Goal: Transaction & Acquisition: Purchase product/service

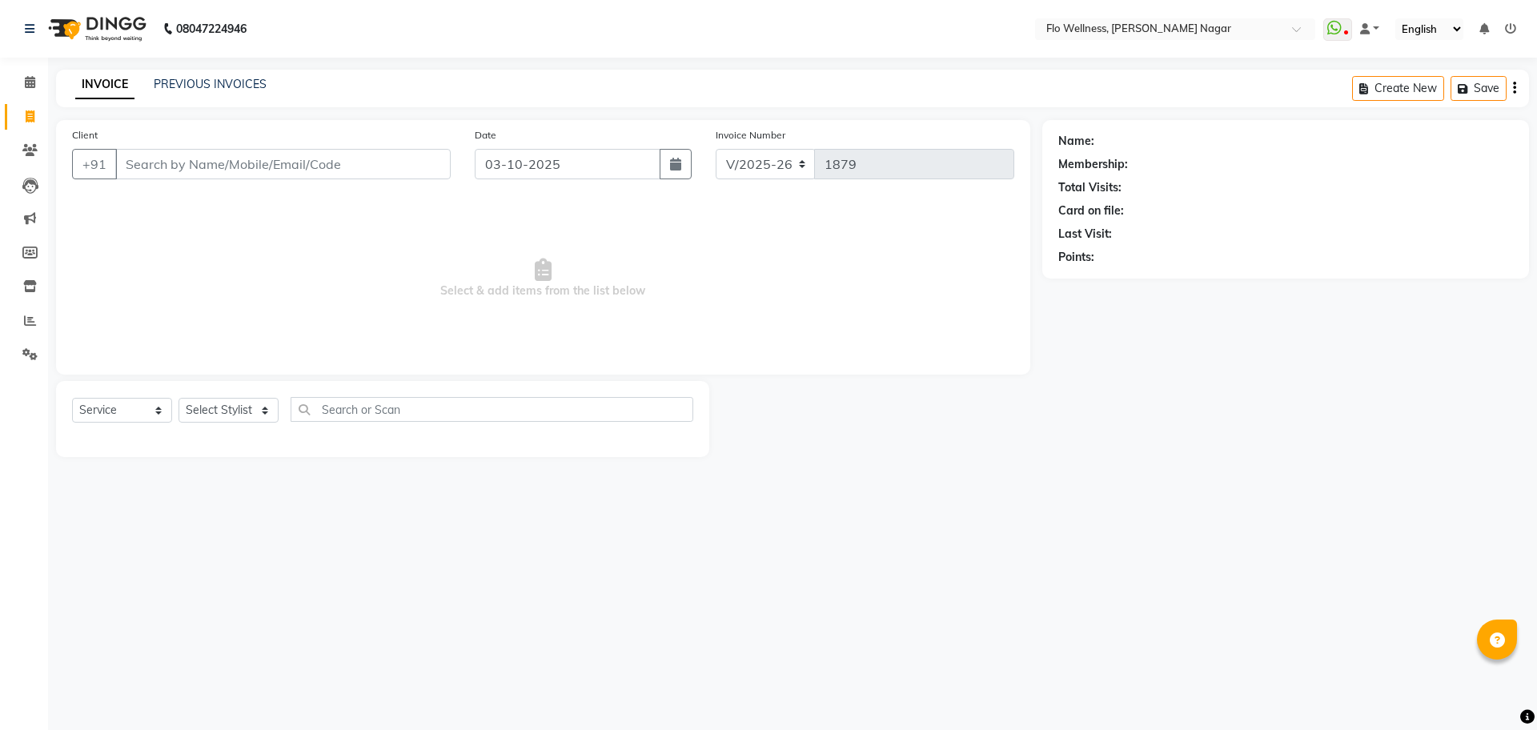
select select "4509"
select select "service"
click at [18, 156] on span at bounding box center [30, 151] width 28 height 18
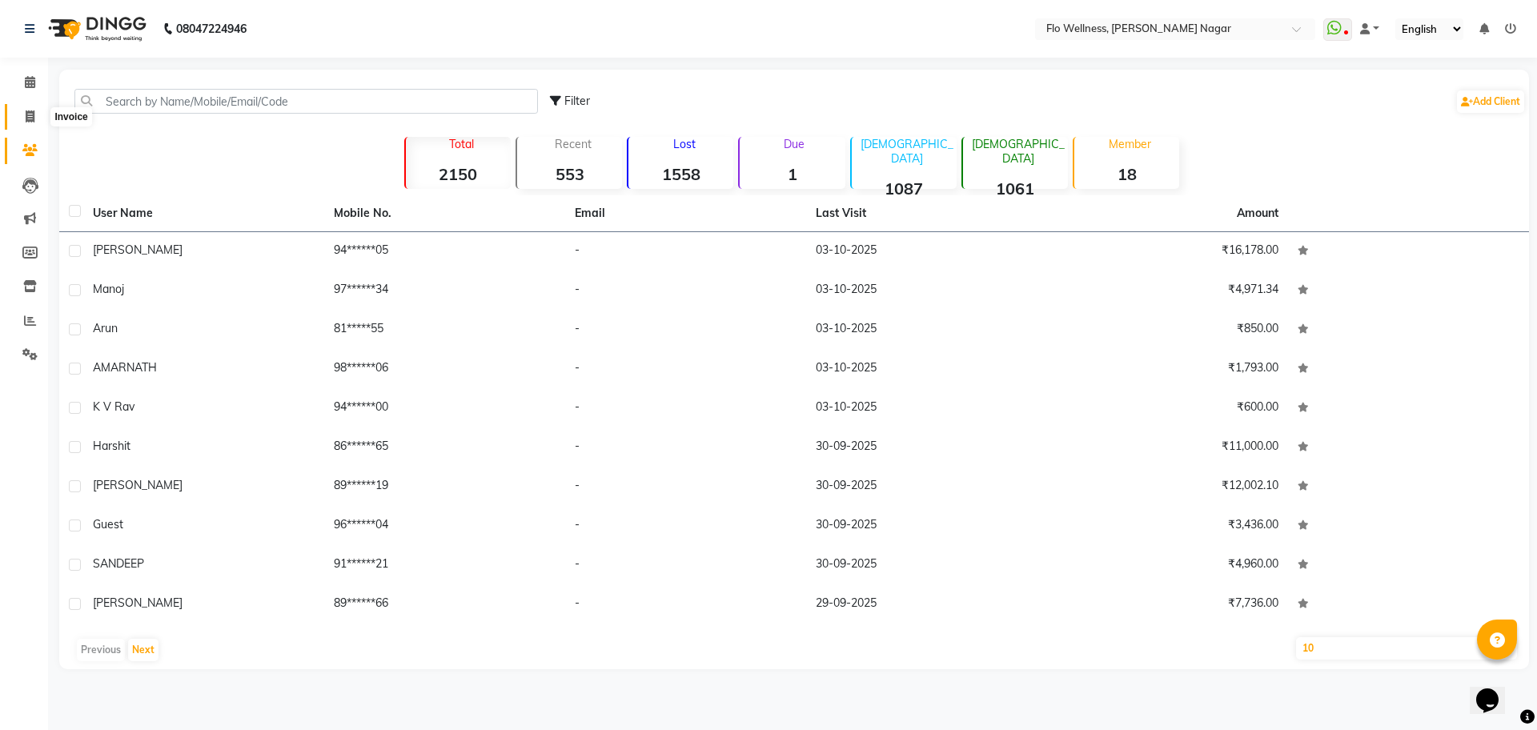
click at [24, 111] on span at bounding box center [30, 117] width 28 height 18
select select "4509"
select select "service"
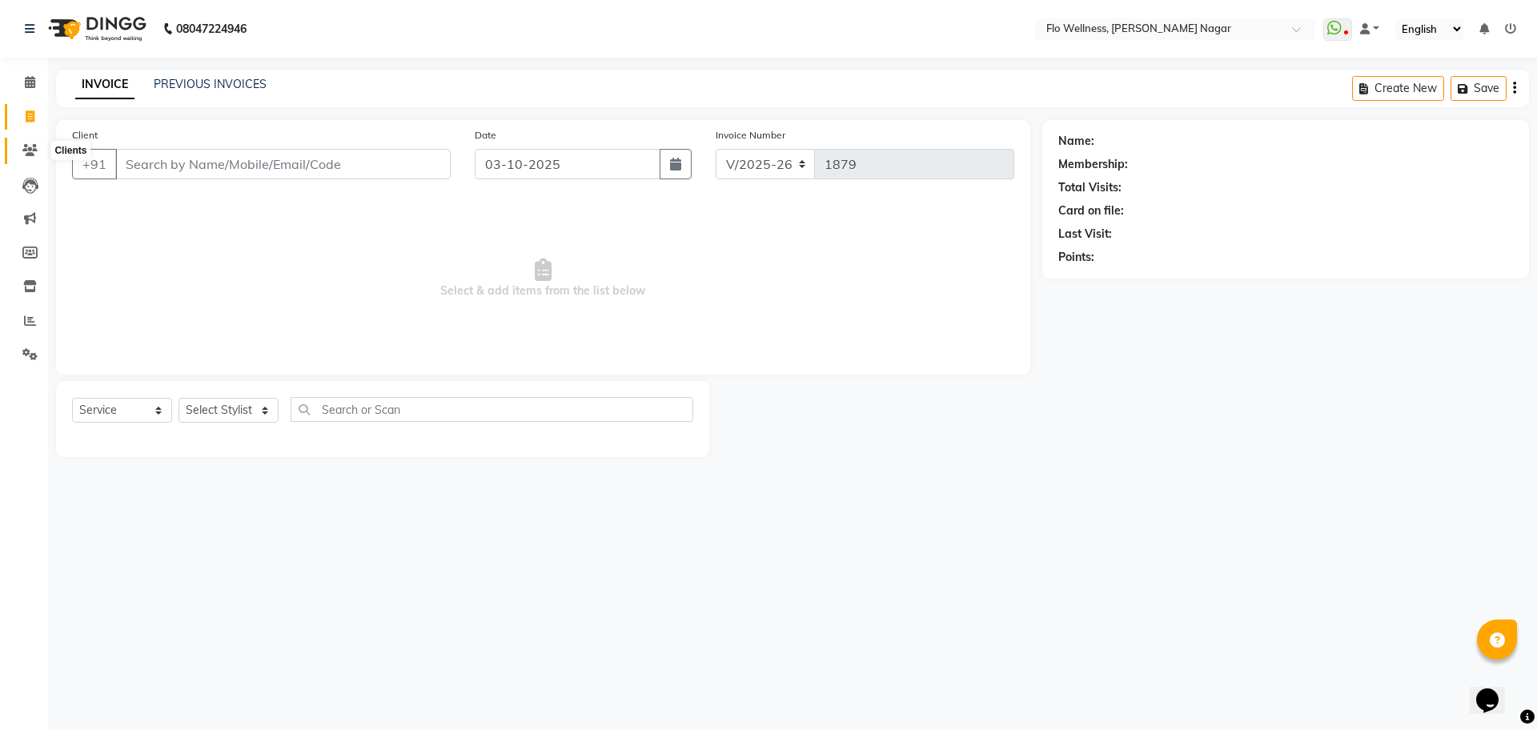
click at [28, 159] on span at bounding box center [30, 151] width 28 height 18
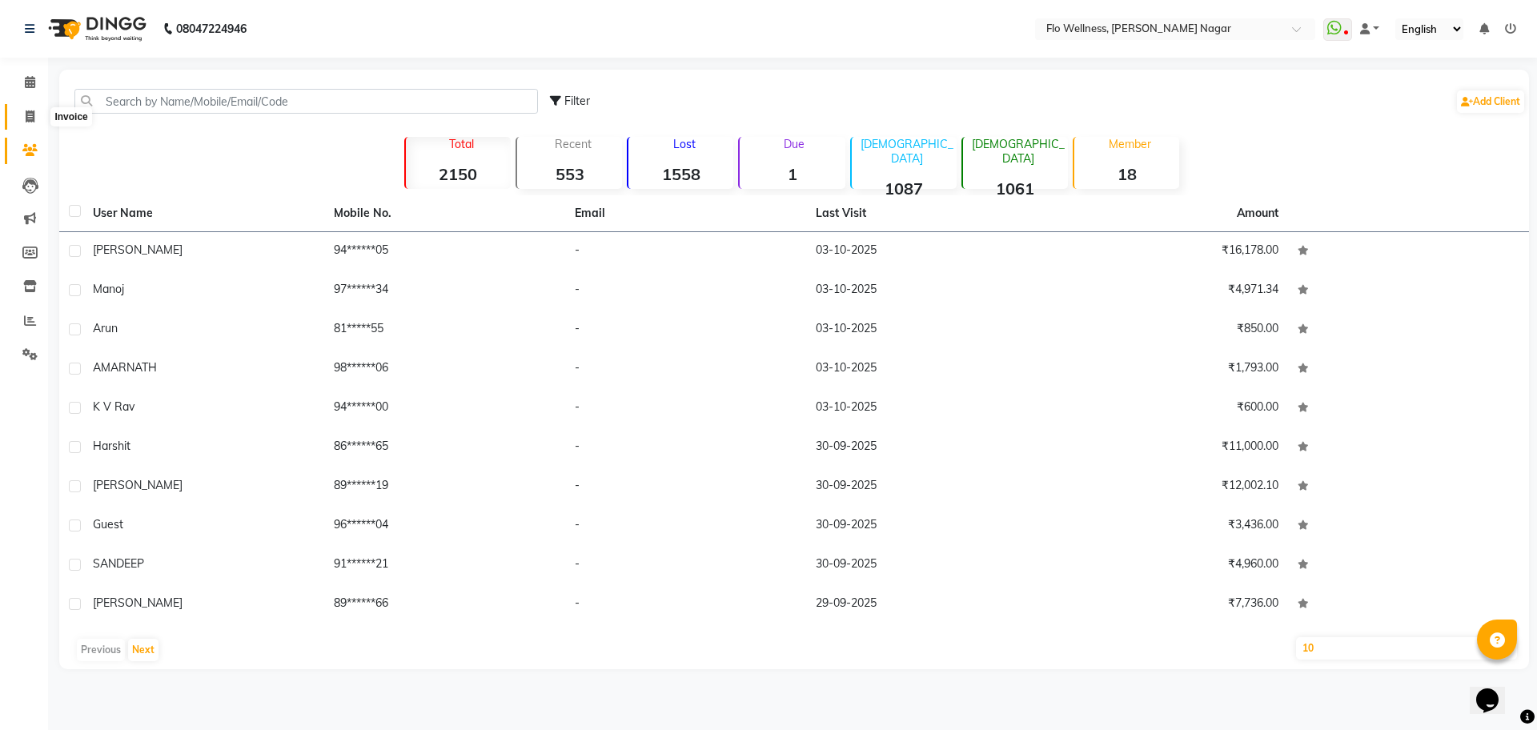
click at [34, 111] on icon at bounding box center [30, 117] width 9 height 12
select select "service"
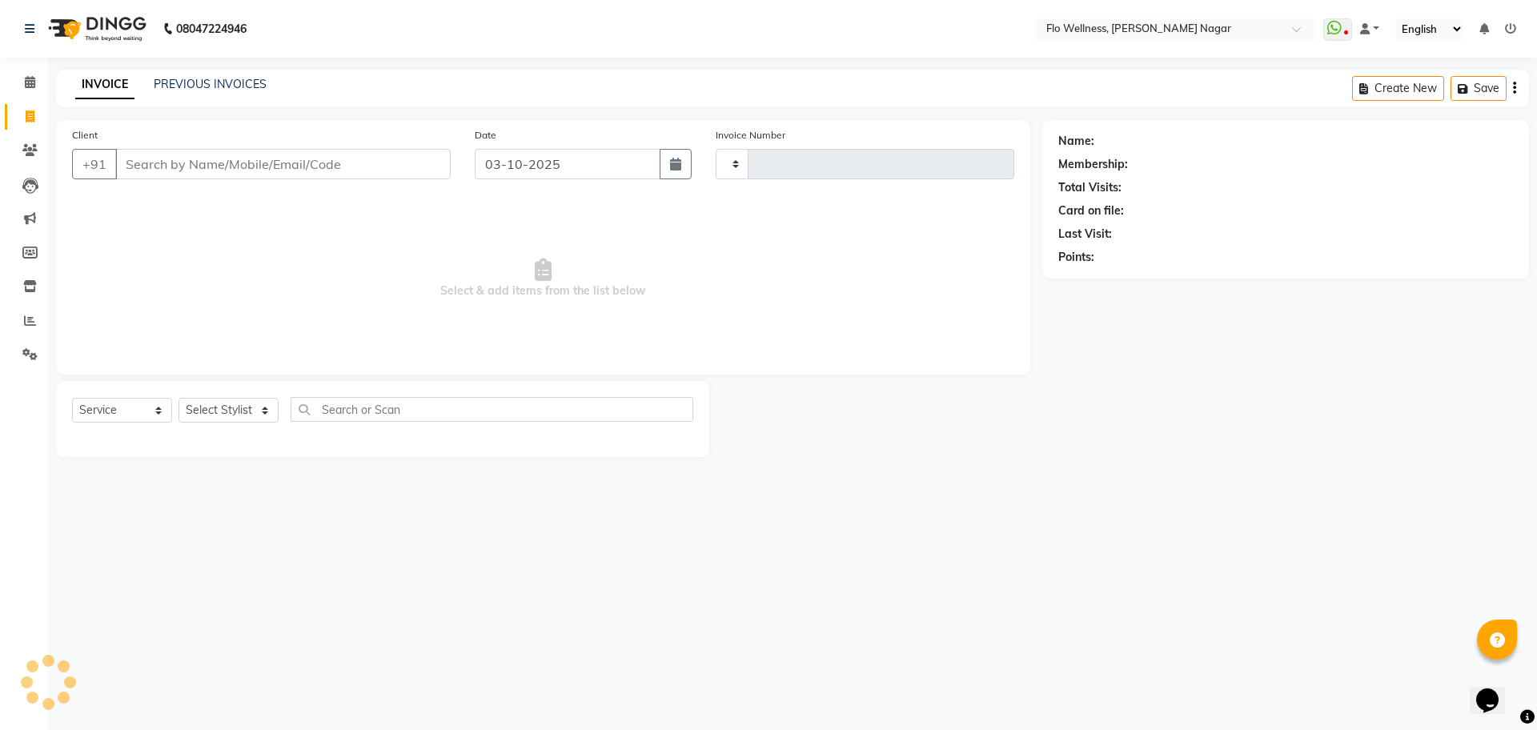
type input "1879"
select select "4509"
click at [25, 155] on icon at bounding box center [29, 150] width 15 height 12
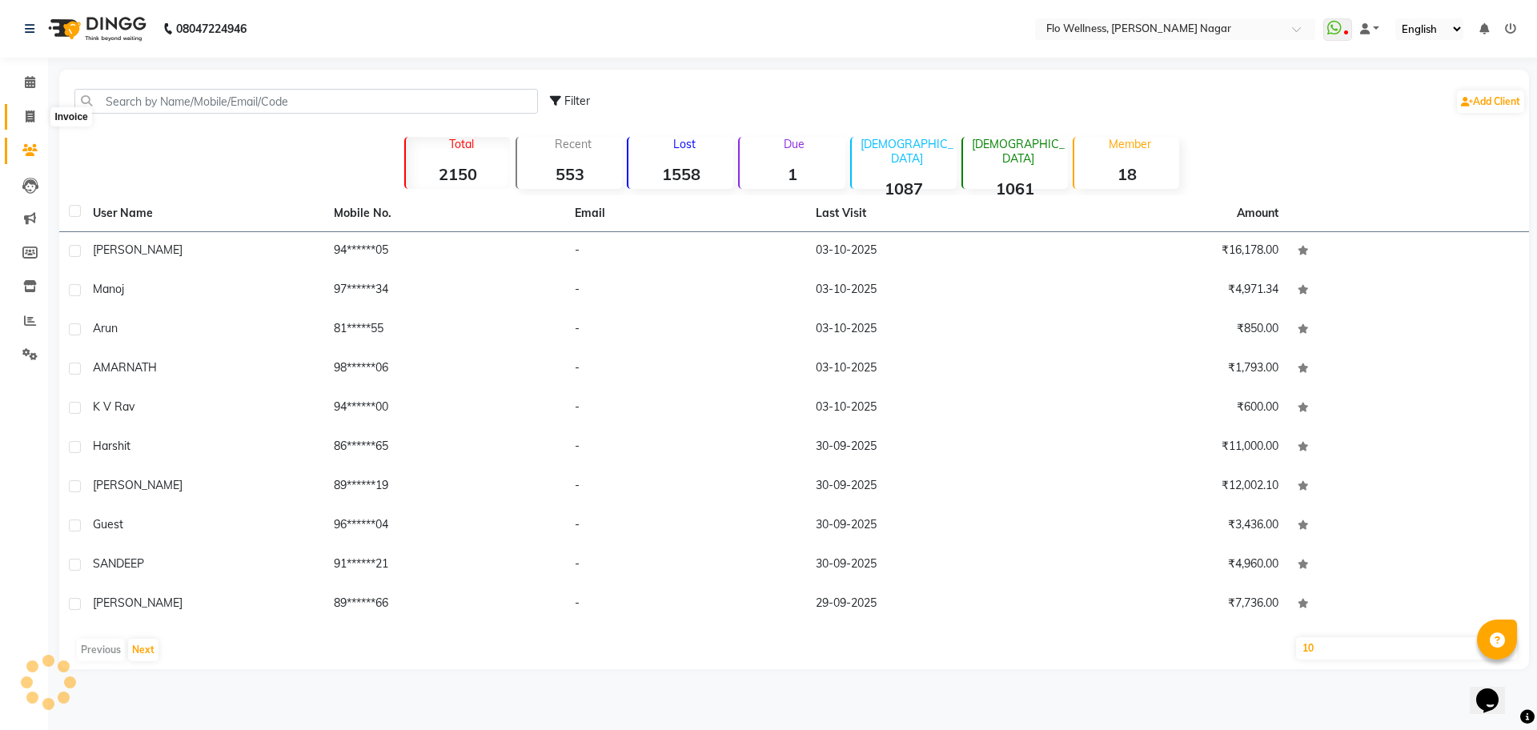
click at [27, 114] on icon at bounding box center [30, 117] width 9 height 12
select select "4509"
select select "service"
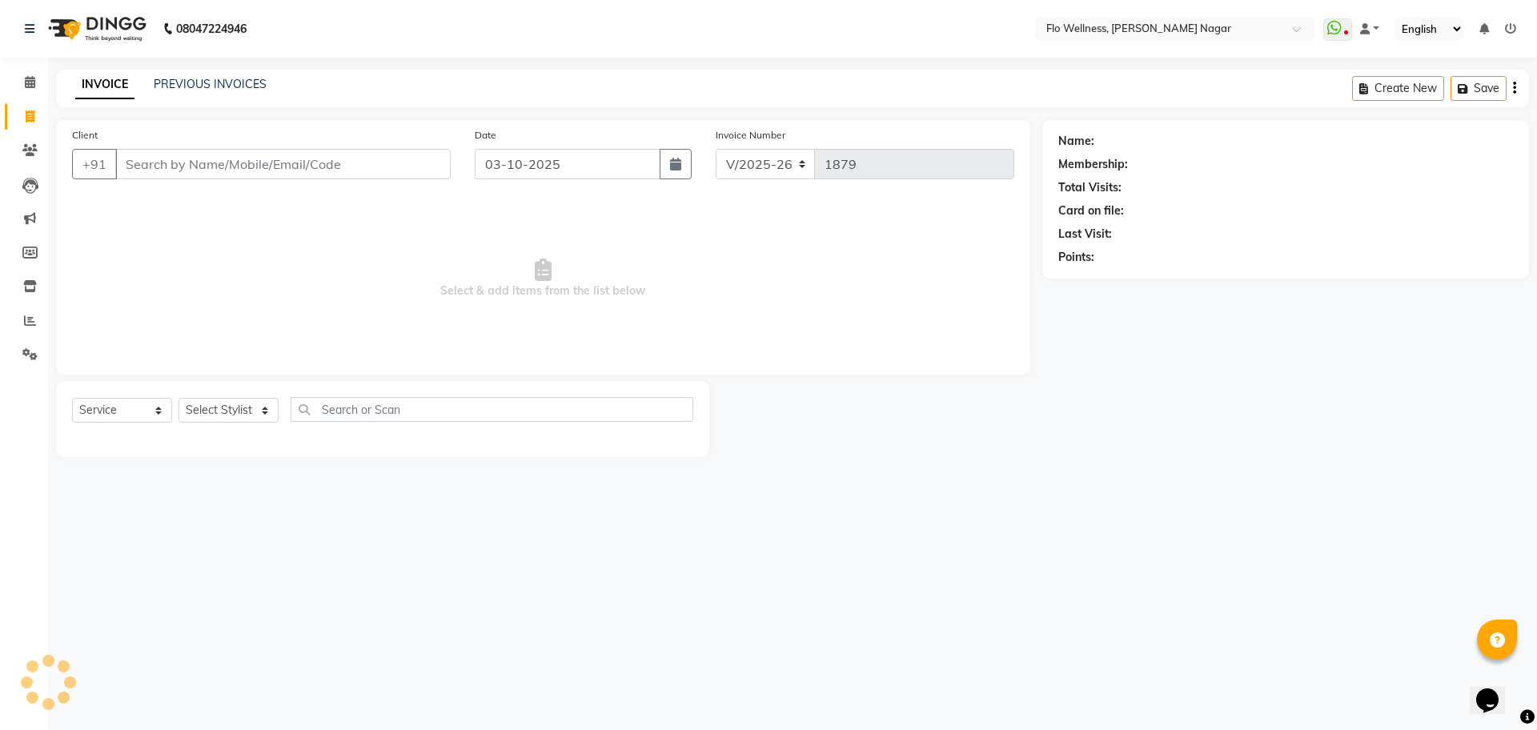
click at [184, 167] on input "Client" at bounding box center [283, 164] width 336 height 30
type input "91104323218"
click at [392, 162] on span "Add Client" at bounding box center [409, 164] width 63 height 16
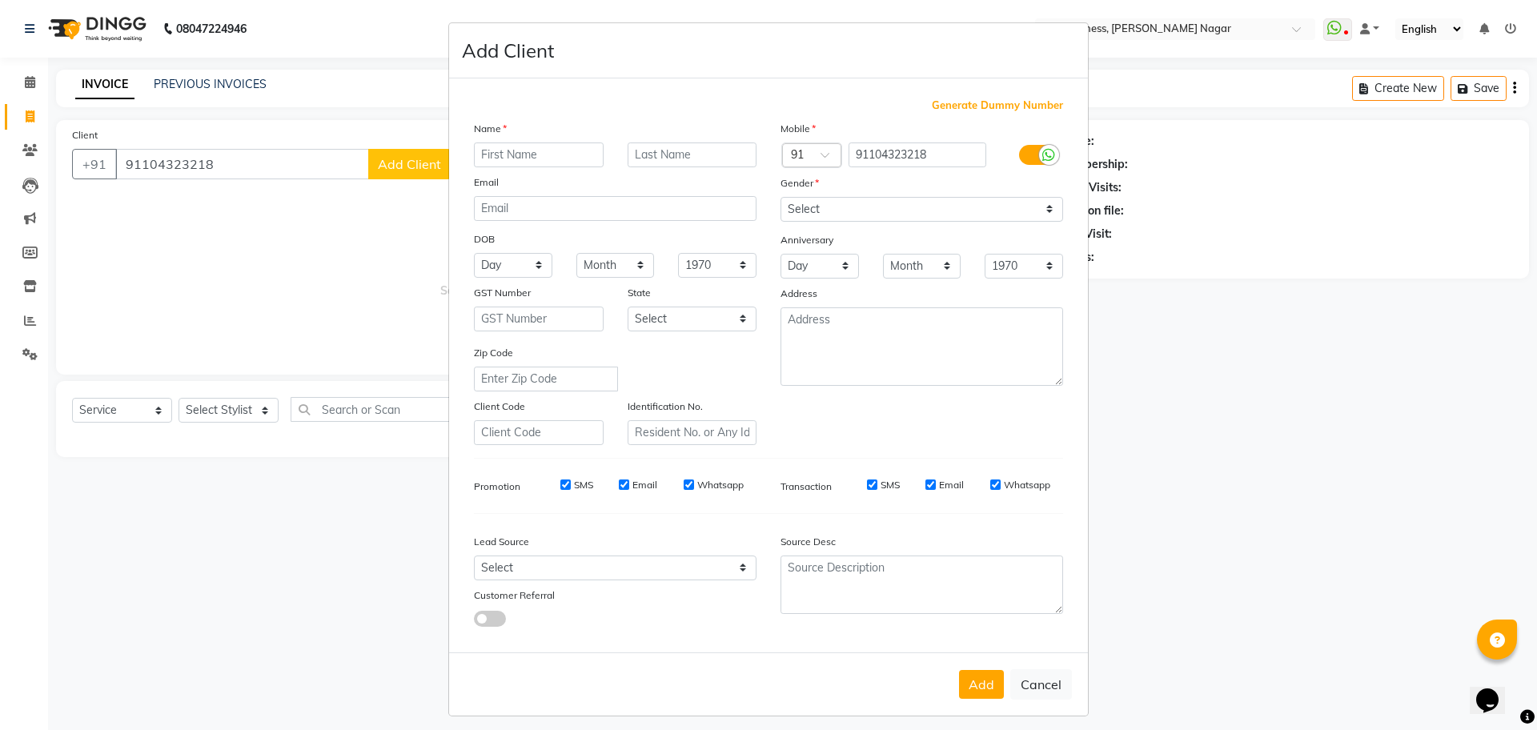
click at [537, 159] on input "text" at bounding box center [539, 155] width 130 height 25
type input "[PERSON_NAME]"
drag, startPoint x: 810, startPoint y: 210, endPoint x: 870, endPoint y: 219, distance: 60.7
click at [810, 210] on select "Select [DEMOGRAPHIC_DATA] [DEMOGRAPHIC_DATA] Other Prefer Not To Say" at bounding box center [922, 209] width 283 height 25
select select "[DEMOGRAPHIC_DATA]"
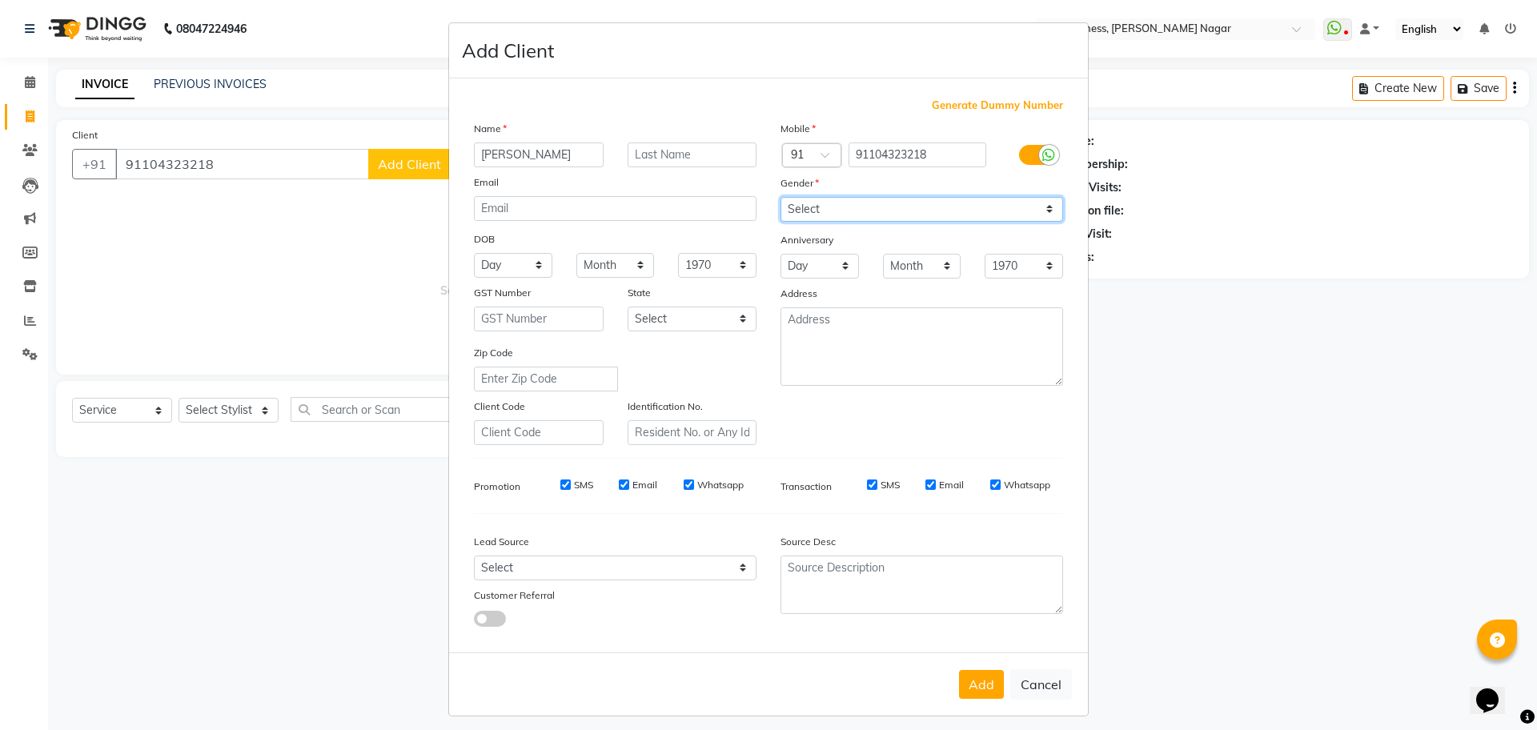
click at [781, 197] on select "Select [DEMOGRAPHIC_DATA] [DEMOGRAPHIC_DATA] Other Prefer Not To Say" at bounding box center [922, 209] width 283 height 25
click at [998, 685] on div "Add Cancel" at bounding box center [768, 684] width 639 height 63
click at [968, 687] on button "Add" at bounding box center [981, 684] width 45 height 29
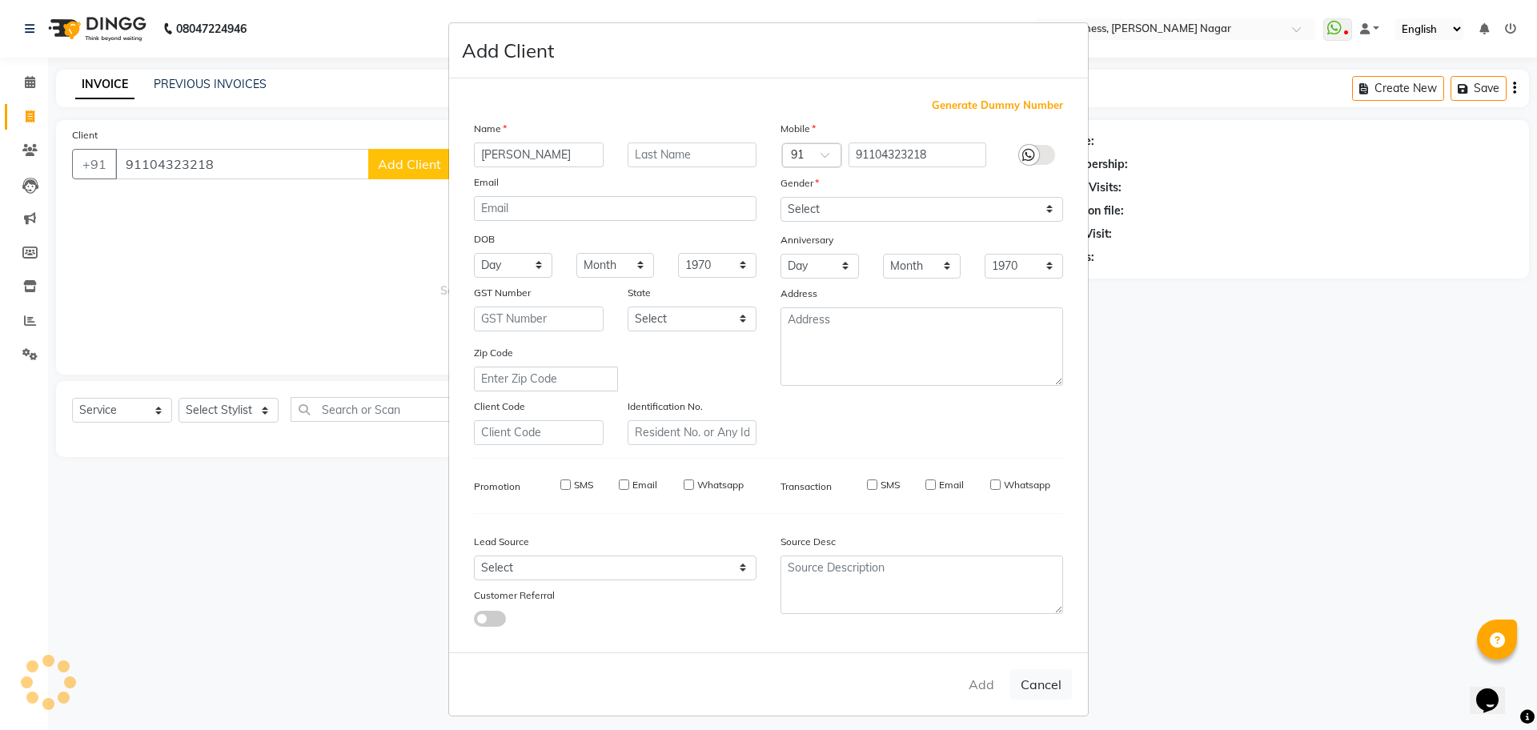
type input "10*****18"
select select
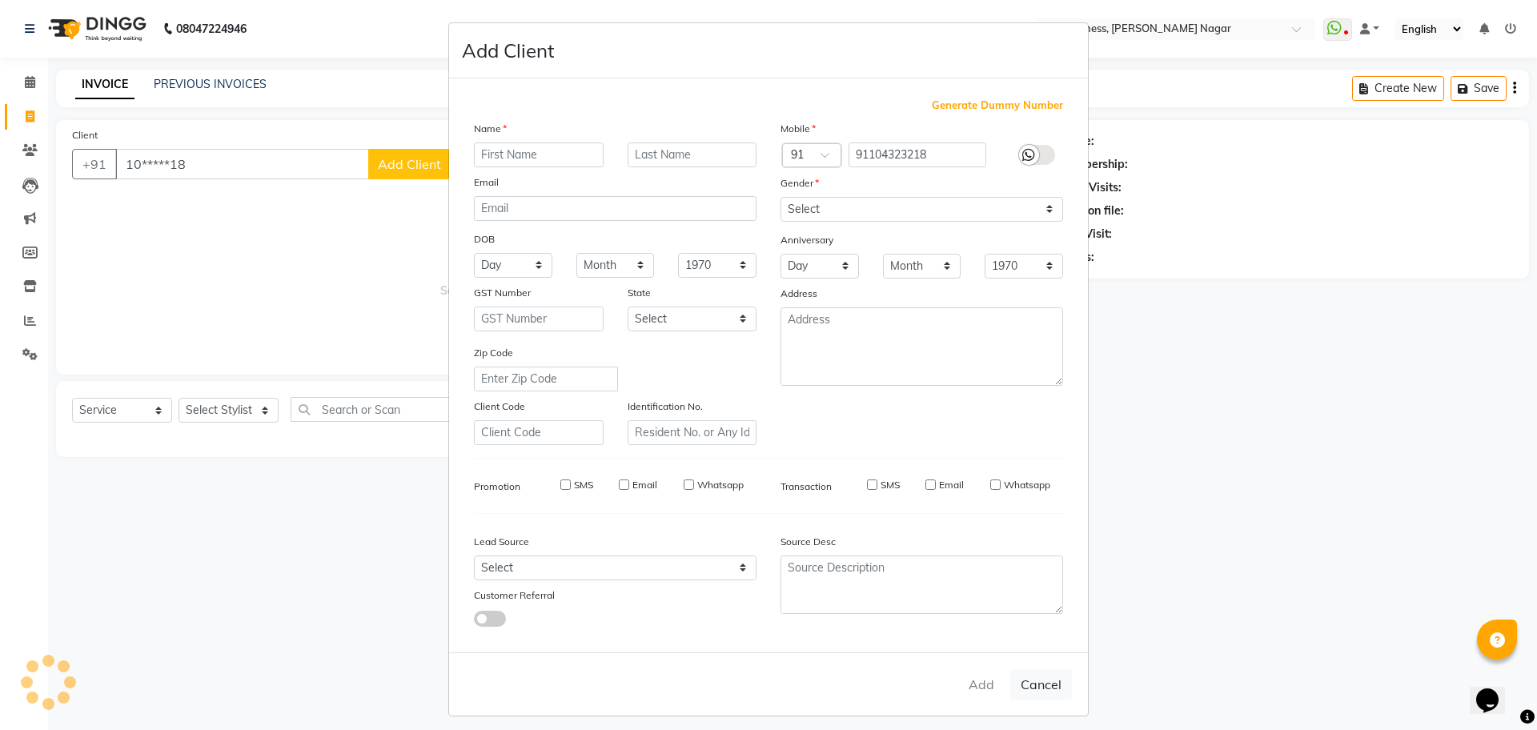
select select
checkbox input "false"
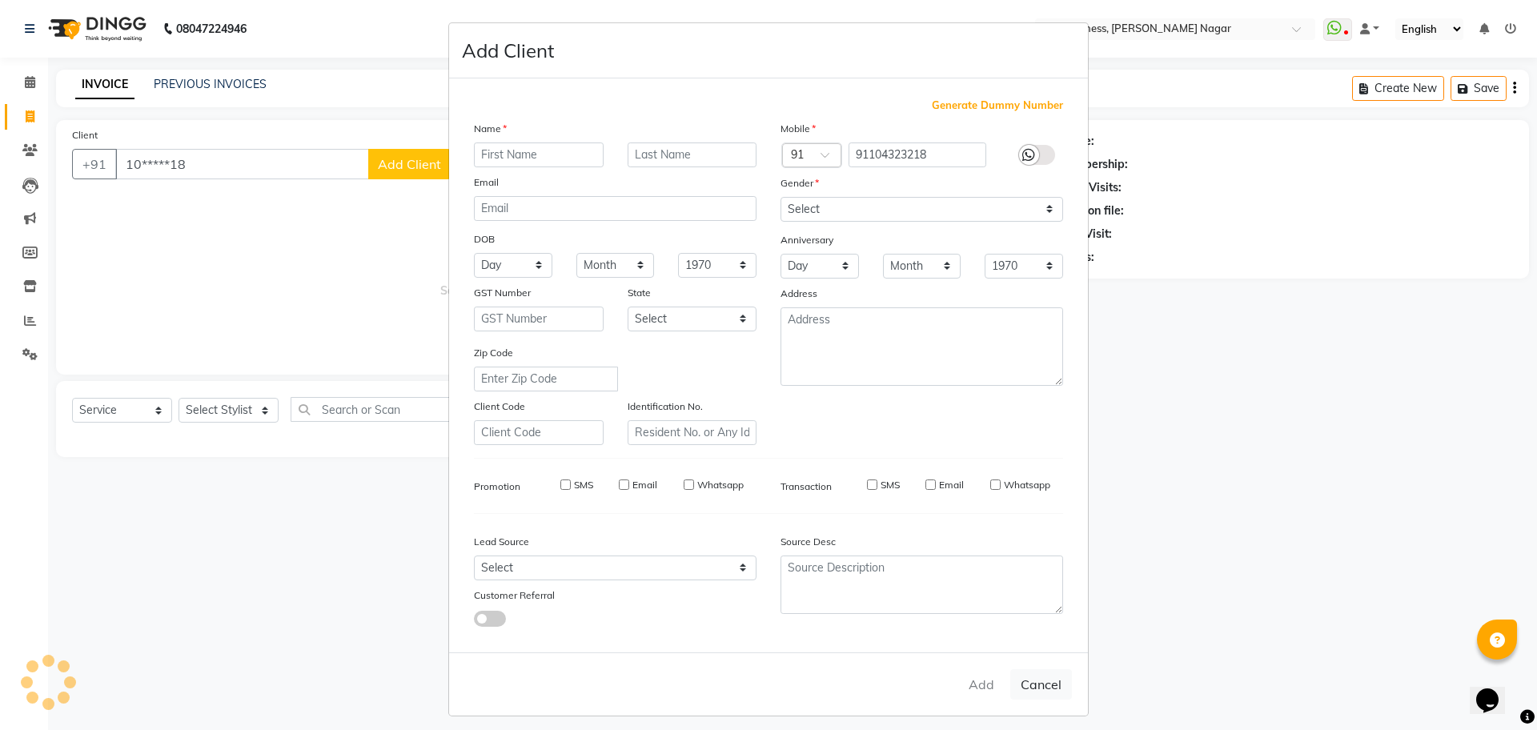
checkbox input "false"
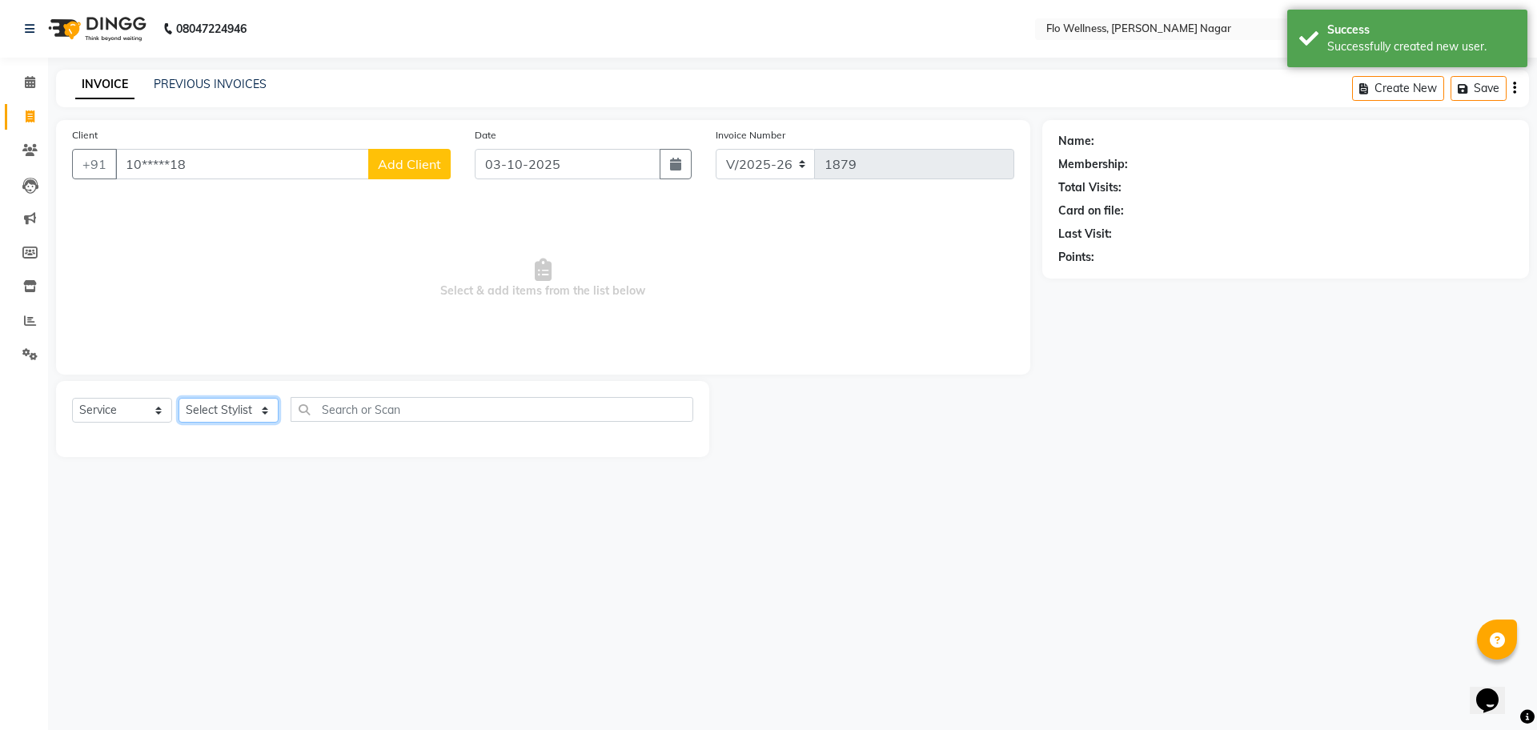
click at [244, 400] on select "Select Stylist [PERSON_NAME] [PERSON_NAME] R [PERSON_NAME] Nivedini [PERSON_NAM…" at bounding box center [229, 410] width 100 height 25
select select "89651"
click at [179, 398] on select "Select Stylist [PERSON_NAME] [PERSON_NAME] R [PERSON_NAME] Nivedini [PERSON_NAM…" at bounding box center [229, 410] width 100 height 25
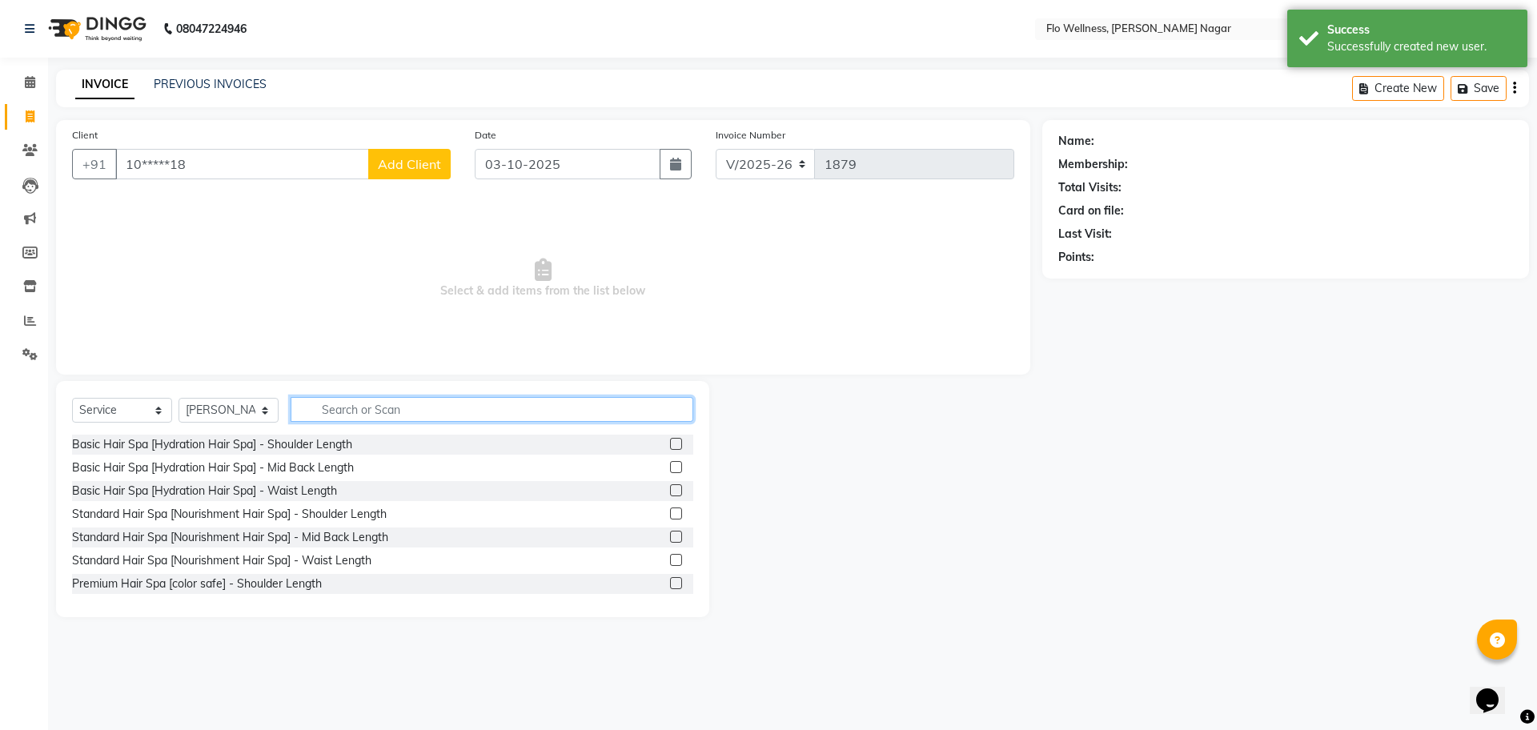
click at [357, 416] on input "text" at bounding box center [492, 409] width 403 height 25
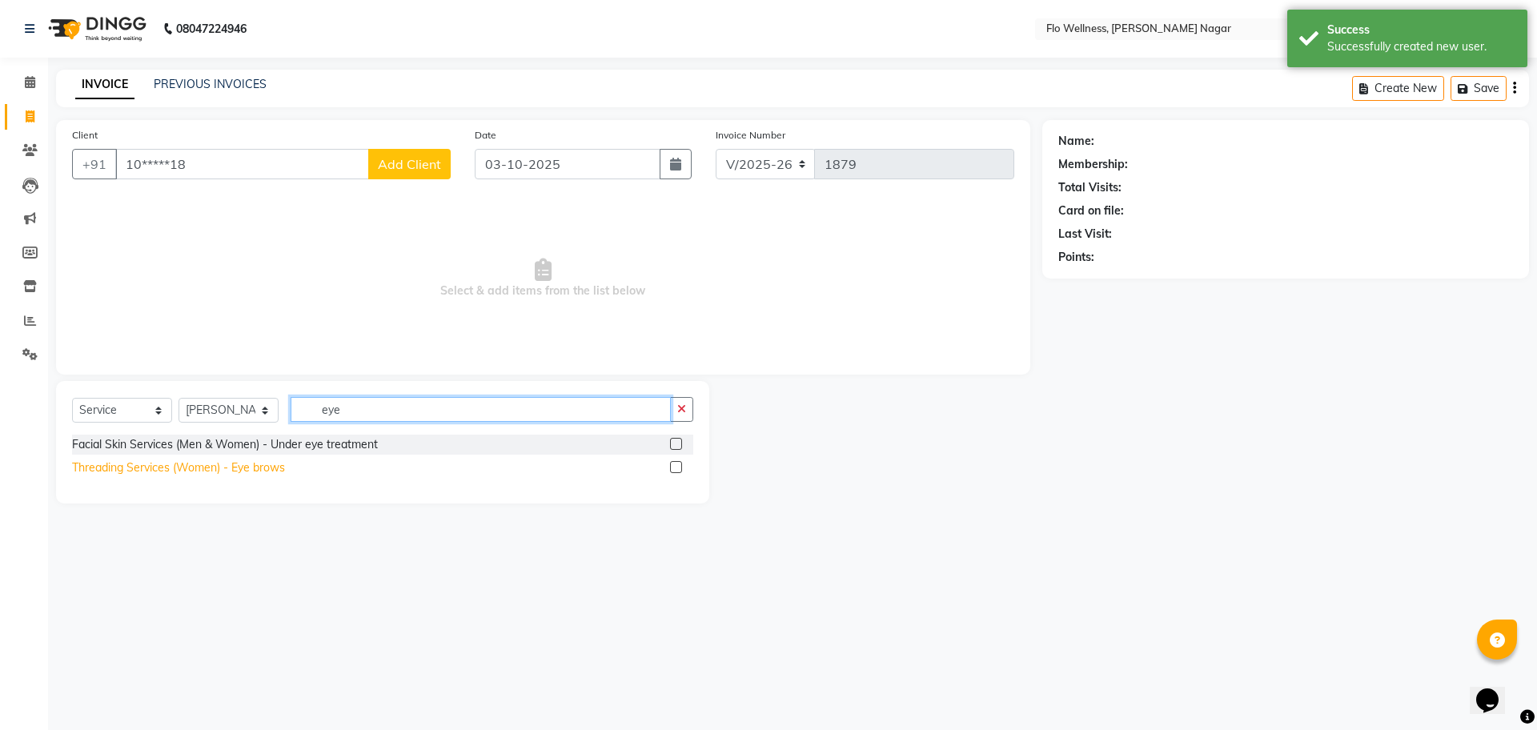
type input "eye"
click at [239, 468] on div "Threading Services (Women) - Eye brows" at bounding box center [178, 468] width 213 height 17
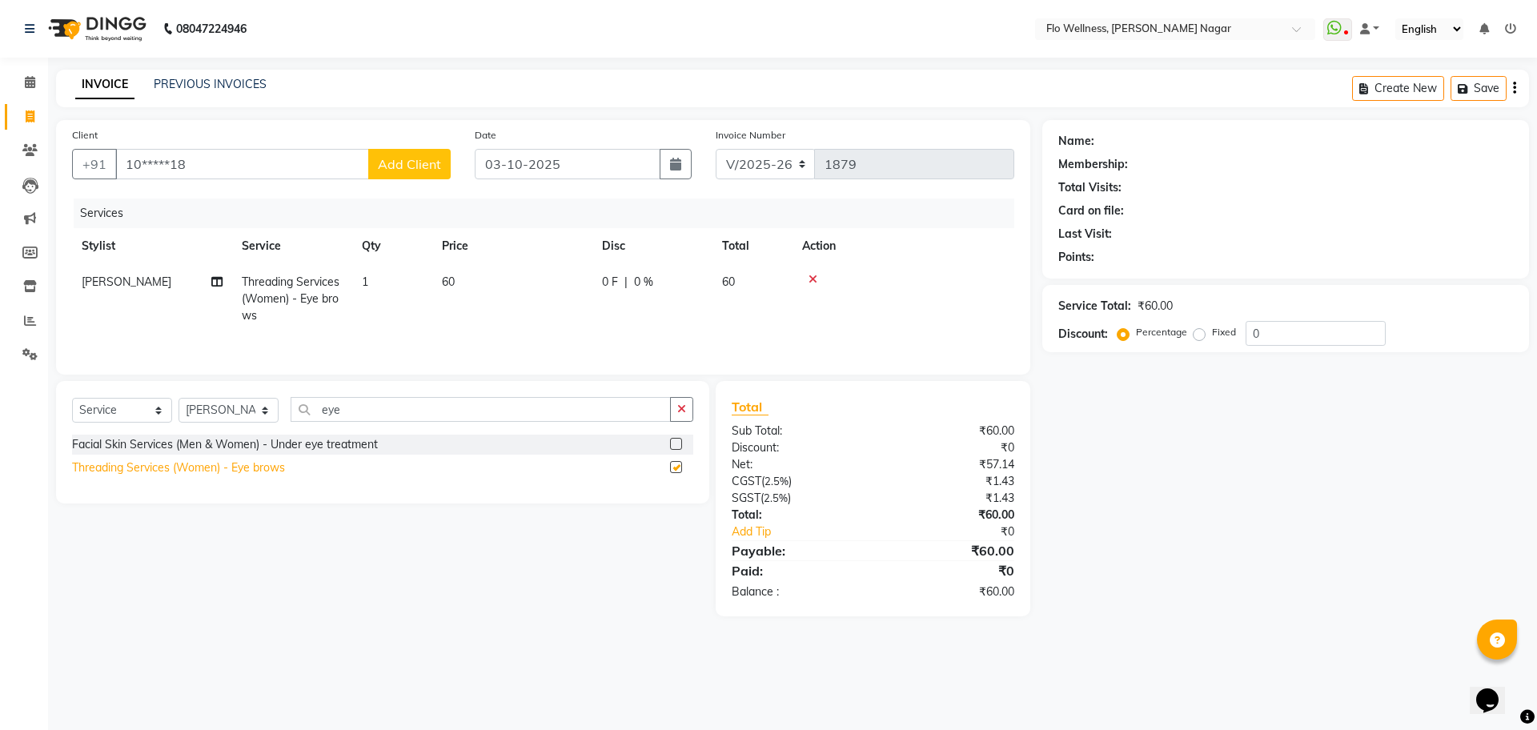
checkbox input "false"
click at [424, 157] on span "Add Client" at bounding box center [409, 164] width 63 height 16
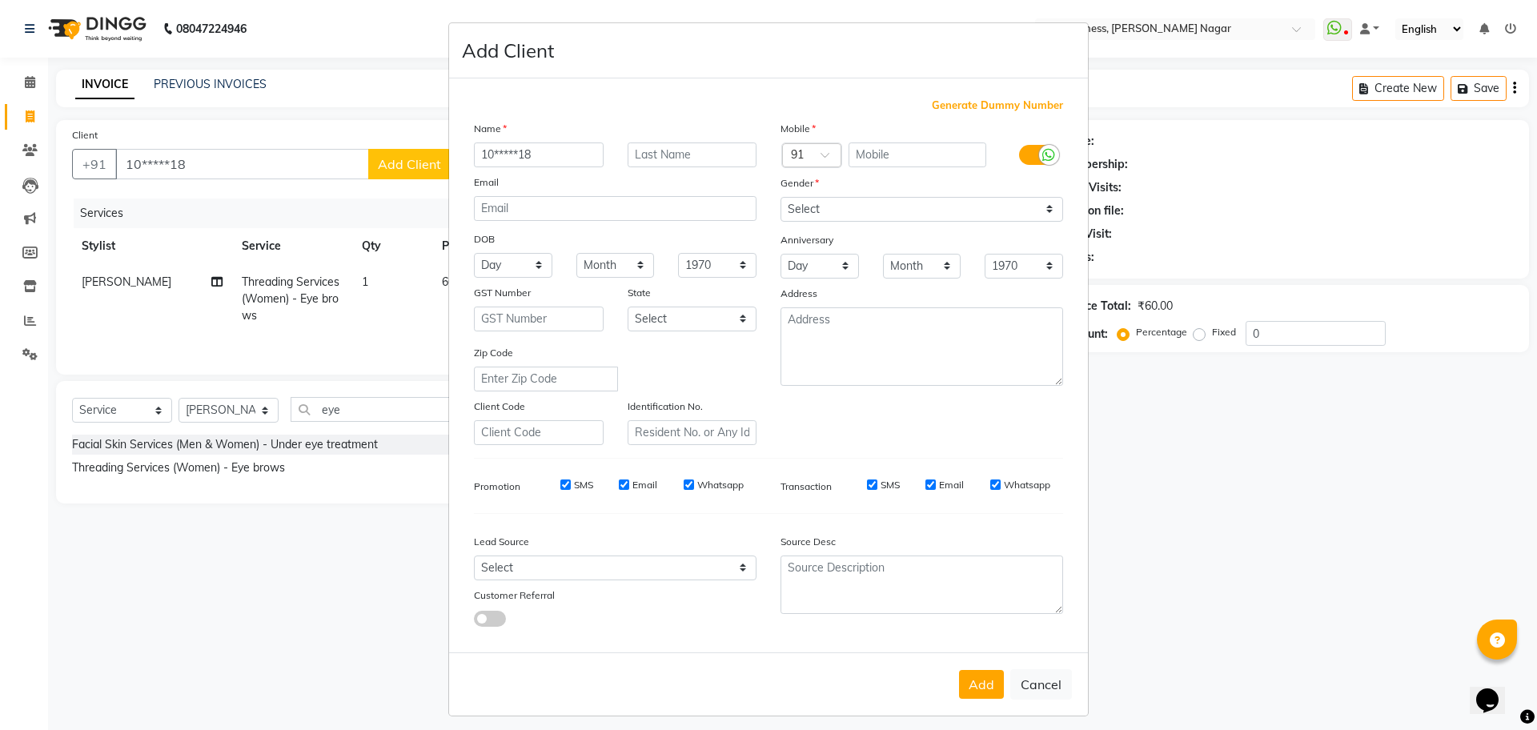
click at [541, 153] on input "10*****18" at bounding box center [539, 155] width 130 height 25
type input "1"
type input "[PERSON_NAME]"
click at [806, 191] on div "Gender" at bounding box center [794, 186] width 51 height 22
click at [806, 203] on select "Select [DEMOGRAPHIC_DATA] [DEMOGRAPHIC_DATA] Other Prefer Not To Say" at bounding box center [922, 209] width 283 height 25
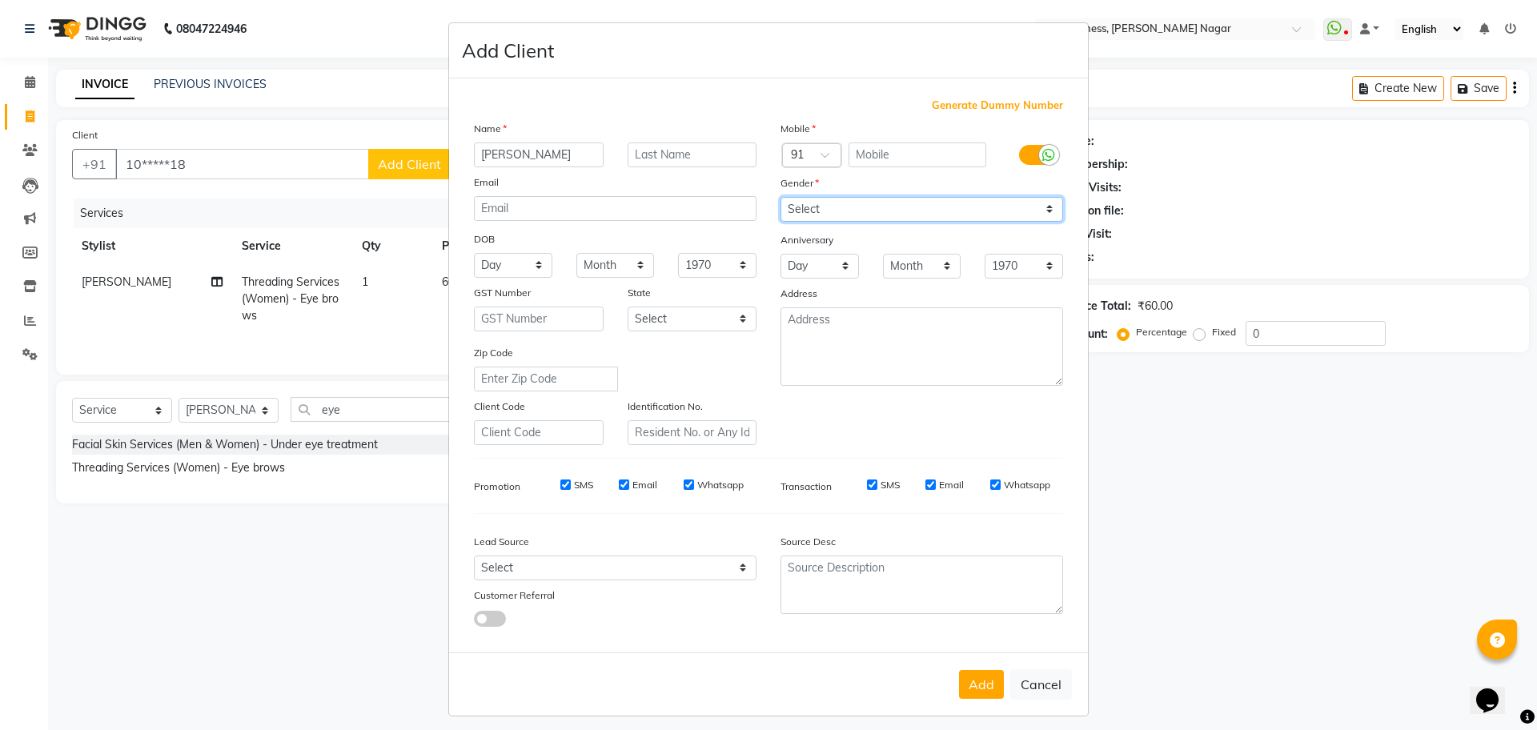
select select "[DEMOGRAPHIC_DATA]"
click at [781, 197] on select "Select [DEMOGRAPHIC_DATA] [DEMOGRAPHIC_DATA] Other Prefer Not To Say" at bounding box center [922, 209] width 283 height 25
click at [967, 697] on button "Add" at bounding box center [981, 684] width 45 height 29
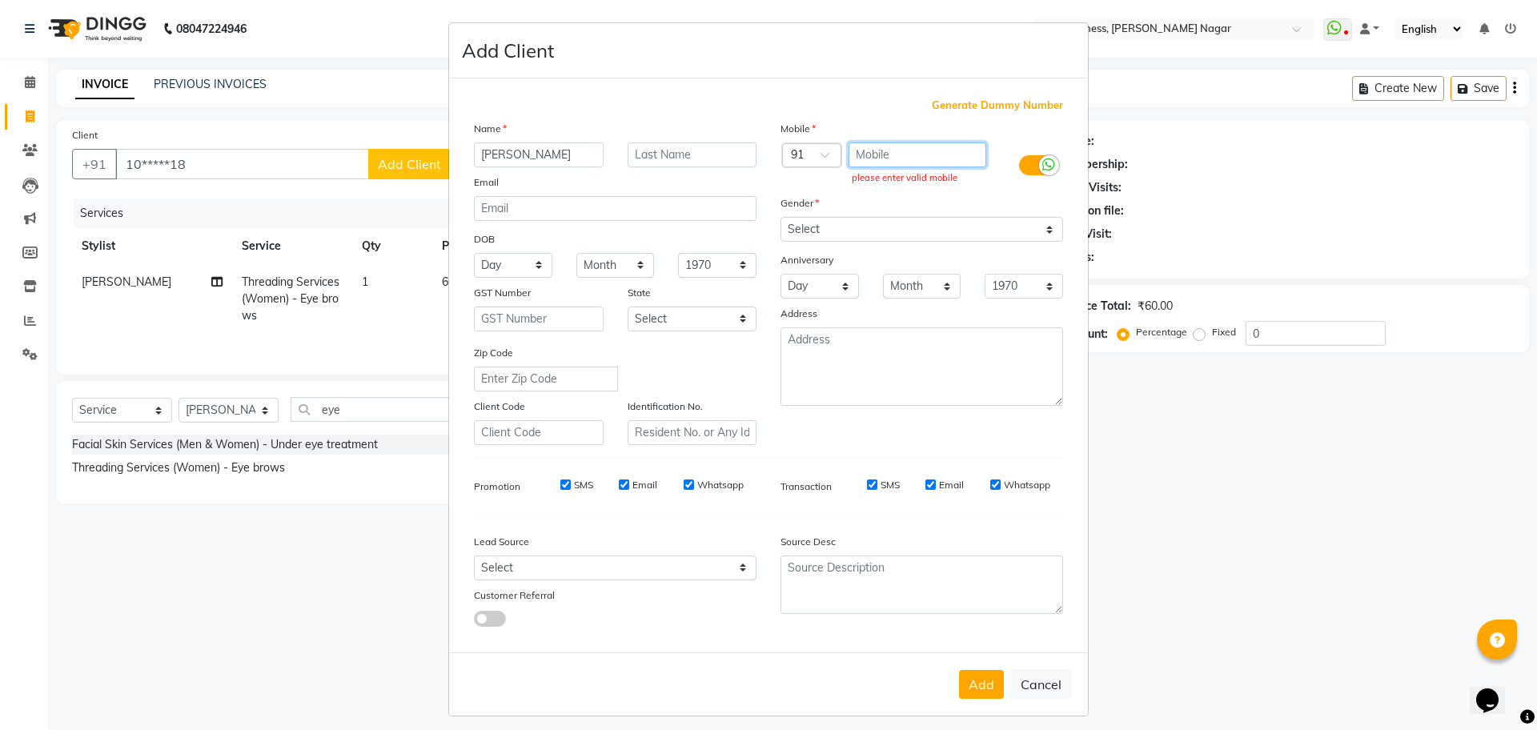
click at [908, 160] on input "text" at bounding box center [918, 155] width 139 height 25
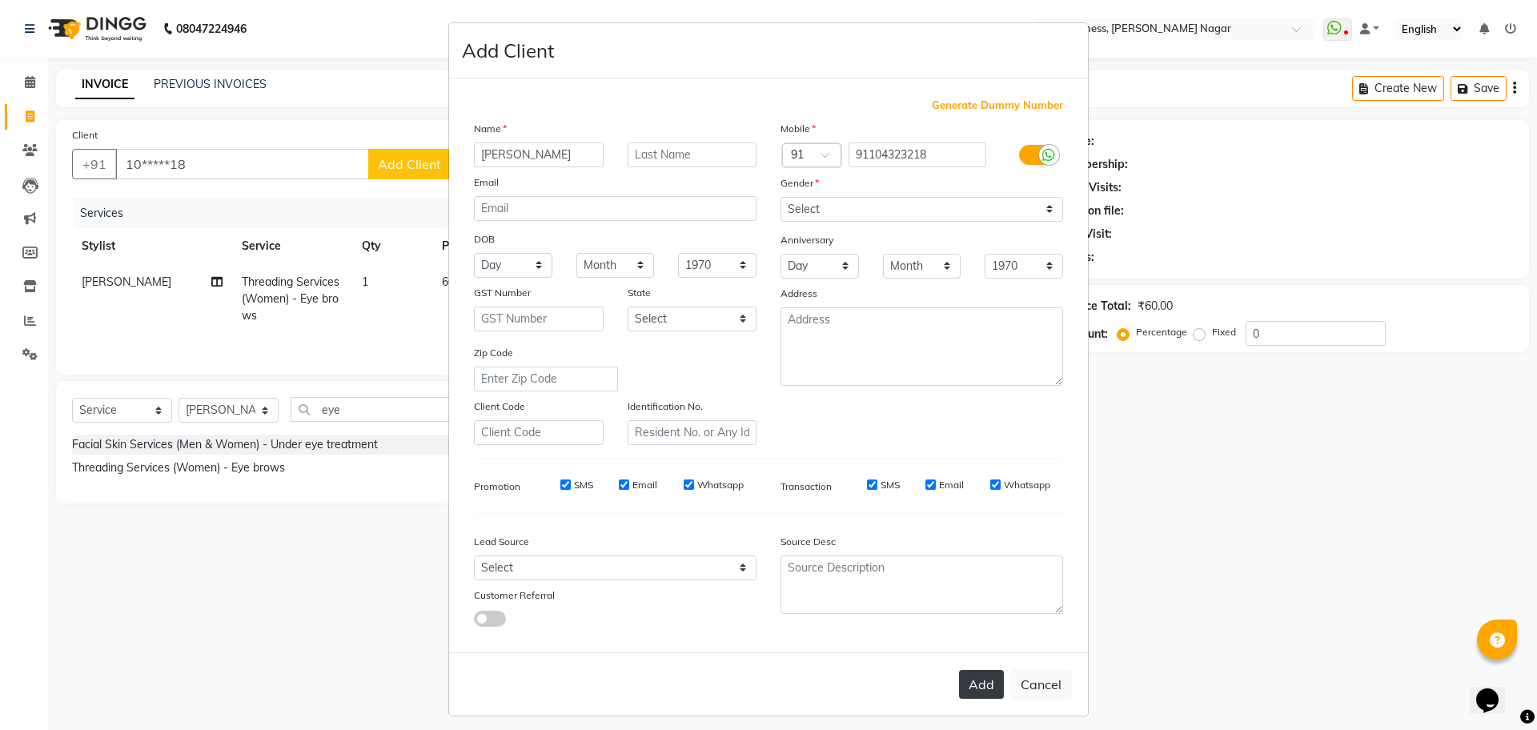
click at [961, 678] on button "Add" at bounding box center [981, 684] width 45 height 29
click at [949, 155] on input "91104323218" at bounding box center [918, 155] width 139 height 25
type input "9110432318"
click at [975, 688] on button "Add" at bounding box center [981, 684] width 45 height 29
type input "91******18"
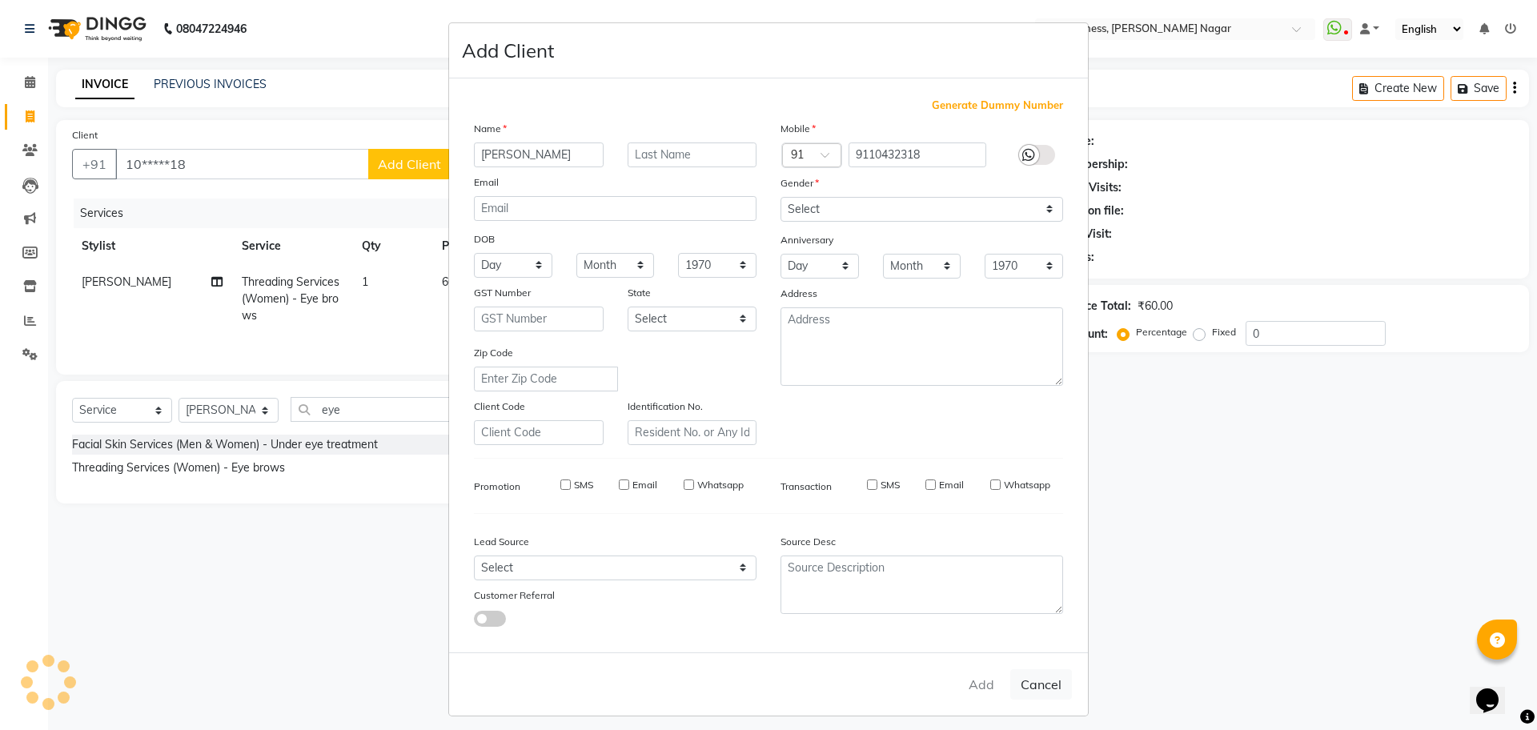
select select
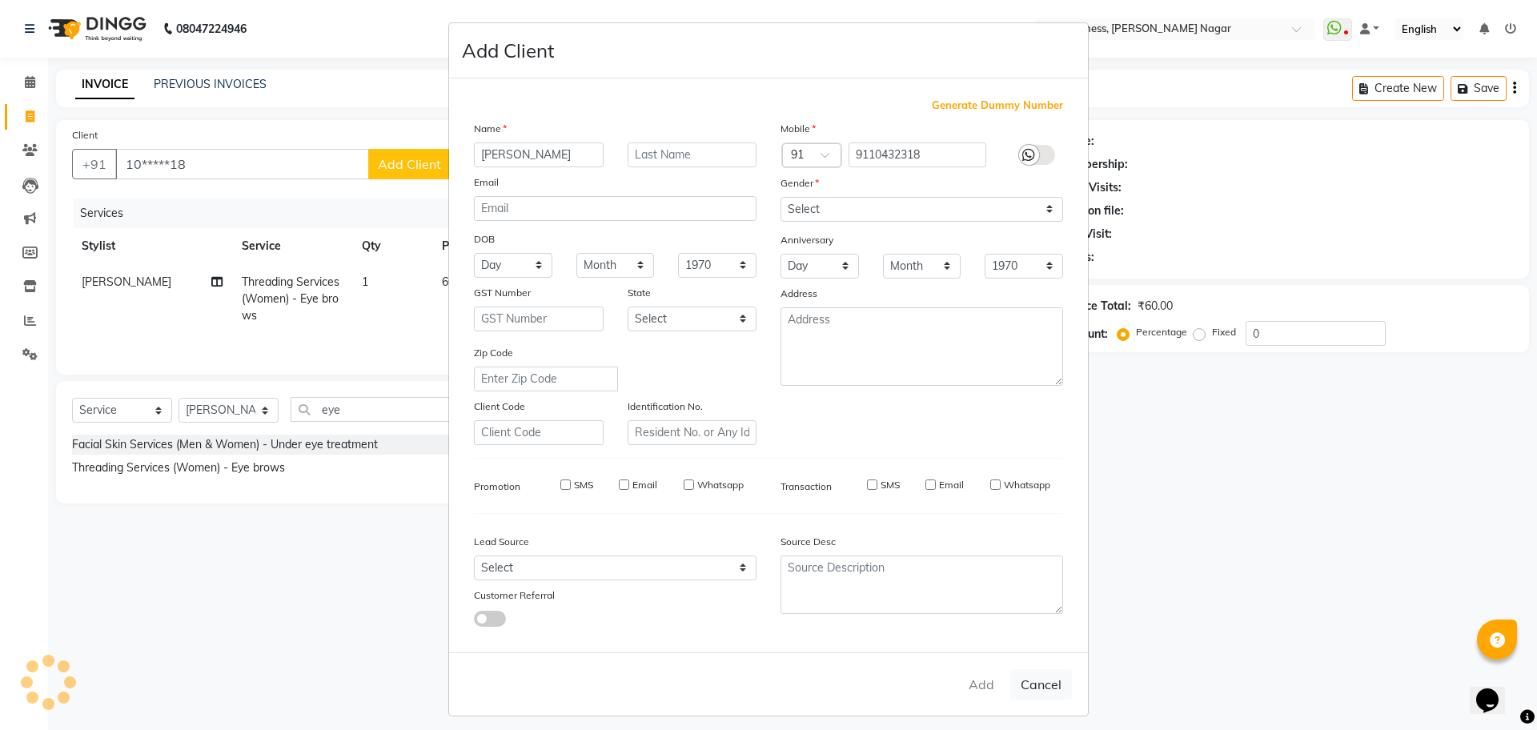
select select
checkbox input "false"
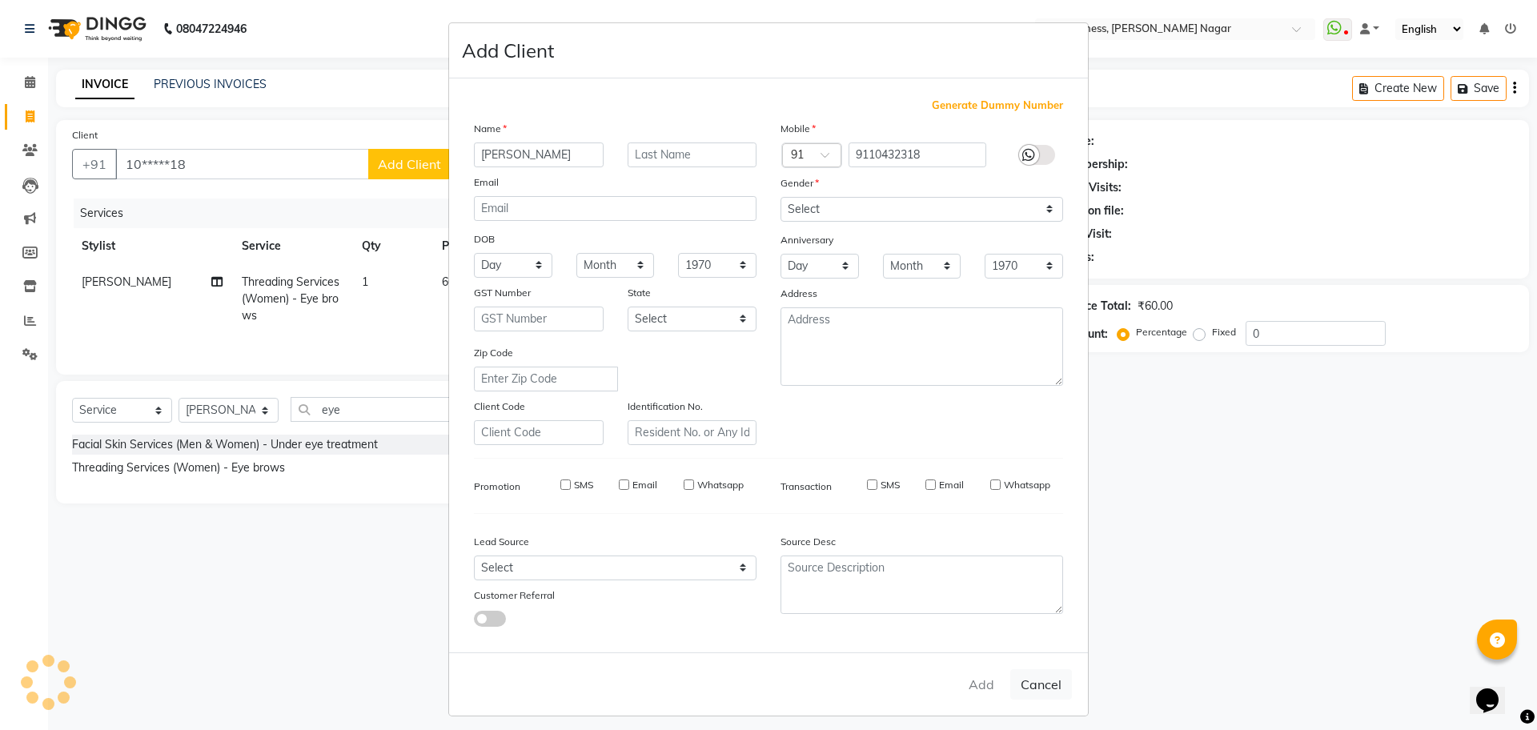
checkbox input "false"
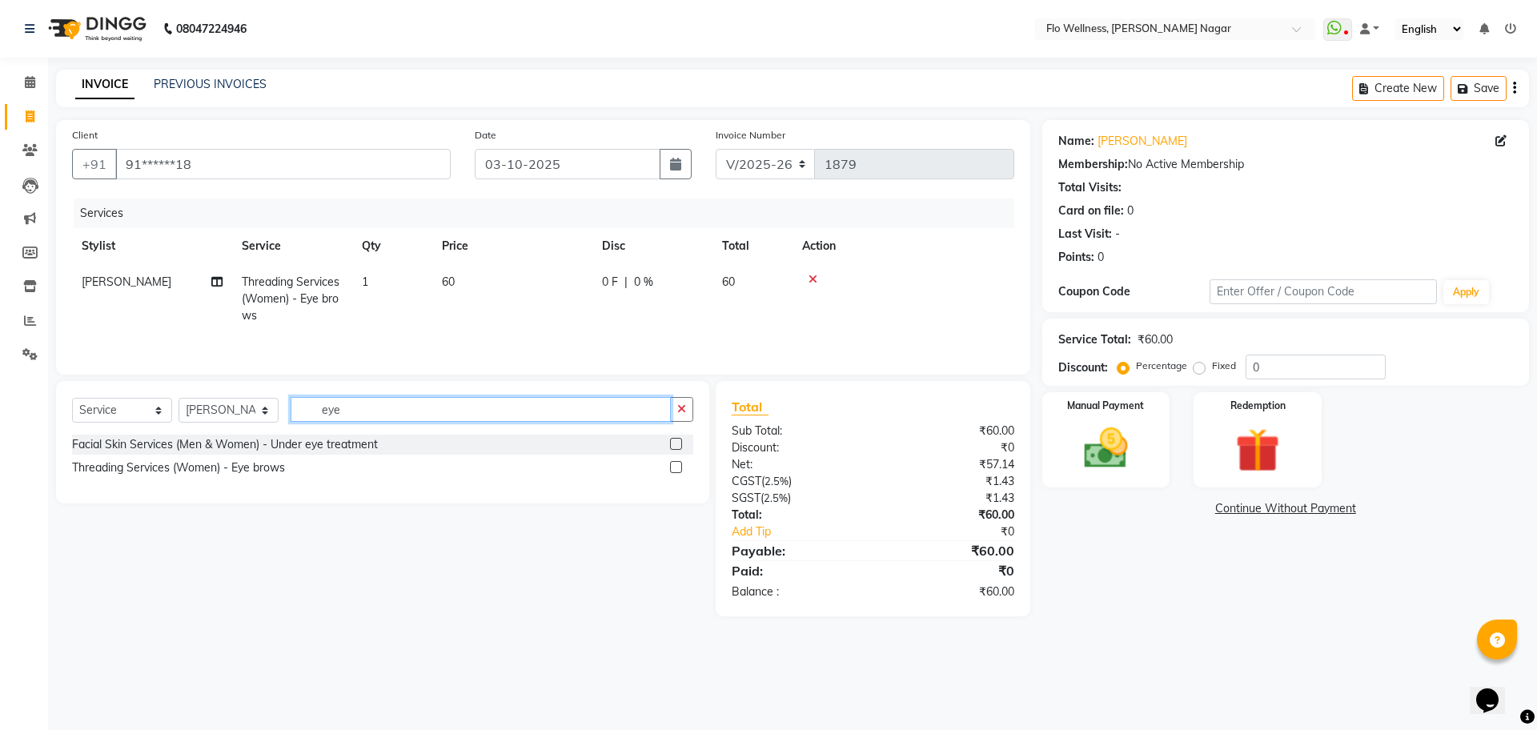
click at [370, 416] on input "eye" at bounding box center [481, 409] width 380 height 25
click at [256, 471] on div "Threading Services (Women) - Eye brows" at bounding box center [178, 468] width 213 height 17
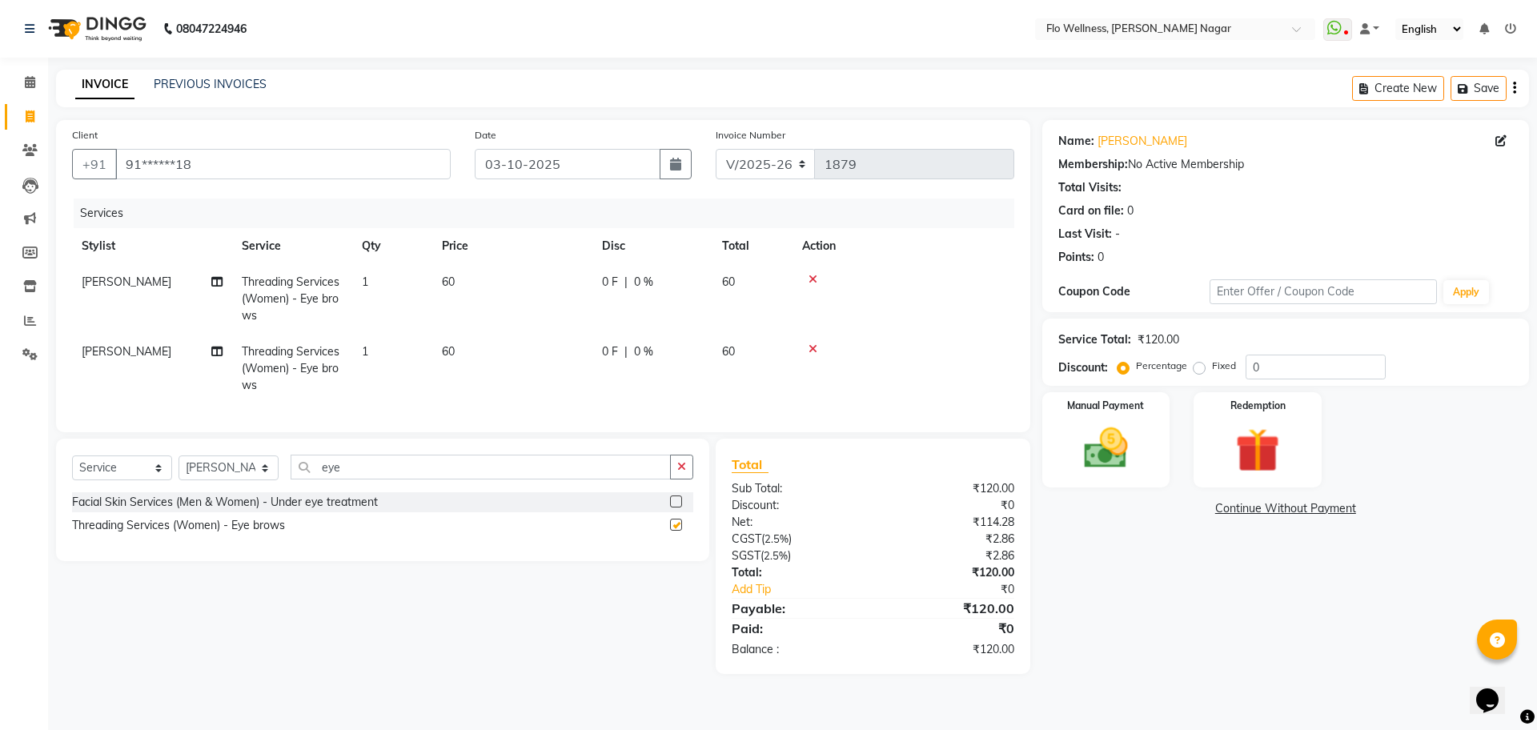
checkbox input "false"
click at [807, 345] on div at bounding box center [903, 349] width 203 height 11
click at [815, 345] on icon at bounding box center [813, 349] width 9 height 11
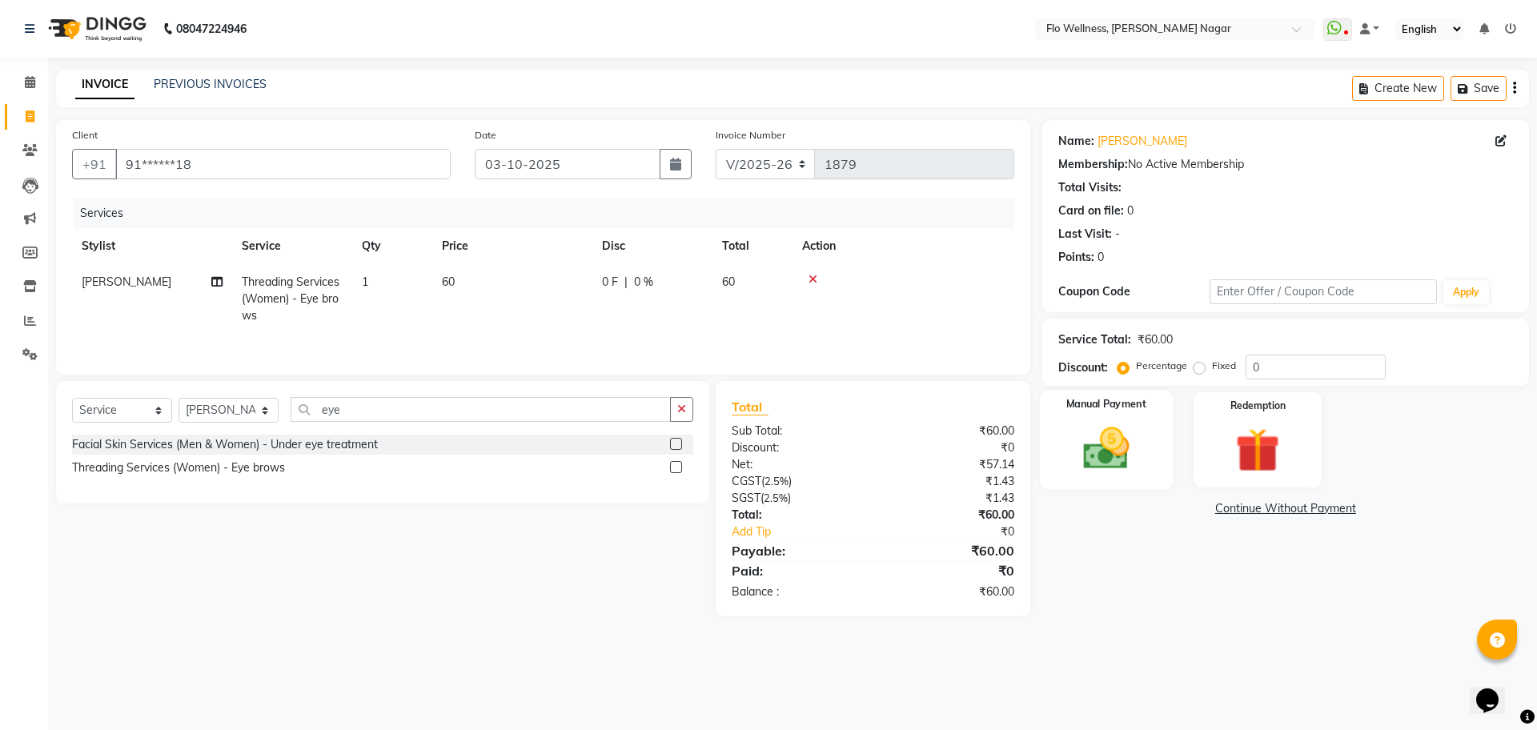
click at [1071, 428] on div "Manual Payment" at bounding box center [1105, 440] width 133 height 98
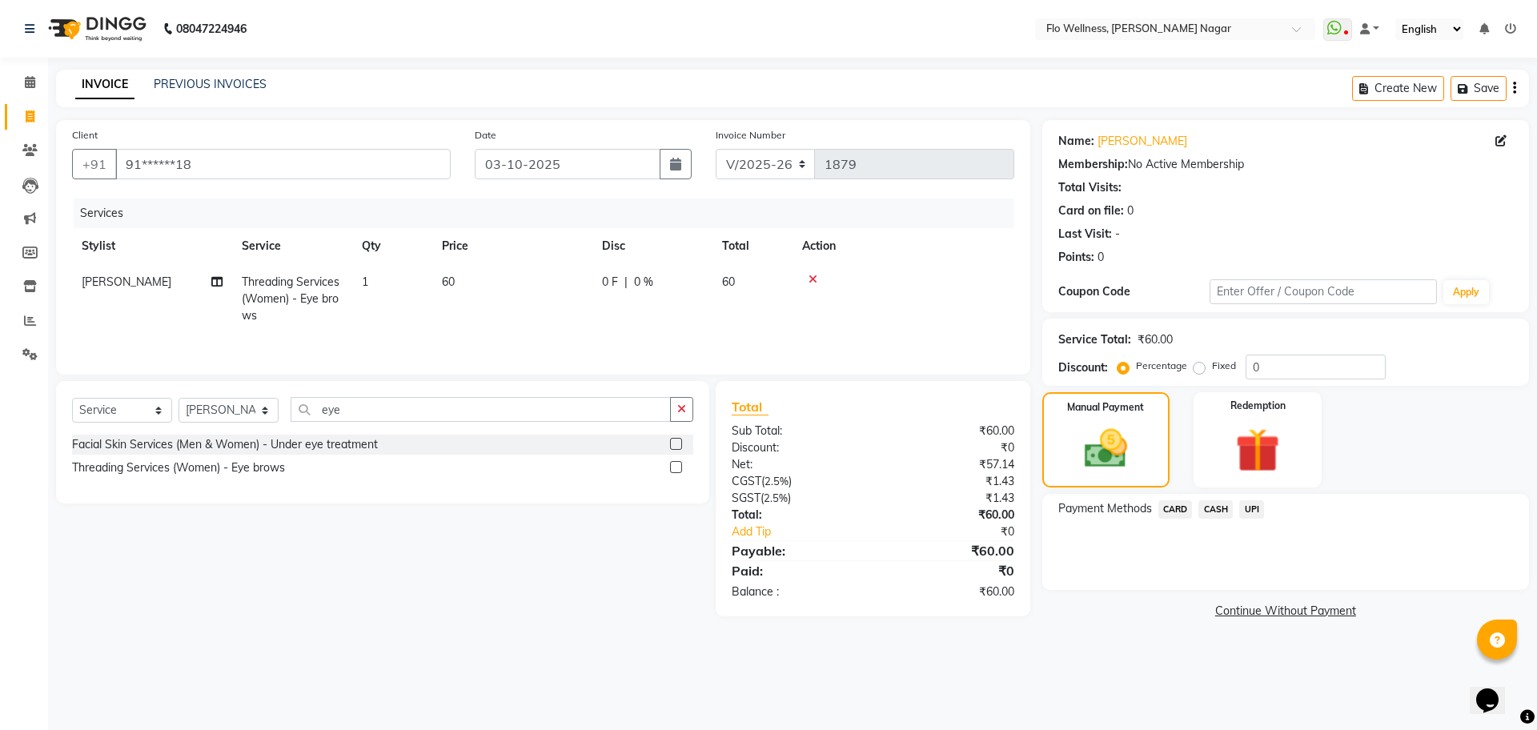
click at [1246, 515] on span "UPI" at bounding box center [1252, 509] width 25 height 18
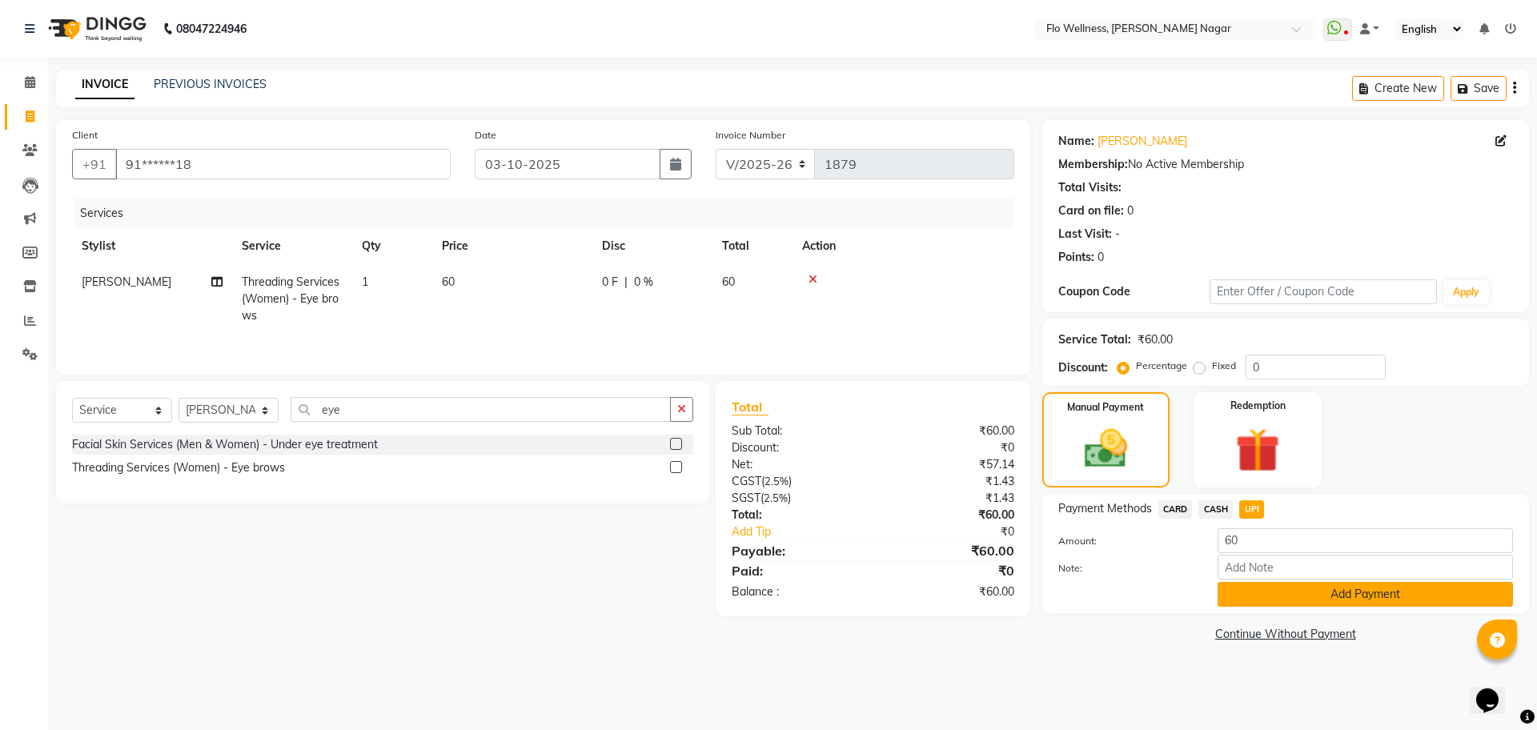
click at [1297, 589] on button "Add Payment" at bounding box center [1365, 594] width 295 height 25
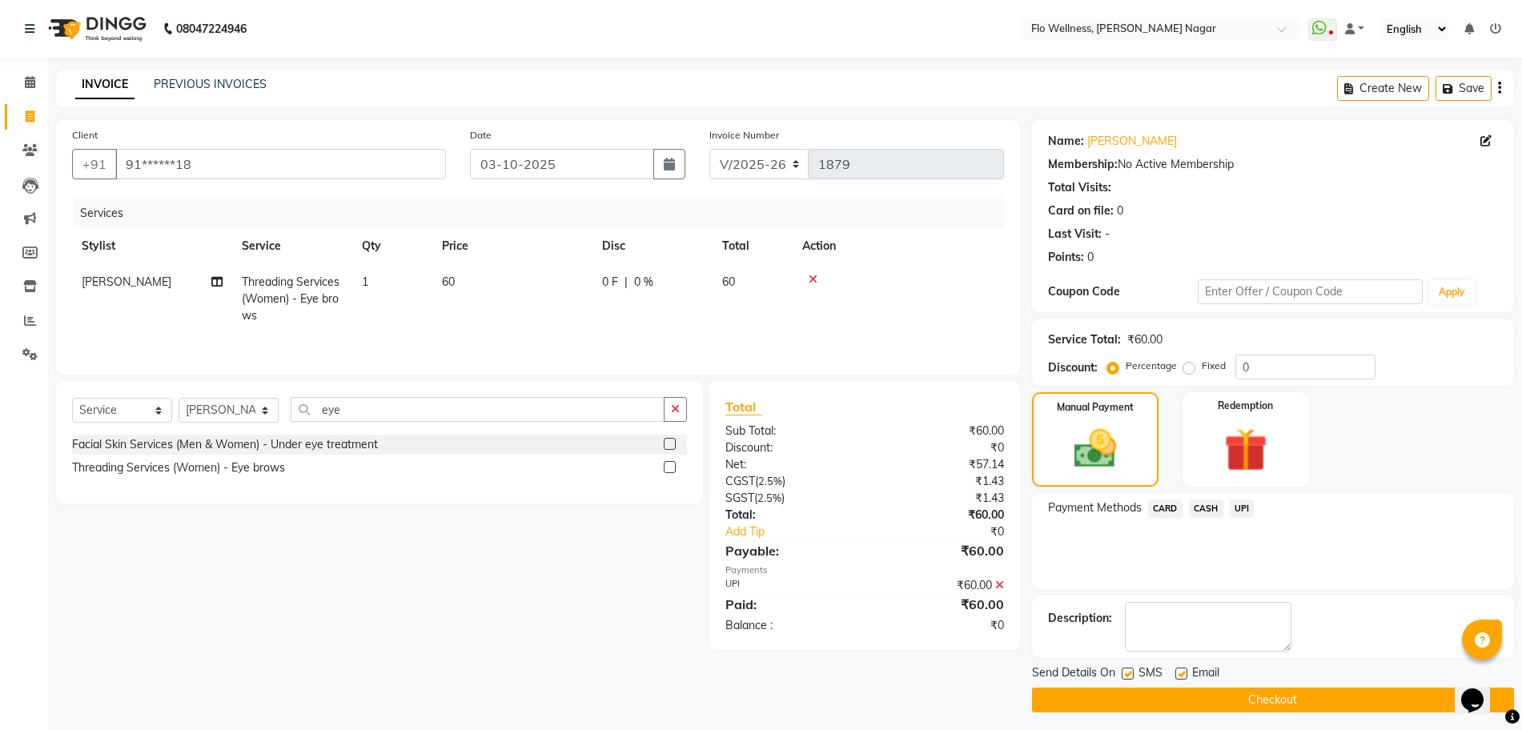
click at [1268, 694] on button "Checkout" at bounding box center [1273, 700] width 482 height 25
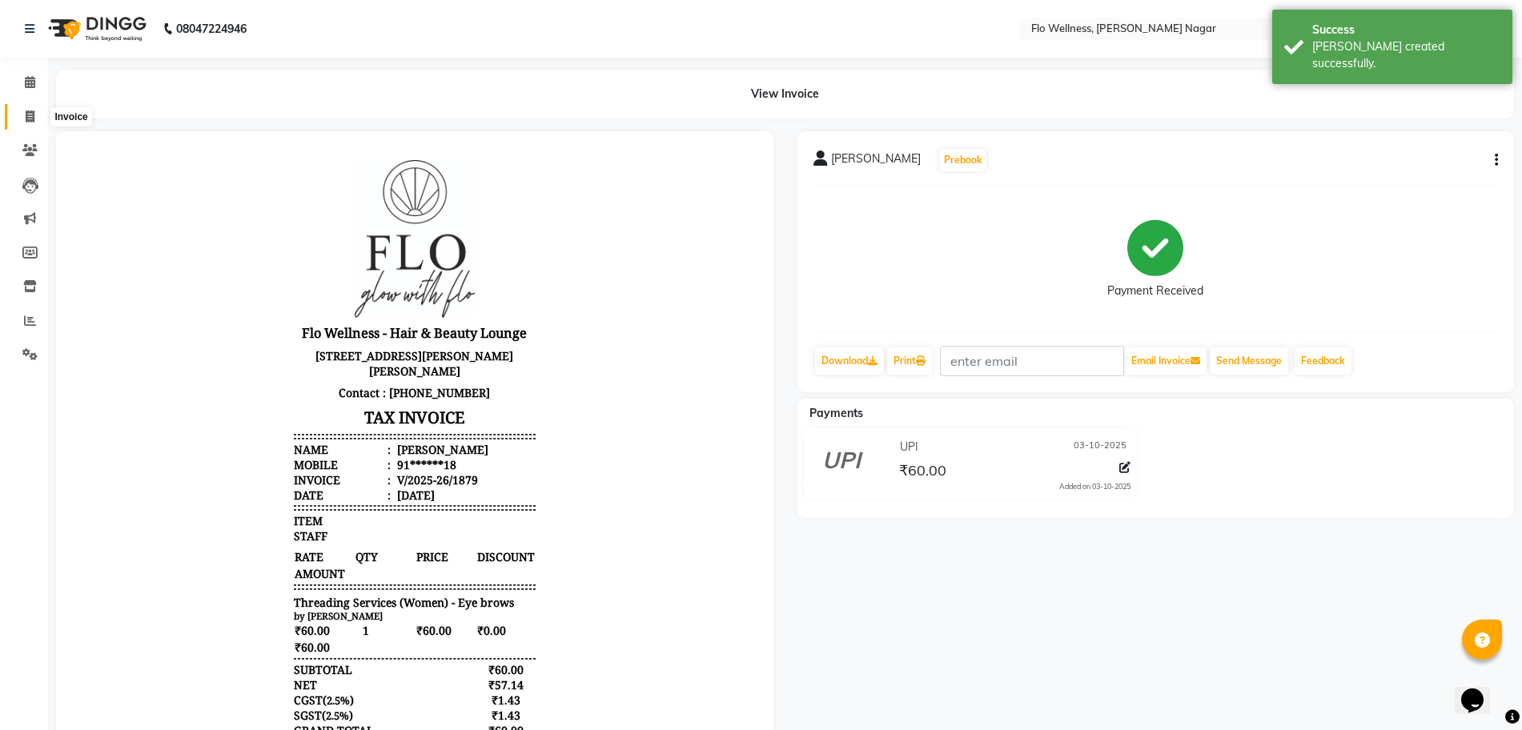
click at [26, 121] on icon at bounding box center [30, 117] width 9 height 12
select select "4509"
select select "service"
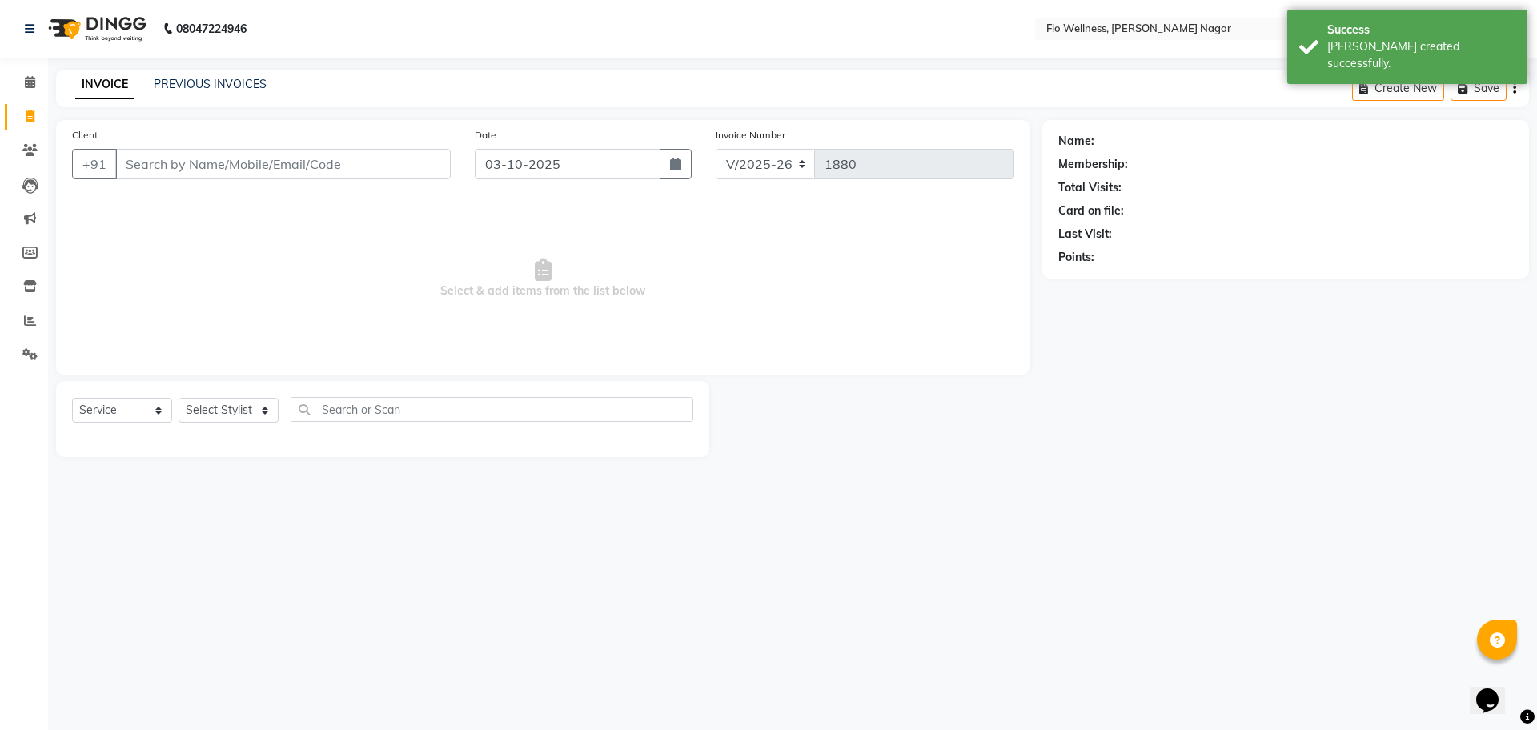
click at [280, 176] on input "Client" at bounding box center [283, 164] width 336 height 30
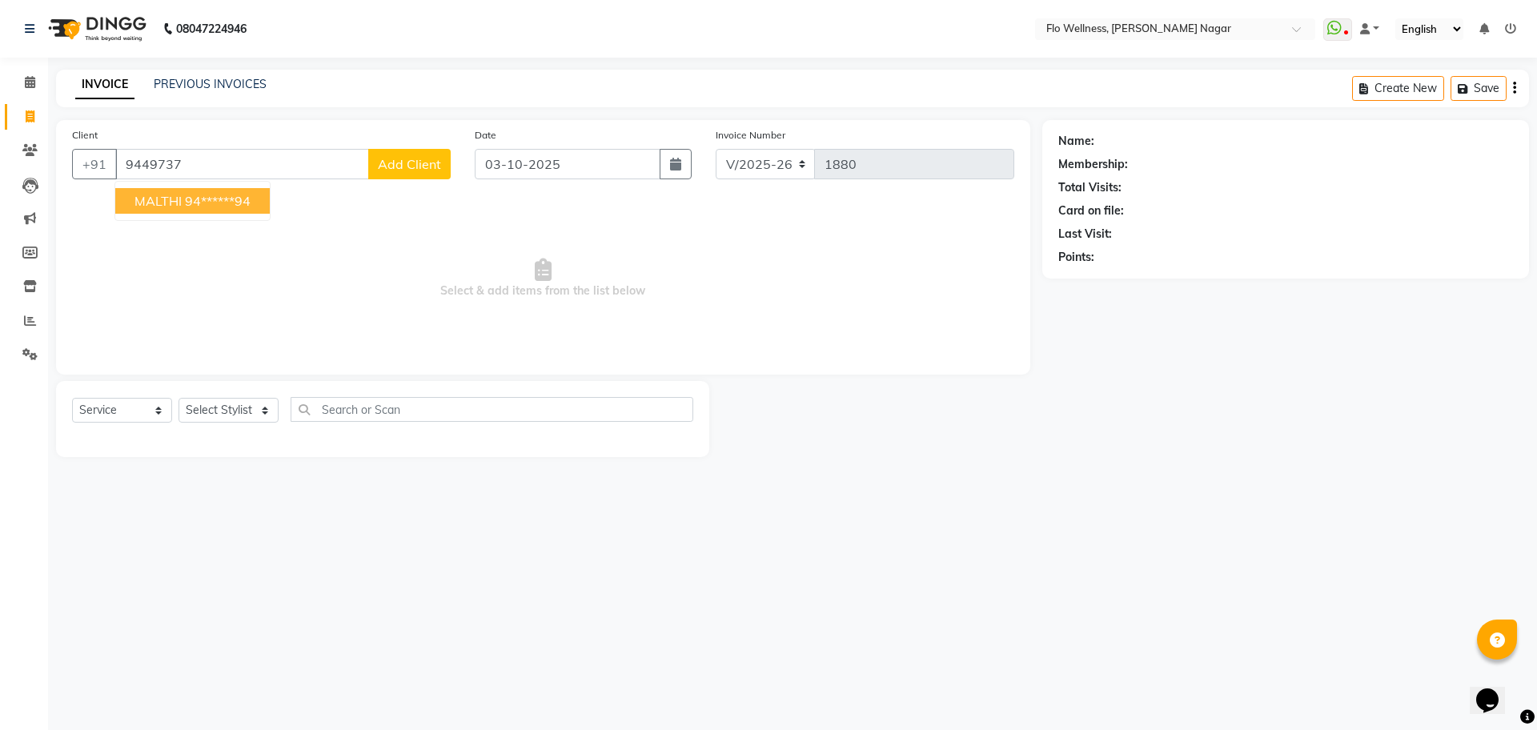
click at [211, 203] on ngb-highlight "94******94" at bounding box center [218, 201] width 66 height 16
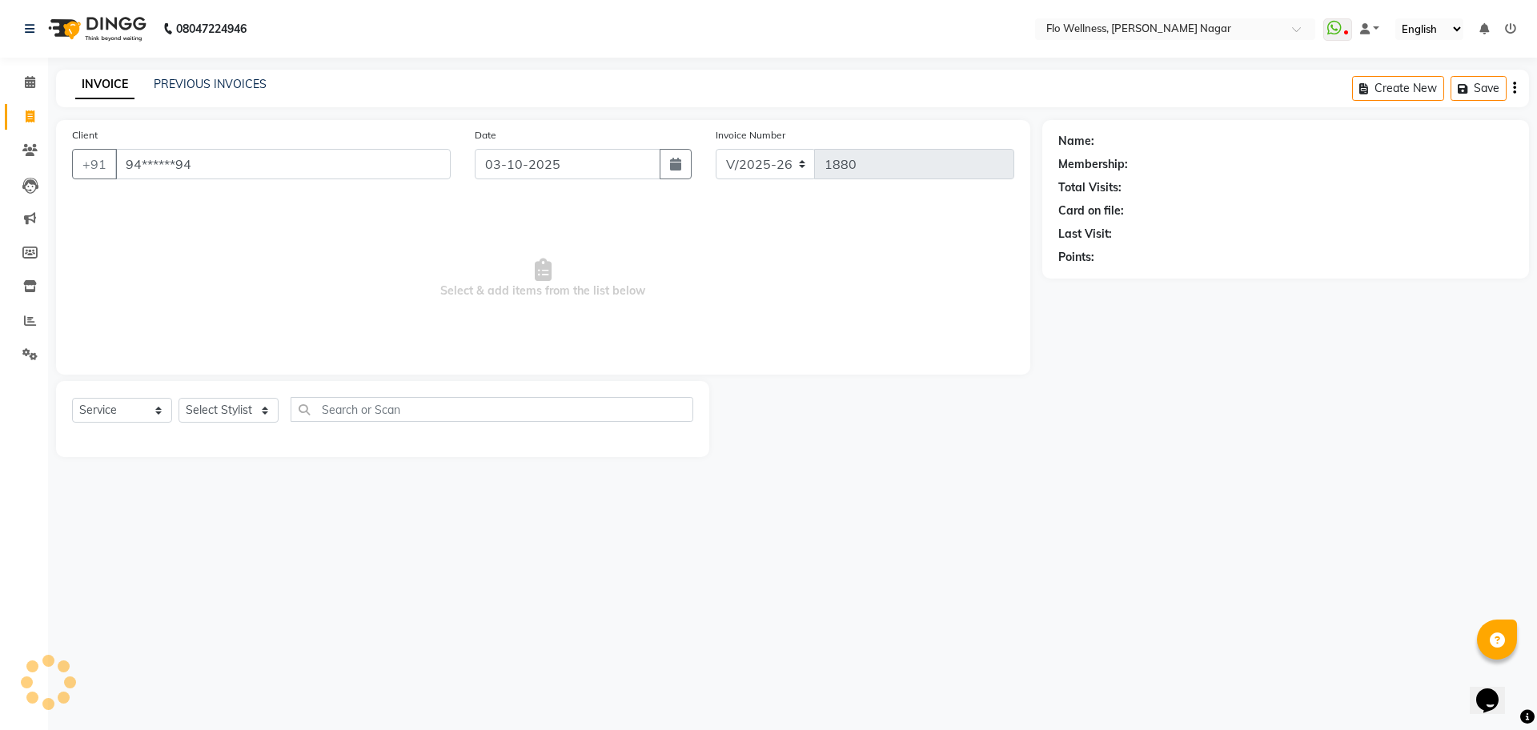
type input "94******94"
click at [258, 420] on select "Select Stylist [PERSON_NAME] [PERSON_NAME] R [PERSON_NAME] Nivedini [PERSON_NAM…" at bounding box center [229, 410] width 100 height 25
click at [612, 621] on div "08047224946 Select Location × Flo Wellness, [PERSON_NAME] Nagar WhatsApp Status…" at bounding box center [768, 365] width 1537 height 730
click at [33, 155] on icon at bounding box center [29, 150] width 15 height 12
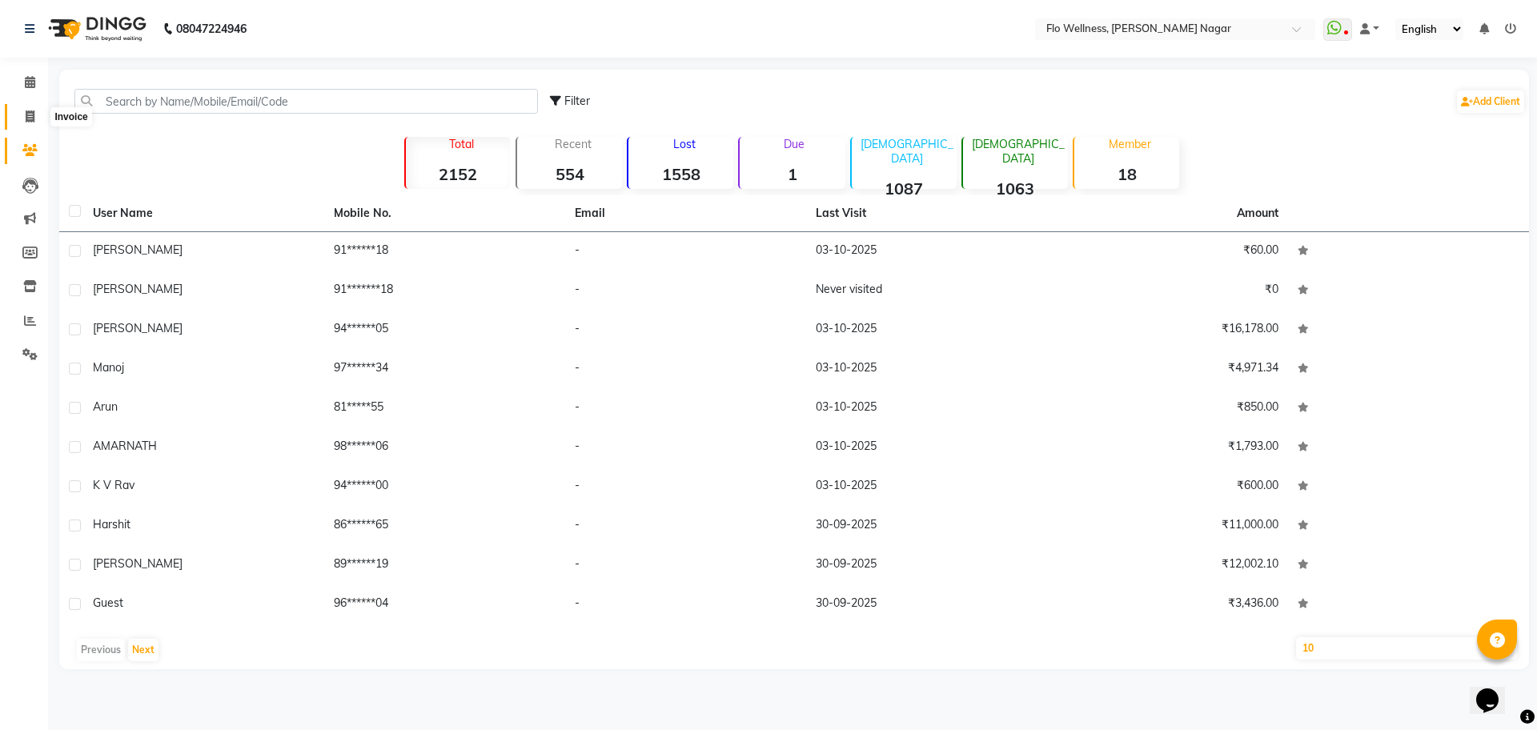
click at [31, 111] on icon at bounding box center [30, 117] width 9 height 12
select select "service"
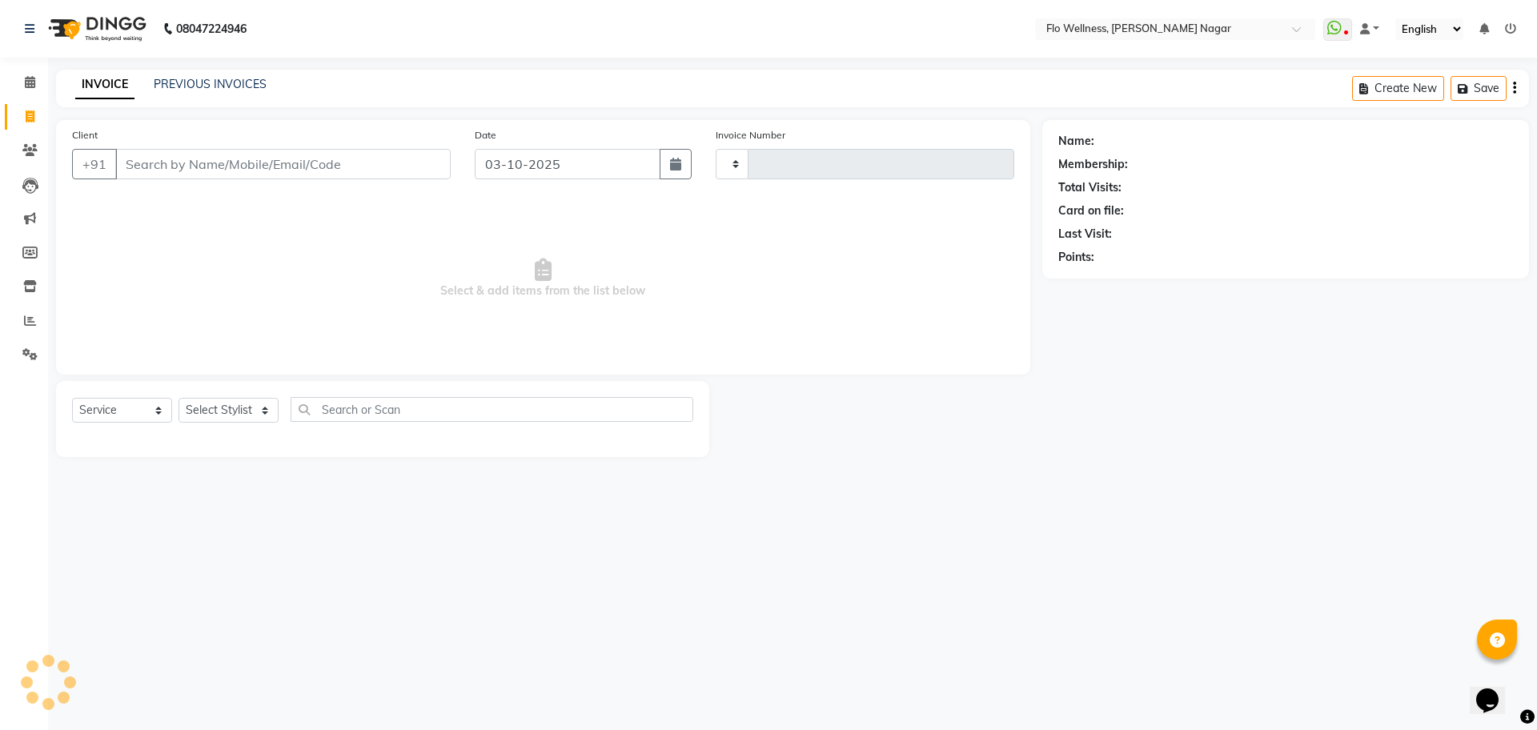
type input "1880"
select select "4509"
click at [29, 321] on icon at bounding box center [30, 321] width 12 height 12
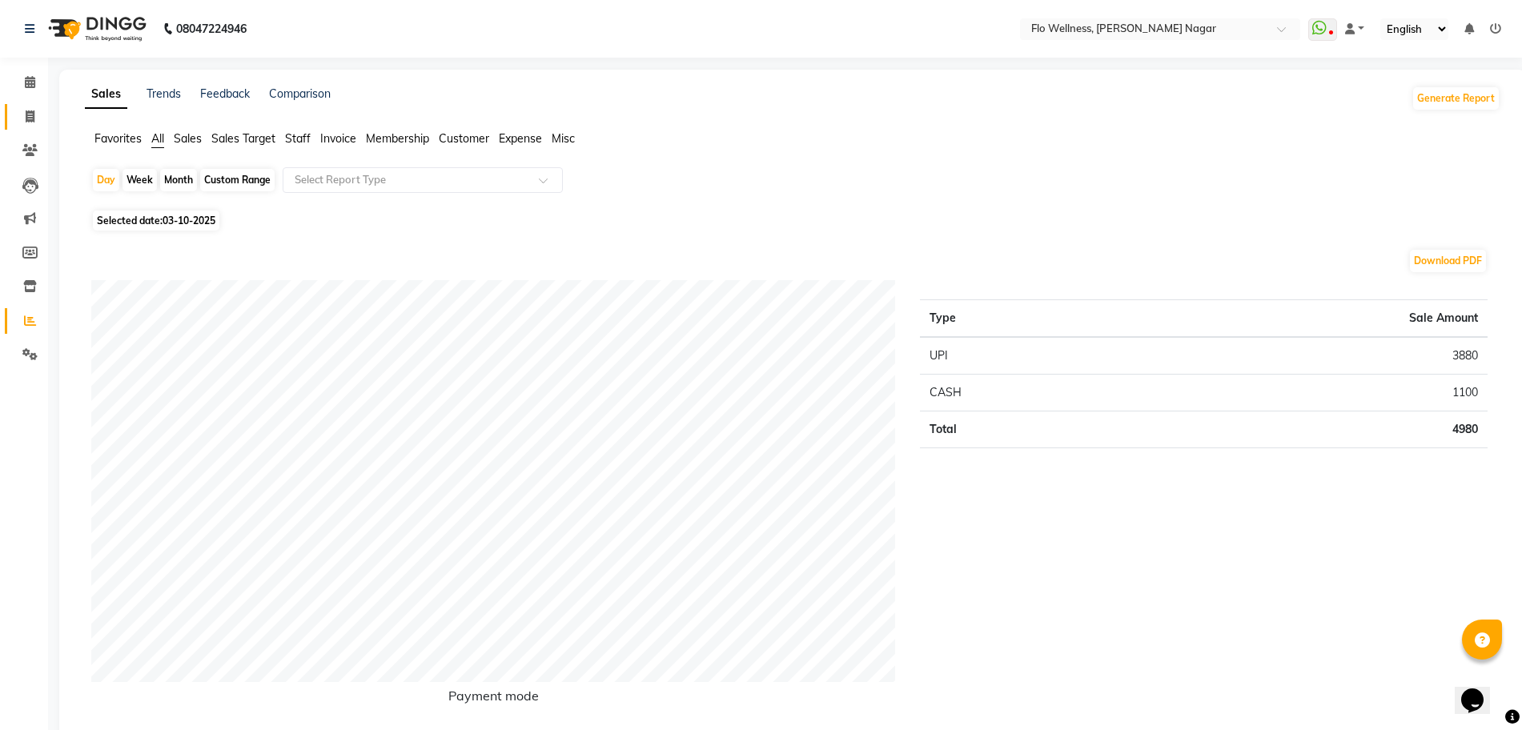
click at [46, 118] on body "08047224946 Select Location × Flo Wellness, [PERSON_NAME] Nagar WhatsApp Status…" at bounding box center [761, 365] width 1522 height 730
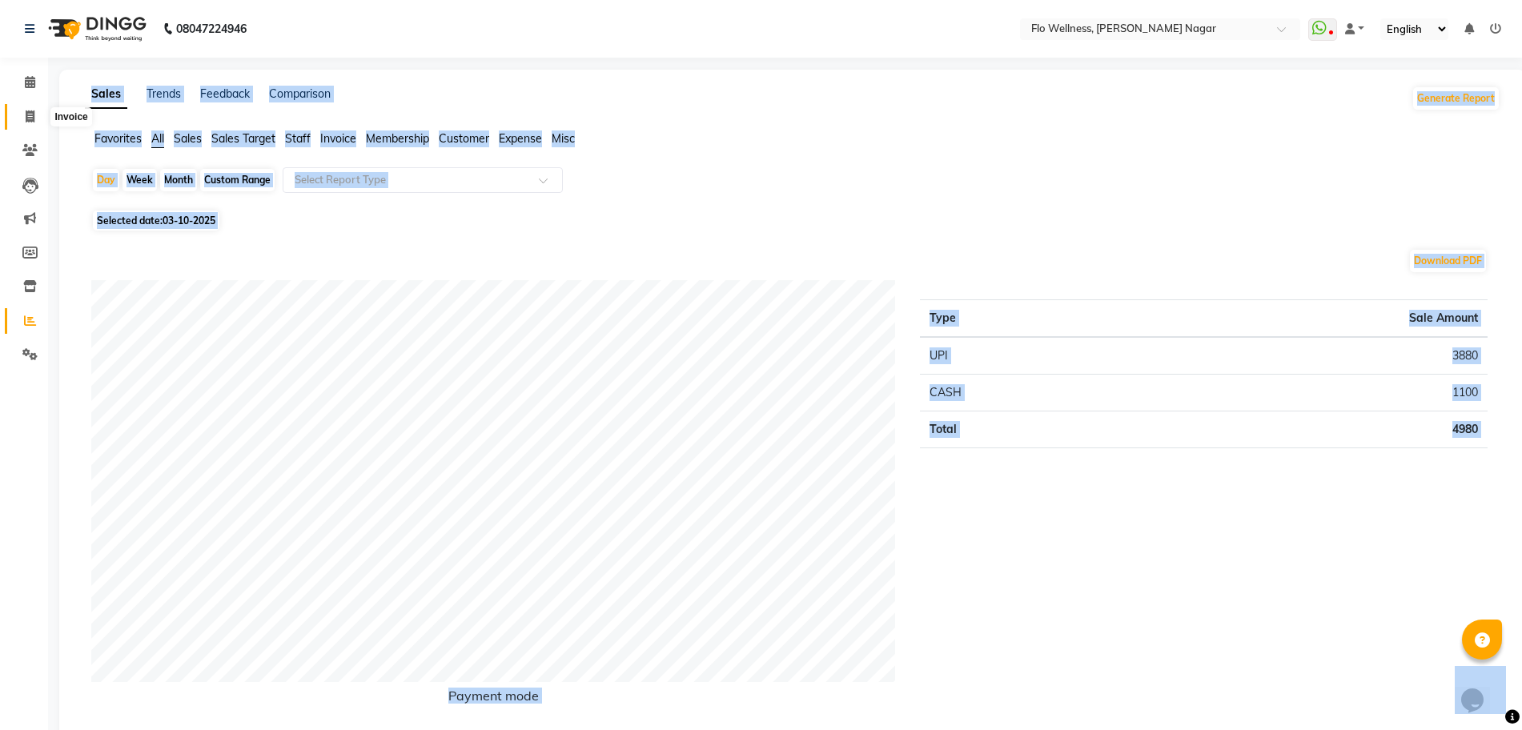
click at [34, 111] on icon at bounding box center [30, 117] width 9 height 12
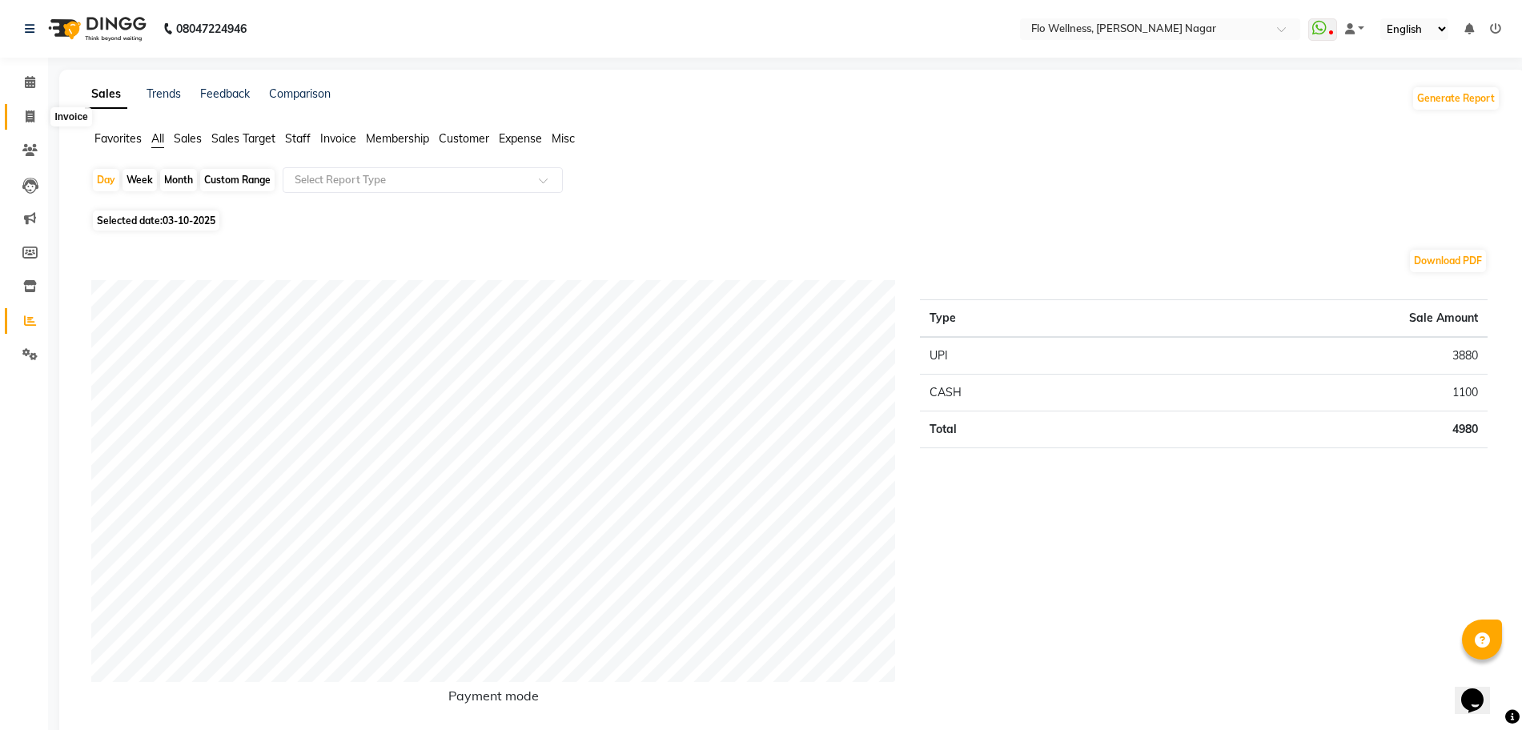
select select "service"
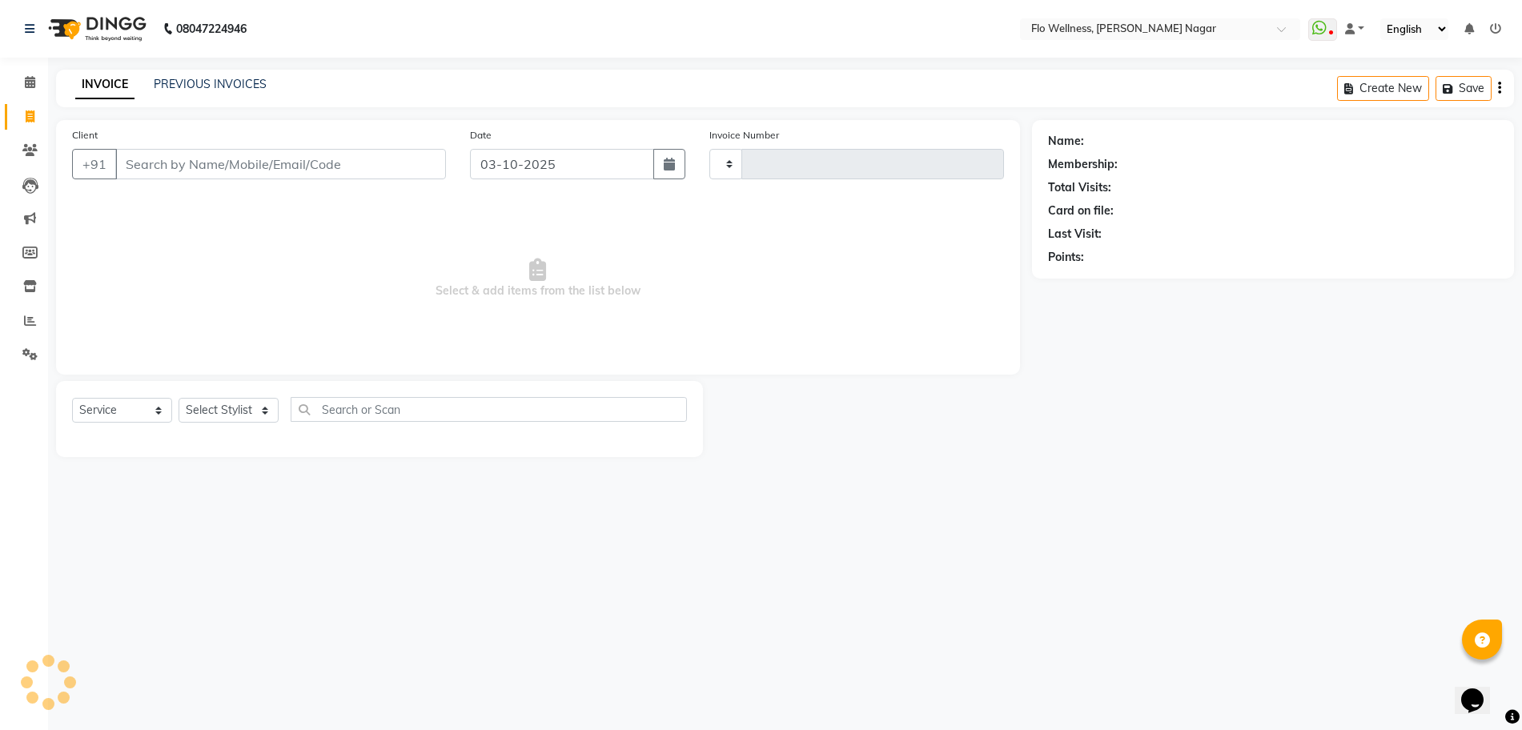
type input "1880"
select select "4509"
click at [175, 173] on input "Client" at bounding box center [283, 164] width 336 height 30
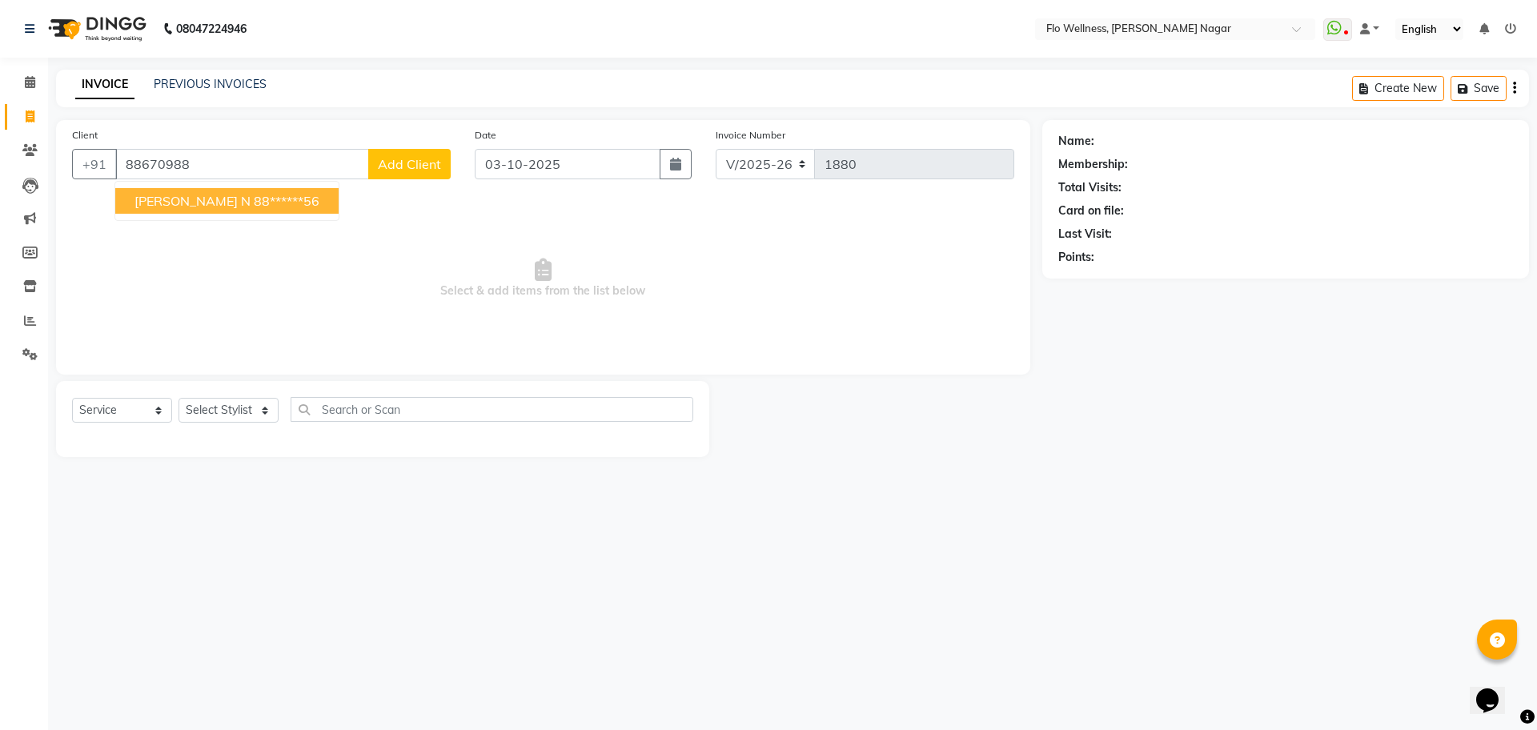
click at [254, 197] on ngb-highlight "88******56" at bounding box center [287, 201] width 66 height 16
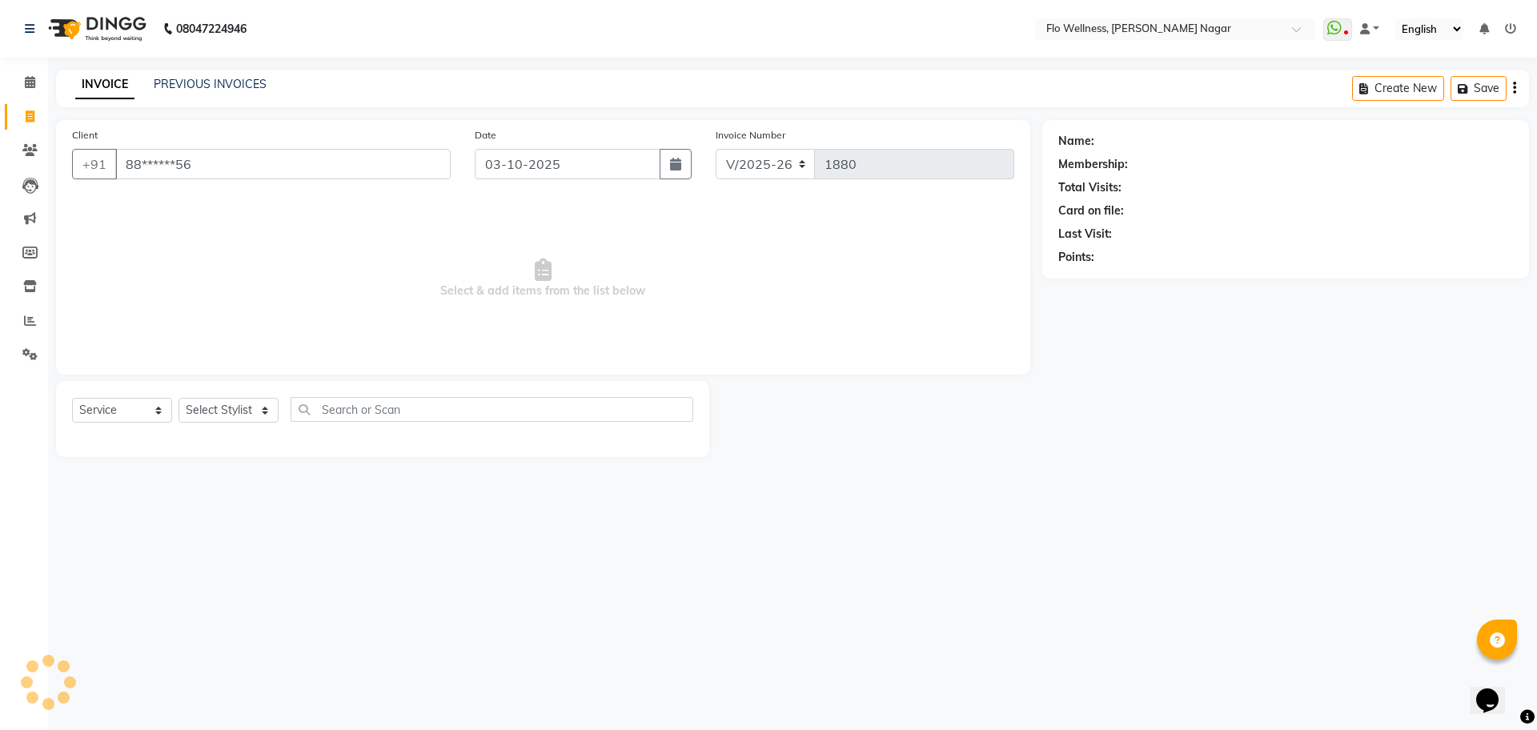
type input "88******56"
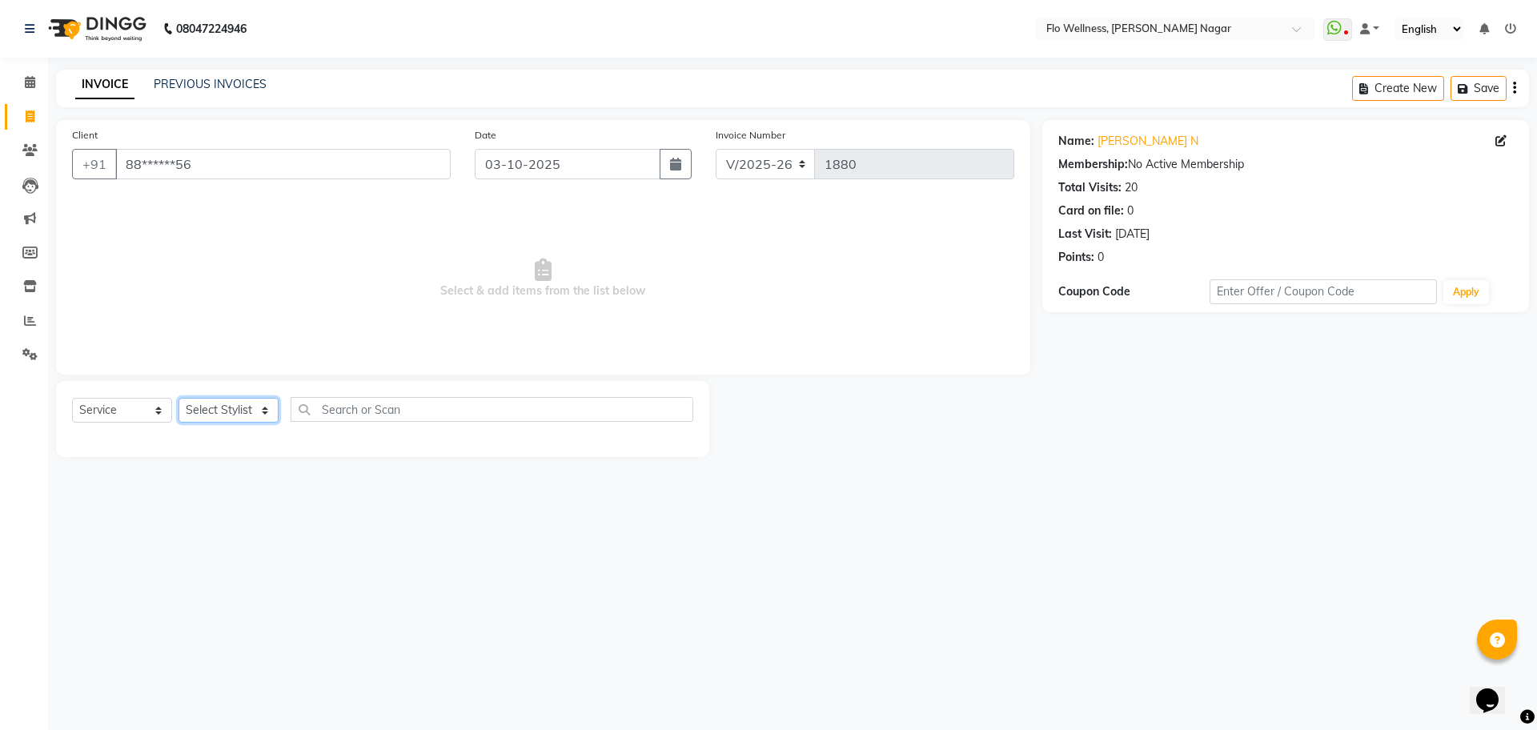
click at [253, 420] on select "Select Stylist [PERSON_NAME] [PERSON_NAME] R [PERSON_NAME] Nivedini [PERSON_NAM…" at bounding box center [229, 410] width 100 height 25
drag, startPoint x: 235, startPoint y: 623, endPoint x: 238, endPoint y: 643, distance: 20.3
click at [238, 643] on div "08047224946 Select Location × Flo Wellness, [PERSON_NAME] Nagar WhatsApp Status…" at bounding box center [768, 365] width 1537 height 730
click at [263, 400] on select "Select Stylist [PERSON_NAME] [PERSON_NAME] R [PERSON_NAME] Nivedini [PERSON_NAM…" at bounding box center [229, 410] width 100 height 25
select select "89651"
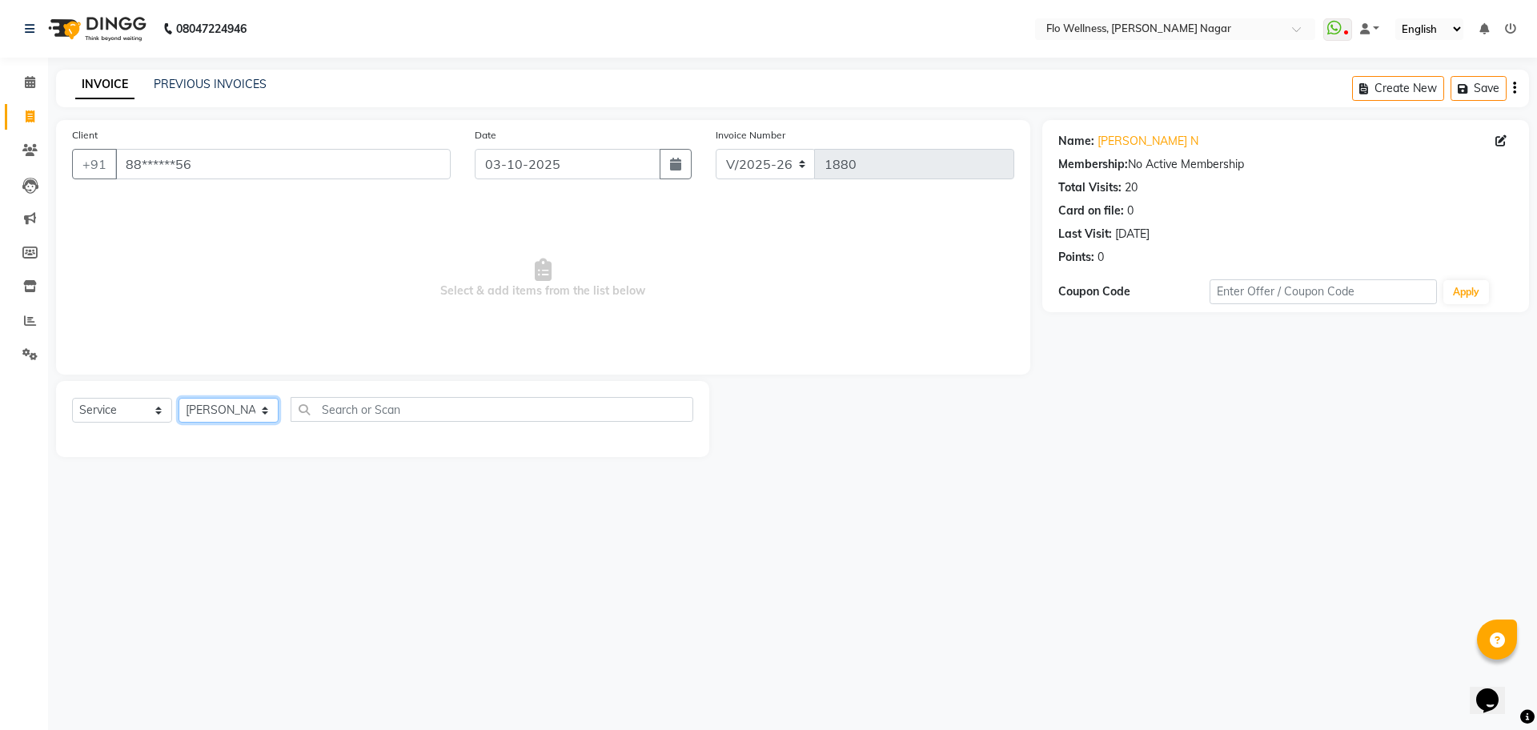
click at [179, 398] on select "Select Stylist [PERSON_NAME] [PERSON_NAME] R [PERSON_NAME] Nivedini [PERSON_NAM…" at bounding box center [229, 410] width 100 height 25
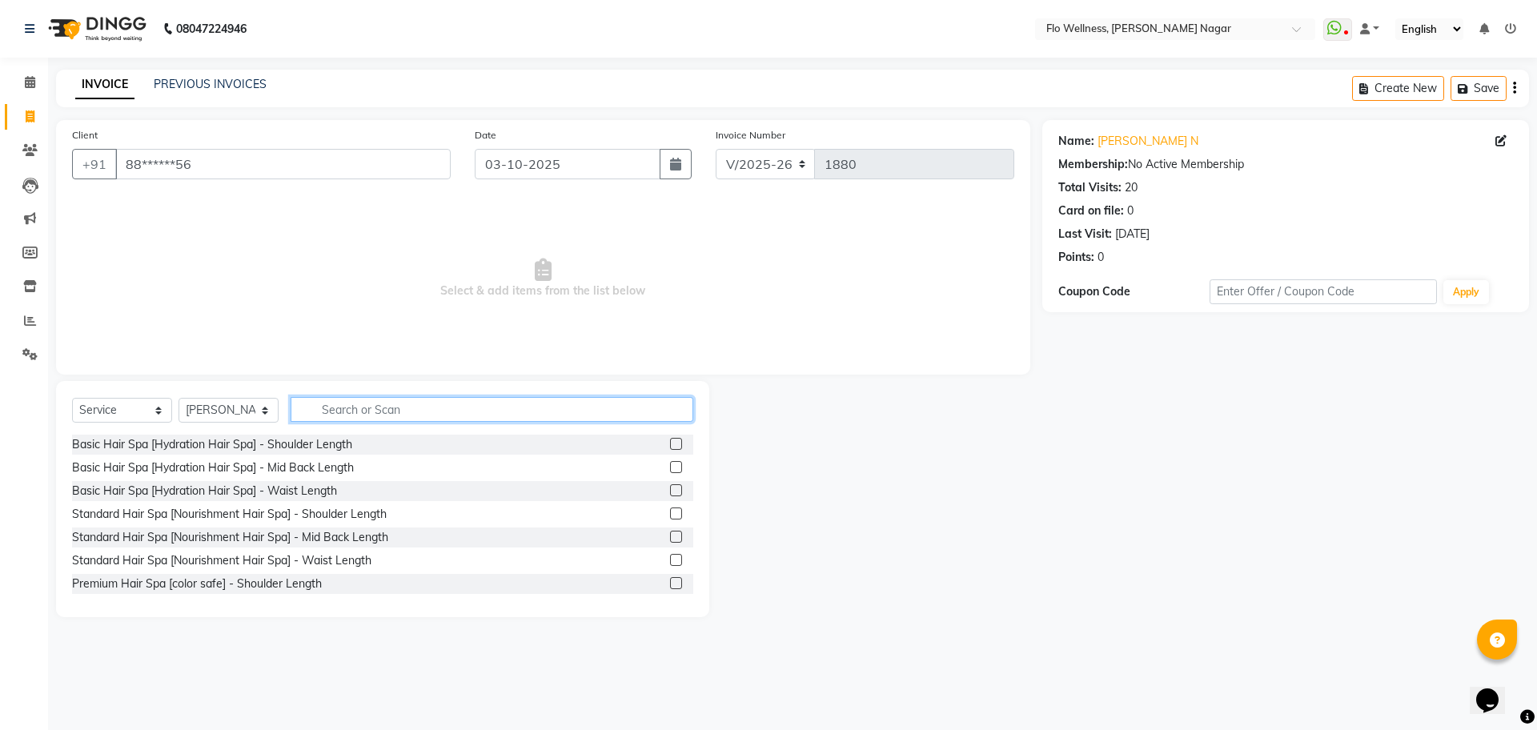
click at [402, 404] on input "text" at bounding box center [492, 409] width 403 height 25
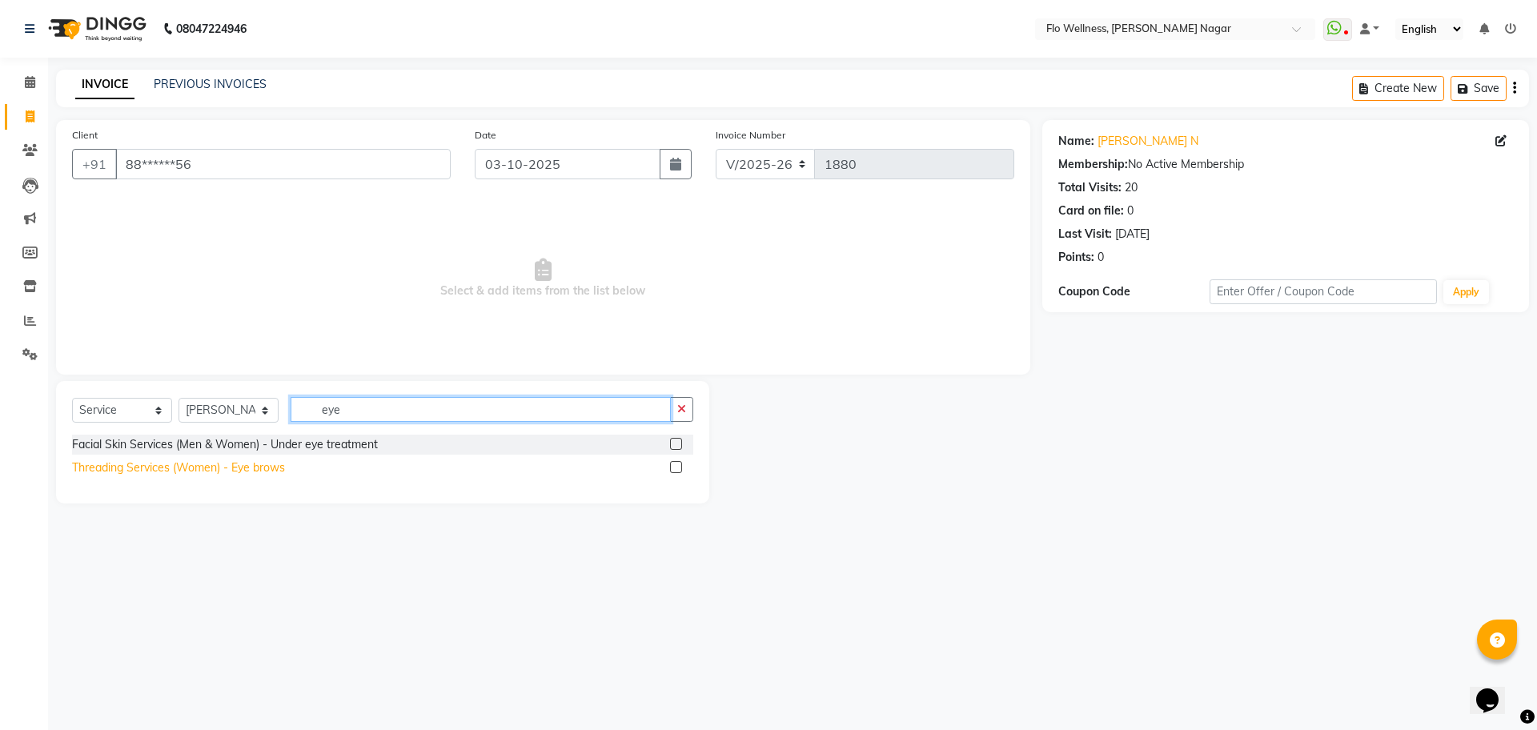
type input "eye"
click at [255, 463] on div "Threading Services (Women) - Eye brows" at bounding box center [178, 468] width 213 height 17
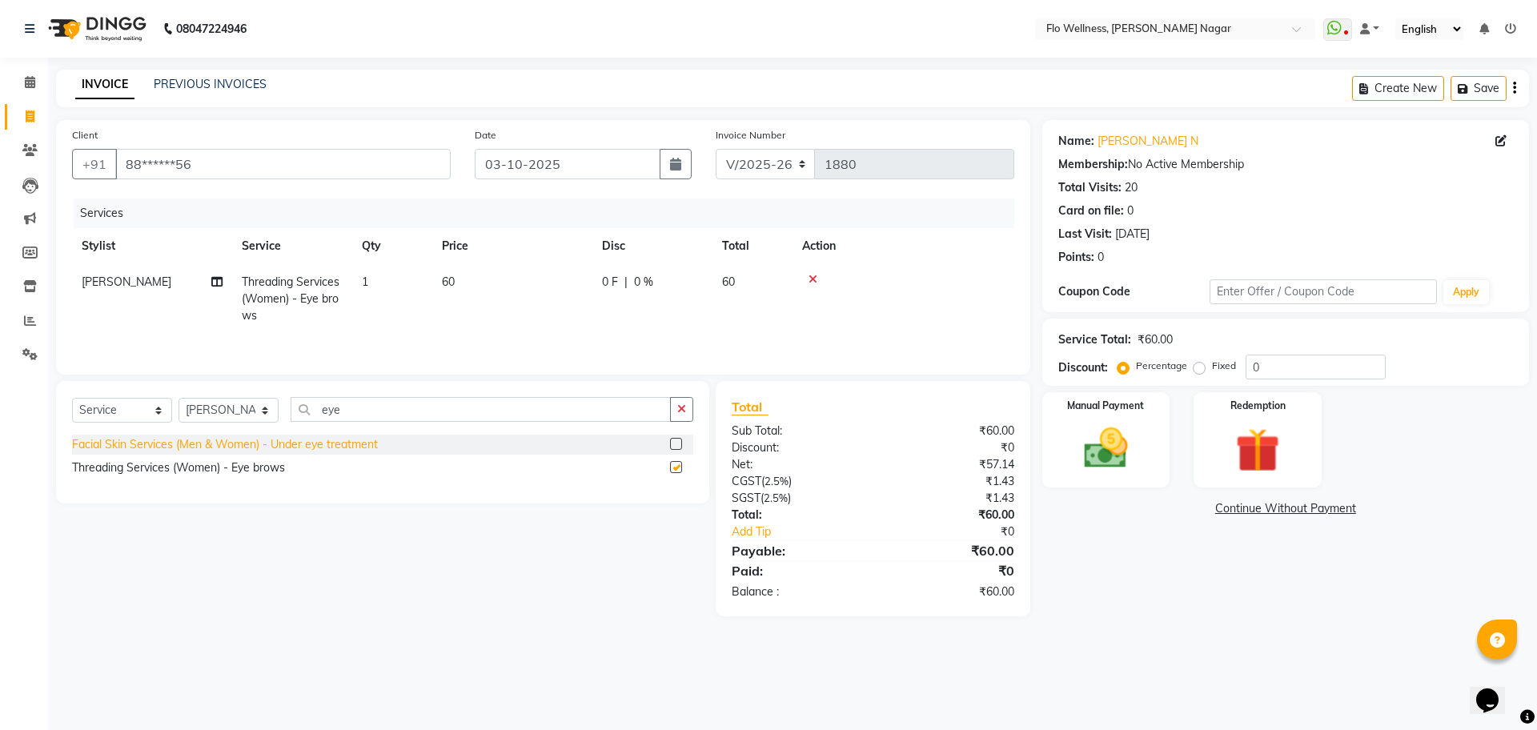
checkbox input "false"
click at [417, 416] on input "eye" at bounding box center [481, 409] width 380 height 25
type input "e"
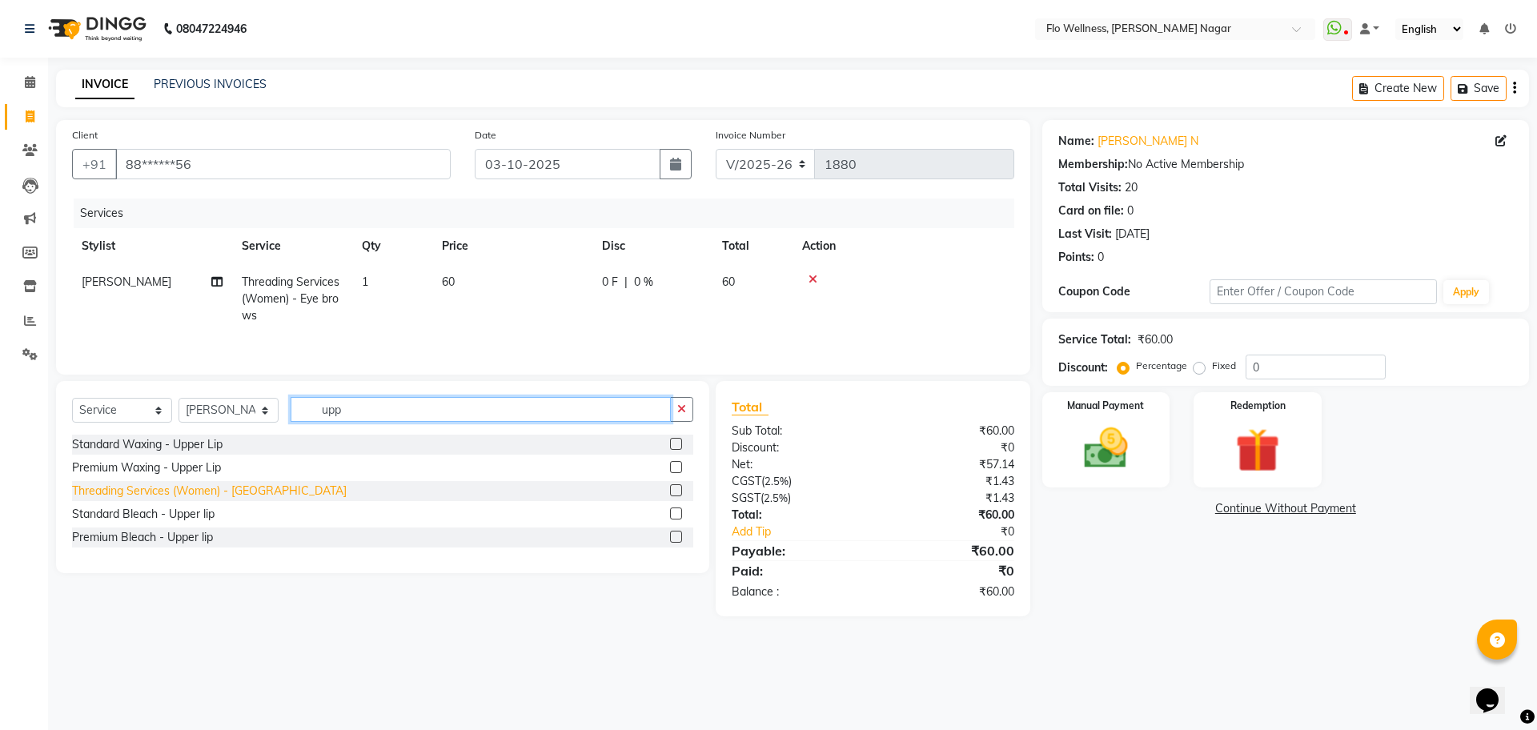
type input "upp"
click at [280, 486] on div "Threading Services (Women) - [GEOGRAPHIC_DATA]" at bounding box center [209, 491] width 275 height 17
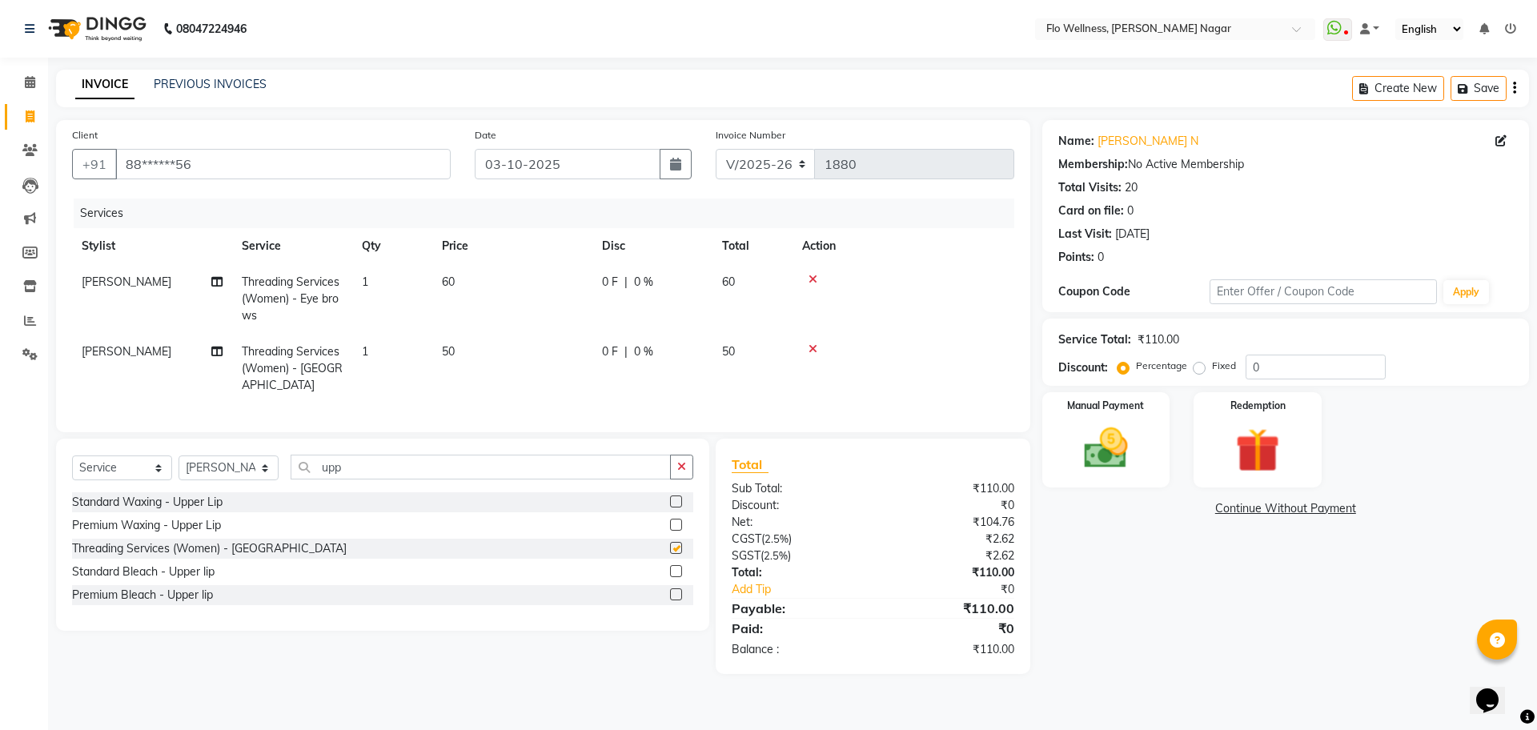
checkbox input "false"
click at [398, 472] on input "upp" at bounding box center [481, 467] width 380 height 25
type input "u"
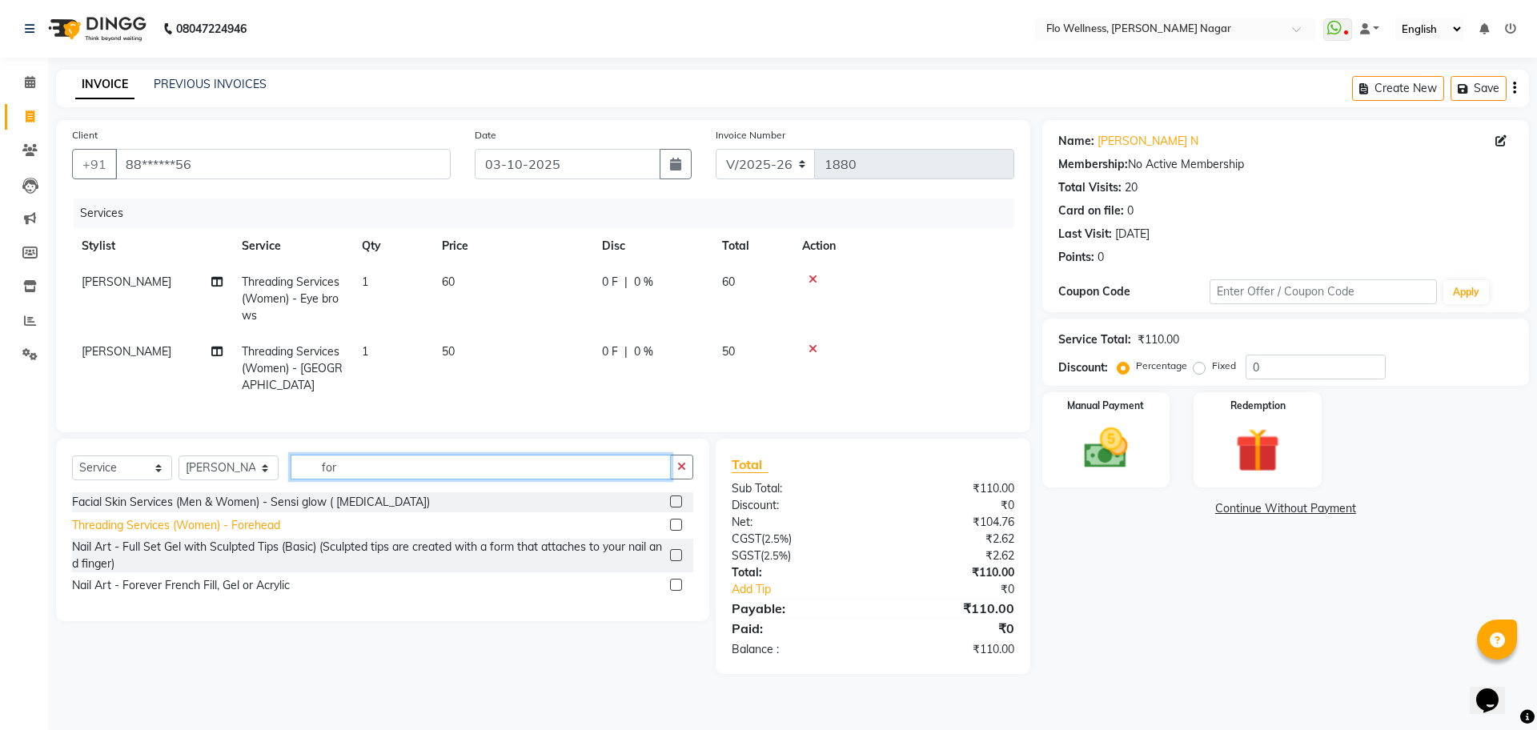
type input "for"
click at [256, 534] on div "Threading Services (Women) - Forehead" at bounding box center [176, 525] width 208 height 17
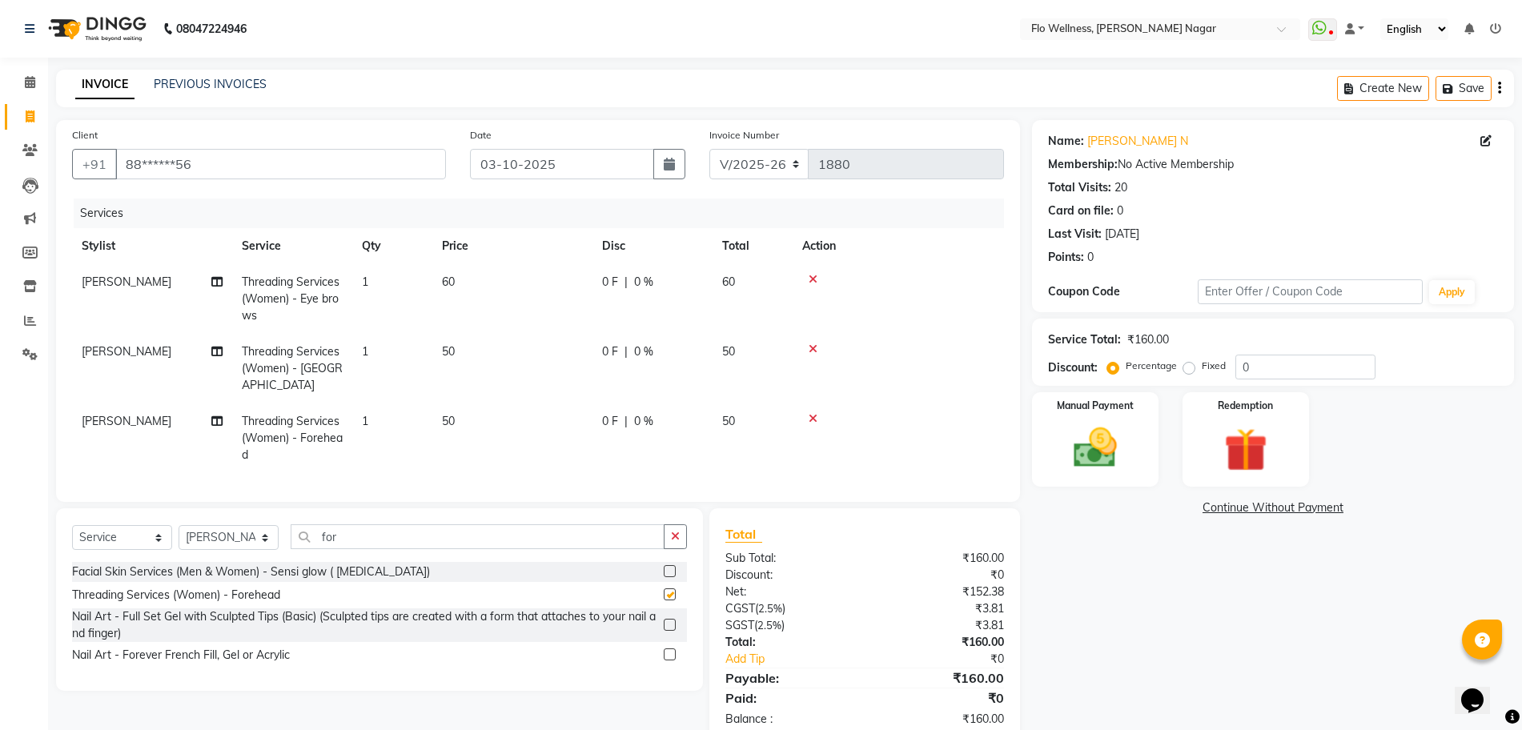
checkbox input "false"
click at [1047, 437] on div "Manual Payment" at bounding box center [1095, 440] width 131 height 98
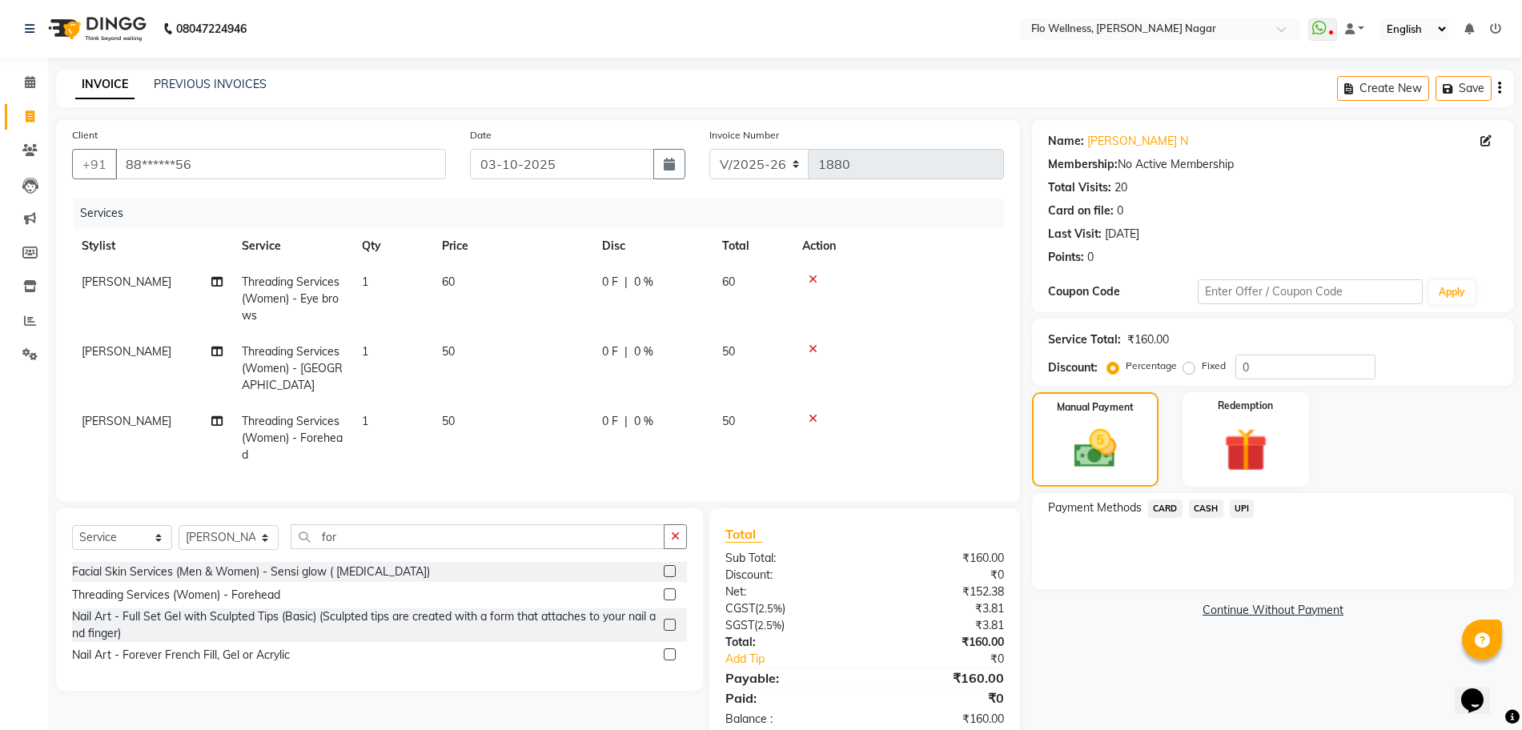
click at [1241, 504] on span "UPI" at bounding box center [1242, 509] width 25 height 18
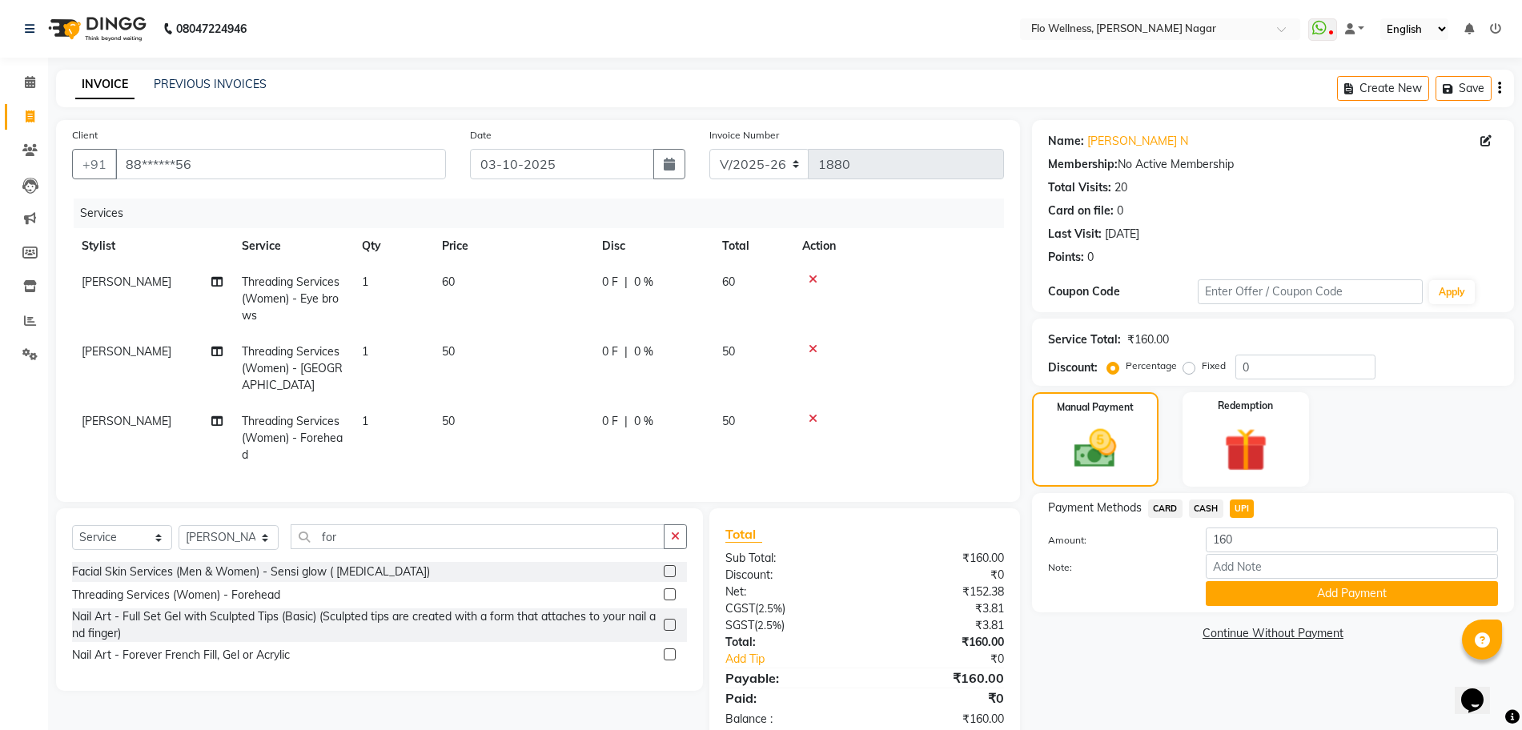
click at [1300, 610] on div "Payment Methods CARD CASH UPI Amount: 160 Note: Add Payment" at bounding box center [1273, 552] width 482 height 119
click at [1295, 600] on button "Add Payment" at bounding box center [1352, 593] width 292 height 25
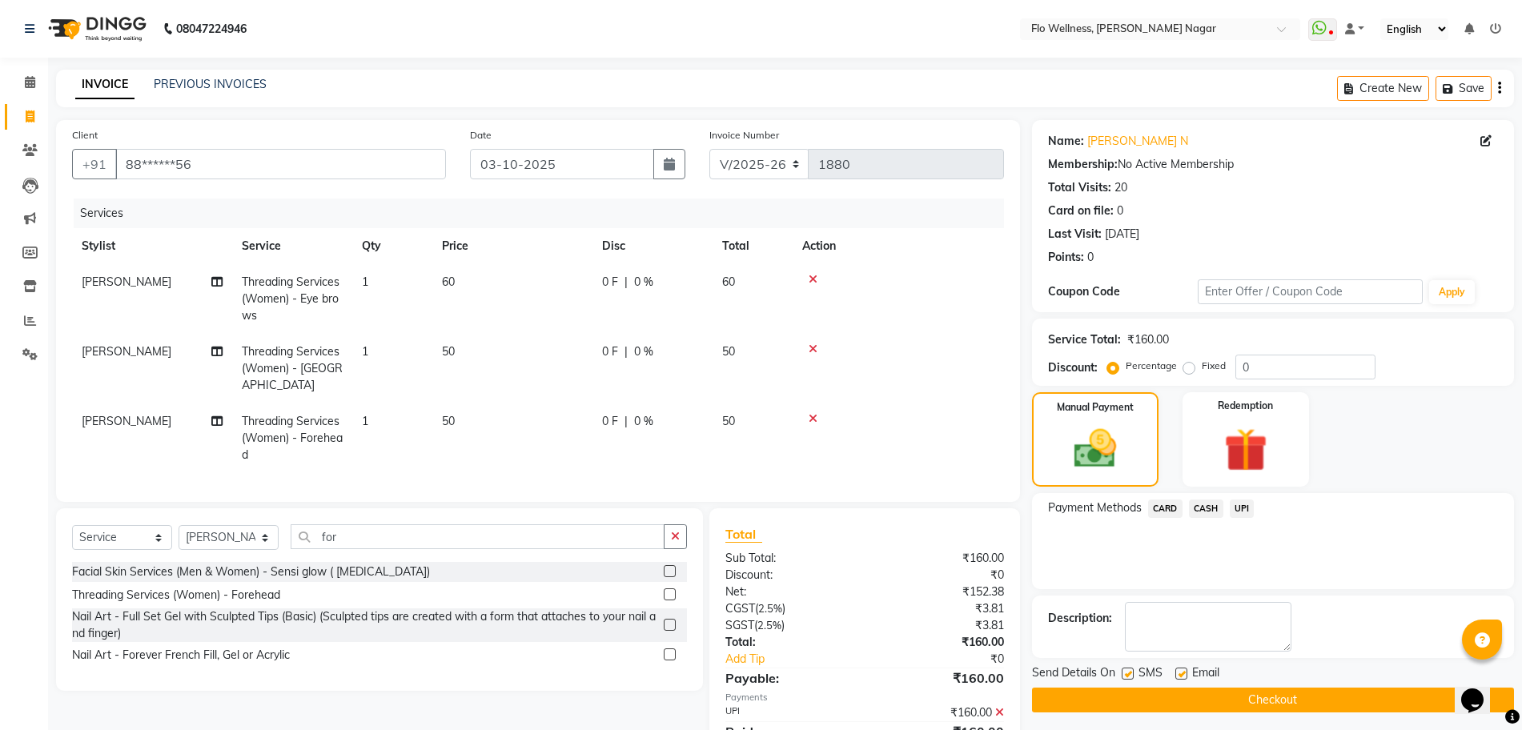
click at [1260, 710] on button "Checkout" at bounding box center [1273, 700] width 482 height 25
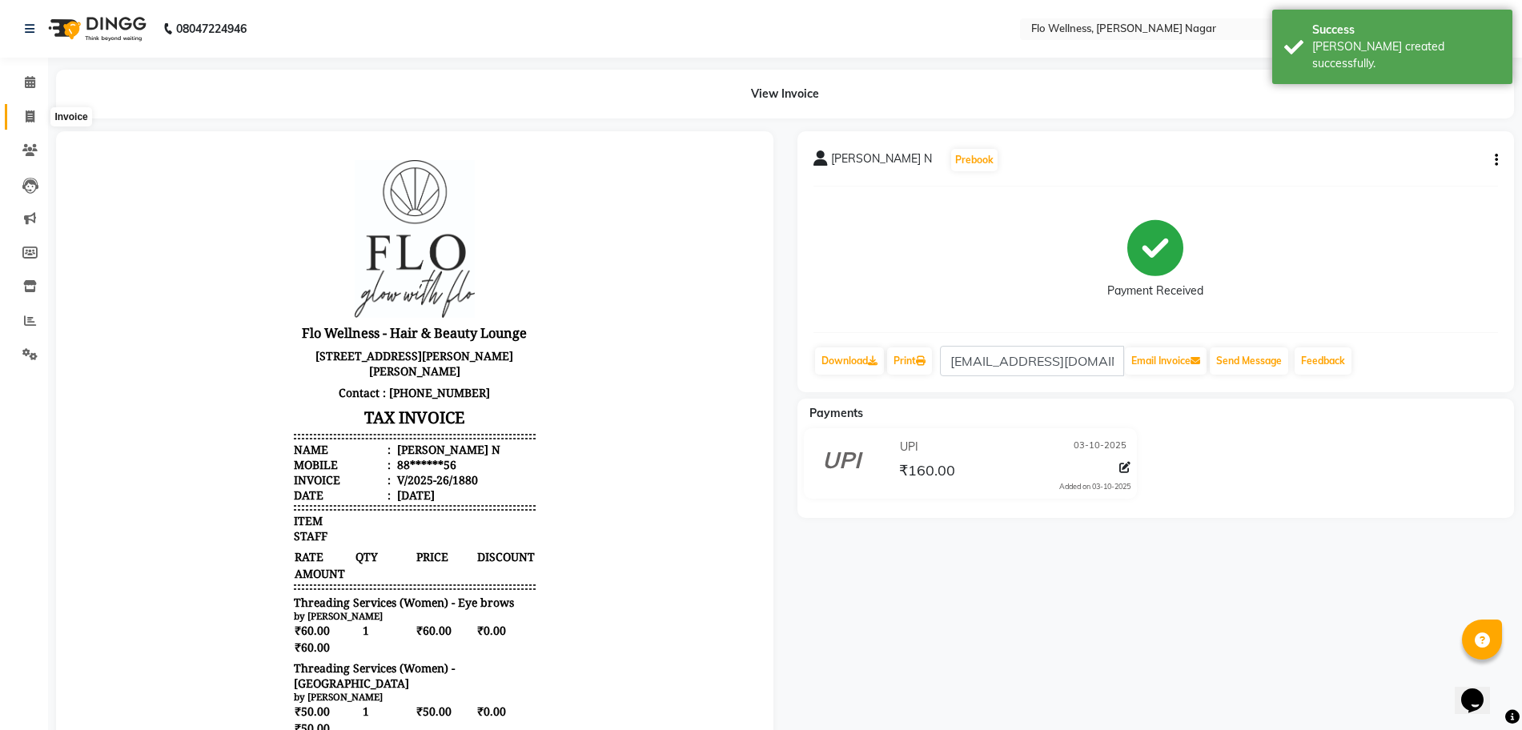
click at [30, 116] on icon at bounding box center [30, 117] width 9 height 12
select select "4509"
select select "service"
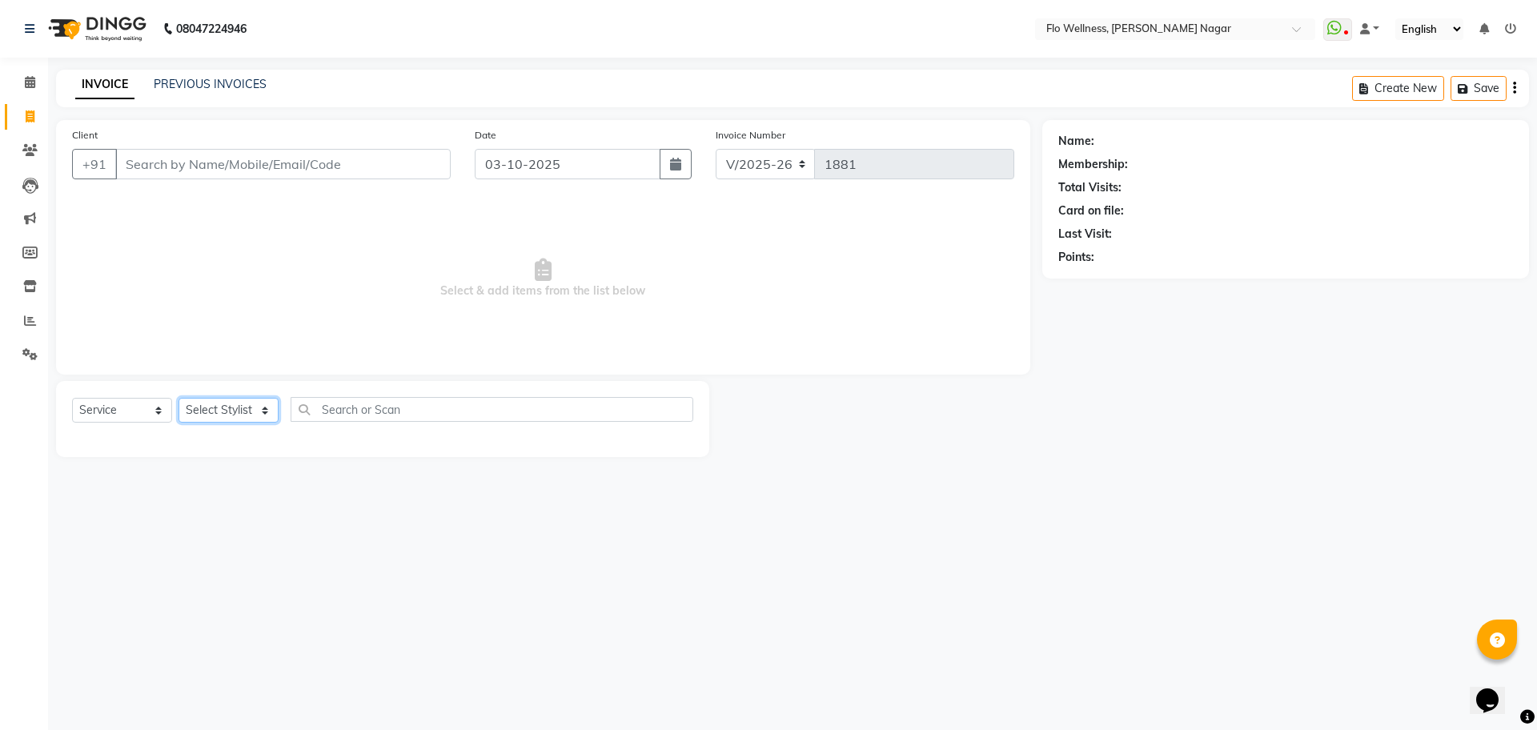
click at [271, 404] on select "Select Stylist [PERSON_NAME] [PERSON_NAME] R [PERSON_NAME] Nivedini [PERSON_NAM…" at bounding box center [229, 410] width 100 height 25
click at [420, 562] on div "08047224946 Select Location × Flo Wellness, [PERSON_NAME] Nagar WhatsApp Status…" at bounding box center [768, 365] width 1537 height 730
click at [23, 312] on span at bounding box center [30, 321] width 28 height 18
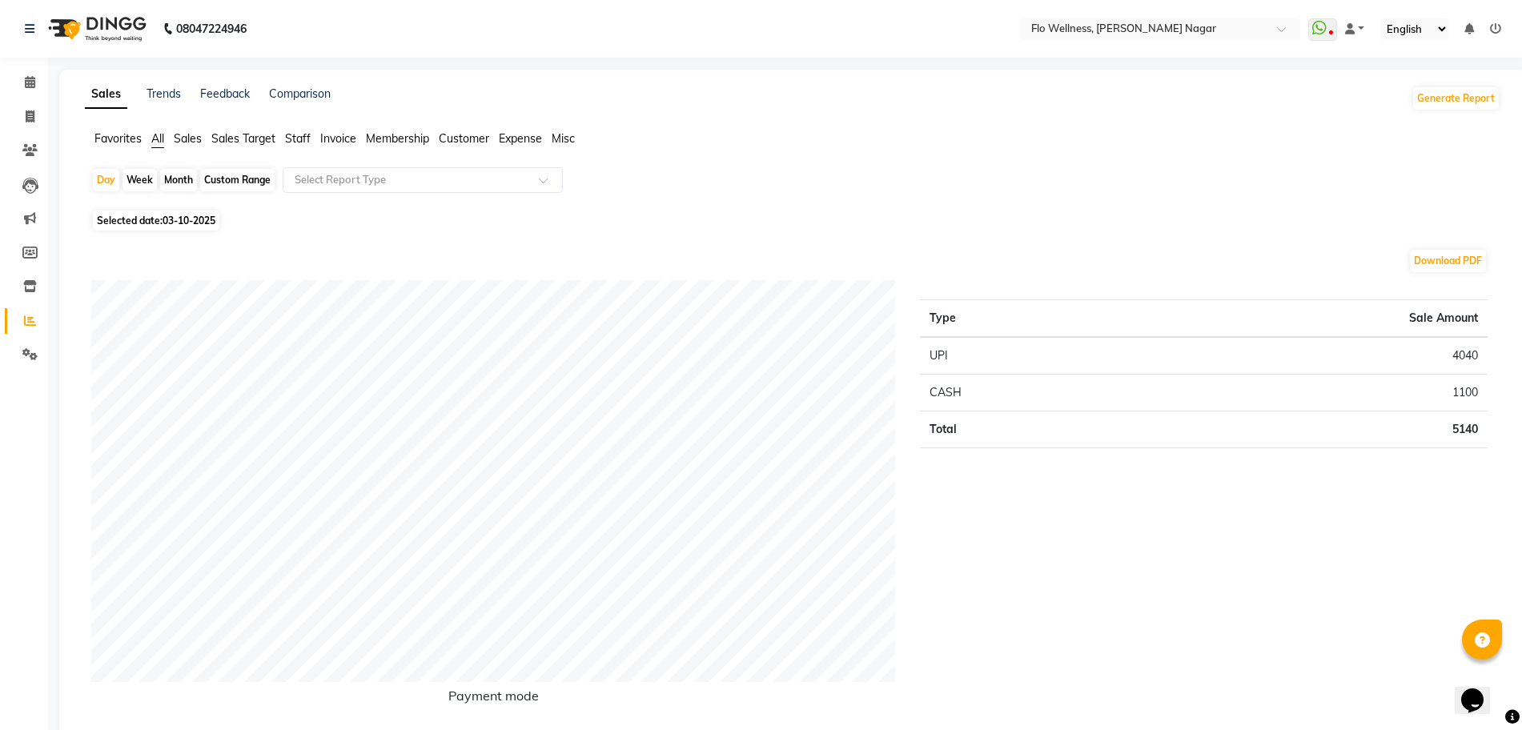
click at [126, 217] on span "Selected date: 03-10-2025" at bounding box center [156, 221] width 127 height 20
select select "10"
select select "2025"
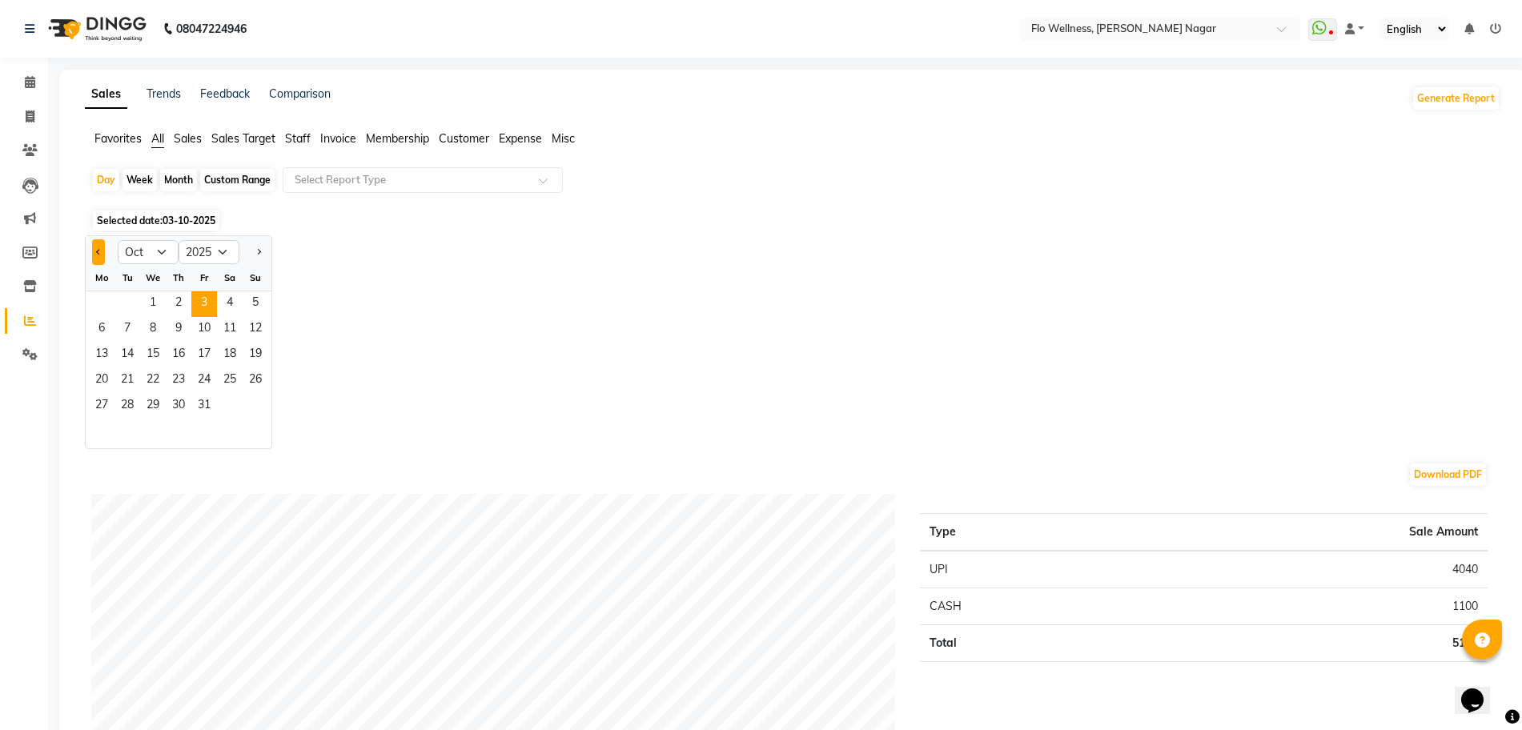
click at [103, 254] on button "Previous month" at bounding box center [98, 252] width 13 height 26
click at [91, 254] on div at bounding box center [102, 252] width 32 height 26
click at [94, 251] on button "Previous month" at bounding box center [98, 252] width 13 height 26
select select "7"
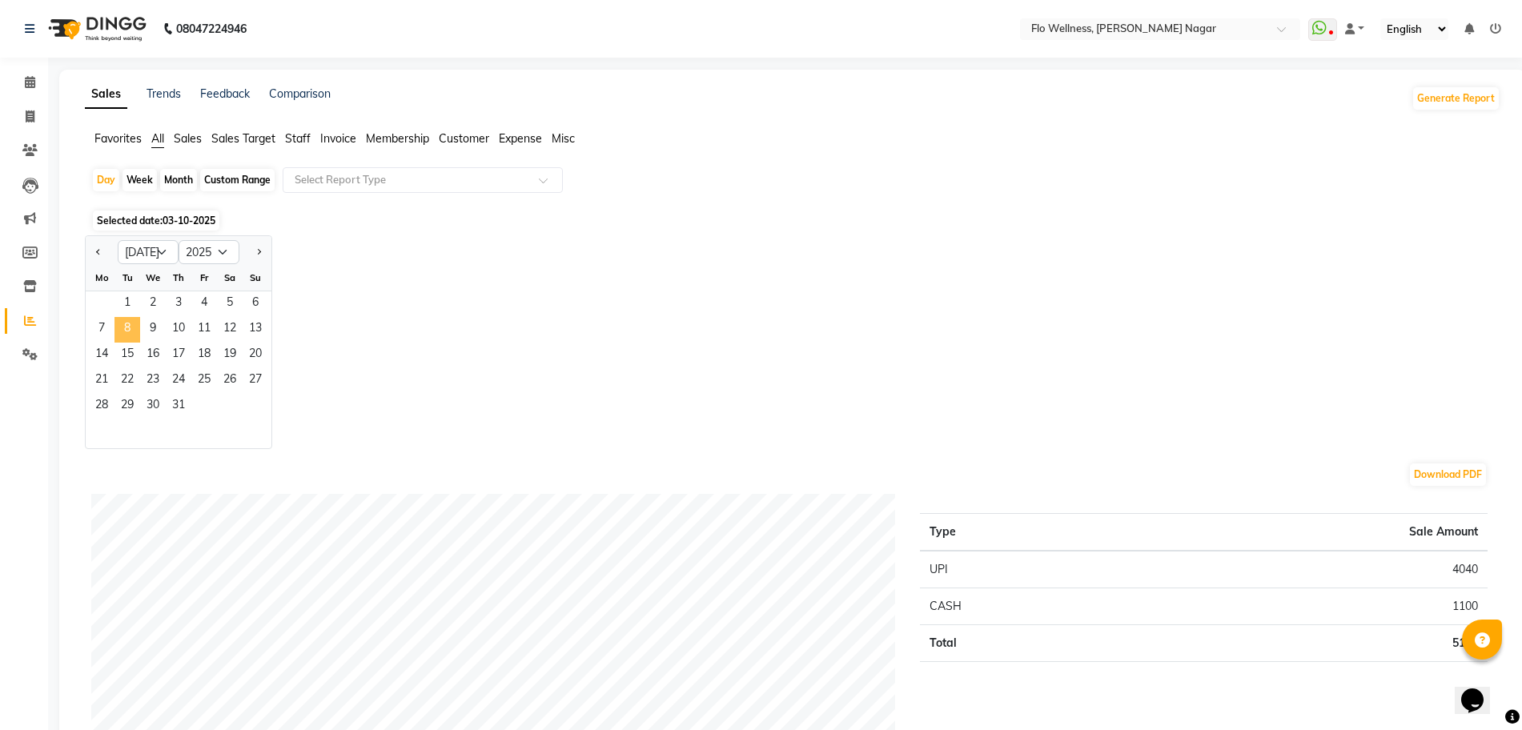
click at [138, 320] on span "8" at bounding box center [128, 330] width 26 height 26
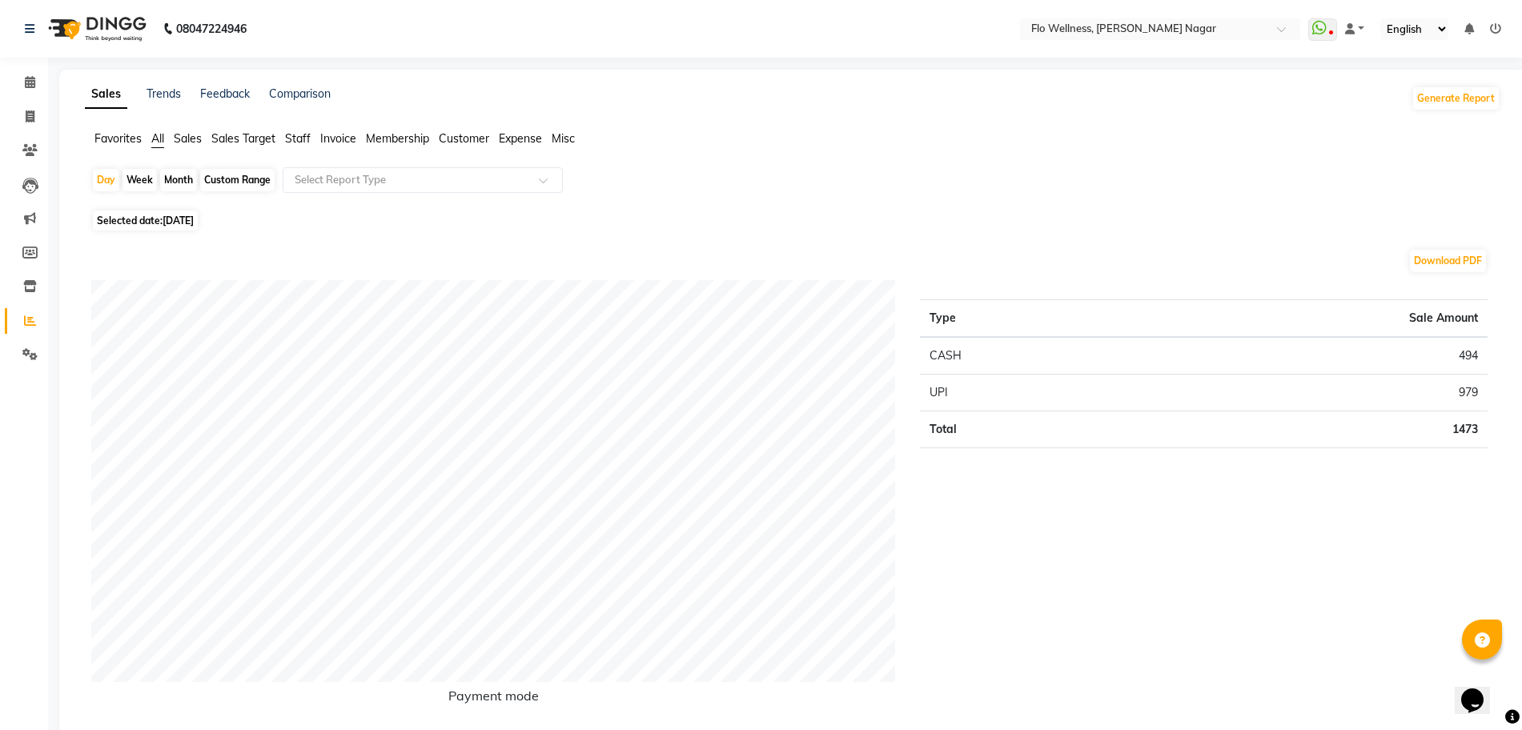
click at [149, 217] on span "Selected date: [DATE]" at bounding box center [145, 221] width 105 height 20
select select "7"
select select "2025"
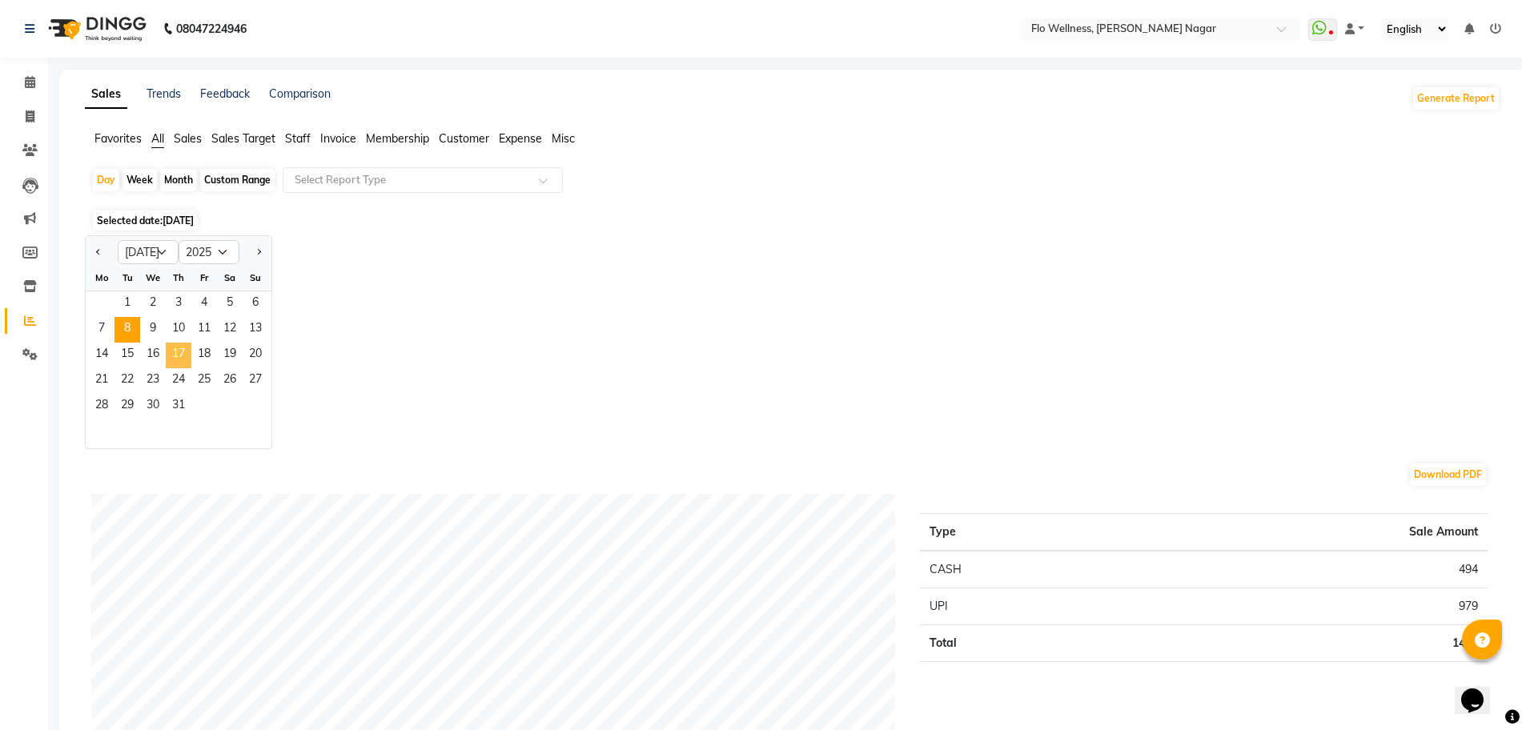
click at [185, 351] on span "17" at bounding box center [179, 356] width 26 height 26
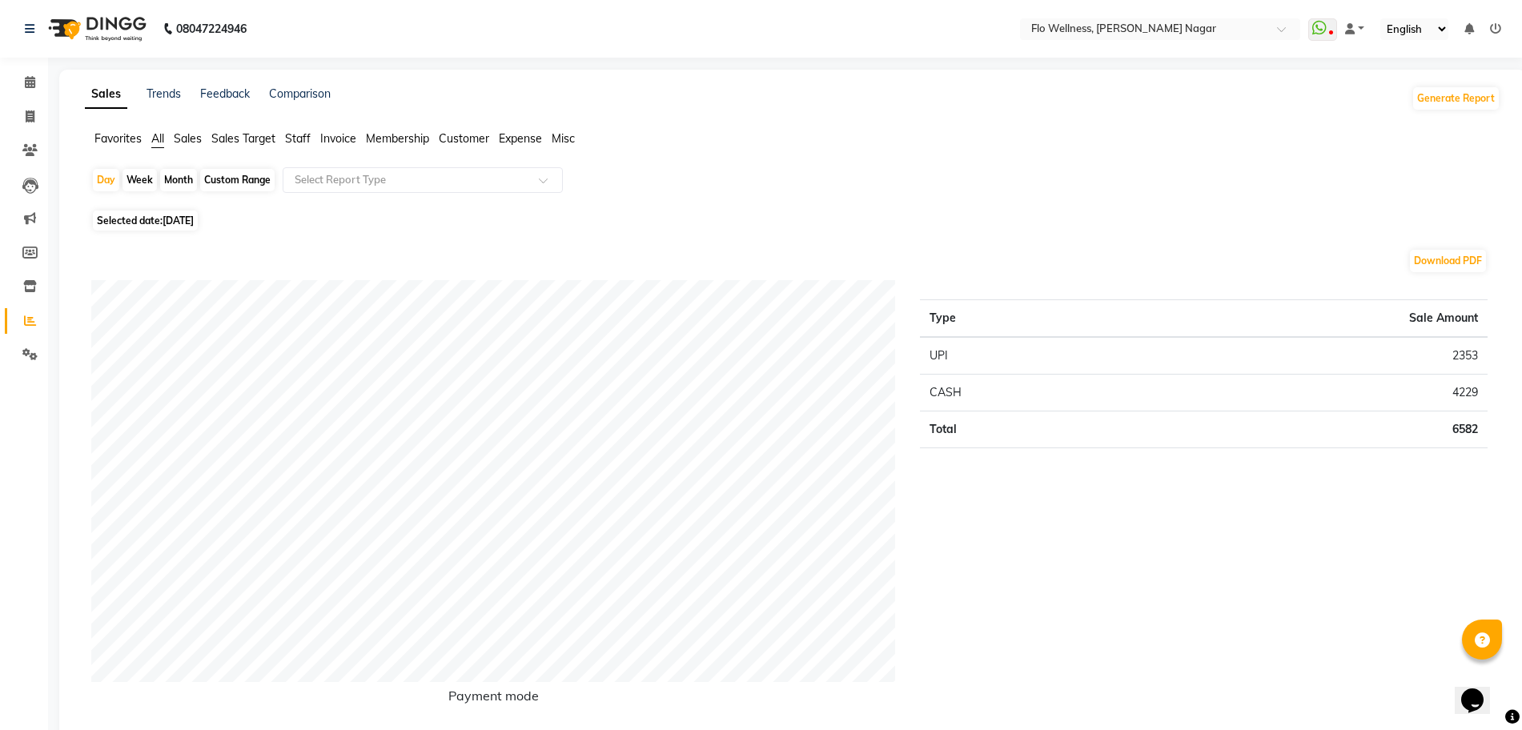
click at [175, 219] on span "[DATE]" at bounding box center [178, 221] width 31 height 12
select select "7"
select select "2025"
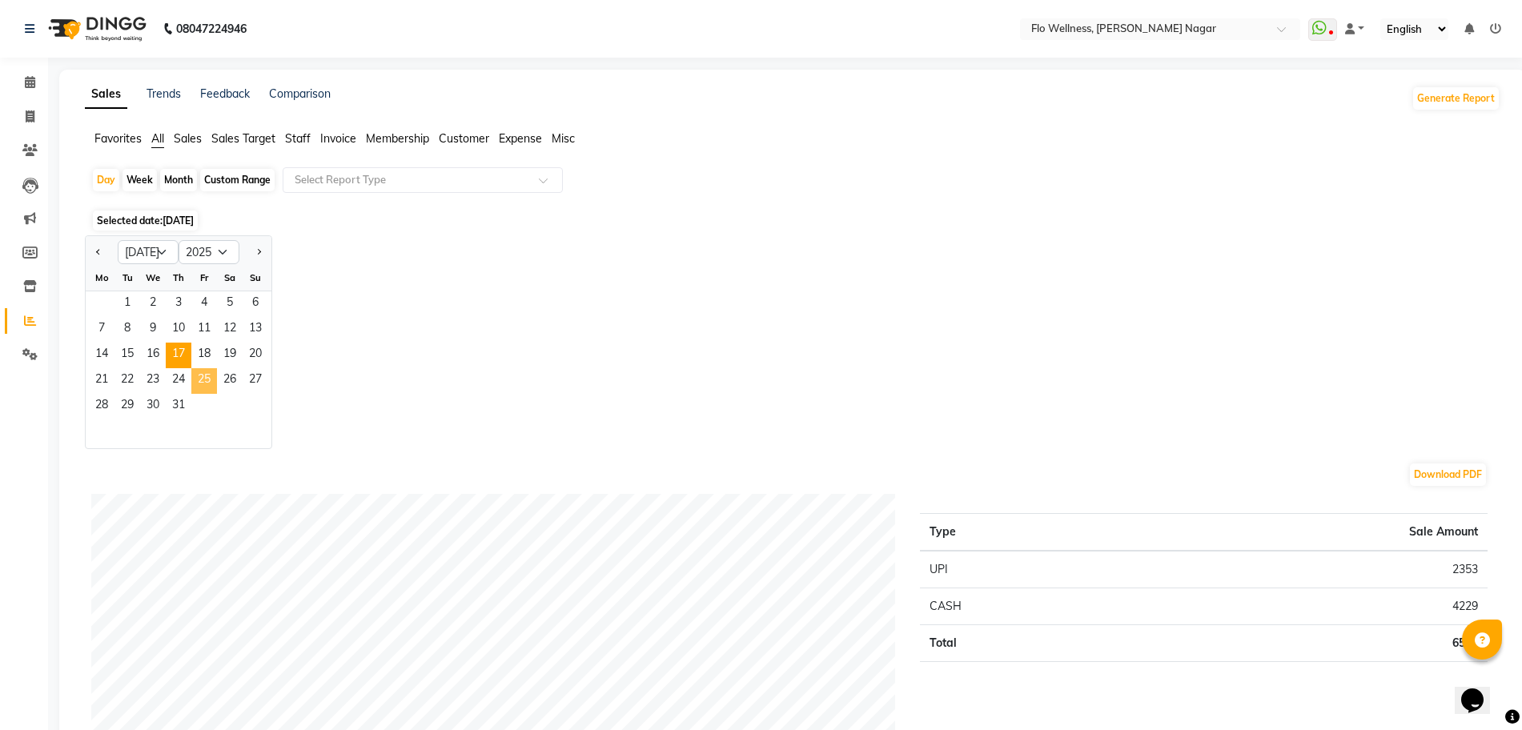
click at [204, 369] on span "25" at bounding box center [204, 381] width 26 height 26
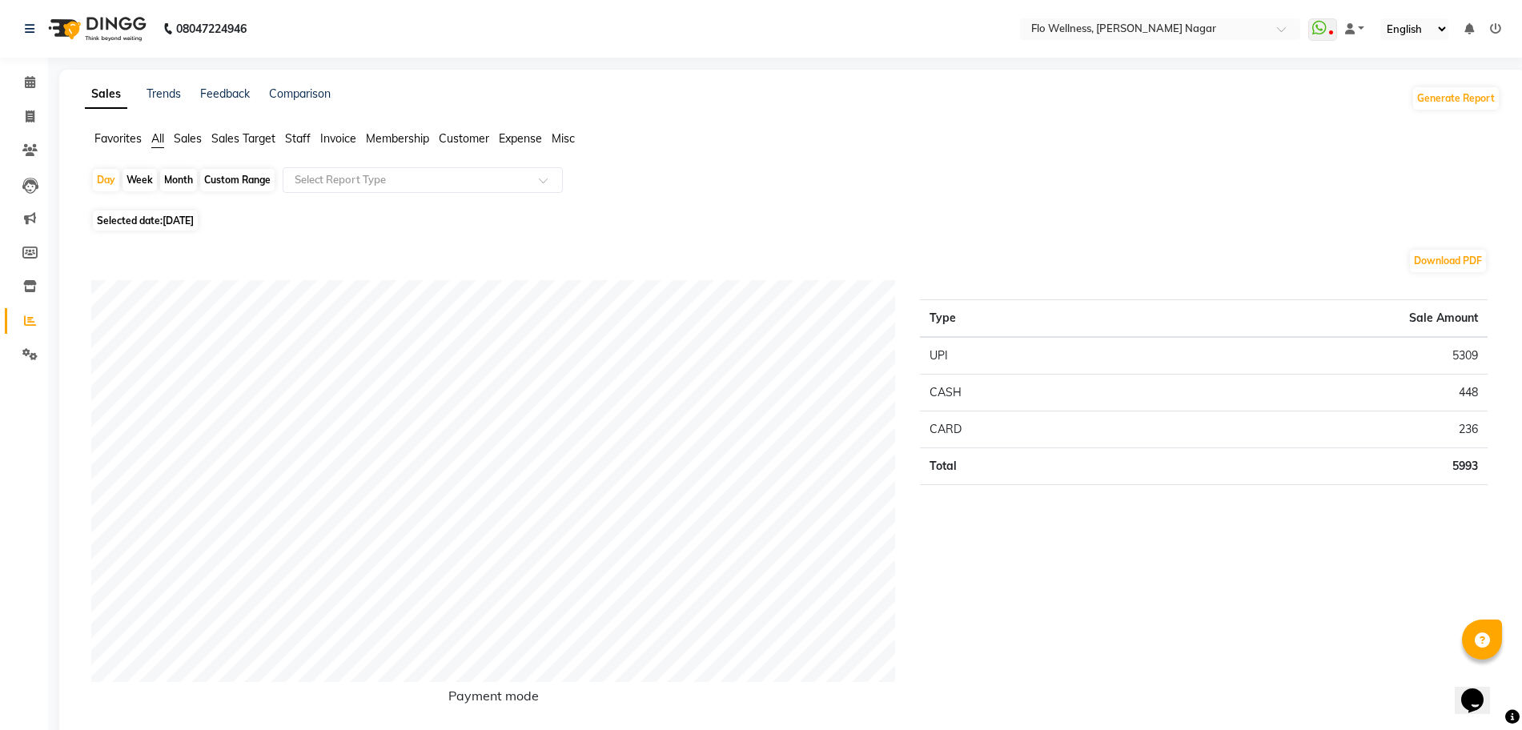
click at [184, 217] on span "[DATE]" at bounding box center [178, 221] width 31 height 12
select select "7"
select select "2025"
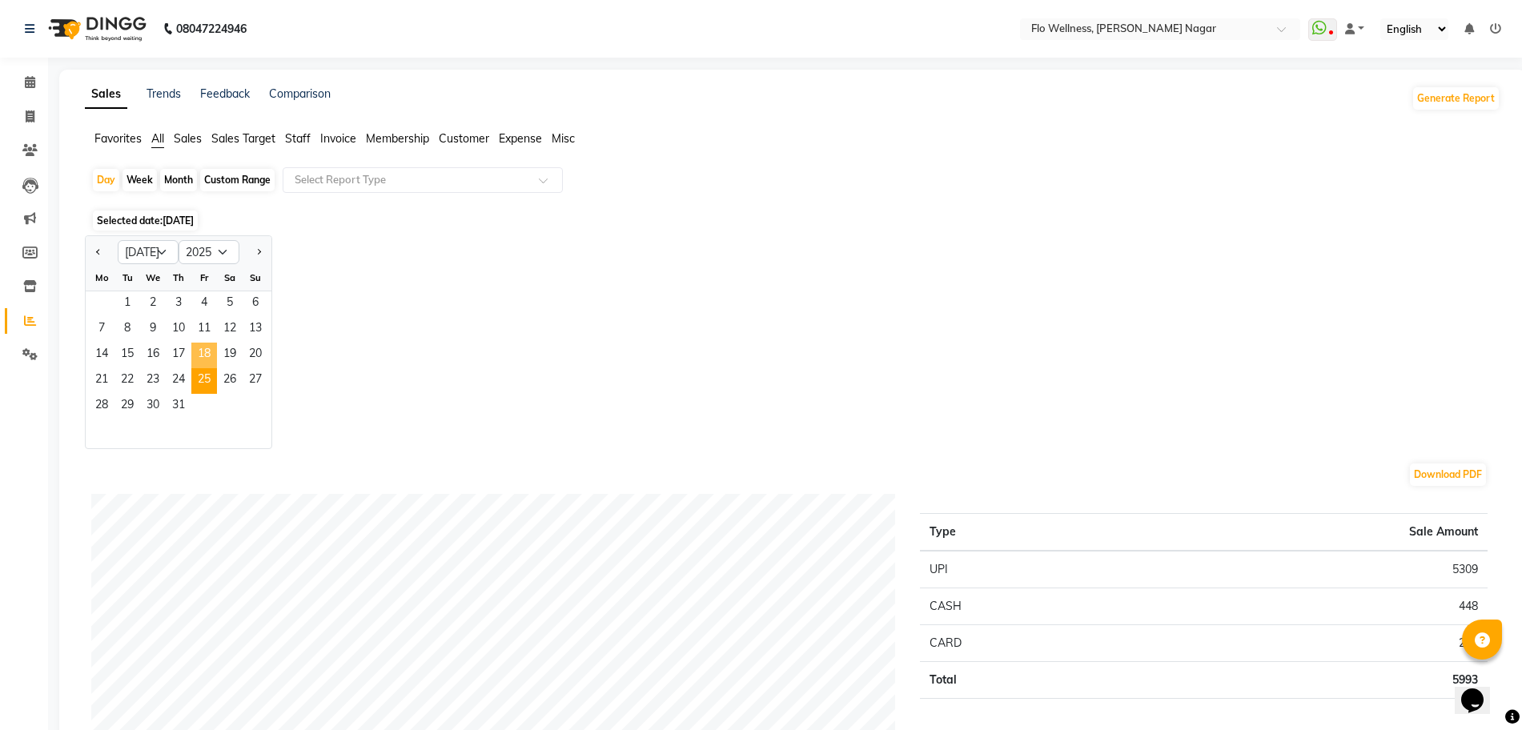
click at [200, 351] on span "18" at bounding box center [204, 356] width 26 height 26
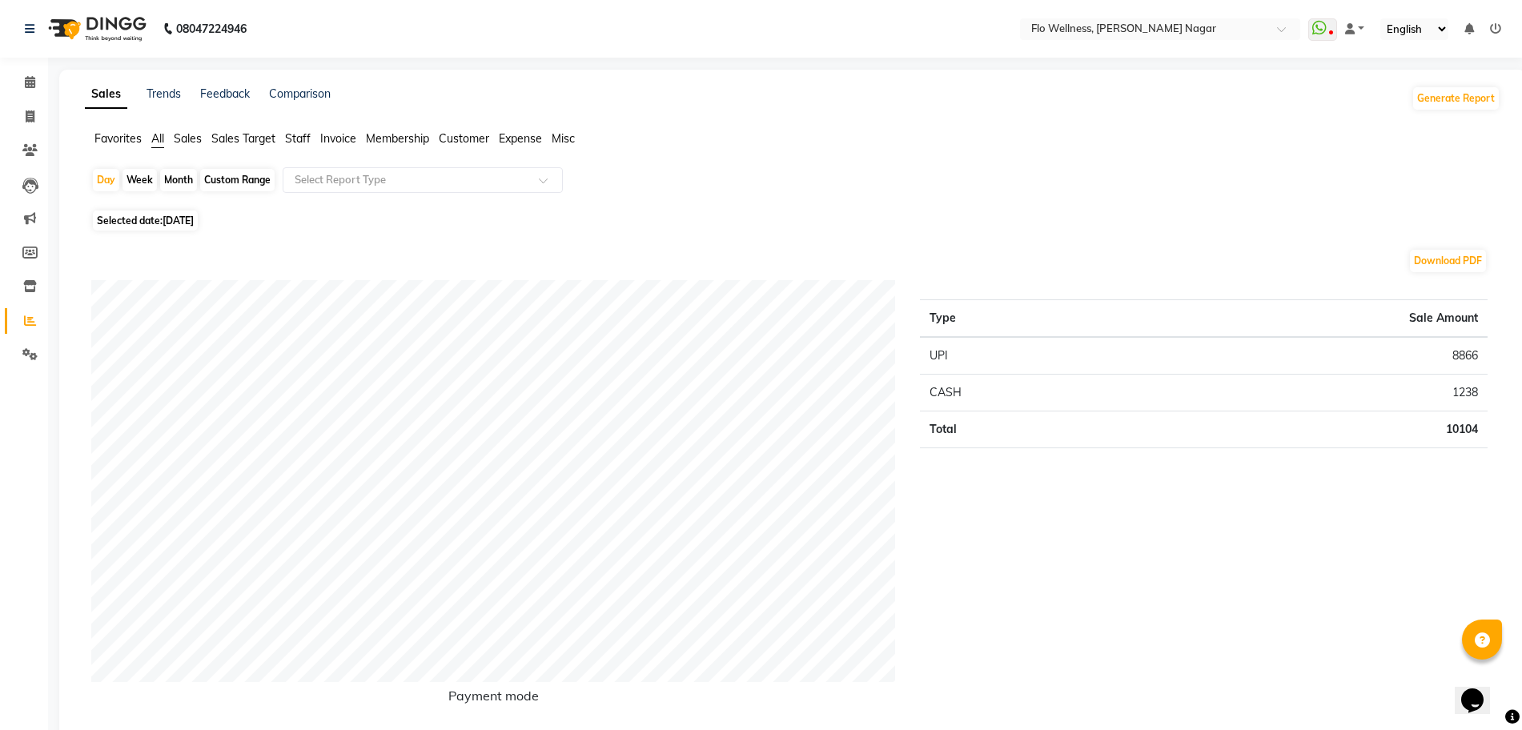
click at [159, 226] on span "Selected date: [DATE]" at bounding box center [145, 221] width 105 height 20
select select "7"
select select "2025"
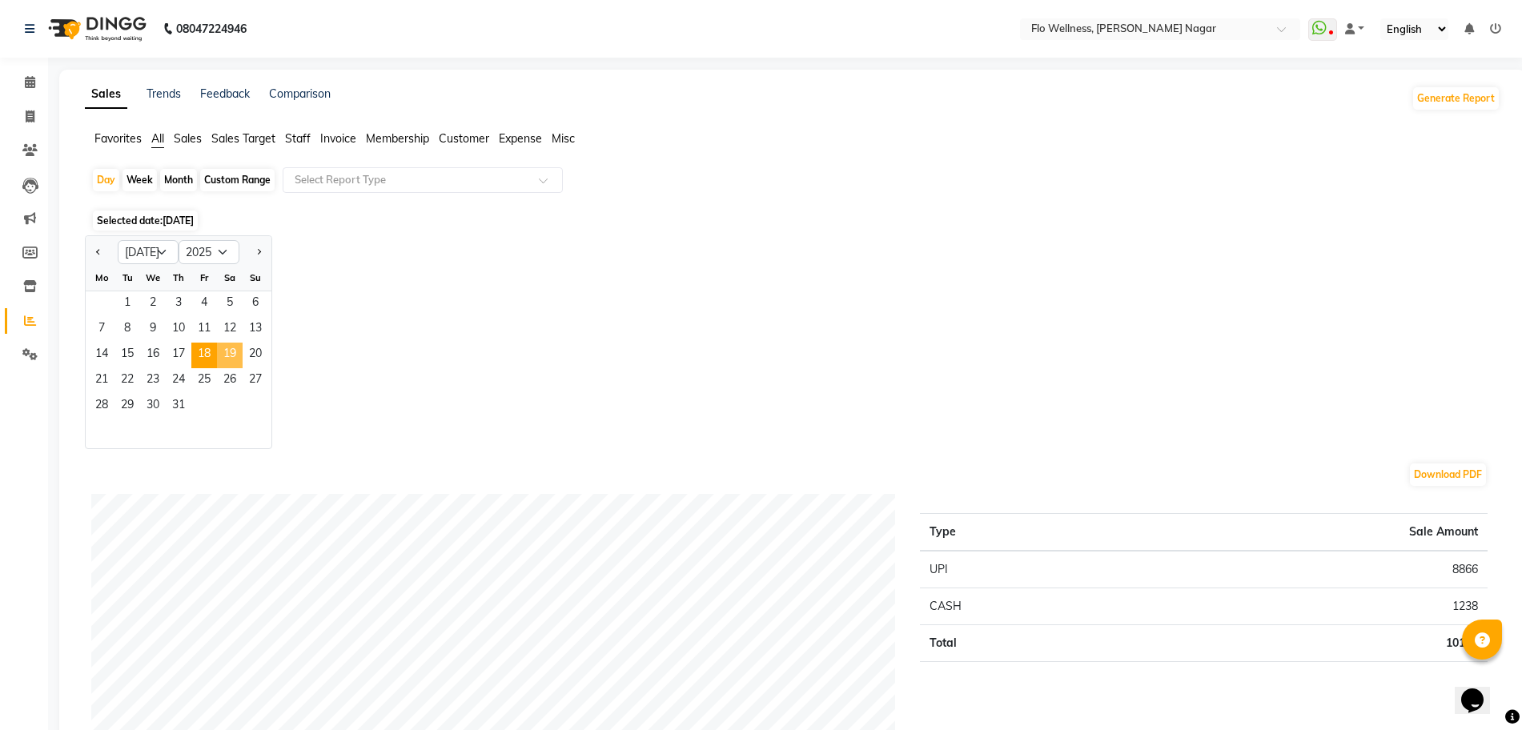
click at [236, 350] on span "19" at bounding box center [230, 356] width 26 height 26
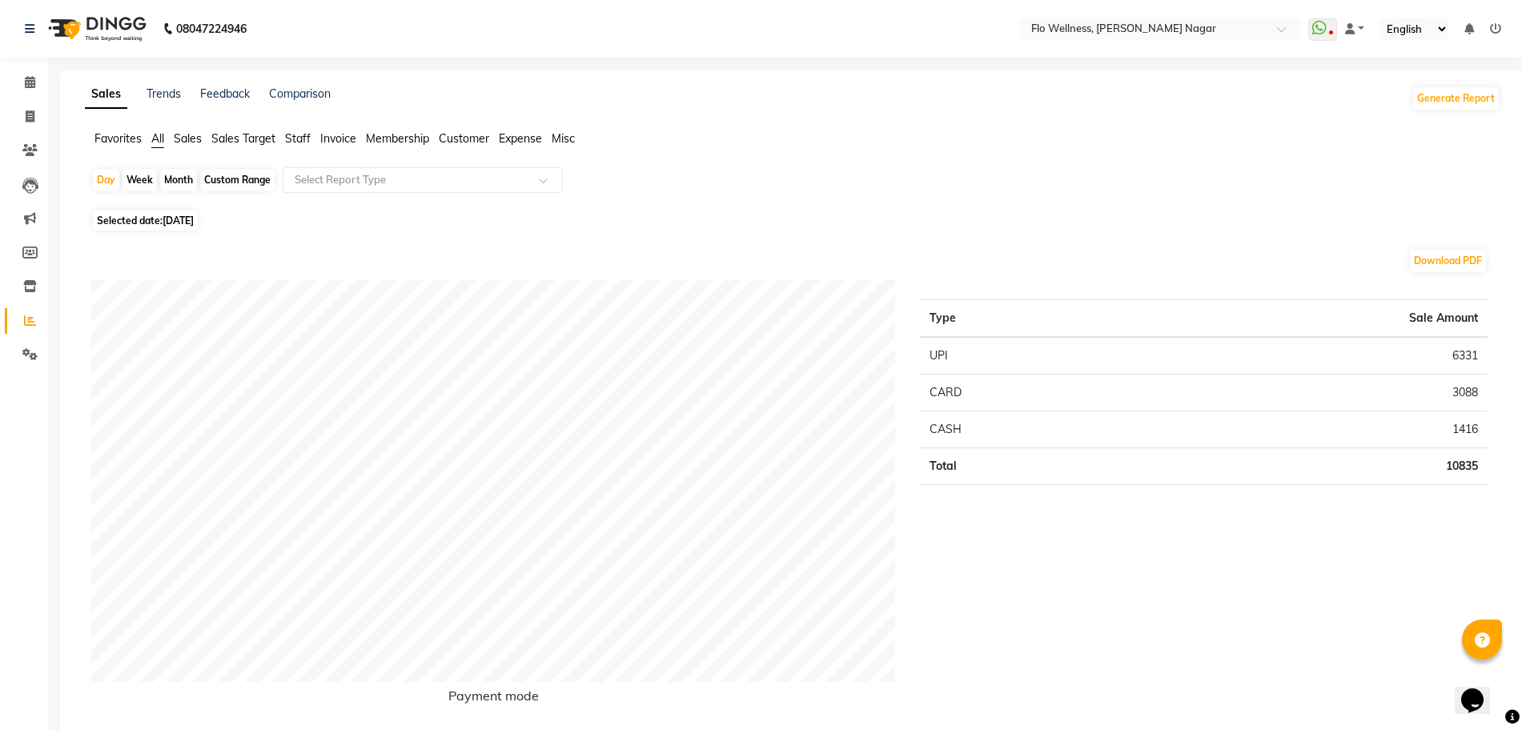
click at [189, 215] on span "[DATE]" at bounding box center [178, 221] width 31 height 12
select select "7"
select select "2025"
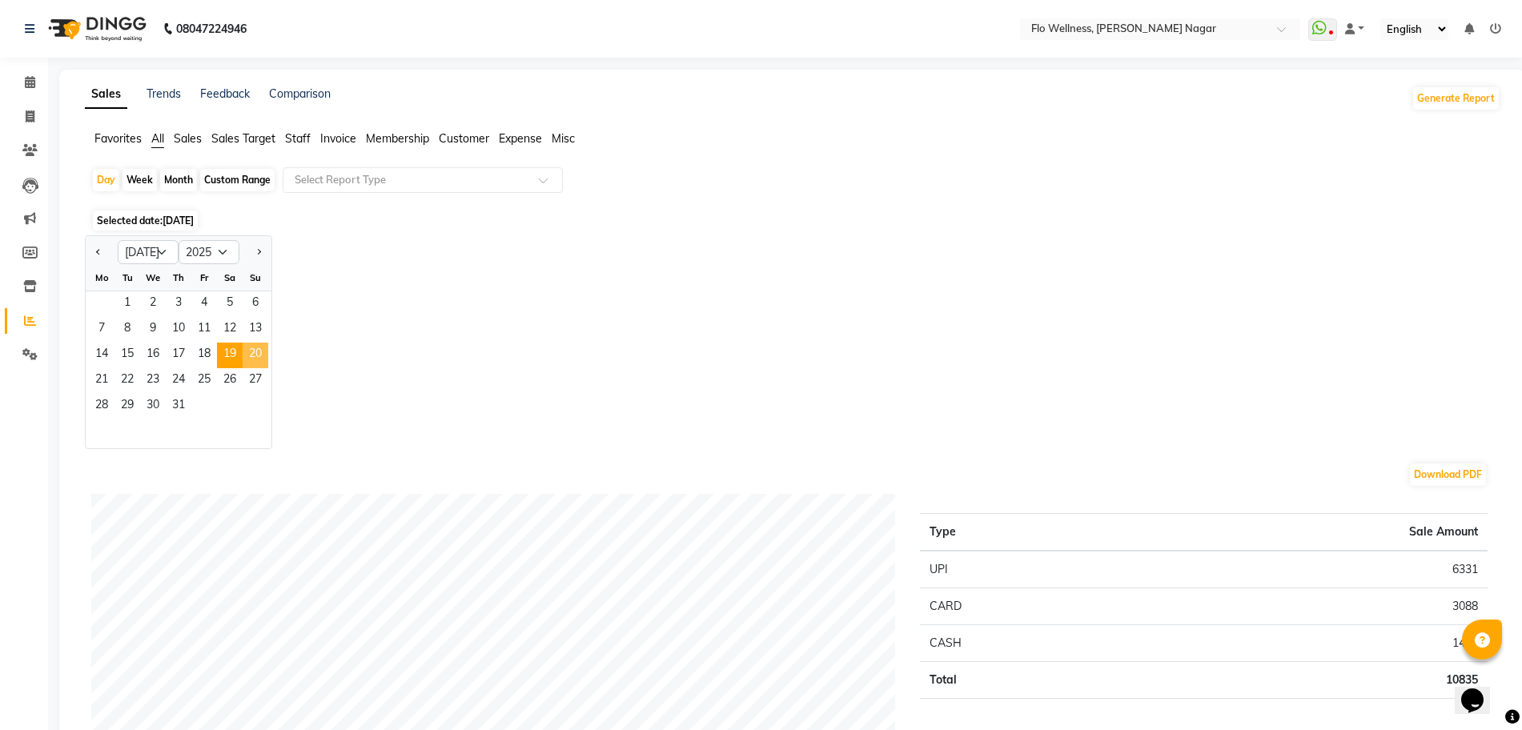
click at [248, 352] on span "20" at bounding box center [256, 356] width 26 height 26
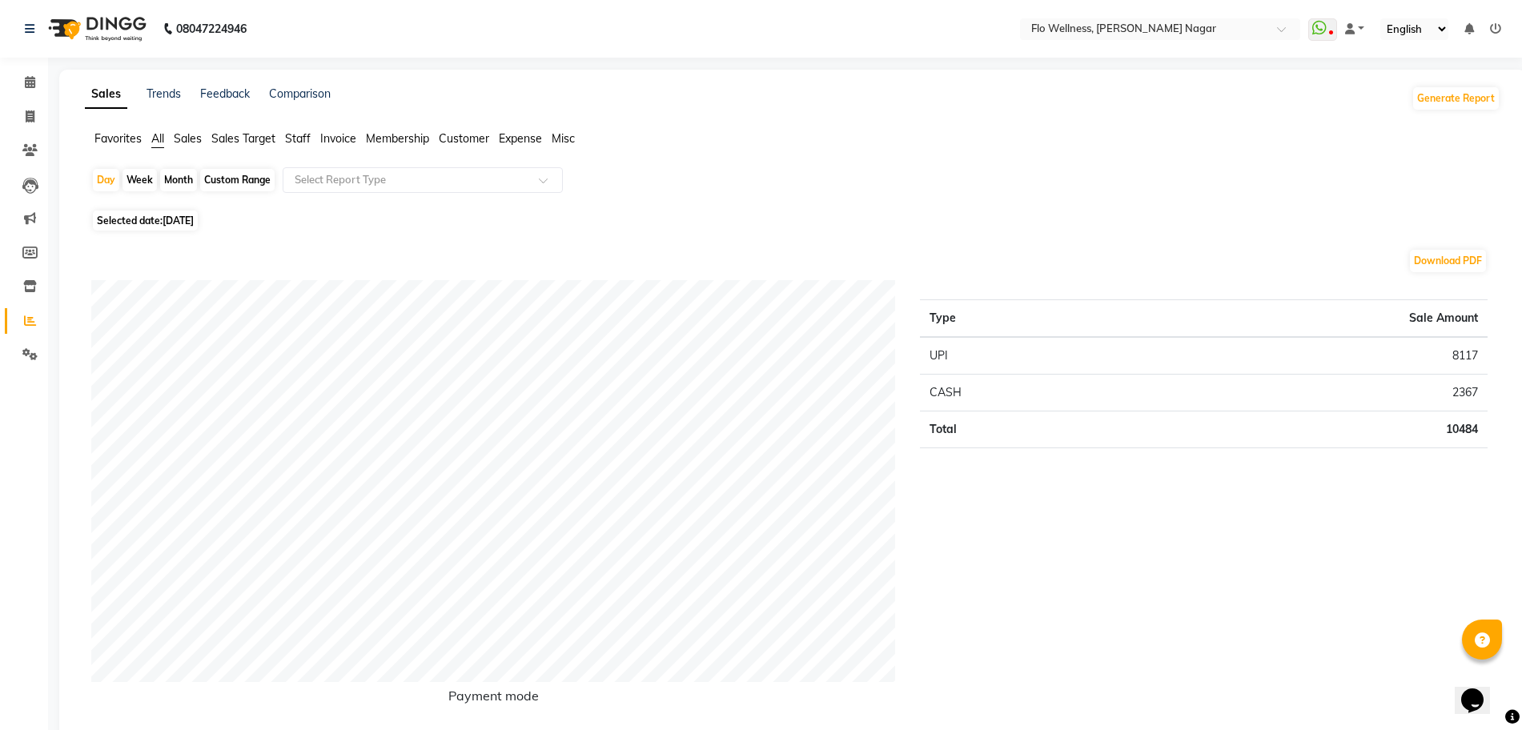
click at [183, 212] on span "Selected date: [DATE]" at bounding box center [145, 221] width 105 height 20
select select "7"
select select "2025"
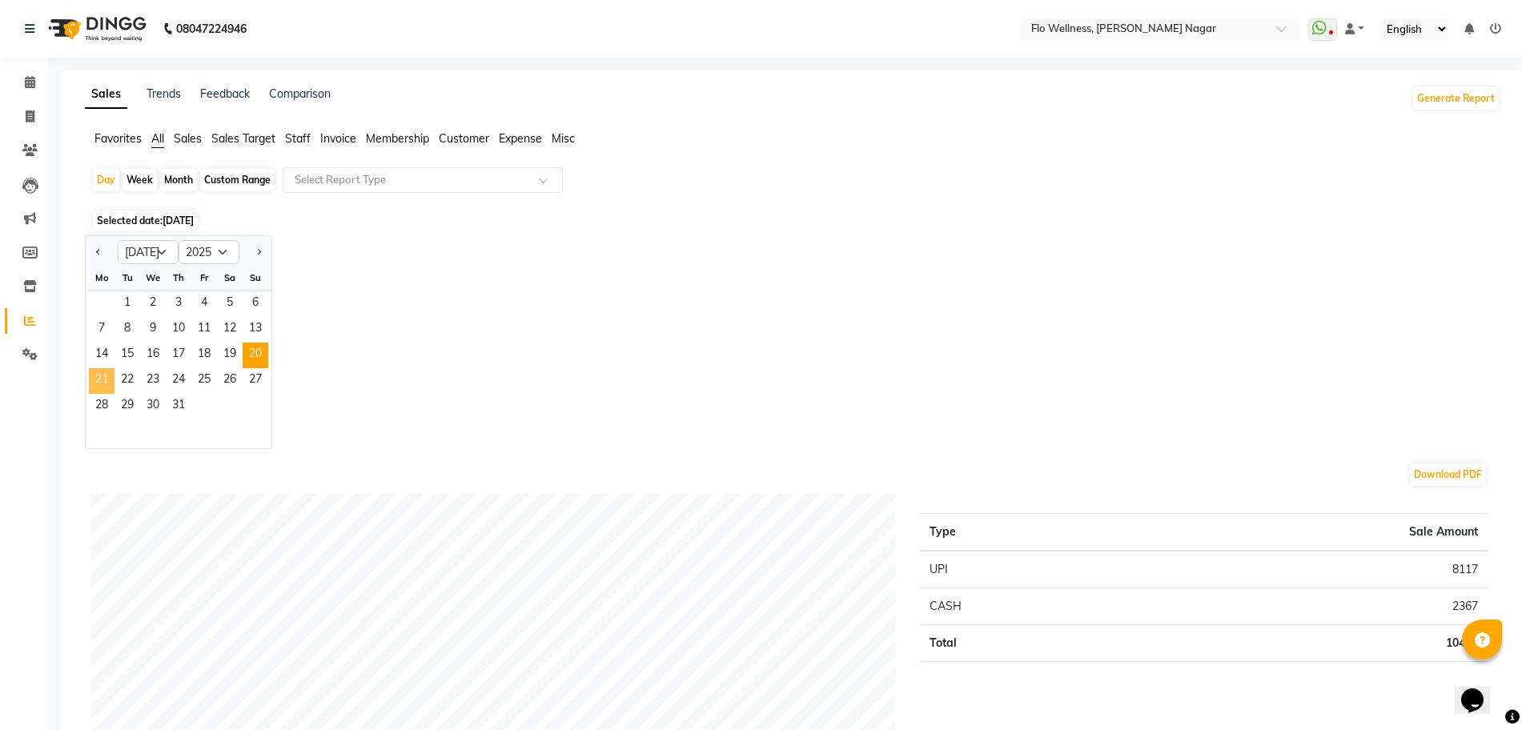
click at [108, 384] on span "21" at bounding box center [102, 381] width 26 height 26
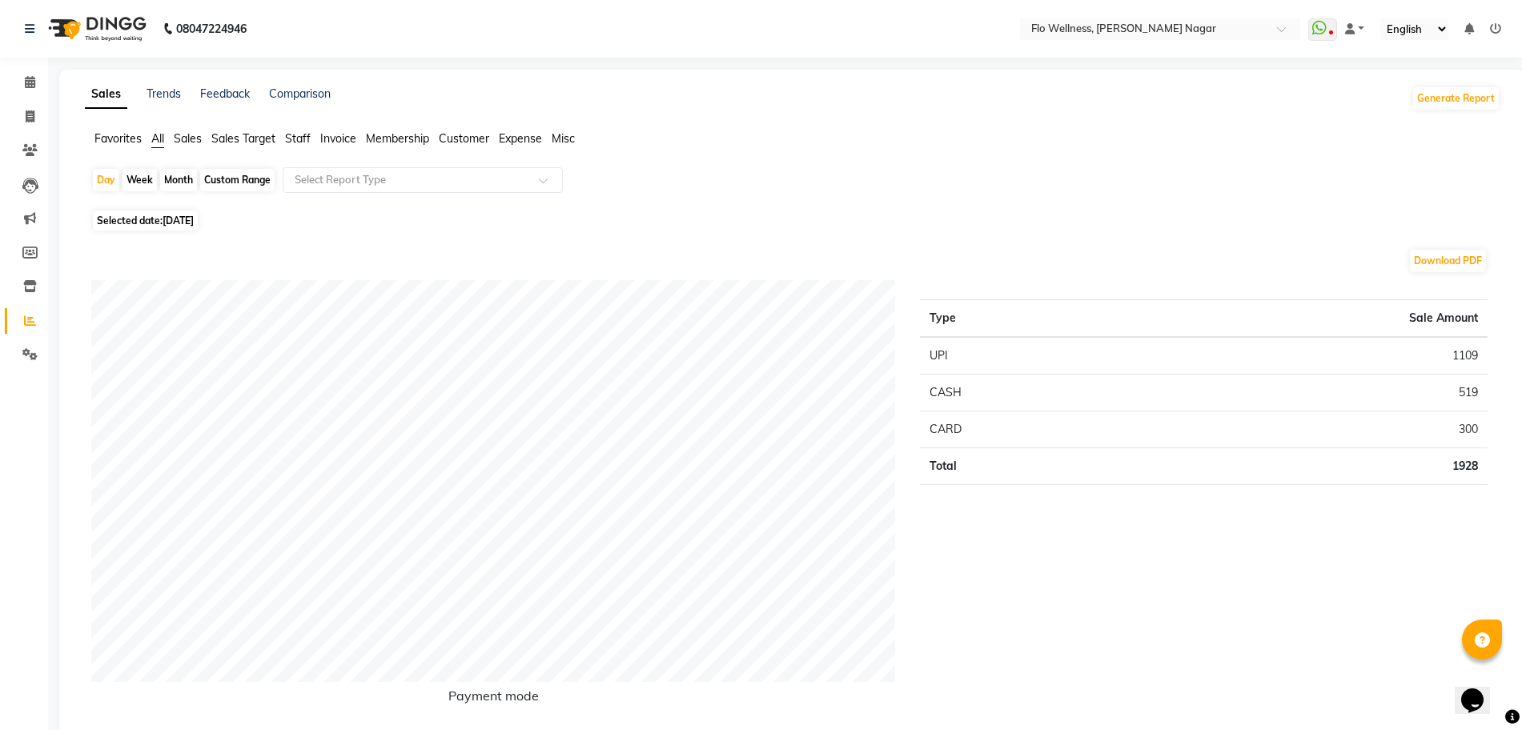
click at [172, 219] on span "[DATE]" at bounding box center [178, 221] width 31 height 12
select select "7"
select select "2025"
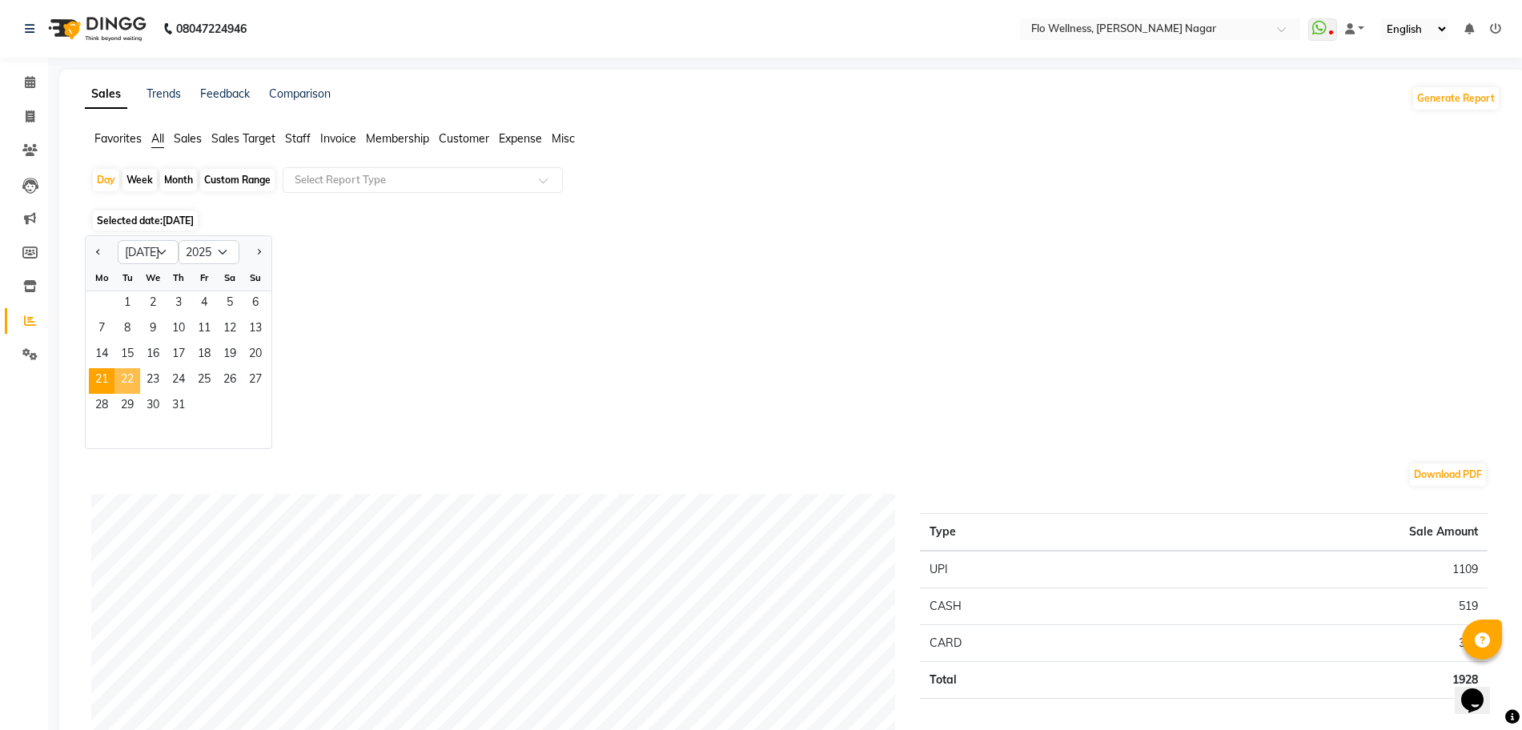
click at [132, 372] on span "22" at bounding box center [128, 381] width 26 height 26
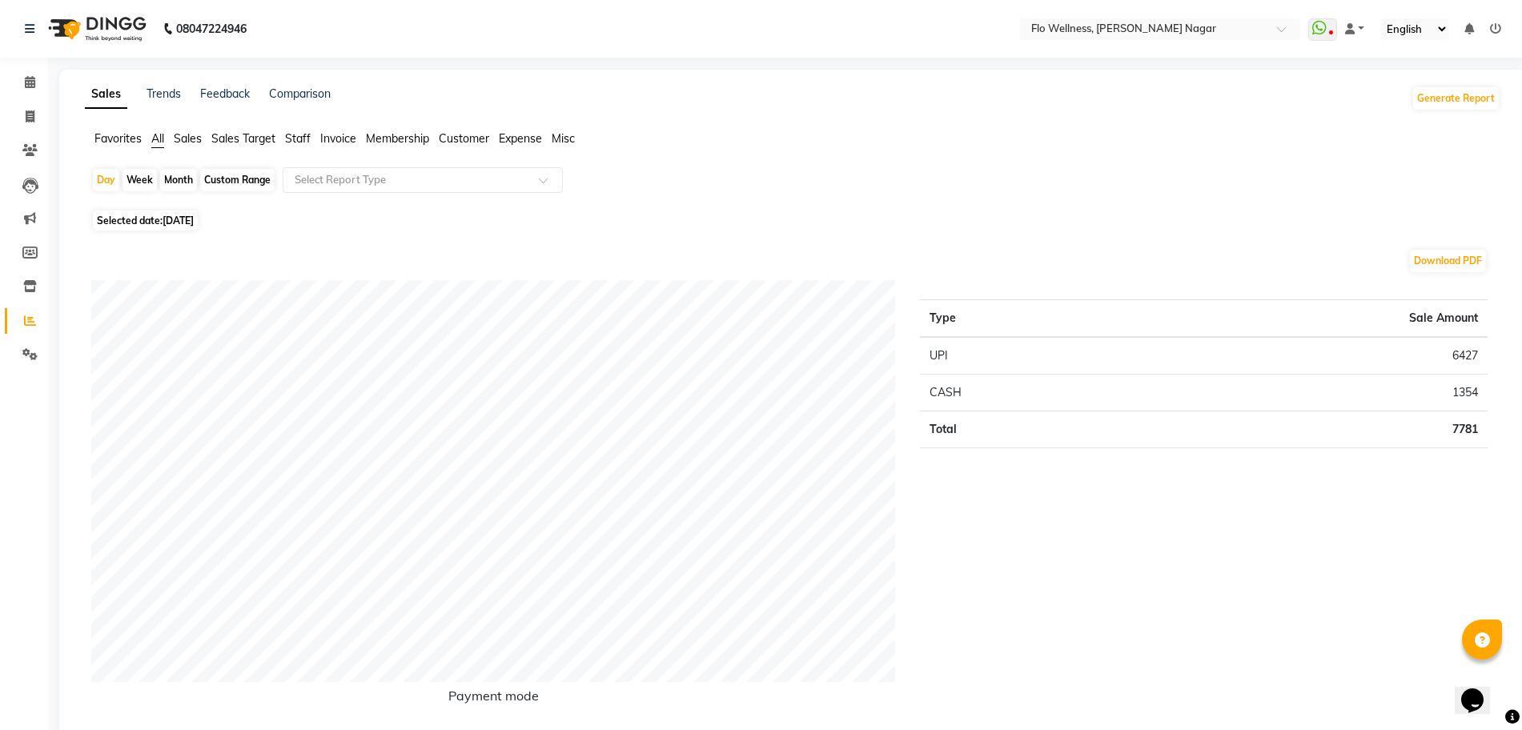
click at [181, 215] on span "[DATE]" at bounding box center [178, 221] width 31 height 12
select select "7"
select select "2025"
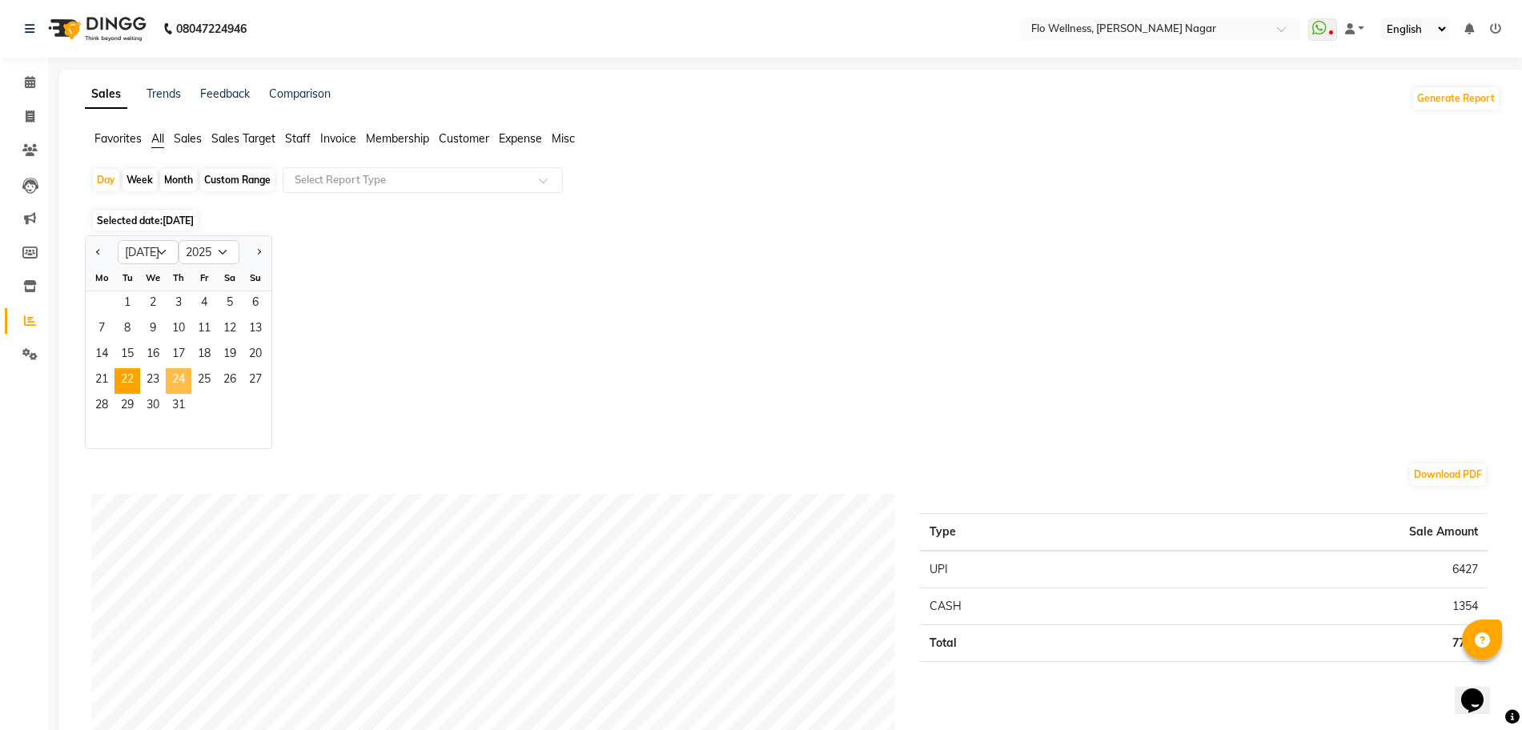
click at [167, 384] on span "24" at bounding box center [179, 381] width 26 height 26
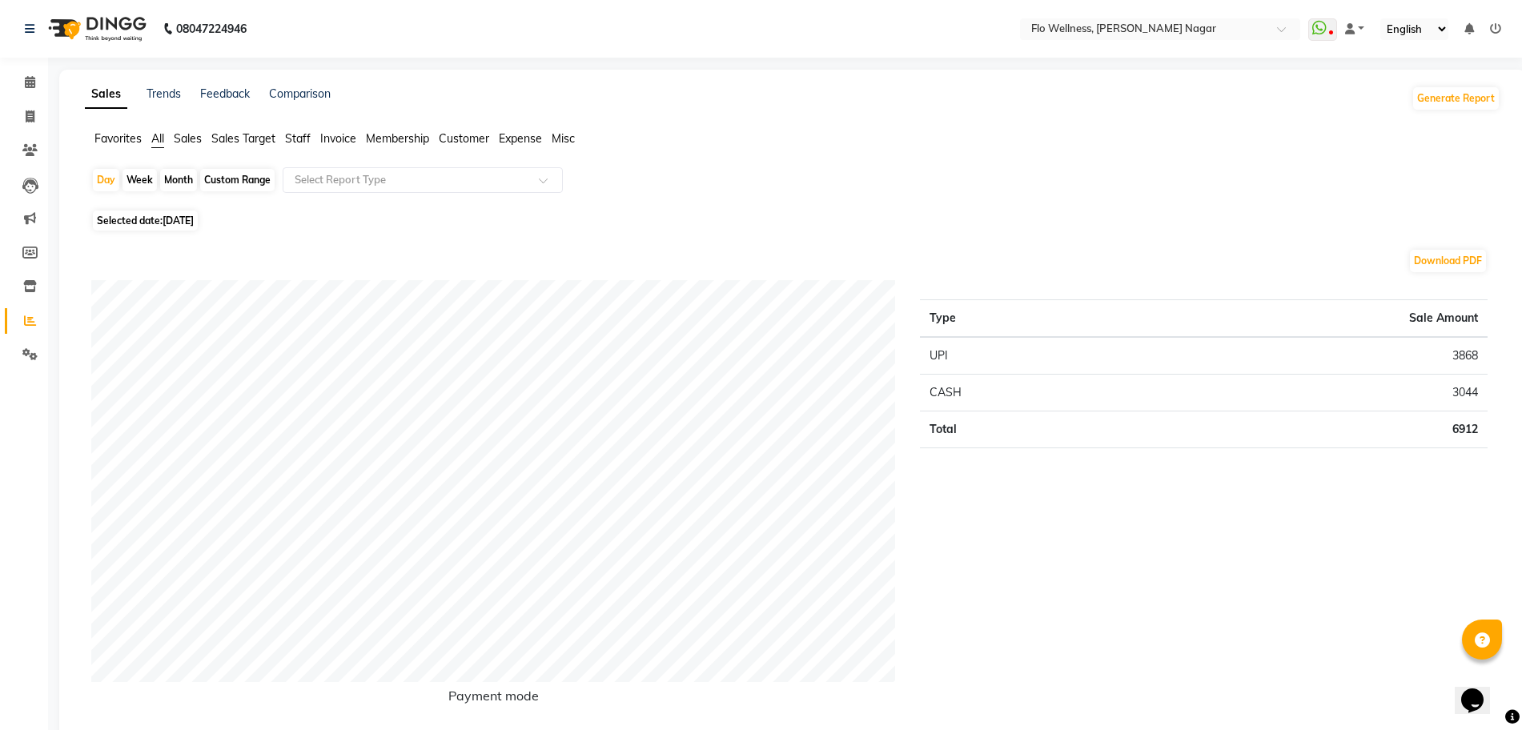
click at [174, 215] on span "[DATE]" at bounding box center [178, 221] width 31 height 12
select select "7"
select select "2025"
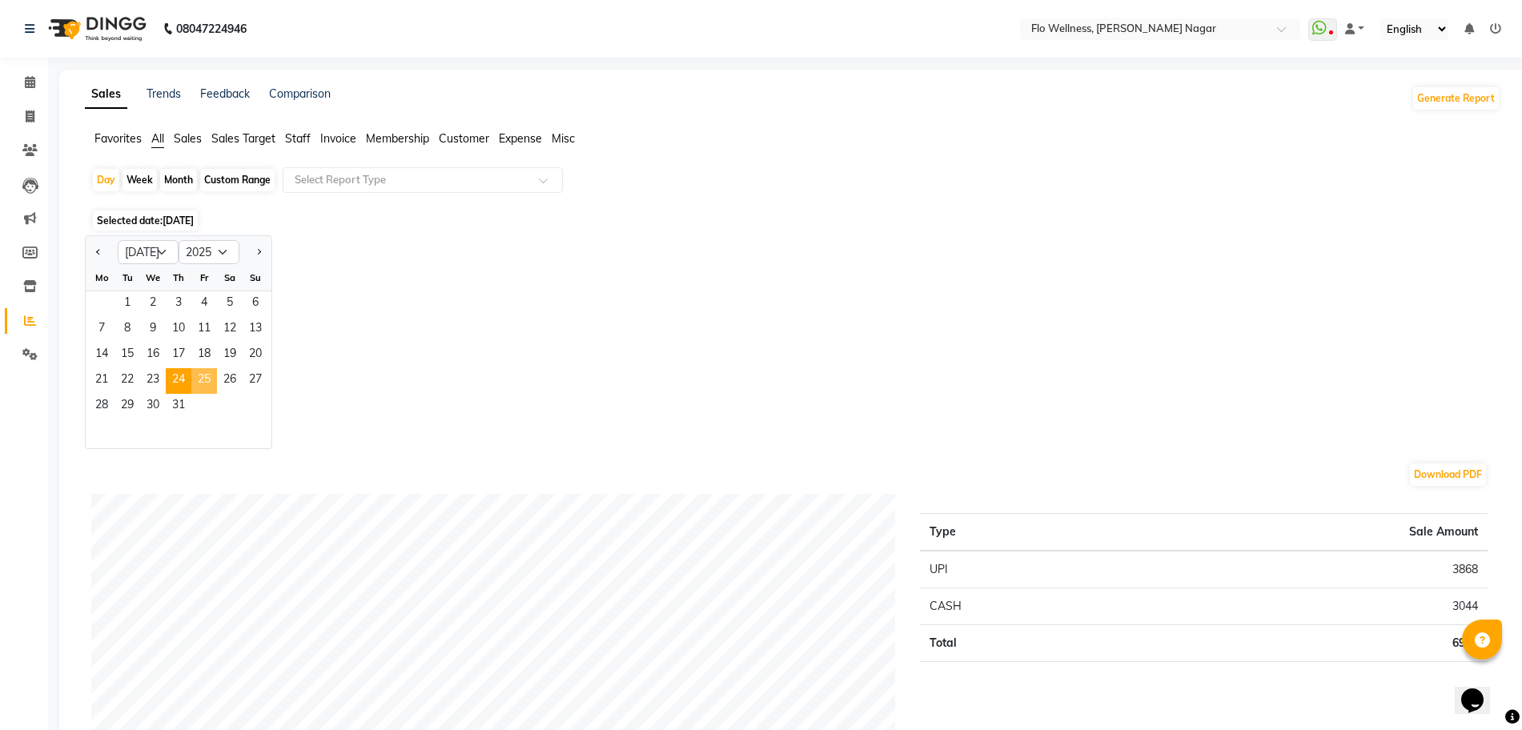
click at [210, 381] on span "25" at bounding box center [204, 381] width 26 height 26
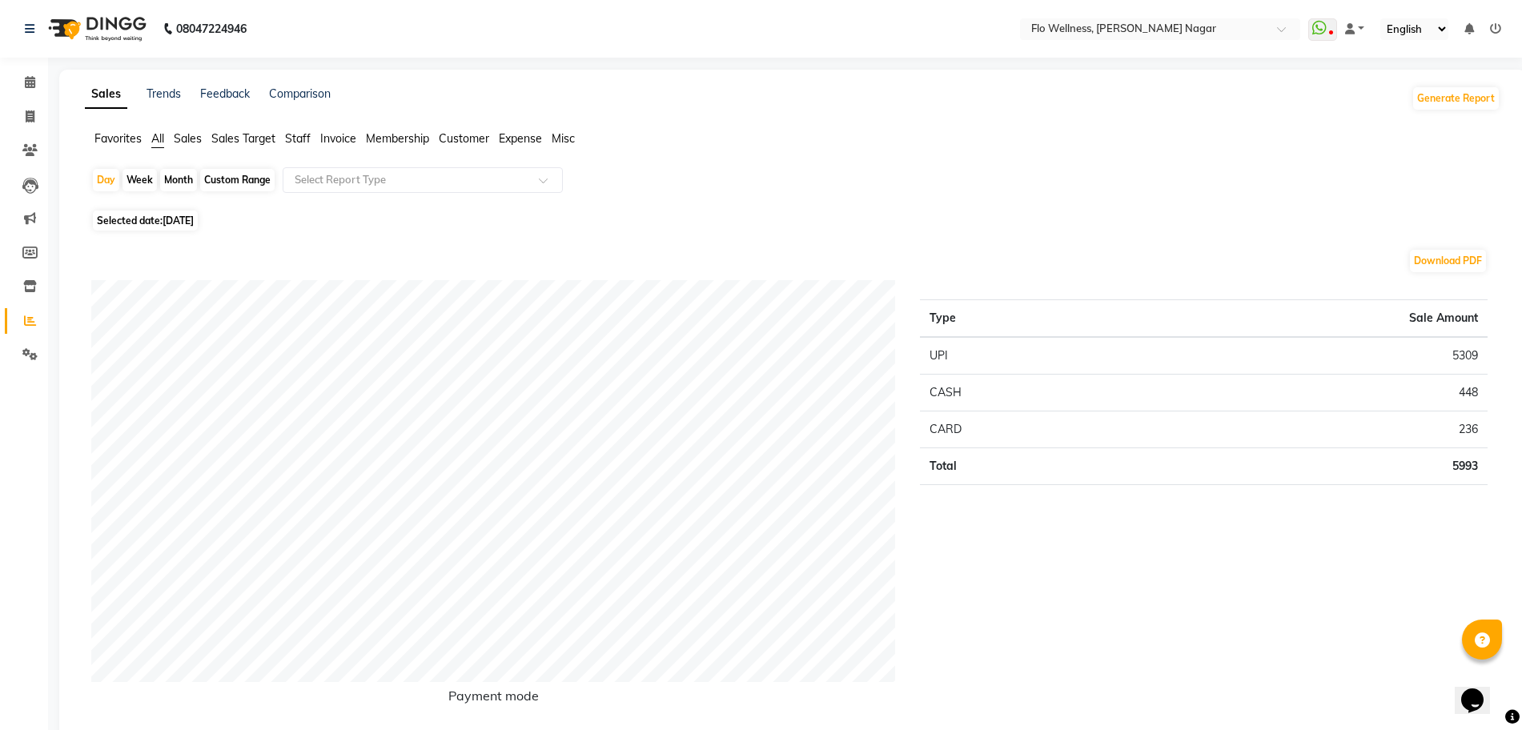
click at [171, 215] on span "[DATE]" at bounding box center [178, 221] width 31 height 12
select select "7"
select select "2025"
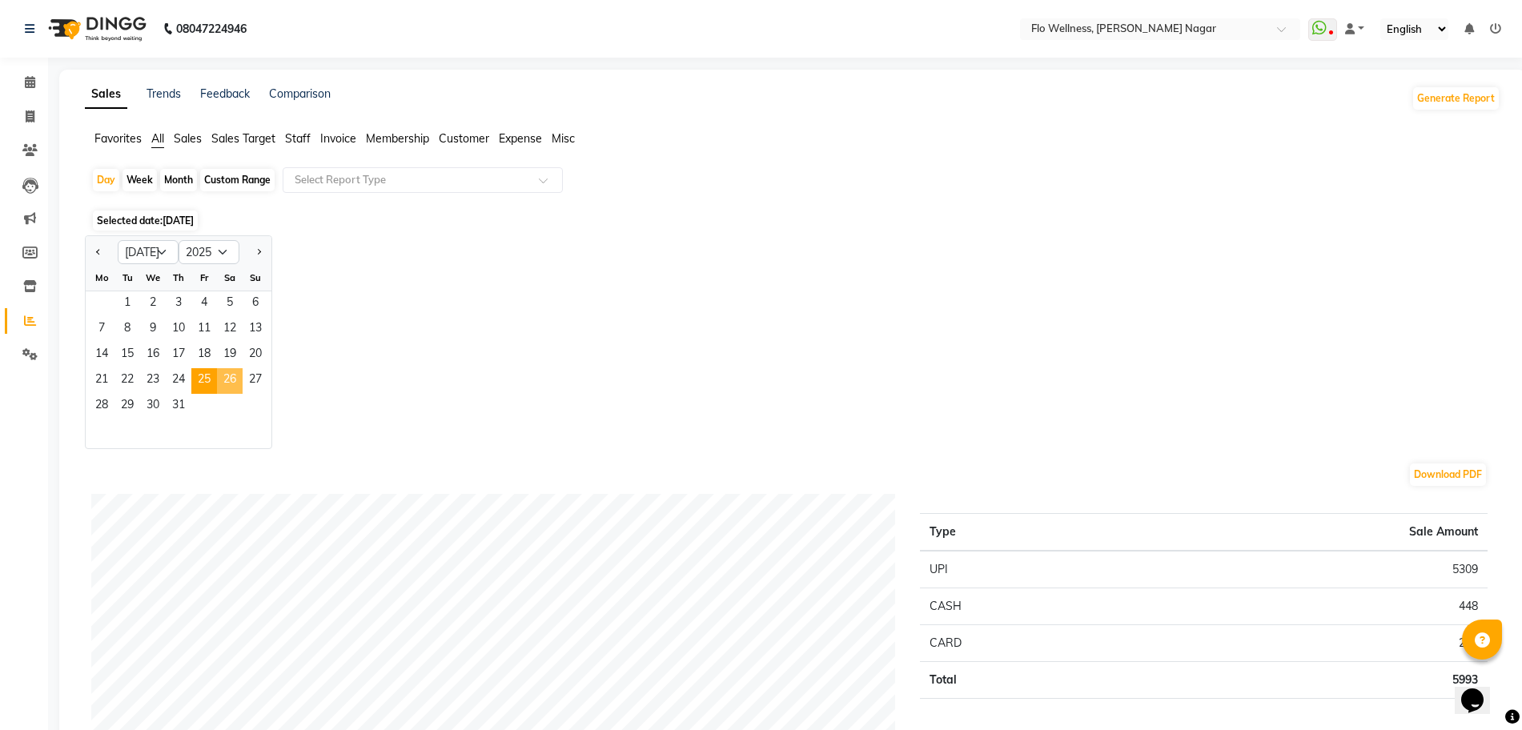
click at [235, 380] on span "26" at bounding box center [230, 381] width 26 height 26
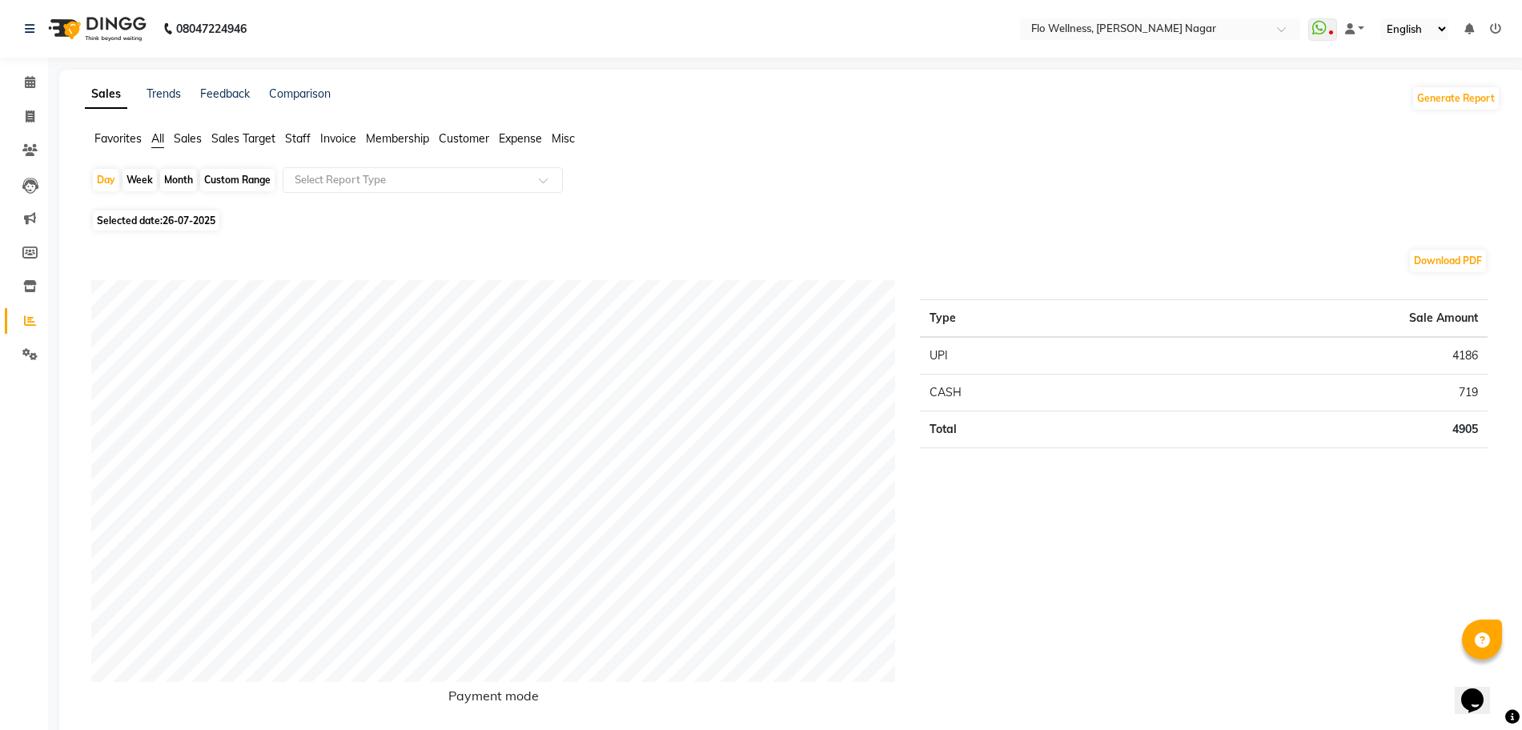
click at [183, 215] on span "26-07-2025" at bounding box center [189, 221] width 53 height 12
select select "7"
select select "2025"
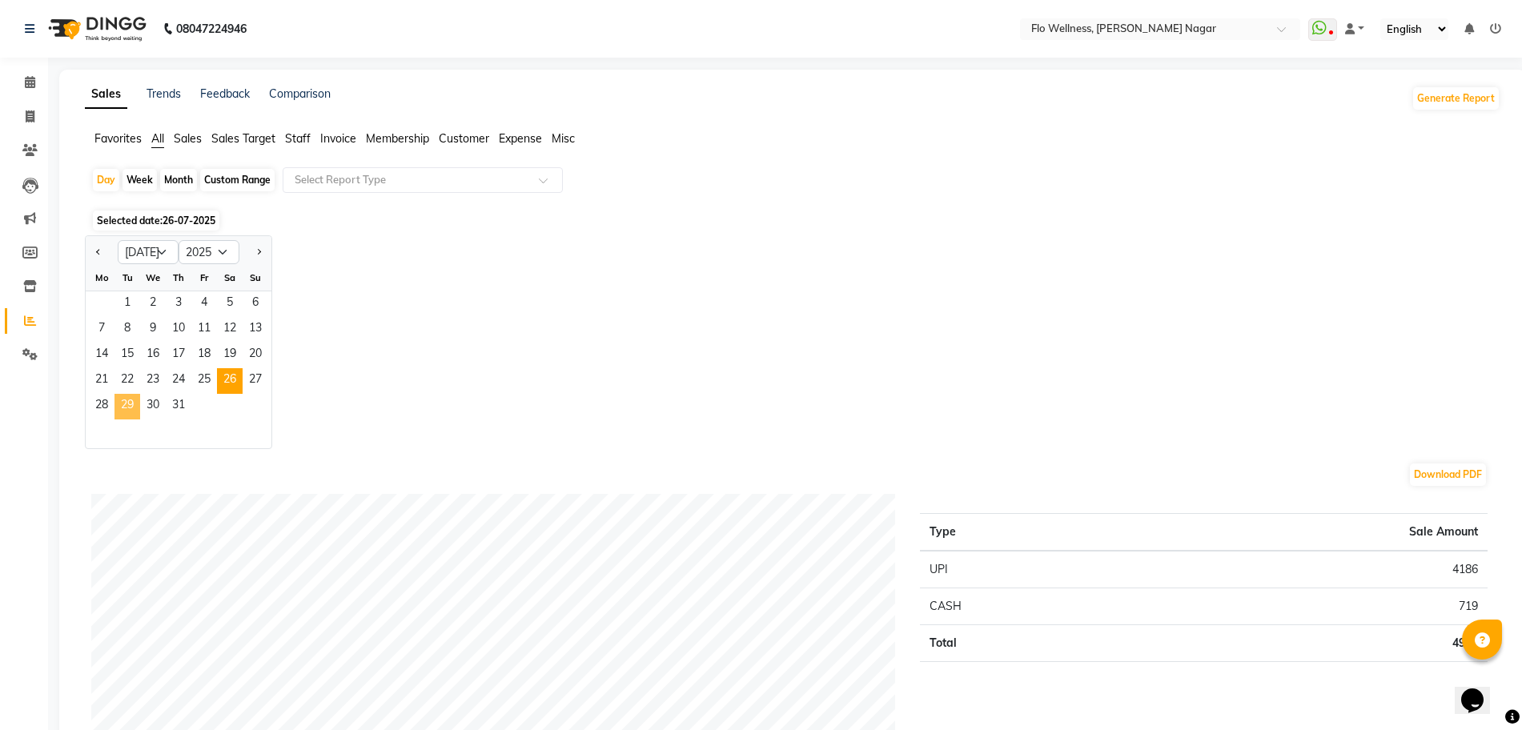
click at [123, 408] on span "29" at bounding box center [128, 407] width 26 height 26
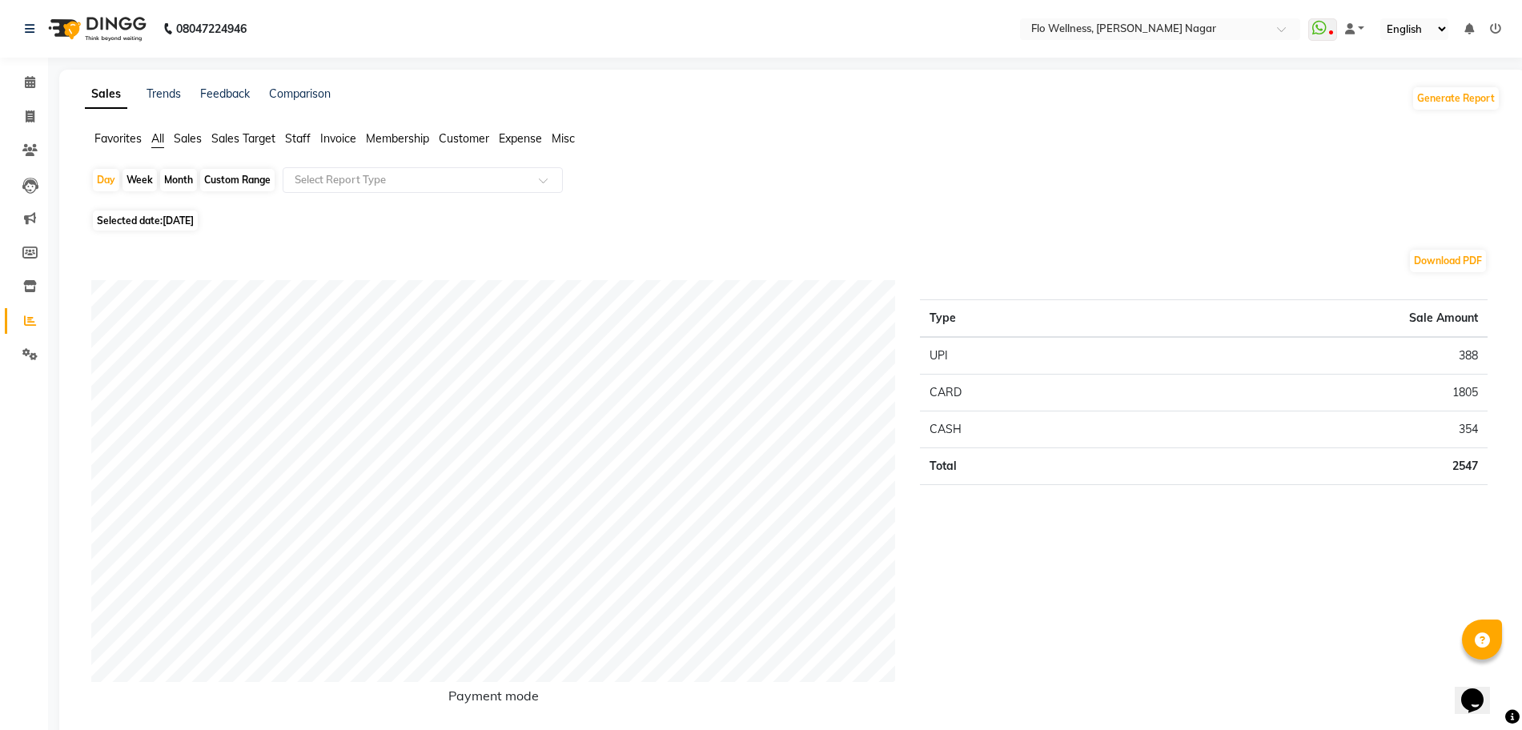
click at [195, 211] on span "Selected date: [DATE]" at bounding box center [145, 221] width 105 height 20
select select "7"
select select "2025"
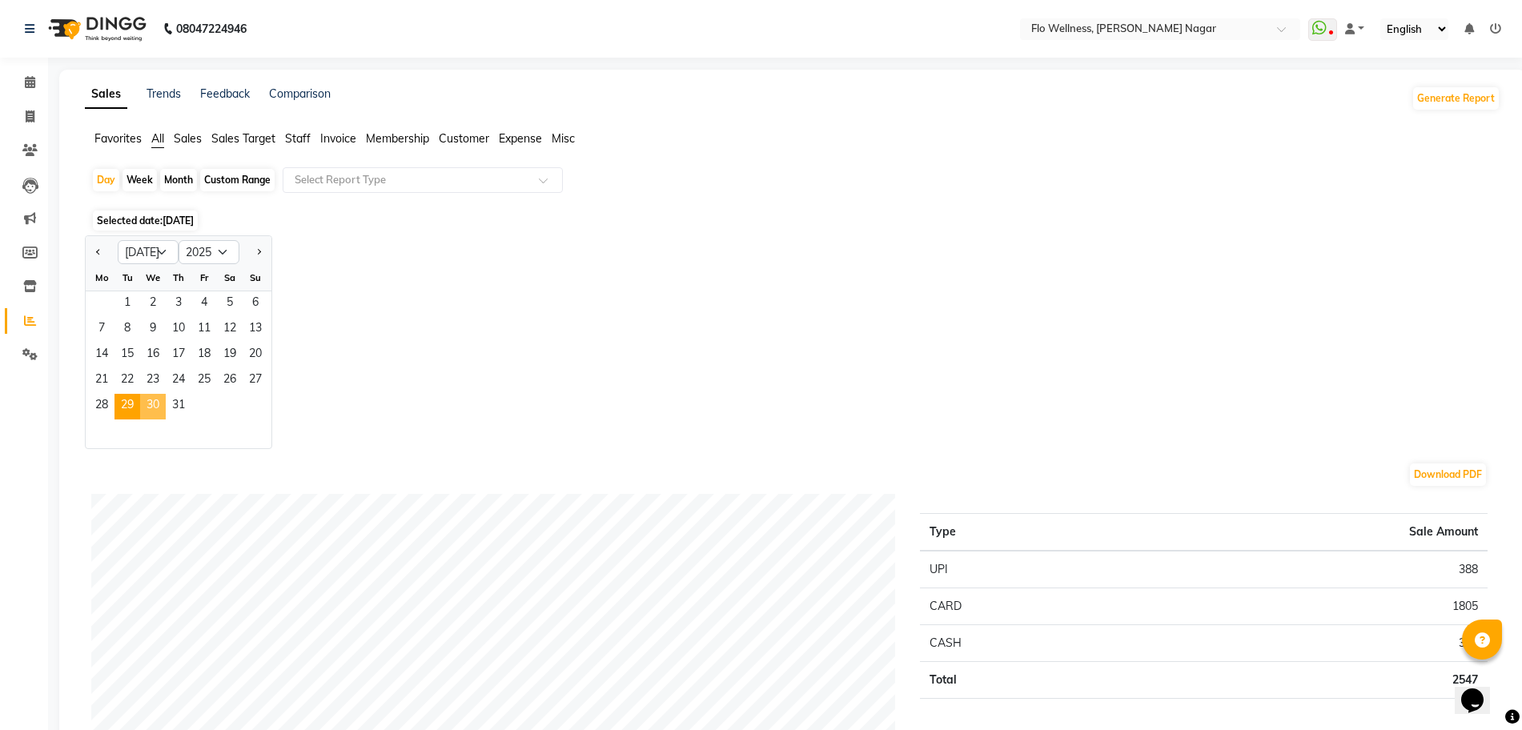
click at [158, 396] on span "30" at bounding box center [153, 407] width 26 height 26
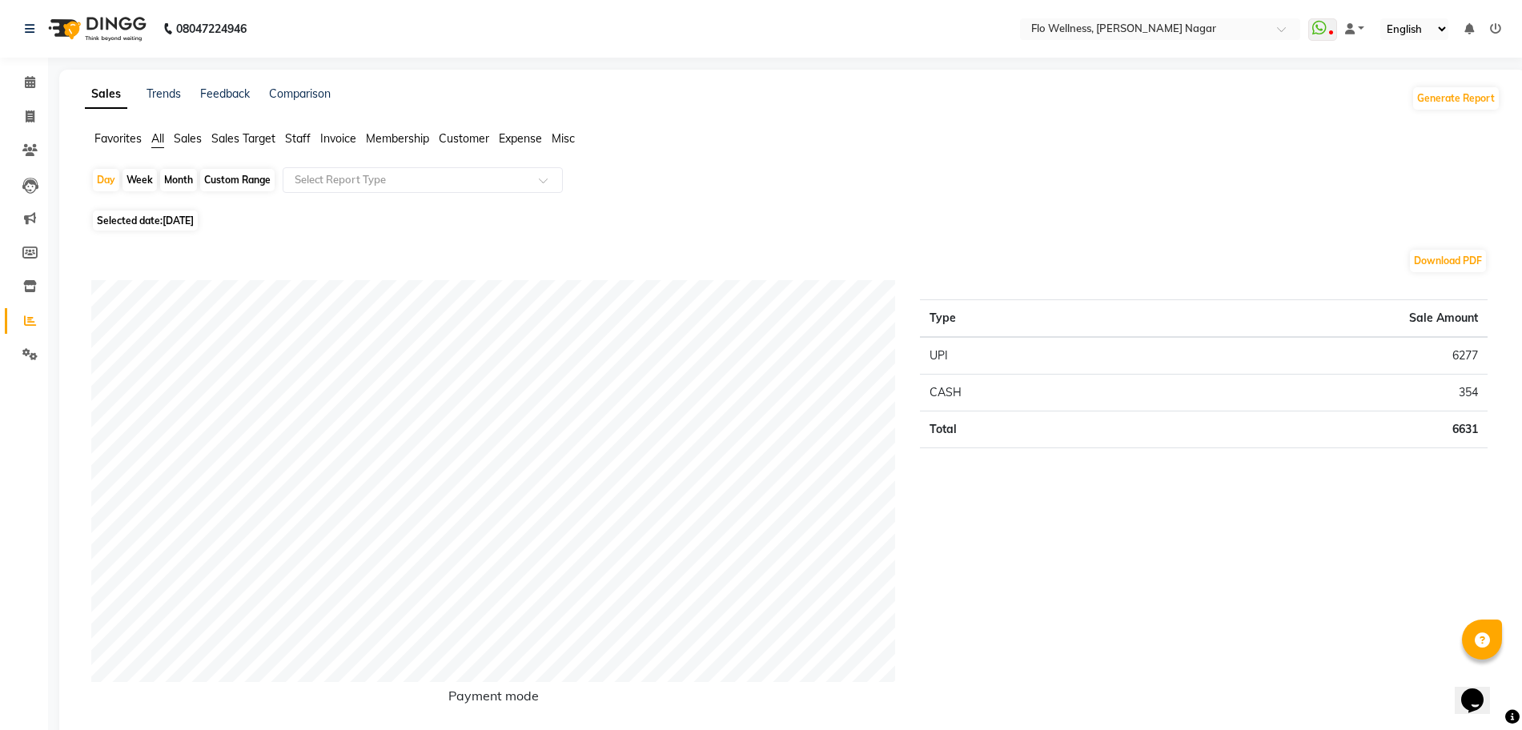
click at [194, 223] on span "[DATE]" at bounding box center [178, 221] width 31 height 12
select select "7"
select select "2025"
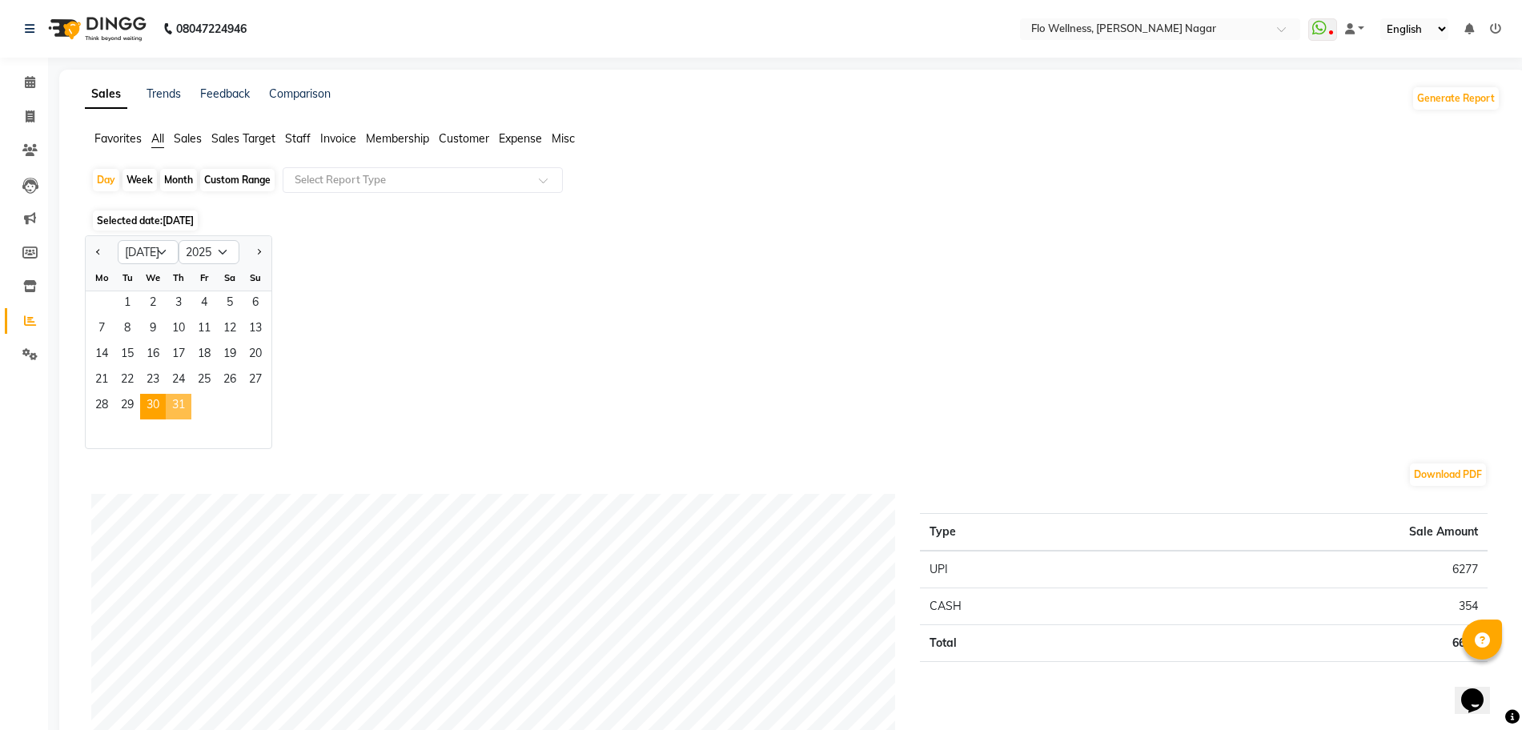
click at [174, 413] on span "31" at bounding box center [179, 407] width 26 height 26
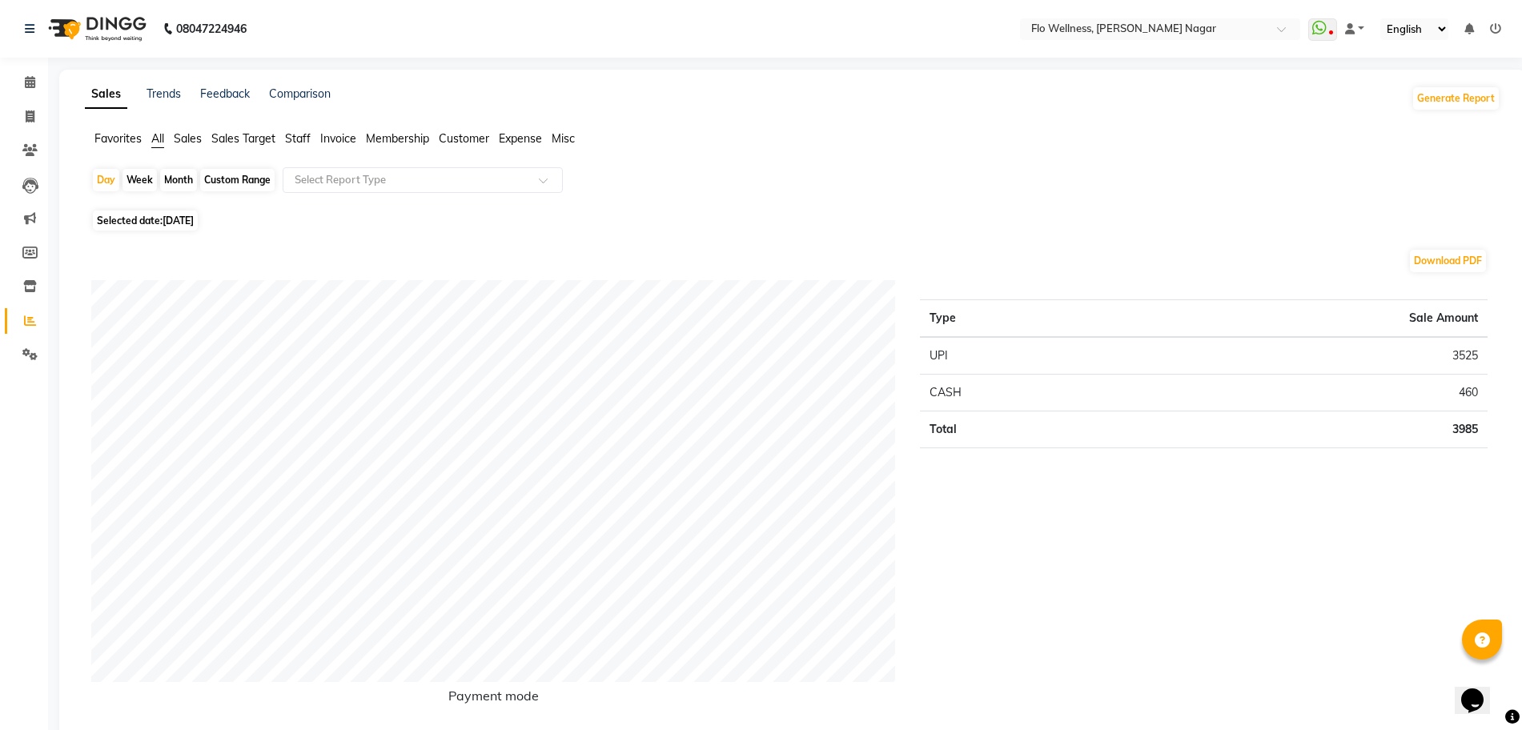
click at [191, 178] on div "Month" at bounding box center [178, 180] width 37 height 22
select select "7"
select select "2025"
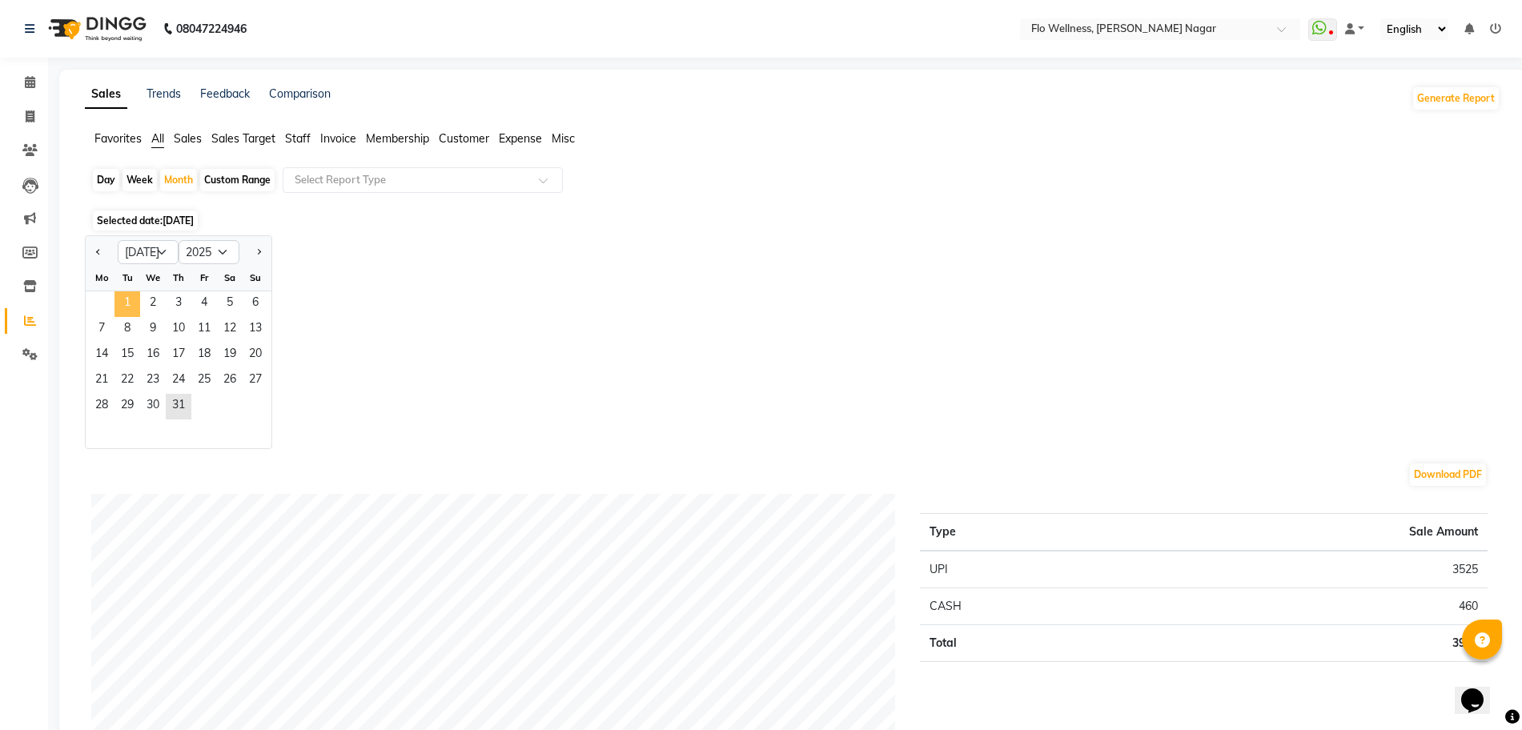
click at [131, 314] on span "1" at bounding box center [128, 304] width 26 height 26
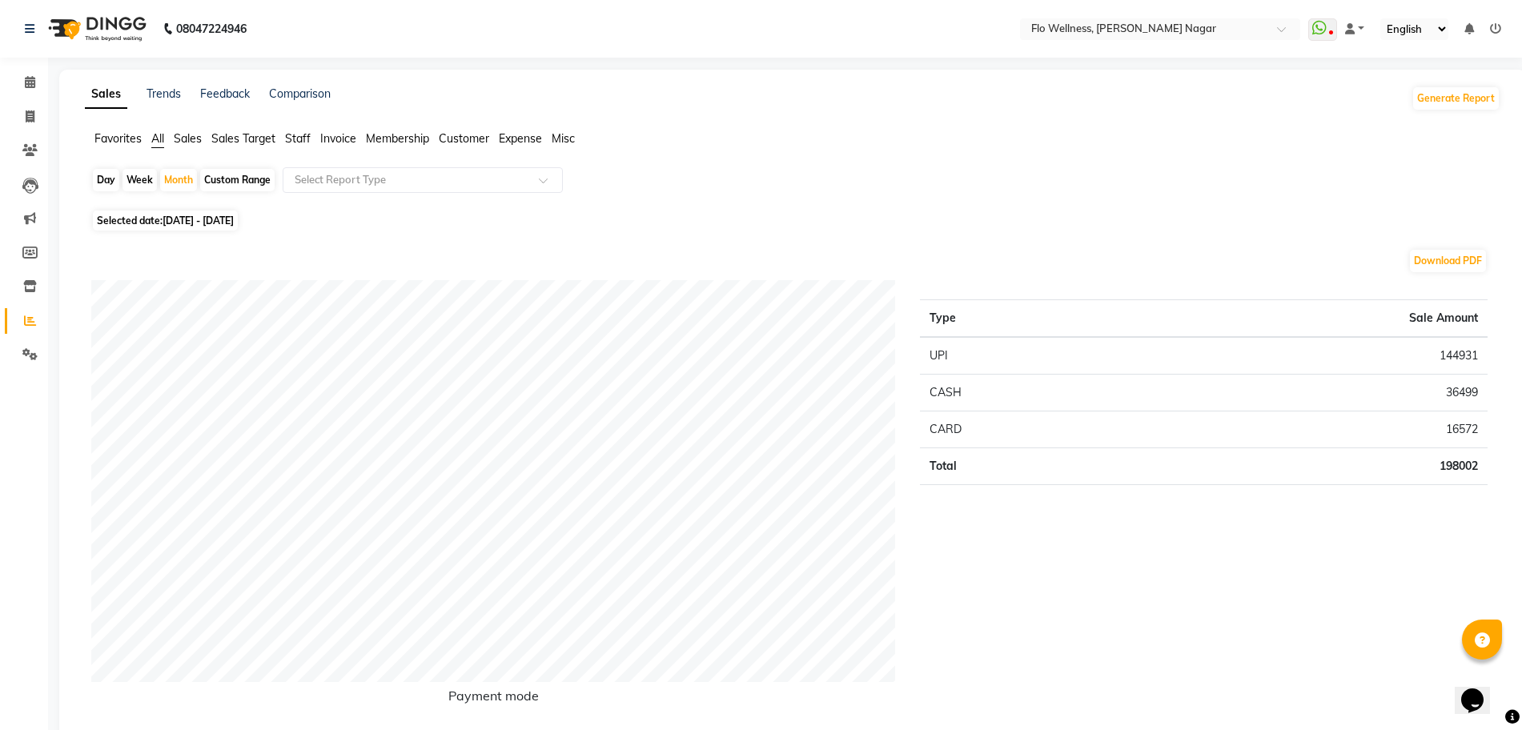
click at [201, 211] on span "Selected date: [DATE] - [DATE]" at bounding box center [165, 221] width 145 height 20
select select "7"
select select "2025"
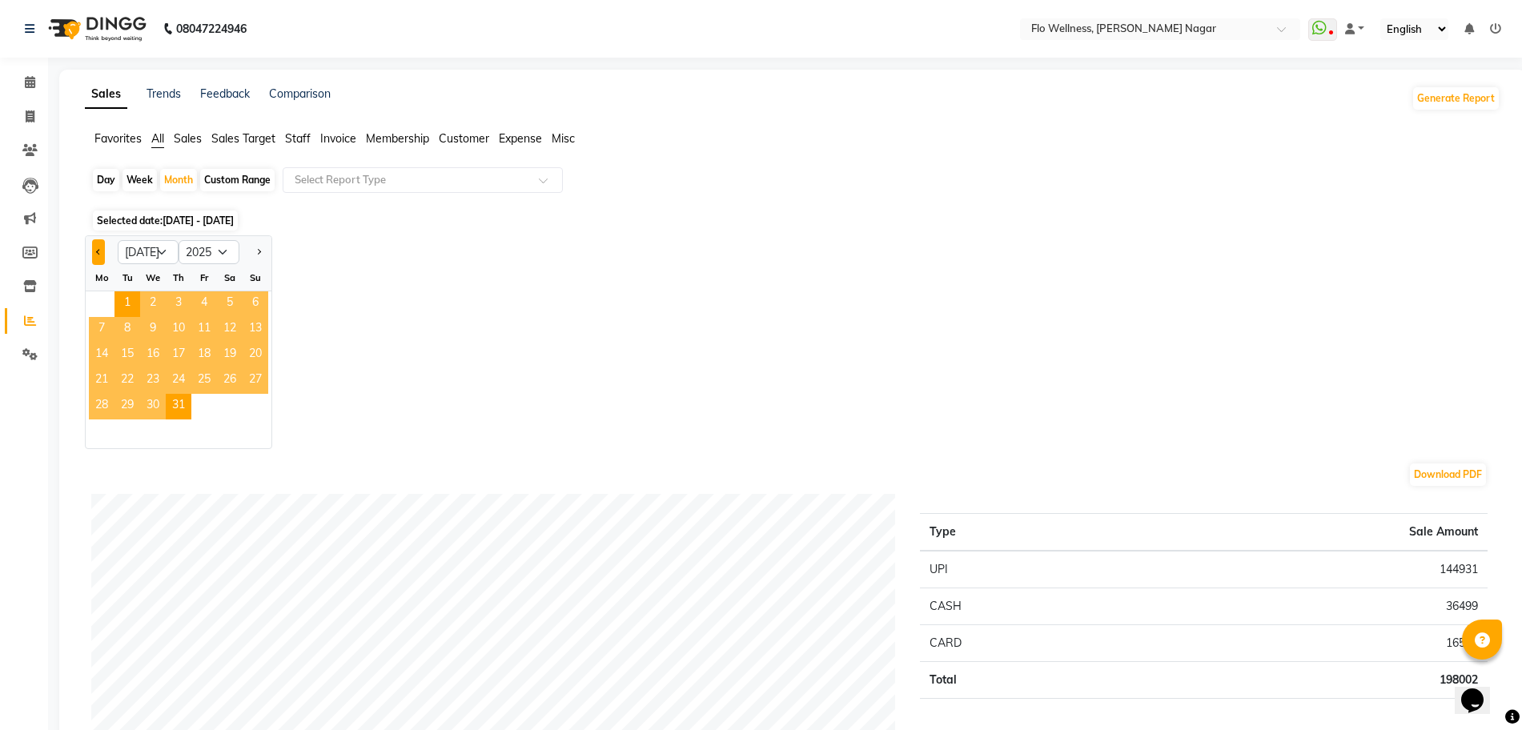
click at [102, 244] on button "Previous month" at bounding box center [98, 252] width 13 height 26
select select "6"
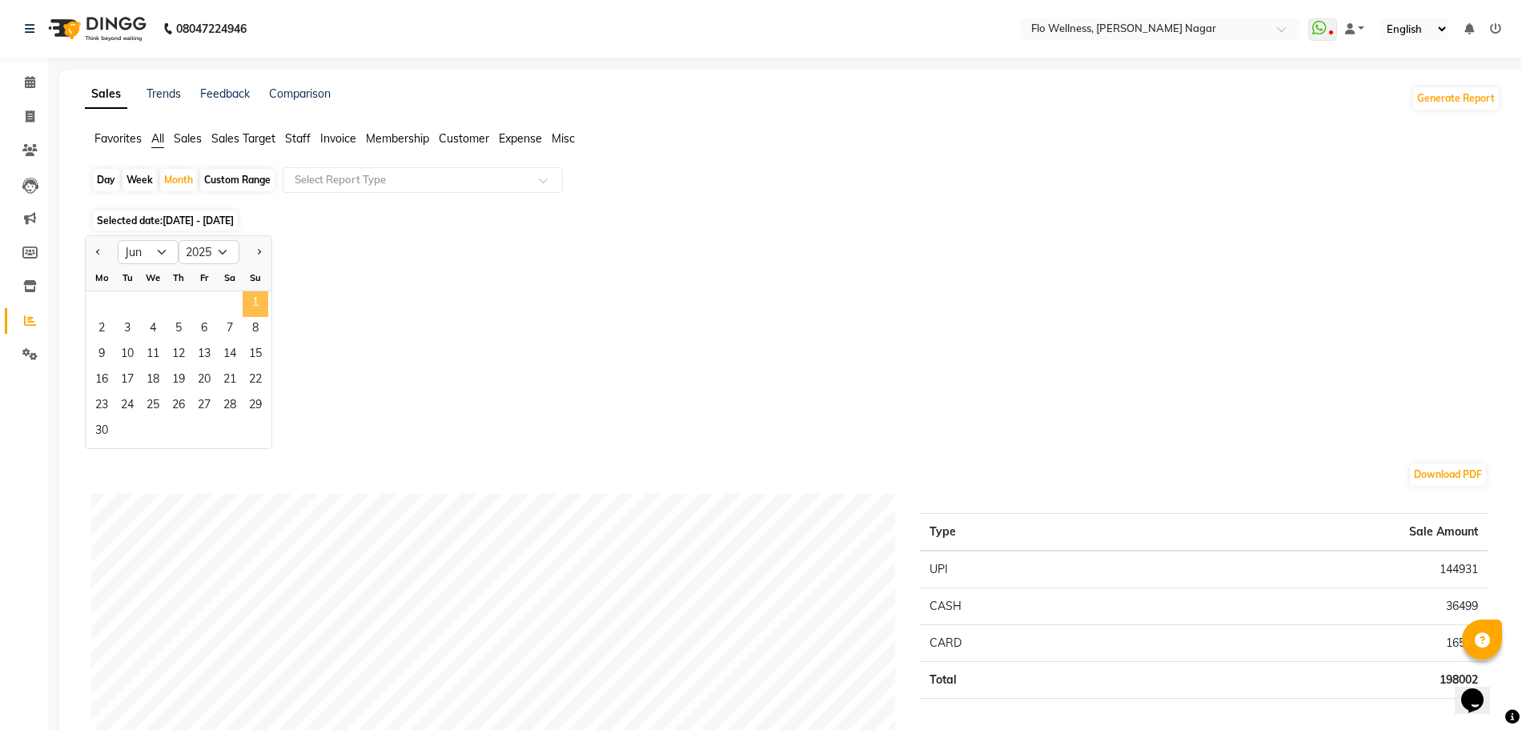
click at [263, 299] on span "1" at bounding box center [256, 304] width 26 height 26
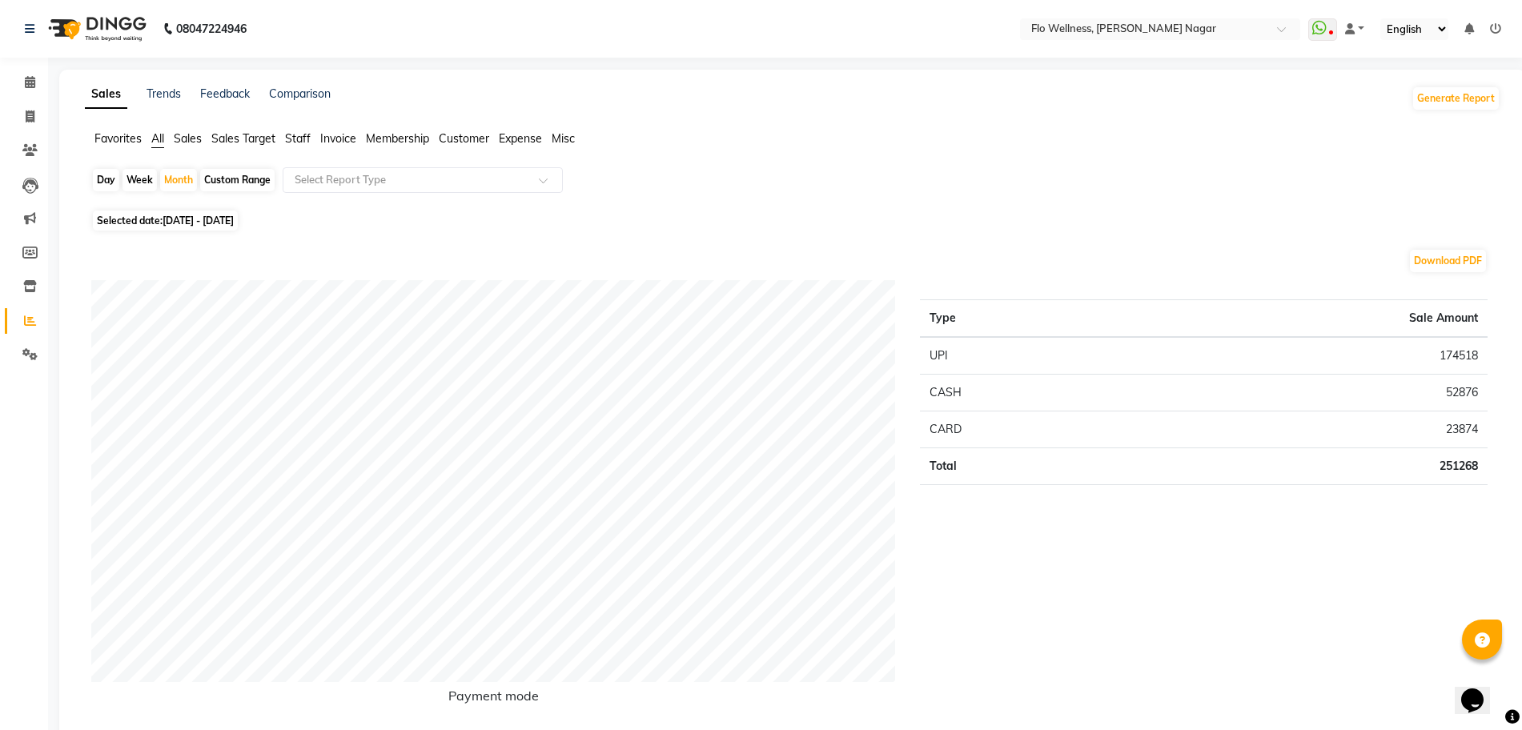
click at [196, 223] on span "[DATE] - [DATE]" at bounding box center [198, 221] width 71 height 12
select select "6"
select select "2025"
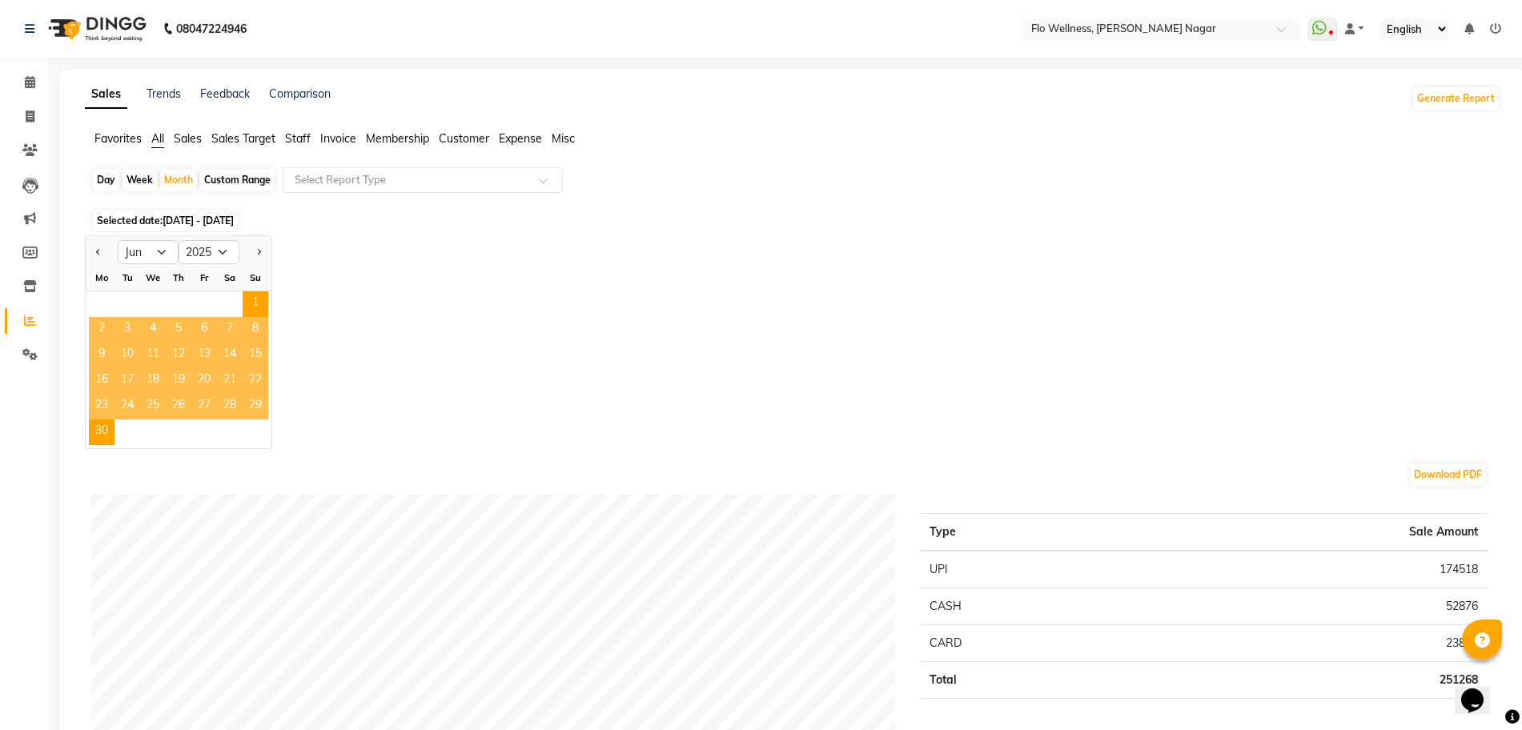
click at [88, 253] on div at bounding box center [102, 252] width 32 height 26
click at [97, 255] on button "Previous month" at bounding box center [98, 252] width 13 height 26
select select "5"
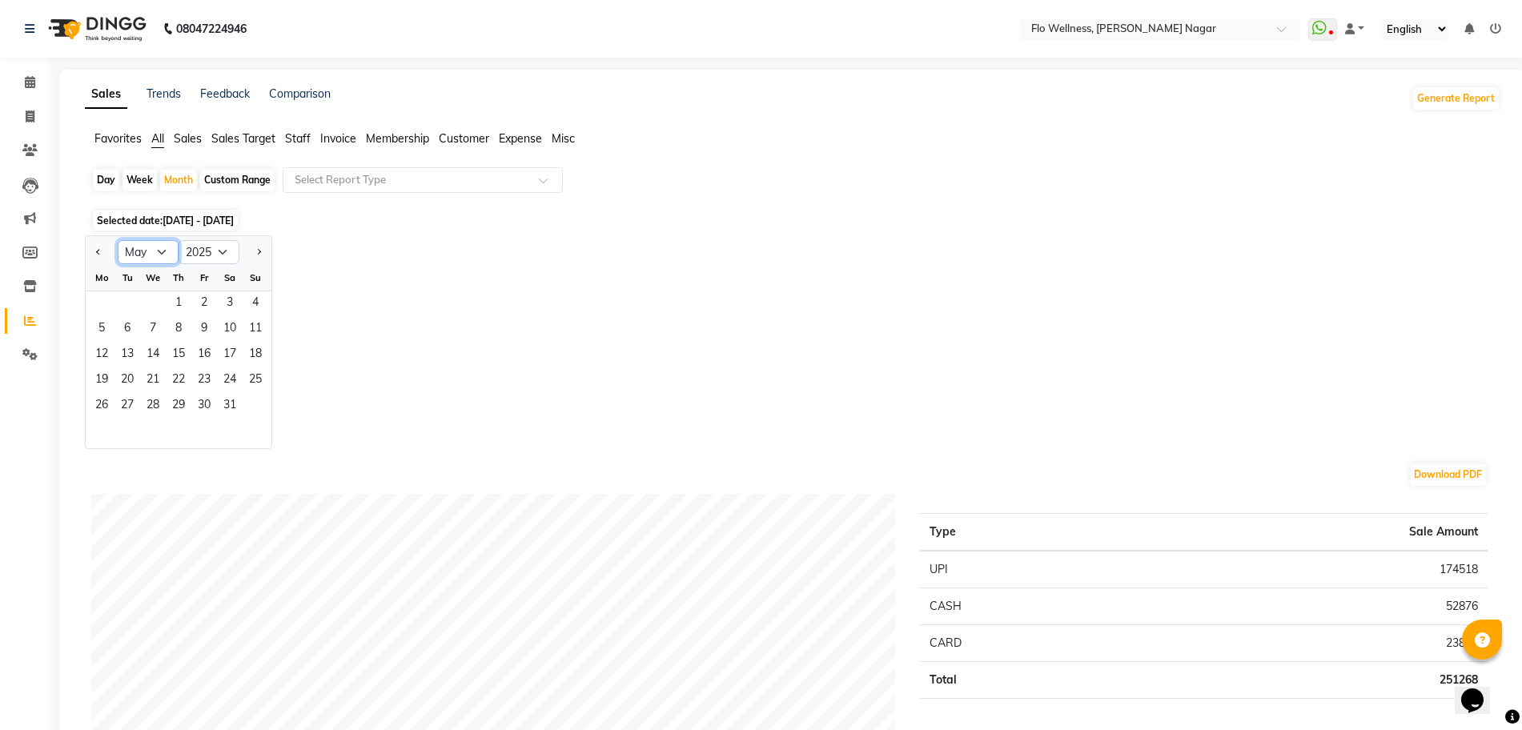
click at [149, 243] on select "Jan Feb Mar Apr May Jun [DATE] Aug Sep Oct Nov Dec" at bounding box center [148, 252] width 61 height 24
click at [198, 268] on div "Fr" at bounding box center [204, 278] width 26 height 26
click at [178, 291] on span "1" at bounding box center [179, 304] width 26 height 26
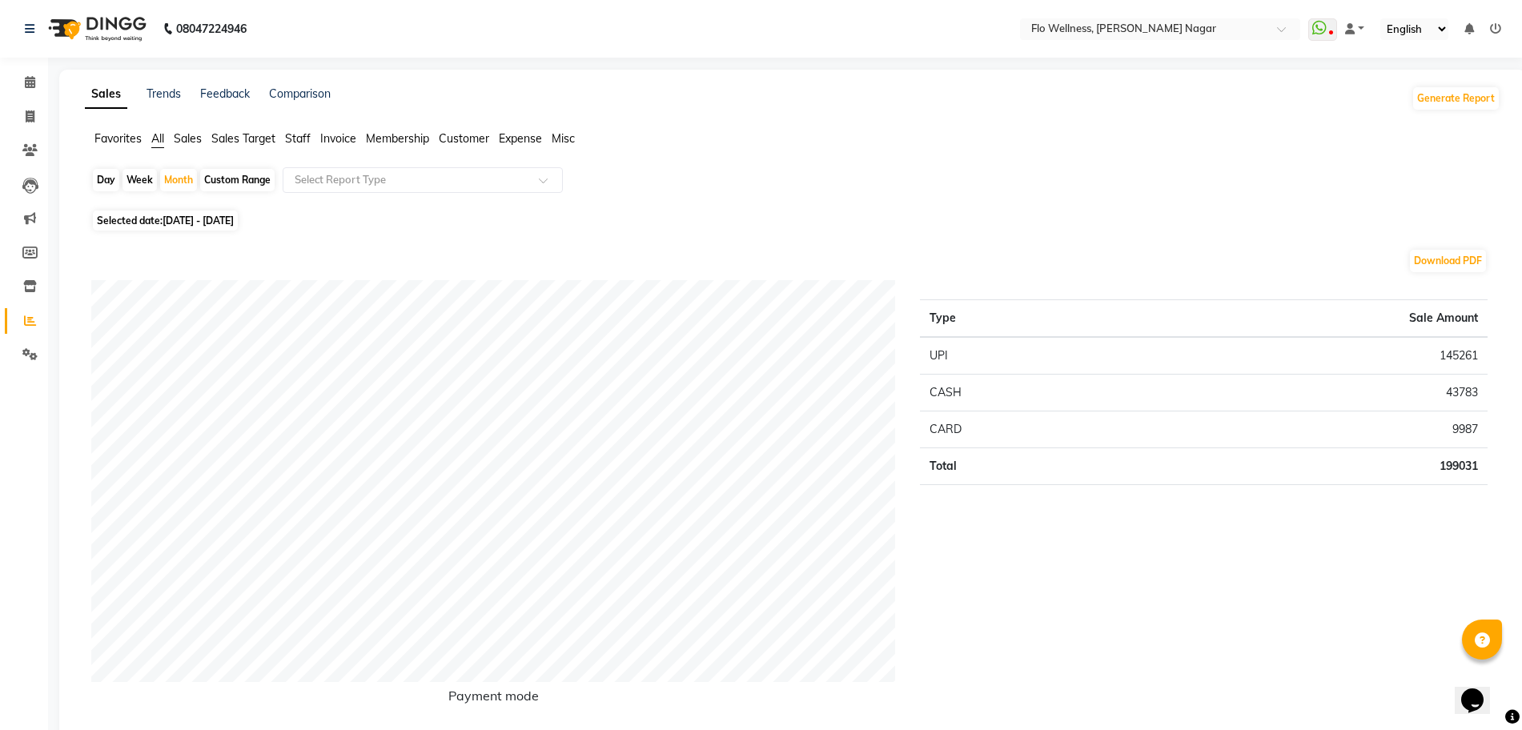
click at [207, 222] on span "[DATE] - [DATE]" at bounding box center [198, 221] width 71 height 12
select select "5"
select select "2025"
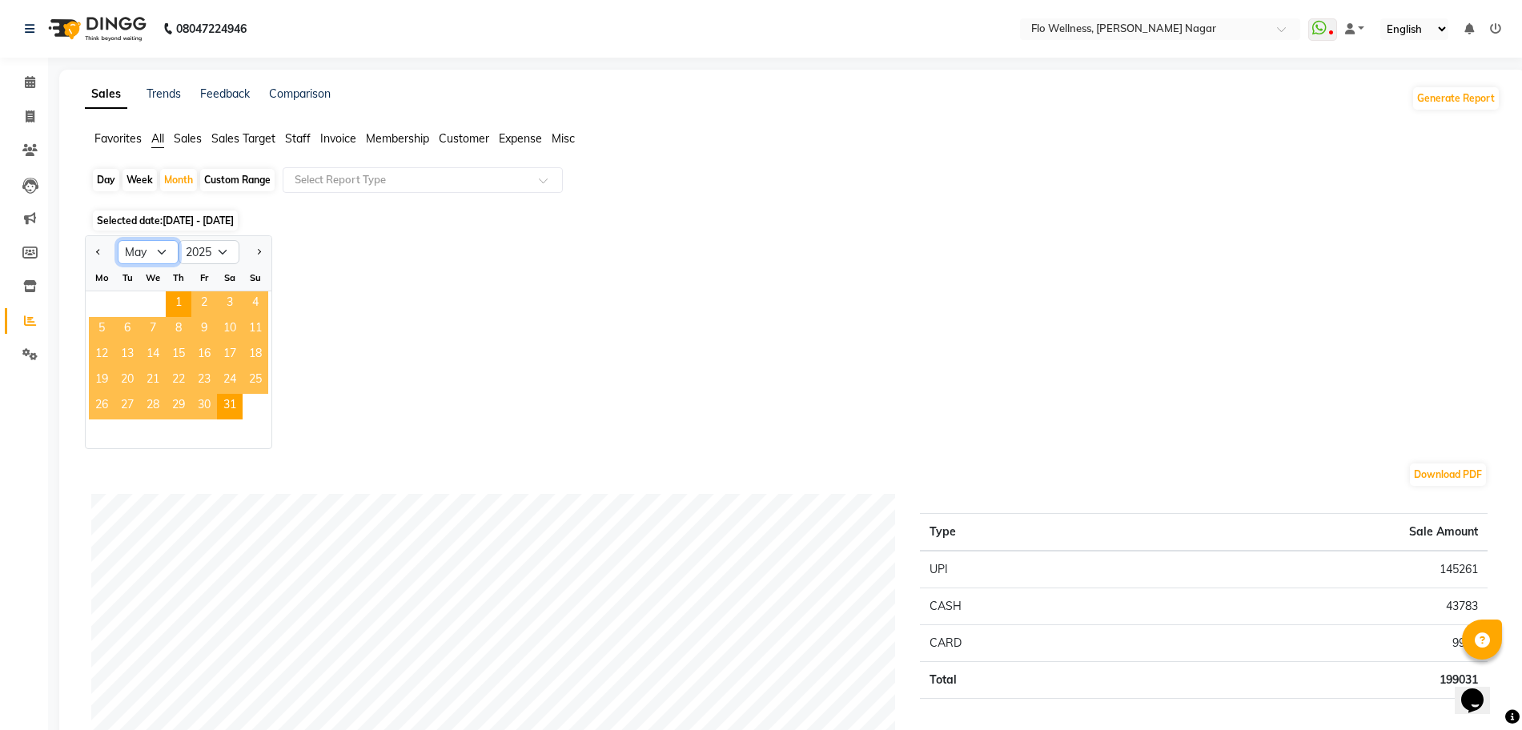
click at [141, 249] on select "Jan Feb Mar Apr May Jun [DATE] Aug Sep Oct Nov Dec" at bounding box center [148, 252] width 61 height 24
click at [158, 252] on select "Jan Feb Mar Apr May Jun [DATE] Aug Sep Oct Nov Dec" at bounding box center [148, 252] width 61 height 24
select select "1"
click at [118, 240] on select "Jan Feb Mar Apr May Jun [DATE] Aug Sep Oct Nov Dec" at bounding box center [148, 252] width 61 height 24
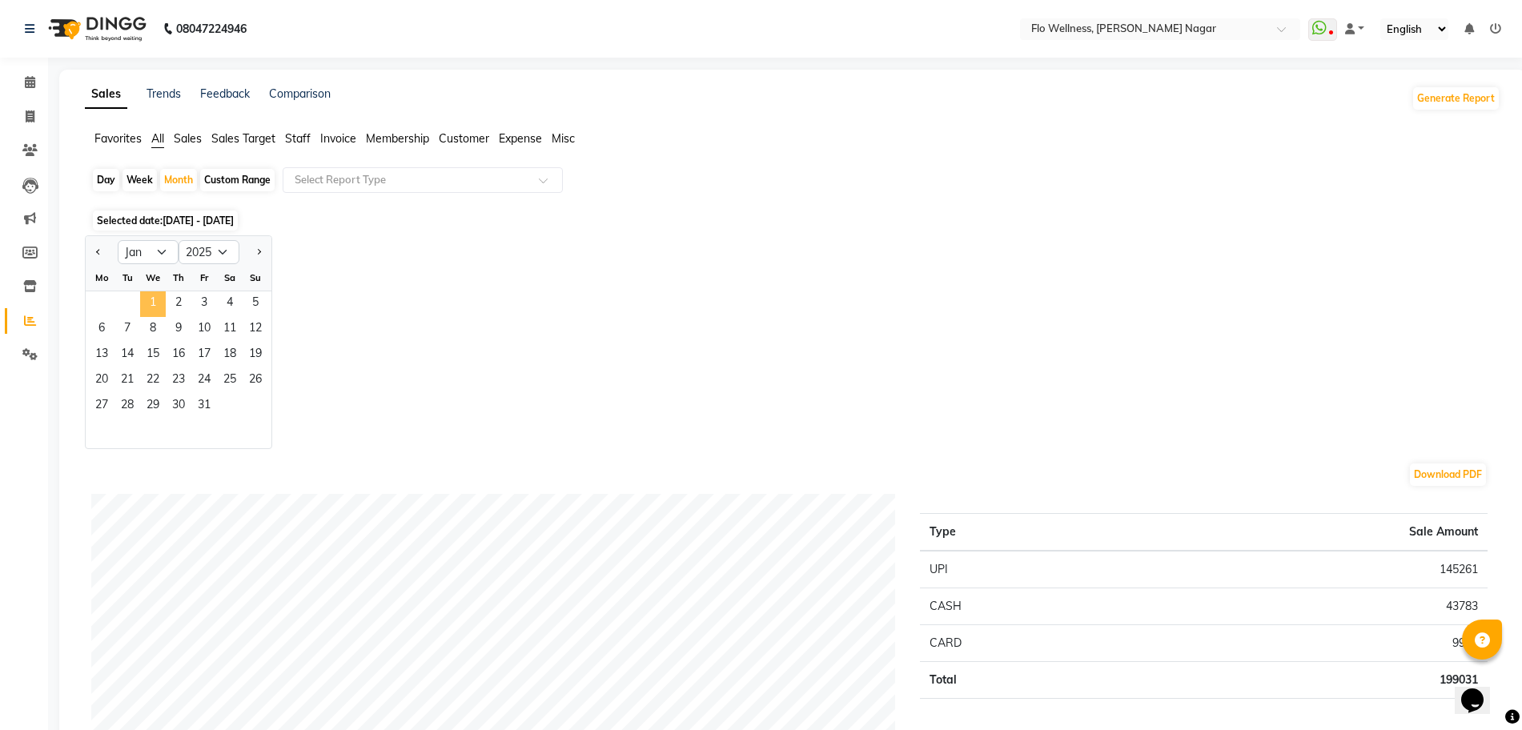
click at [157, 303] on span "1" at bounding box center [153, 304] width 26 height 26
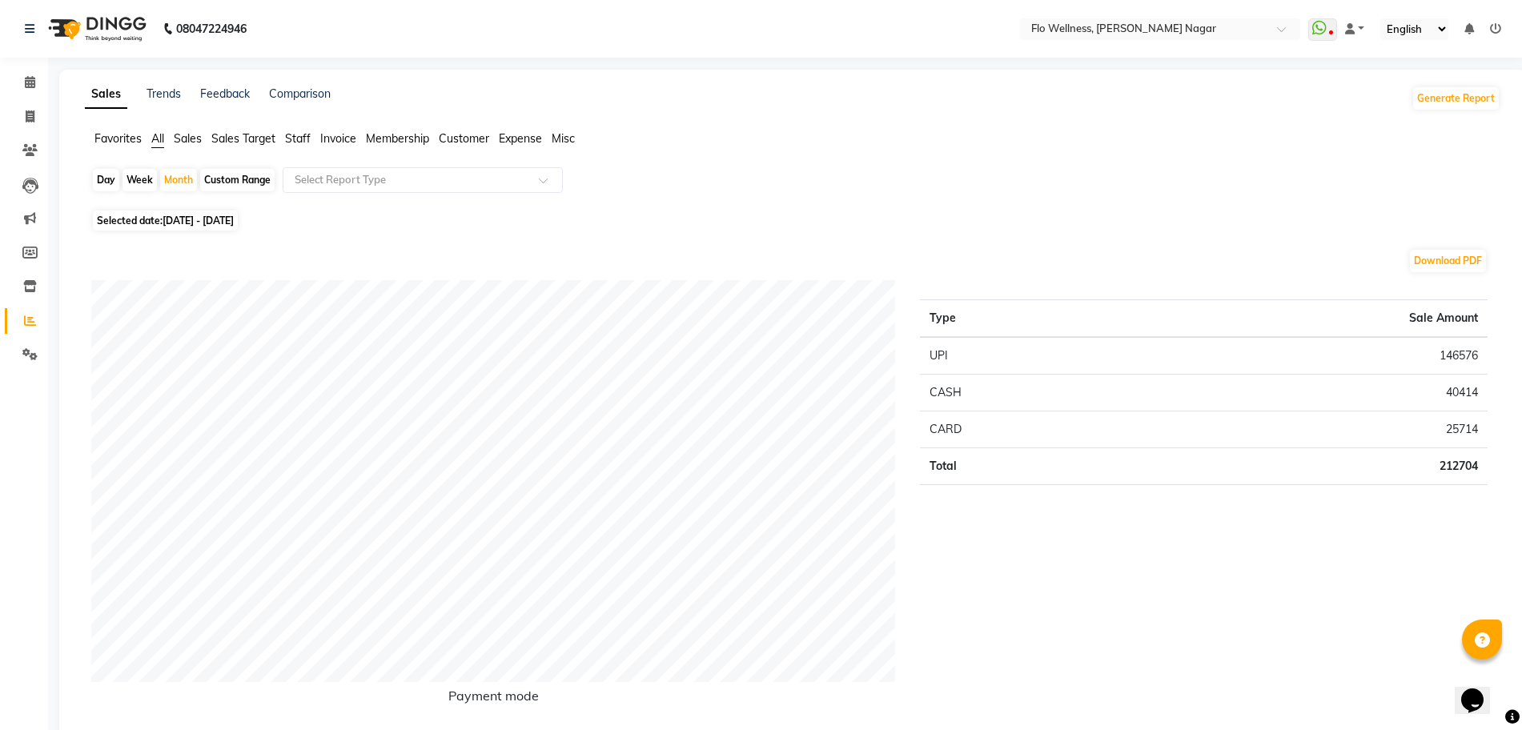
click at [166, 218] on span "[DATE] - [DATE]" at bounding box center [198, 221] width 71 height 12
select select "2025"
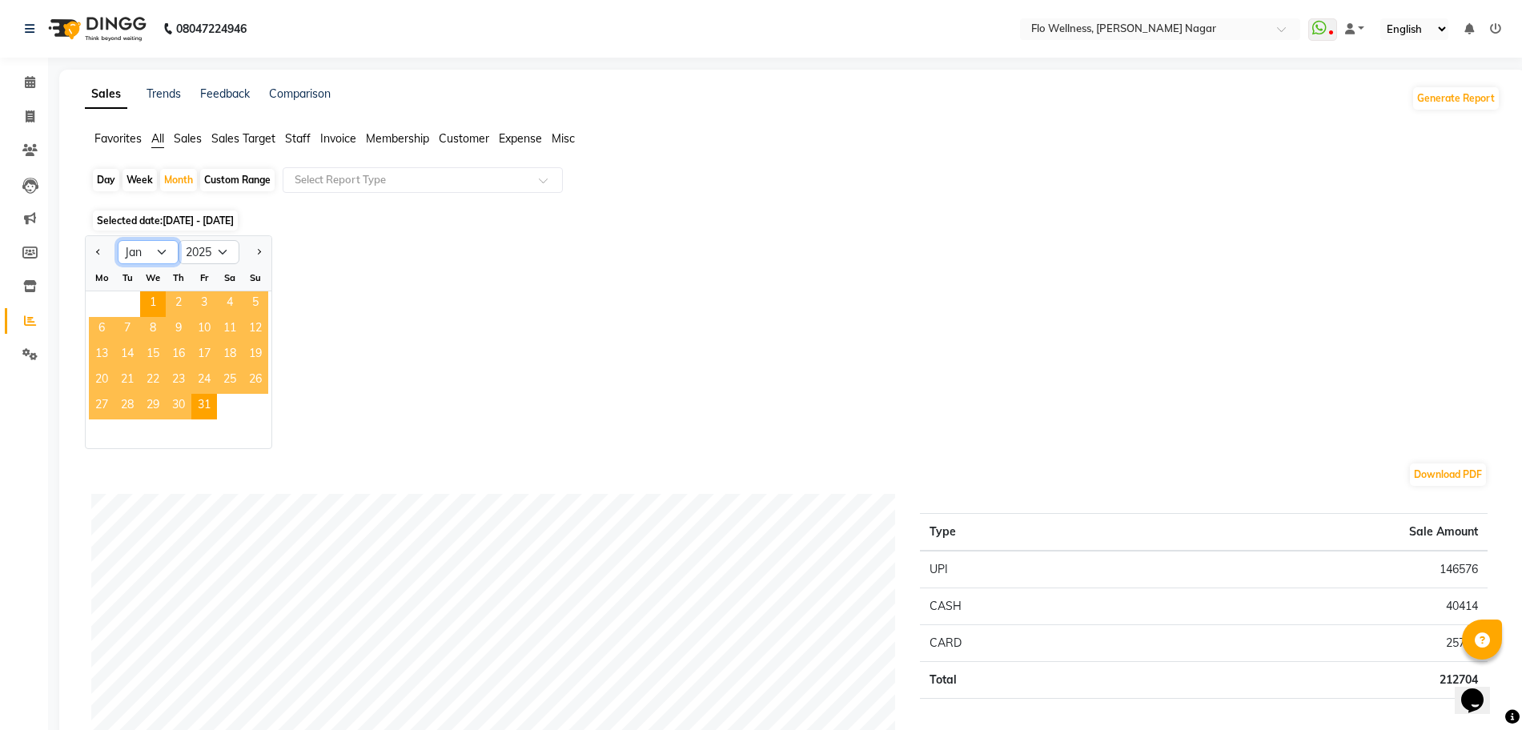
click at [157, 252] on select "Jan Feb Mar Apr May Jun [DATE] Aug Sep Oct Nov Dec" at bounding box center [148, 252] width 61 height 24
select select "8"
click at [118, 240] on select "Jan Feb Mar Apr May Jun [DATE] Aug Sep Oct Nov Dec" at bounding box center [148, 252] width 61 height 24
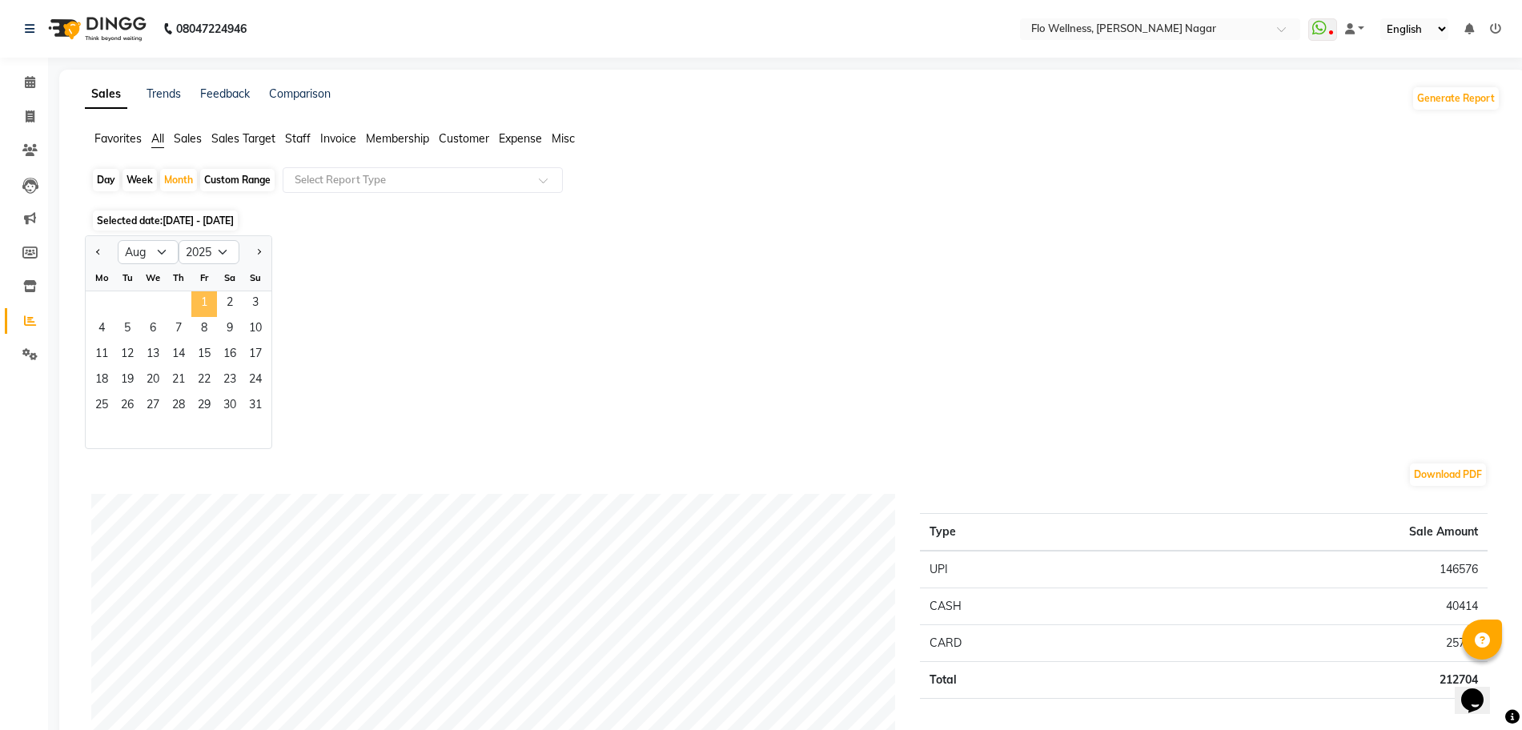
click at [199, 314] on span "1" at bounding box center [204, 304] width 26 height 26
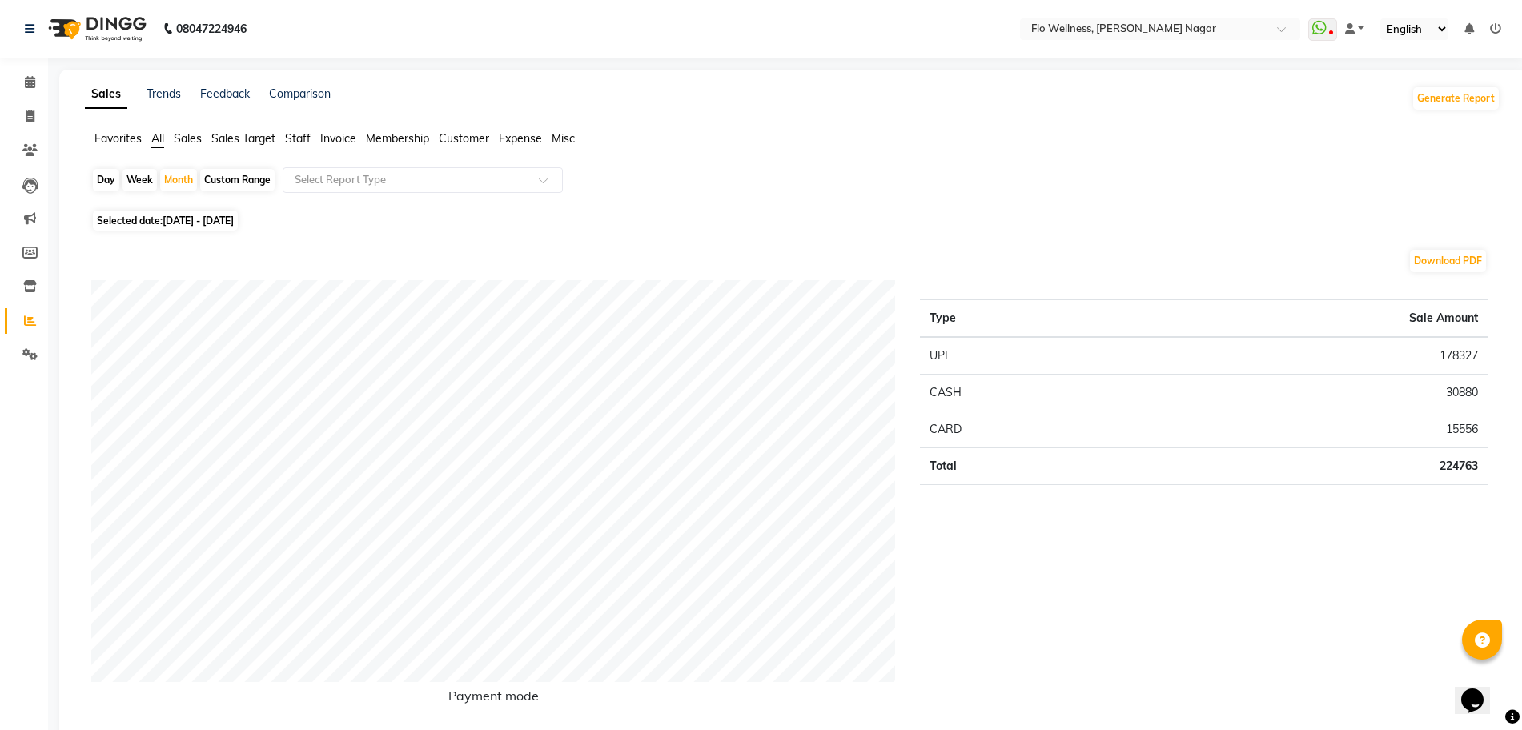
click at [234, 221] on span "[DATE] - [DATE]" at bounding box center [198, 221] width 71 height 12
select select "8"
select select "2025"
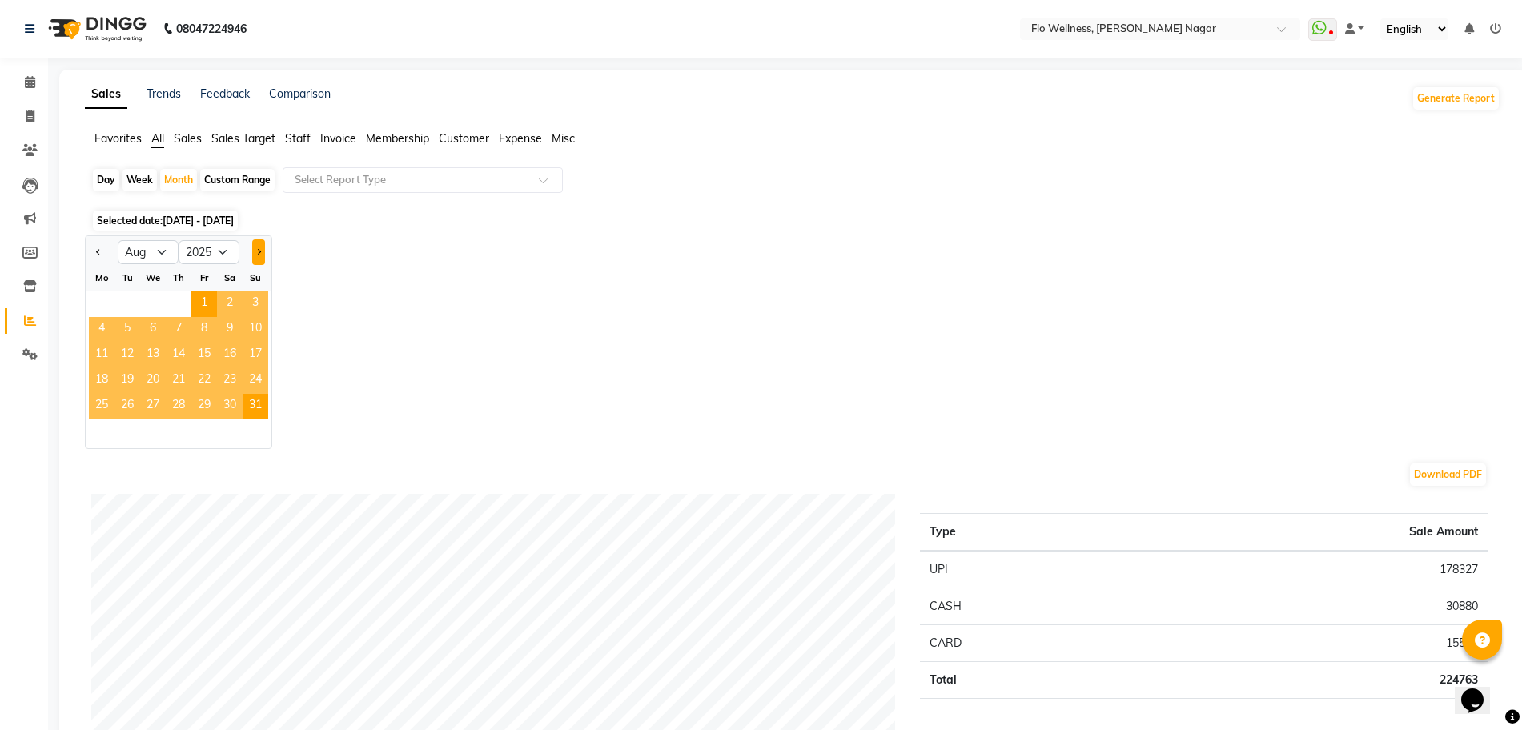
click at [260, 249] on button "Next month" at bounding box center [258, 252] width 13 height 26
select select "9"
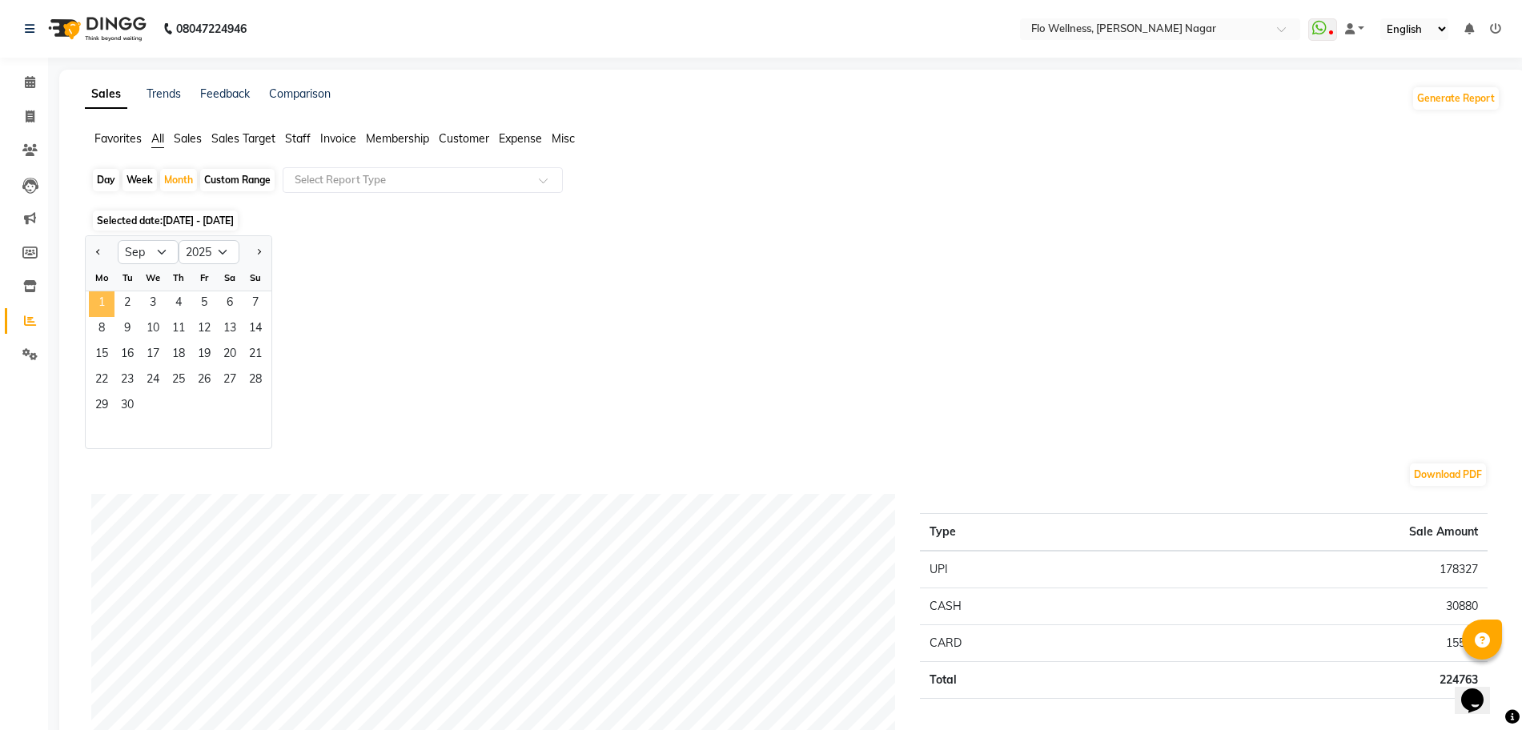
click at [112, 299] on span "1" at bounding box center [102, 304] width 26 height 26
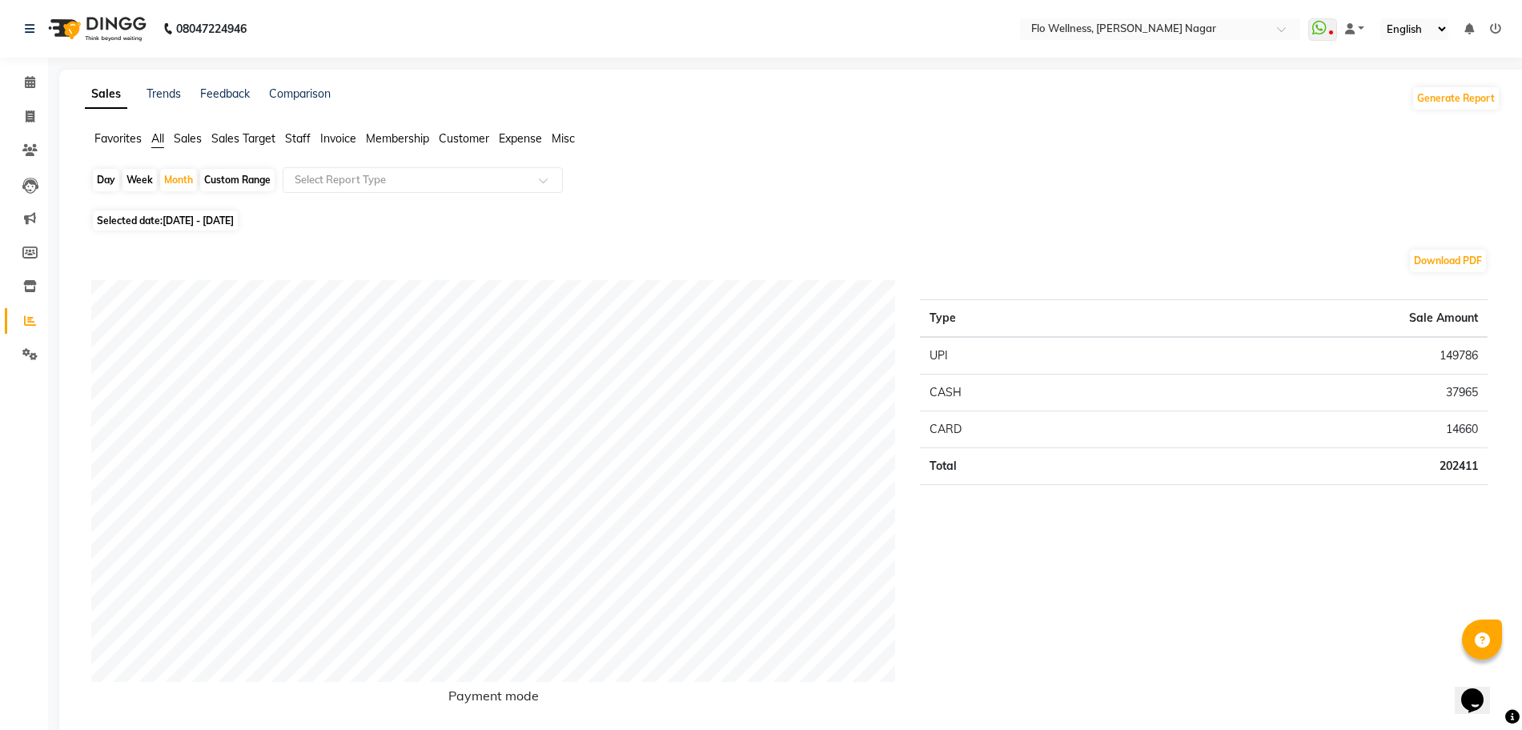
click at [139, 222] on span "Selected date: [DATE] - [DATE]" at bounding box center [165, 221] width 145 height 20
select select "9"
select select "2025"
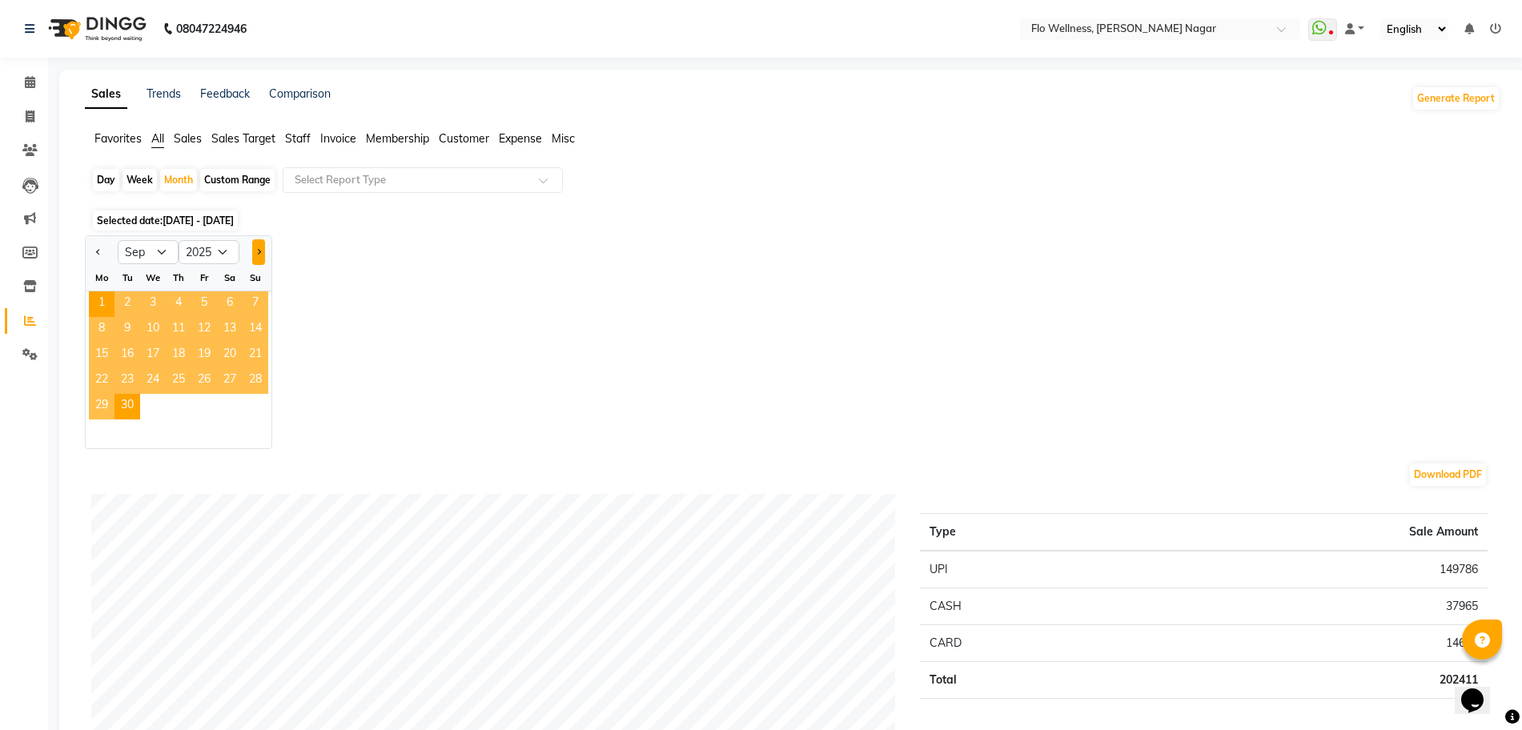
click at [256, 255] on button "Next month" at bounding box center [258, 252] width 13 height 26
select select "10"
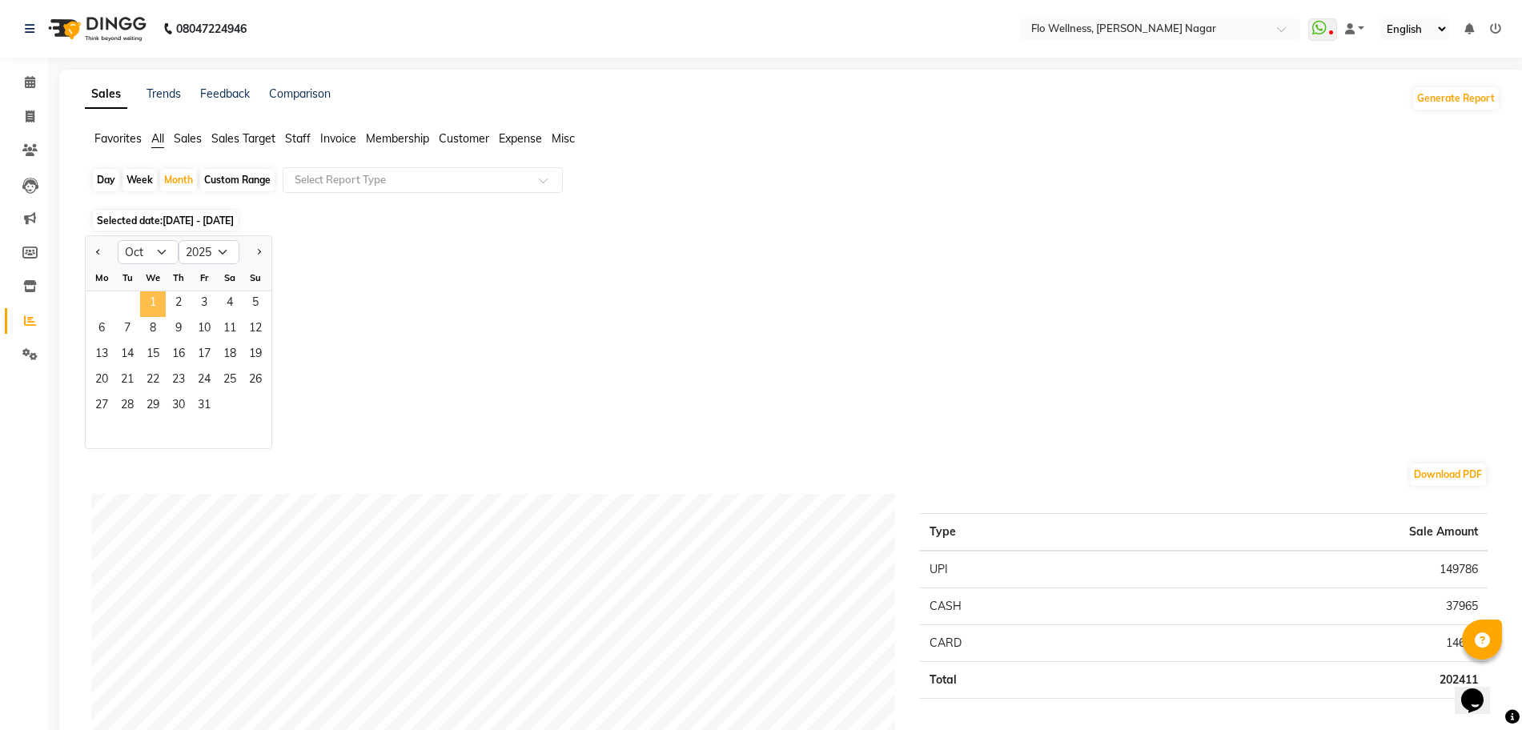
click at [152, 300] on span "1" at bounding box center [153, 304] width 26 height 26
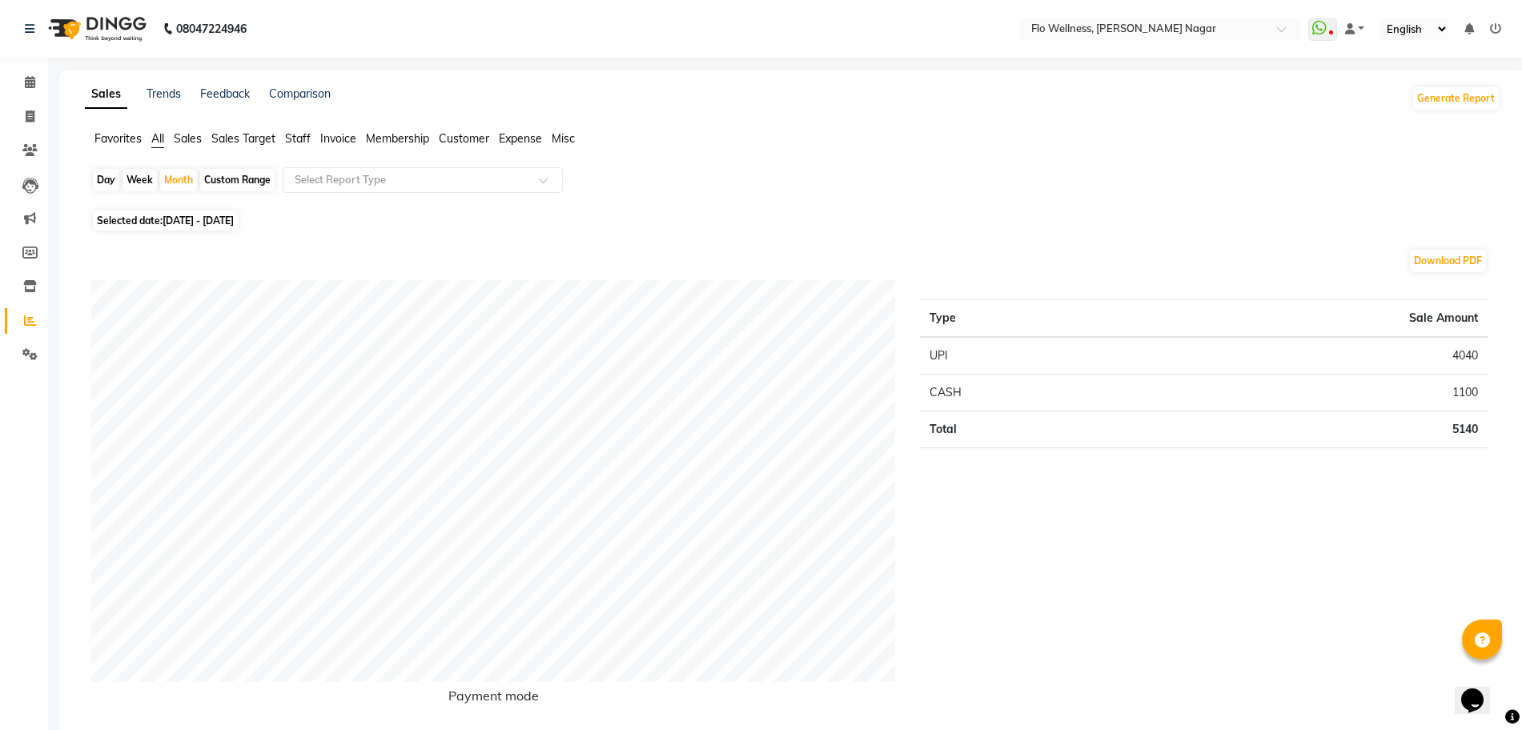
click at [105, 169] on div "Day" at bounding box center [106, 180] width 26 height 22
select select "10"
select select "2025"
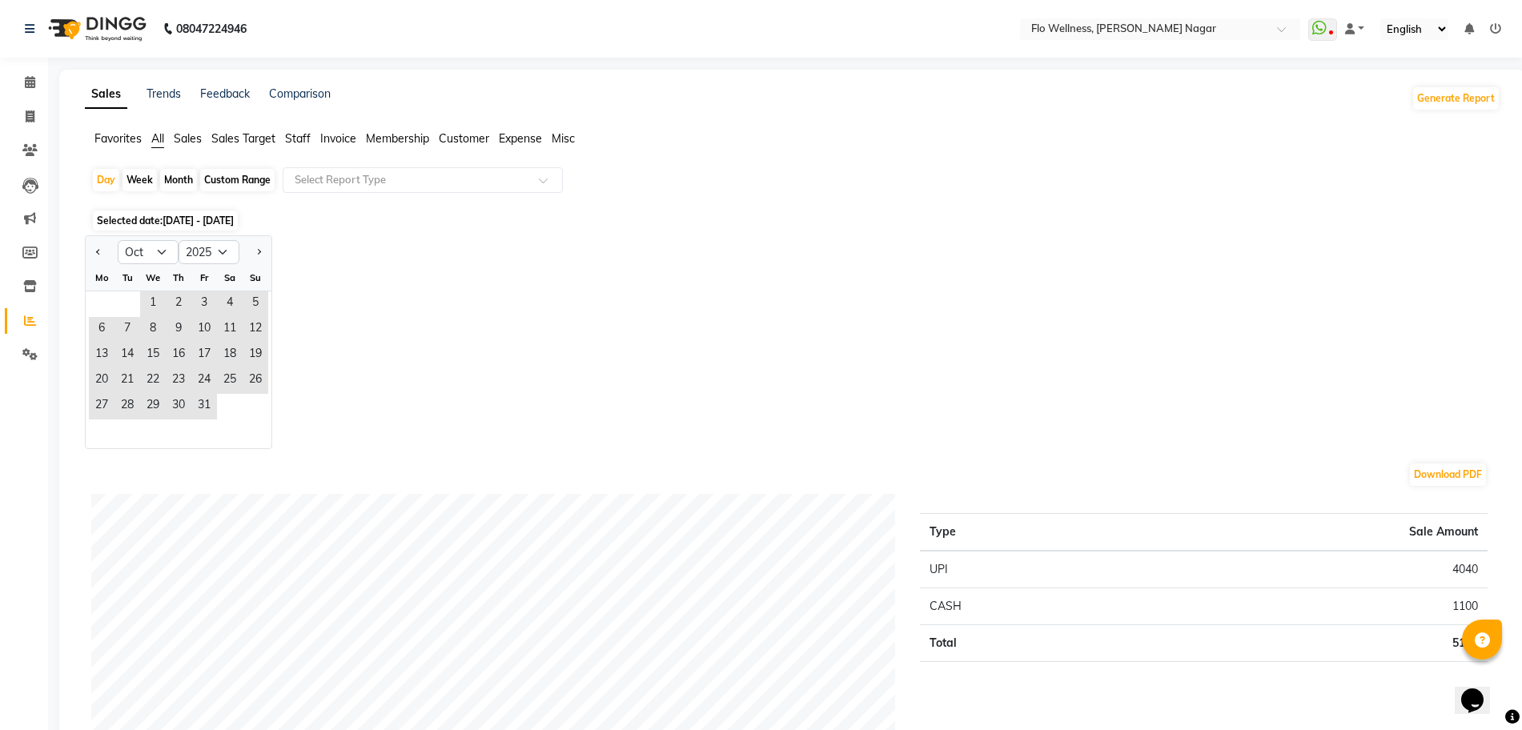
click at [141, 181] on div "Week" at bounding box center [140, 180] width 34 height 22
select select "10"
select select "2025"
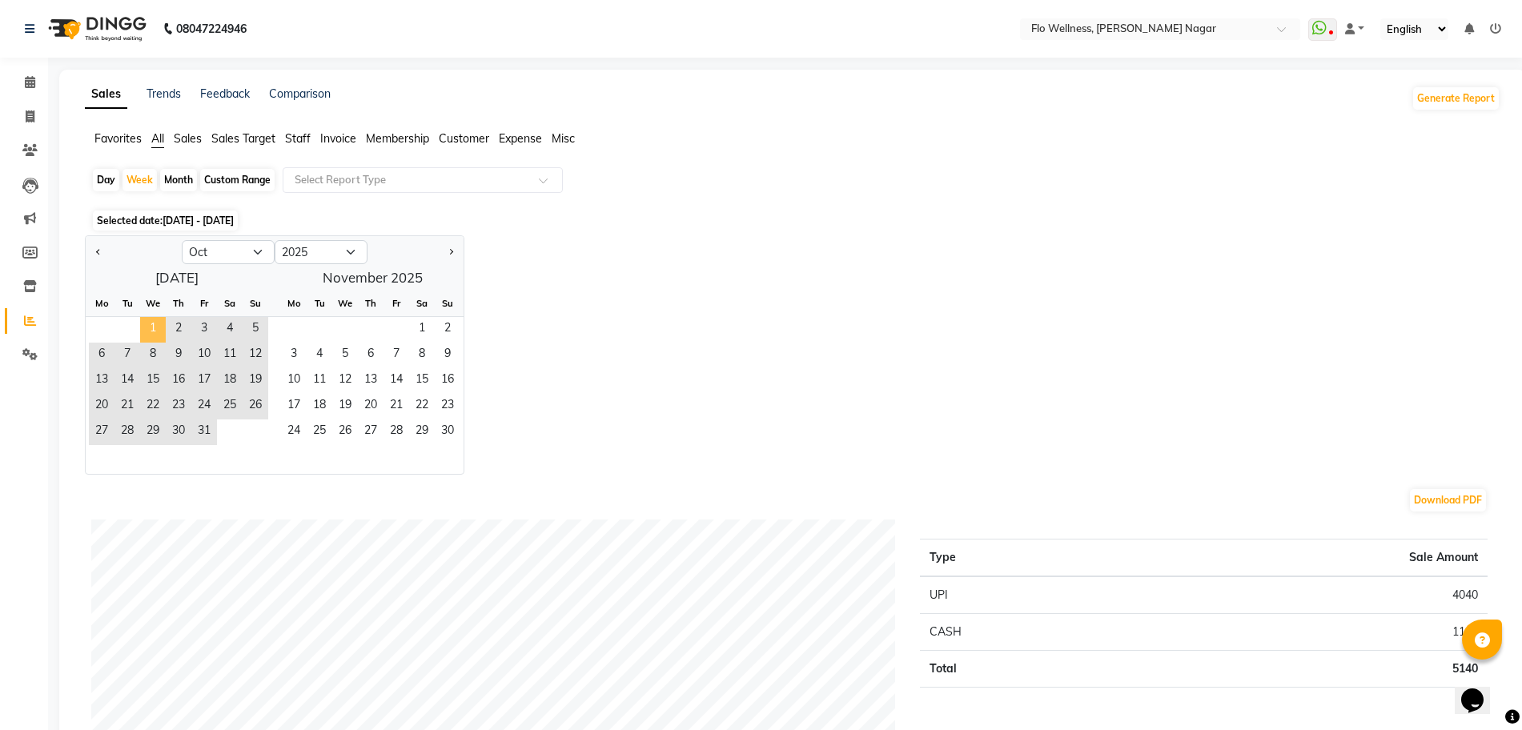
click at [155, 332] on span "1" at bounding box center [153, 330] width 26 height 26
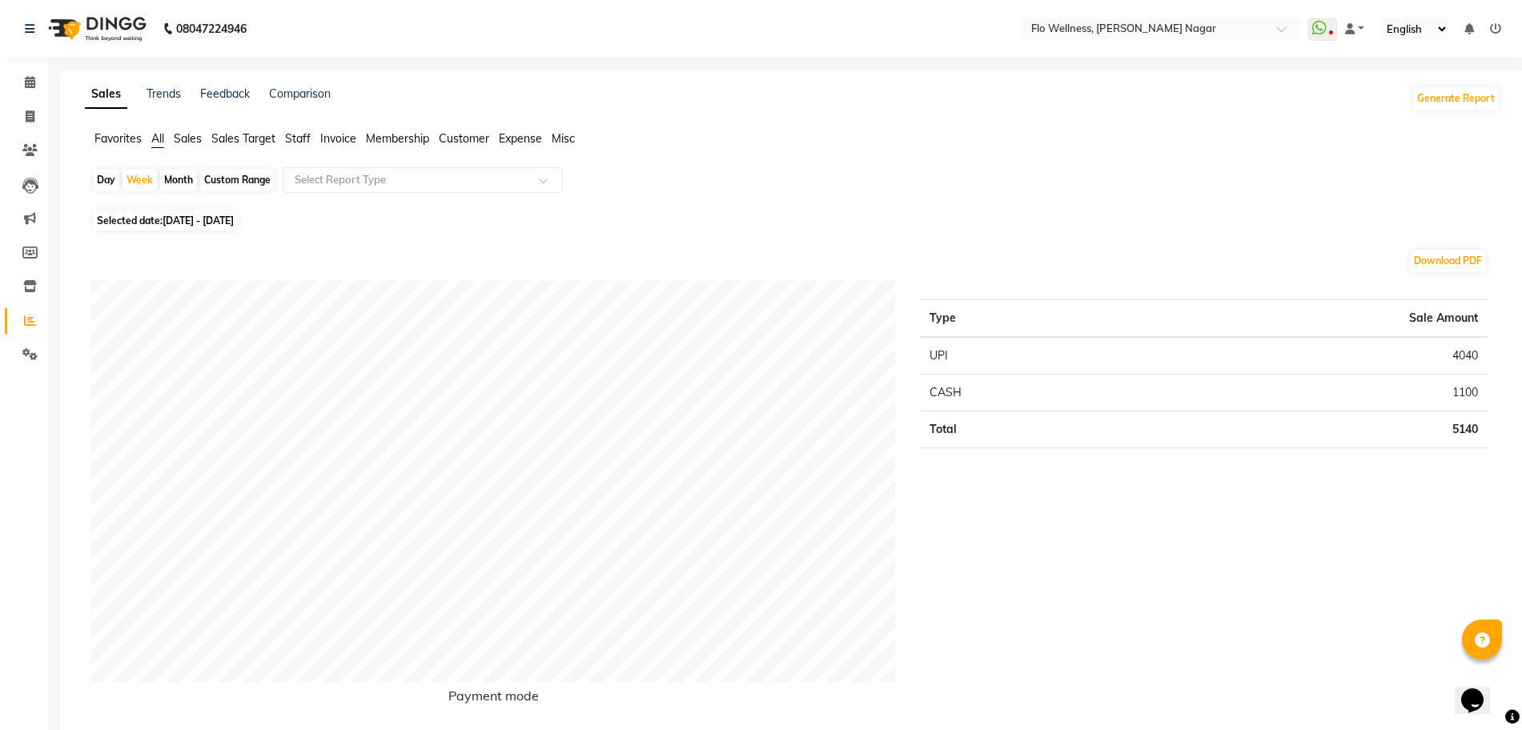
click at [152, 195] on div "Day Week Month Custom Range Select Report Type" at bounding box center [792, 186] width 1403 height 38
click at [149, 216] on span "Selected date: [DATE] - [DATE]" at bounding box center [165, 221] width 145 height 20
select select "10"
select select "2025"
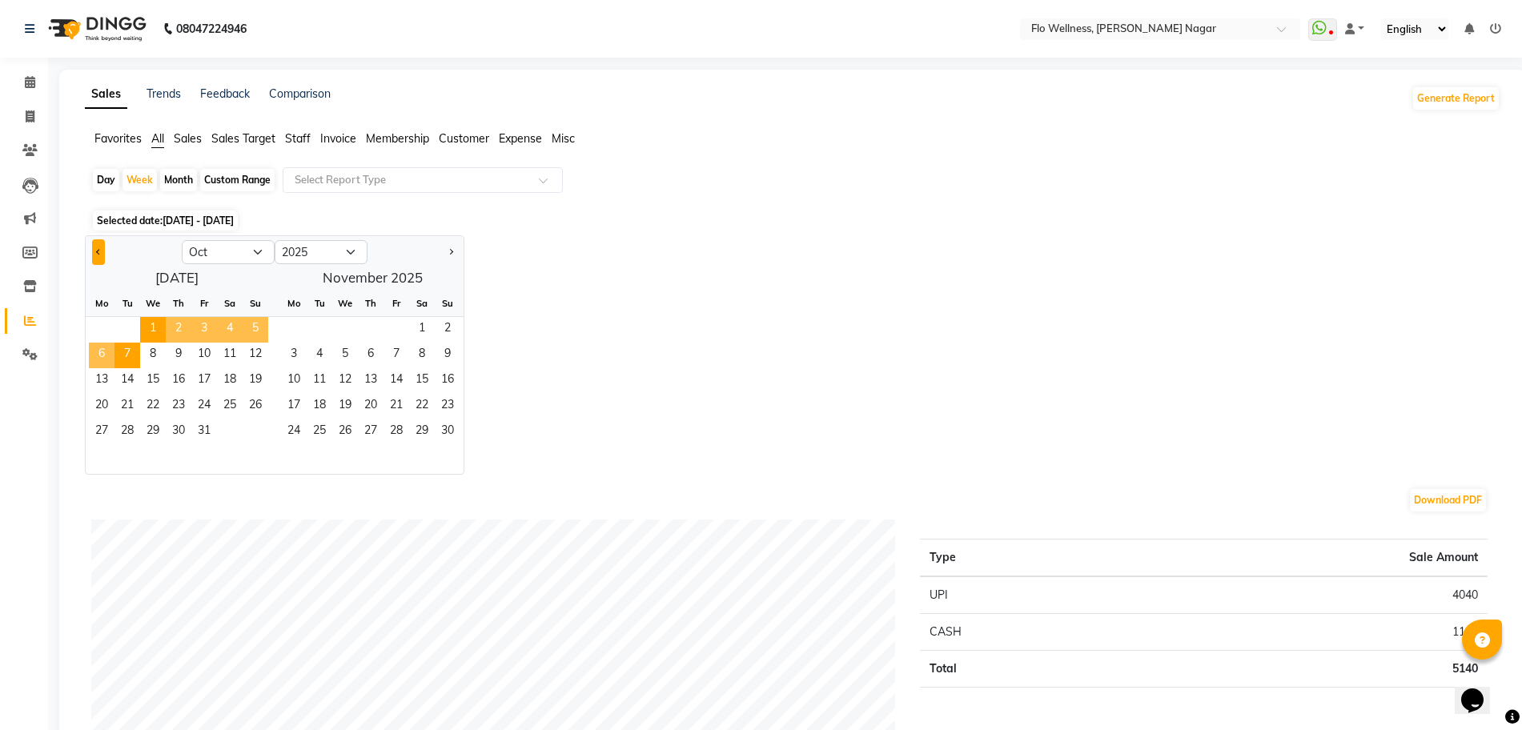
click at [95, 246] on button "Previous month" at bounding box center [98, 252] width 13 height 26
select select "9"
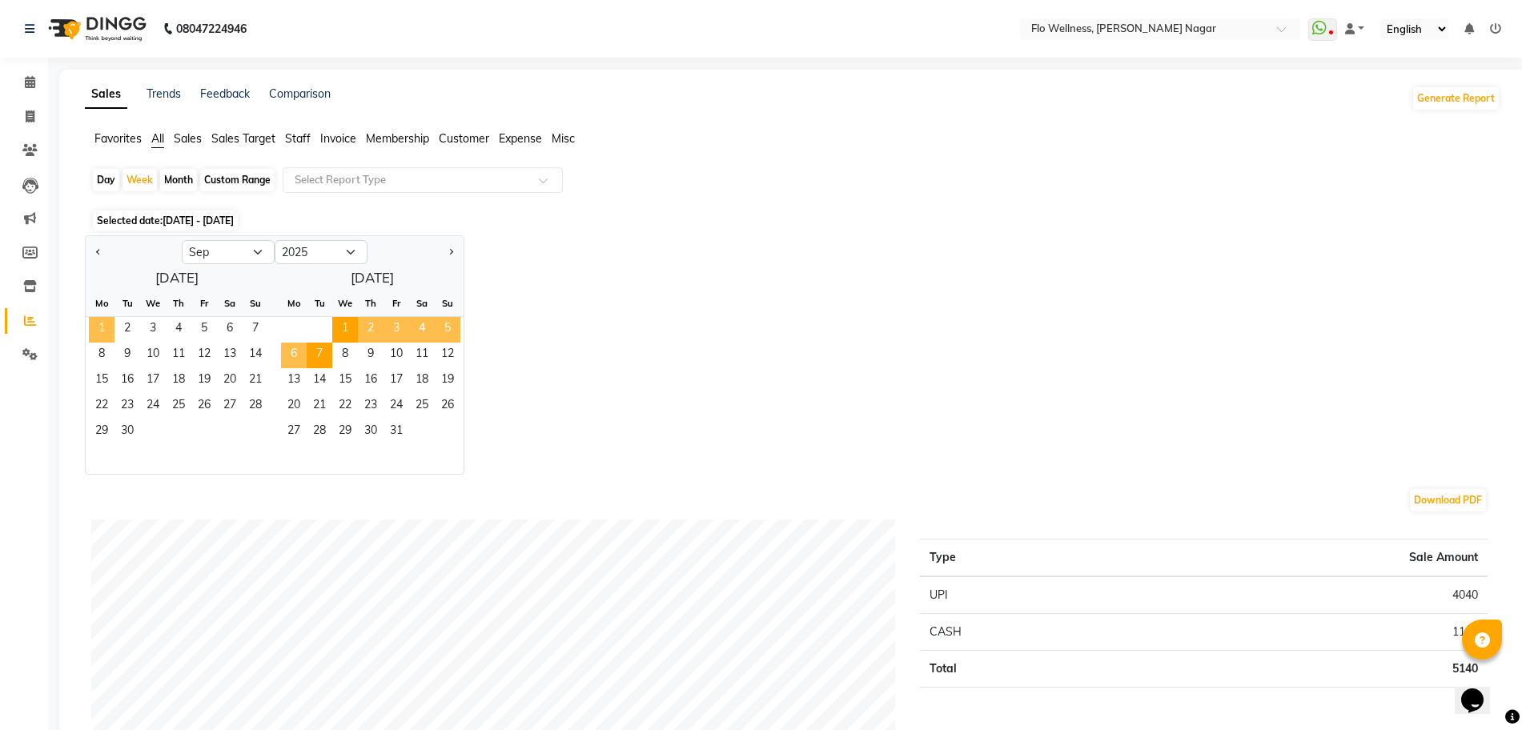
click at [109, 324] on span "1" at bounding box center [102, 330] width 26 height 26
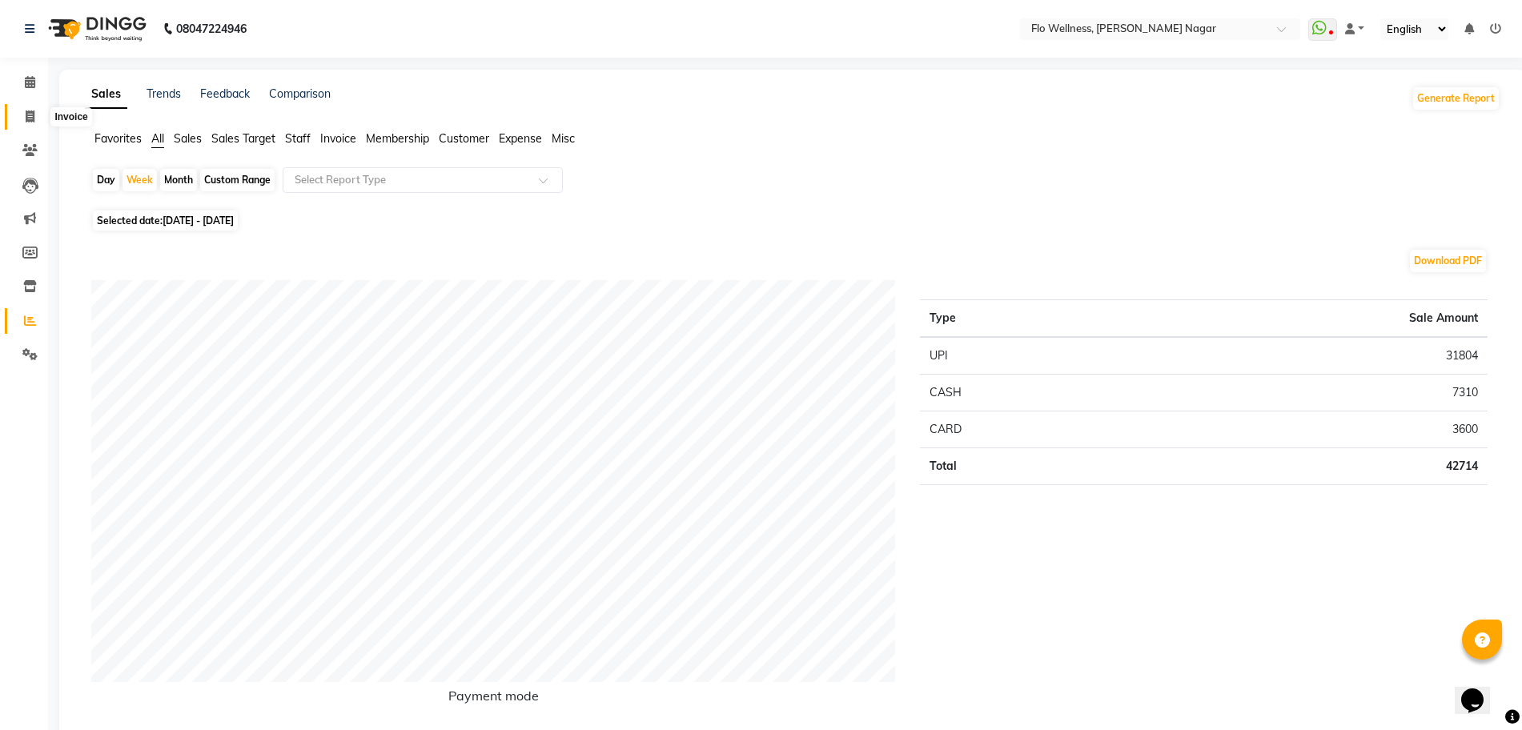
click at [37, 110] on span at bounding box center [30, 117] width 28 height 18
select select "service"
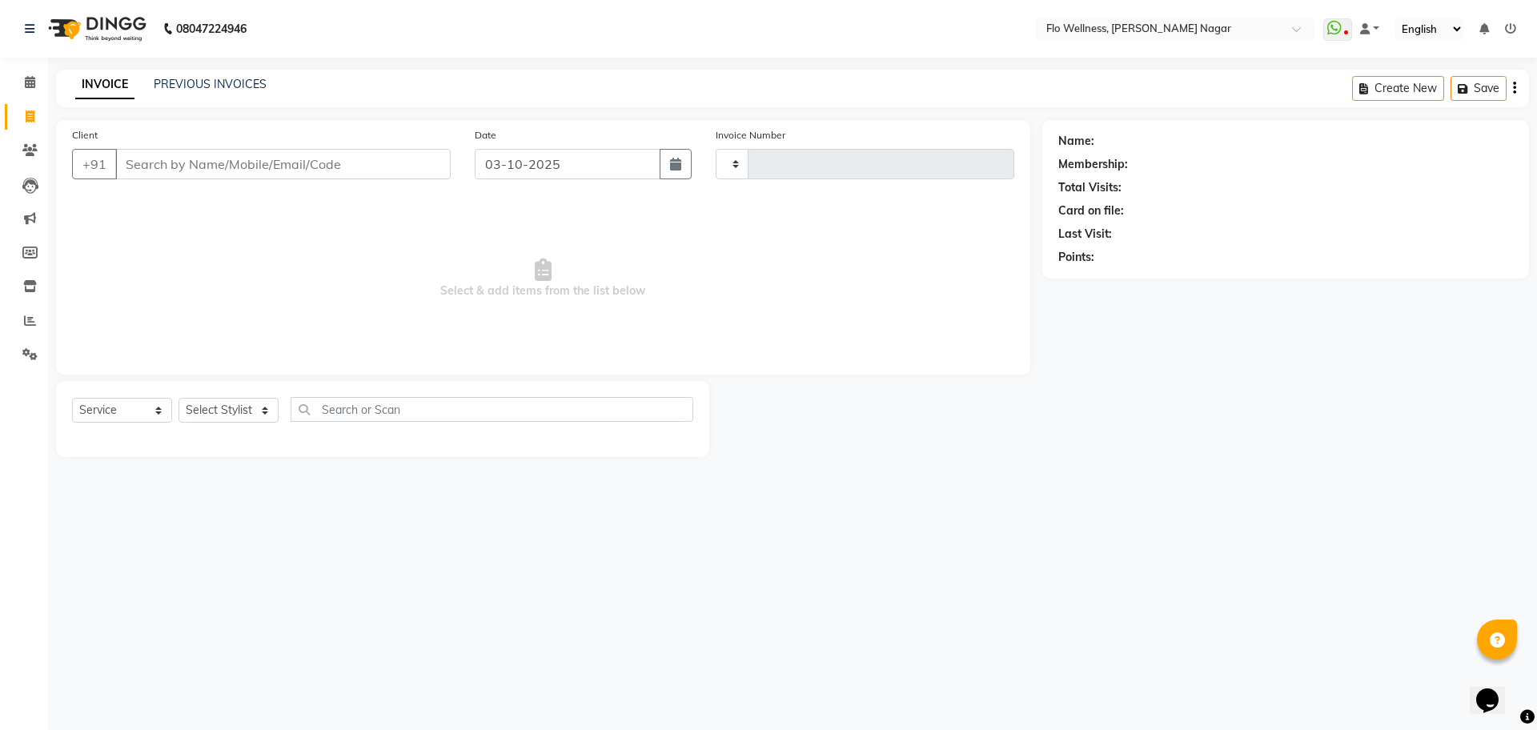
type input "1881"
select select "4509"
click at [258, 416] on select "Select Stylist [PERSON_NAME] [PERSON_NAME] R [PERSON_NAME] Nivedini [PERSON_NAM…" at bounding box center [229, 410] width 100 height 25
click at [275, 598] on div "08047224946 Select Location × Flo Wellness, [PERSON_NAME] Nagar WhatsApp Status…" at bounding box center [768, 365] width 1537 height 730
click at [31, 313] on span at bounding box center [30, 321] width 28 height 18
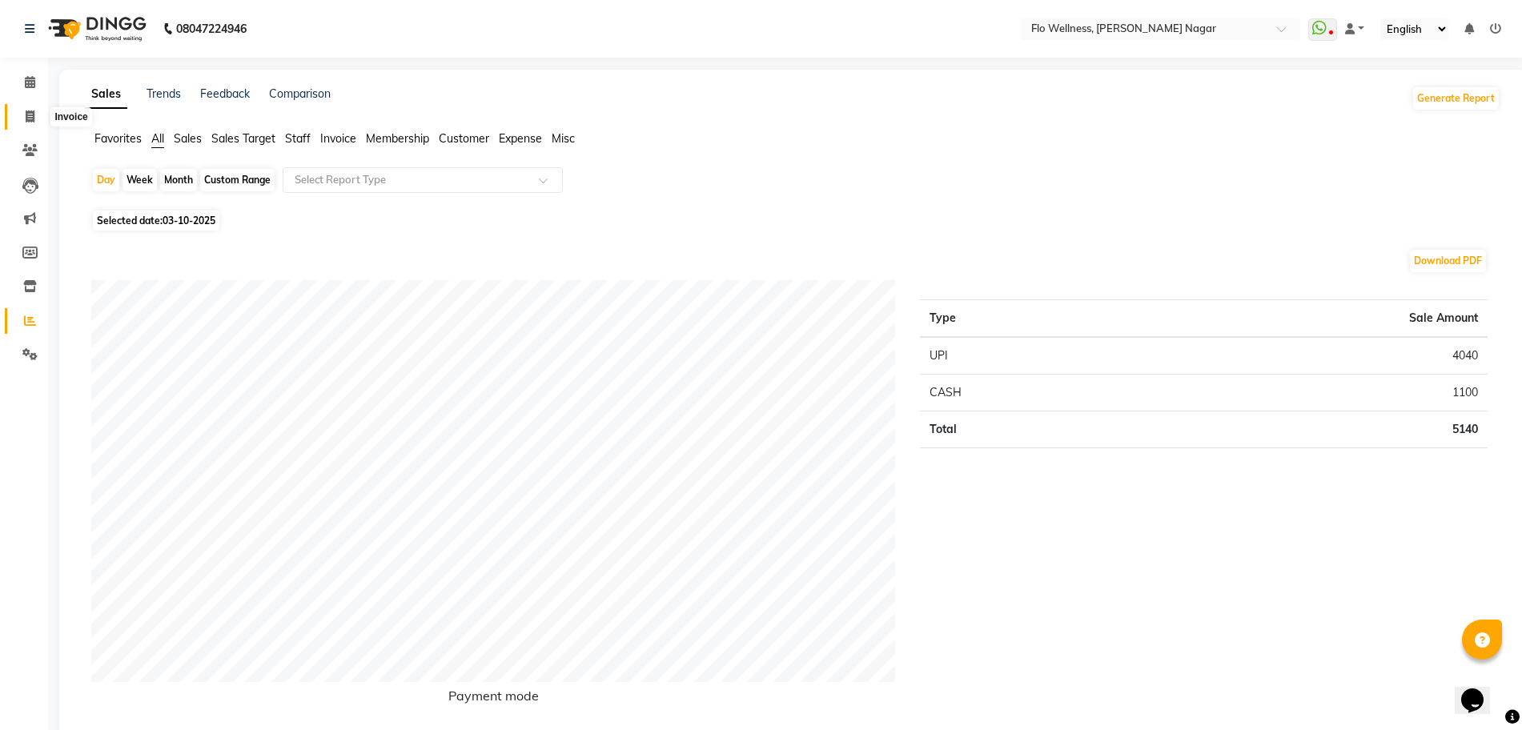
click at [33, 117] on icon at bounding box center [30, 117] width 9 height 12
select select "service"
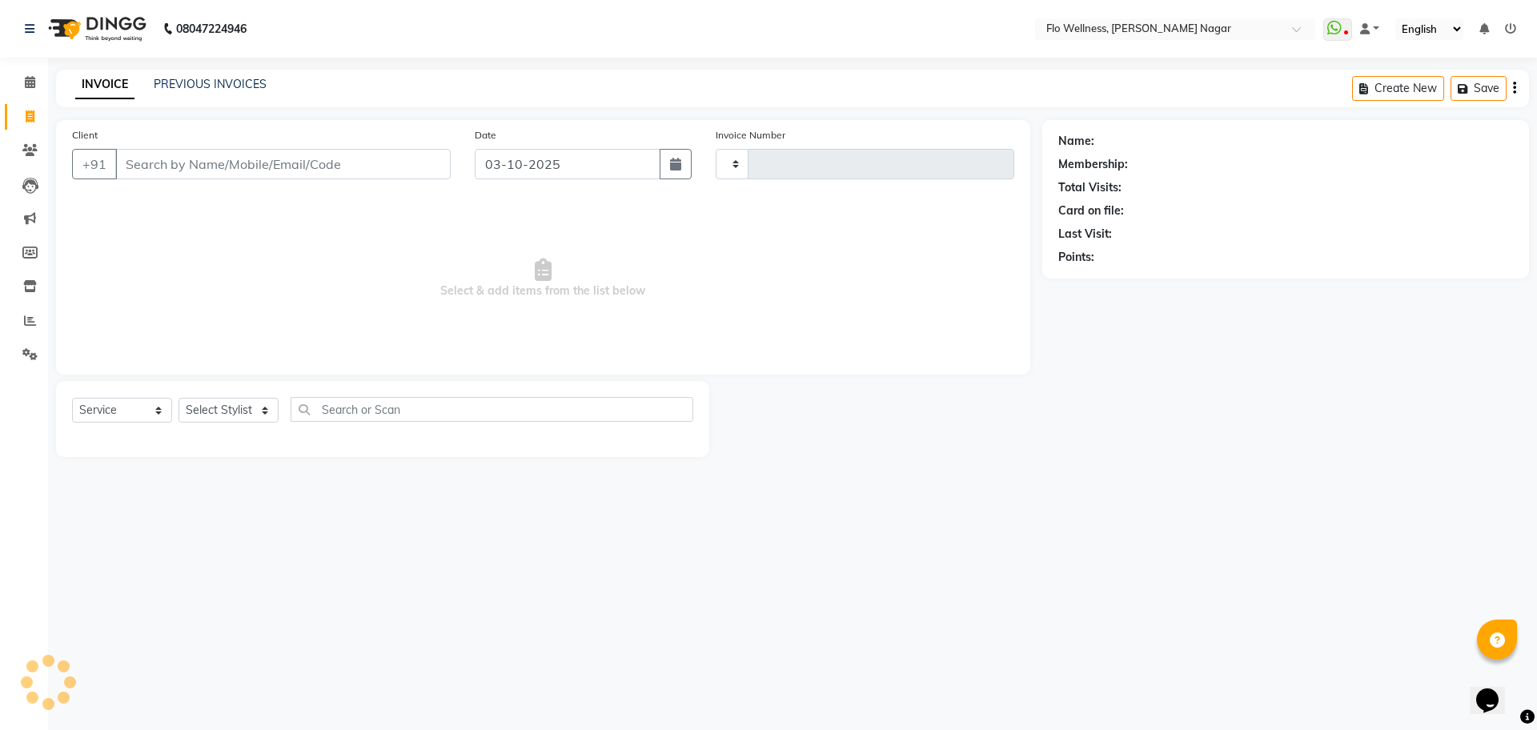
type input "1881"
select select "4509"
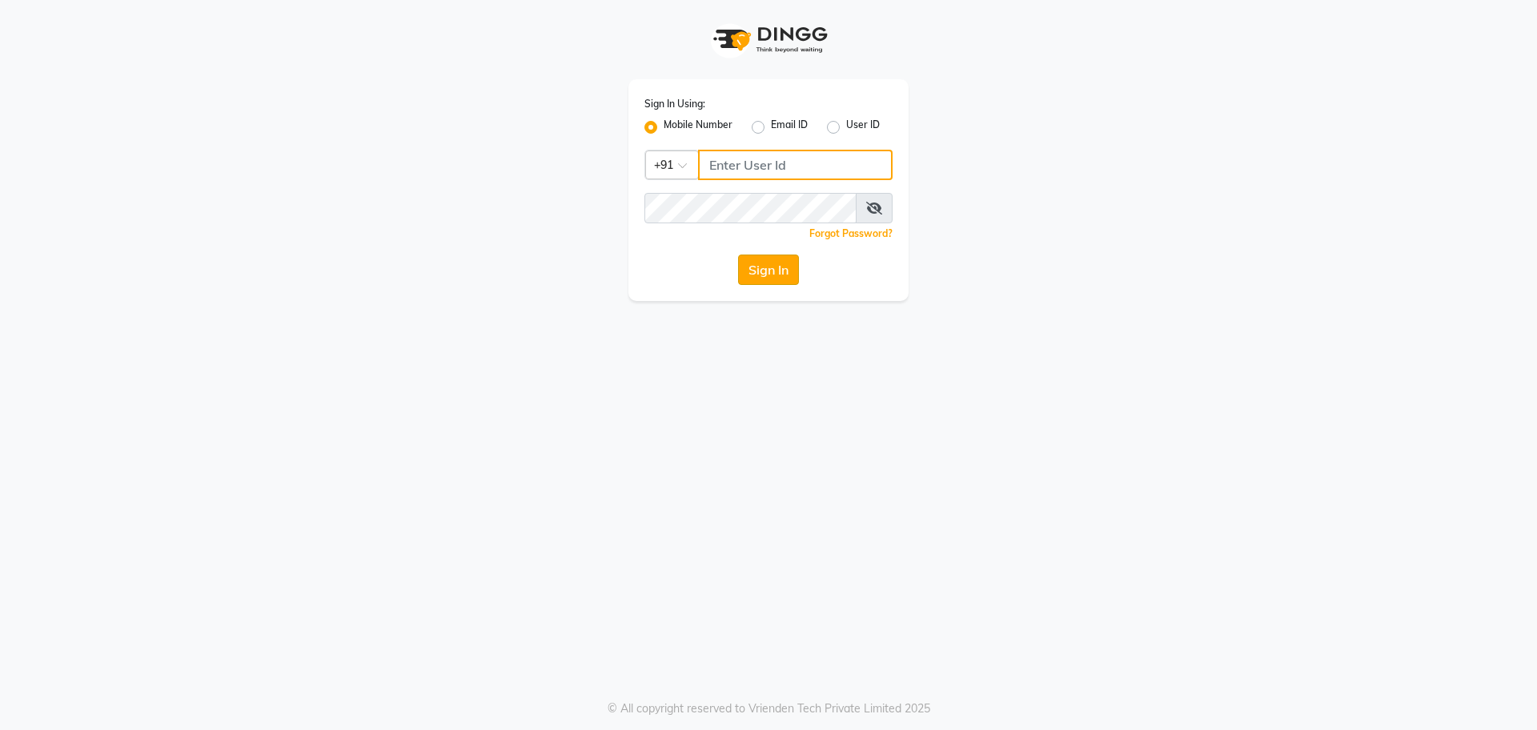
type input "9686790928"
click at [763, 275] on button "Sign In" at bounding box center [768, 270] width 61 height 30
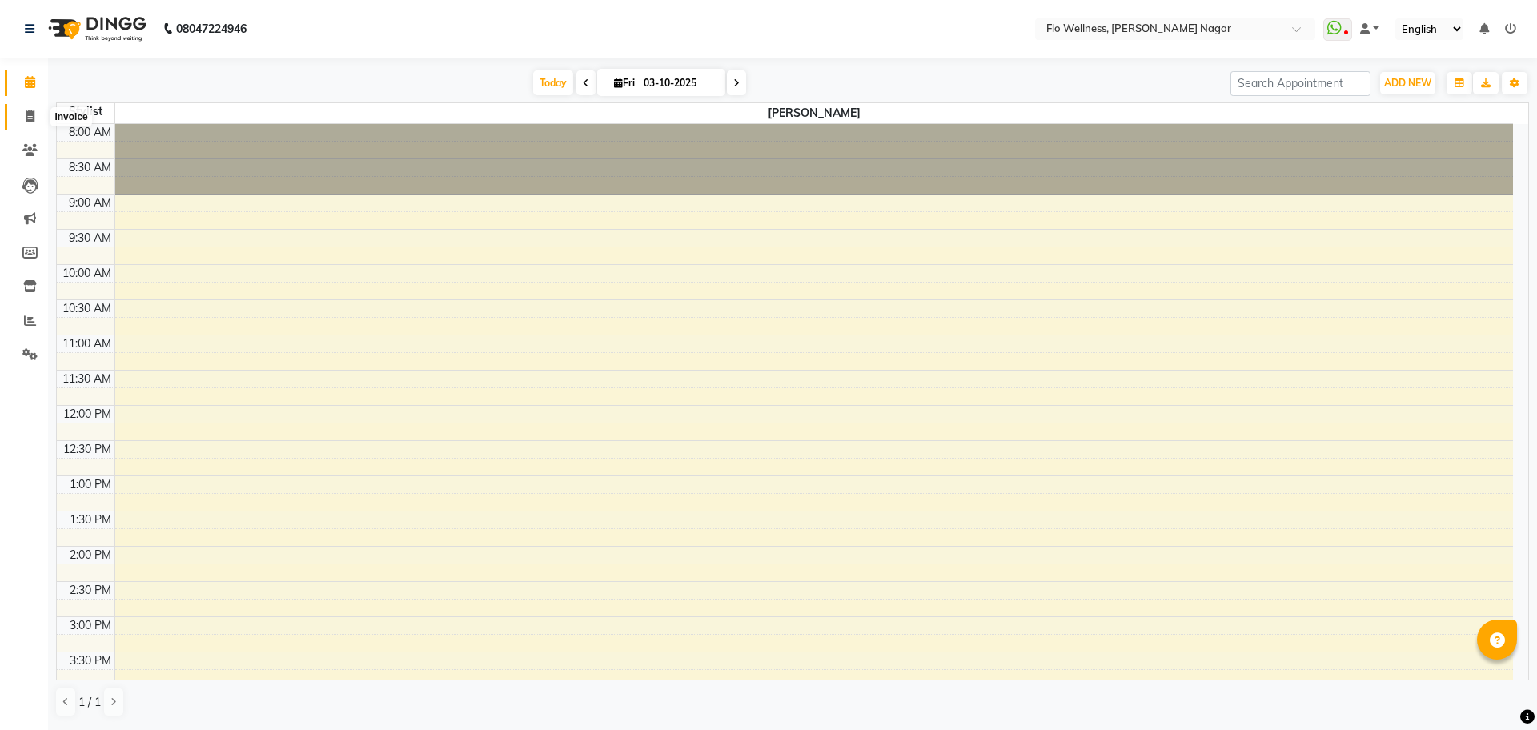
click at [19, 109] on span at bounding box center [30, 117] width 28 height 18
select select "service"
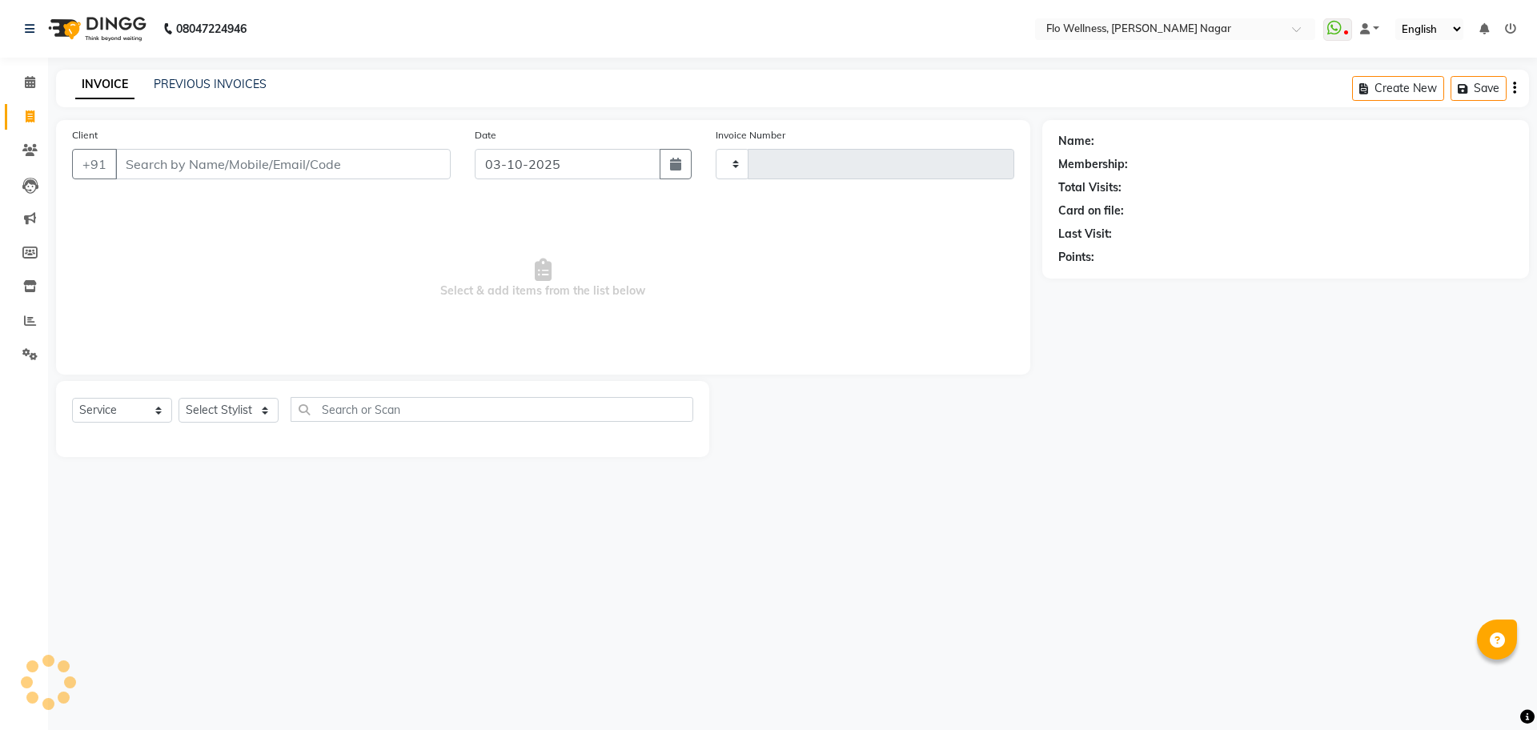
type input "1881"
select select "4509"
click at [39, 150] on span at bounding box center [30, 151] width 28 height 18
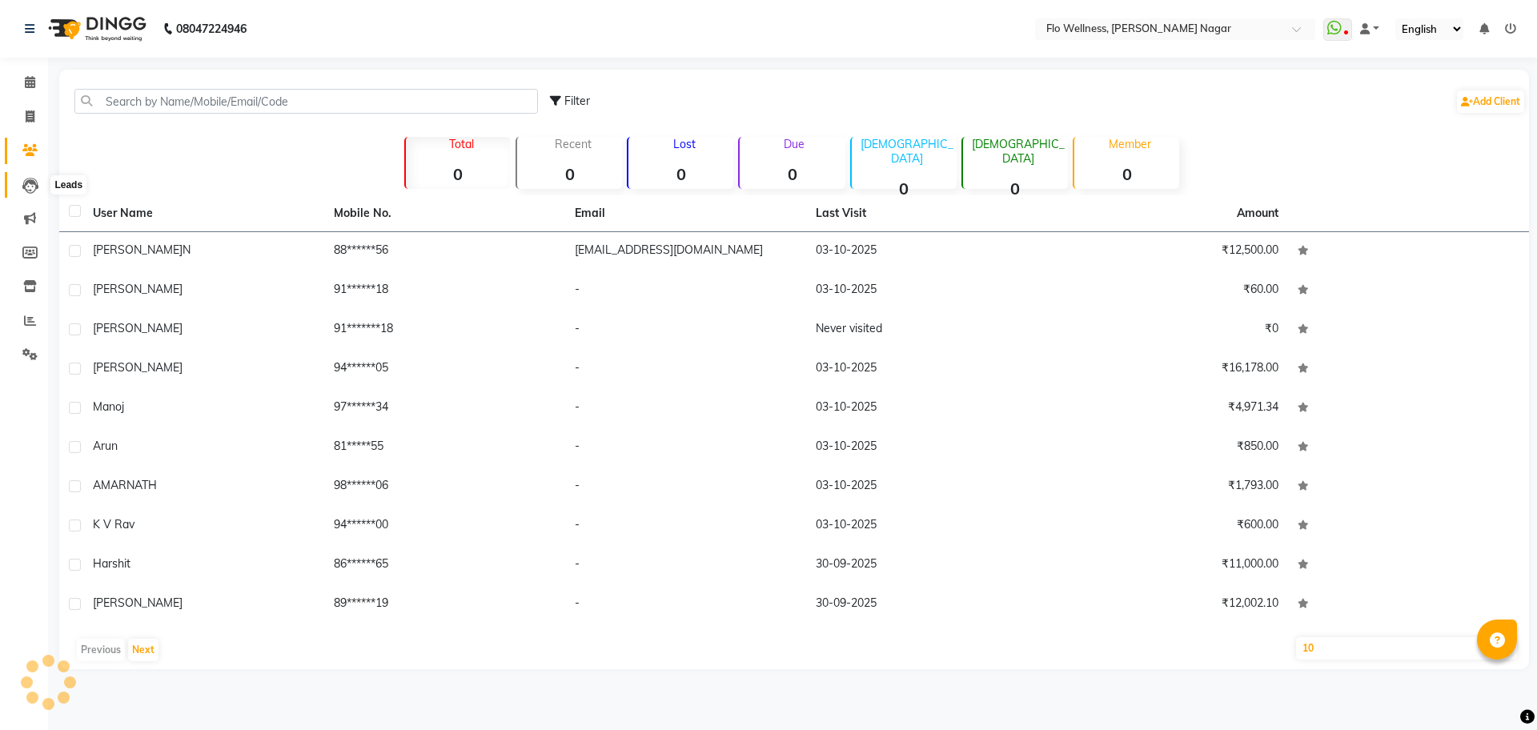
click at [32, 187] on icon at bounding box center [30, 186] width 16 height 16
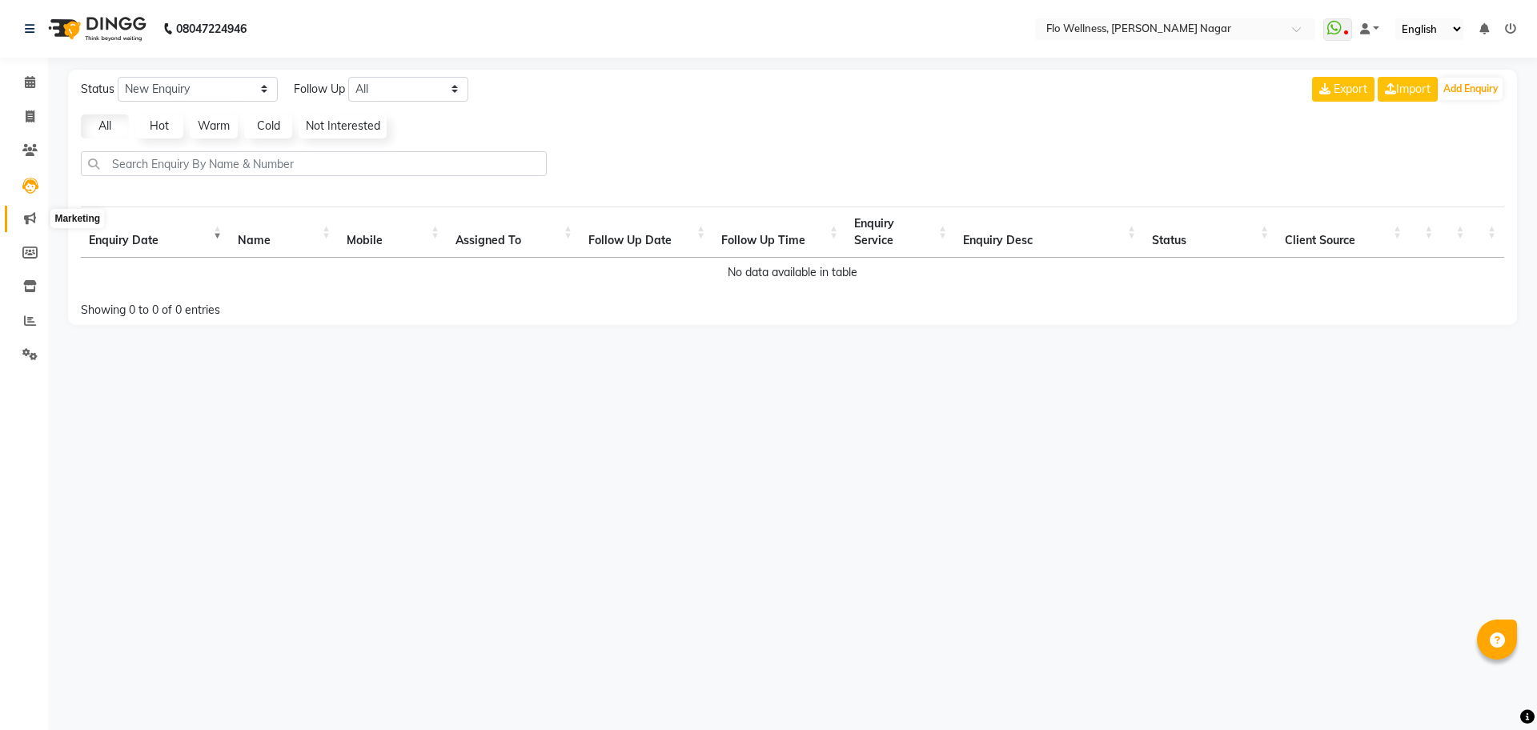
click at [32, 214] on icon at bounding box center [30, 218] width 12 height 12
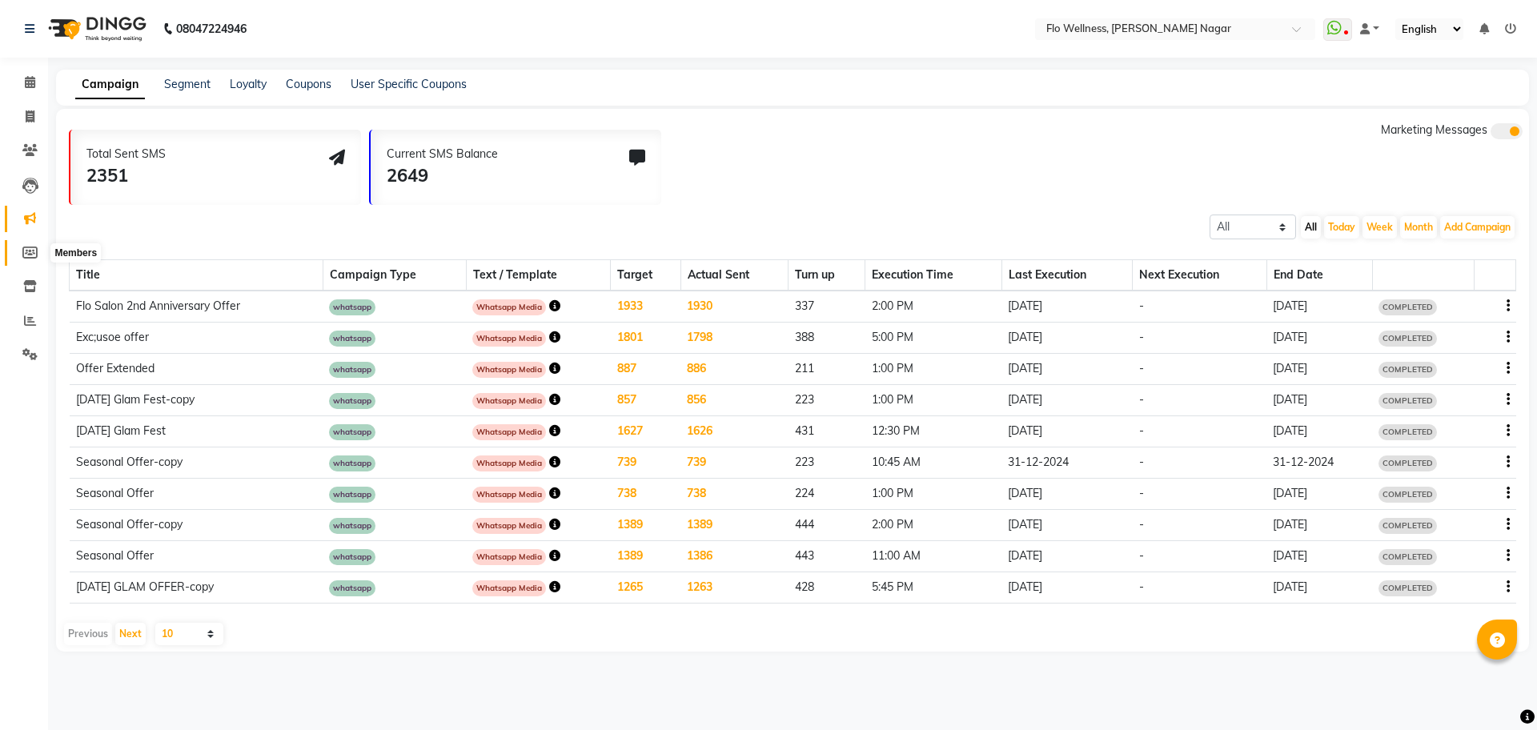
click at [34, 259] on span at bounding box center [30, 253] width 28 height 18
select select
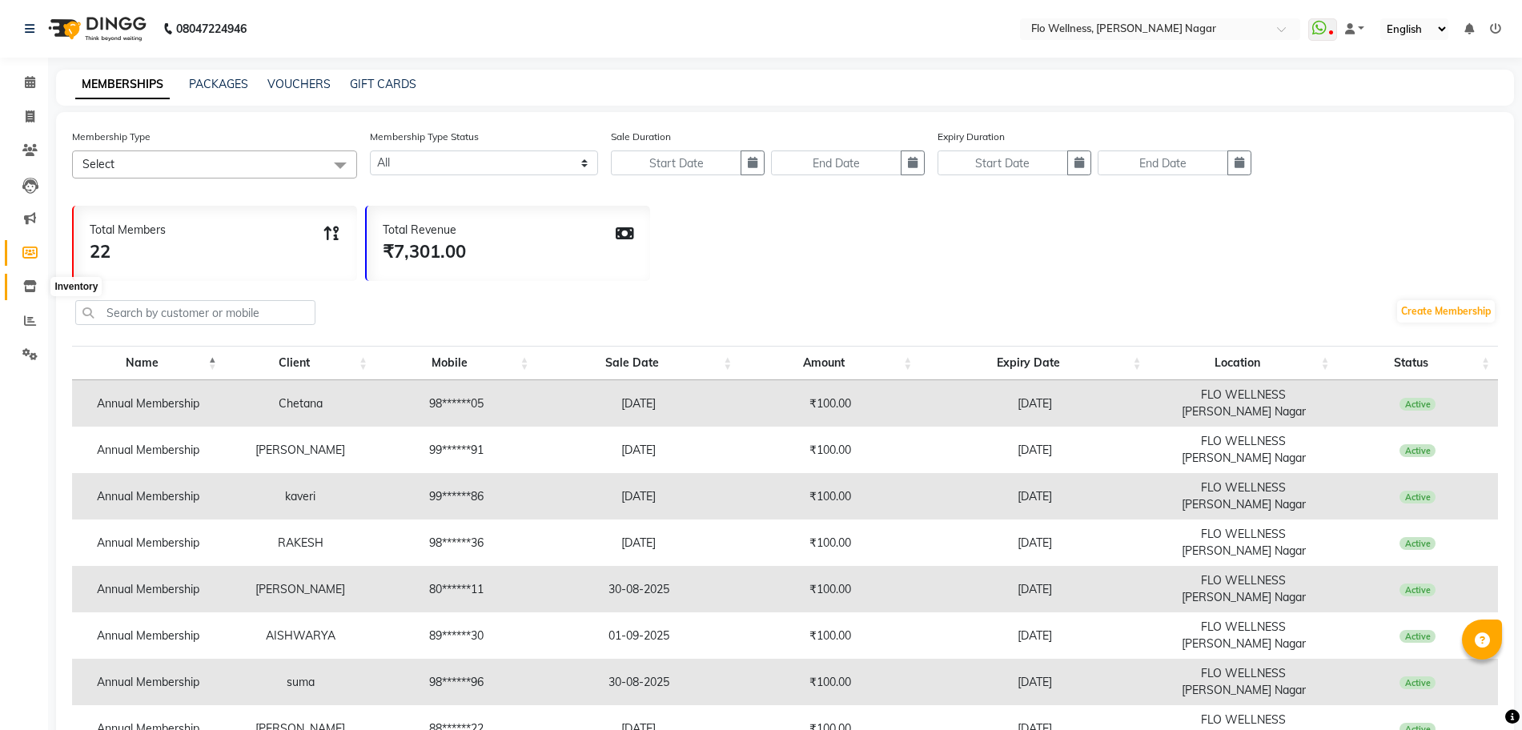
click at [25, 288] on icon at bounding box center [30, 286] width 14 height 12
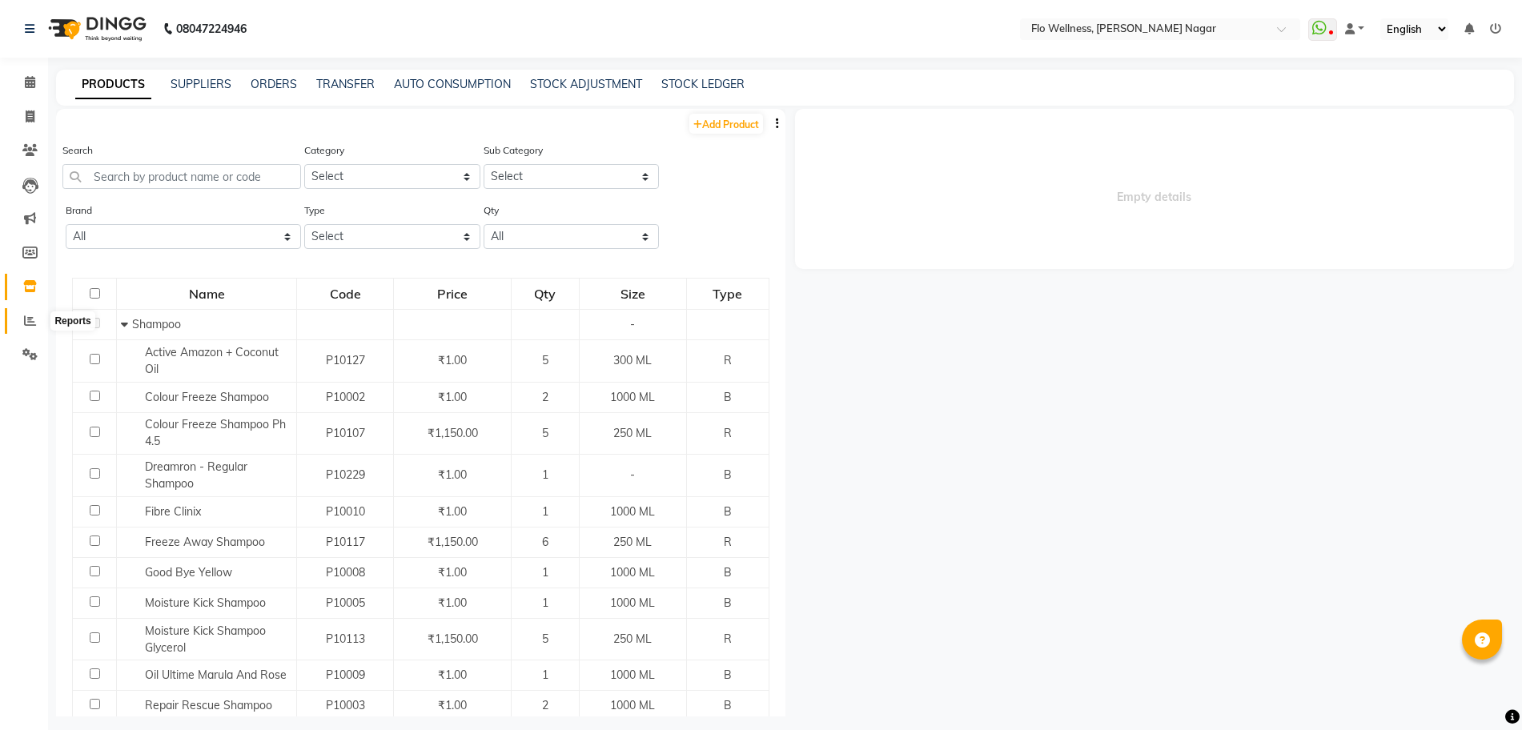
click at [31, 324] on icon at bounding box center [30, 321] width 12 height 12
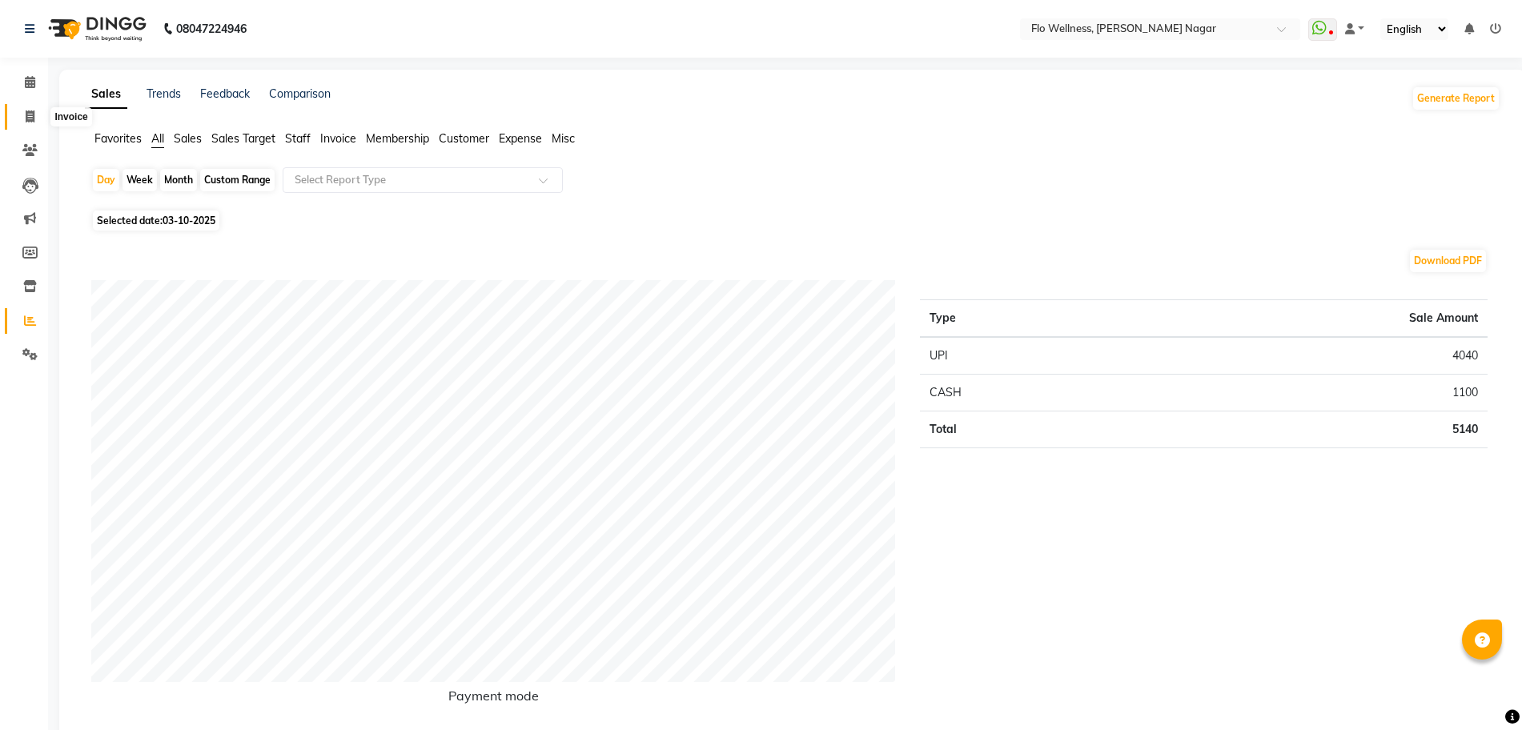
click at [30, 114] on icon at bounding box center [30, 117] width 9 height 12
select select "service"
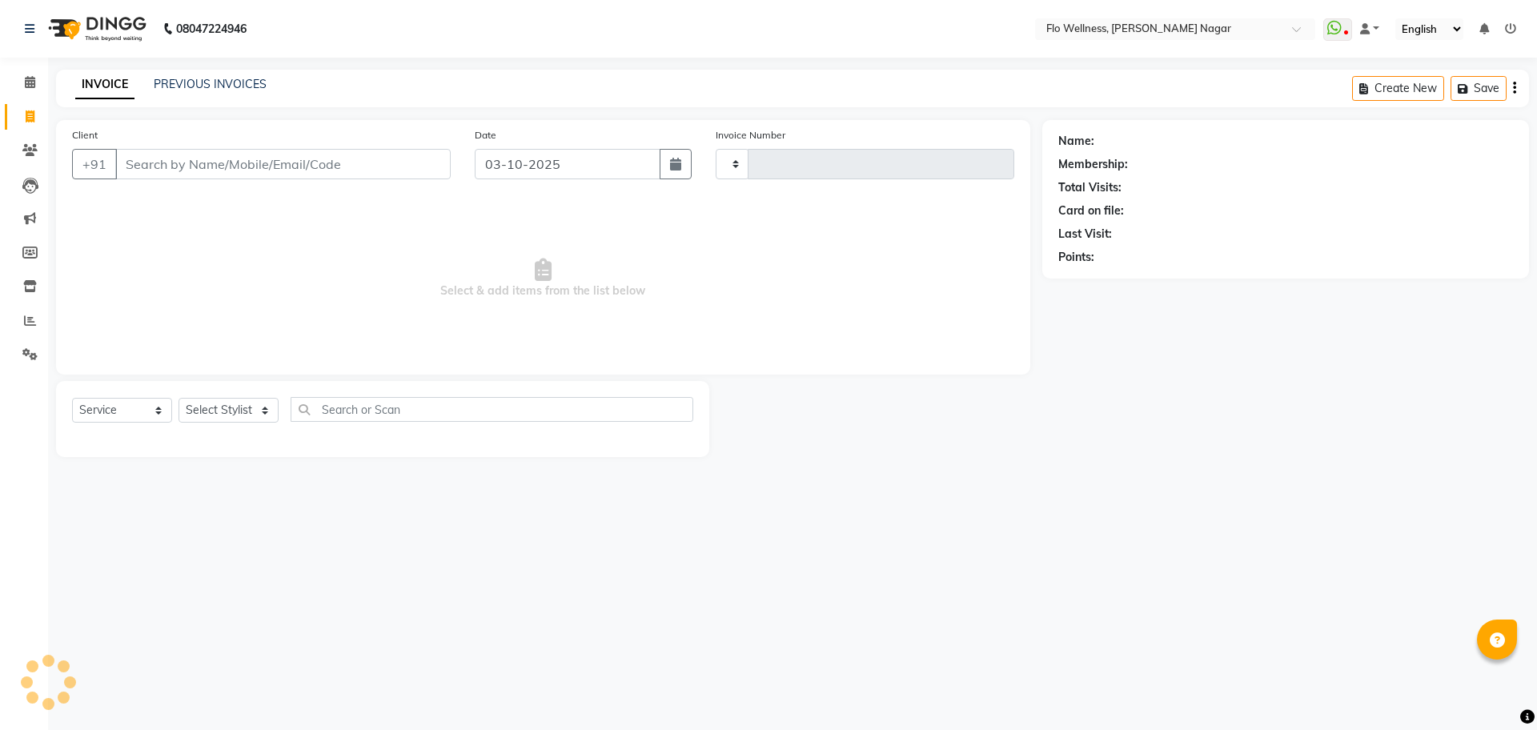
type input "1881"
select select "4509"
click at [255, 166] on input "Client" at bounding box center [283, 164] width 336 height 30
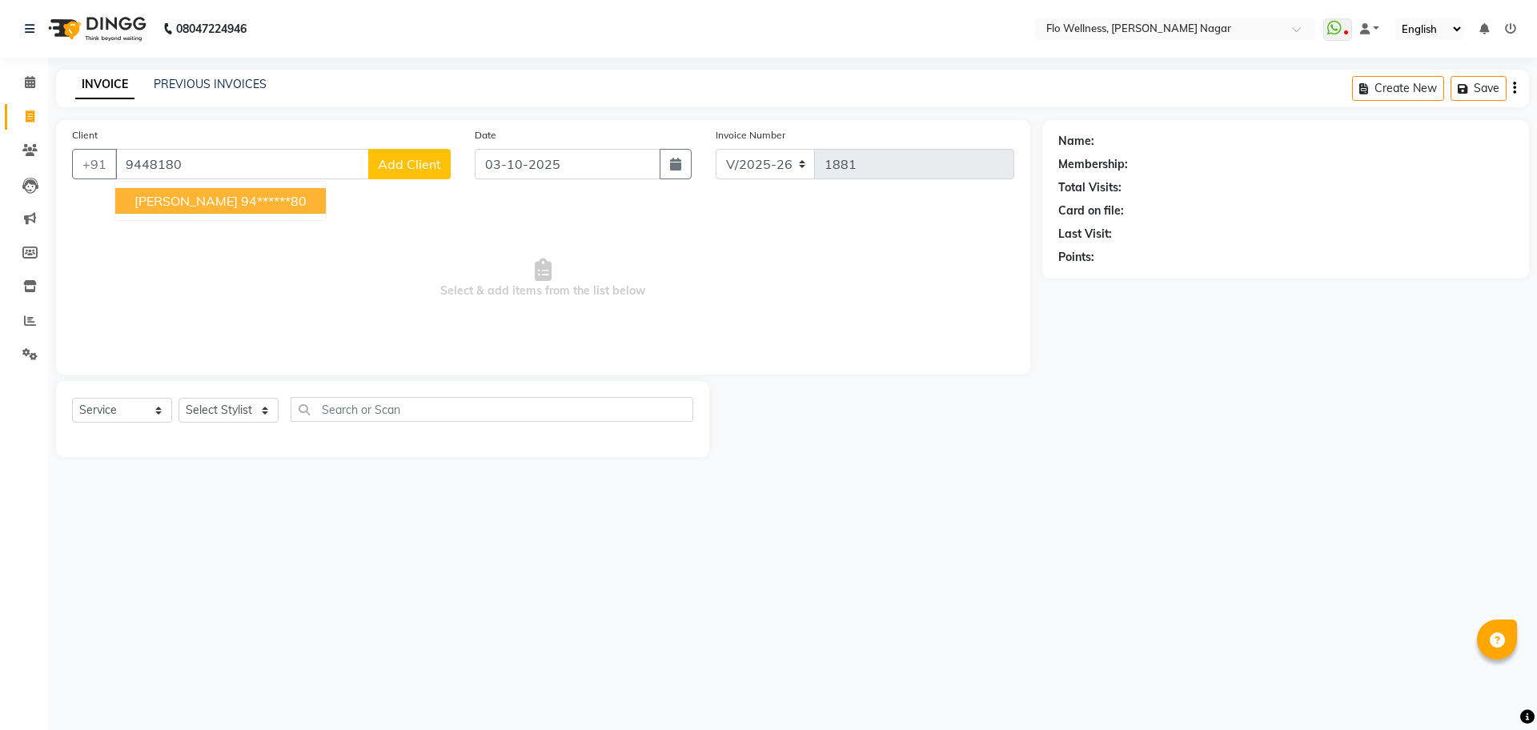
click at [226, 190] on button "SUPRAJA 94******80" at bounding box center [220, 201] width 211 height 26
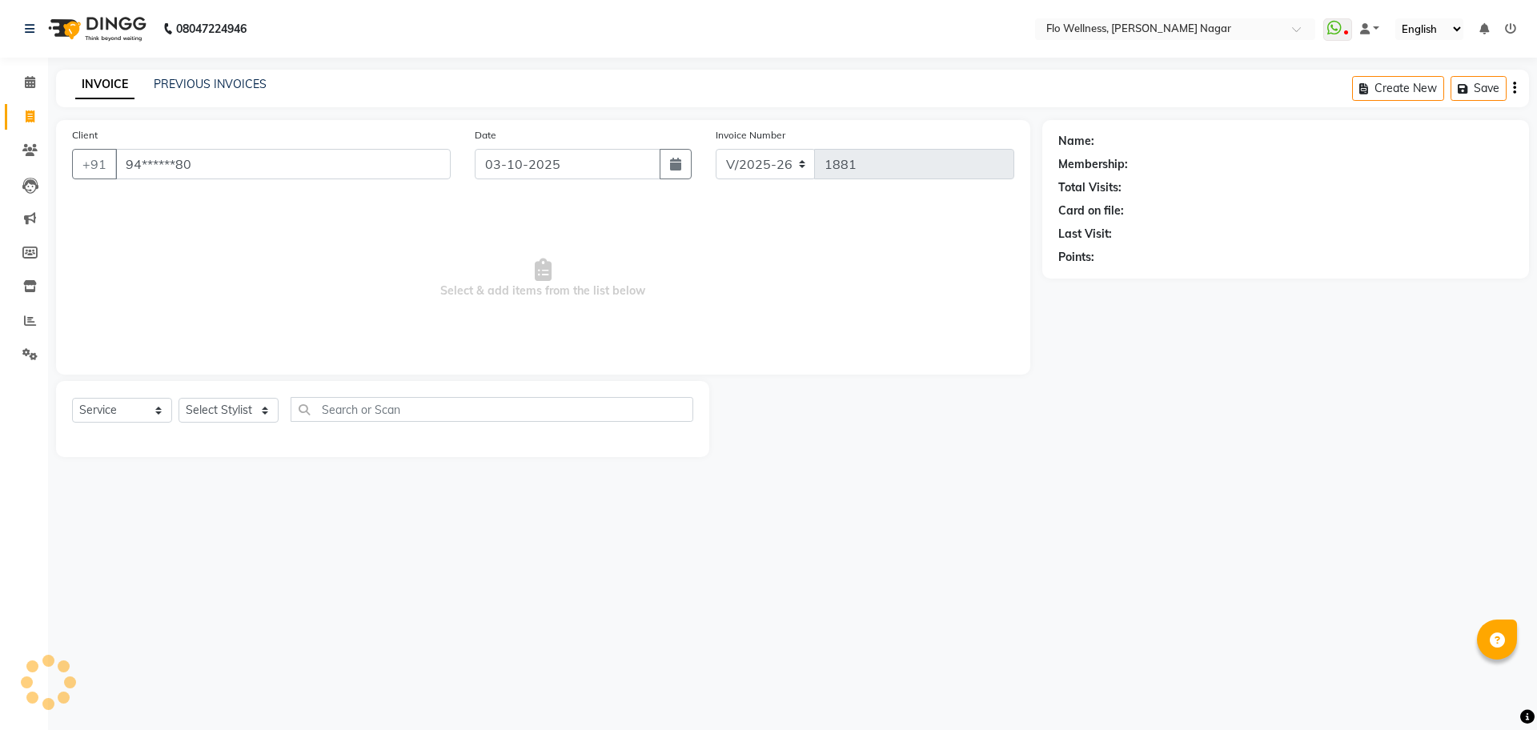
type input "94******80"
click at [239, 479] on main "INVOICE PREVIOUS INVOICES Create New Save Client +91 94******80 Date 03-10-2025…" at bounding box center [792, 276] width 1489 height 412
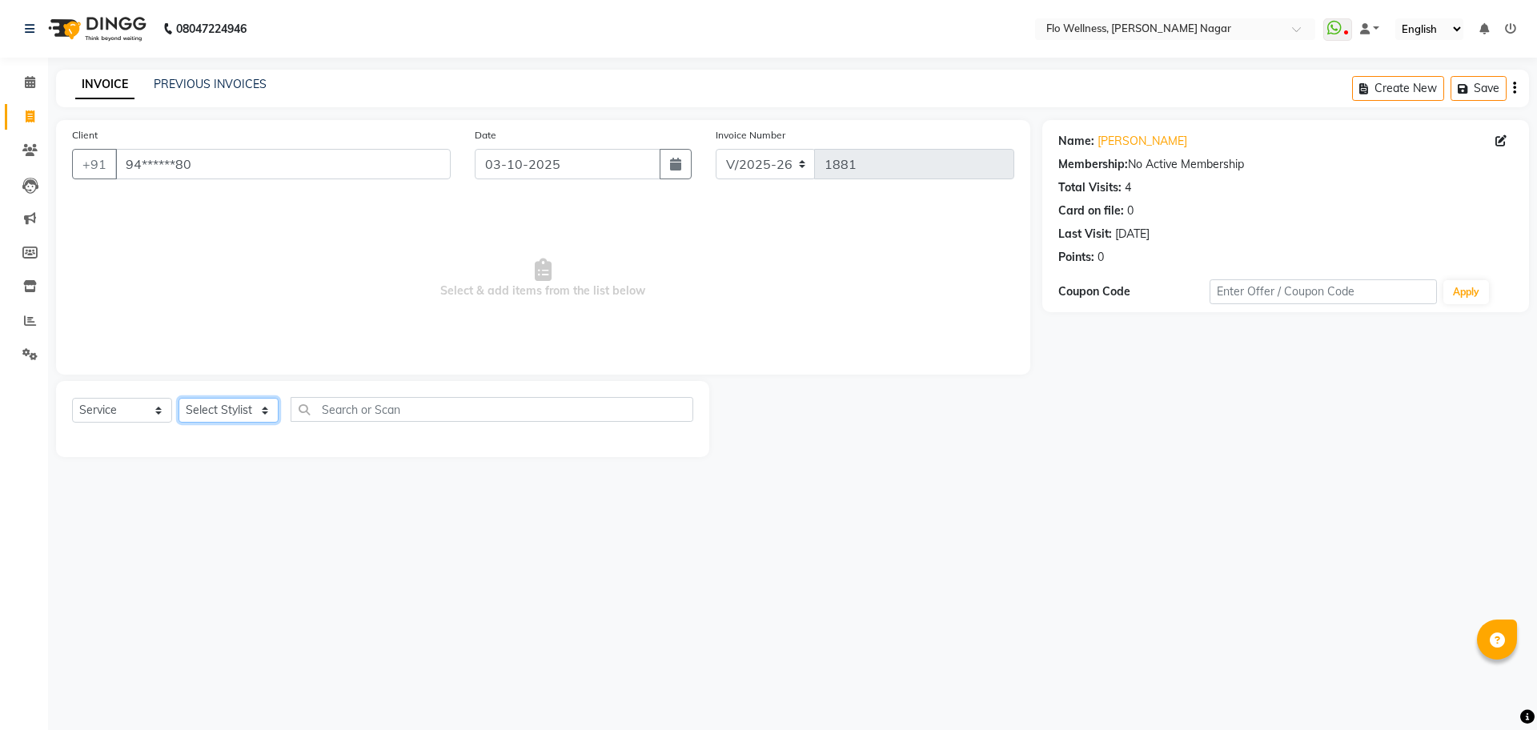
click at [247, 420] on select "Select Stylist [PERSON_NAME] [PERSON_NAME] R [PERSON_NAME] Nivedini [PERSON_NAM…" at bounding box center [229, 410] width 100 height 25
select select "89651"
click at [179, 398] on select "Select Stylist [PERSON_NAME] [PERSON_NAME] R [PERSON_NAME] Nivedini [PERSON_NAM…" at bounding box center [229, 410] width 100 height 25
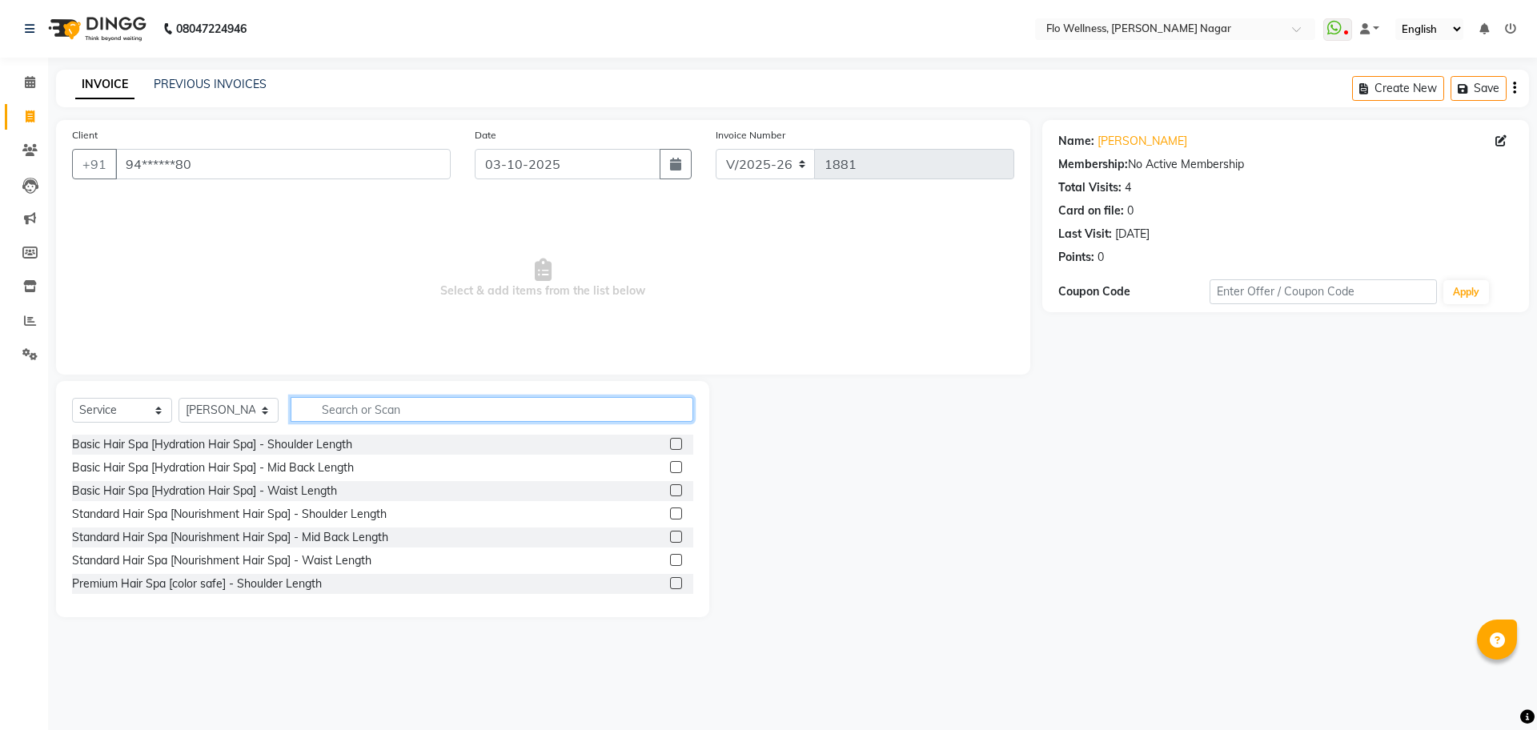
click at [402, 420] on input "text" at bounding box center [492, 409] width 403 height 25
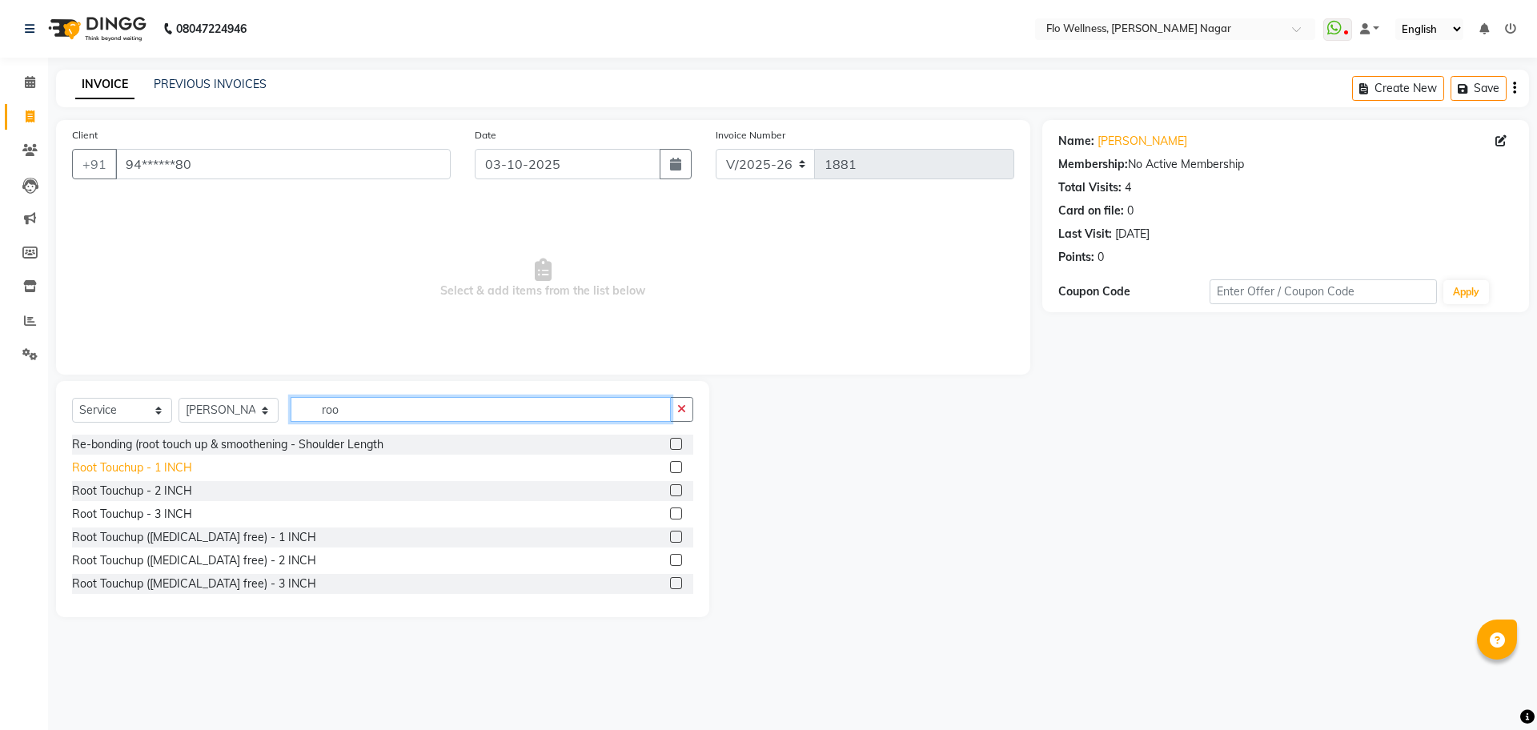
type input "roo"
click at [161, 472] on div "Root Touchup - 1 INCH" at bounding box center [132, 468] width 120 height 17
checkbox input "false"
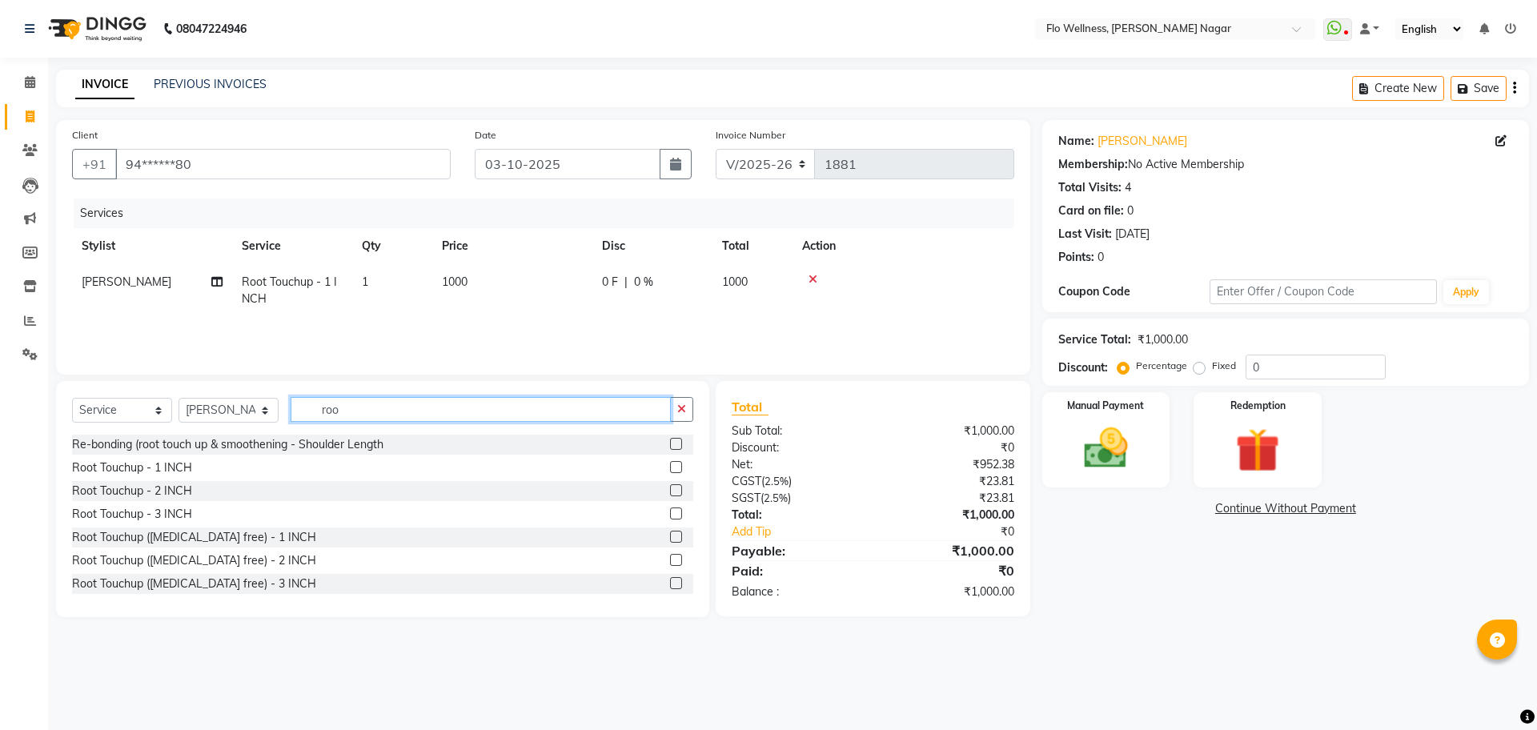
click at [372, 414] on input "roo" at bounding box center [481, 409] width 380 height 25
type input "r"
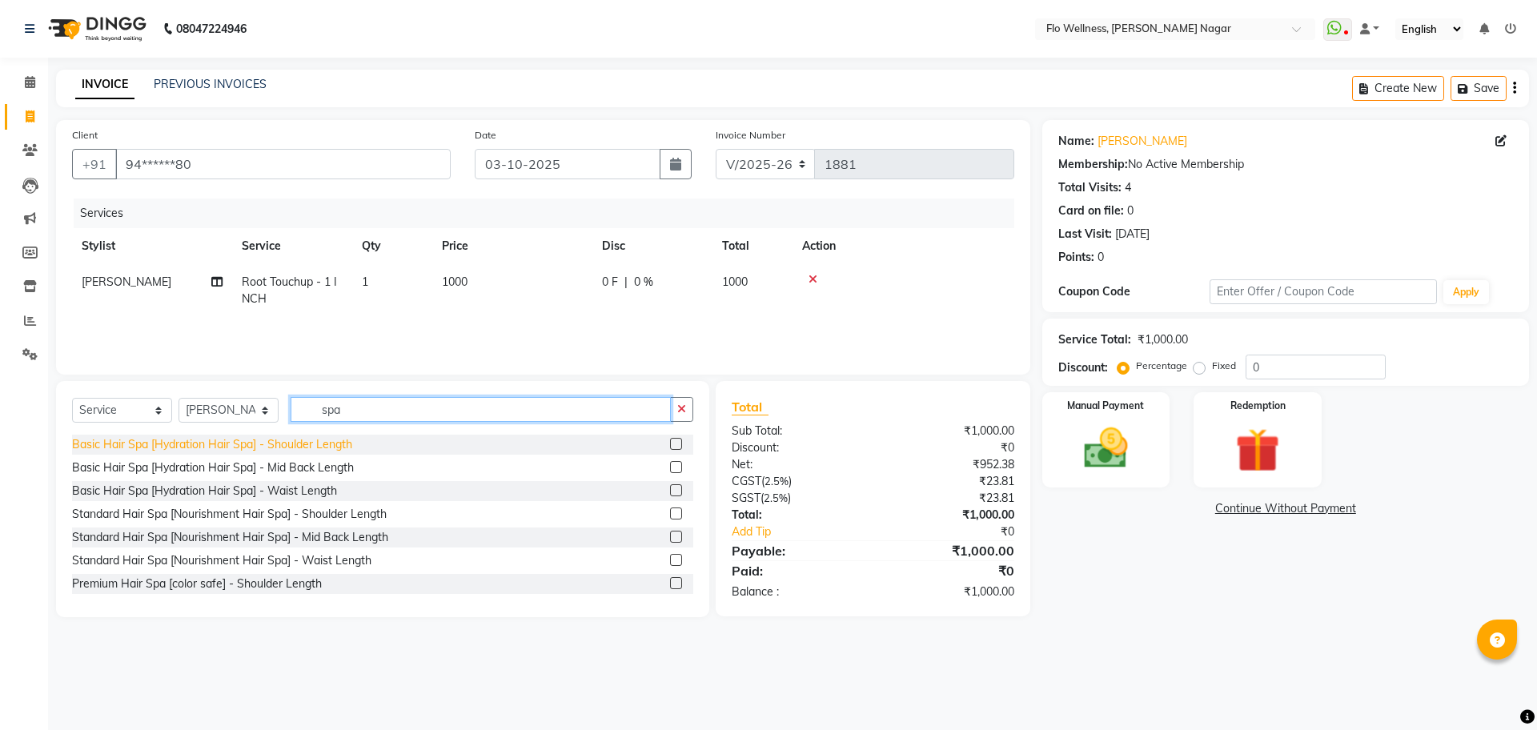
type input "spa"
click at [294, 438] on div "Basic Hair Spa [Hydration Hair Spa] - Shoulder Length" at bounding box center [212, 444] width 280 height 17
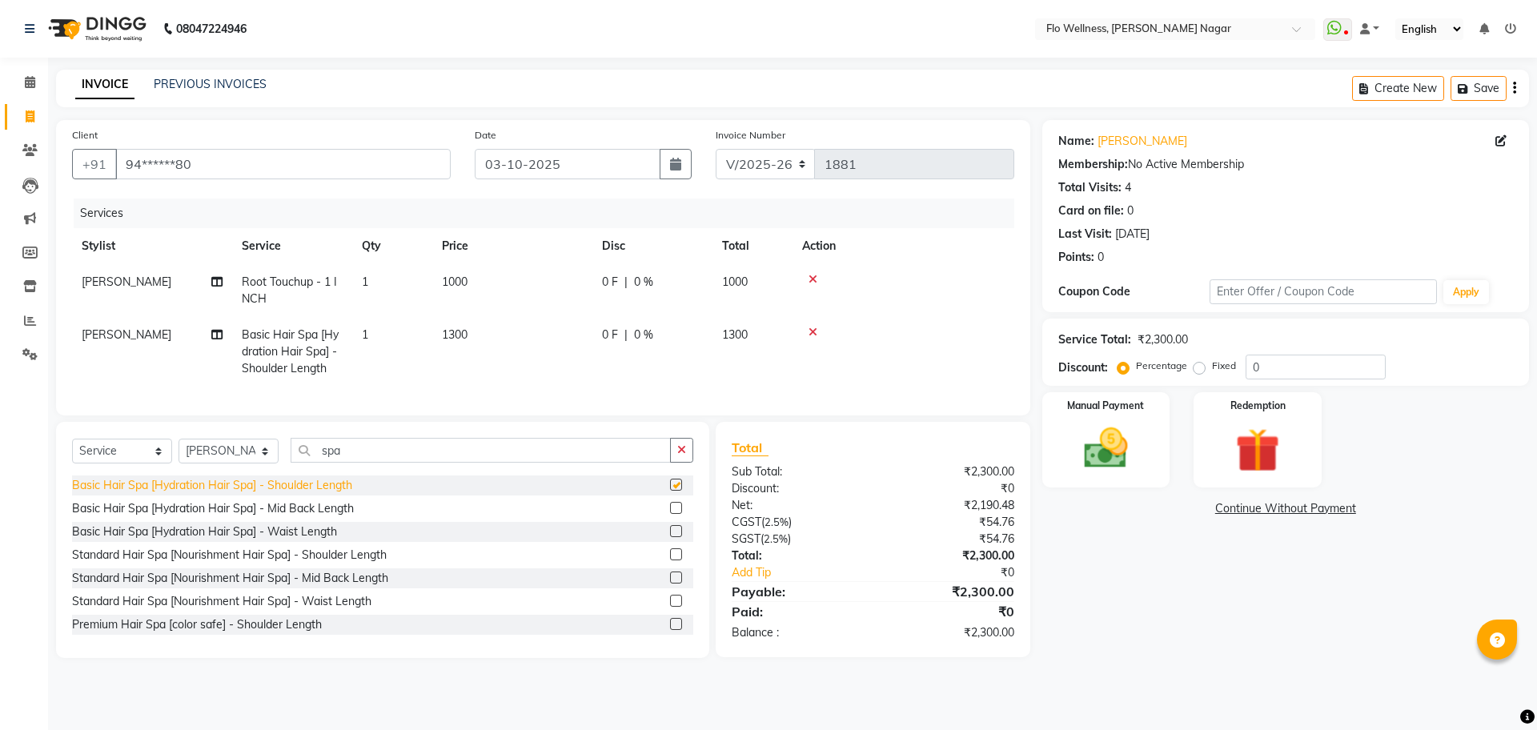
checkbox input "false"
click at [816, 327] on icon at bounding box center [813, 332] width 9 height 11
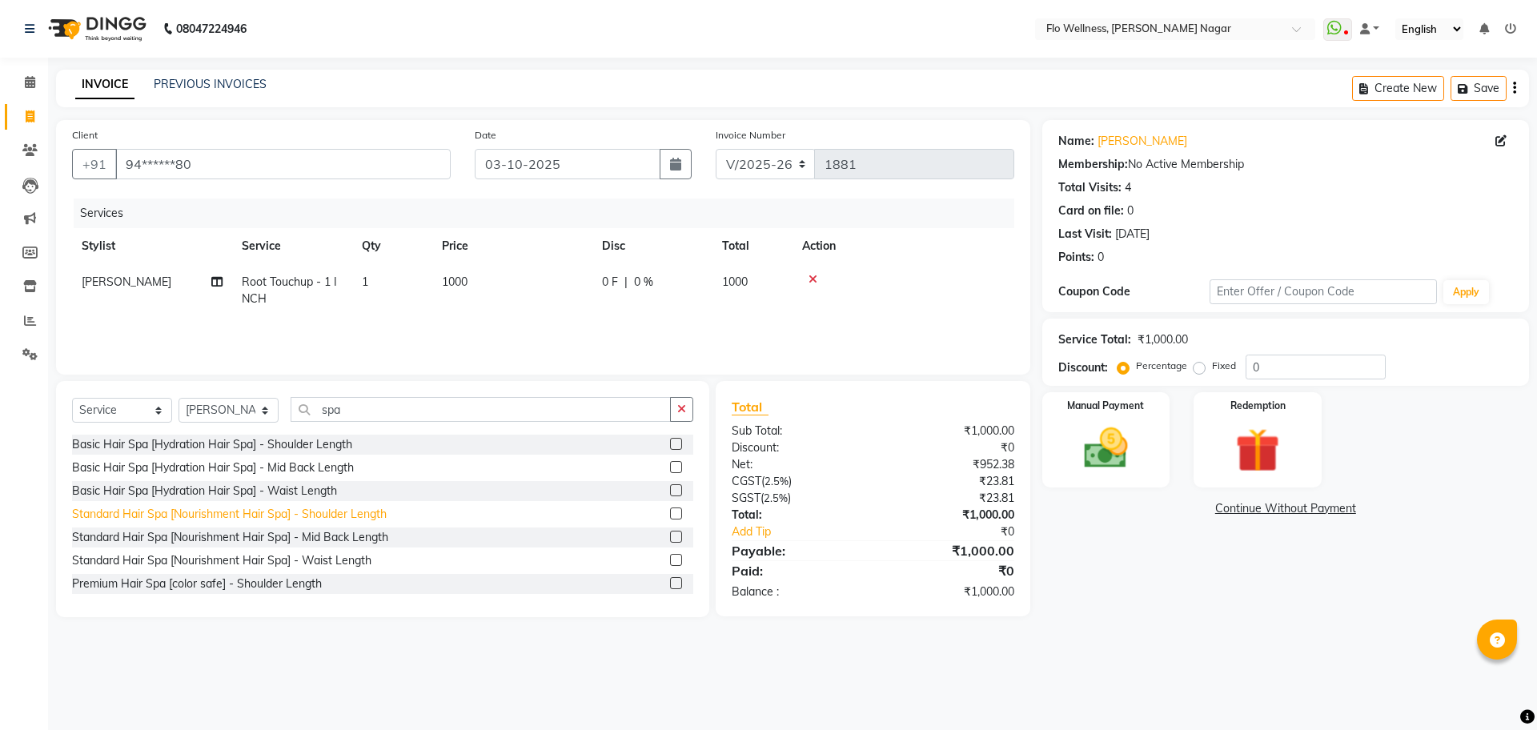
click at [380, 512] on div "Standard Hair Spa [Nourishment Hair Spa] - Shoulder Length" at bounding box center [229, 514] width 315 height 17
checkbox input "false"
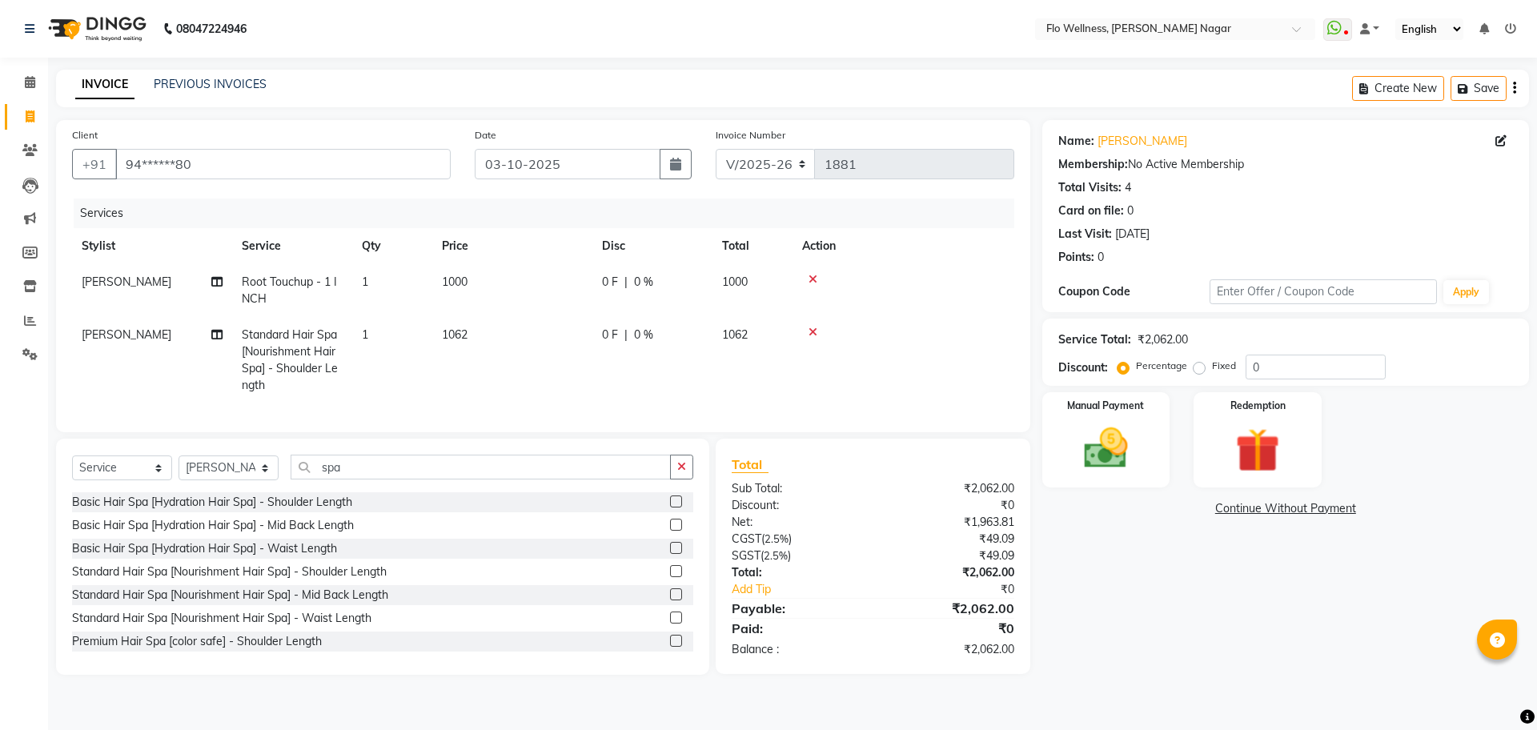
click at [815, 327] on icon at bounding box center [813, 332] width 9 height 11
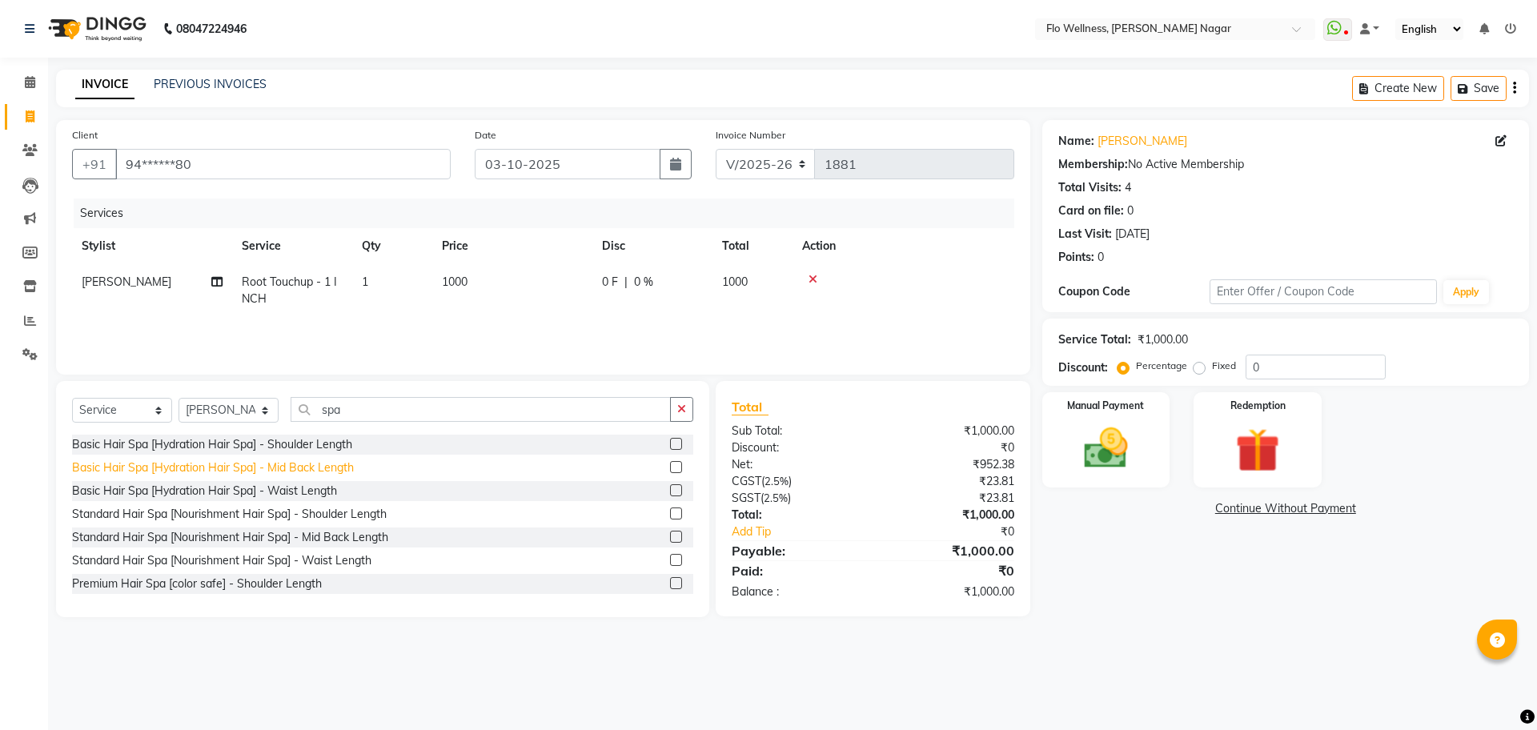
click at [275, 467] on div "Basic Hair Spa [Hydration Hair Spa] - Mid Back Length" at bounding box center [213, 468] width 282 height 17
checkbox input "false"
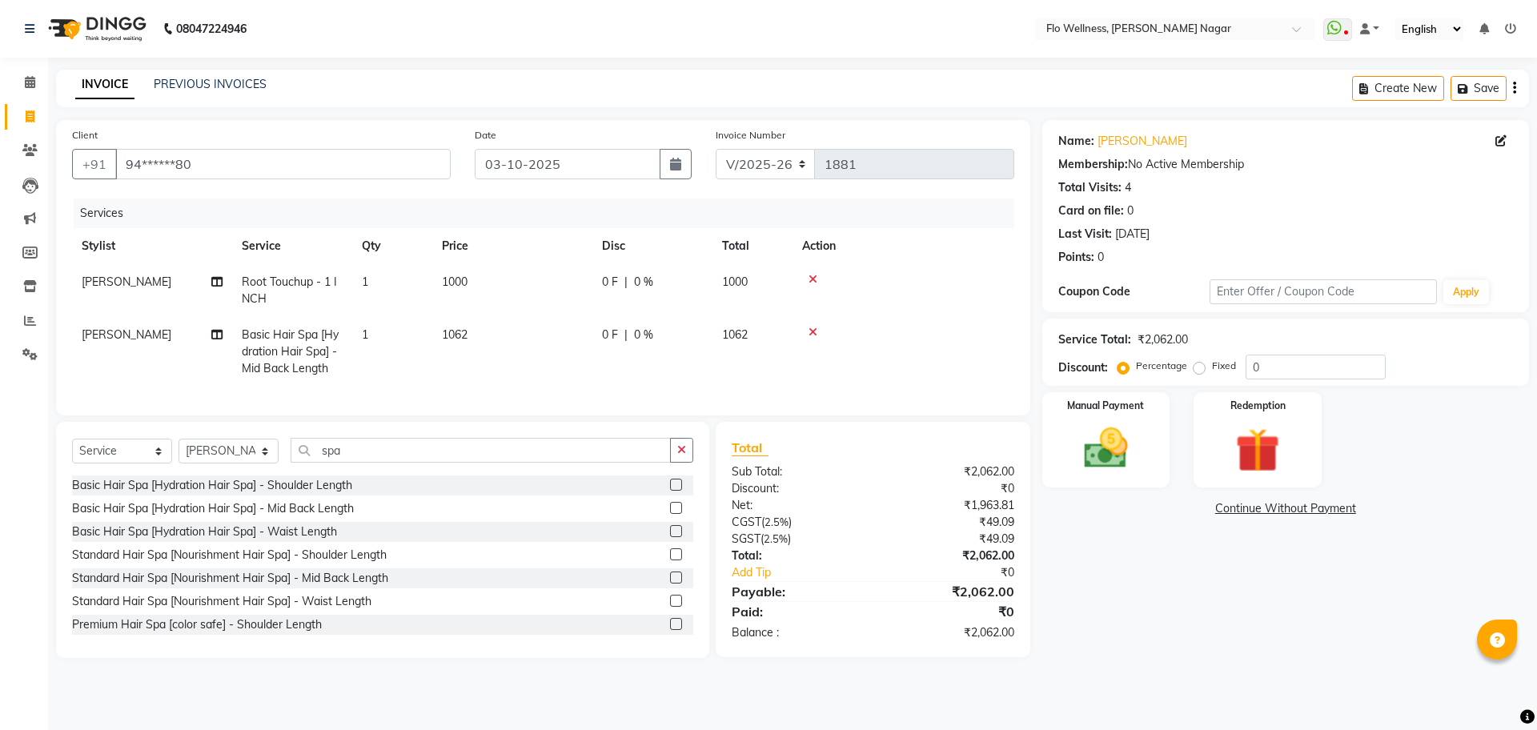
click at [812, 329] on icon at bounding box center [813, 332] width 9 height 11
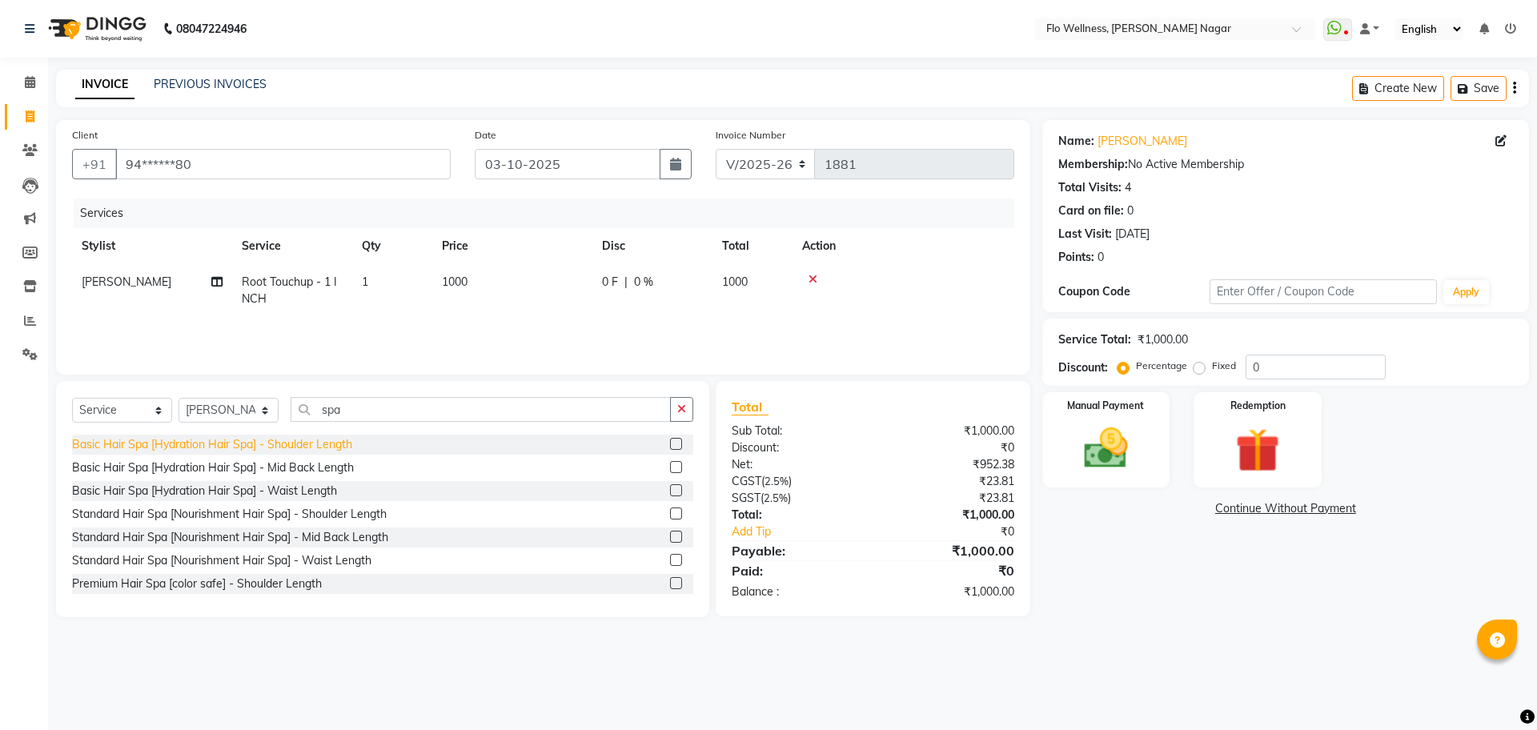
click at [339, 450] on div "Basic Hair Spa [Hydration Hair Spa] - Shoulder Length" at bounding box center [212, 444] width 280 height 17
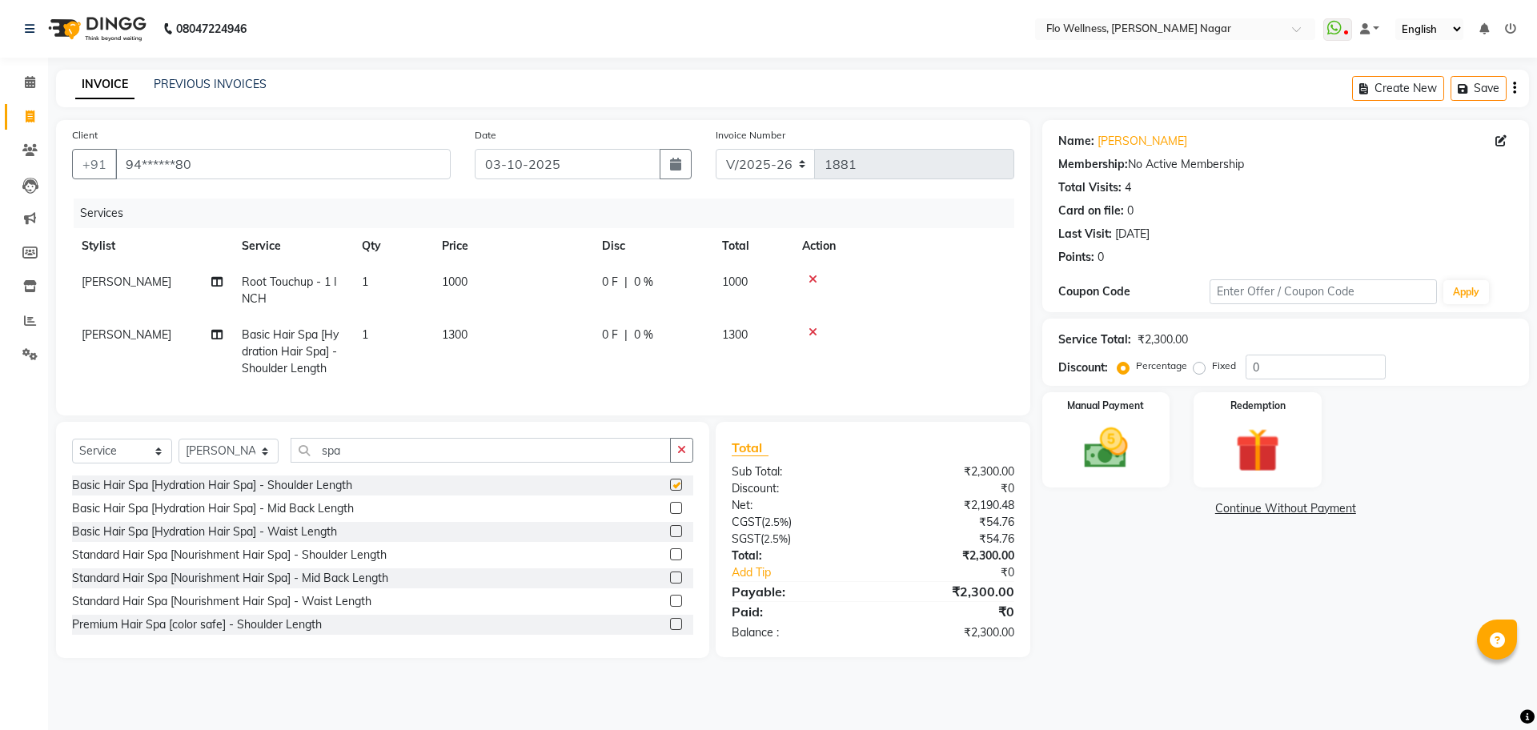
checkbox input "false"
click at [423, 463] on input "spa" at bounding box center [481, 450] width 380 height 25
type input "s"
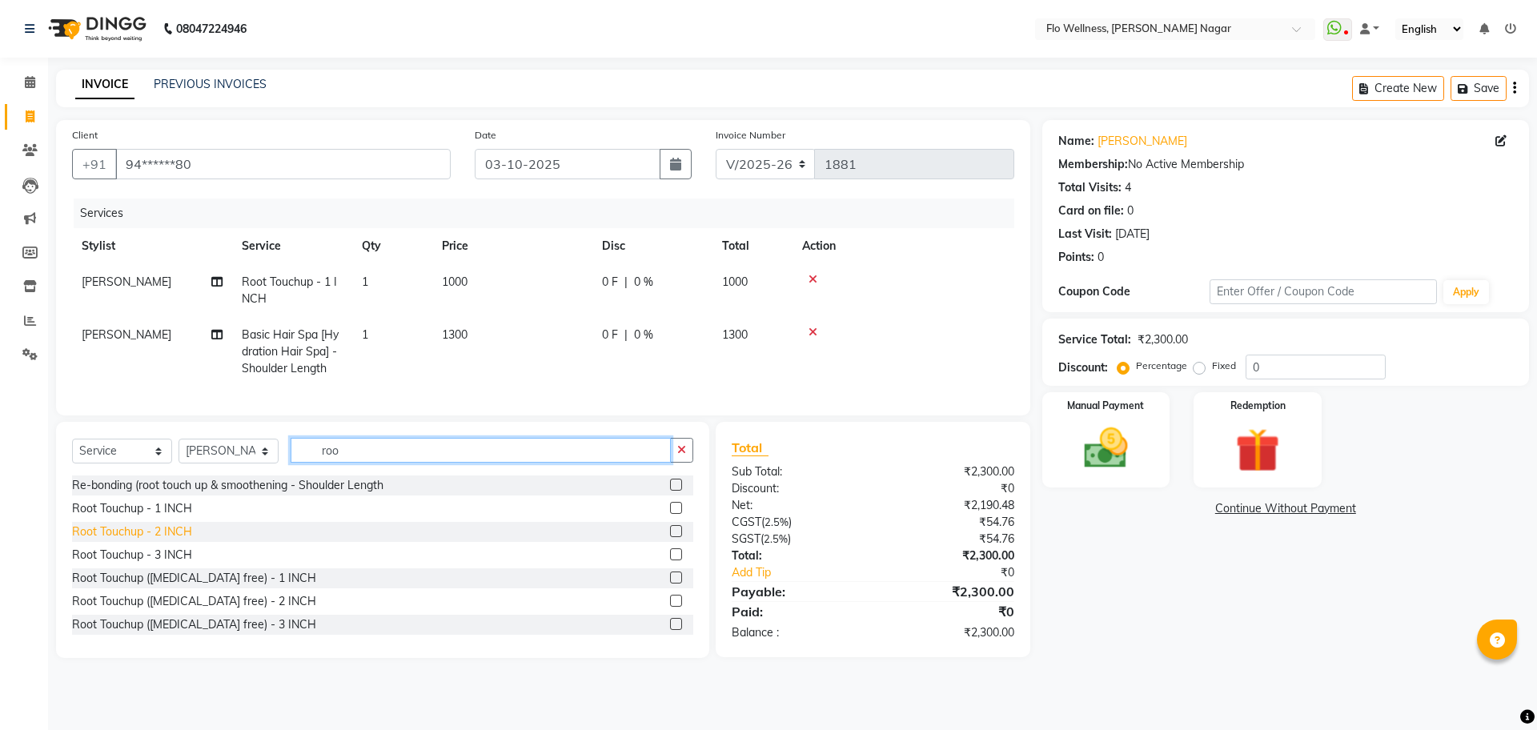
type input "roo"
click at [162, 541] on div "Root Touchup - 2 INCH" at bounding box center [132, 532] width 120 height 17
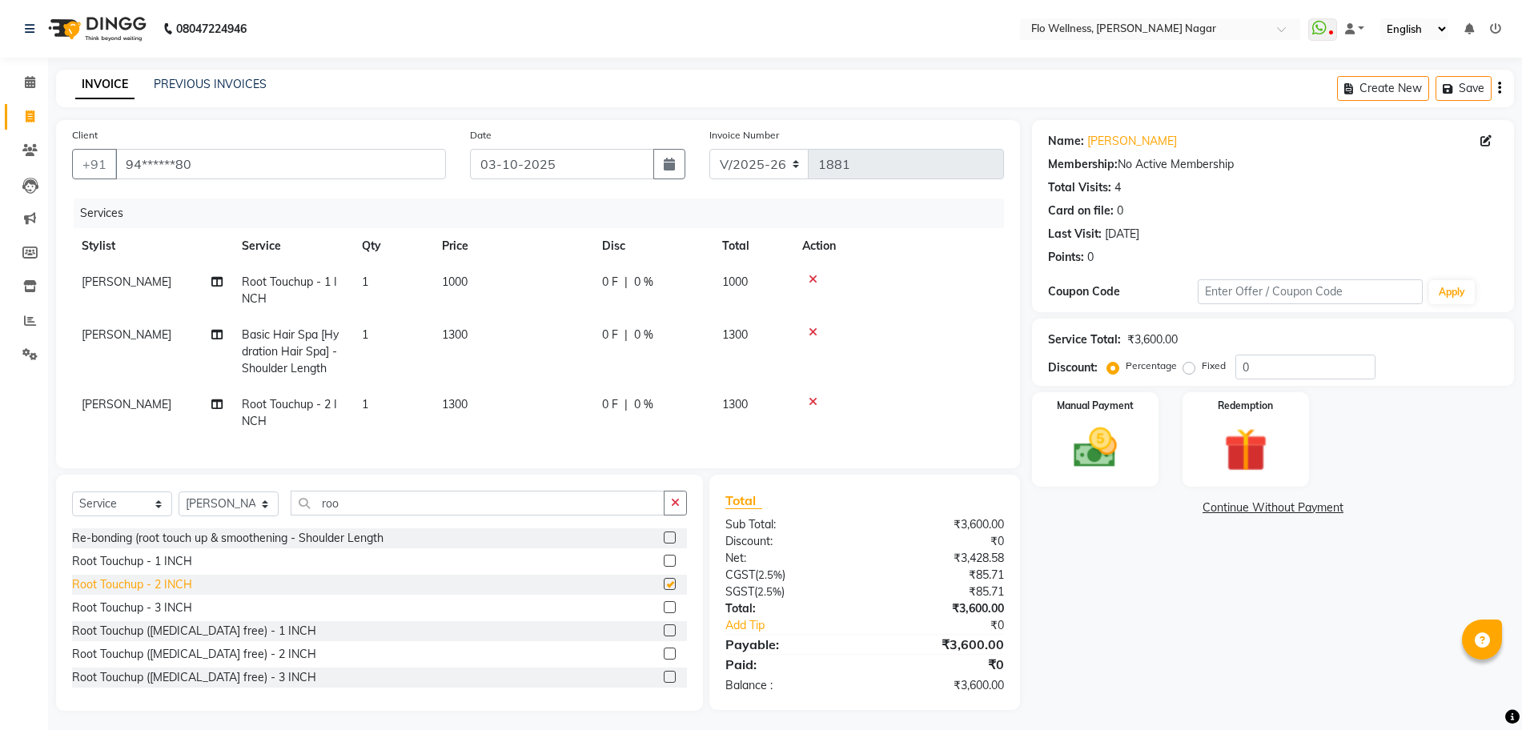
checkbox input "false"
click at [166, 617] on div "Root Touchup - 3 INCH" at bounding box center [132, 608] width 120 height 17
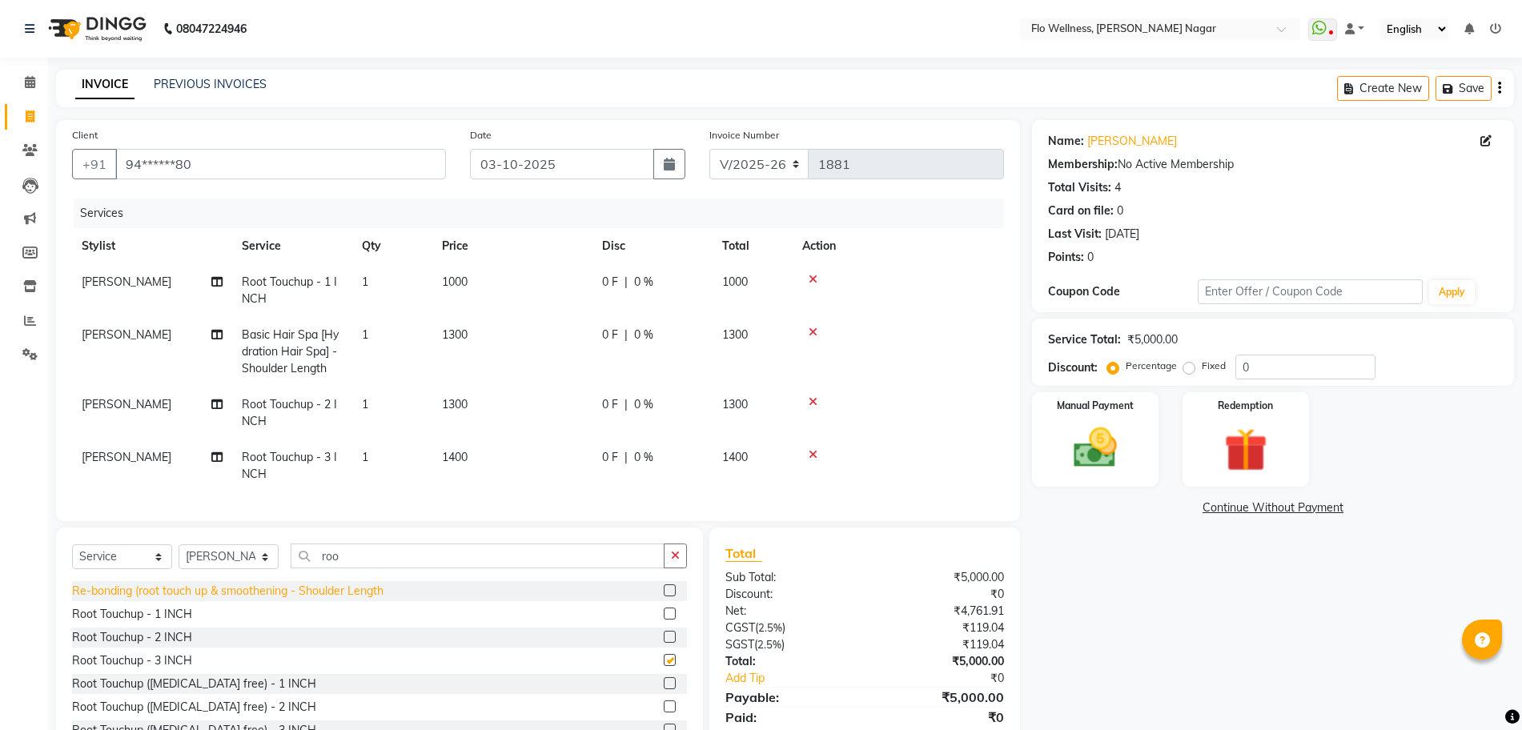
checkbox input "false"
click at [814, 455] on icon at bounding box center [813, 454] width 9 height 11
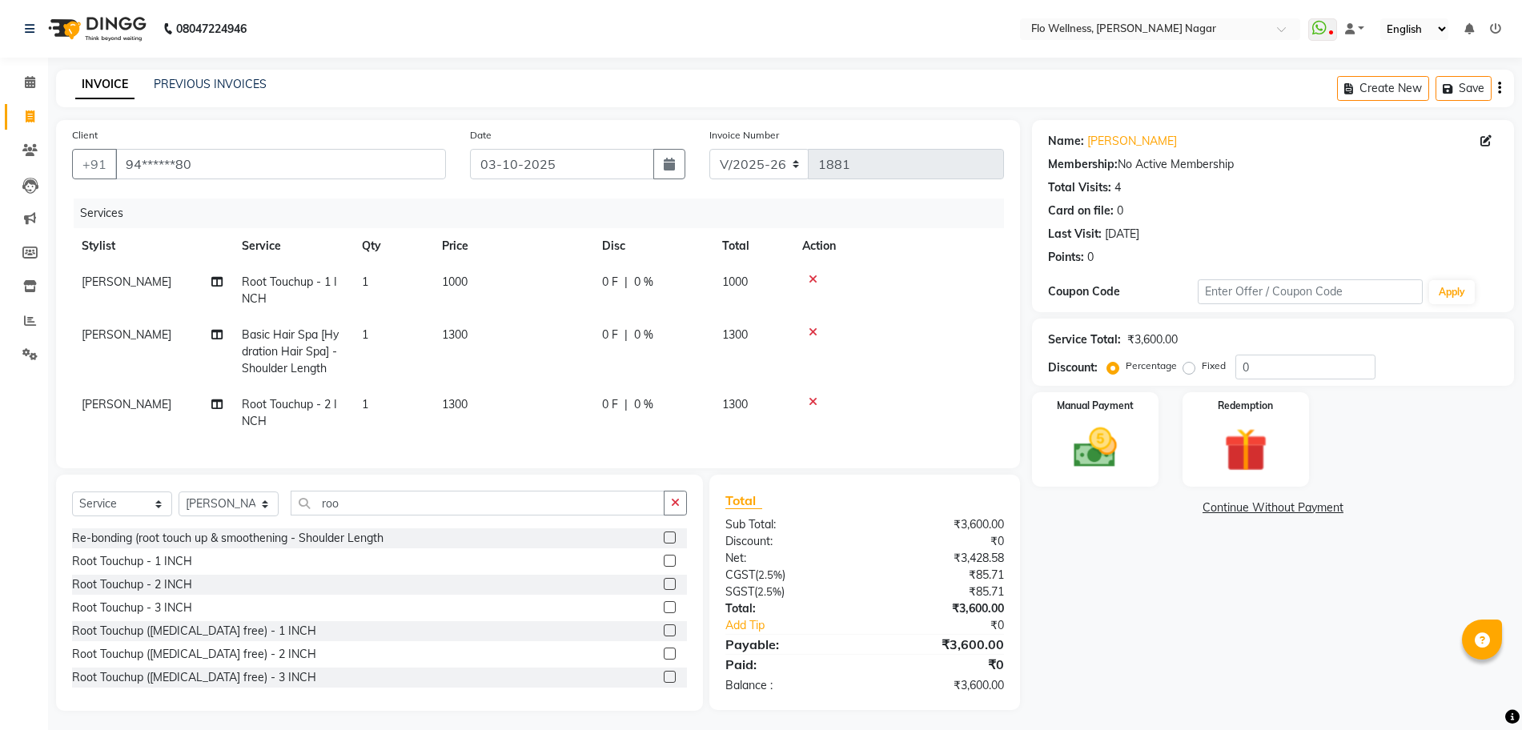
click at [814, 333] on icon at bounding box center [813, 332] width 9 height 11
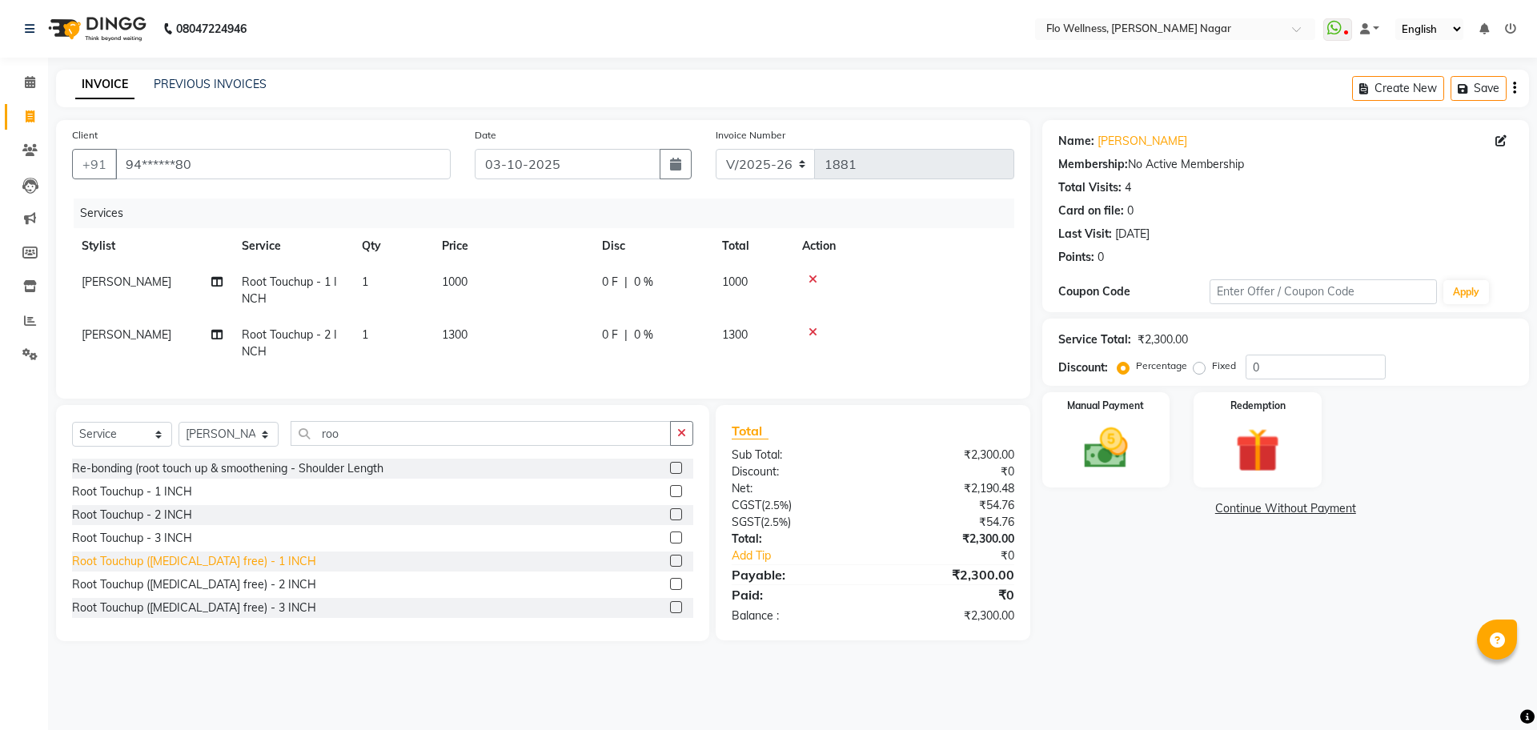
click at [230, 570] on div "Root Touchup ([MEDICAL_DATA] free) - 1 INCH" at bounding box center [194, 561] width 244 height 17
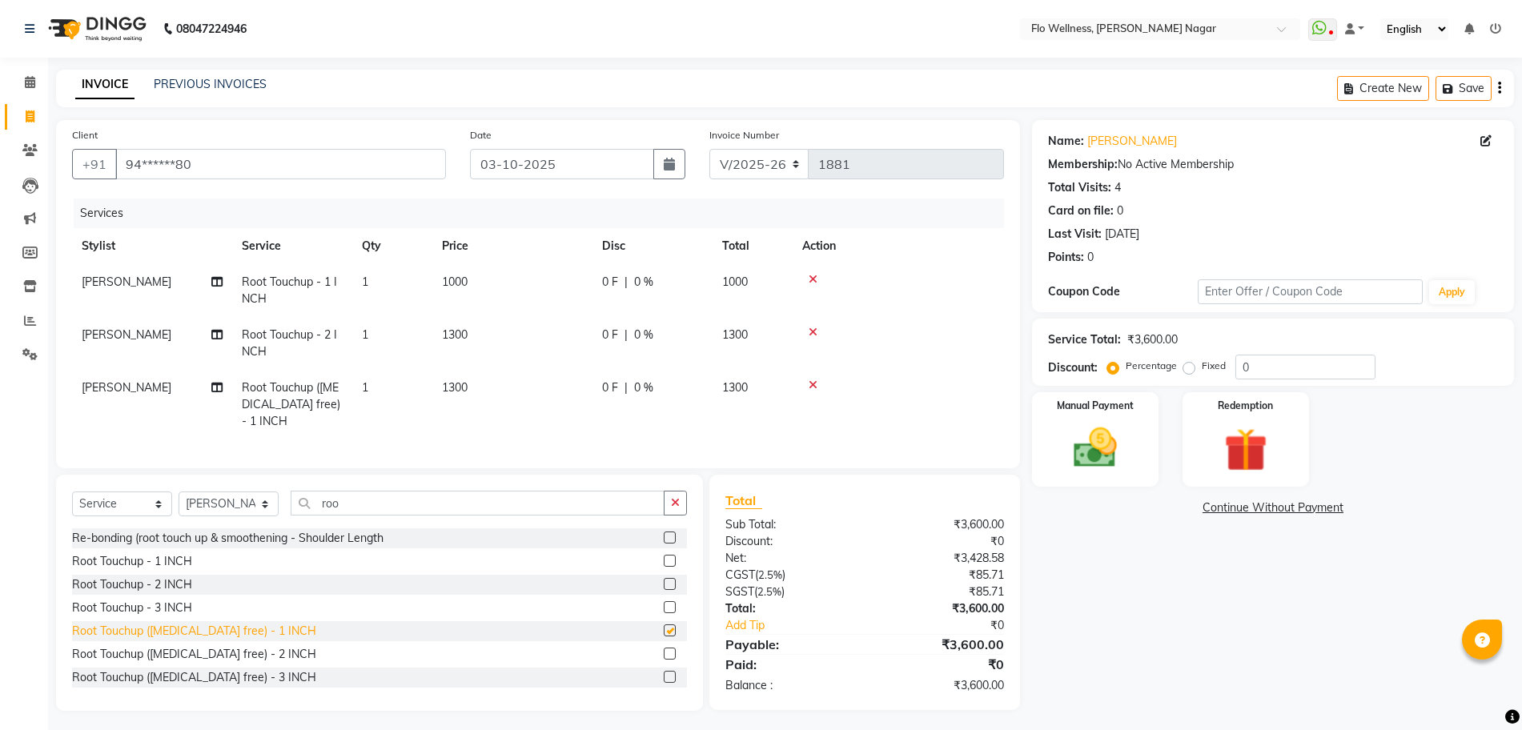
checkbox input "false"
click at [231, 665] on div "Root Touchup ([MEDICAL_DATA] free) - 2 INCH" at bounding box center [379, 655] width 615 height 20
click at [230, 663] on div "Root Touchup ([MEDICAL_DATA] free) - 2 INCH" at bounding box center [194, 654] width 244 height 17
checkbox input "false"
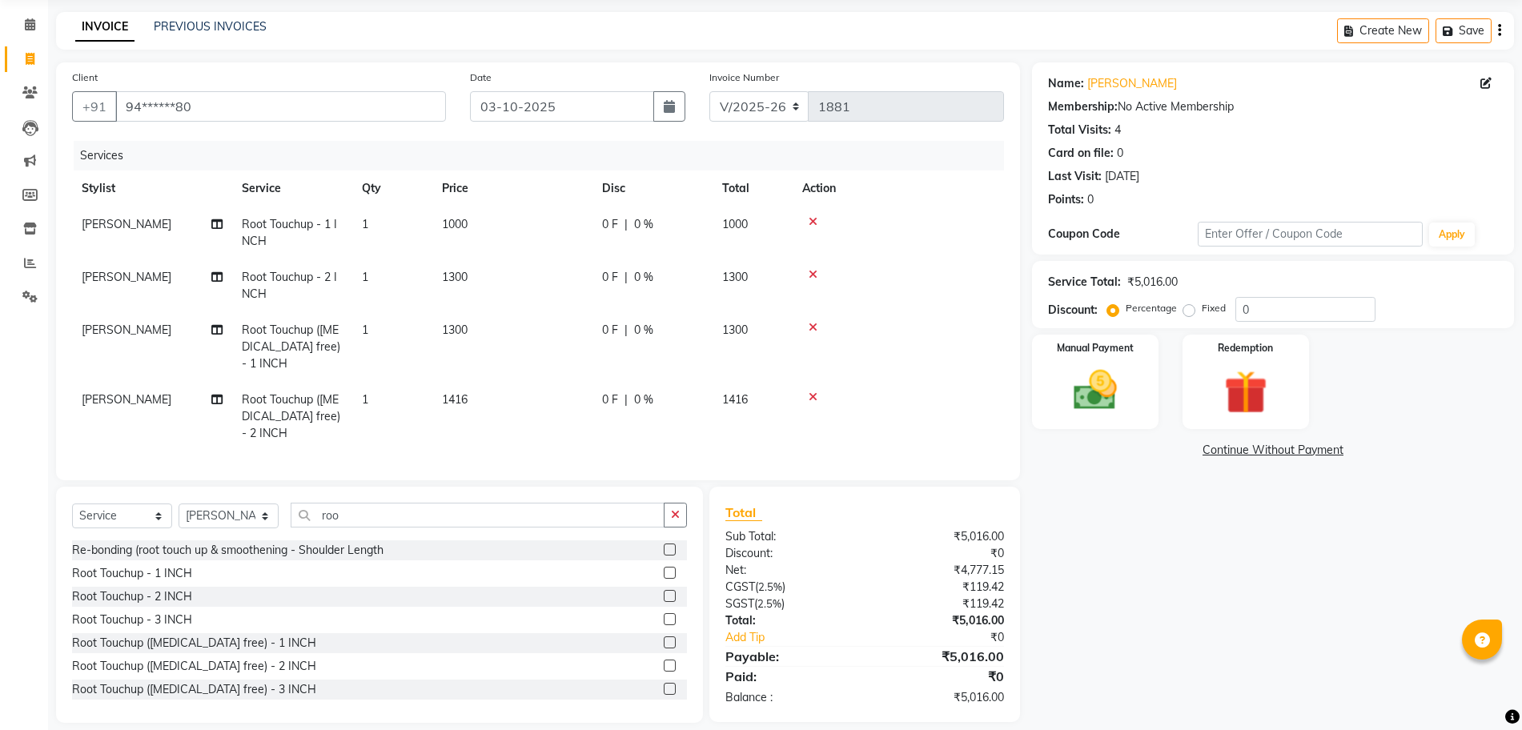
scroll to position [90, 0]
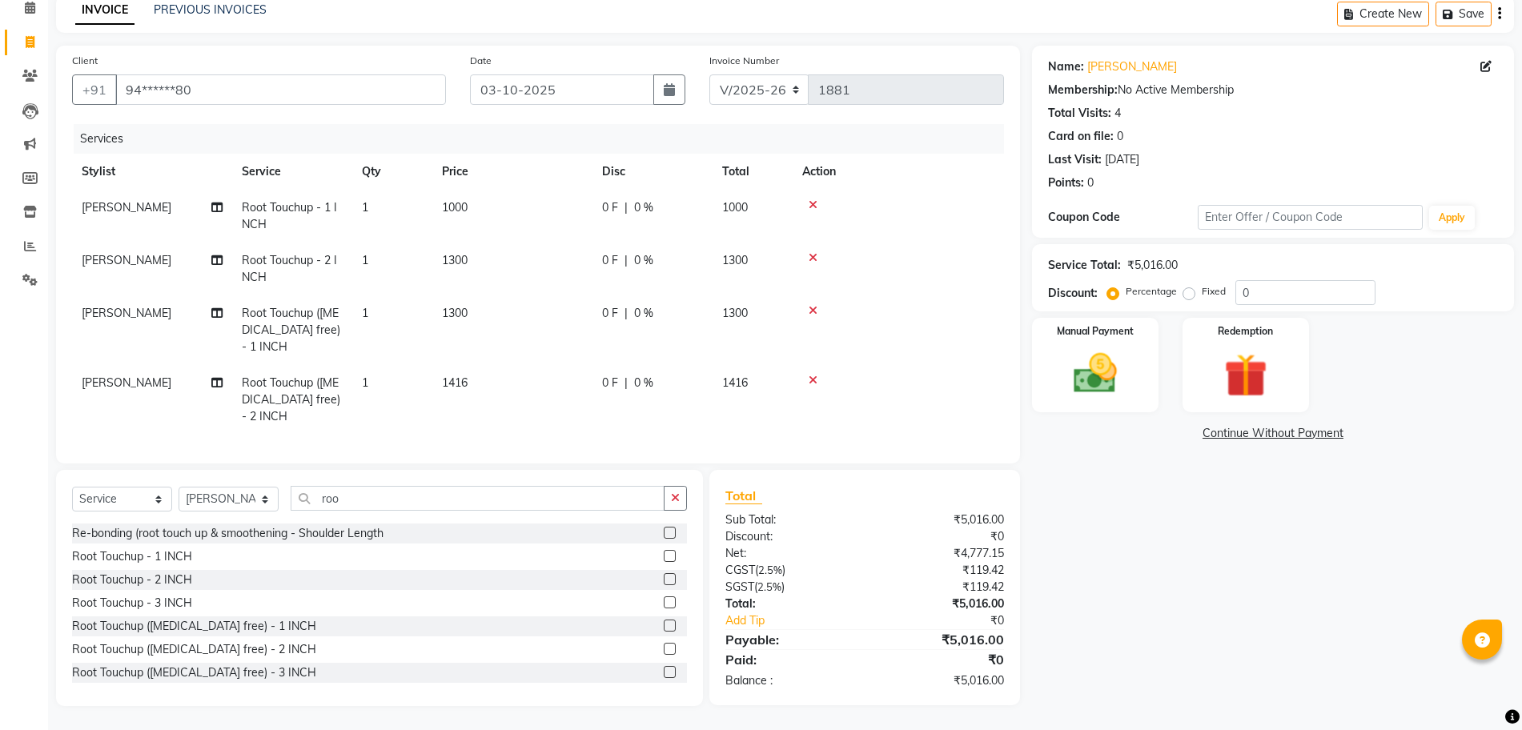
click at [294, 667] on div "Root Touchup ([MEDICAL_DATA] free) - 3 INCH" at bounding box center [379, 673] width 615 height 20
click at [209, 669] on div "Root Touchup ([MEDICAL_DATA] free) - 3 INCH" at bounding box center [194, 673] width 244 height 17
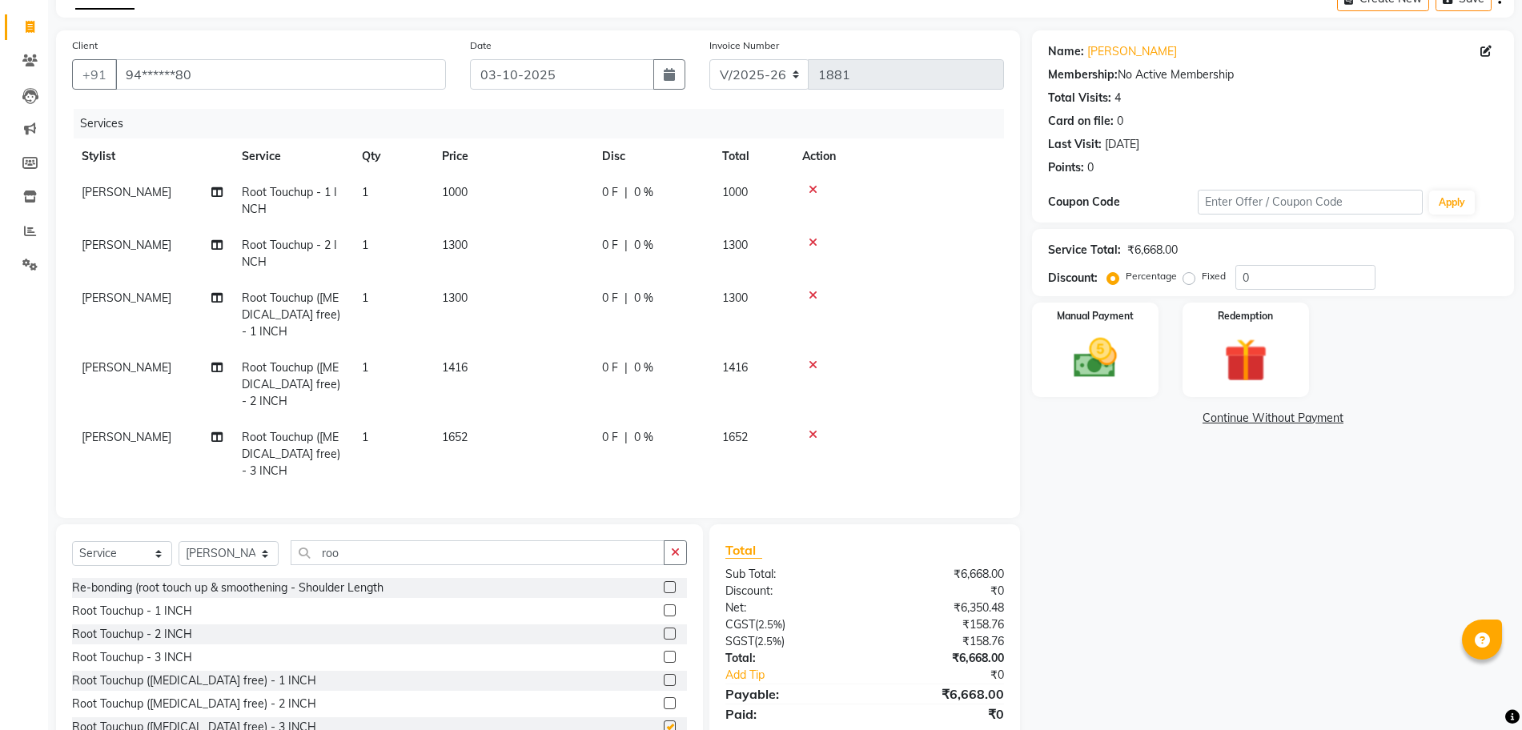
checkbox input "false"
click at [814, 431] on icon at bounding box center [813, 434] width 9 height 11
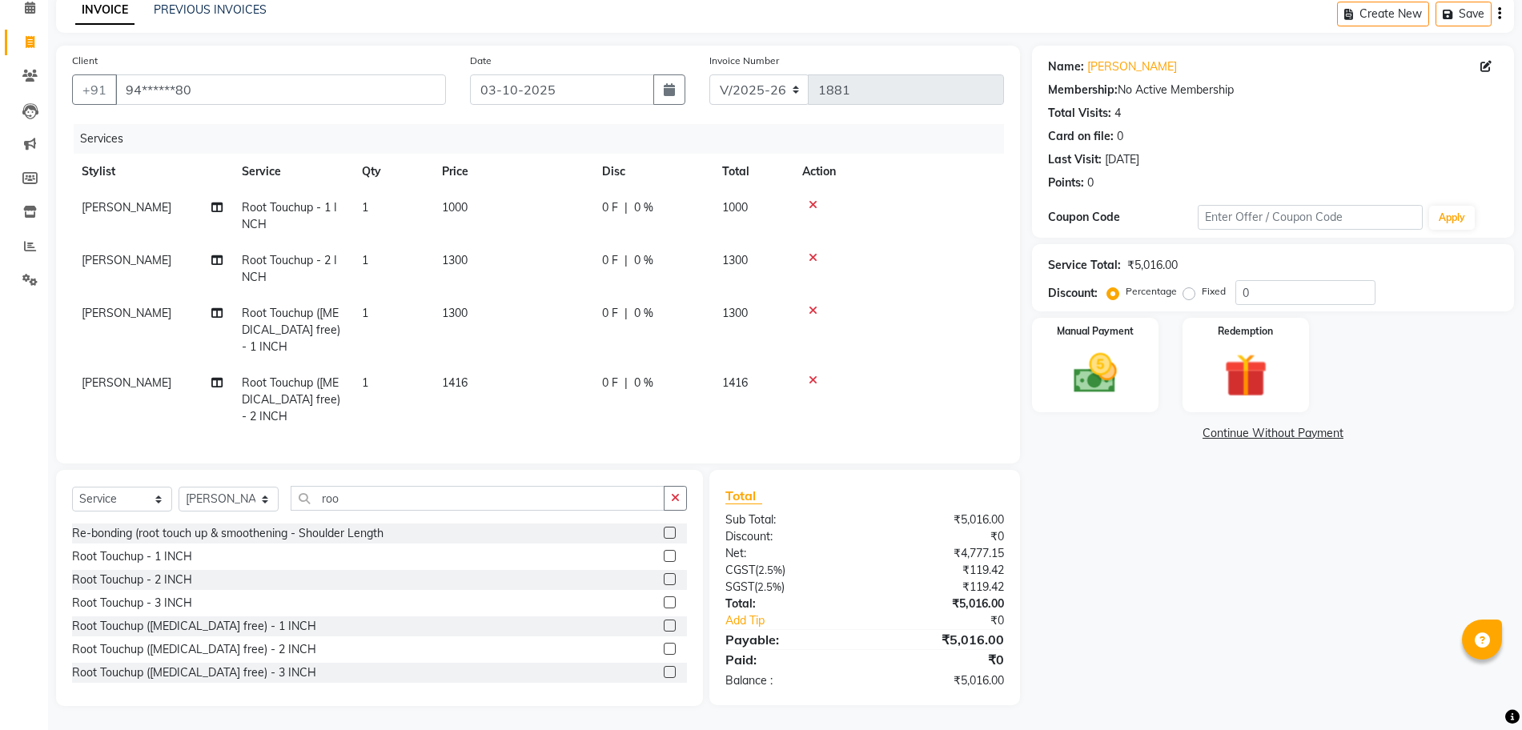
click at [813, 376] on icon at bounding box center [813, 380] width 9 height 11
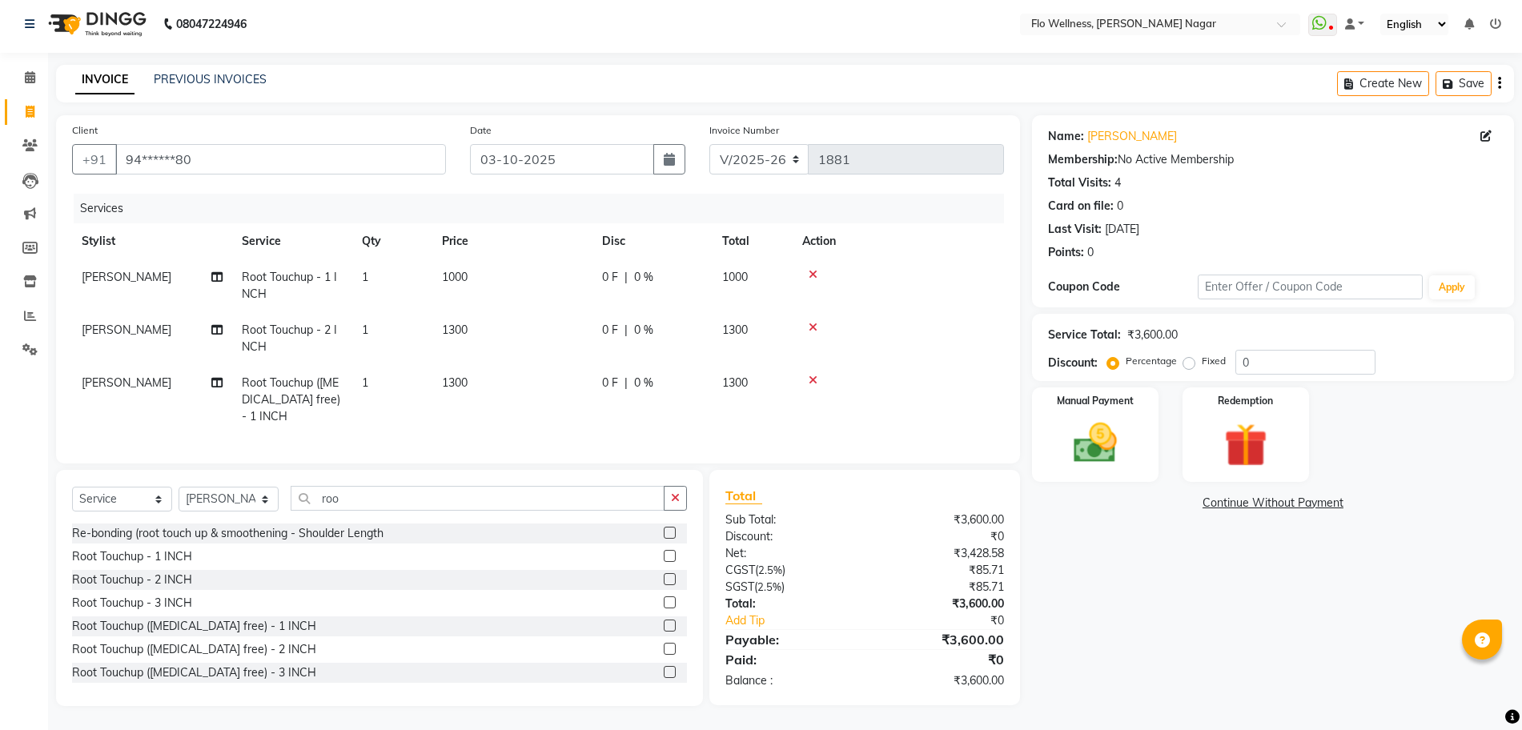
scroll to position [20, 0]
click at [814, 322] on icon at bounding box center [813, 327] width 9 height 11
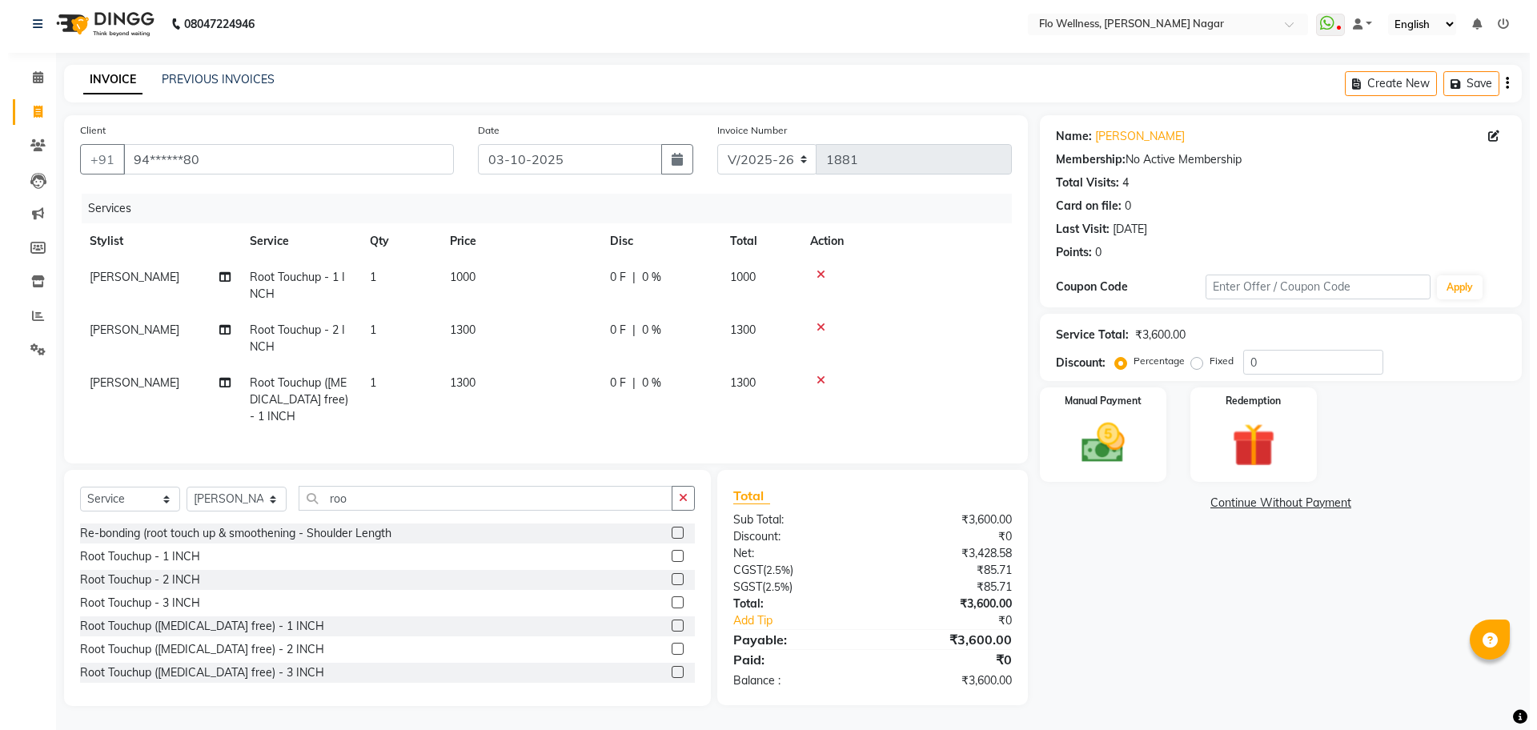
scroll to position [0, 0]
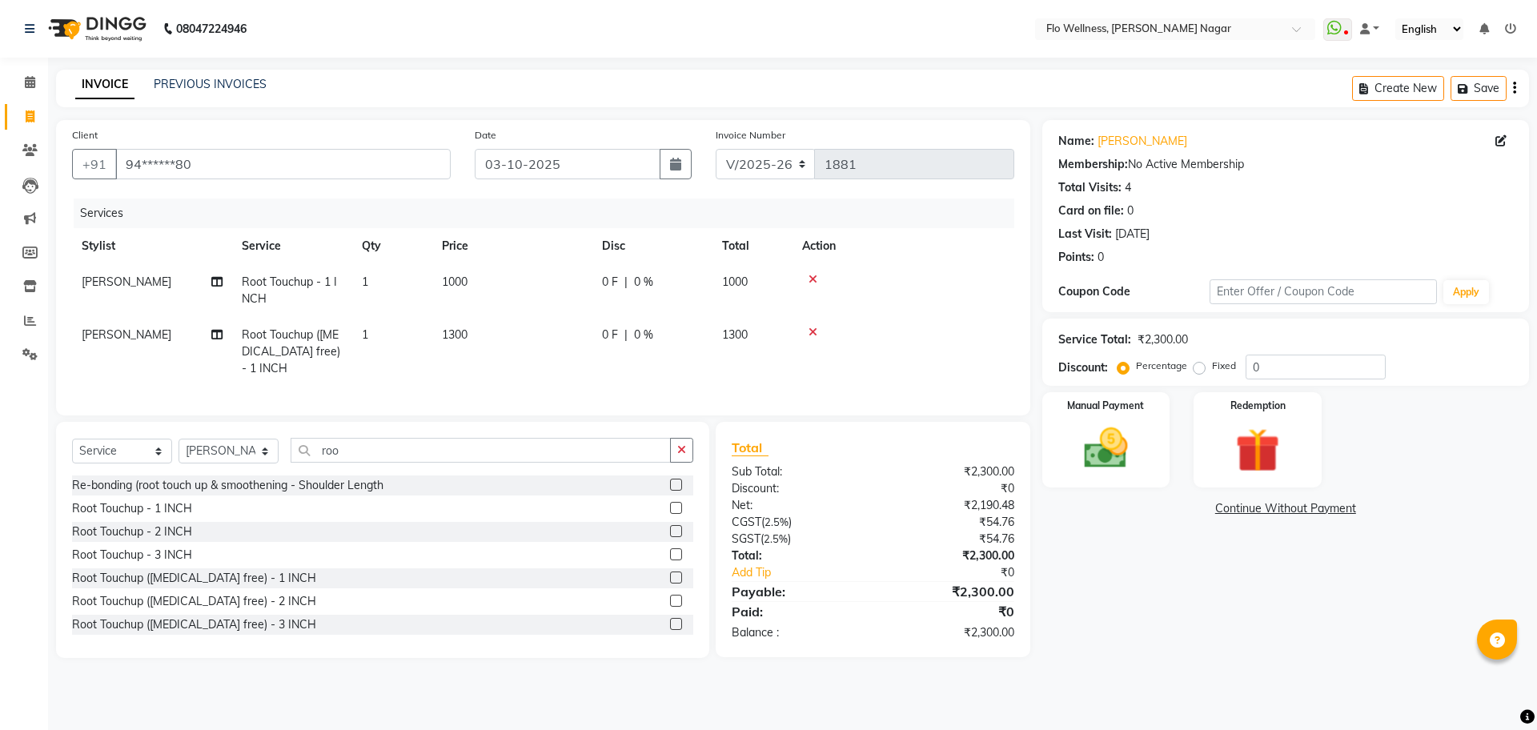
click at [810, 330] on icon at bounding box center [813, 332] width 9 height 11
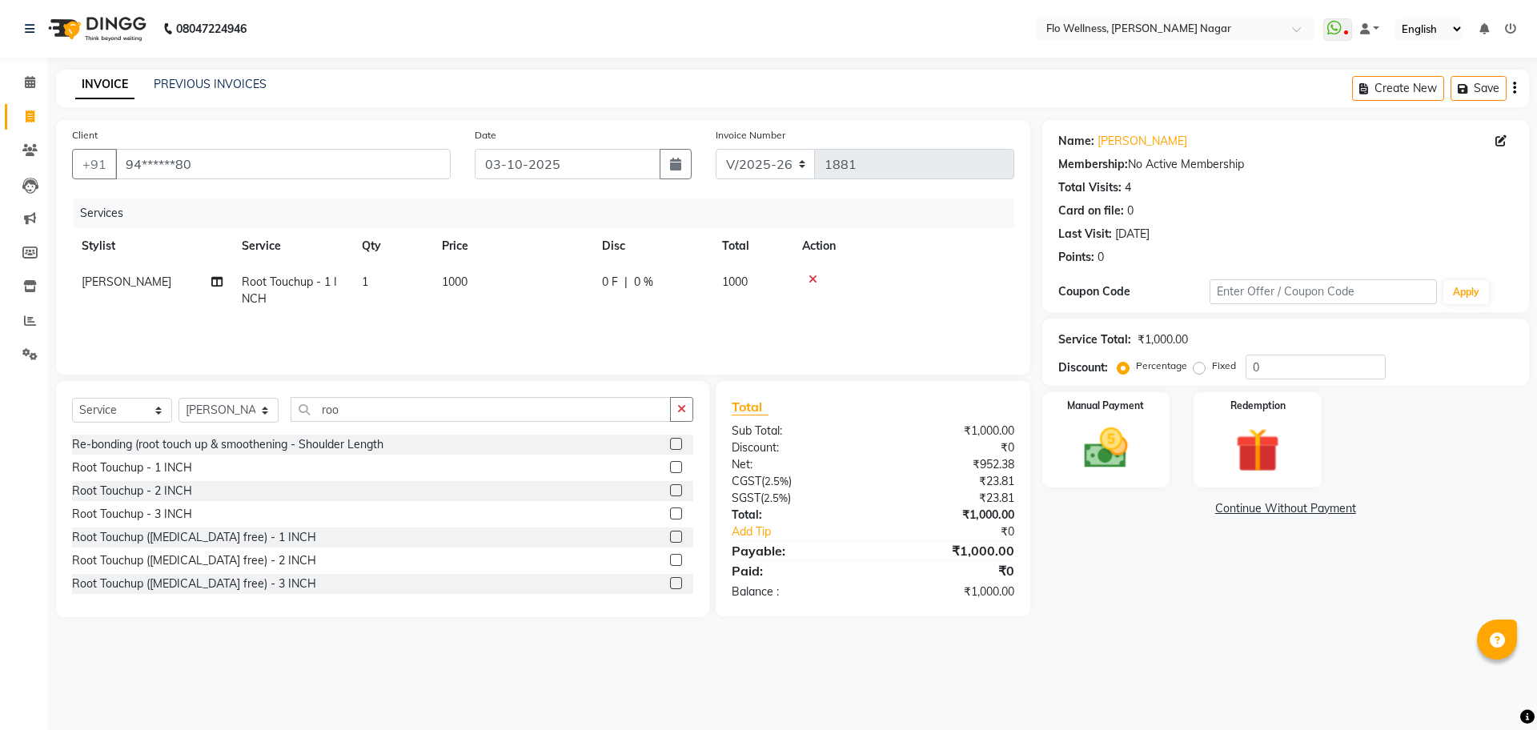
scroll to position [99, 0]
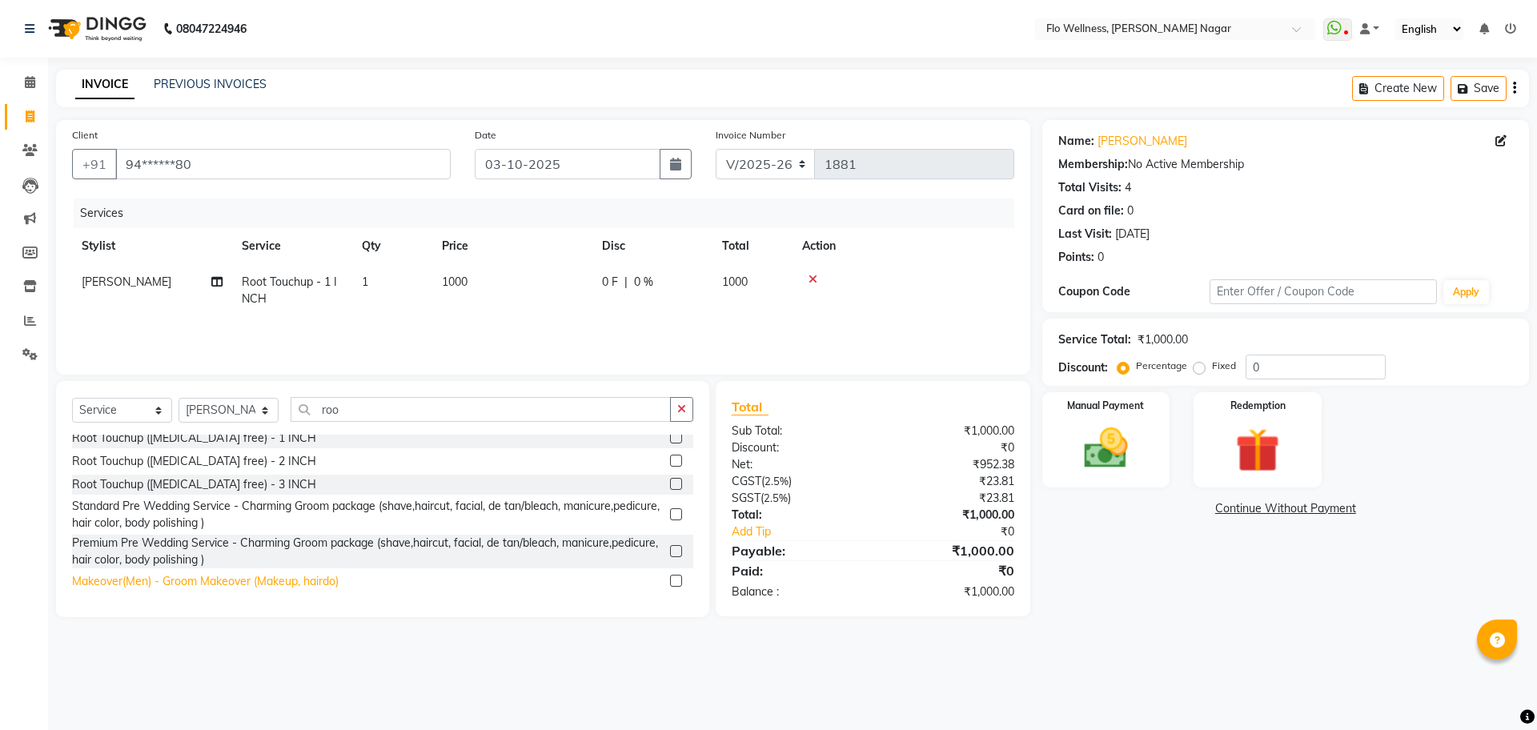
click at [299, 581] on div "Makeover(Men) - Groom Makeover (Makeup, hairdo)" at bounding box center [205, 581] width 267 height 17
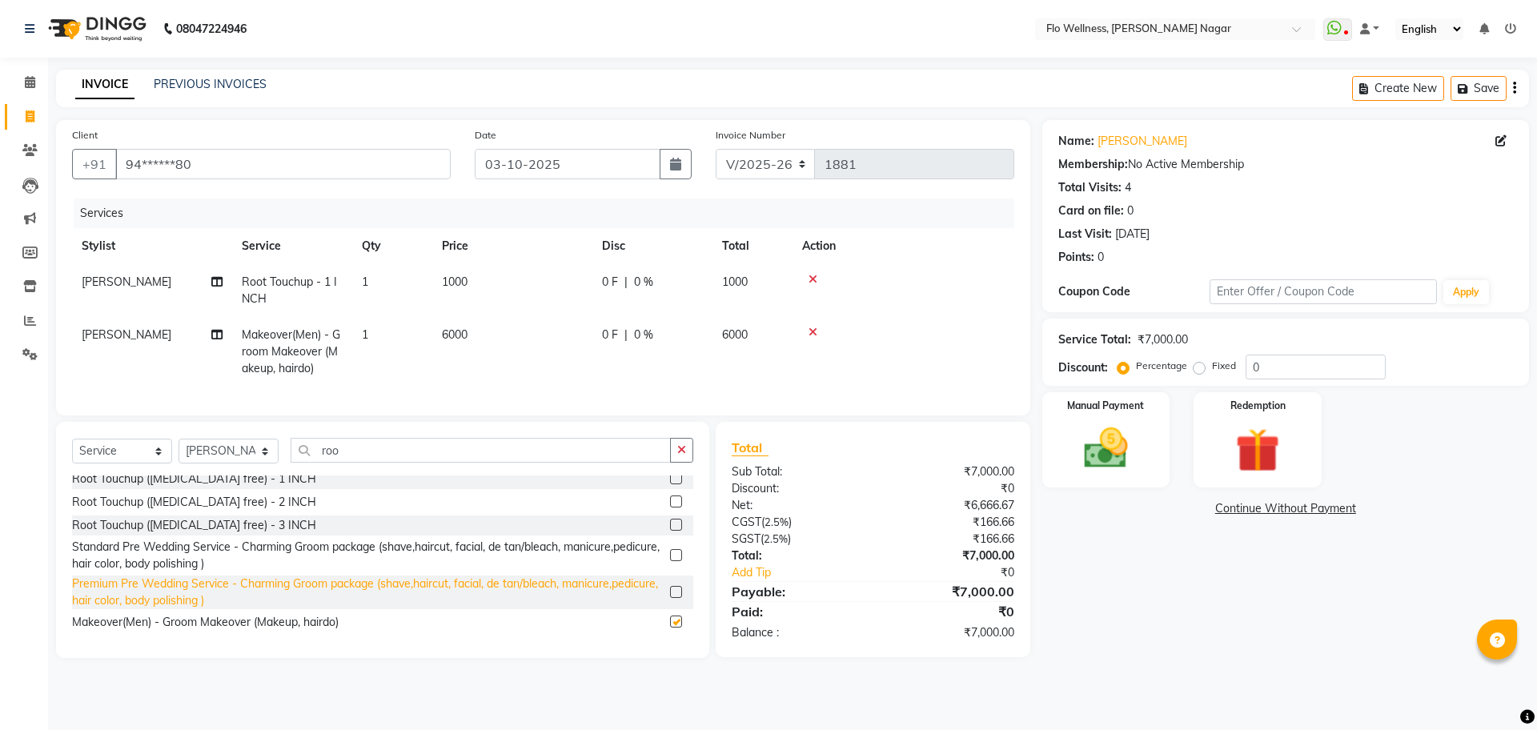
checkbox input "false"
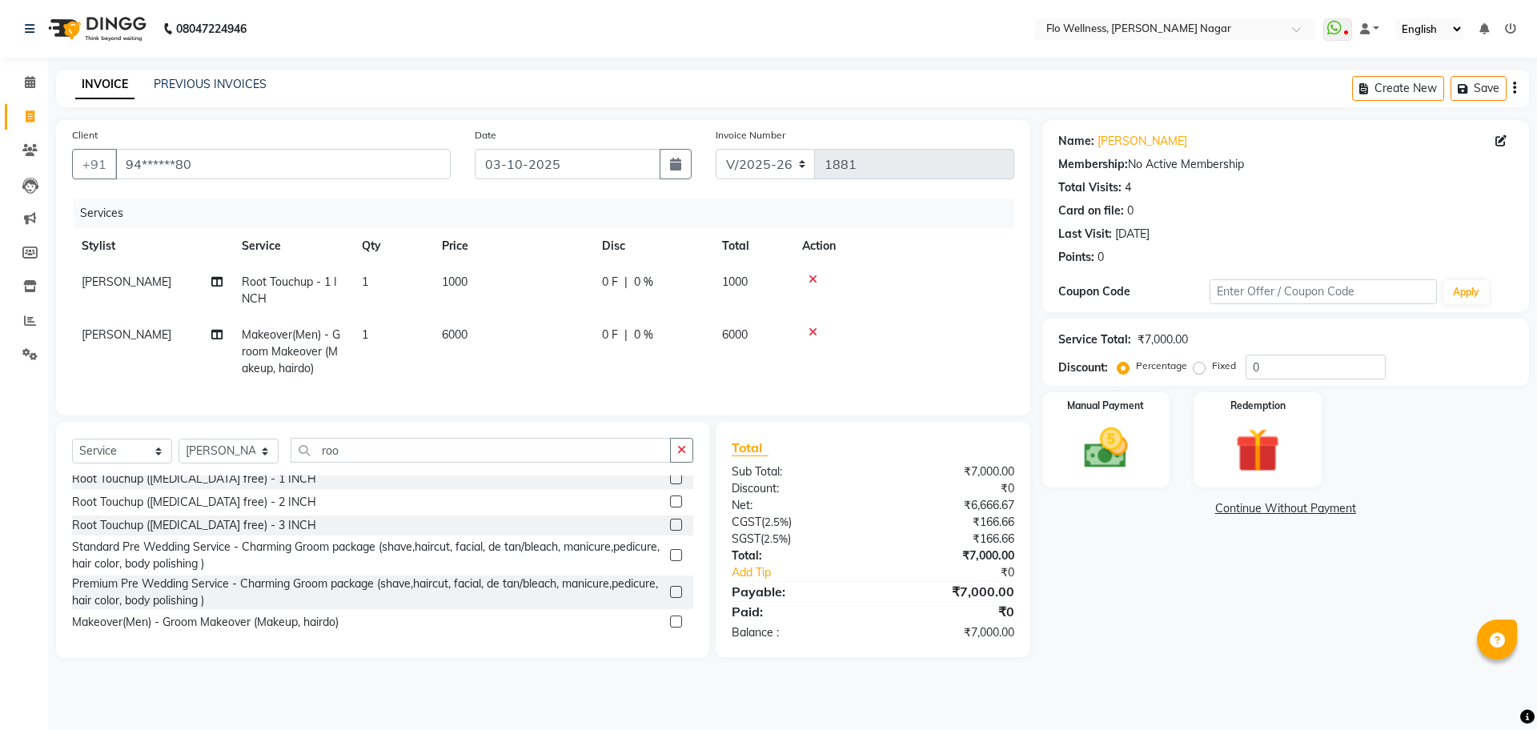
click at [814, 329] on icon at bounding box center [813, 332] width 9 height 11
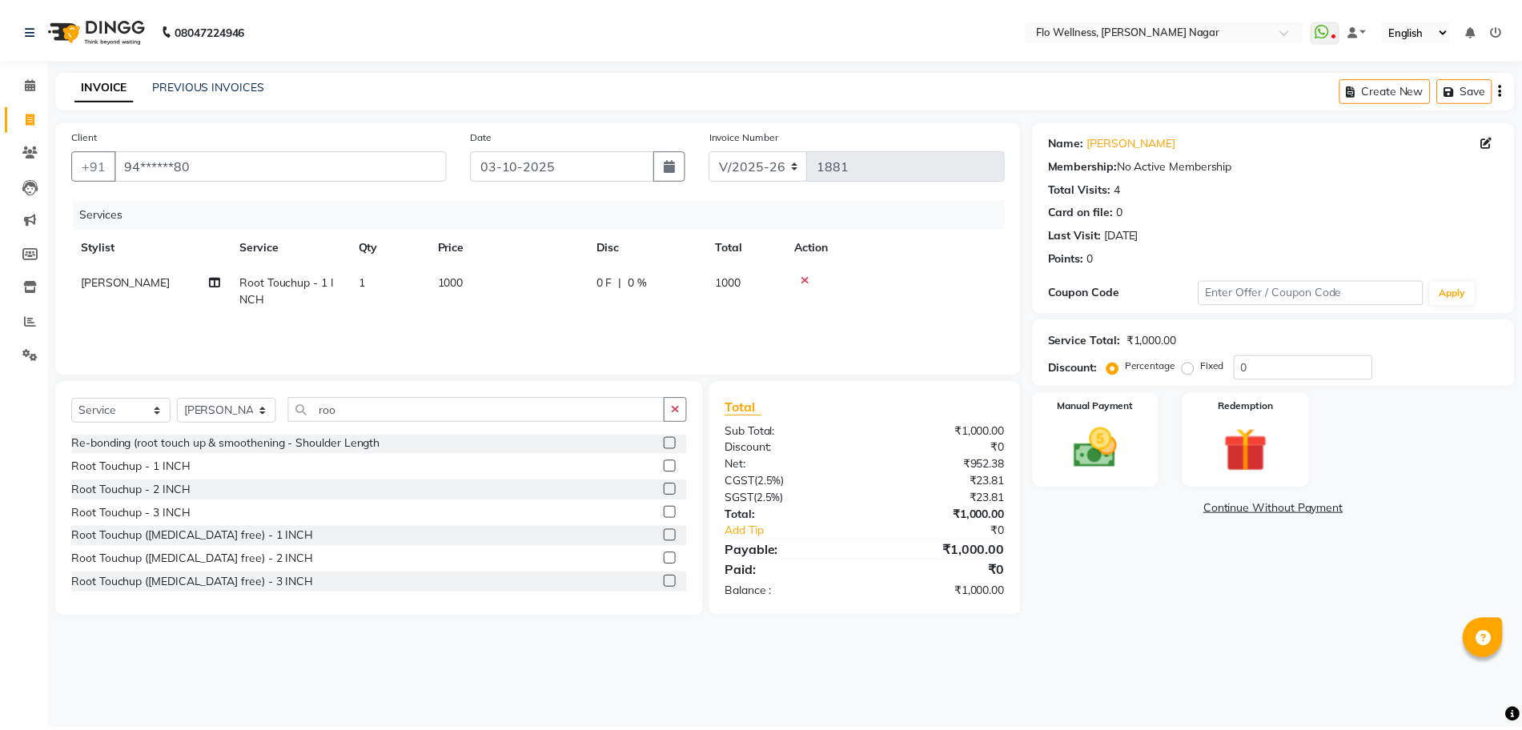
scroll to position [0, 0]
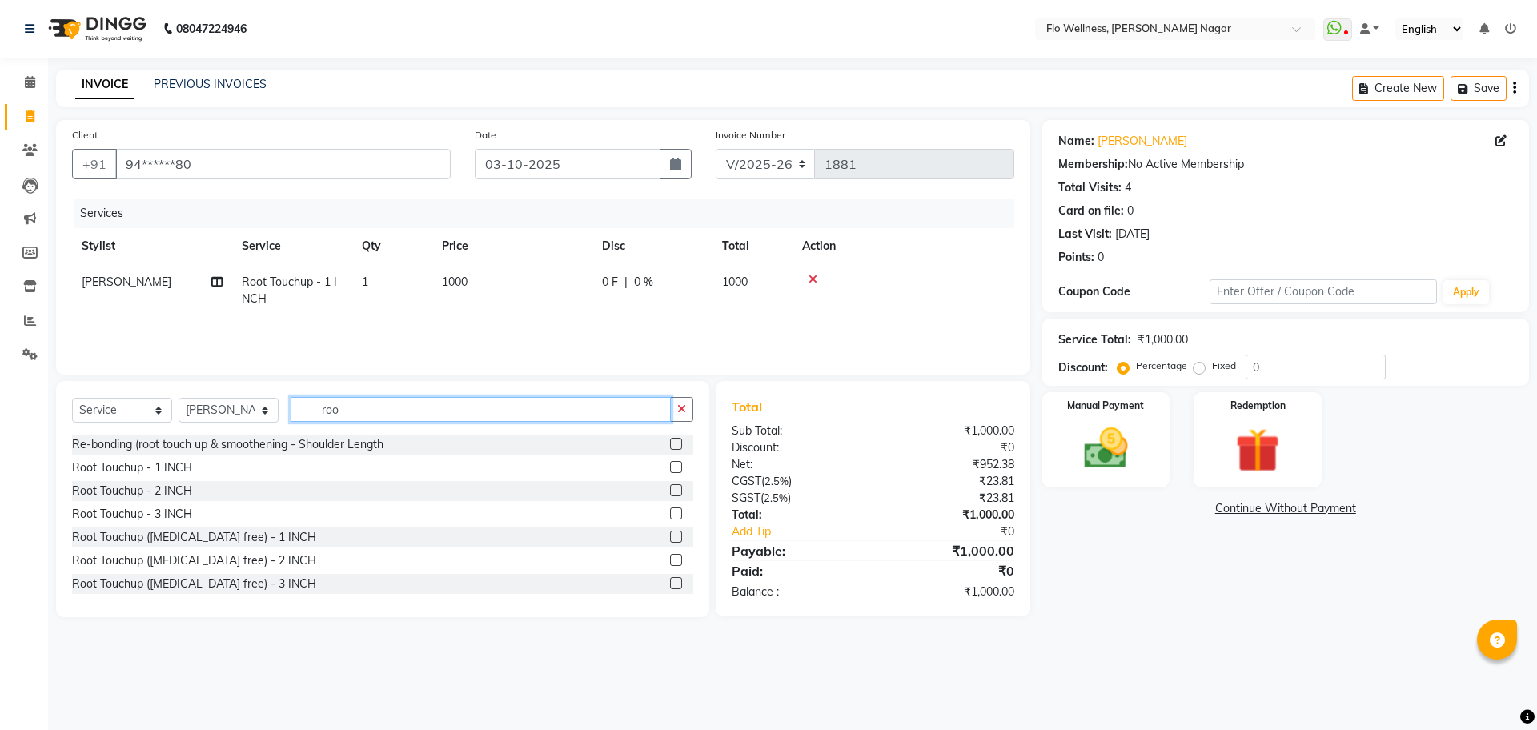
click at [473, 412] on input "roo" at bounding box center [481, 409] width 380 height 25
type input "r"
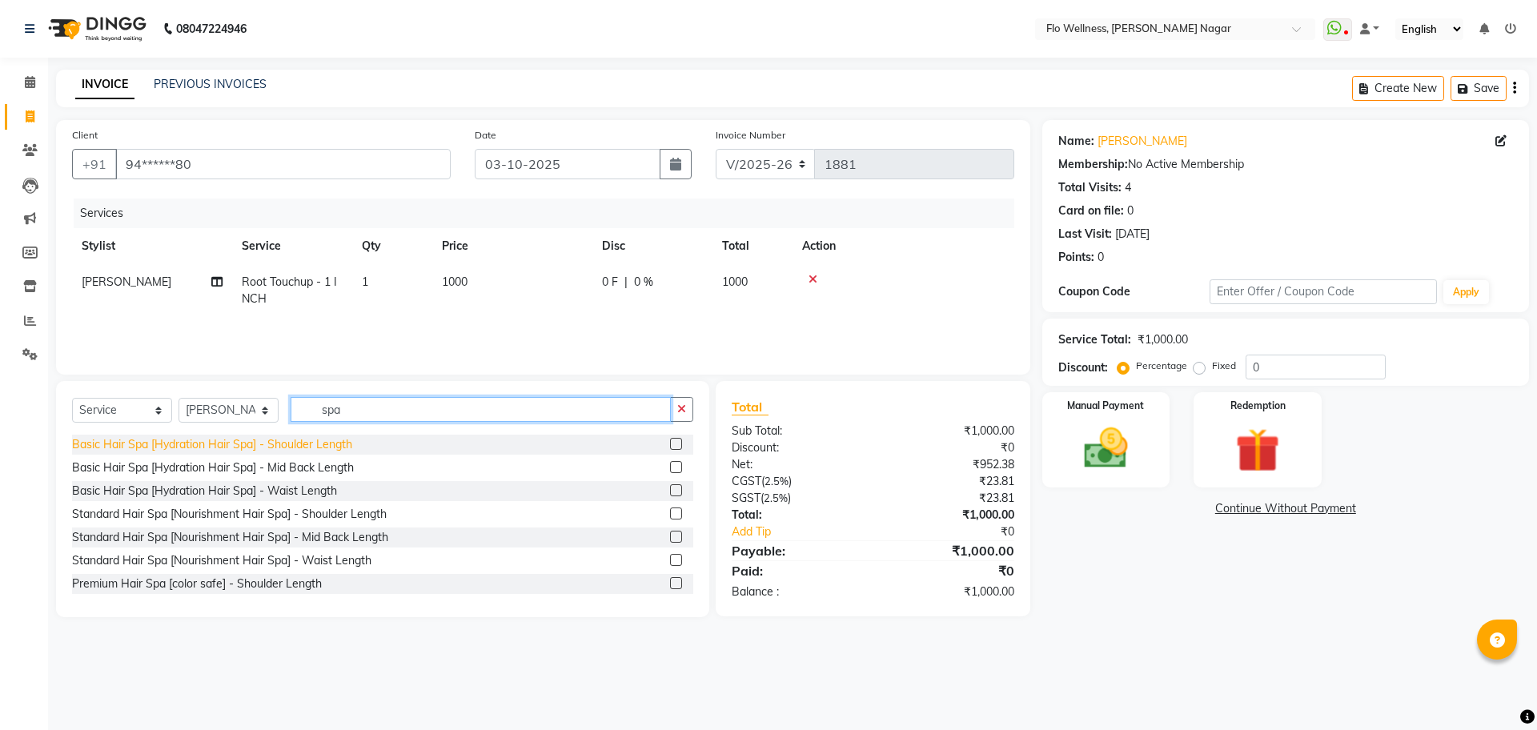
type input "spa"
click at [344, 444] on div "Basic Hair Spa [Hydration Hair Spa] - Shoulder Length" at bounding box center [212, 444] width 280 height 17
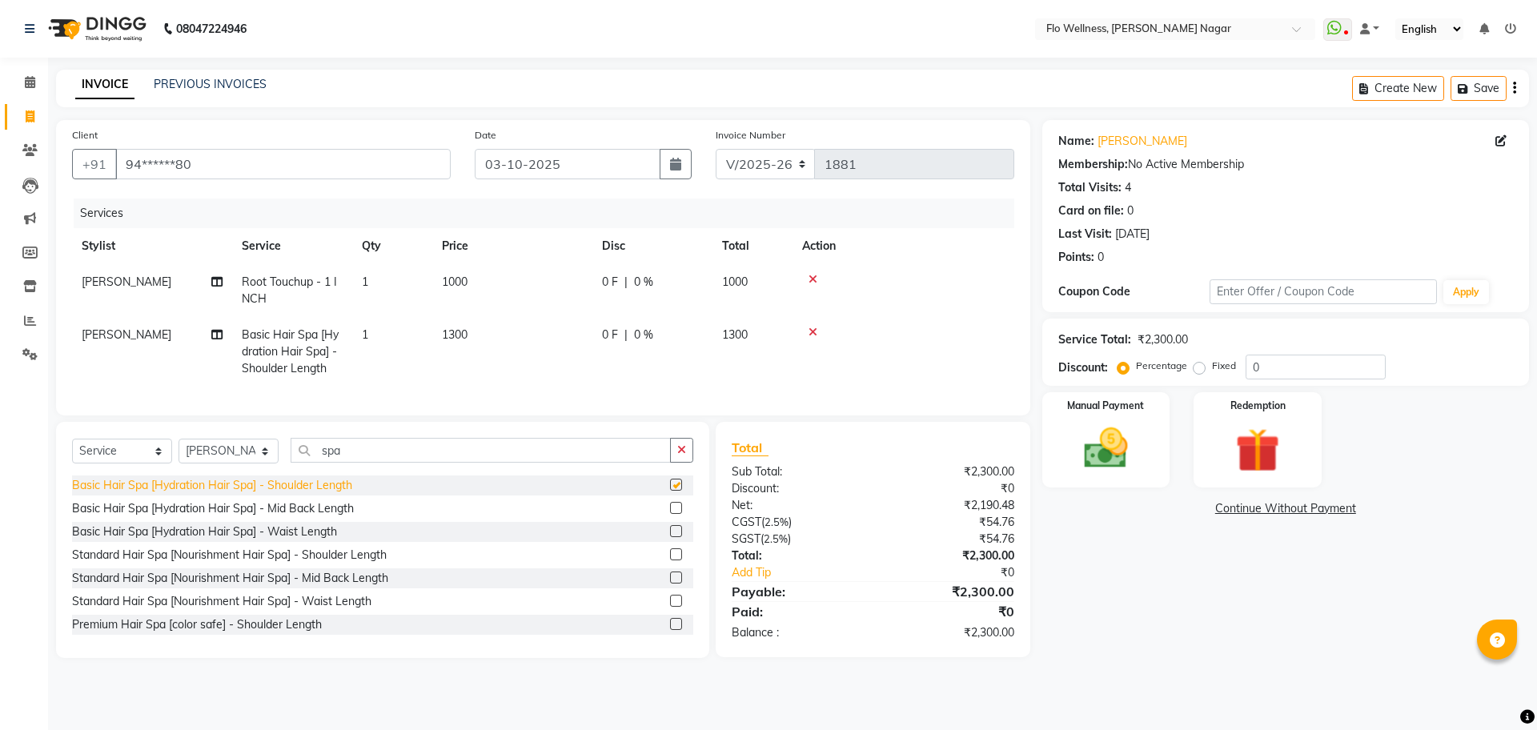
checkbox input "false"
click at [304, 564] on div "Standard Hair Spa [Nourishment Hair Spa] - Shoulder Length" at bounding box center [229, 555] width 315 height 17
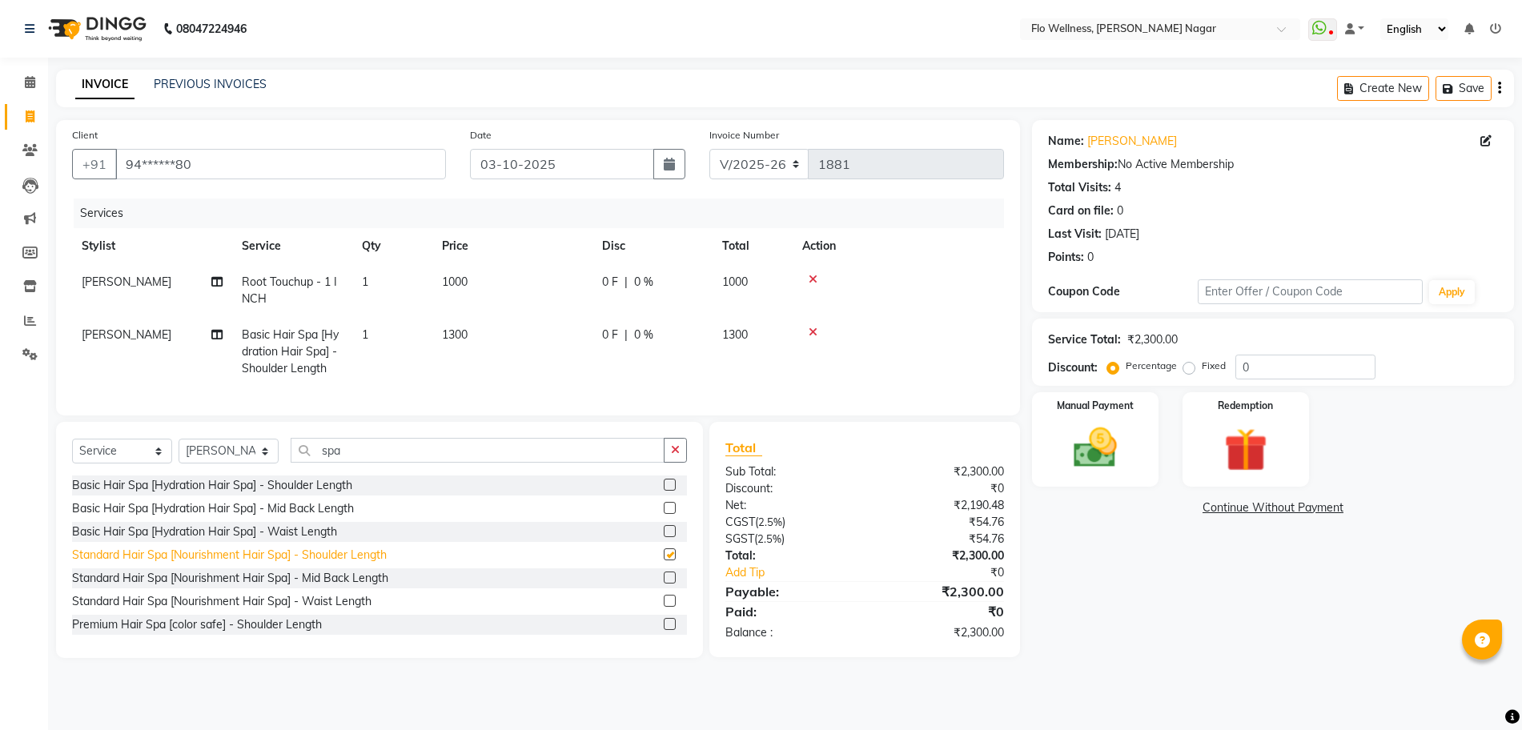
checkbox input "false"
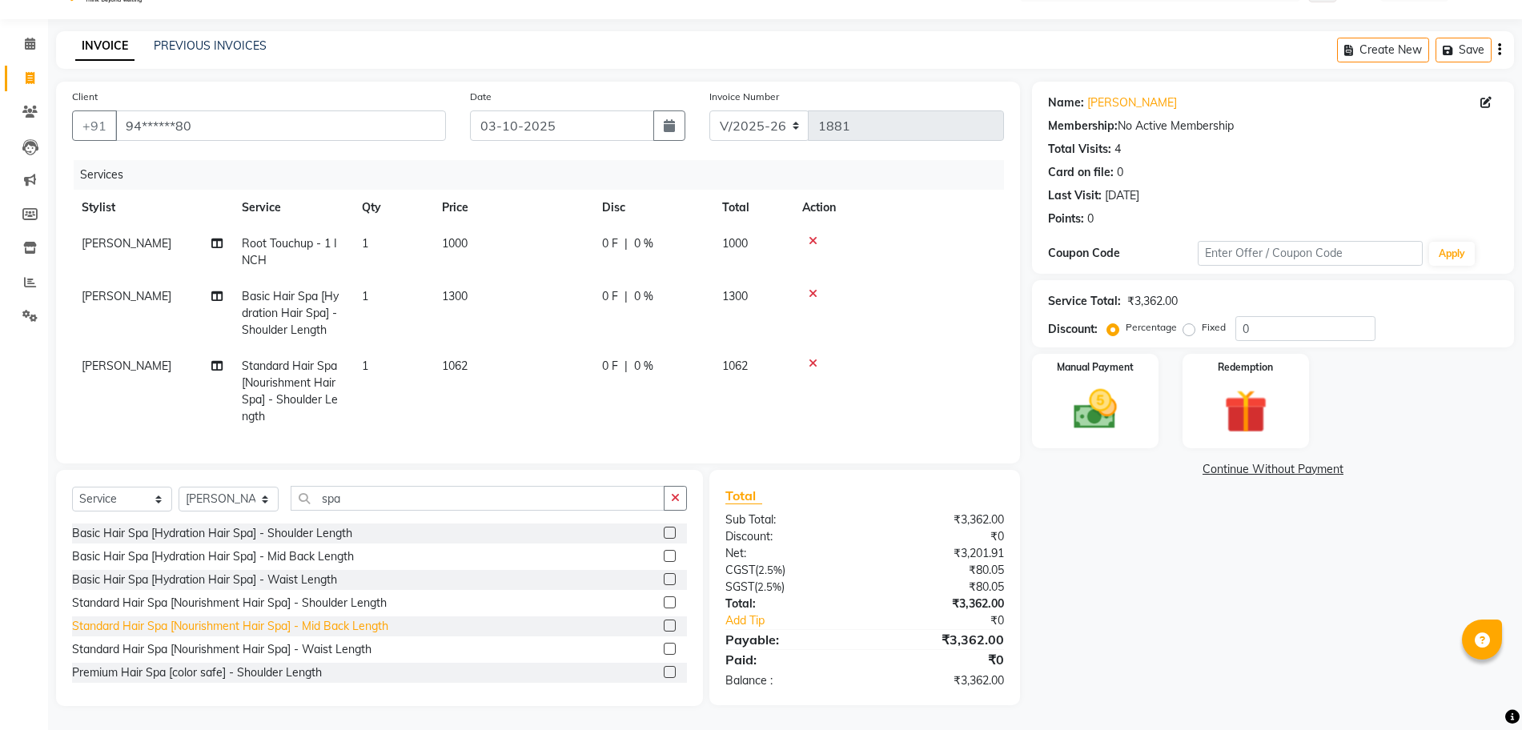
click at [333, 629] on div "Standard Hair Spa [Nourishment Hair Spa] - Mid Back Length" at bounding box center [230, 626] width 316 height 17
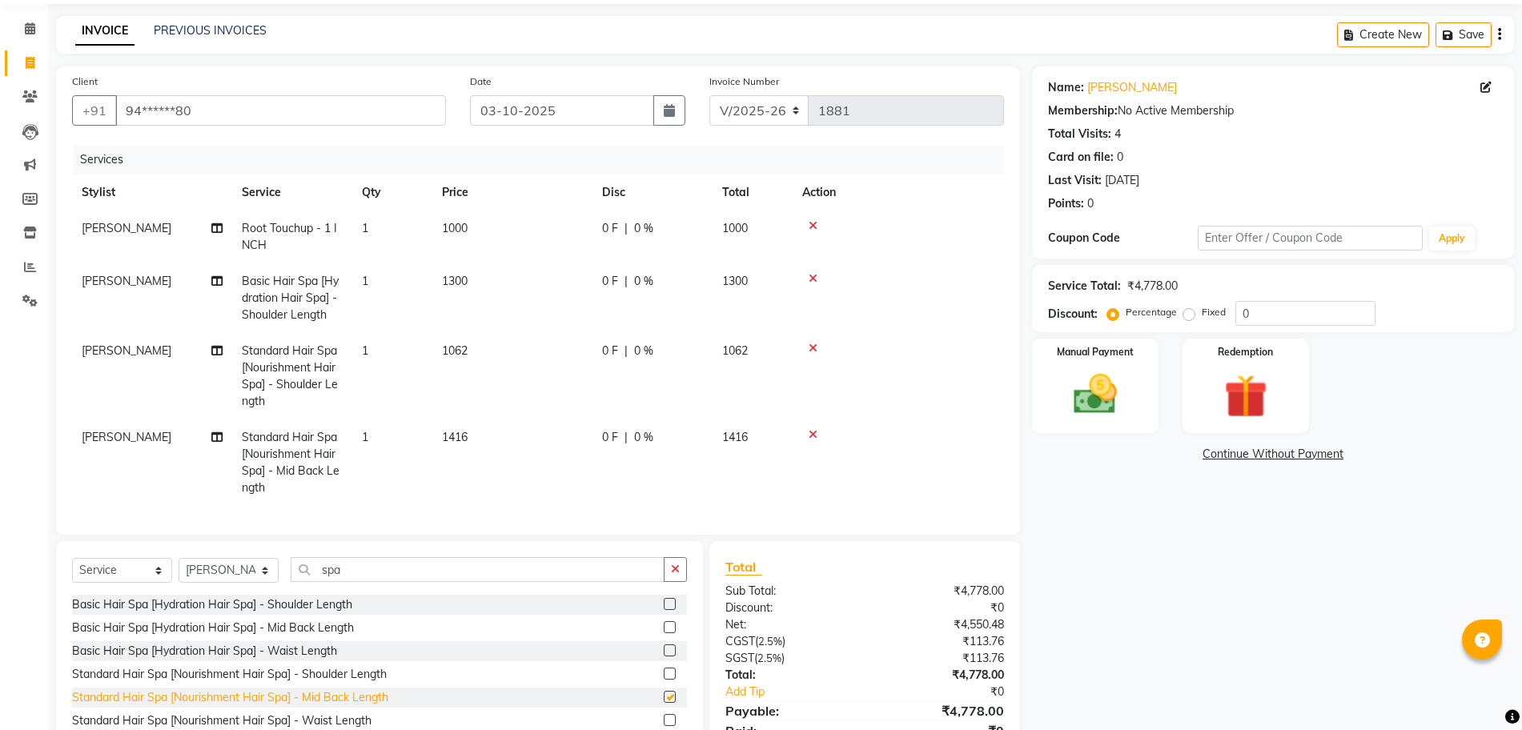
checkbox input "false"
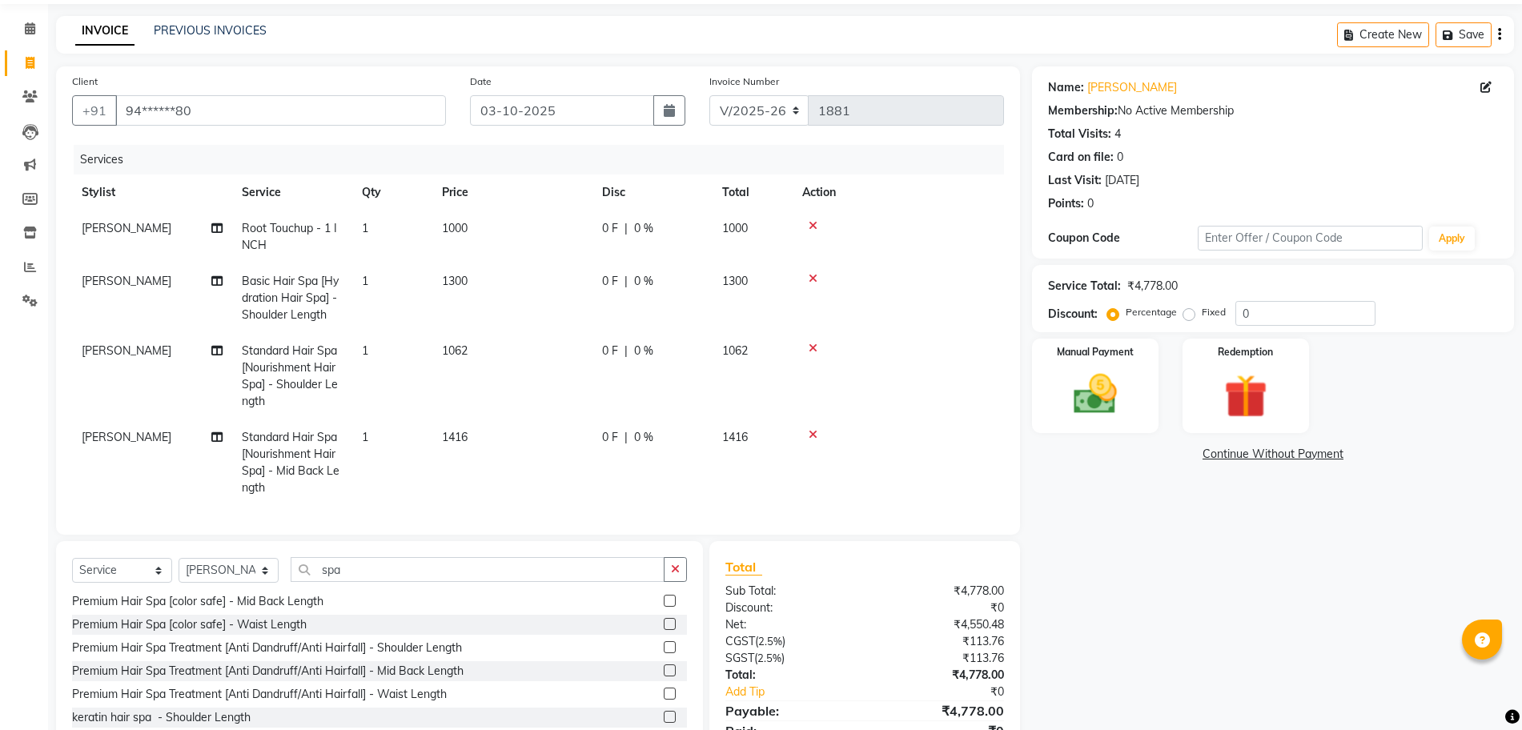
scroll to position [300, 0]
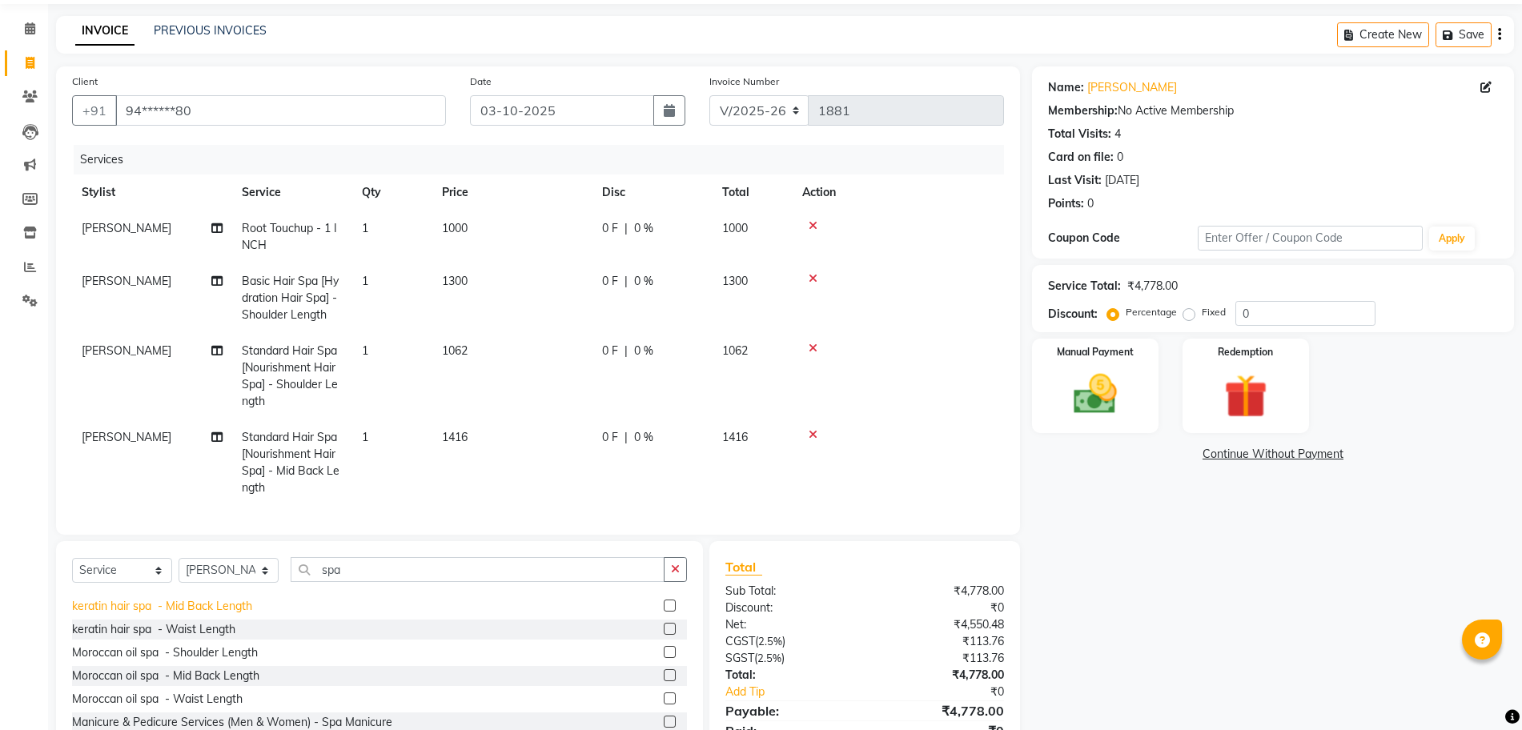
click at [230, 615] on div "keratin hair spa - Mid Back Length" at bounding box center [162, 606] width 180 height 17
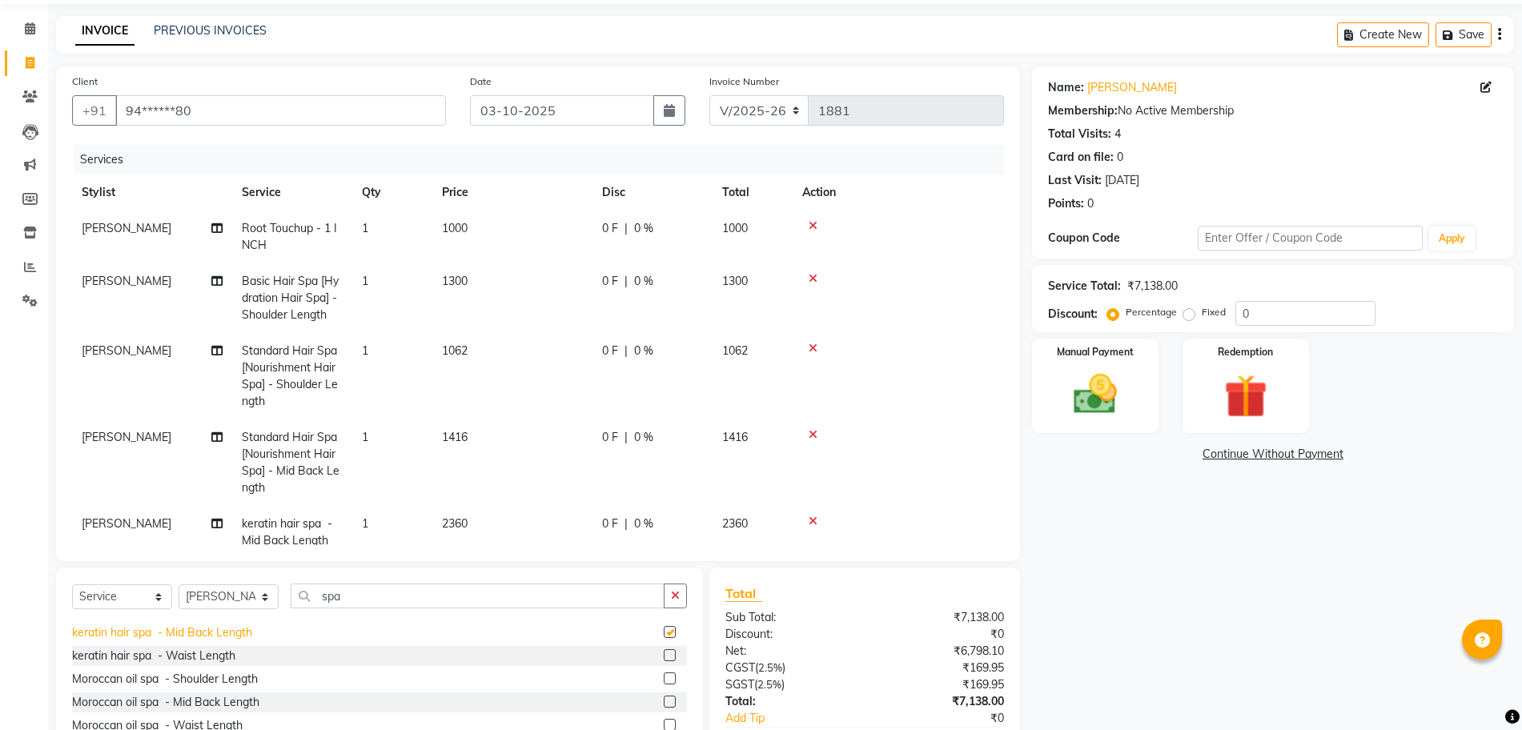
checkbox input "false"
click at [812, 517] on icon at bounding box center [813, 521] width 9 height 11
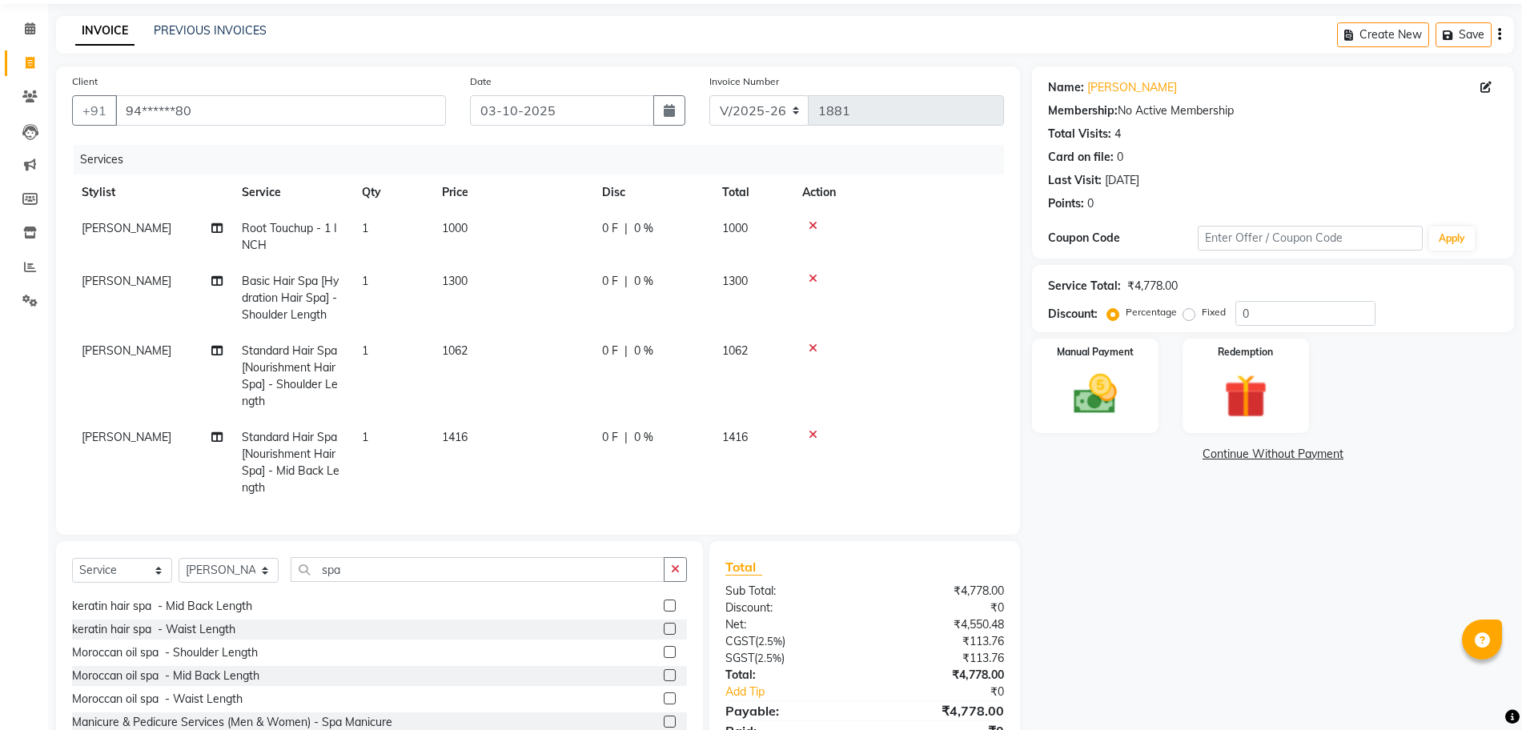
click at [814, 434] on icon at bounding box center [813, 434] width 9 height 11
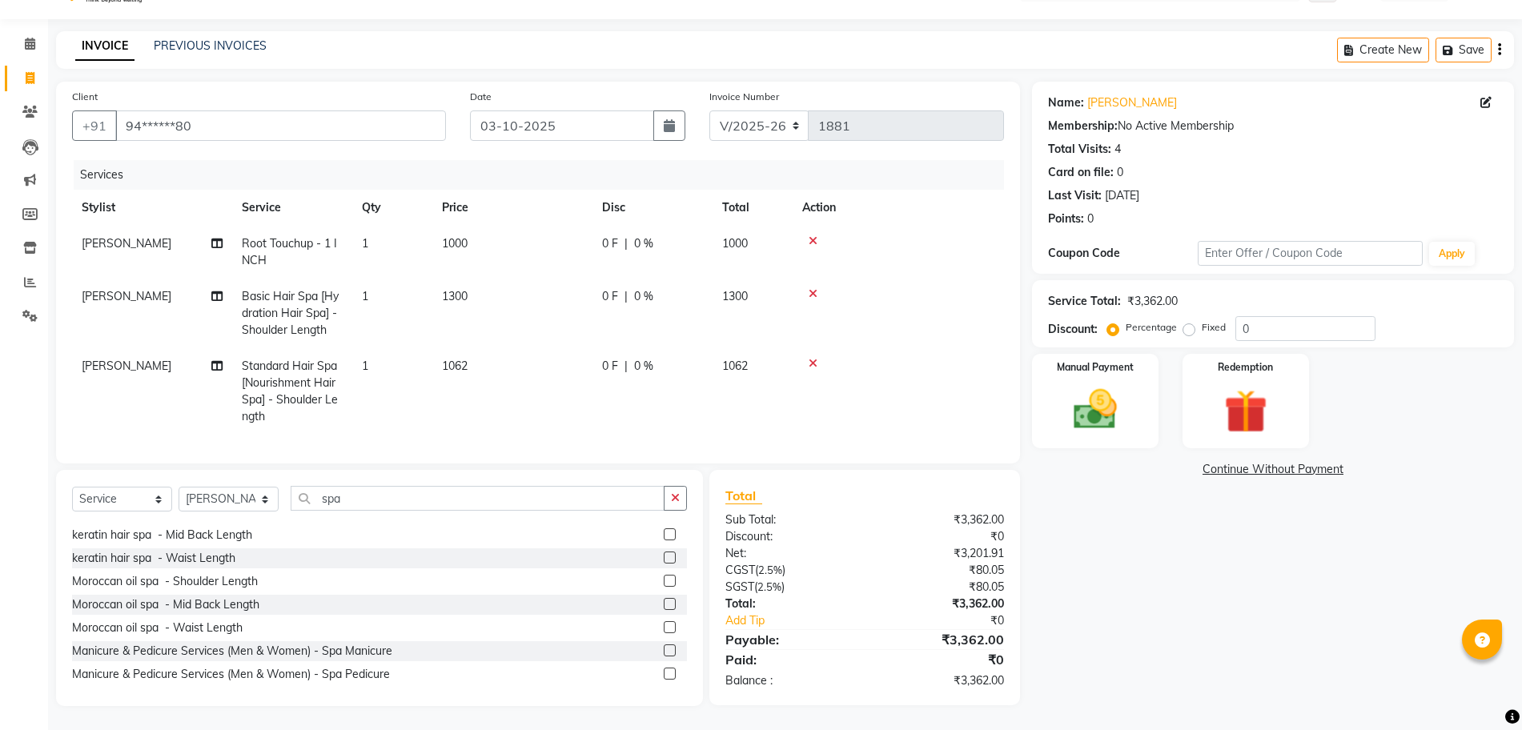
drag, startPoint x: 396, startPoint y: 287, endPoint x: 168, endPoint y: -21, distance: 383.6
drag, startPoint x: 168, startPoint y: -21, endPoint x: 38, endPoint y: 319, distance: 363.7
click at [38, 333] on div "Calendar Invoice Clients Leads Marketing Members Inventory Reports Settings Com…" at bounding box center [108, 356] width 216 height 699
click at [38, 307] on span at bounding box center [30, 316] width 28 height 18
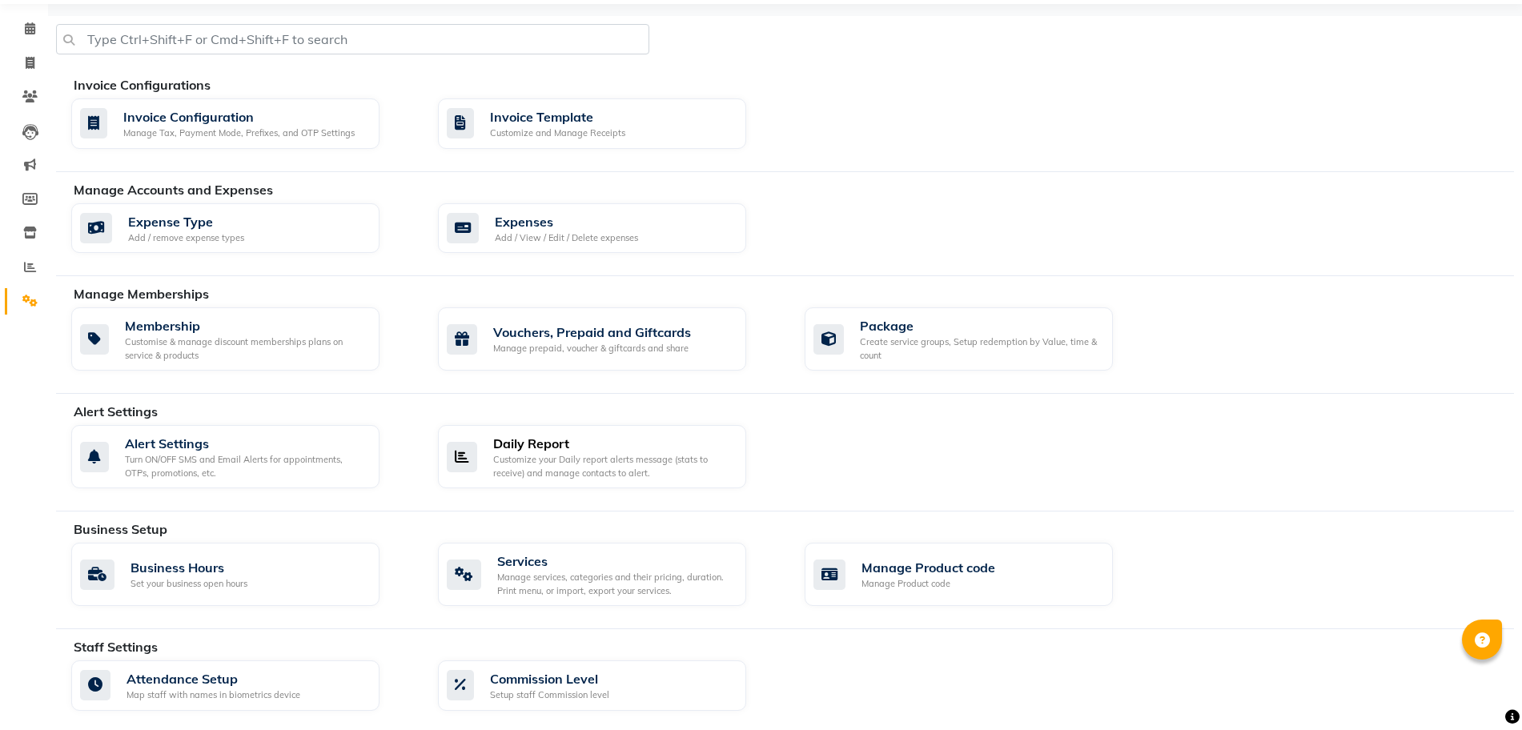
drag, startPoint x: 415, startPoint y: 683, endPoint x: 371, endPoint y: 777, distance: 103.5
drag, startPoint x: 371, startPoint y: 777, endPoint x: 1027, endPoint y: 455, distance: 730.6
click at [1074, 456] on div "Alert Settings Turn ON/OFF SMS and Email Alerts for appointments, OTPs, promoti…" at bounding box center [792, 460] width 1467 height 70
click at [596, 576] on div "Manage services, categories and their pricing, duration. Print menu, or import,…" at bounding box center [615, 584] width 236 height 26
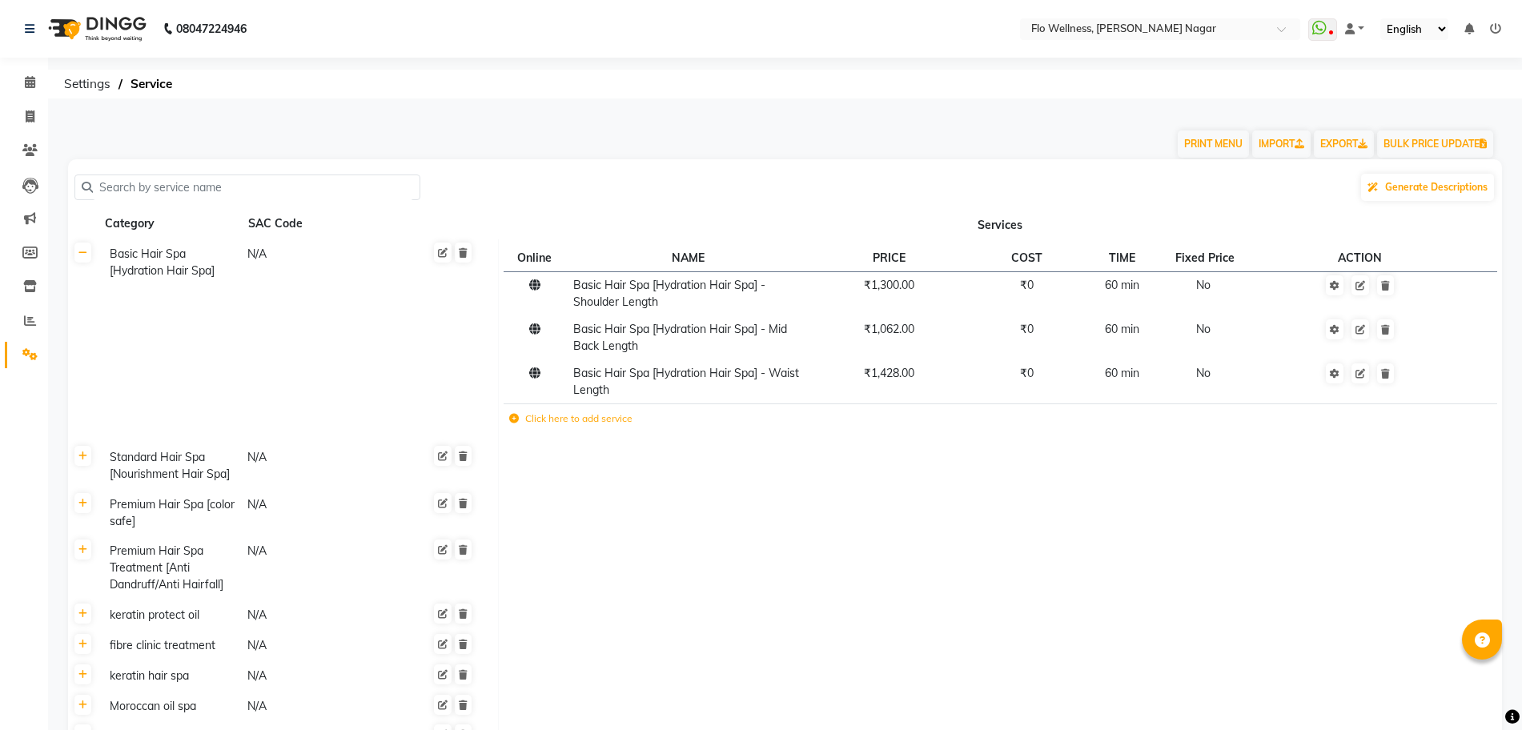
click at [279, 183] on input "text" at bounding box center [253, 187] width 320 height 25
type input "r"
type input "spa"
click at [1369, 281] on link at bounding box center [1361, 285] width 18 height 20
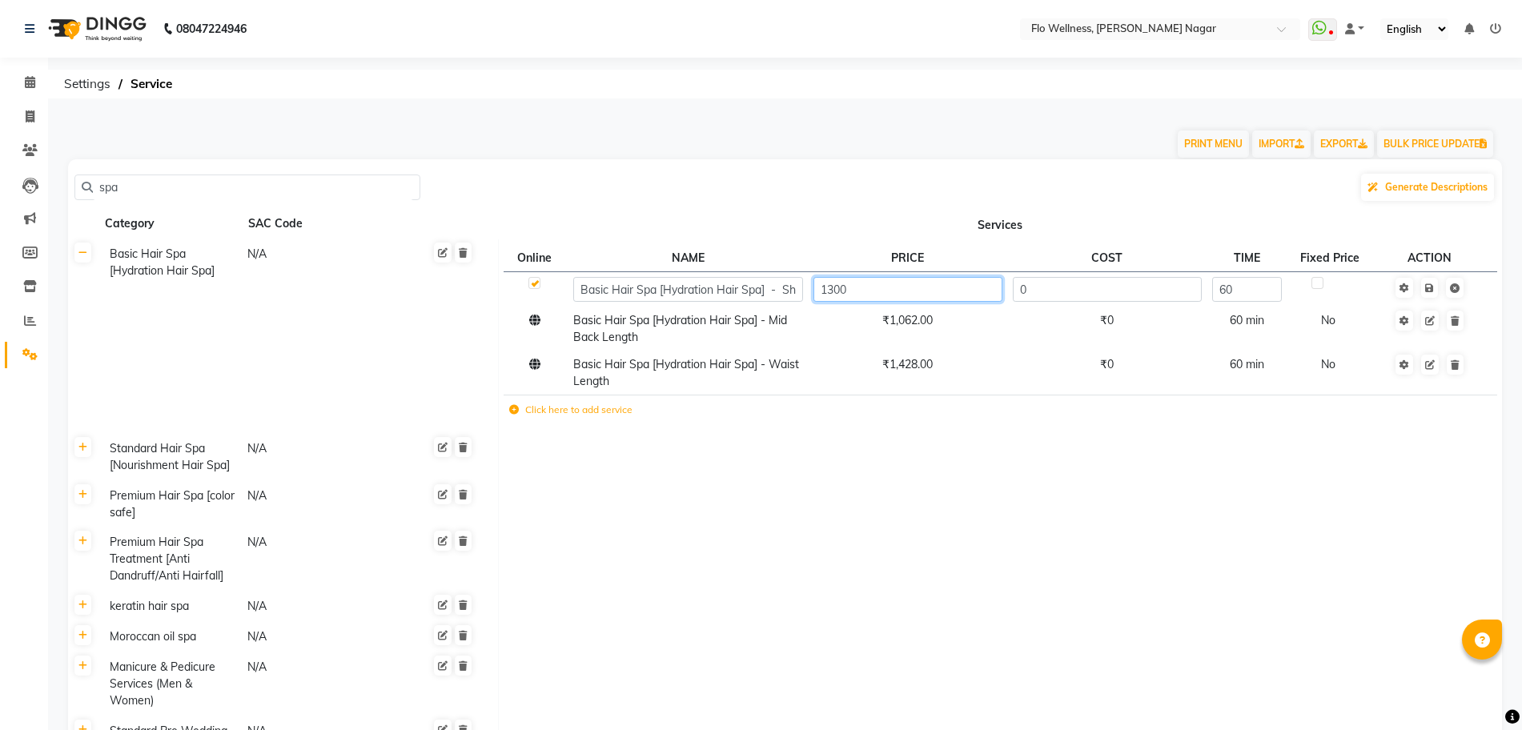
click at [857, 291] on input "1300" at bounding box center [908, 289] width 189 height 25
type input "1"
type input "1200"
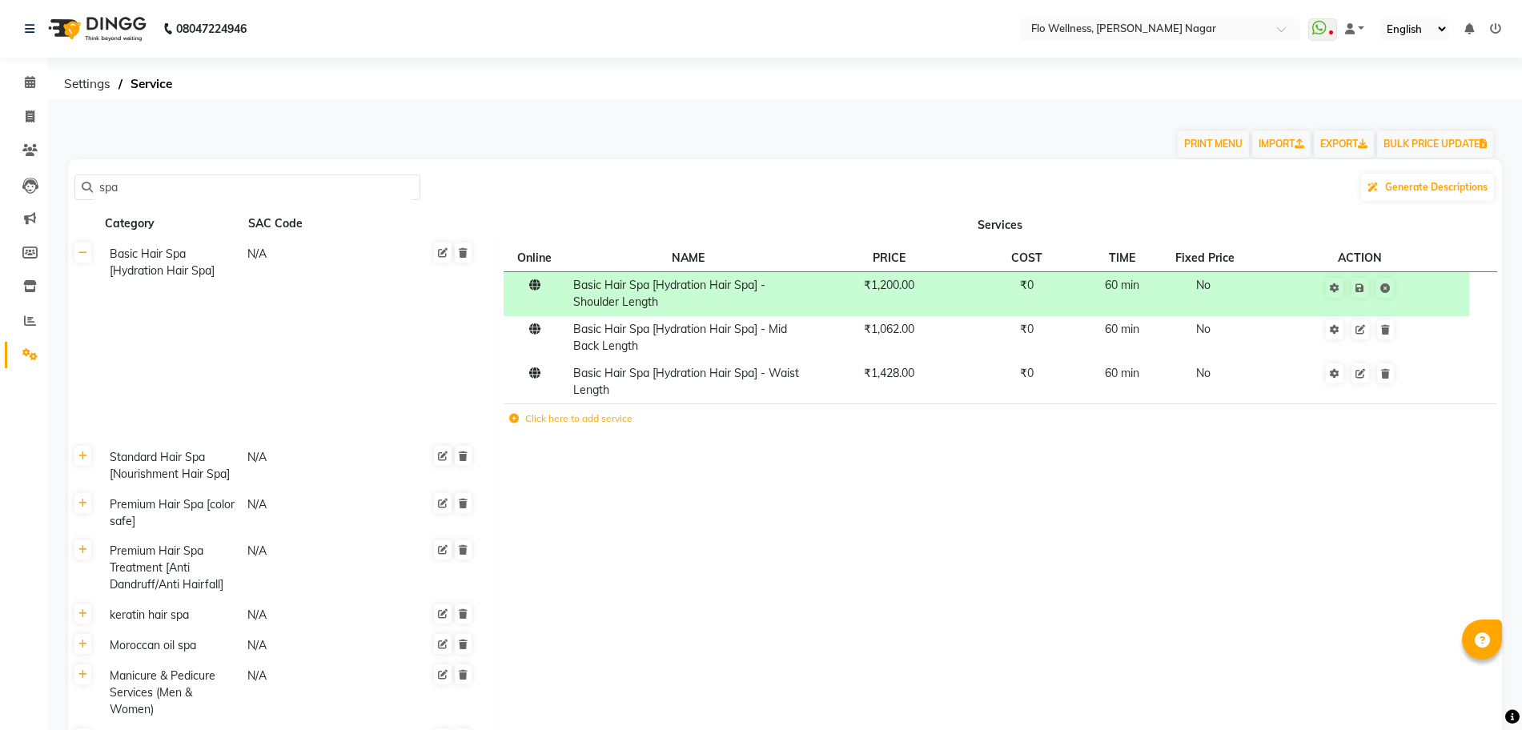
click at [1441, 291] on td at bounding box center [1360, 293] width 219 height 44
click at [1359, 285] on icon at bounding box center [1360, 288] width 9 height 10
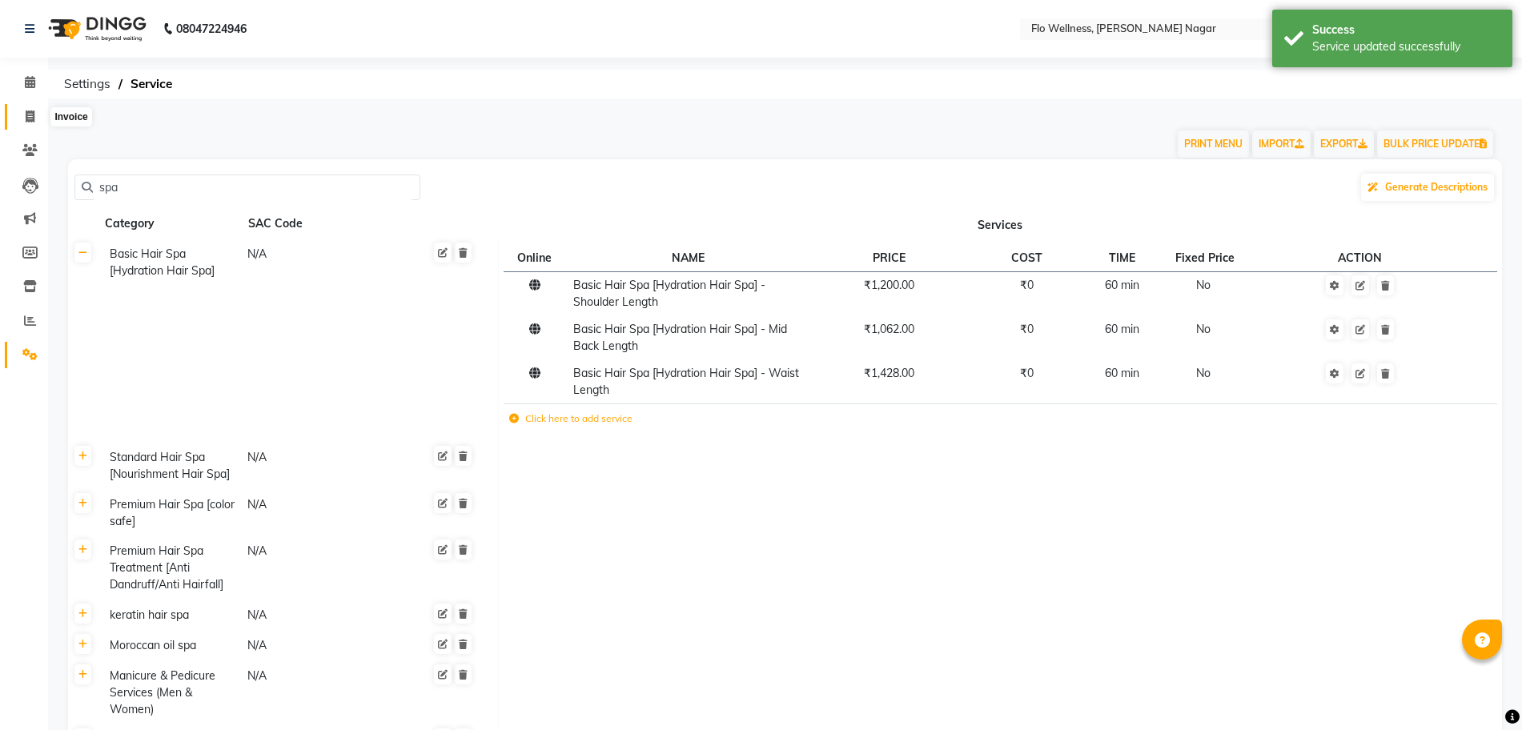
click at [35, 116] on span at bounding box center [30, 117] width 28 height 18
select select "4509"
select select "service"
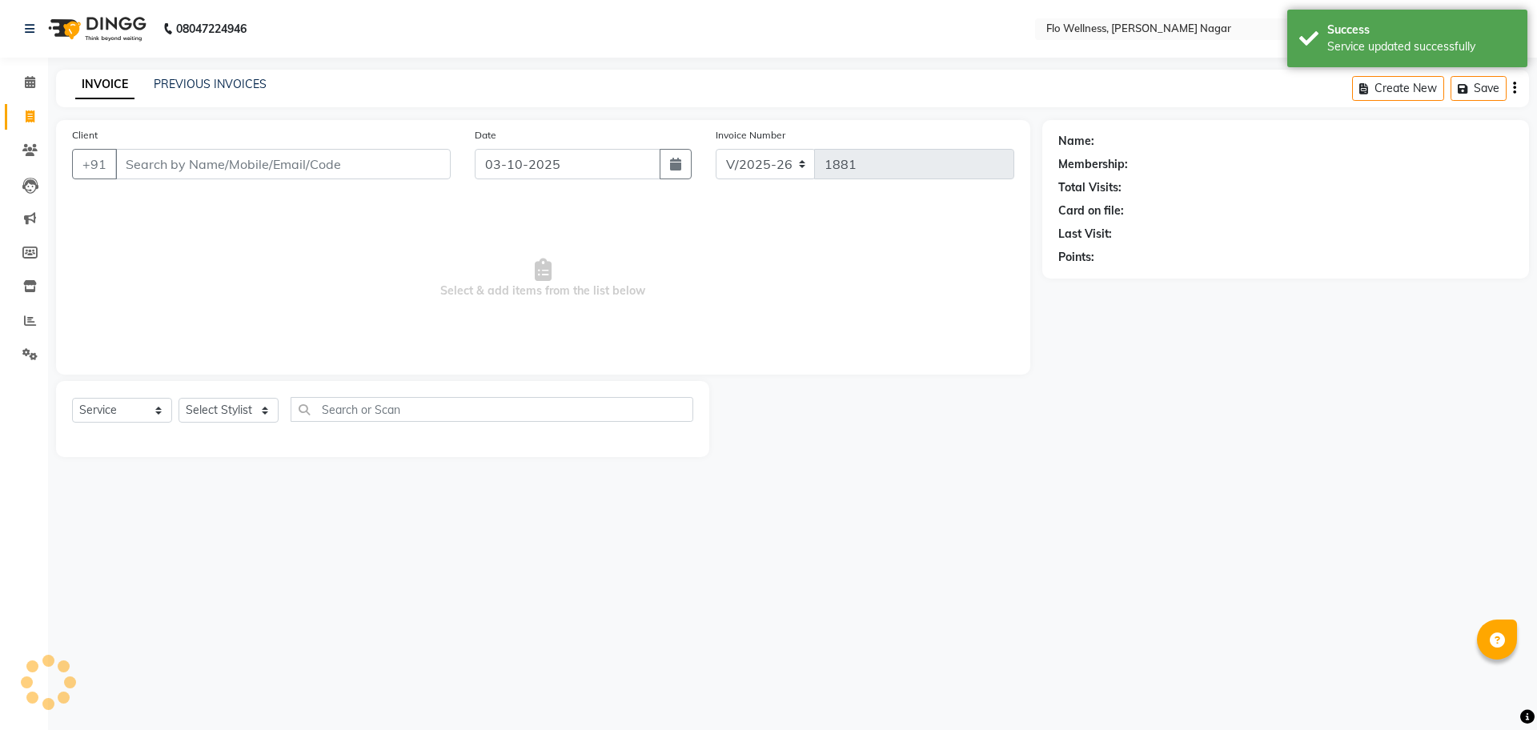
click at [223, 158] on input "Client" at bounding box center [283, 164] width 336 height 30
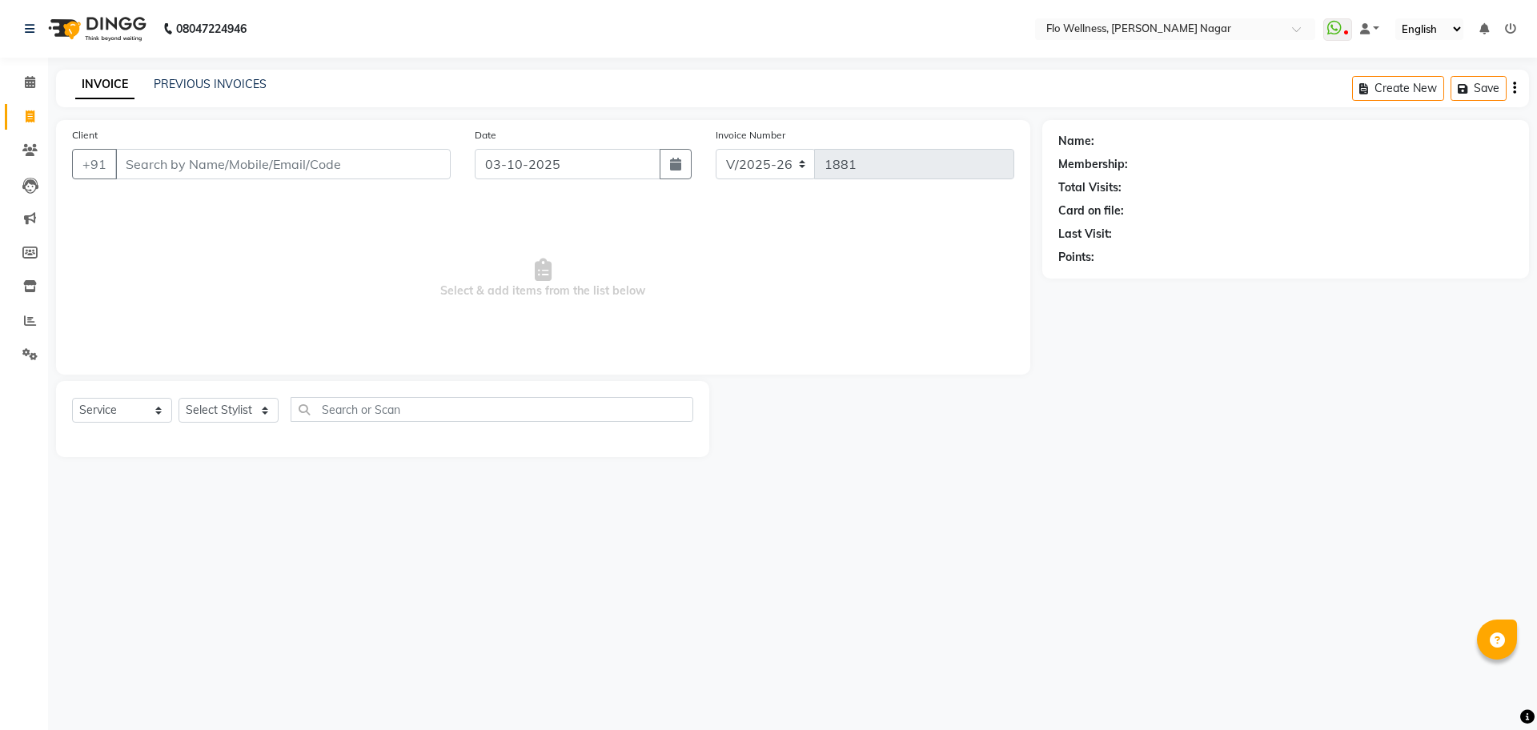
click at [253, 164] on input "Client" at bounding box center [283, 164] width 336 height 30
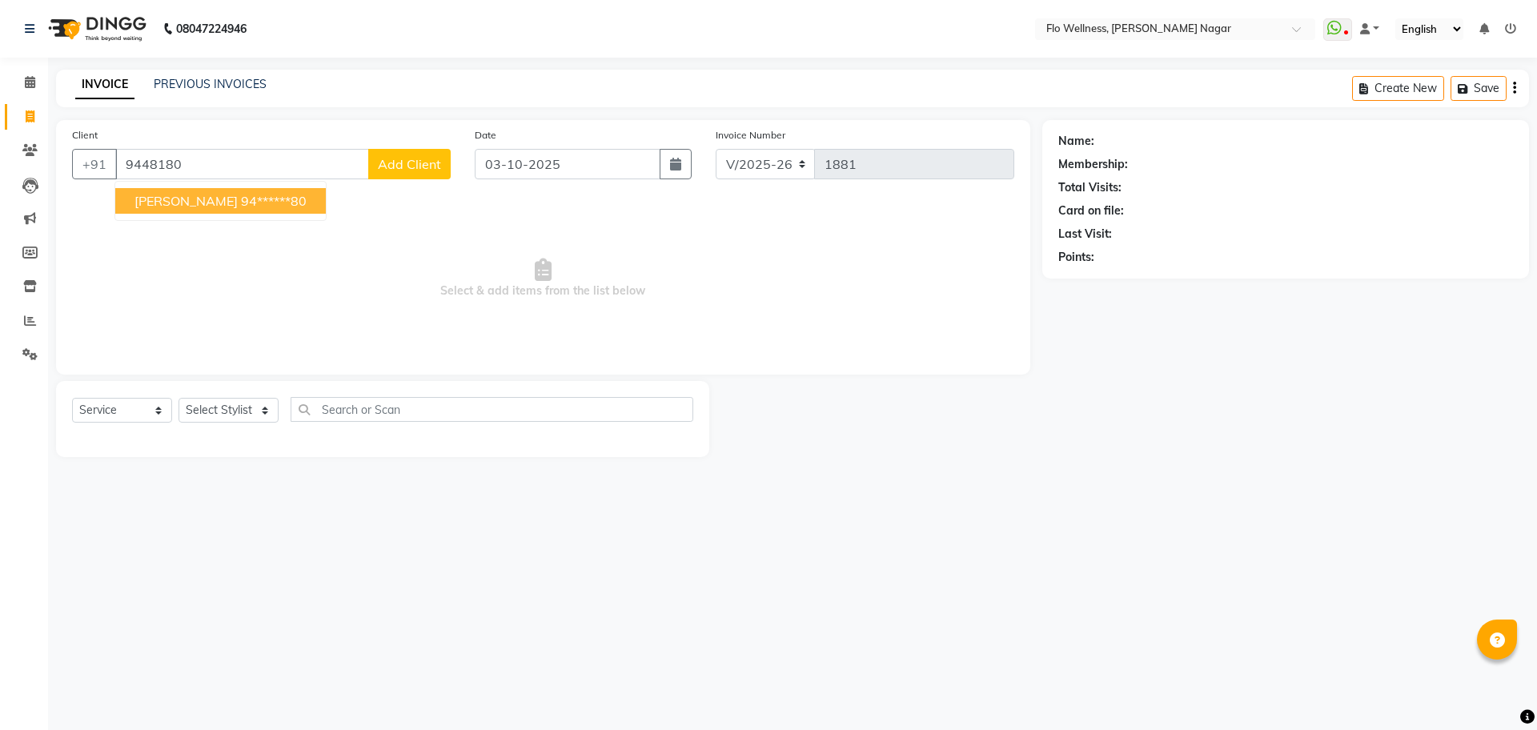
click at [241, 203] on ngb-highlight "94******80" at bounding box center [274, 201] width 66 height 16
type input "94******80"
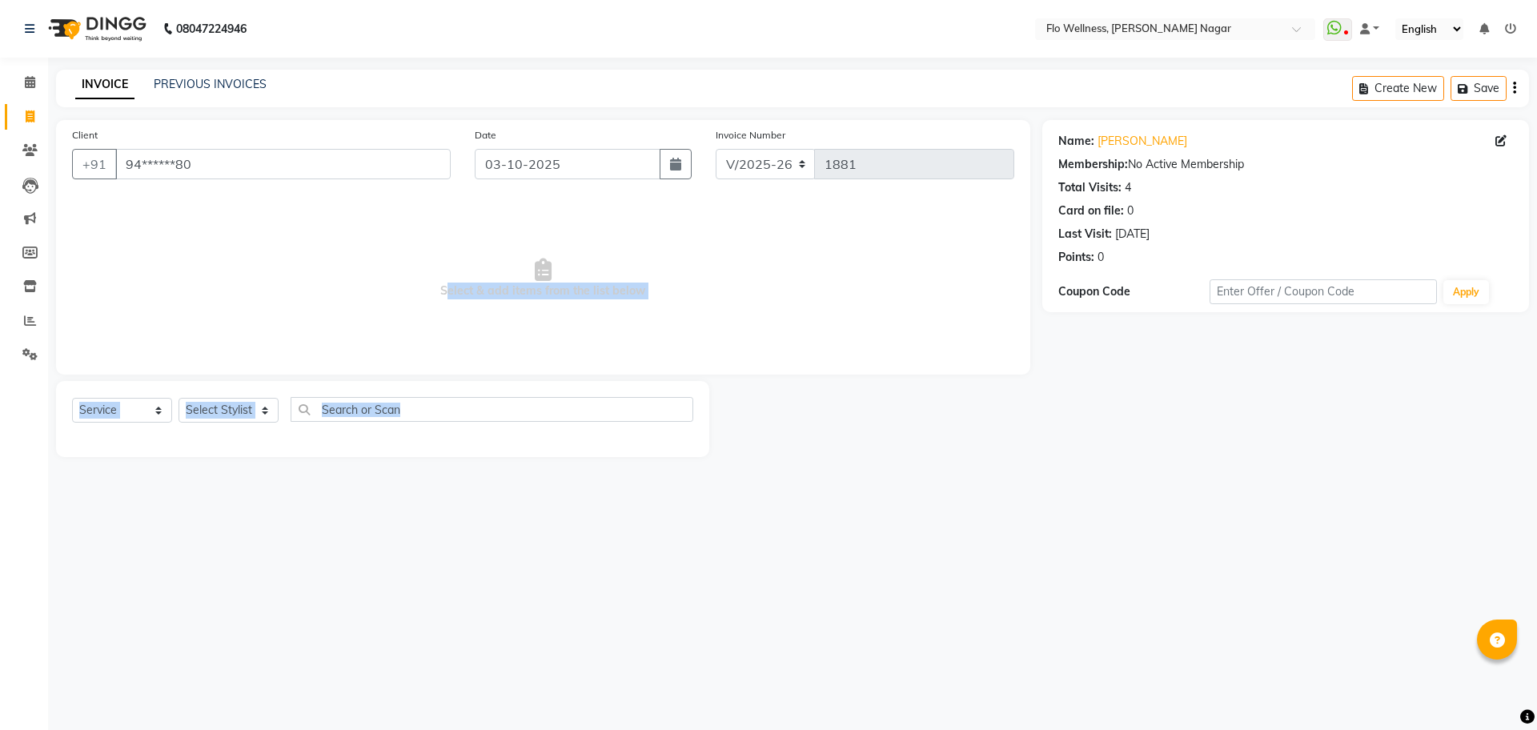
drag, startPoint x: 295, startPoint y: 463, endPoint x: 288, endPoint y: 491, distance: 28.9
click at [297, 492] on div "08047224946 Select Location × Flo Wellness, Somanath Nagar WhatsApp Status ✕ St…" at bounding box center [768, 365] width 1537 height 730
click at [258, 412] on select "Select Stylist [PERSON_NAME] [PERSON_NAME] R [PERSON_NAME] Nivedini [PERSON_NAM…" at bounding box center [229, 410] width 100 height 25
select select "89651"
click at [179, 398] on select "Select Stylist [PERSON_NAME] [PERSON_NAME] R [PERSON_NAME] Nivedini [PERSON_NAM…" at bounding box center [229, 410] width 100 height 25
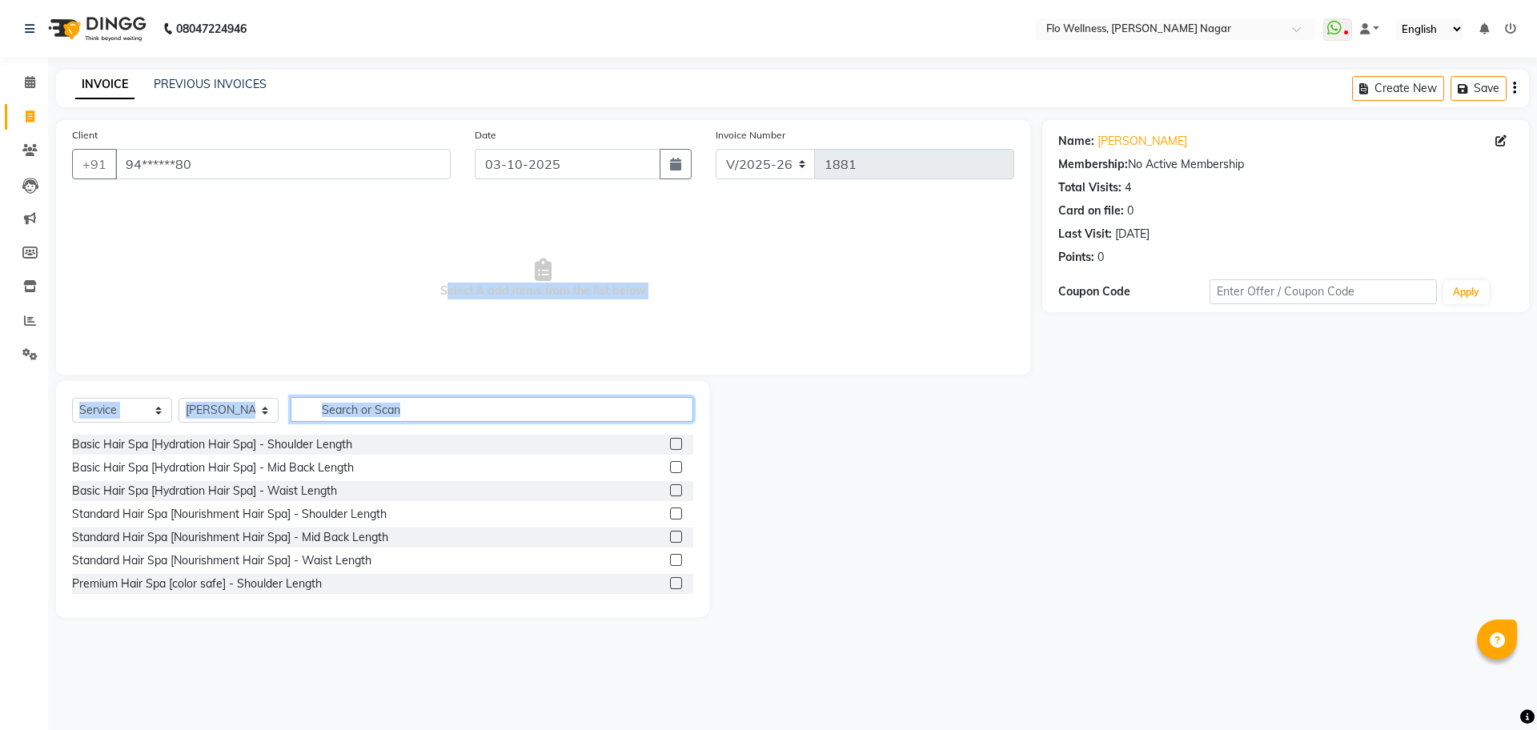
click at [414, 400] on input "text" at bounding box center [492, 409] width 403 height 25
click at [413, 407] on input "text" at bounding box center [492, 409] width 403 height 25
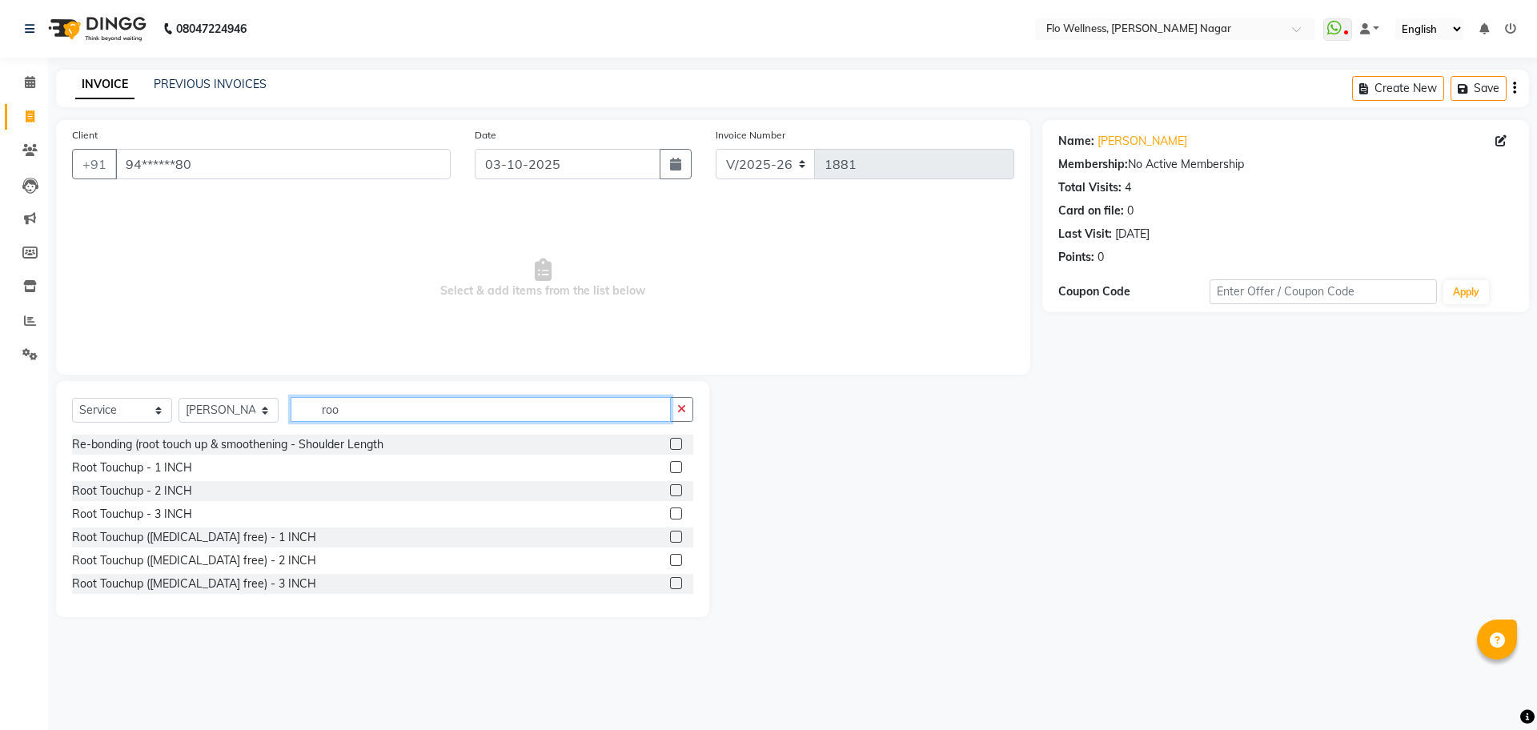
type input "roo"
click at [267, 402] on select "Select Stylist [PERSON_NAME] [PERSON_NAME] R [PERSON_NAME] Nivedini [PERSON_NAM…" at bounding box center [229, 410] width 100 height 25
select select "89638"
click at [179, 398] on select "Select Stylist [PERSON_NAME] [PERSON_NAME] R [PERSON_NAME] Nivedini [PERSON_NAM…" at bounding box center [229, 410] width 100 height 25
click at [380, 416] on input "roo" at bounding box center [481, 409] width 380 height 25
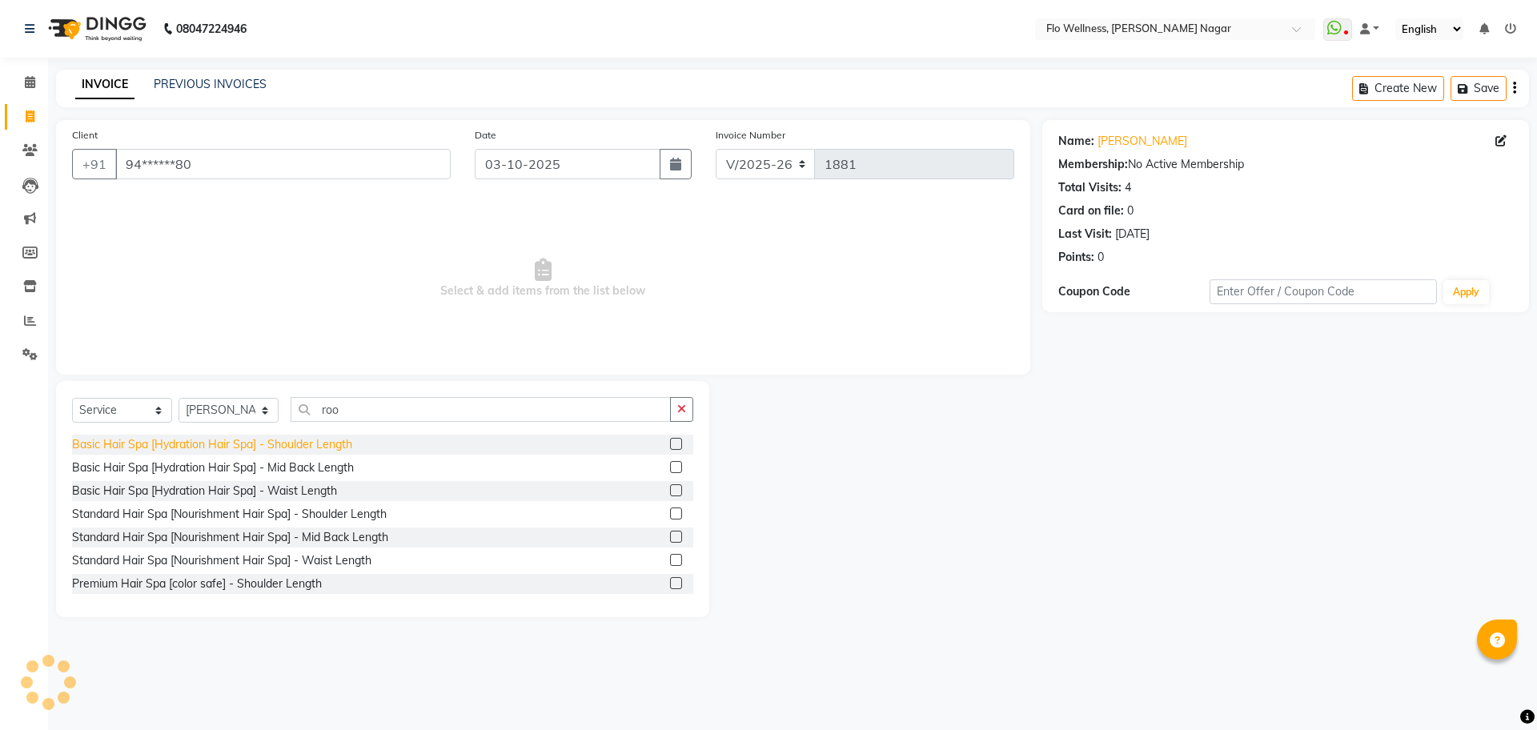
click at [217, 448] on div "Basic Hair Spa [Hydration Hair Spa] - Shoulder Length" at bounding box center [212, 444] width 280 height 17
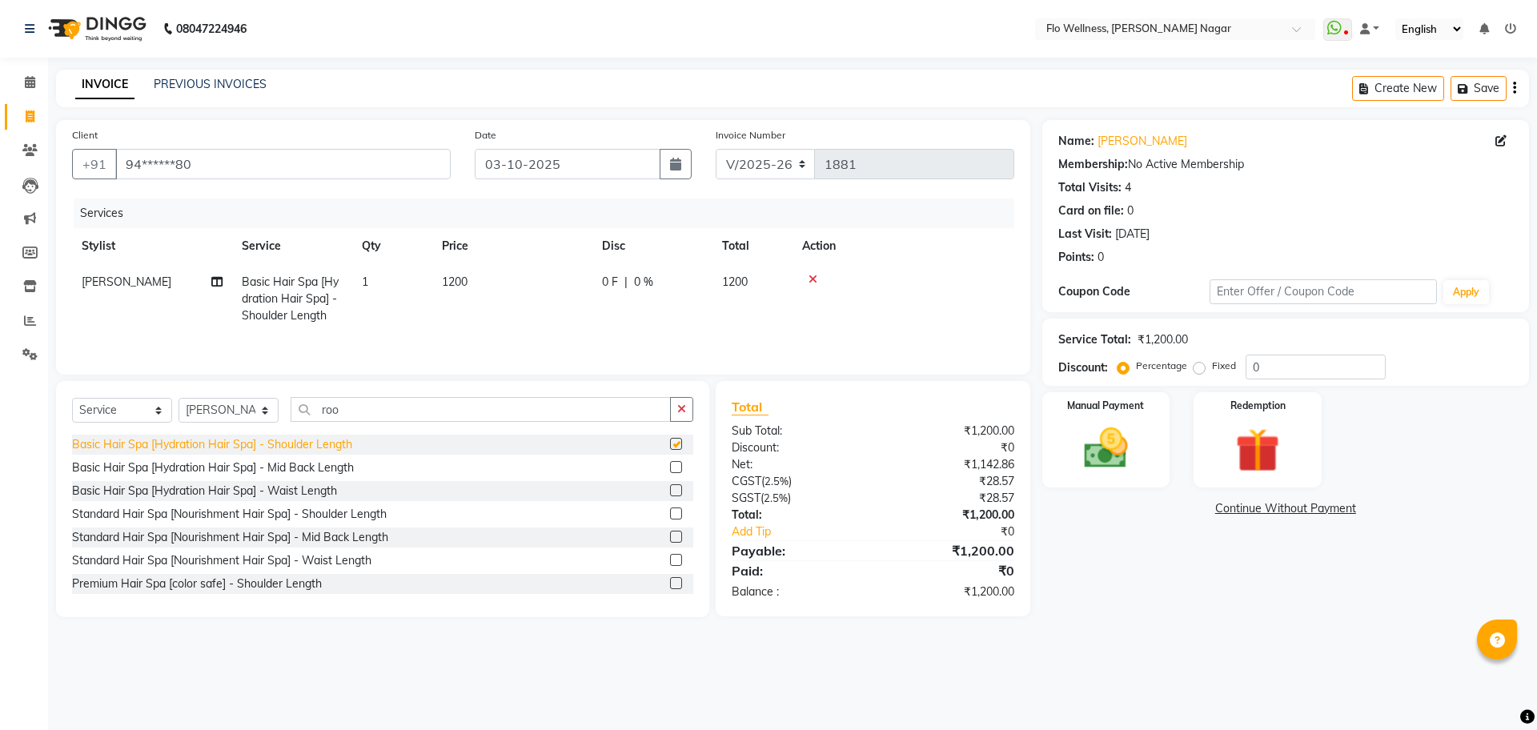
checkbox input "false"
click at [813, 280] on icon at bounding box center [813, 279] width 9 height 11
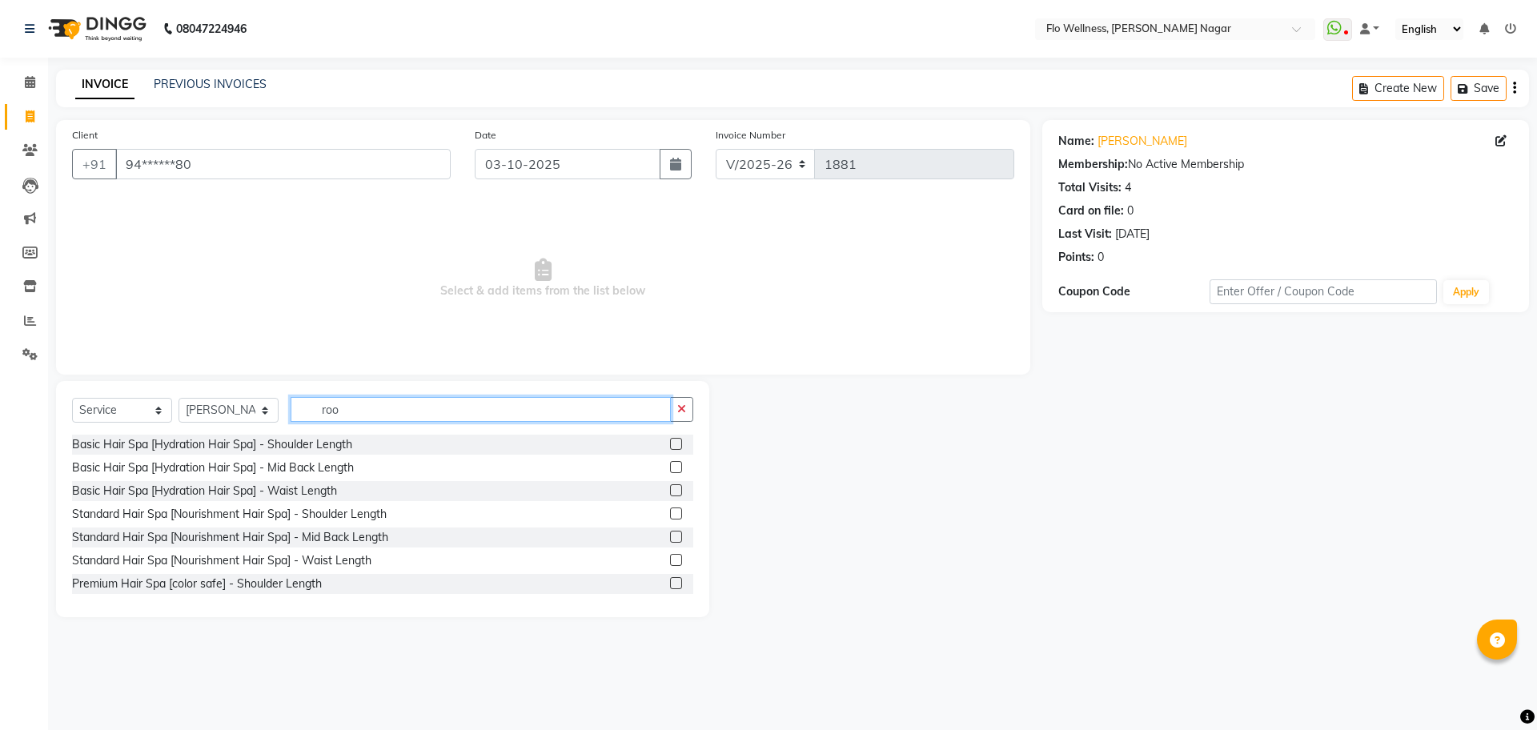
click at [355, 415] on input "roo" at bounding box center [481, 409] width 380 height 25
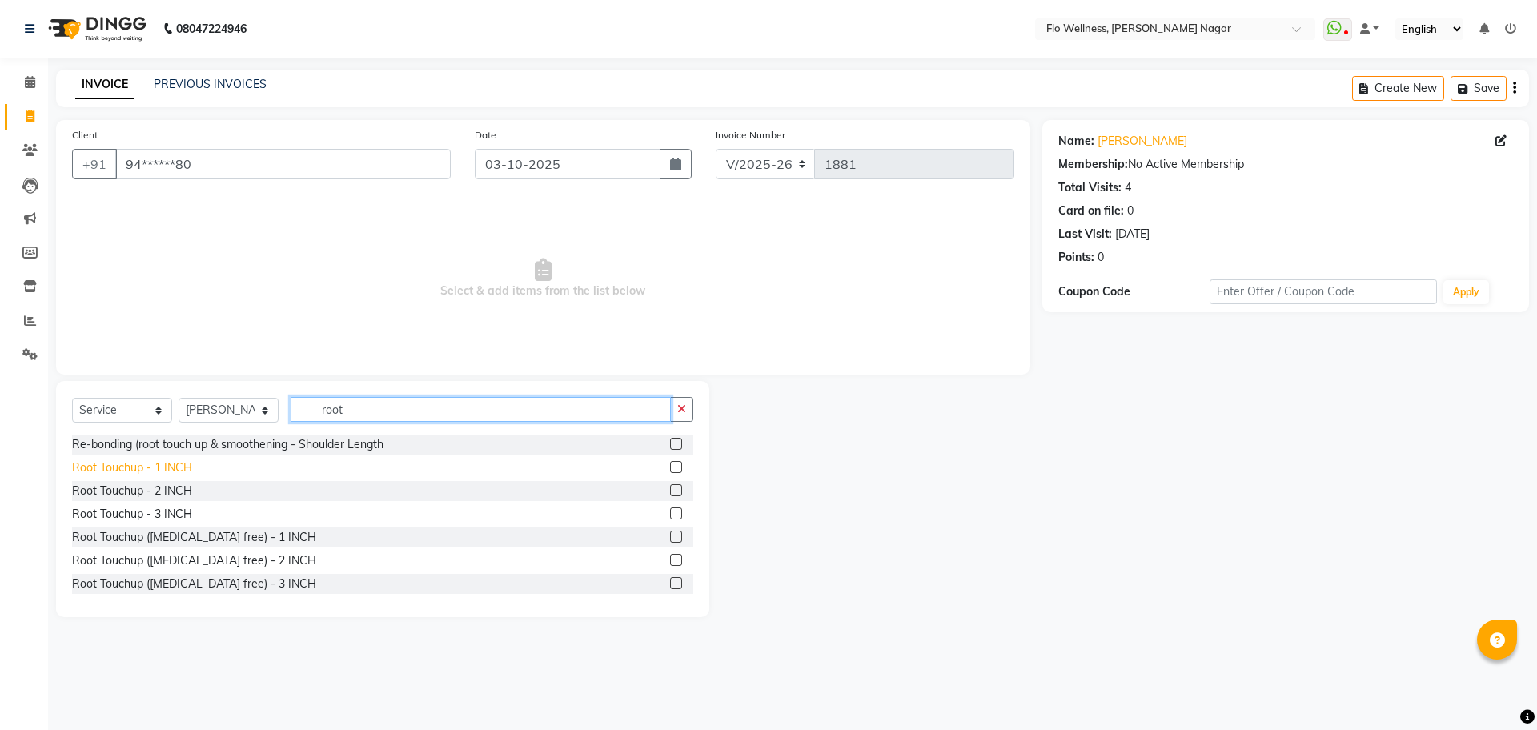
type input "root"
click at [164, 471] on div "Root Touchup - 1 INCH" at bounding box center [132, 468] width 120 height 17
checkbox input "false"
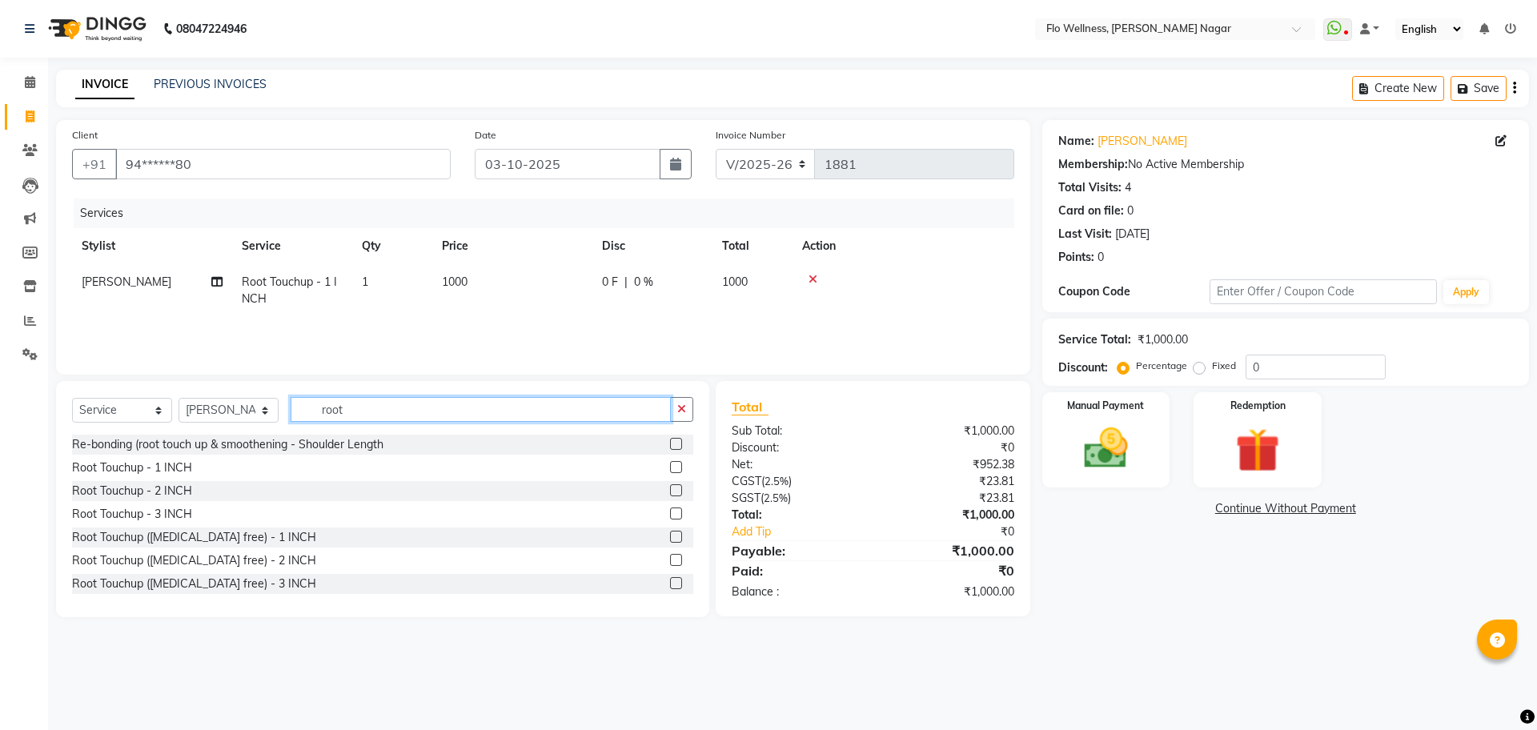
click at [445, 408] on input "root" at bounding box center [481, 409] width 380 height 25
type input "r"
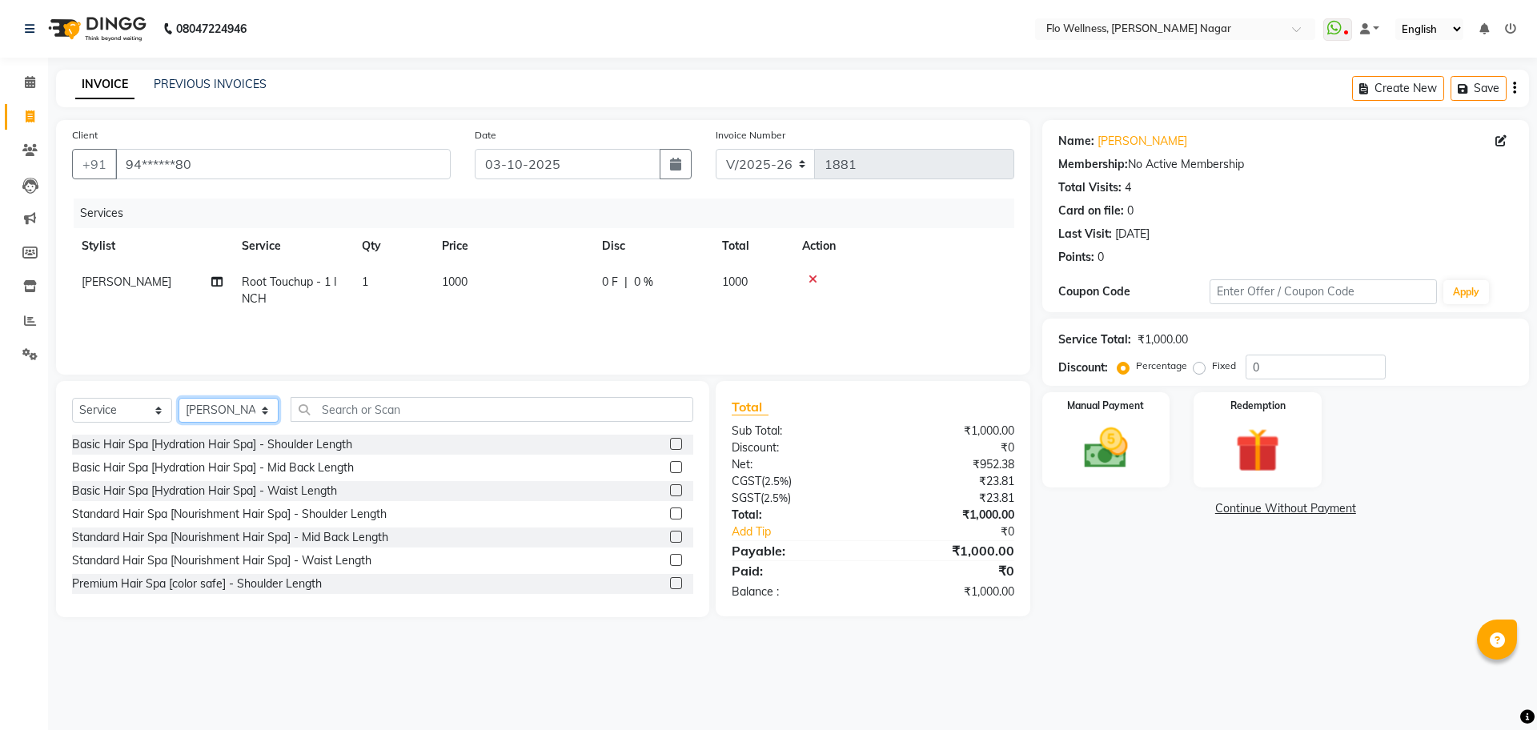
click at [257, 408] on select "Select Stylist [PERSON_NAME] [PERSON_NAME] R [PERSON_NAME] Nivedini [PERSON_NAM…" at bounding box center [229, 410] width 100 height 25
select select "89651"
click at [179, 398] on select "Select Stylist [PERSON_NAME] [PERSON_NAME] R [PERSON_NAME] Nivedini [PERSON_NAM…" at bounding box center [229, 410] width 100 height 25
click at [378, 416] on input "text" at bounding box center [492, 409] width 403 height 25
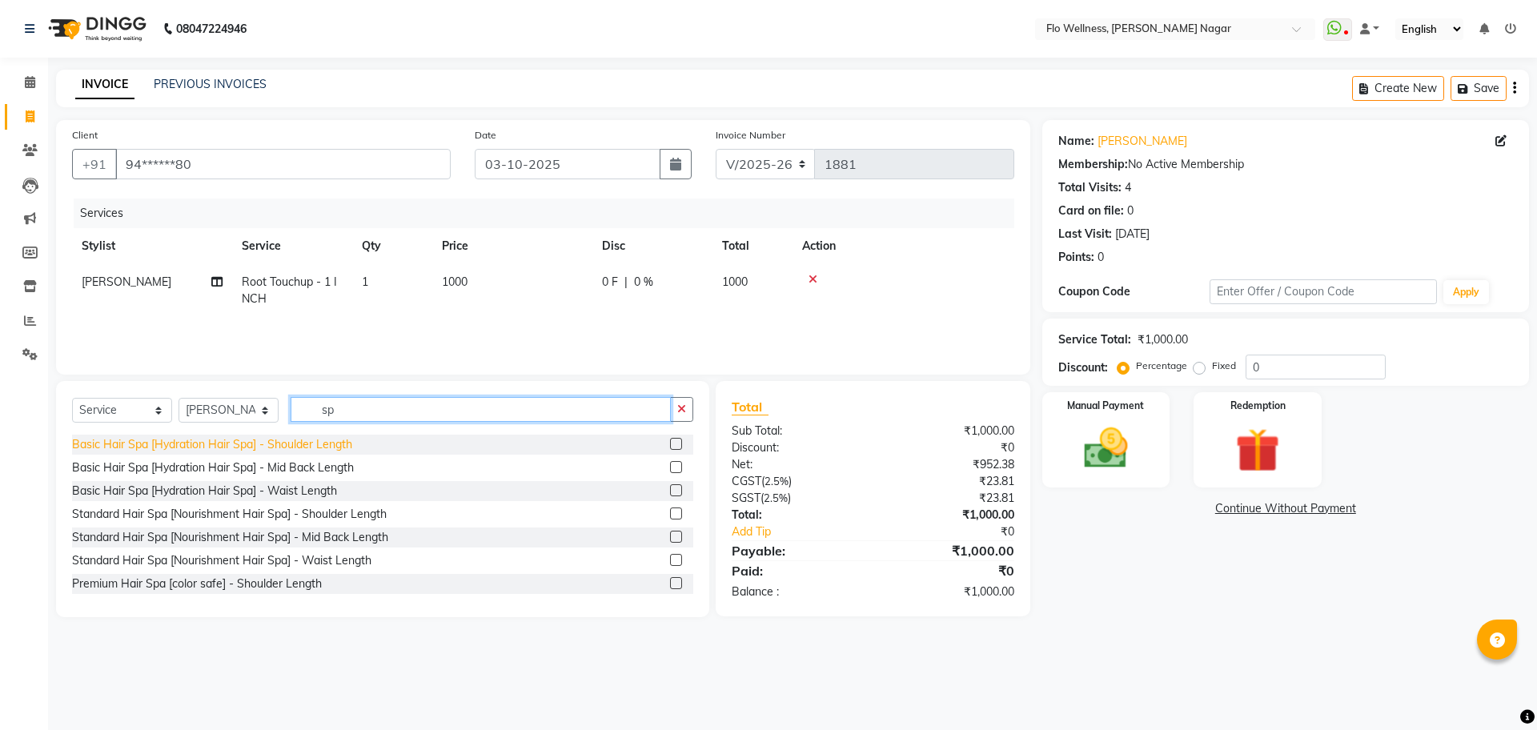
type input "sp"
click at [352, 439] on div "Basic Hair Spa [Hydration Hair Spa] - Shoulder Length" at bounding box center [212, 444] width 280 height 17
checkbox input "false"
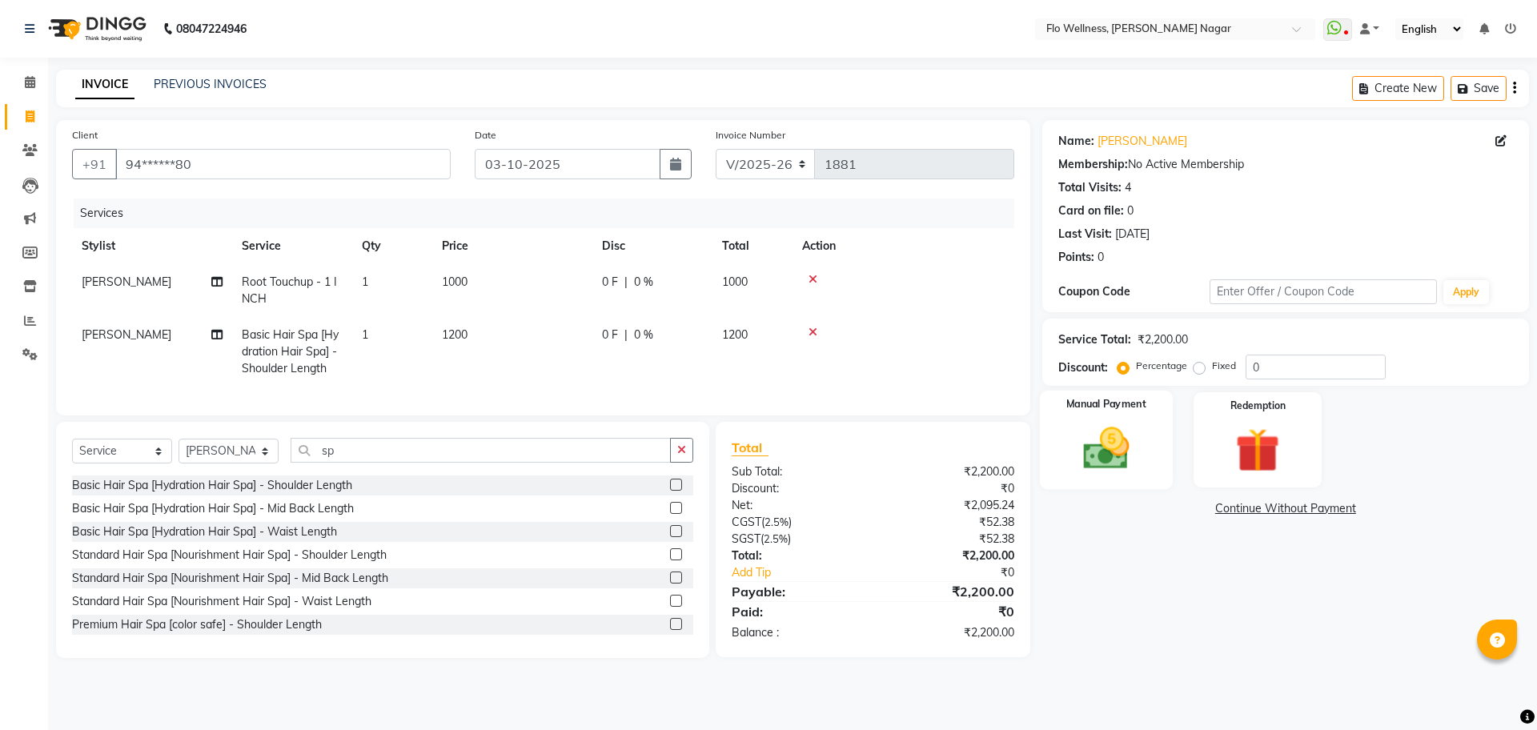
click at [1103, 438] on img at bounding box center [1106, 448] width 74 height 53
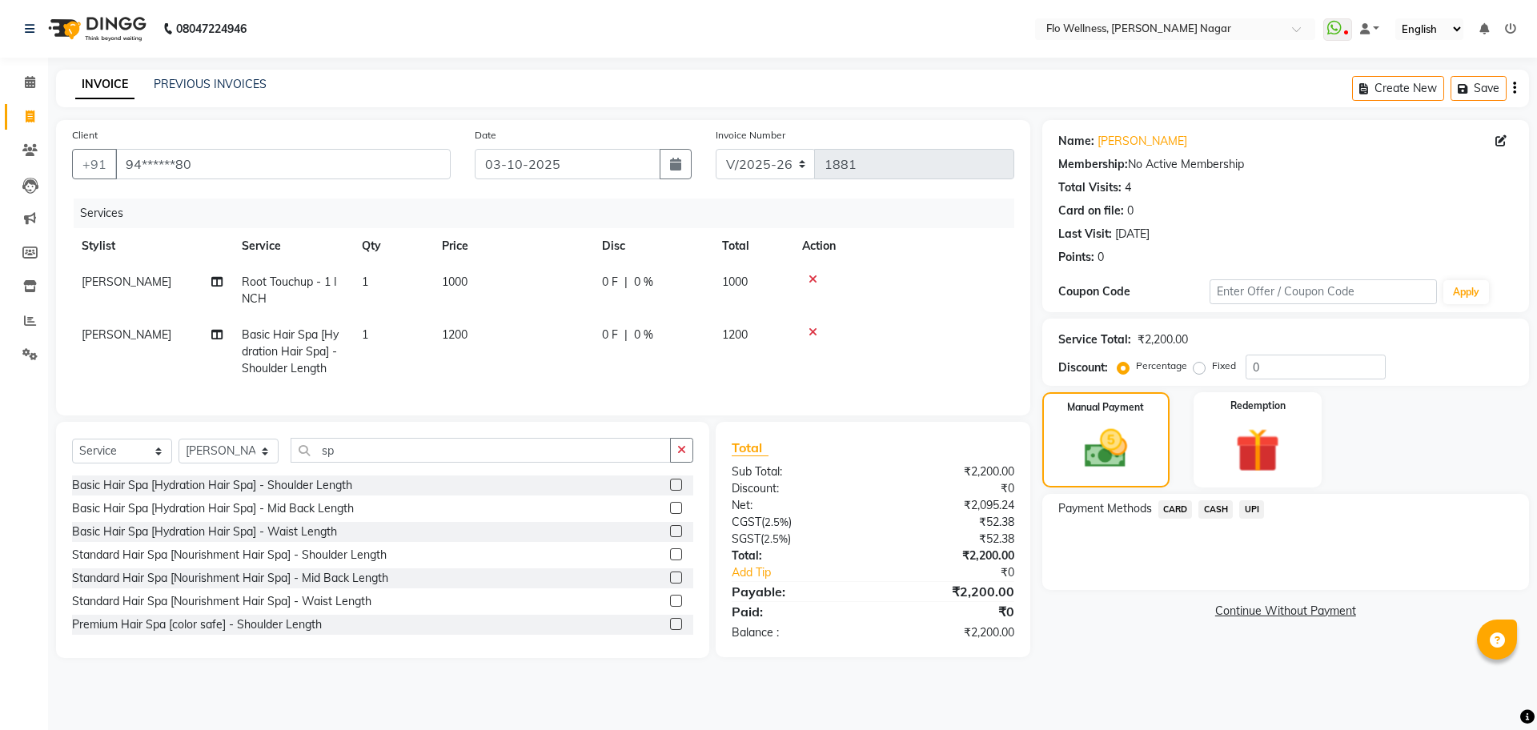
click at [1256, 504] on span "UPI" at bounding box center [1252, 509] width 25 height 18
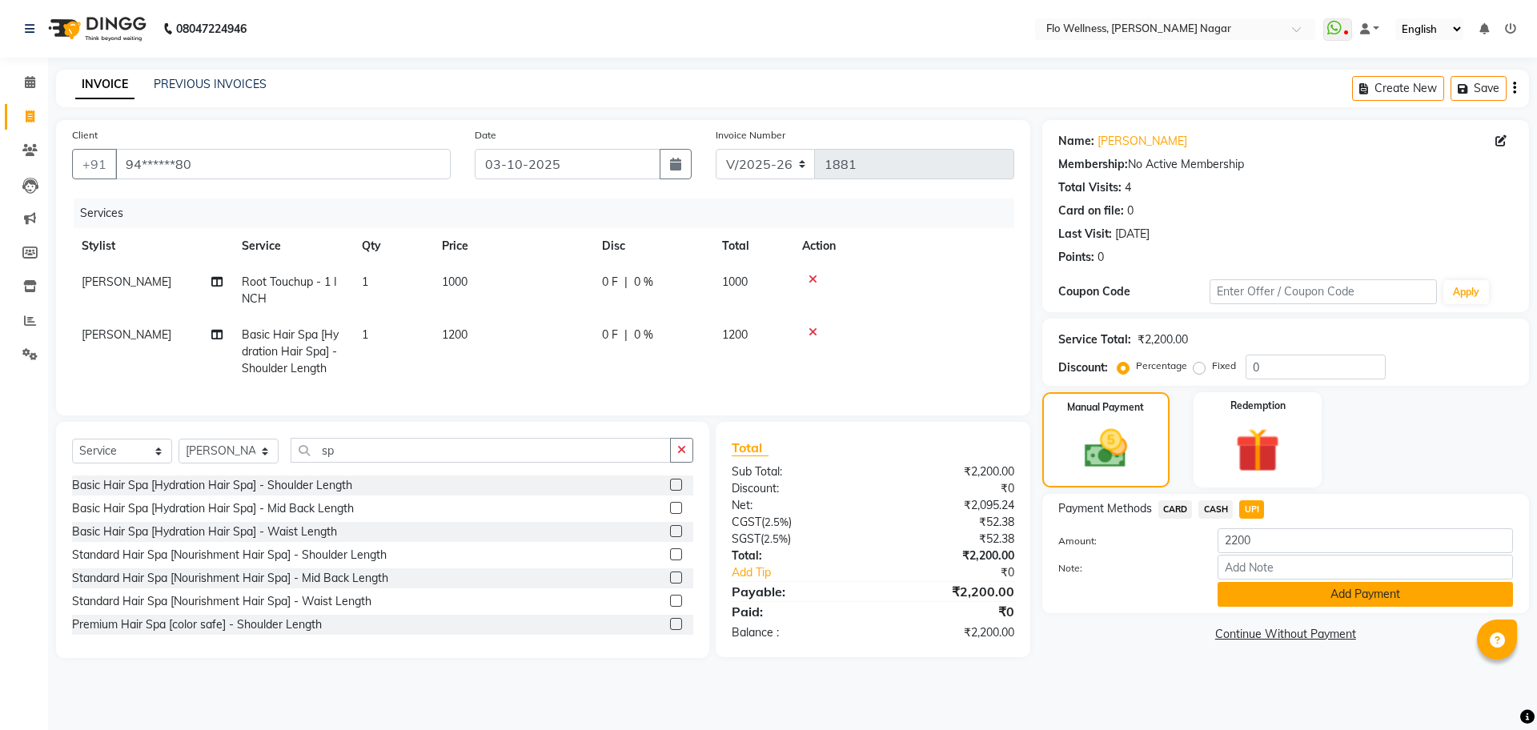
click at [1292, 589] on button "Add Payment" at bounding box center [1365, 594] width 295 height 25
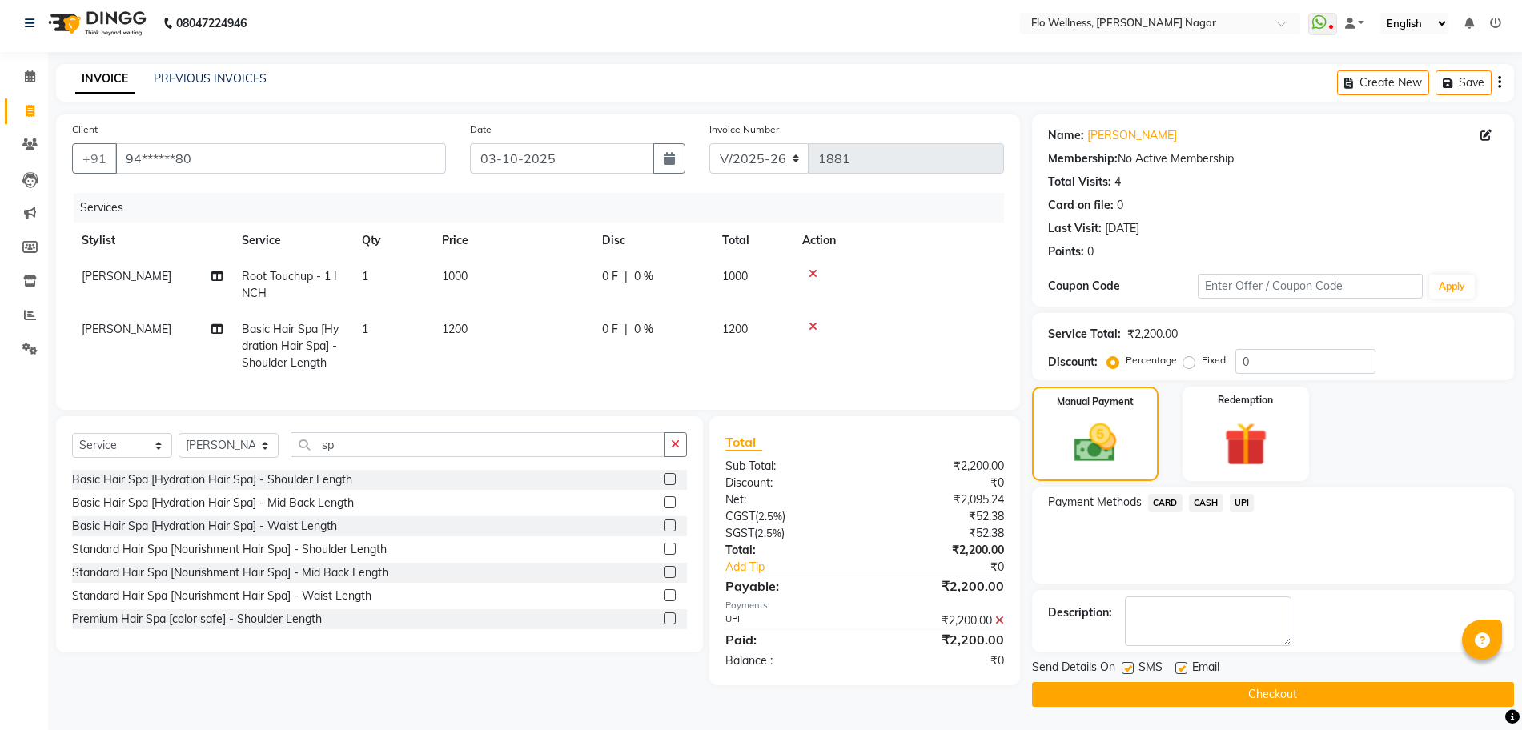
scroll to position [6, 0]
click at [1277, 695] on button "Checkout" at bounding box center [1273, 693] width 482 height 25
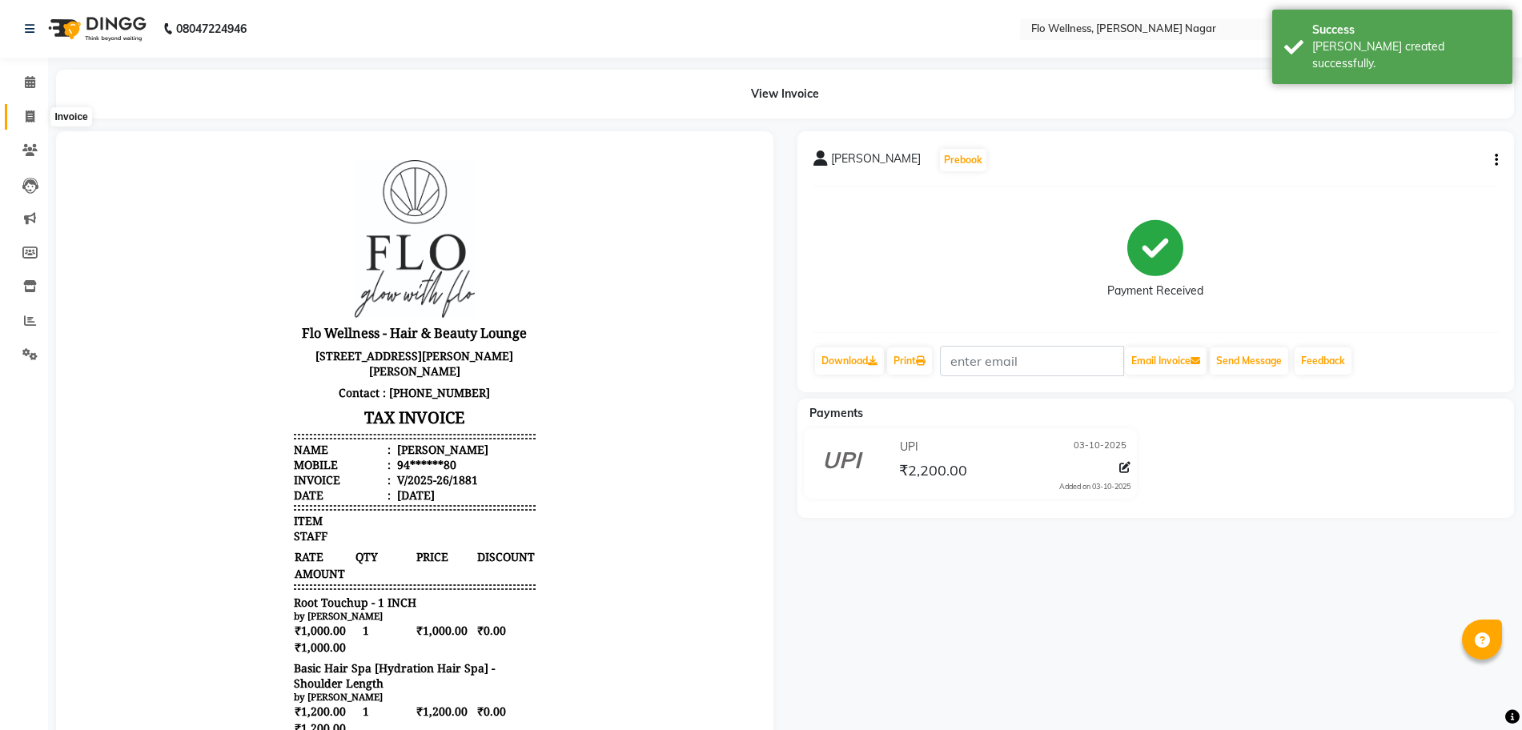
click at [18, 112] on span at bounding box center [30, 117] width 28 height 18
select select "4509"
select select "service"
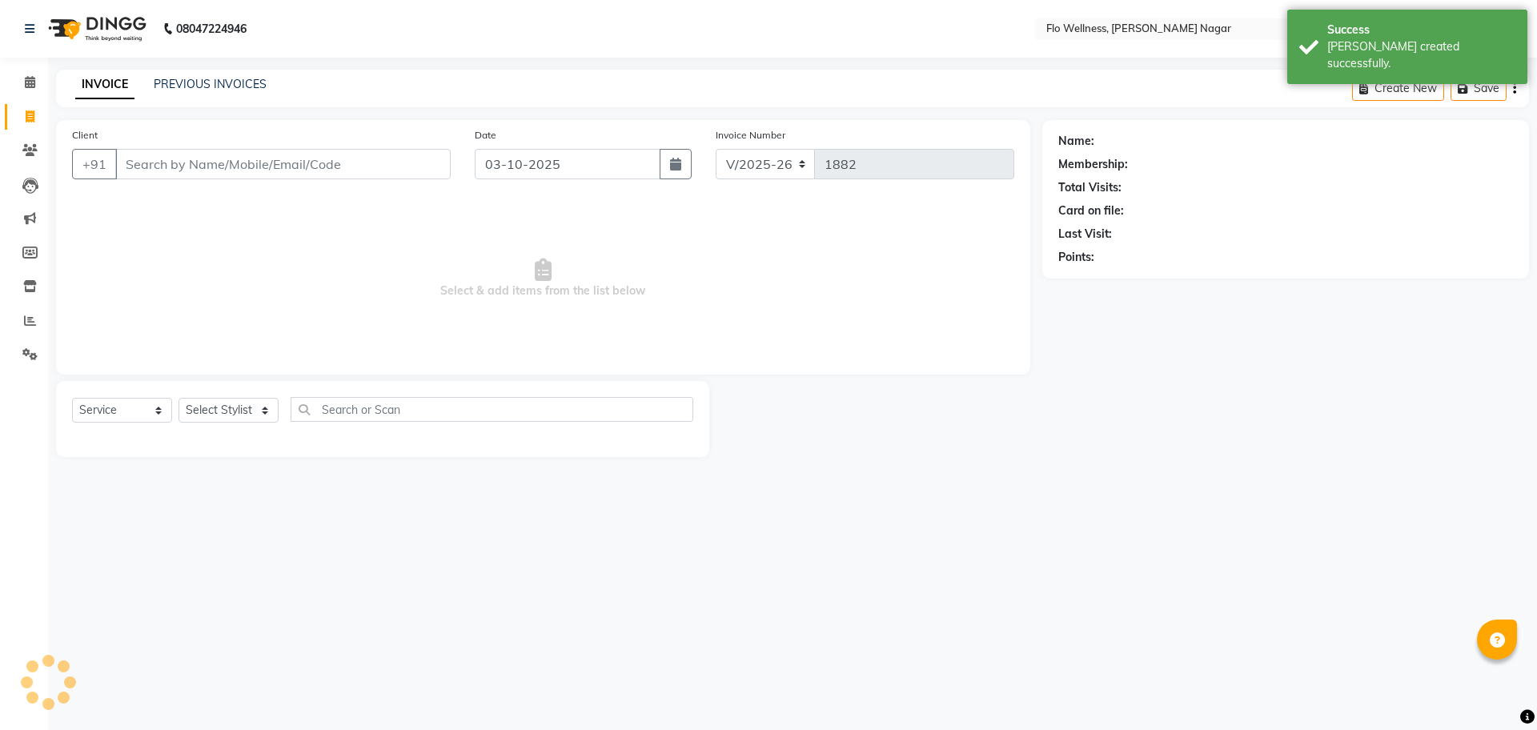
click at [147, 167] on input "Client" at bounding box center [283, 164] width 336 height 30
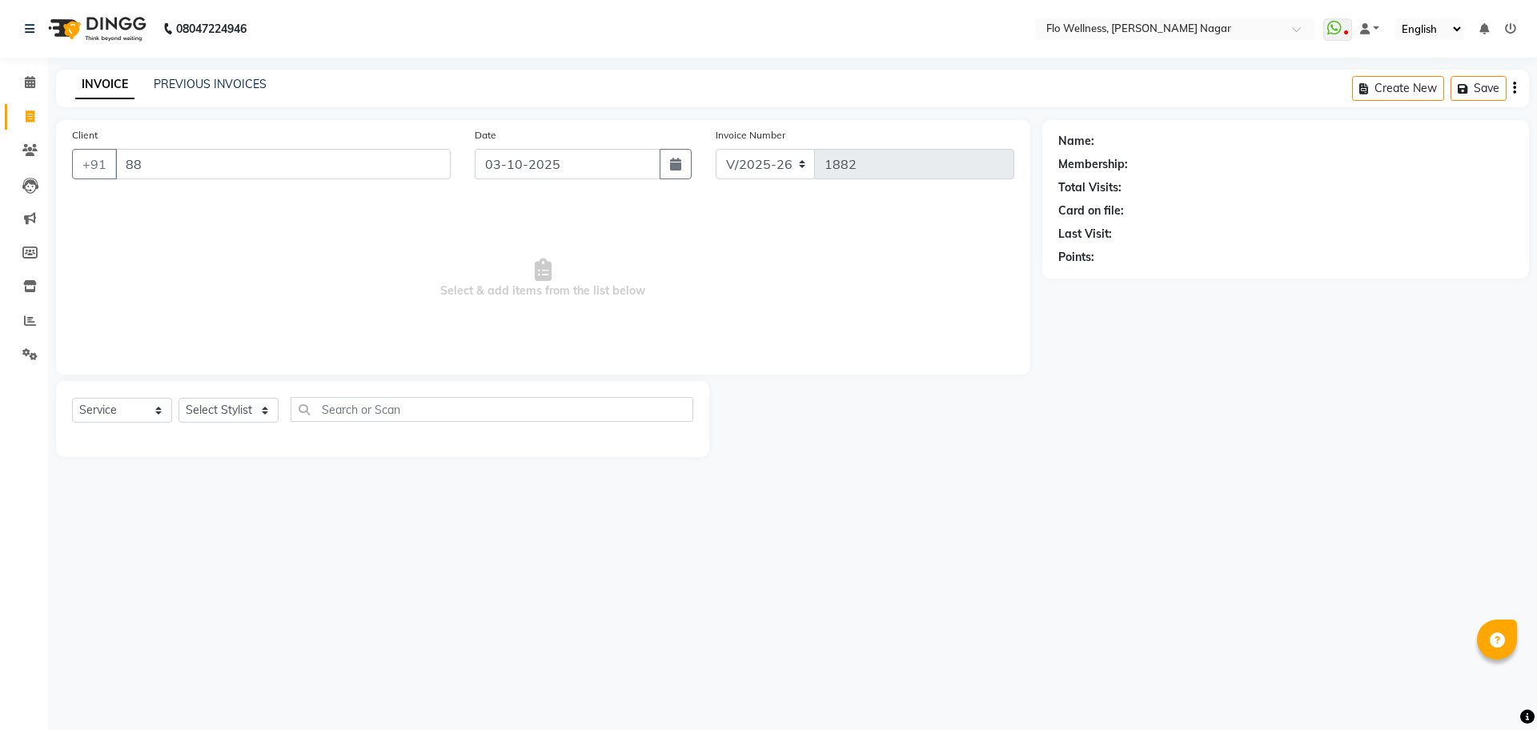
type input "8"
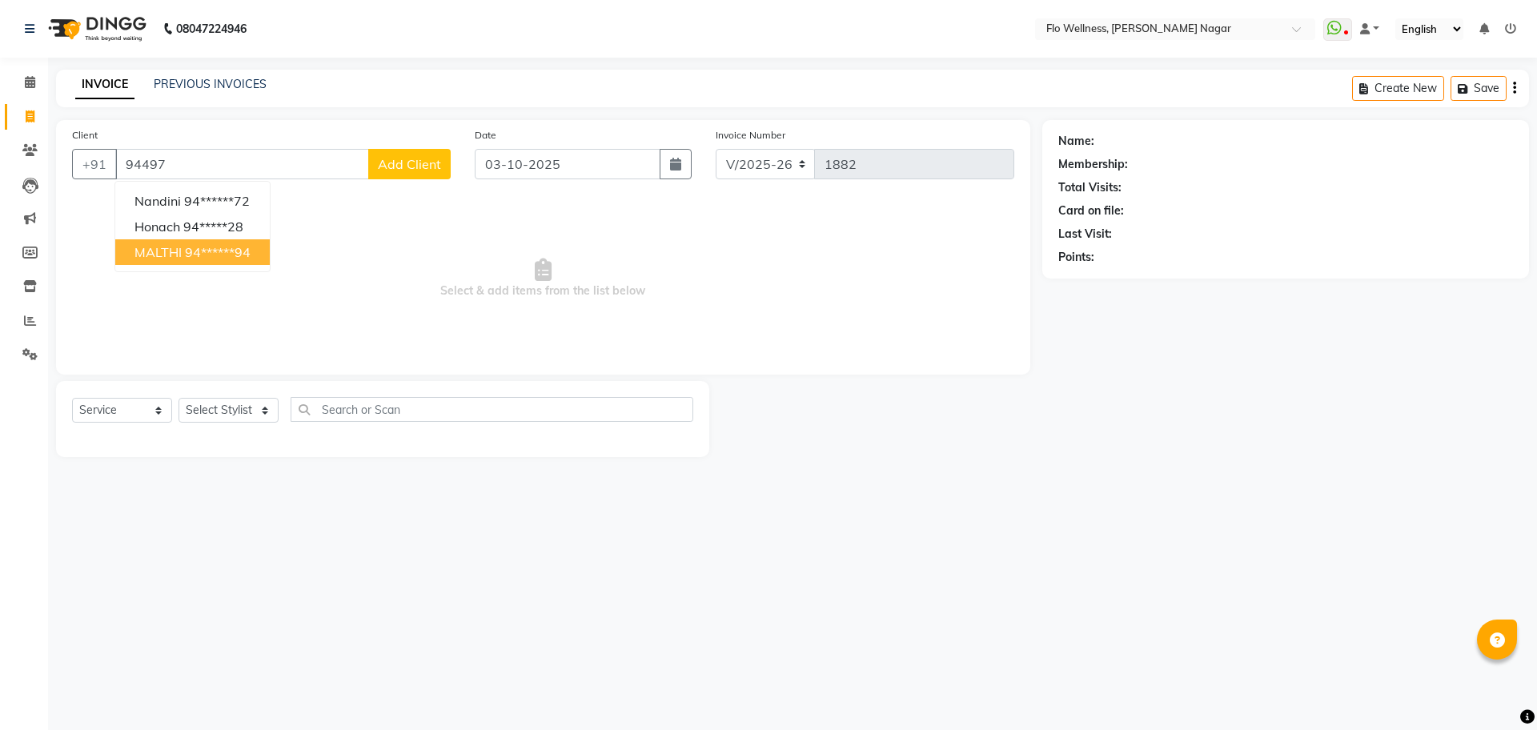
click at [196, 250] on ngb-highlight "94******94" at bounding box center [218, 252] width 66 height 16
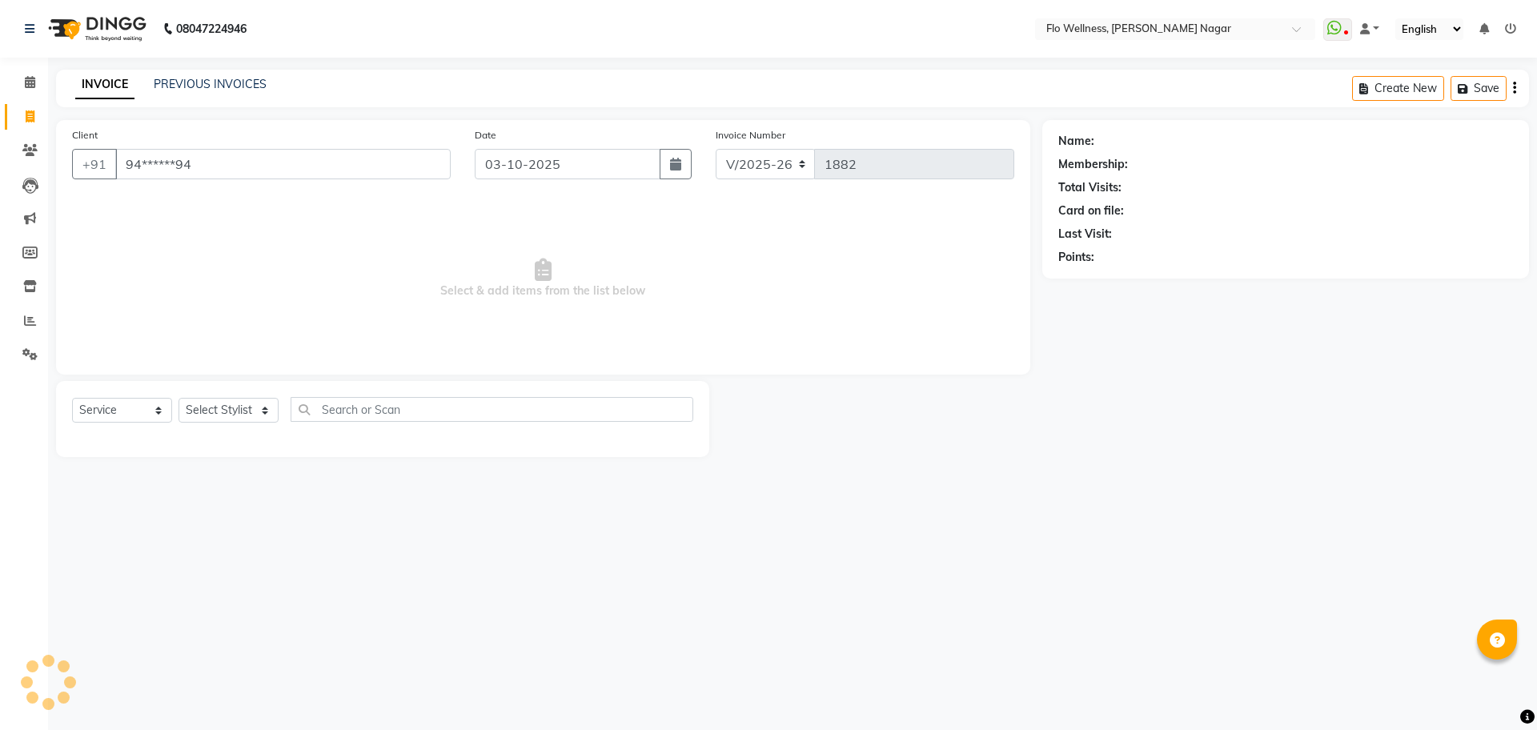
type input "94******94"
click at [242, 408] on select "Select Stylist [PERSON_NAME] [PERSON_NAME] R [PERSON_NAME] Nivedini [PERSON_NAM…" at bounding box center [229, 410] width 100 height 25
select select "89651"
click at [179, 398] on select "Select Stylist [PERSON_NAME] [PERSON_NAME] R [PERSON_NAME] Nivedini [PERSON_NAM…" at bounding box center [229, 410] width 100 height 25
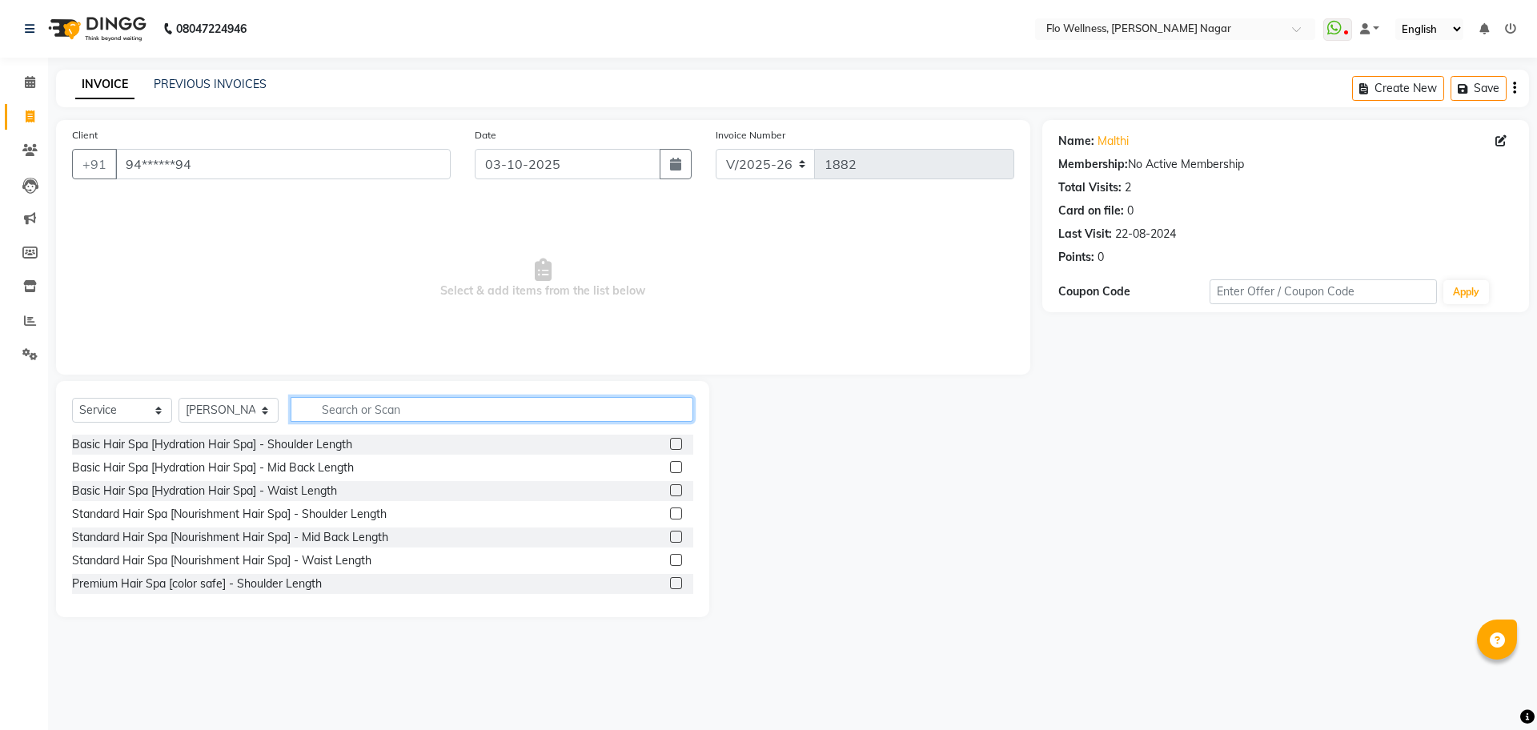
click at [384, 402] on input "text" at bounding box center [492, 409] width 403 height 25
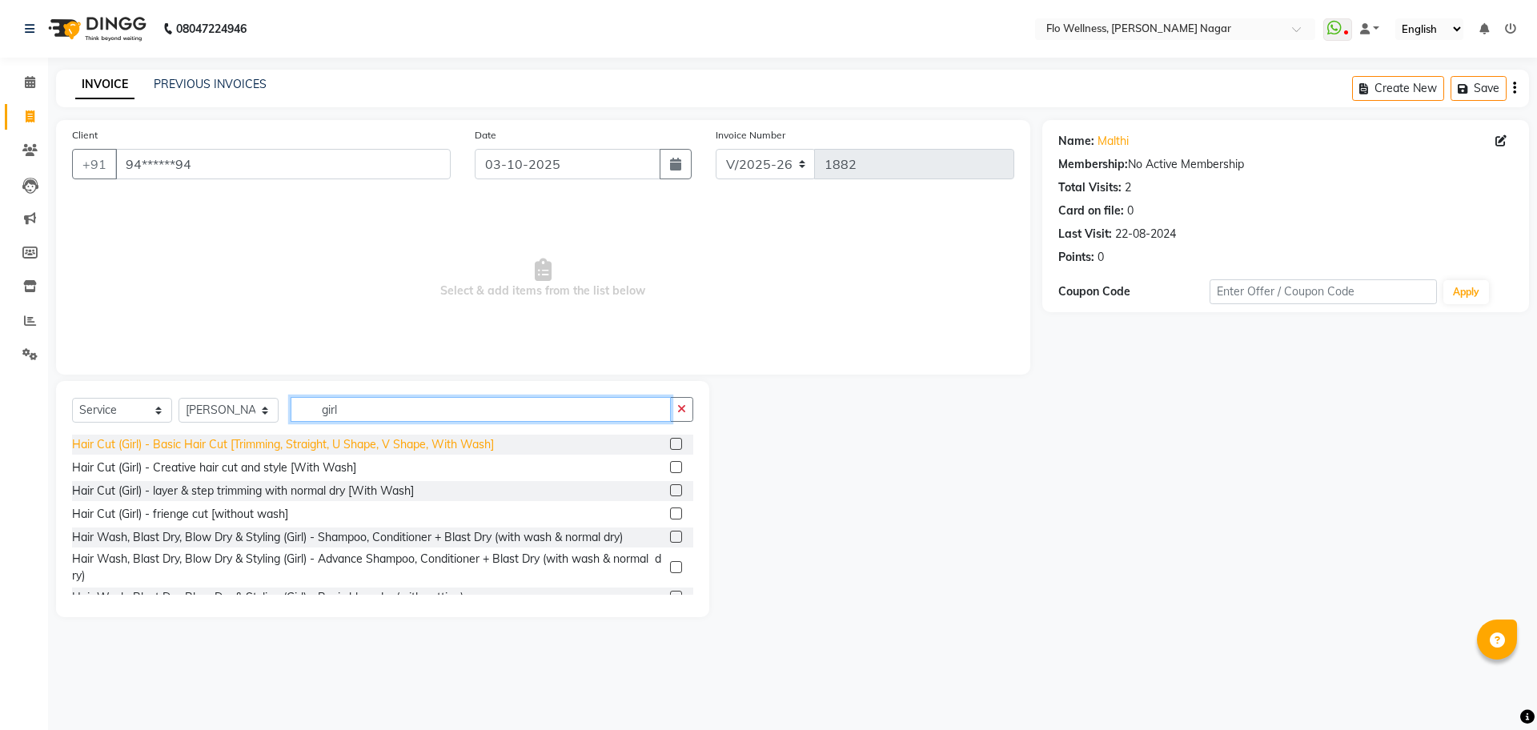
type input "girl"
click at [199, 442] on div "Hair Cut (Girl) - Basic Hair Cut [Trimming, Straight, U Shape, V Shape, With Wa…" at bounding box center [283, 444] width 422 height 17
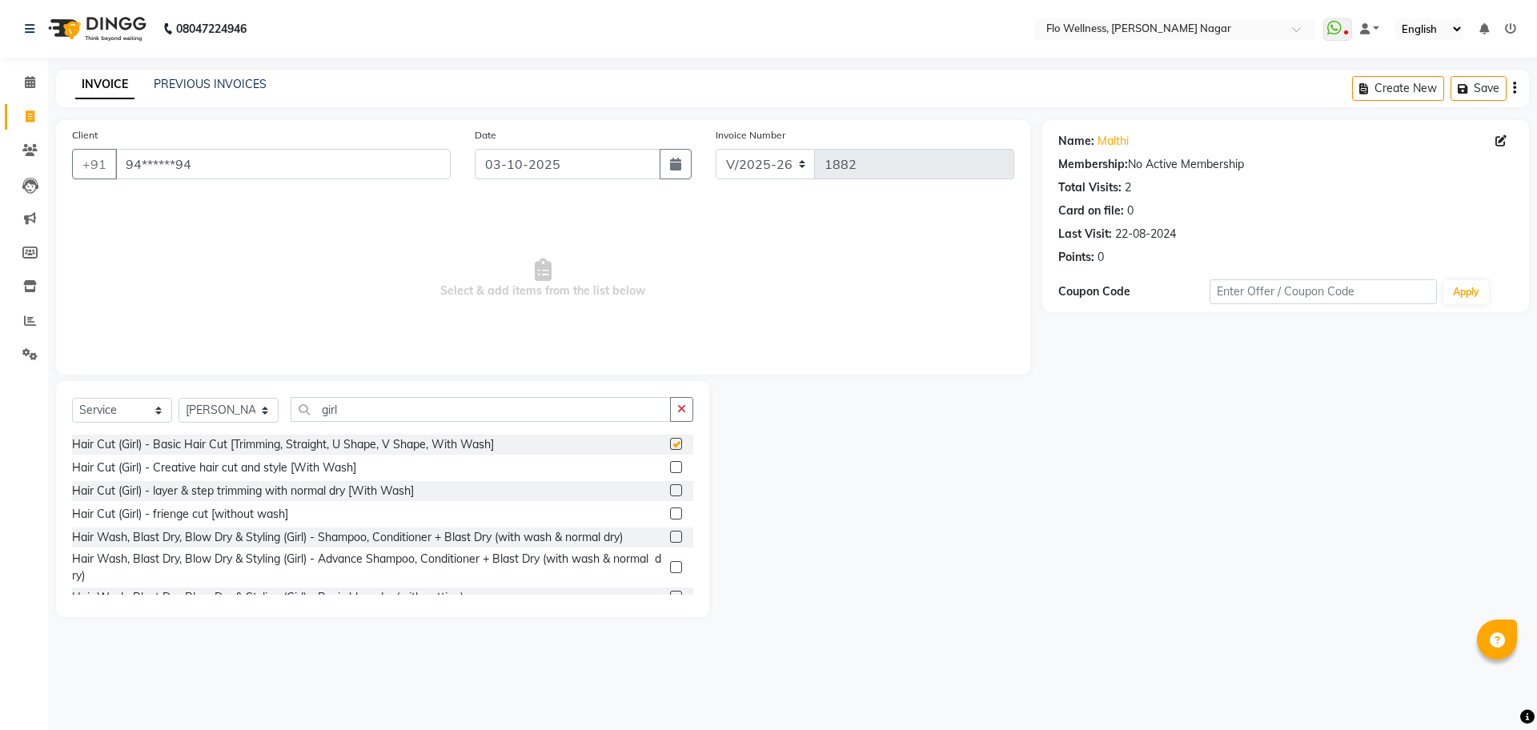
checkbox input "false"
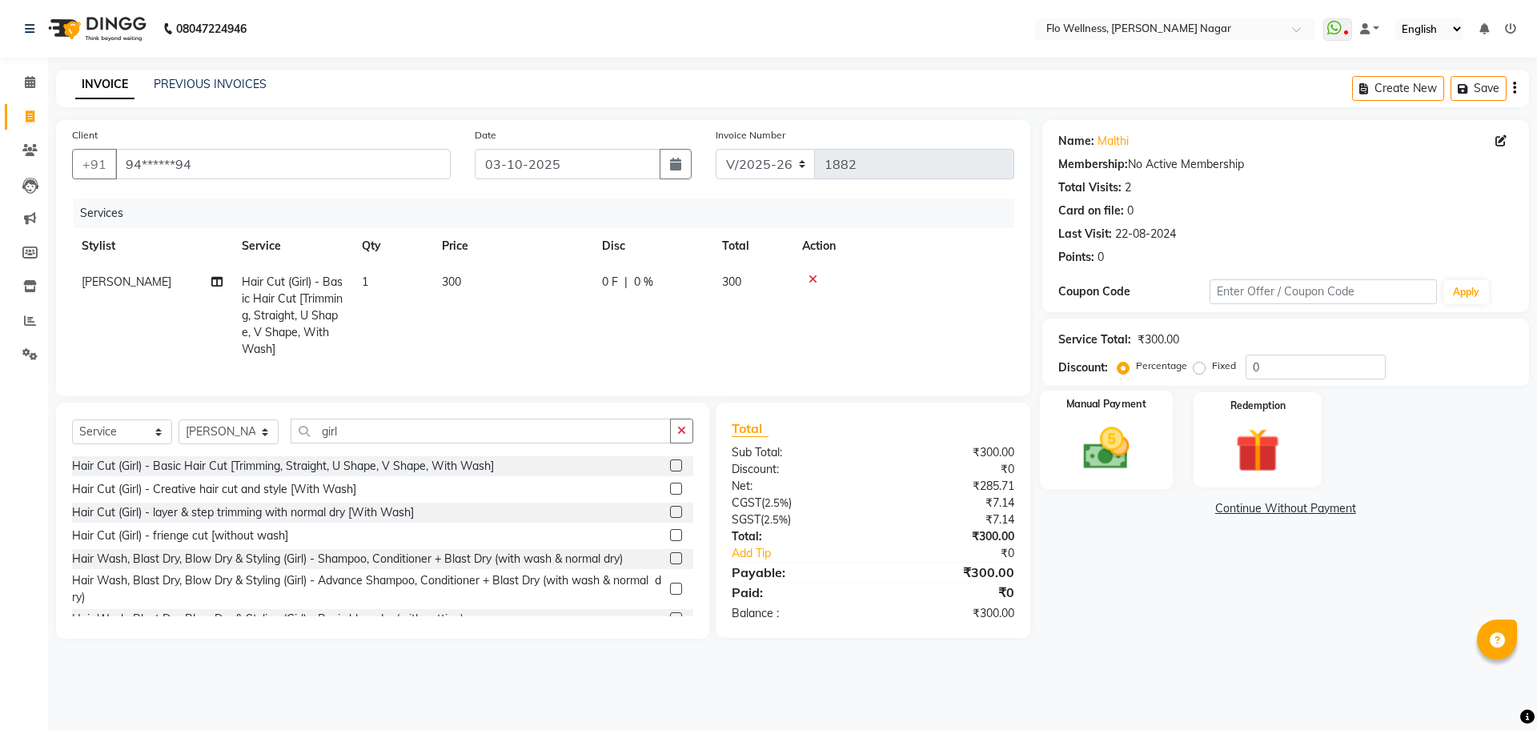
click at [1074, 466] on img at bounding box center [1106, 448] width 74 height 53
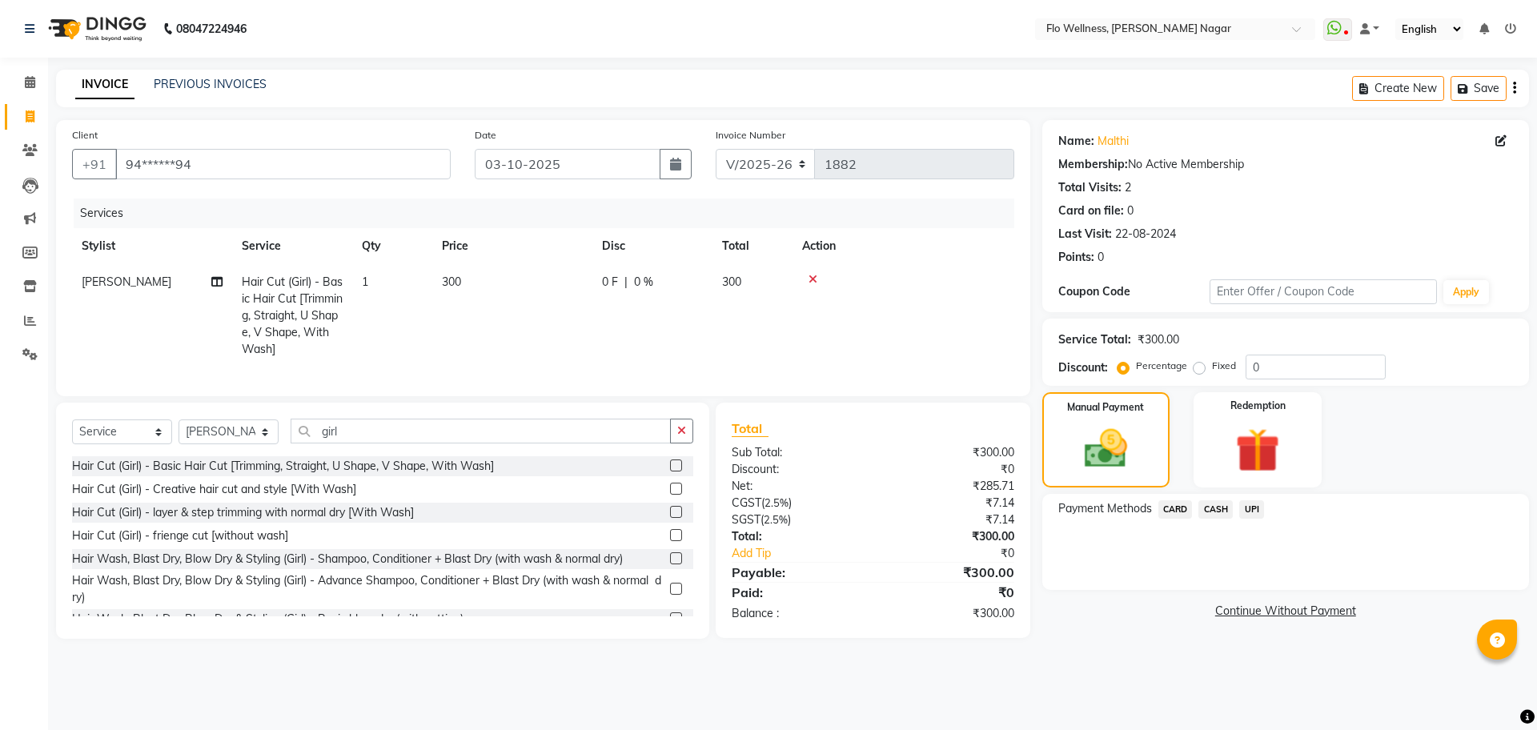
click at [1253, 515] on span "UPI" at bounding box center [1252, 509] width 25 height 18
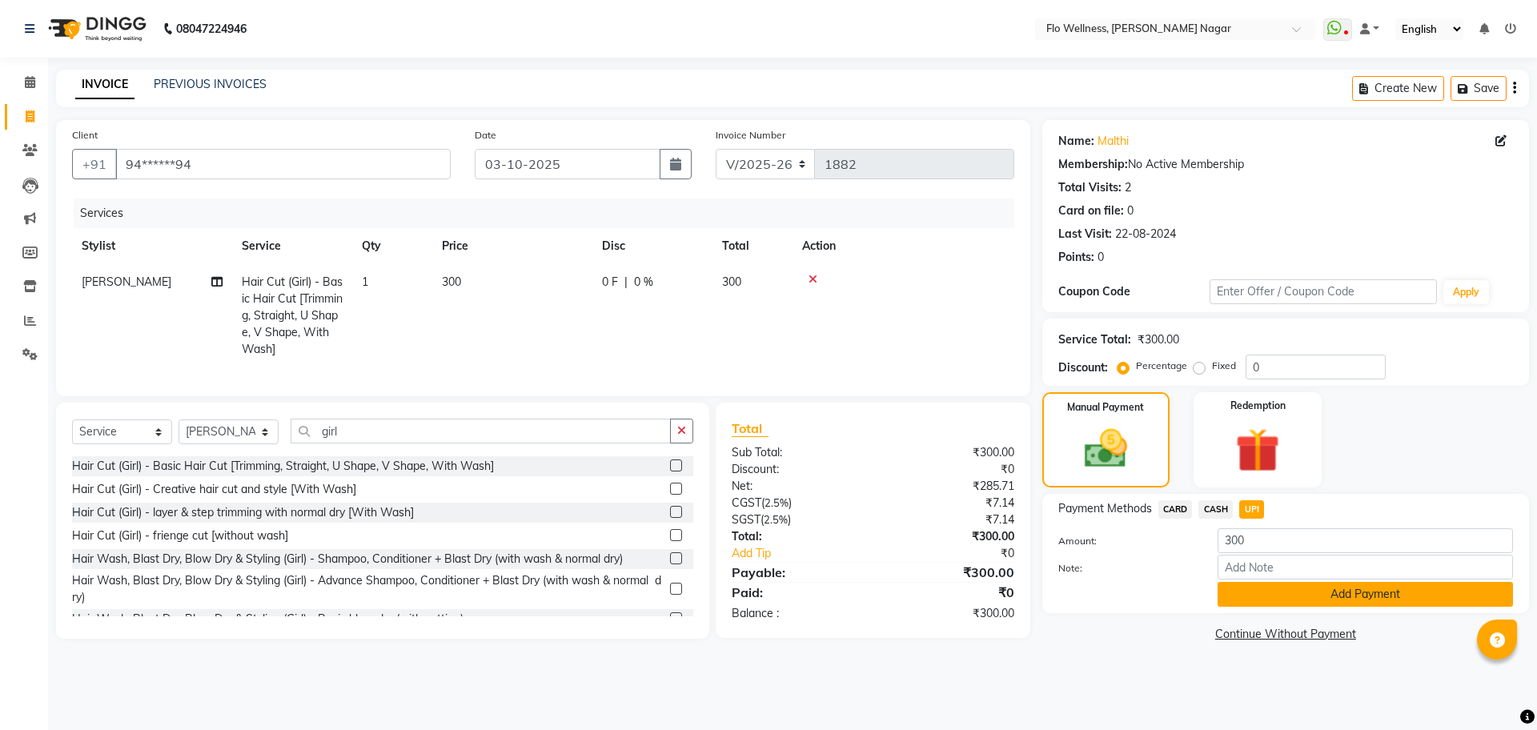
click at [1266, 590] on button "Add Payment" at bounding box center [1365, 594] width 295 height 25
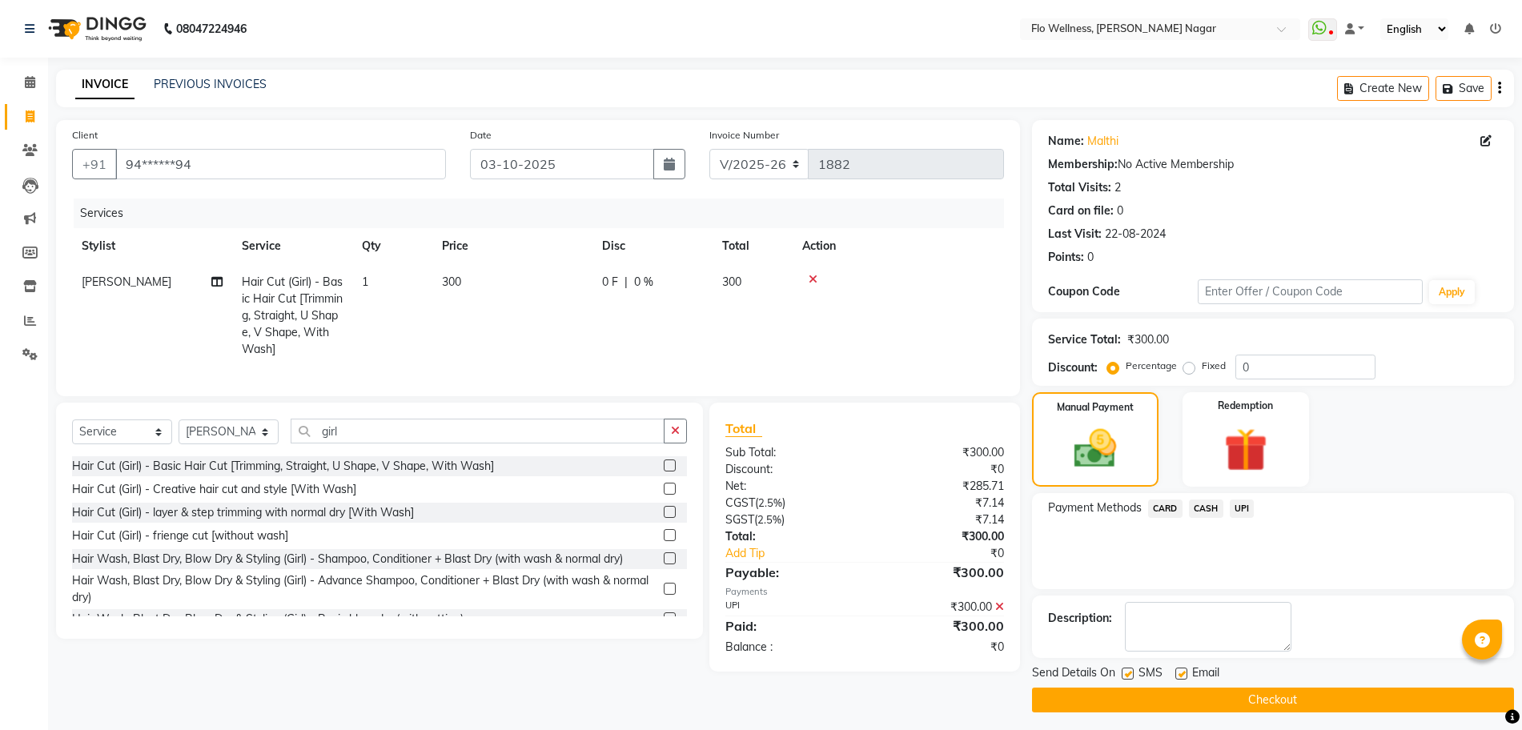
click at [1233, 695] on button "Checkout" at bounding box center [1273, 700] width 482 height 25
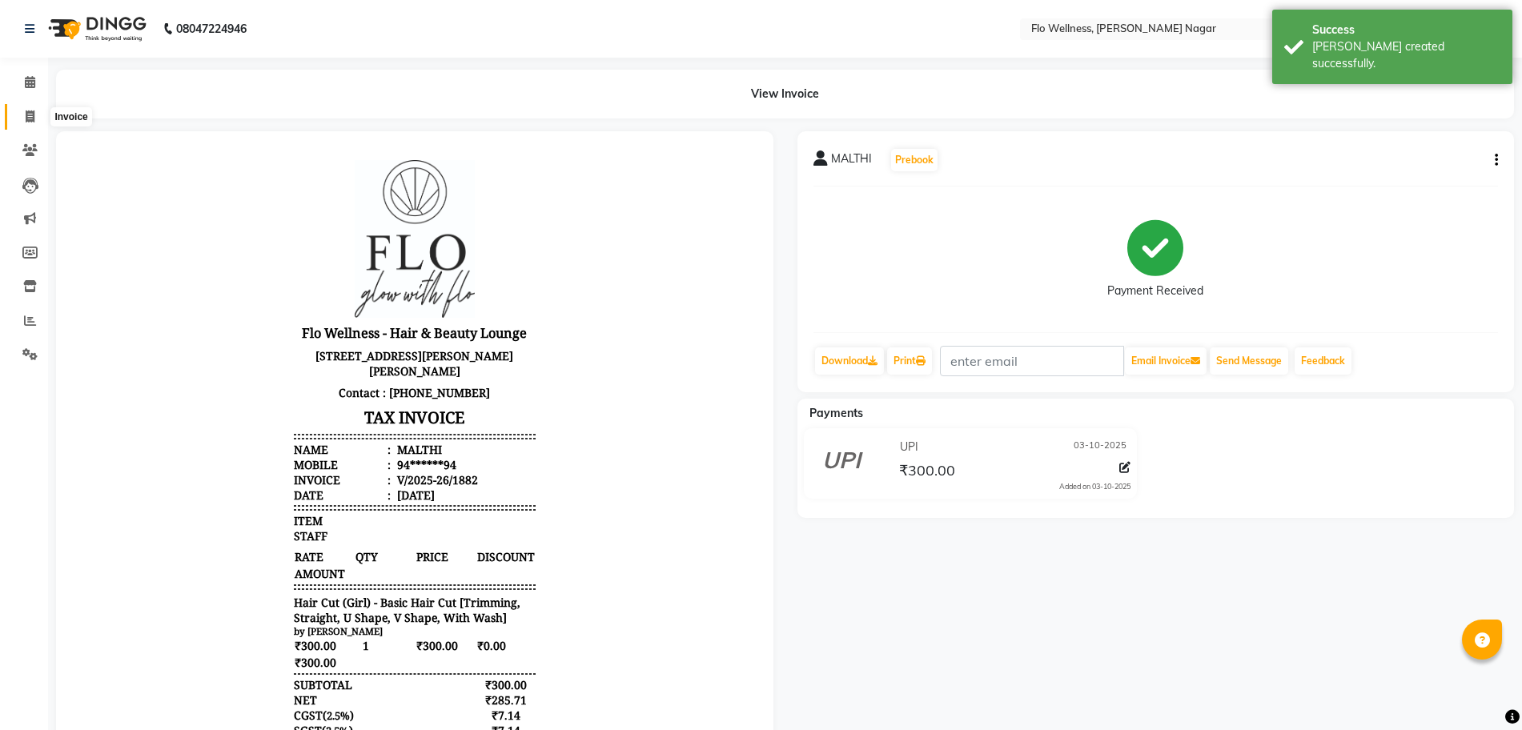
drag, startPoint x: 30, startPoint y: 118, endPoint x: 46, endPoint y: 127, distance: 17.6
click at [30, 118] on icon at bounding box center [30, 117] width 9 height 12
select select "service"
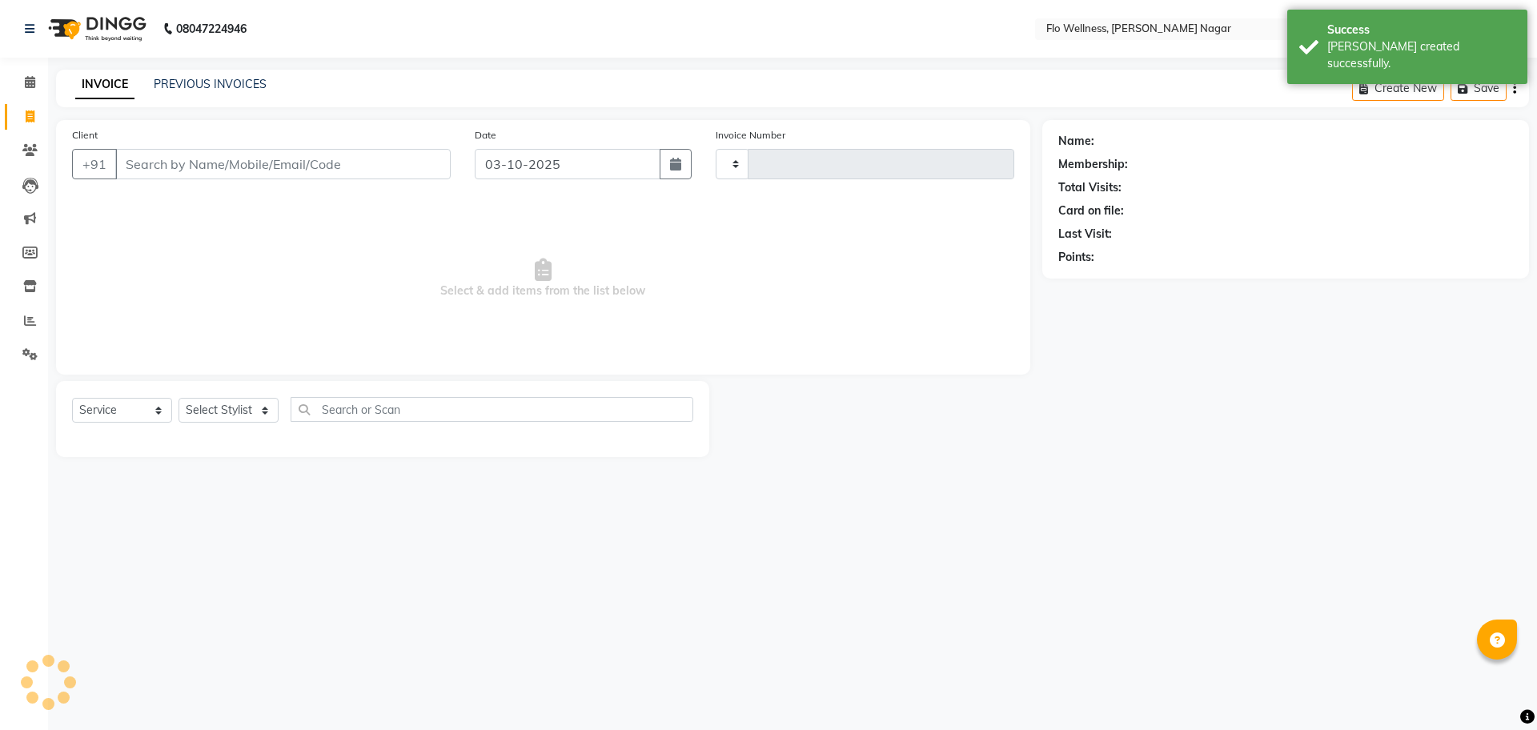
type input "1883"
select select "4509"
click at [194, 170] on input "Client" at bounding box center [283, 164] width 336 height 30
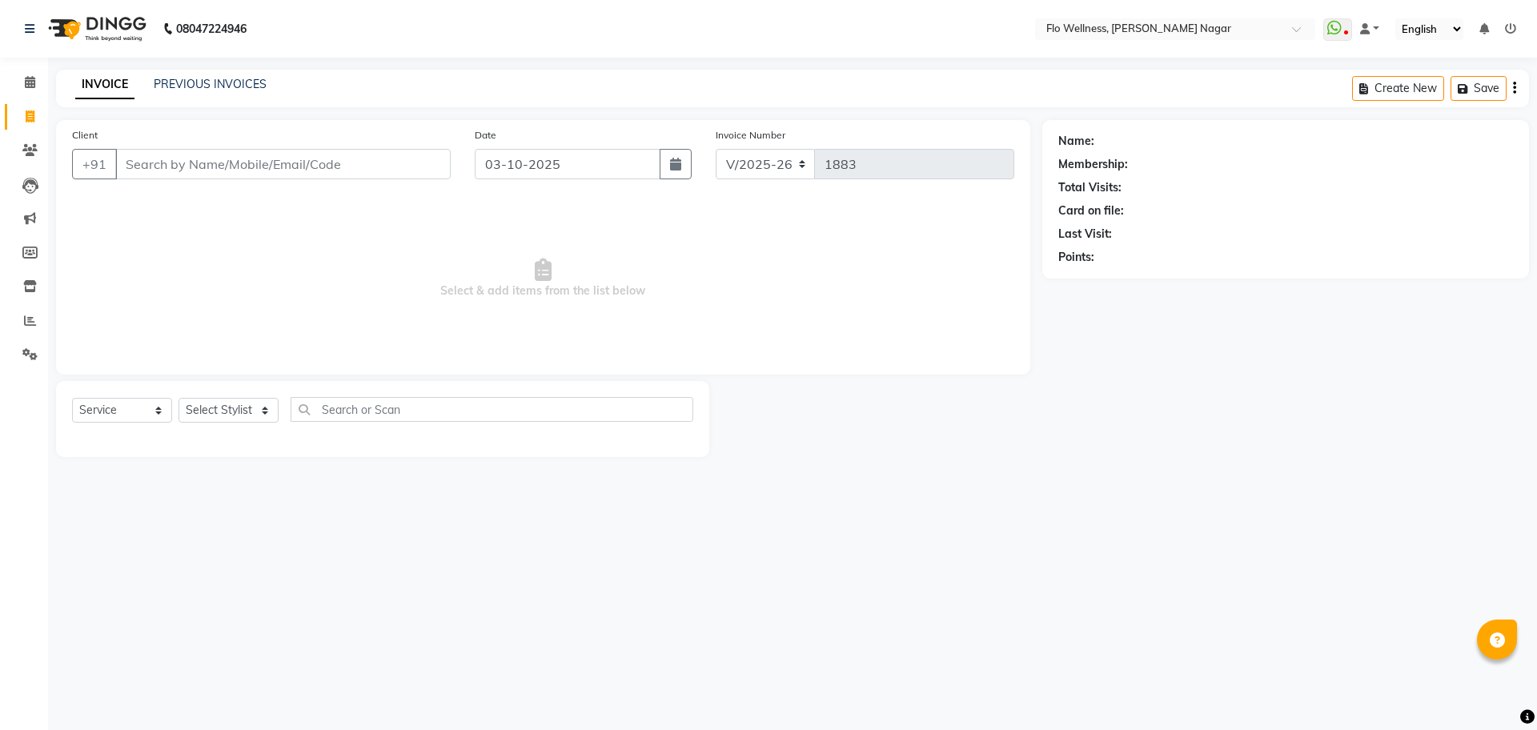
click at [199, 157] on input "Client" at bounding box center [283, 164] width 336 height 30
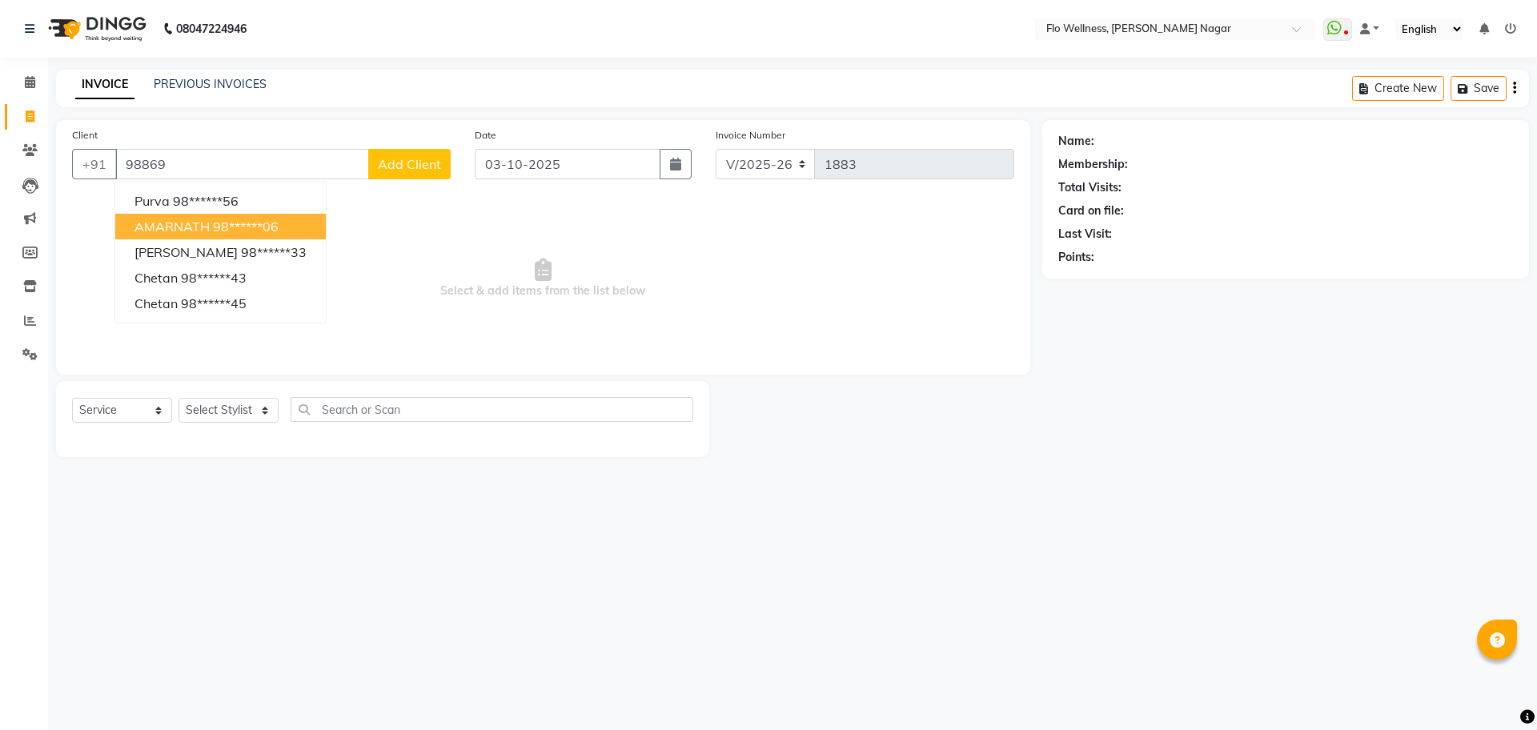
click at [219, 227] on ngb-highlight "98******06" at bounding box center [246, 227] width 66 height 16
type input "98******06"
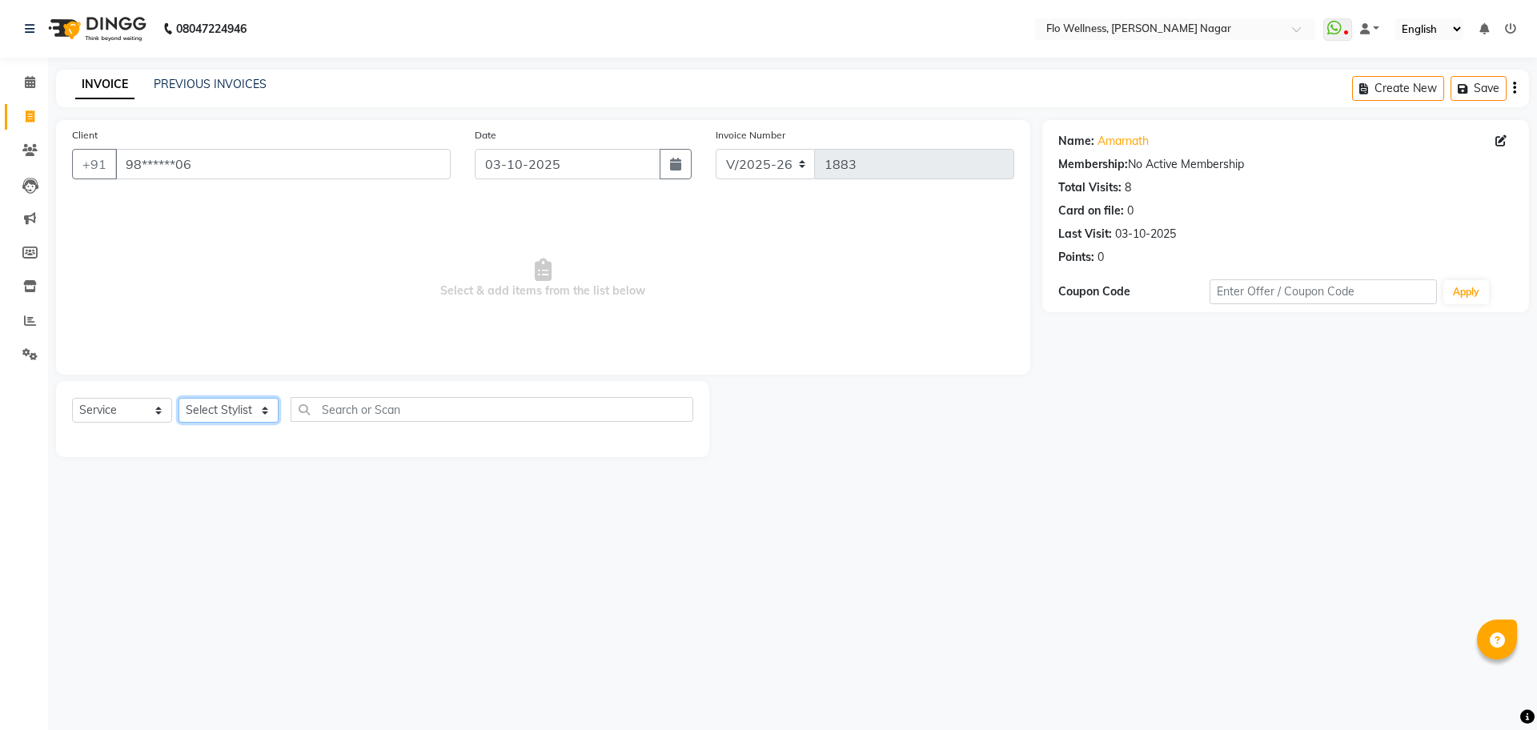
click at [269, 407] on select "Select Stylist [PERSON_NAME] [PERSON_NAME] R [PERSON_NAME] Nivedini [PERSON_NAM…" at bounding box center [229, 410] width 100 height 25
select select "89638"
click at [179, 398] on select "Select Stylist [PERSON_NAME] [PERSON_NAME] R [PERSON_NAME] Nivedini [PERSON_NAM…" at bounding box center [229, 410] width 100 height 25
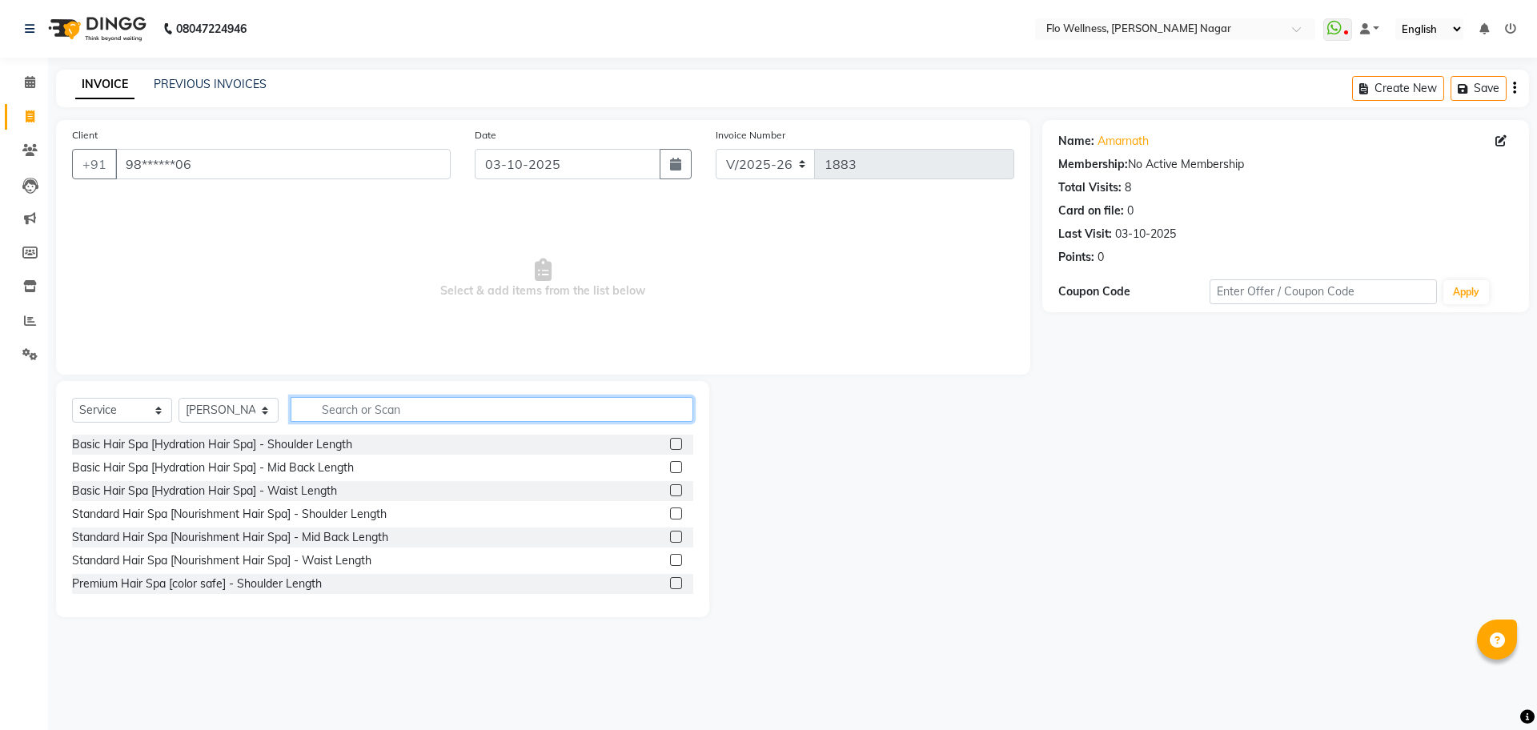
click at [369, 398] on input "text" at bounding box center [492, 409] width 403 height 25
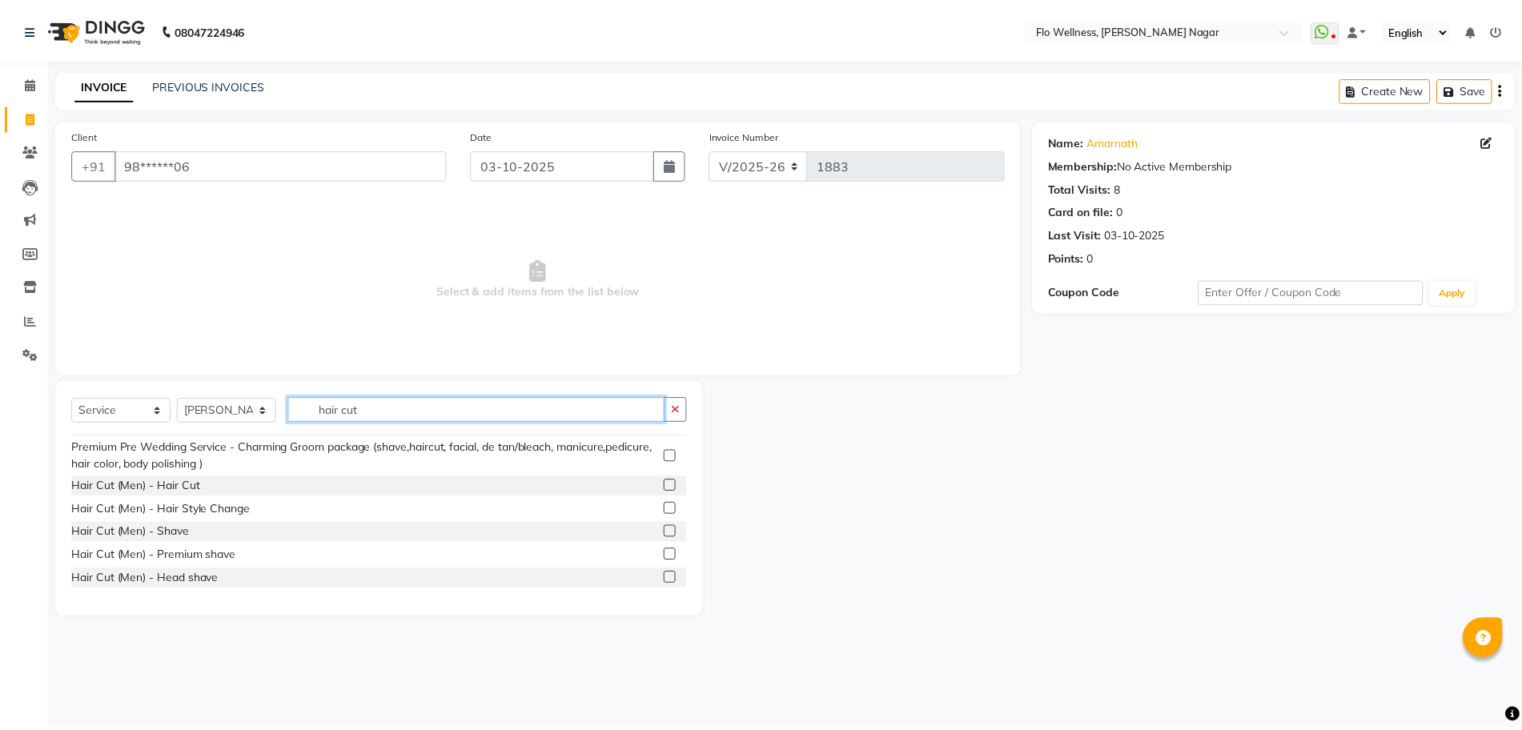
scroll to position [200, 0]
type input "hair cut"
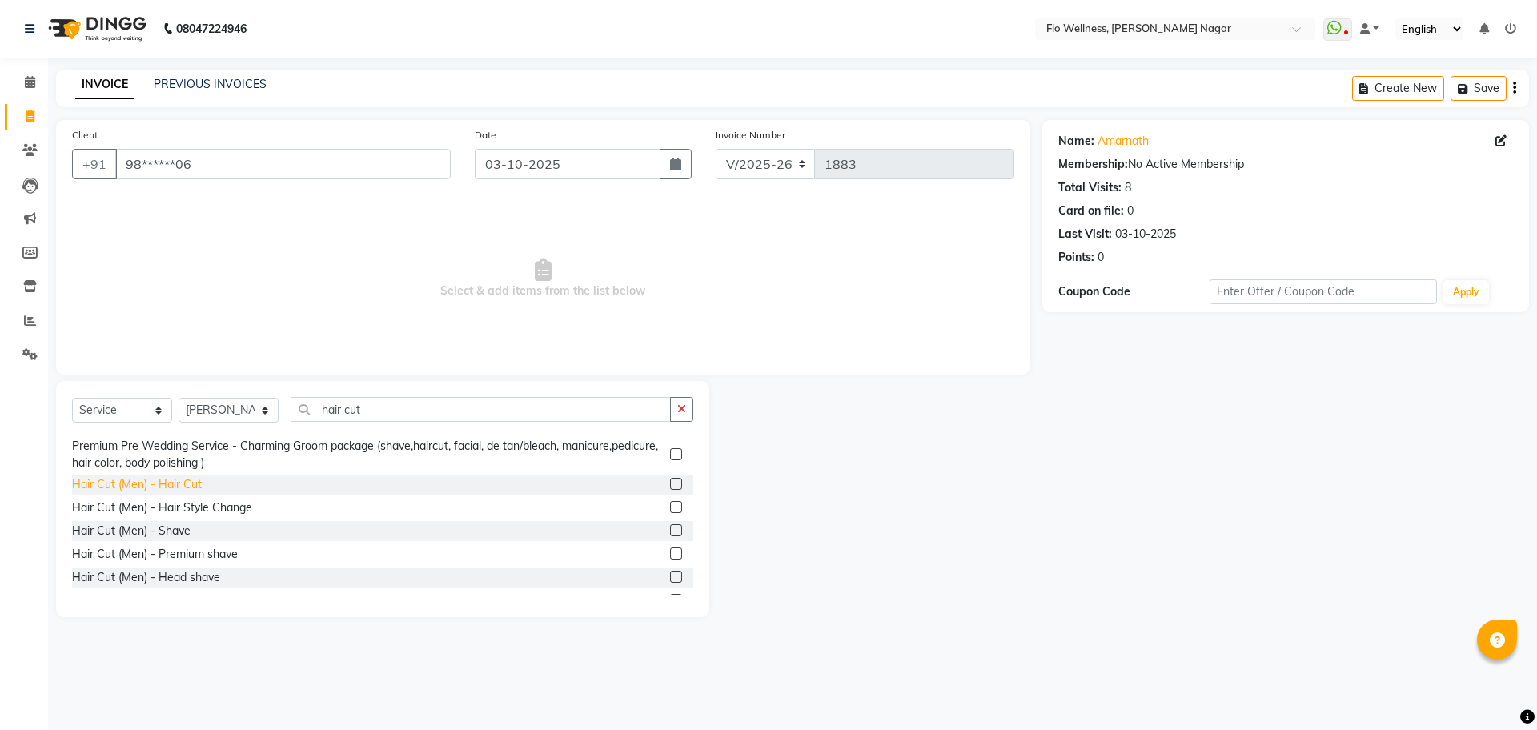
click at [160, 478] on div "Hair Cut (Men) - Hair Cut" at bounding box center [137, 484] width 130 height 17
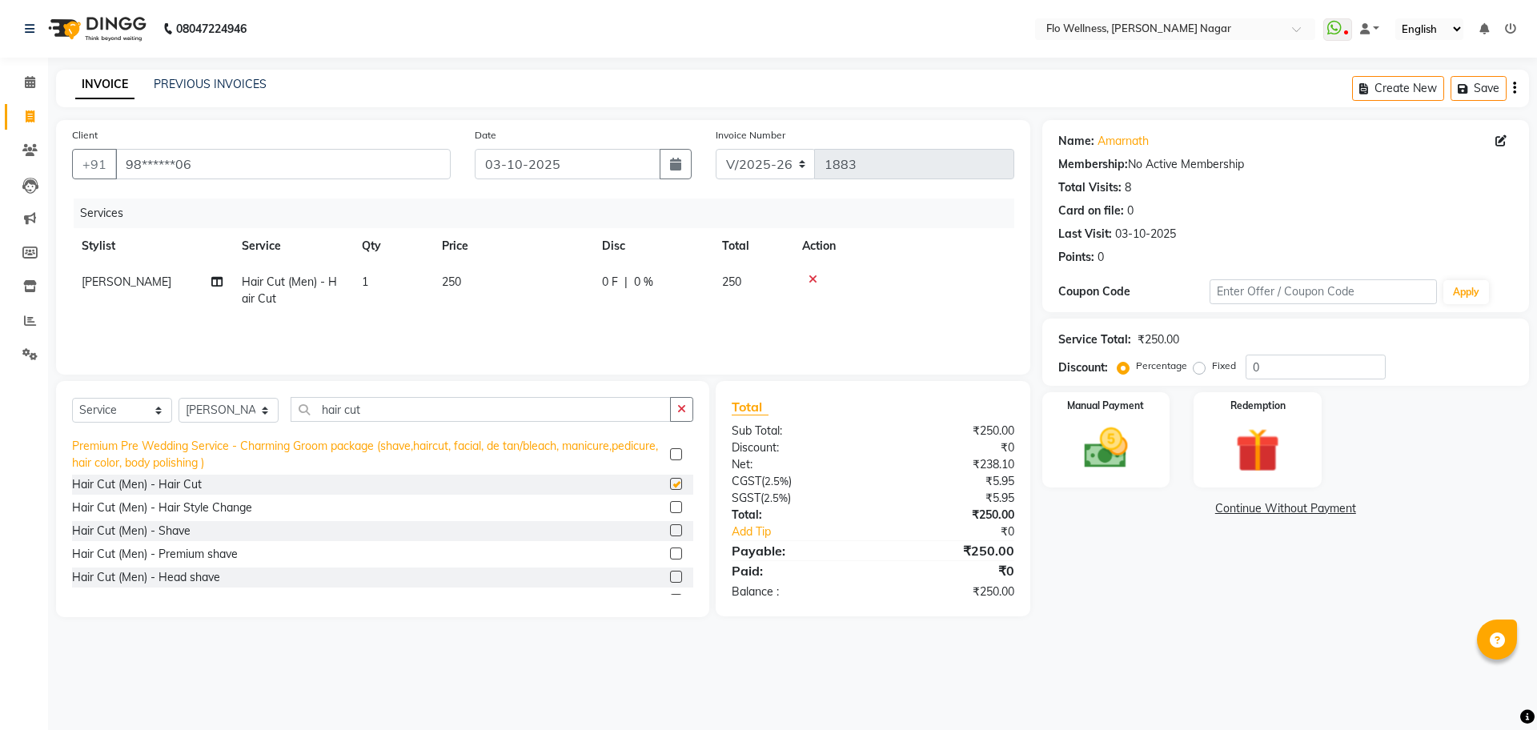
checkbox input "false"
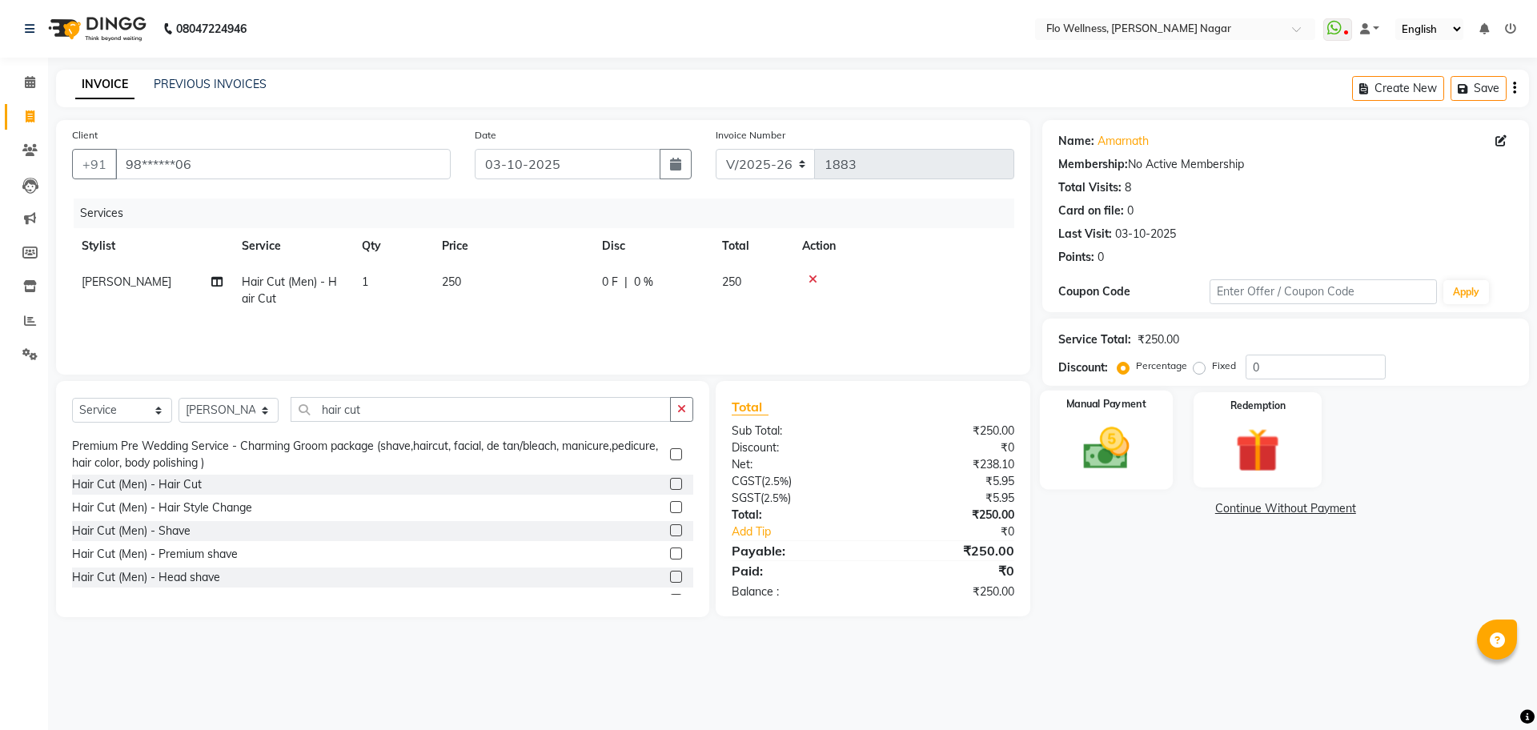
click at [1069, 450] on img at bounding box center [1106, 448] width 74 height 53
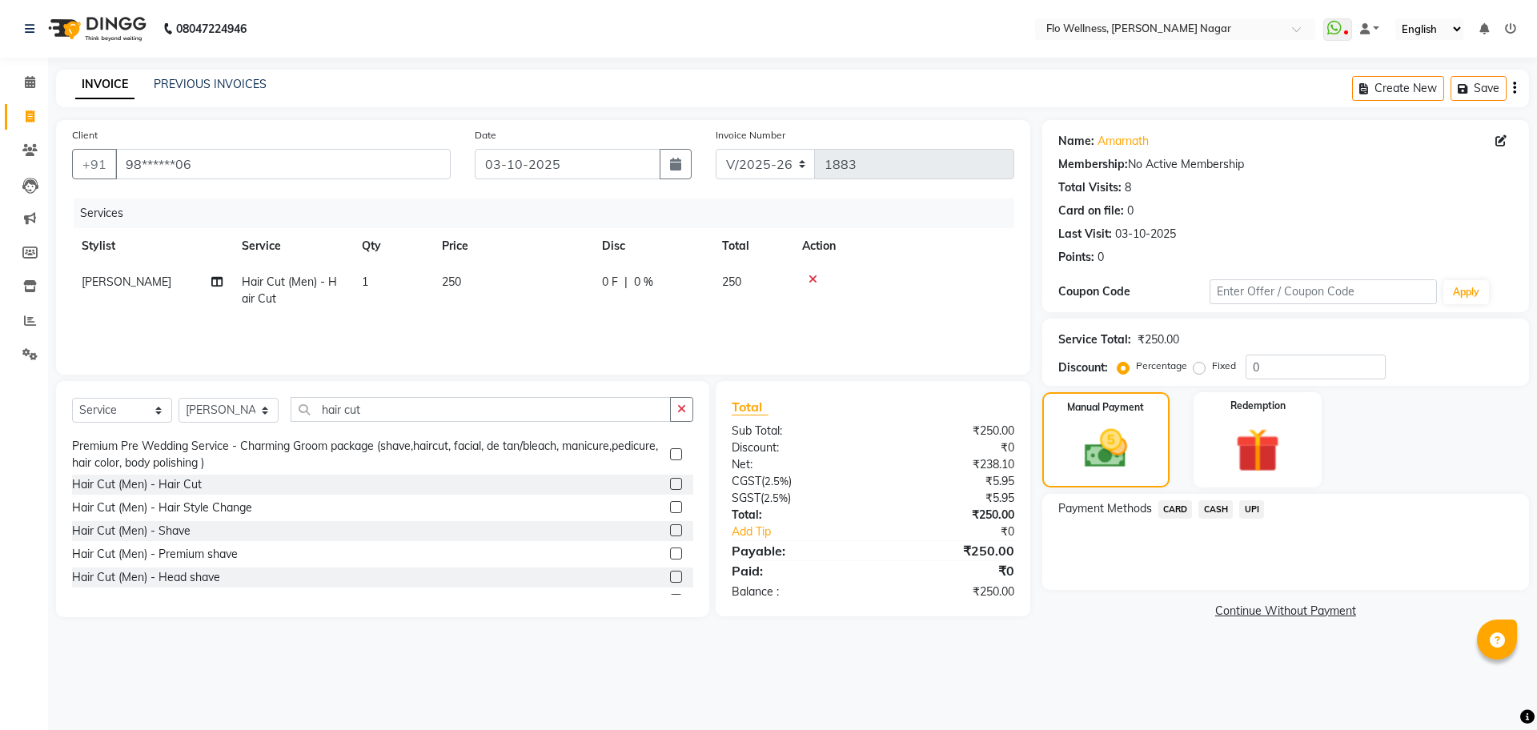
click at [1256, 508] on span "UPI" at bounding box center [1252, 509] width 25 height 18
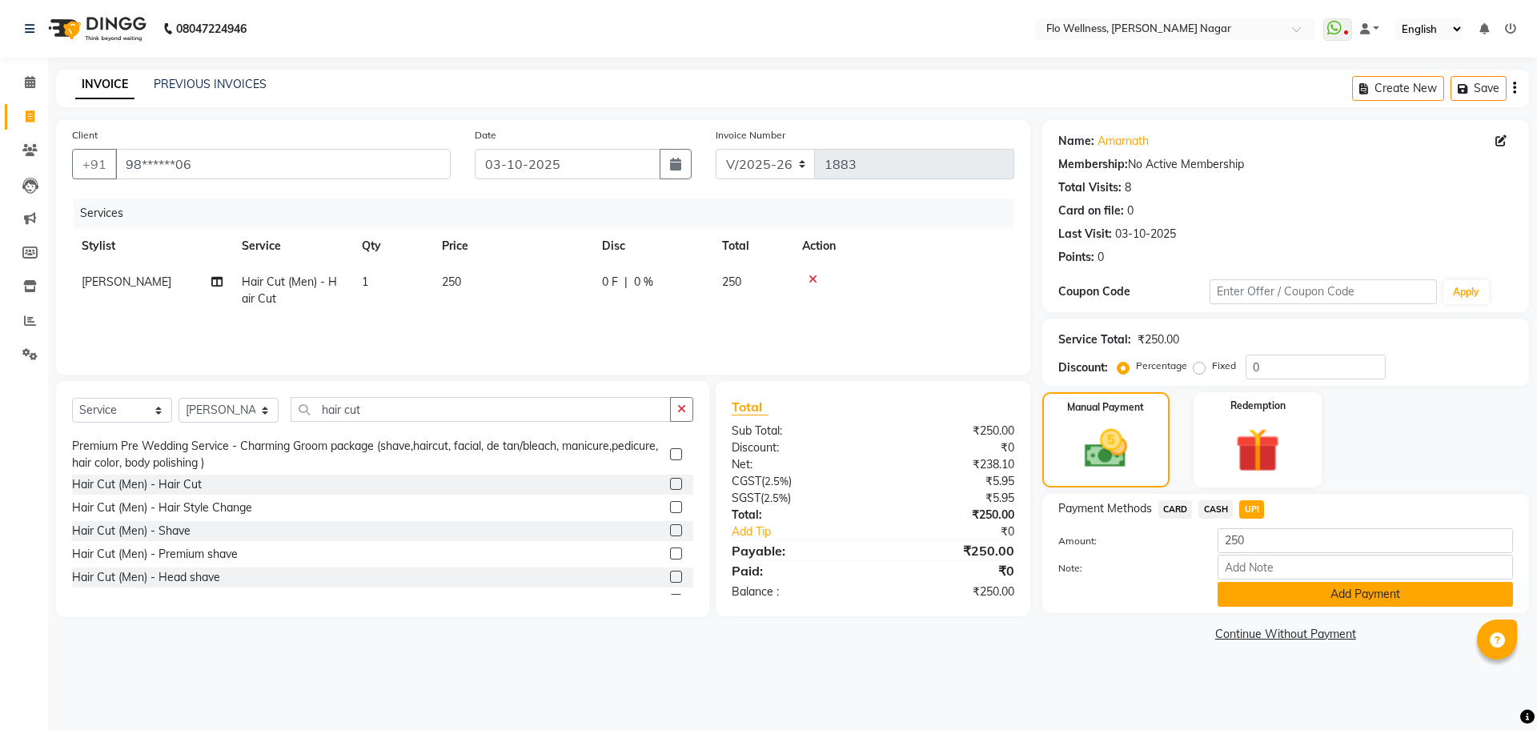
click at [1272, 587] on button "Add Payment" at bounding box center [1365, 594] width 295 height 25
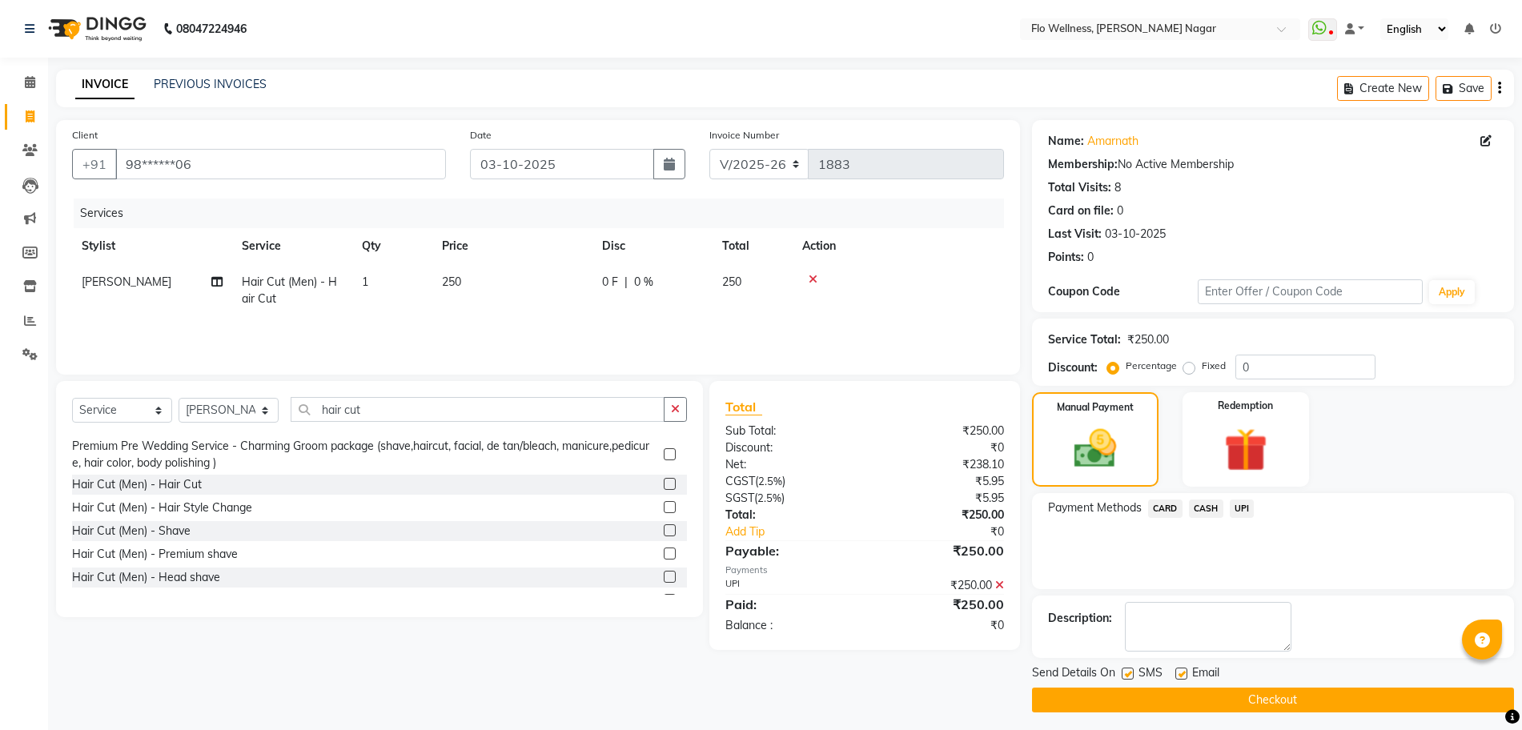
click at [1249, 695] on button "Checkout" at bounding box center [1273, 700] width 482 height 25
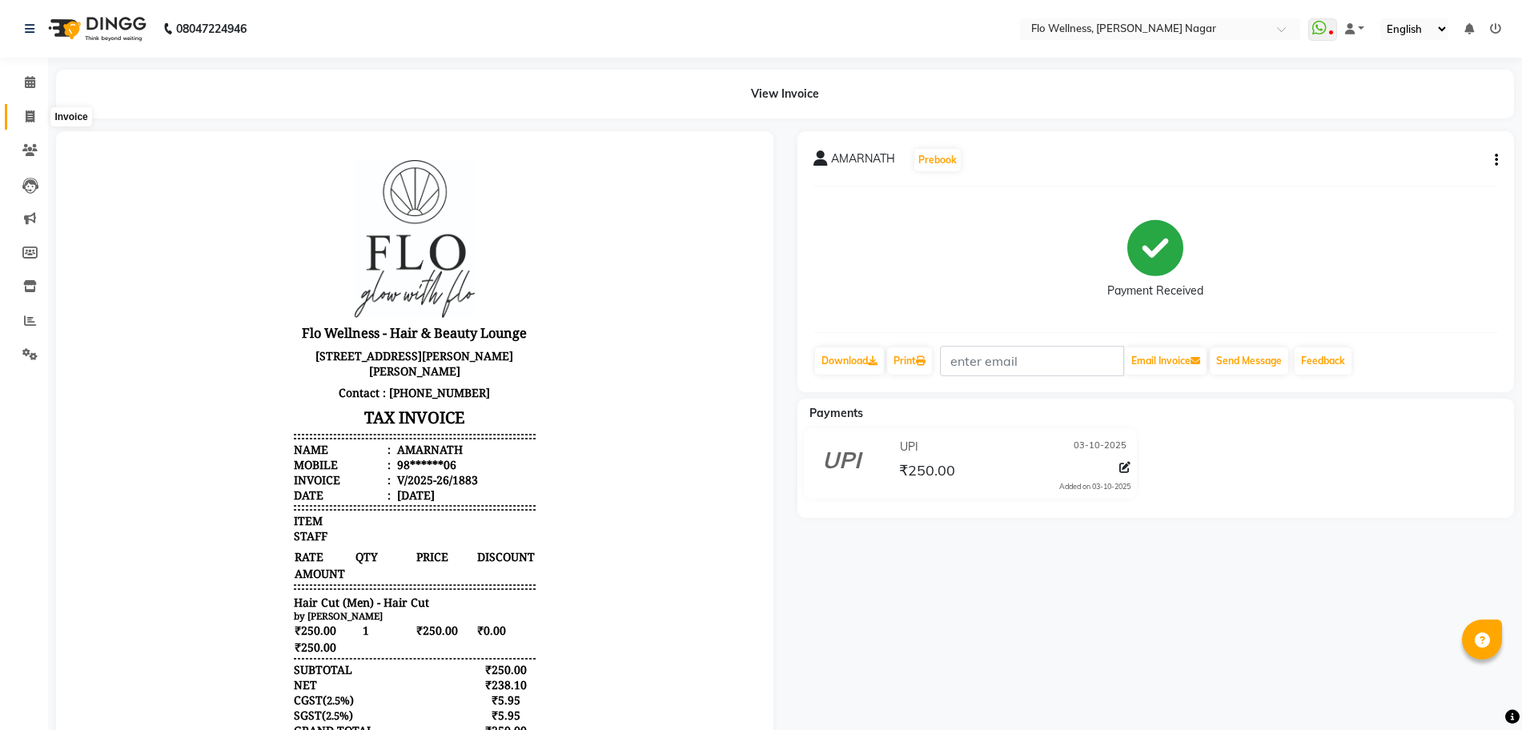
click at [34, 118] on icon at bounding box center [30, 117] width 9 height 12
select select "service"
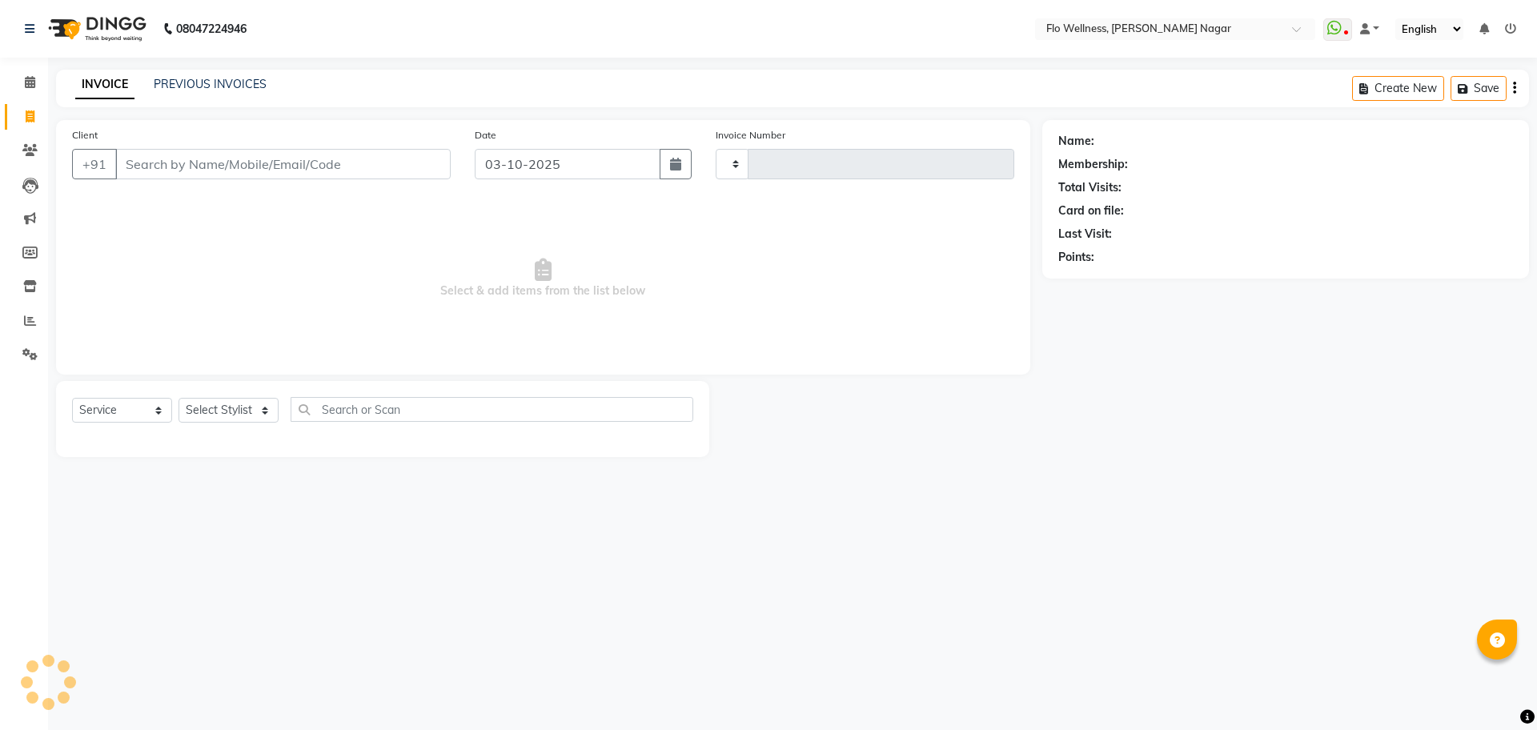
type input "1884"
select select "4509"
click at [183, 172] on input "Client" at bounding box center [283, 164] width 336 height 30
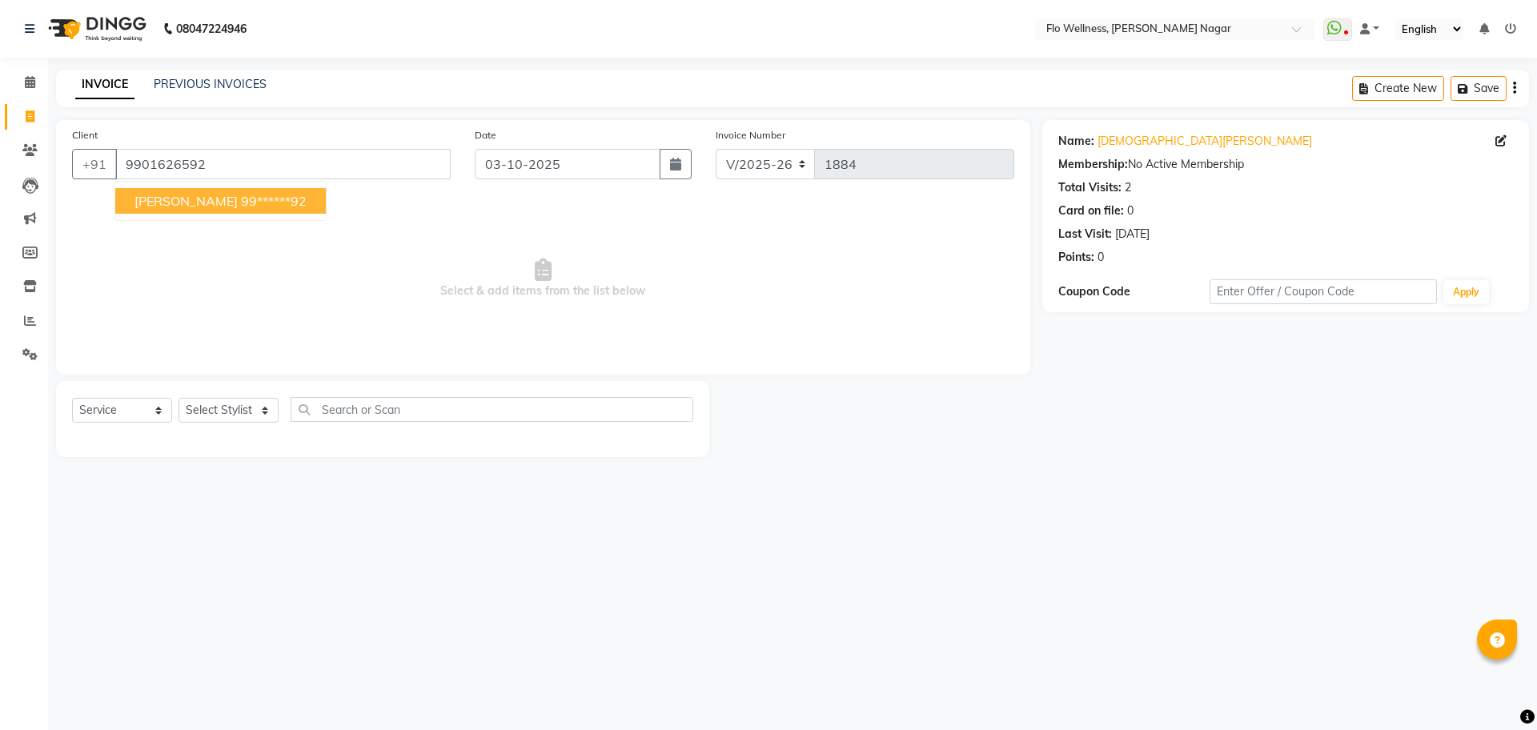
click at [211, 197] on span "SHIA KUMAR" at bounding box center [186, 201] width 103 height 16
type input "99******92"
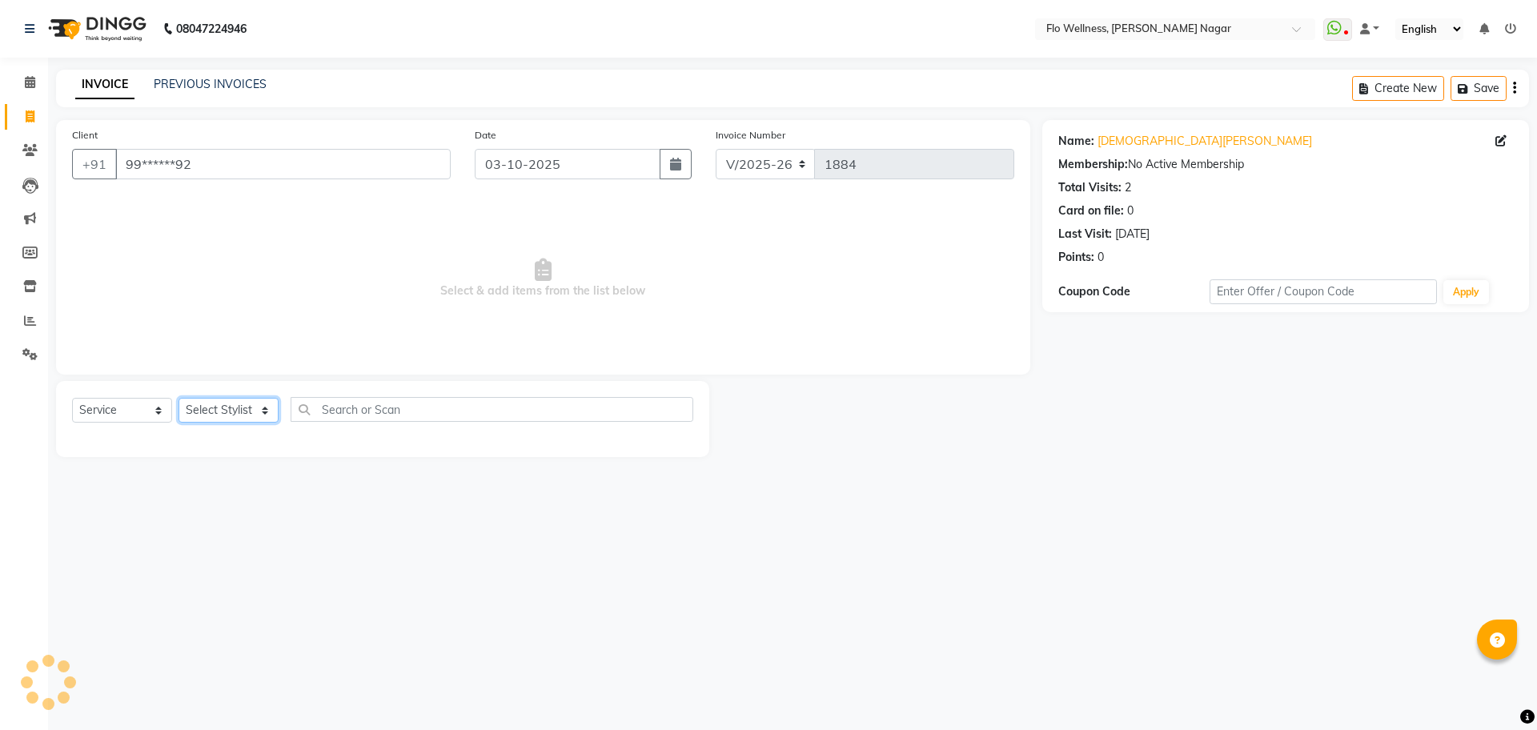
click at [269, 412] on select "Select Stylist [PERSON_NAME] [PERSON_NAME] R [PERSON_NAME] Nivedini [PERSON_NAM…" at bounding box center [229, 410] width 100 height 25
select select "89638"
click at [179, 398] on select "Select Stylist [PERSON_NAME] [PERSON_NAME] R [PERSON_NAME] Nivedini [PERSON_NAM…" at bounding box center [229, 410] width 100 height 25
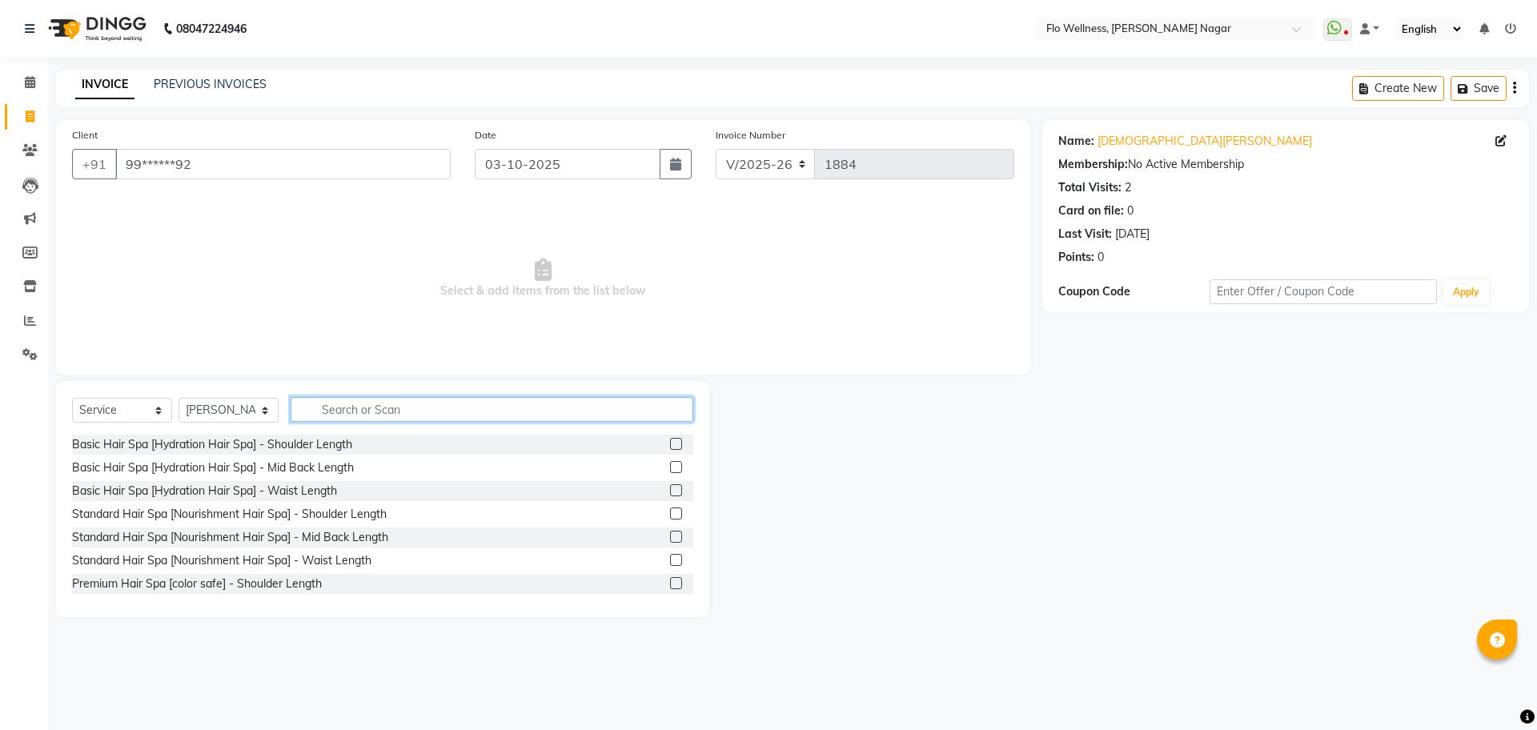
click at [394, 415] on input "text" at bounding box center [492, 409] width 403 height 25
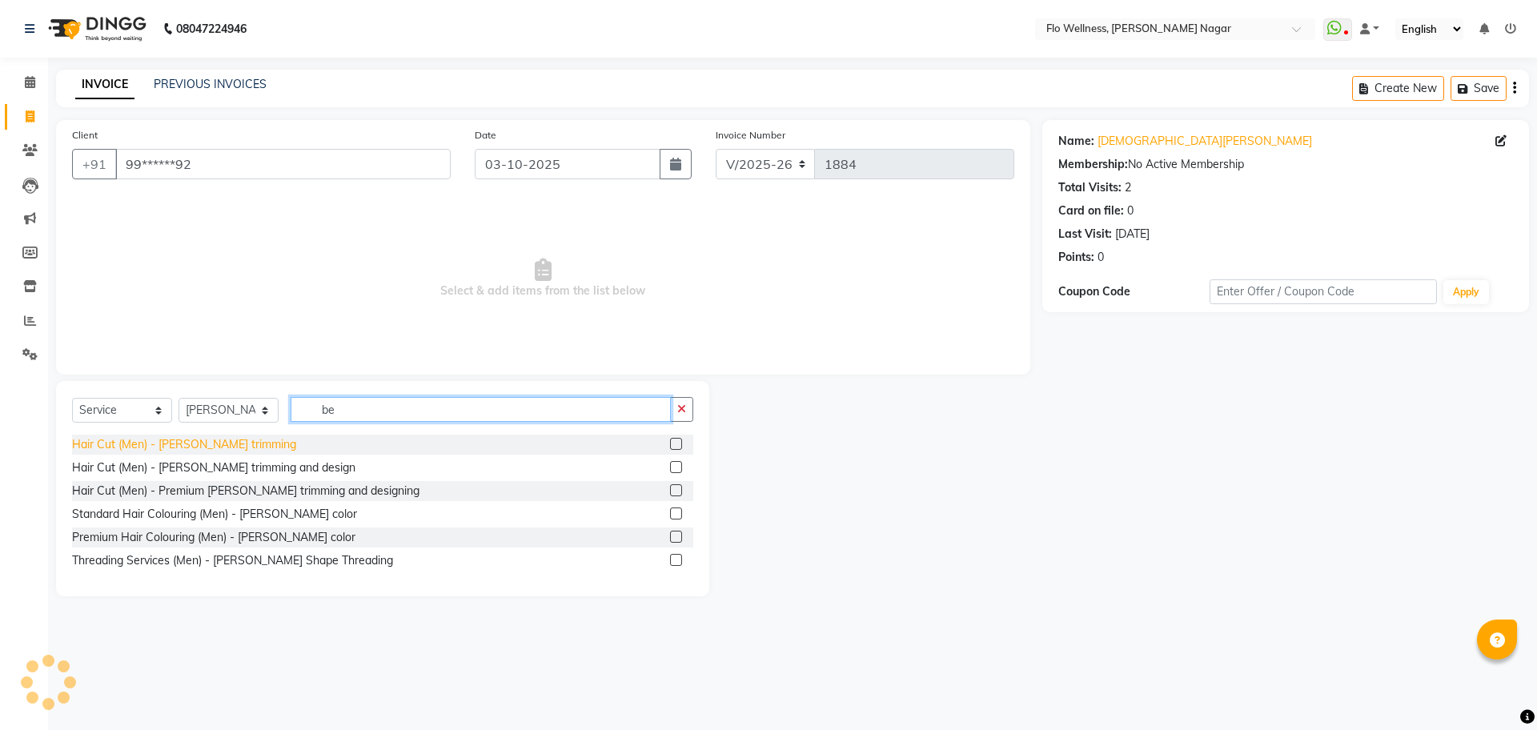
type input "be"
click at [103, 448] on div "Hair Cut (Men) - [PERSON_NAME] trimming" at bounding box center [184, 444] width 224 height 17
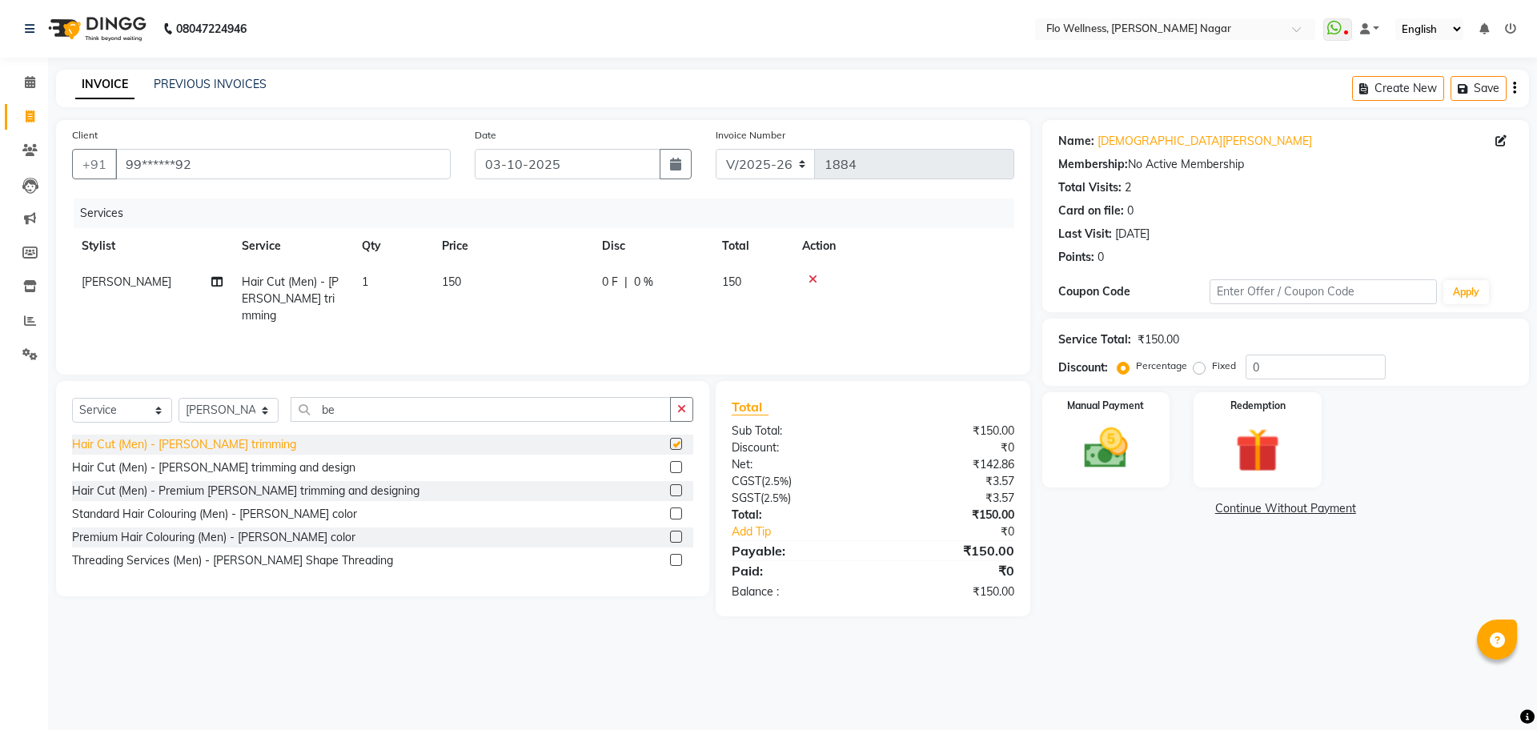
checkbox input "false"
click at [1070, 420] on div "Manual Payment" at bounding box center [1105, 440] width 133 height 98
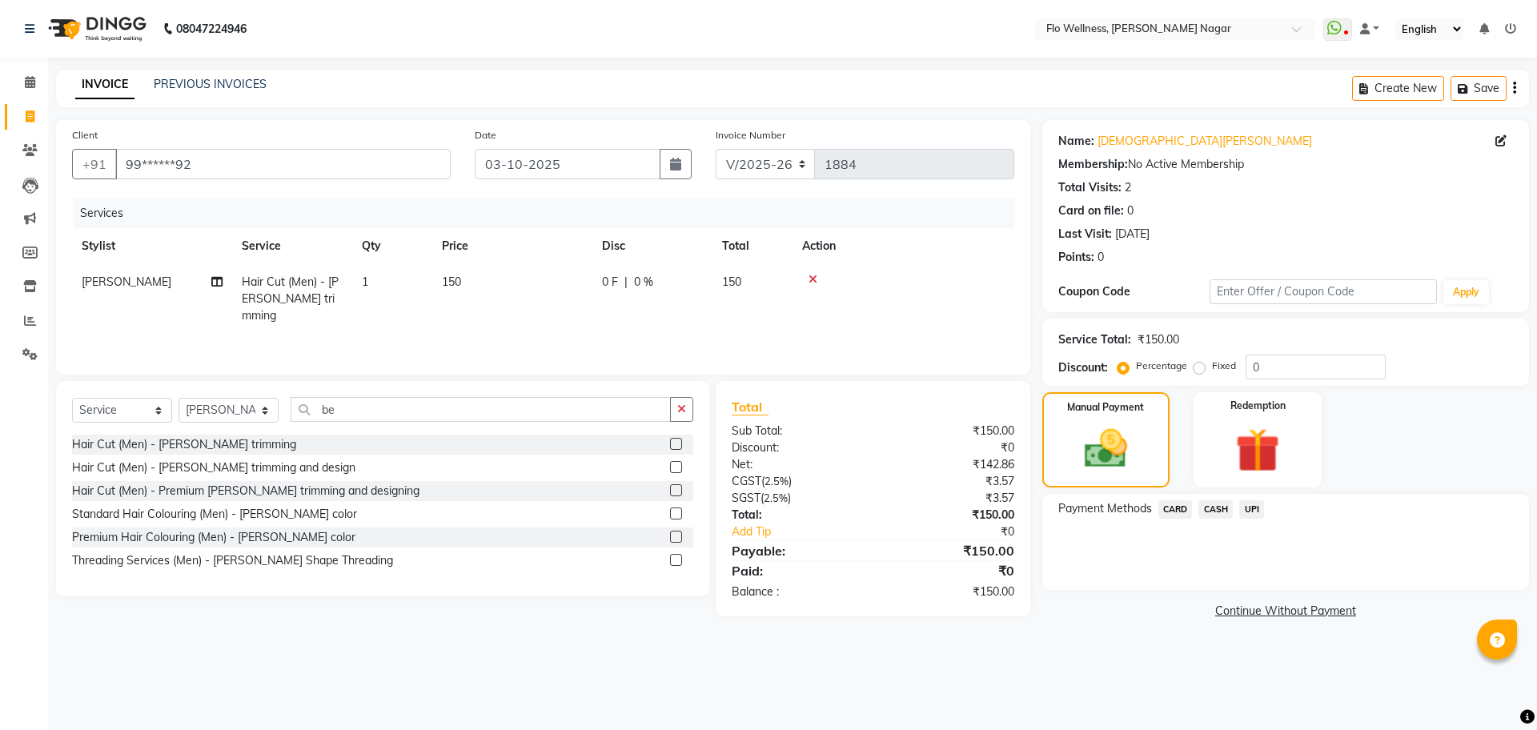
click at [1220, 504] on span "CASH" at bounding box center [1216, 509] width 34 height 18
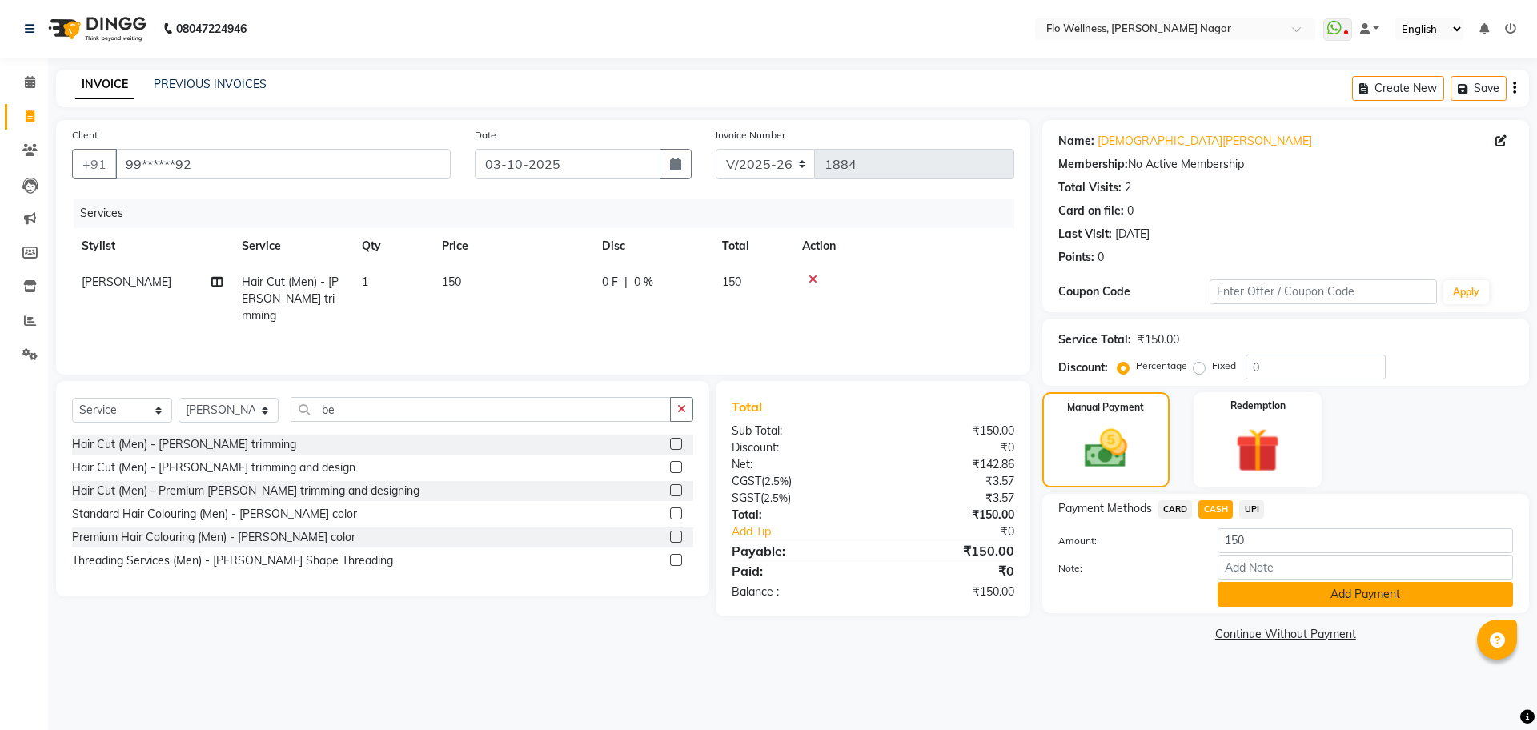
click at [1268, 590] on button "Add Payment" at bounding box center [1365, 594] width 295 height 25
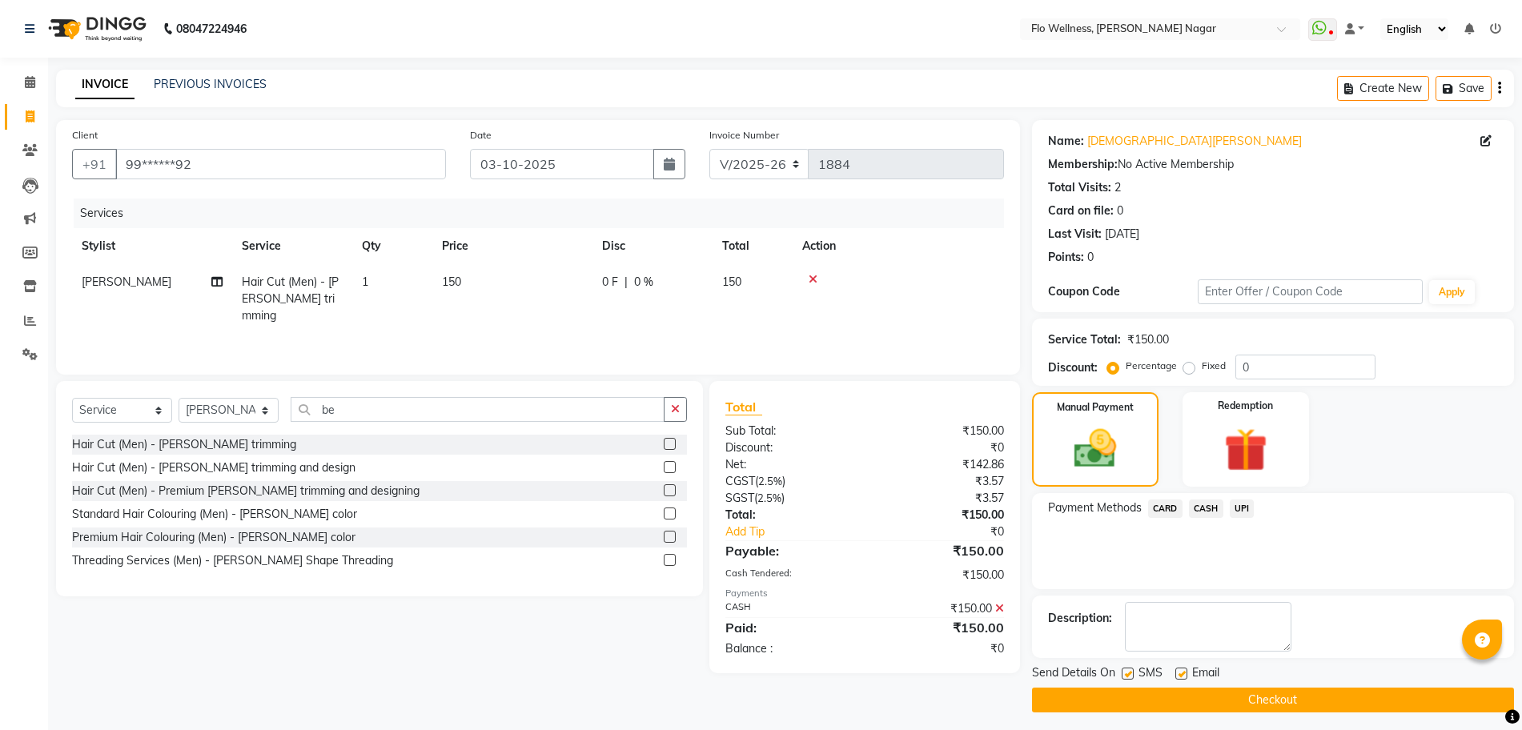
click at [1313, 695] on button "Checkout" at bounding box center [1273, 700] width 482 height 25
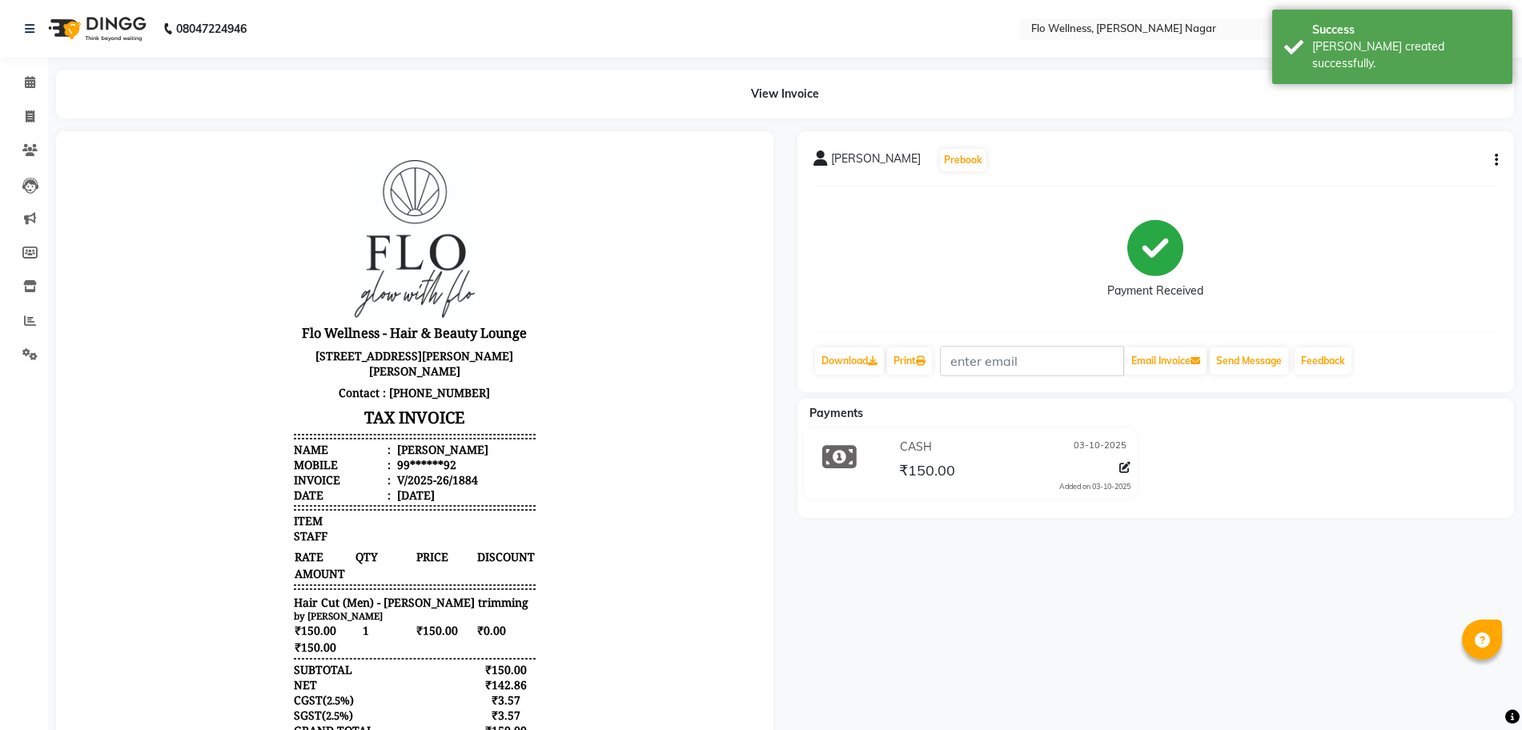
click at [35, 102] on li "Invoice" at bounding box center [24, 117] width 48 height 34
click at [34, 106] on link "Invoice" at bounding box center [24, 117] width 38 height 26
select select "service"
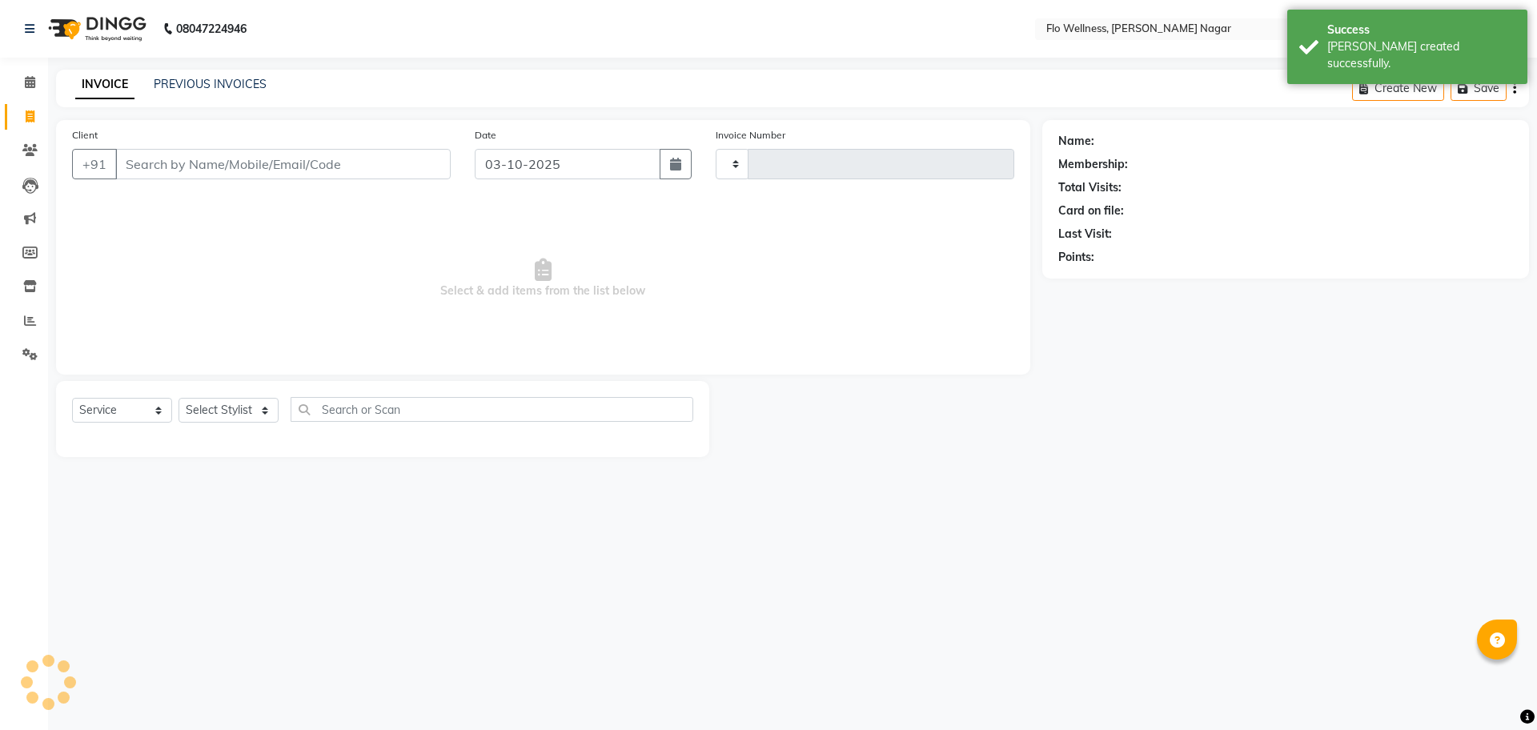
type input "1885"
select select "4509"
click at [172, 170] on input "Client" at bounding box center [283, 164] width 336 height 30
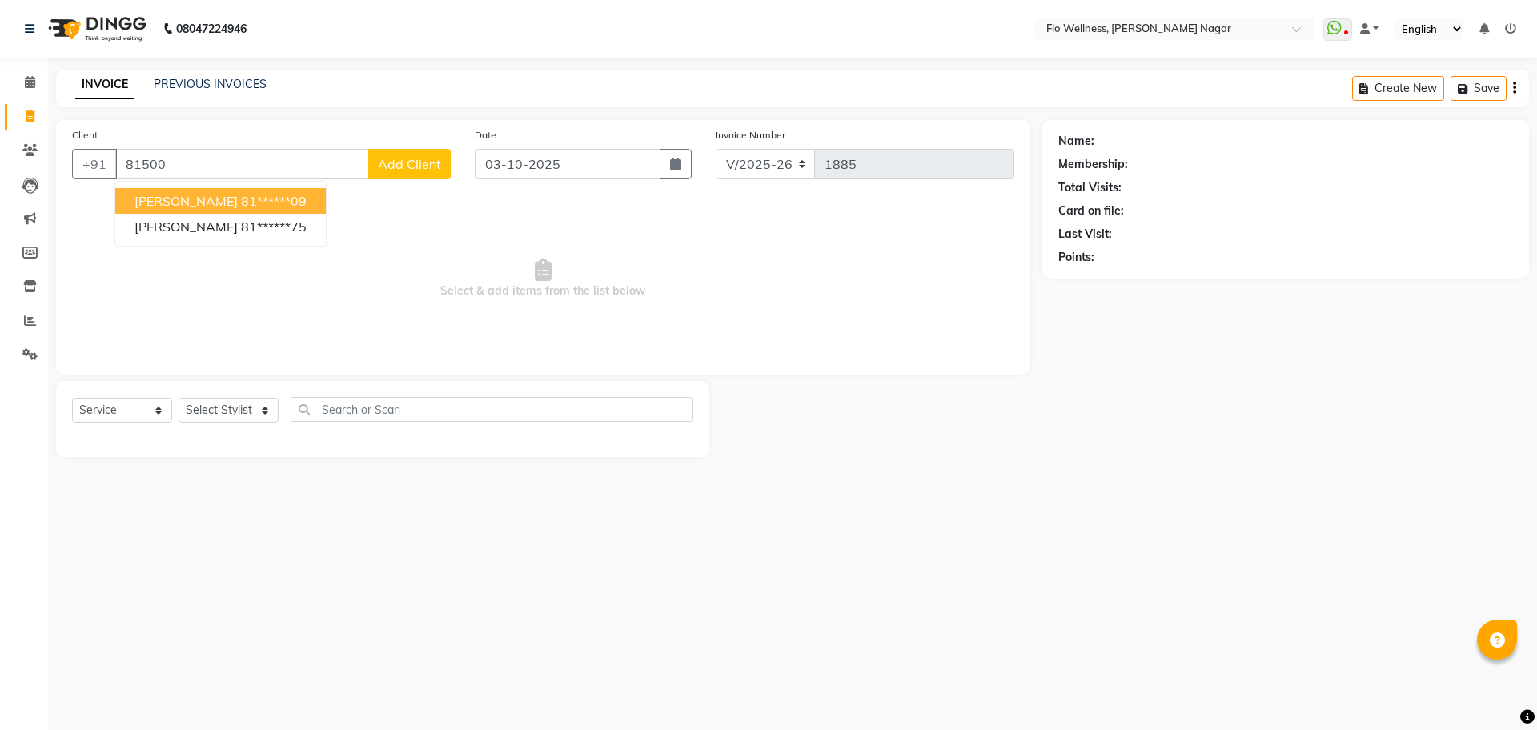
click at [241, 208] on ngb-highlight "81******09" at bounding box center [274, 201] width 66 height 16
type input "81******09"
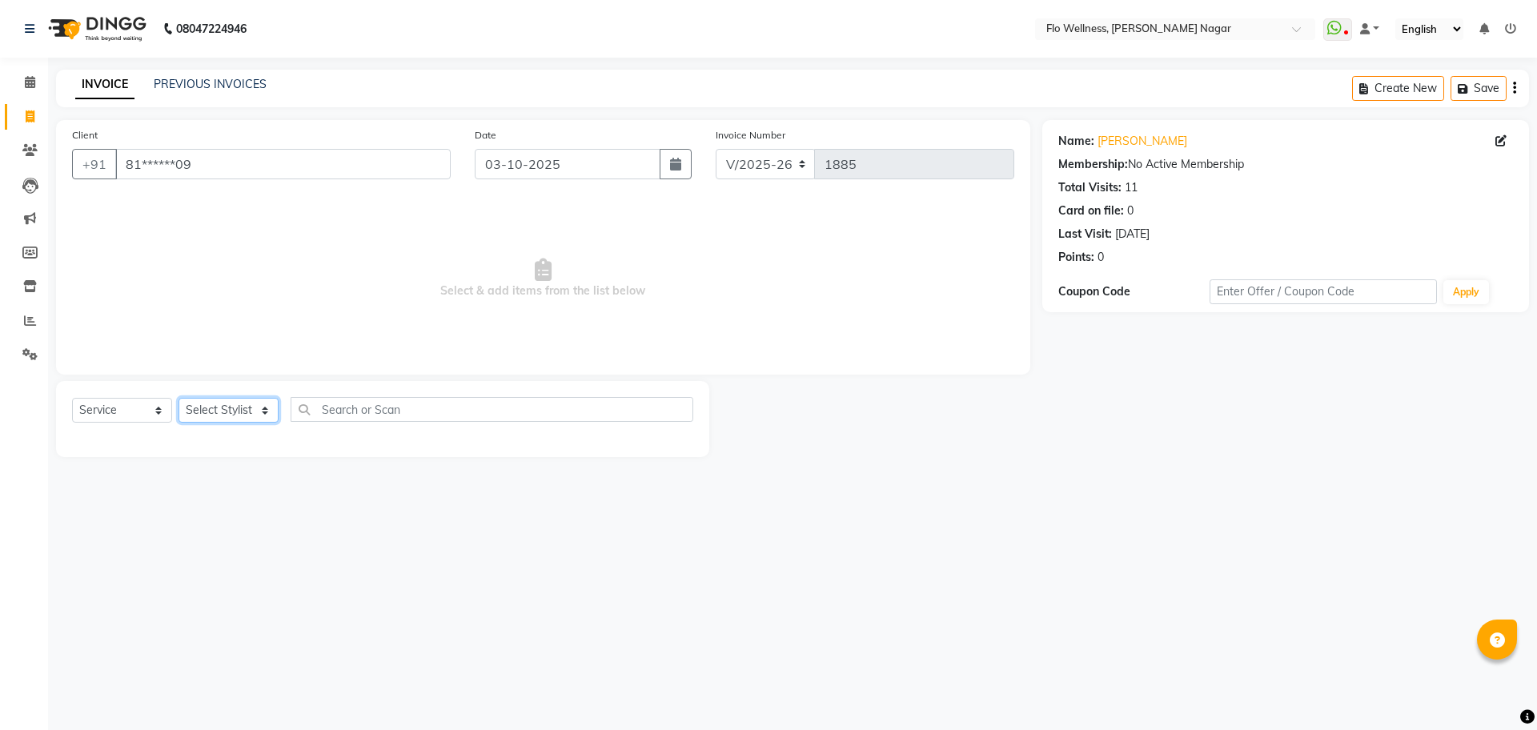
click at [239, 416] on select "Select Stylist [PERSON_NAME] [PERSON_NAME] R [PERSON_NAME] Nivedini [PERSON_NAM…" at bounding box center [229, 410] width 100 height 25
select select "89638"
click at [179, 398] on select "Select Stylist [PERSON_NAME] [PERSON_NAME] R [PERSON_NAME] Nivedini [PERSON_NAM…" at bounding box center [229, 410] width 100 height 25
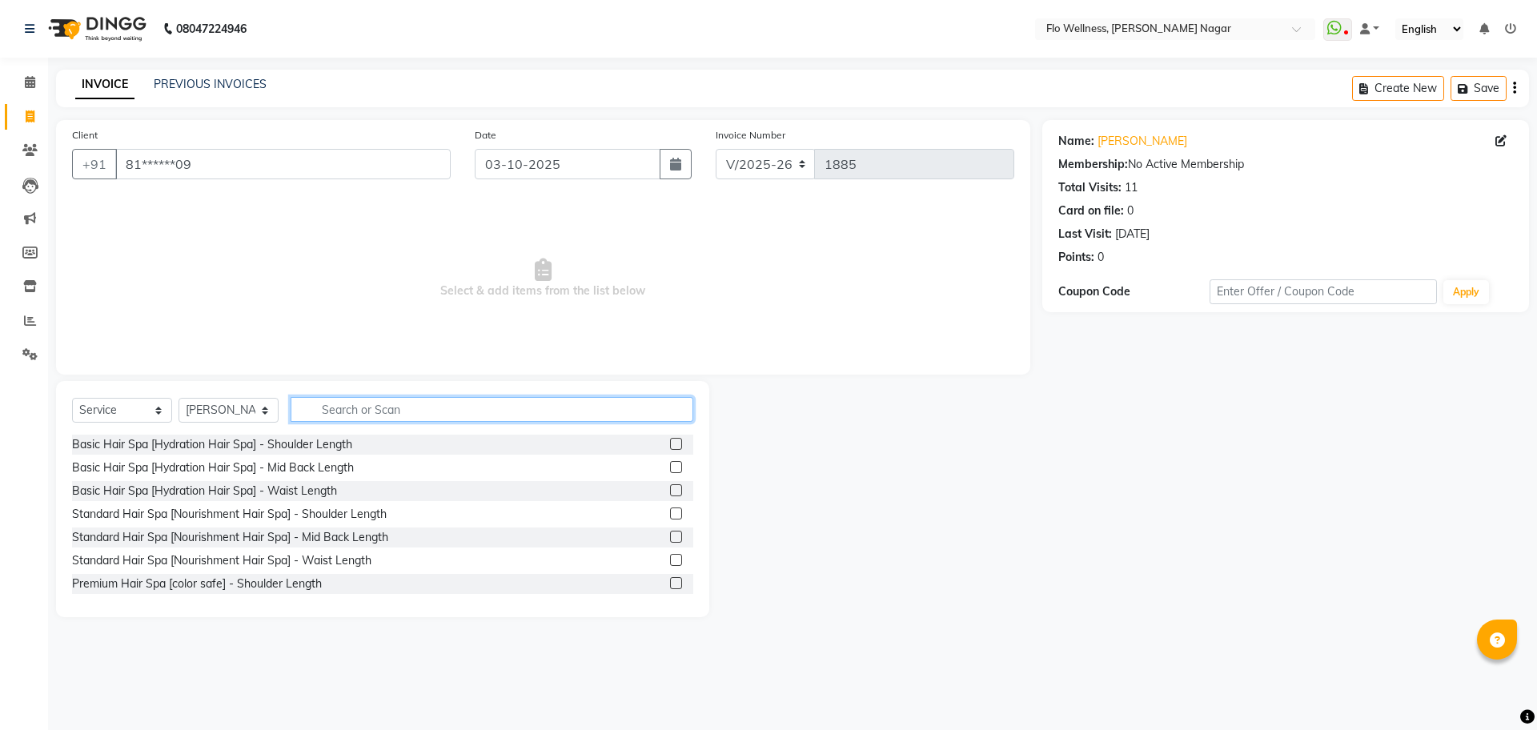
click at [372, 411] on input "text" at bounding box center [492, 409] width 403 height 25
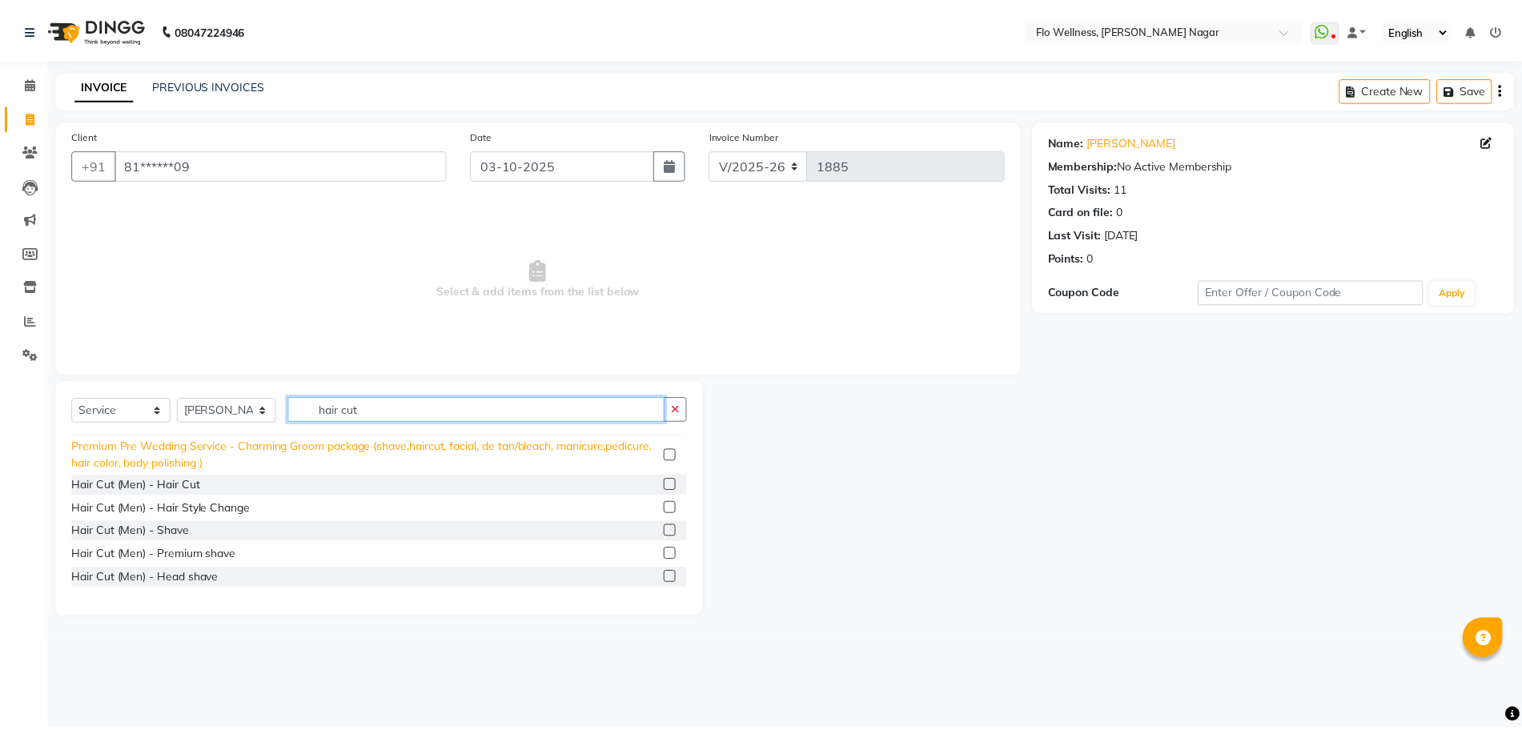
scroll to position [200, 0]
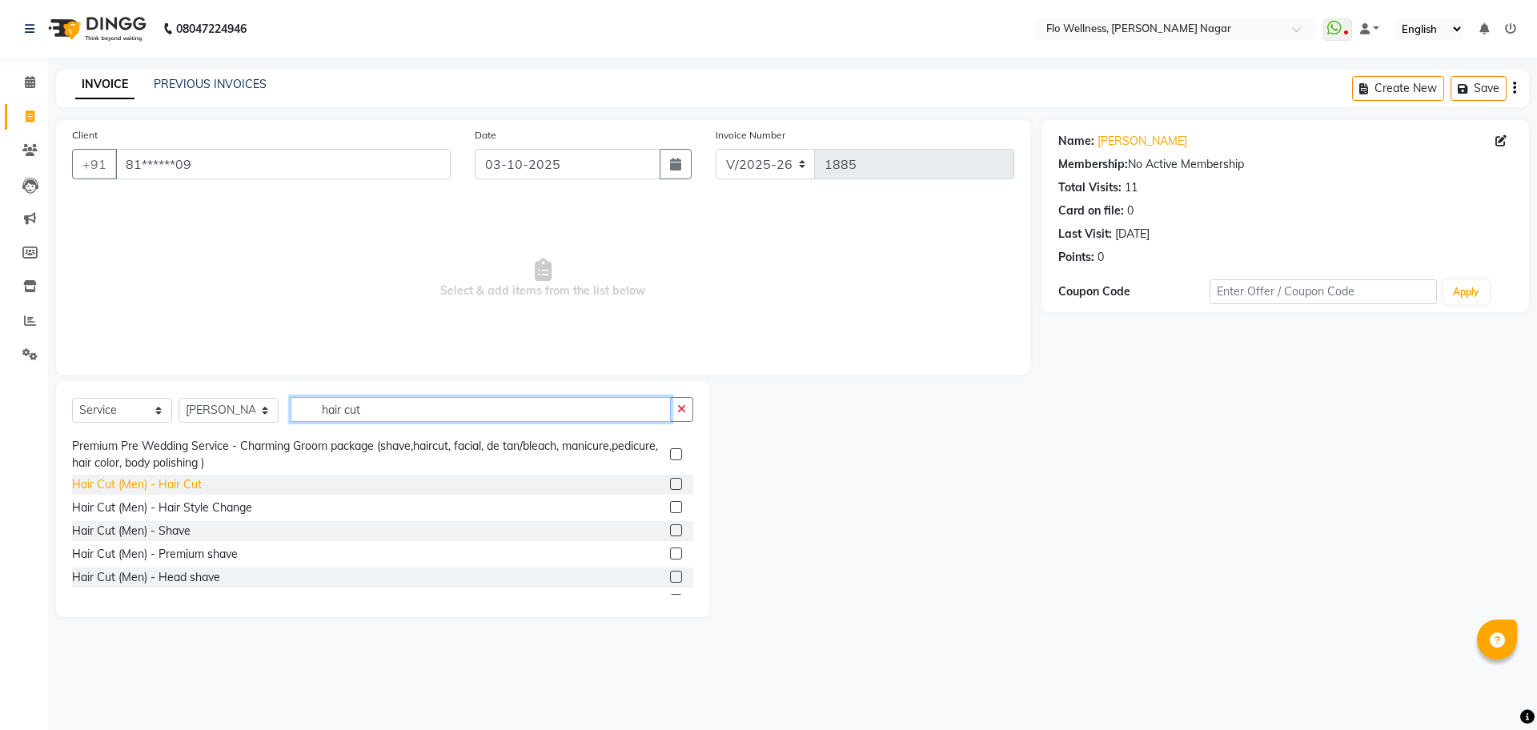
type input "hair cut"
click at [179, 480] on div "Hair Cut (Men) - Hair Cut" at bounding box center [137, 484] width 130 height 17
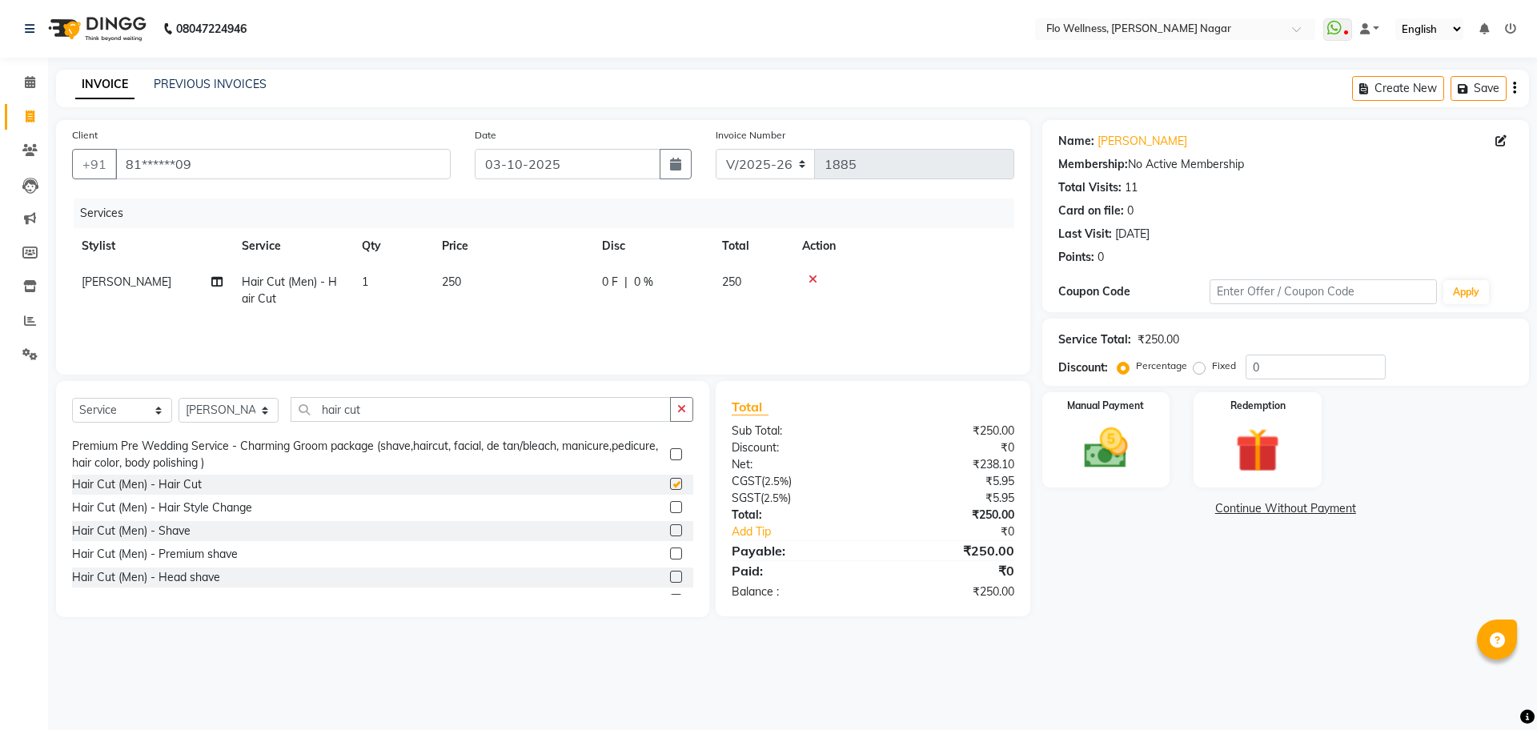
checkbox input "false"
click at [1062, 439] on div "Manual Payment" at bounding box center [1105, 440] width 133 height 98
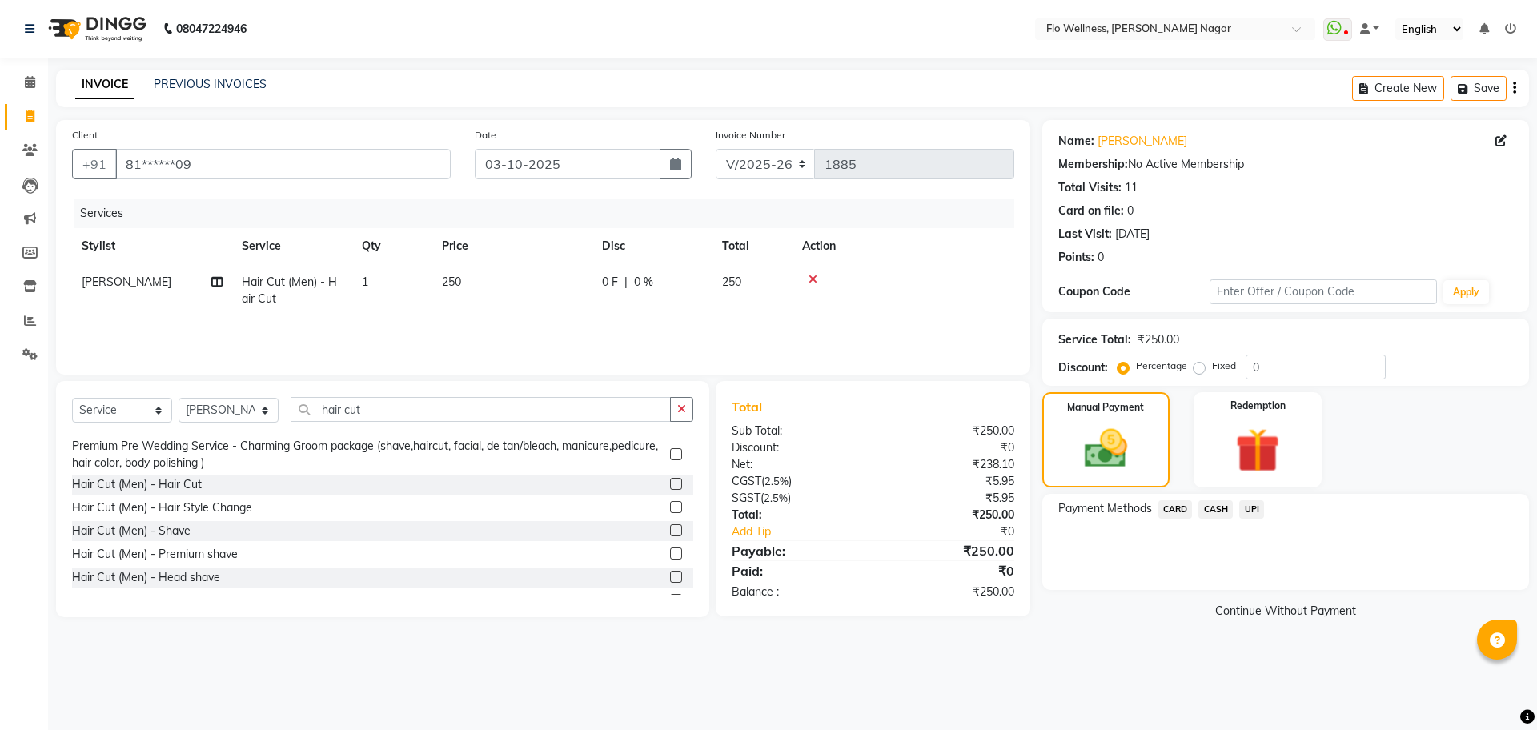
click at [1259, 512] on span "UPI" at bounding box center [1252, 509] width 25 height 18
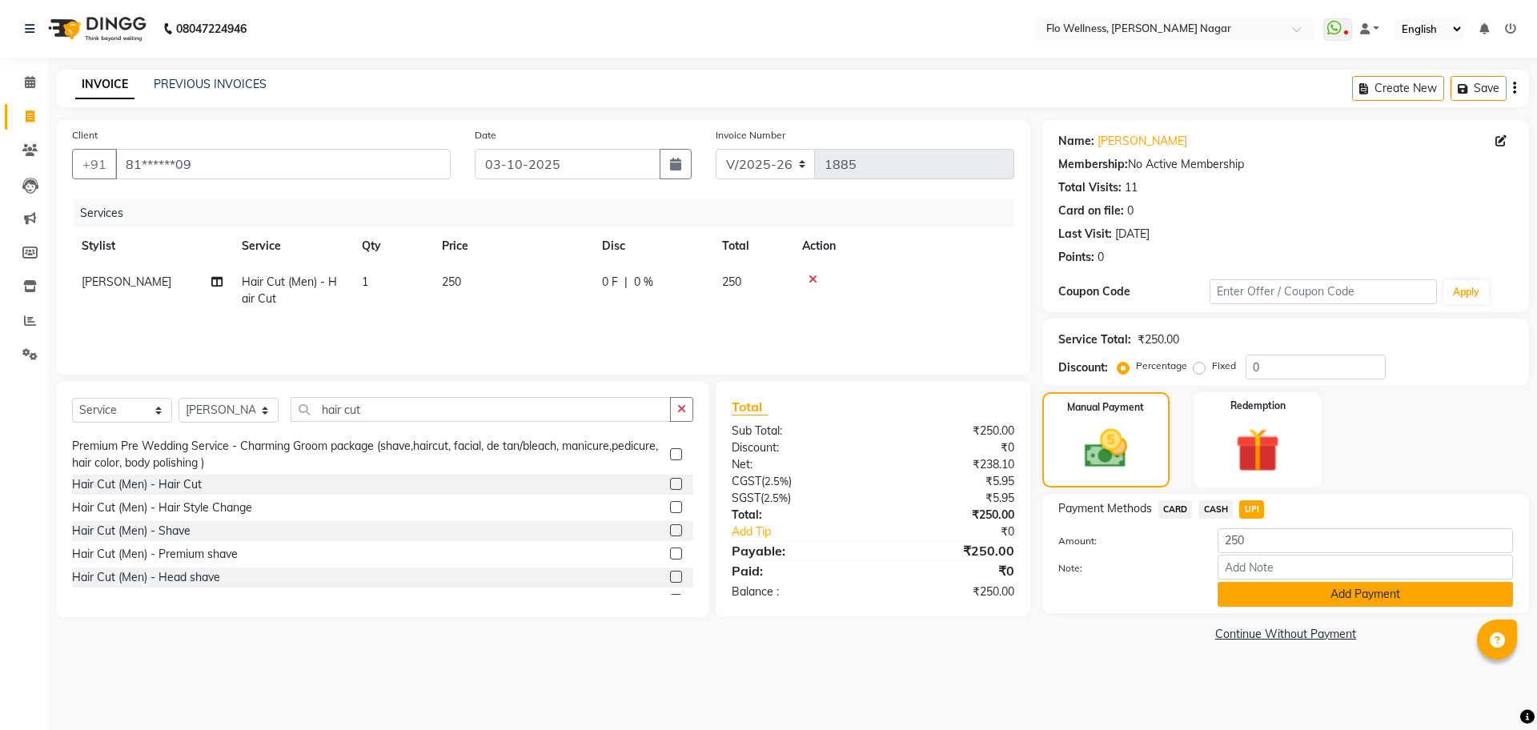
click at [1360, 597] on button "Add Payment" at bounding box center [1365, 594] width 295 height 25
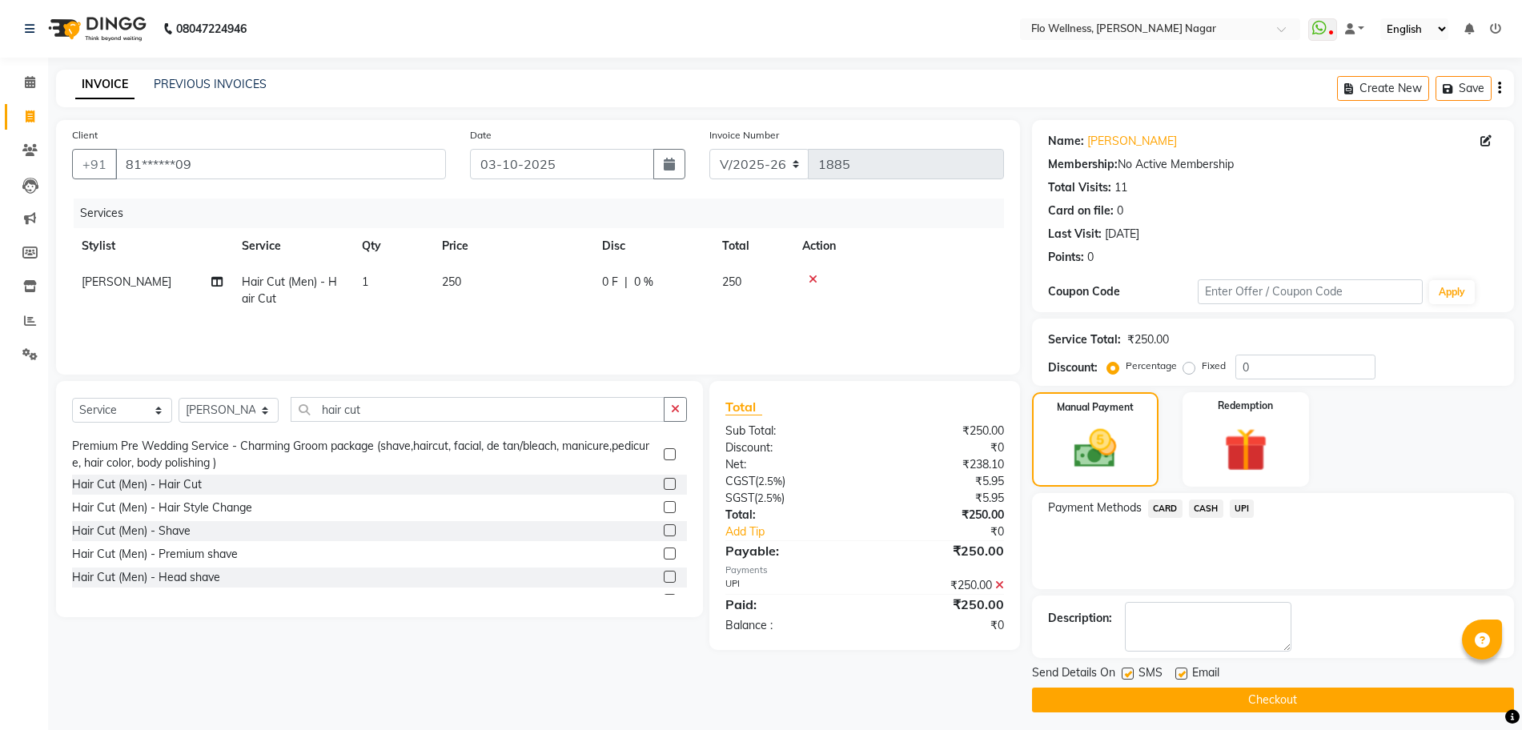
click at [1316, 695] on button "Checkout" at bounding box center [1273, 700] width 482 height 25
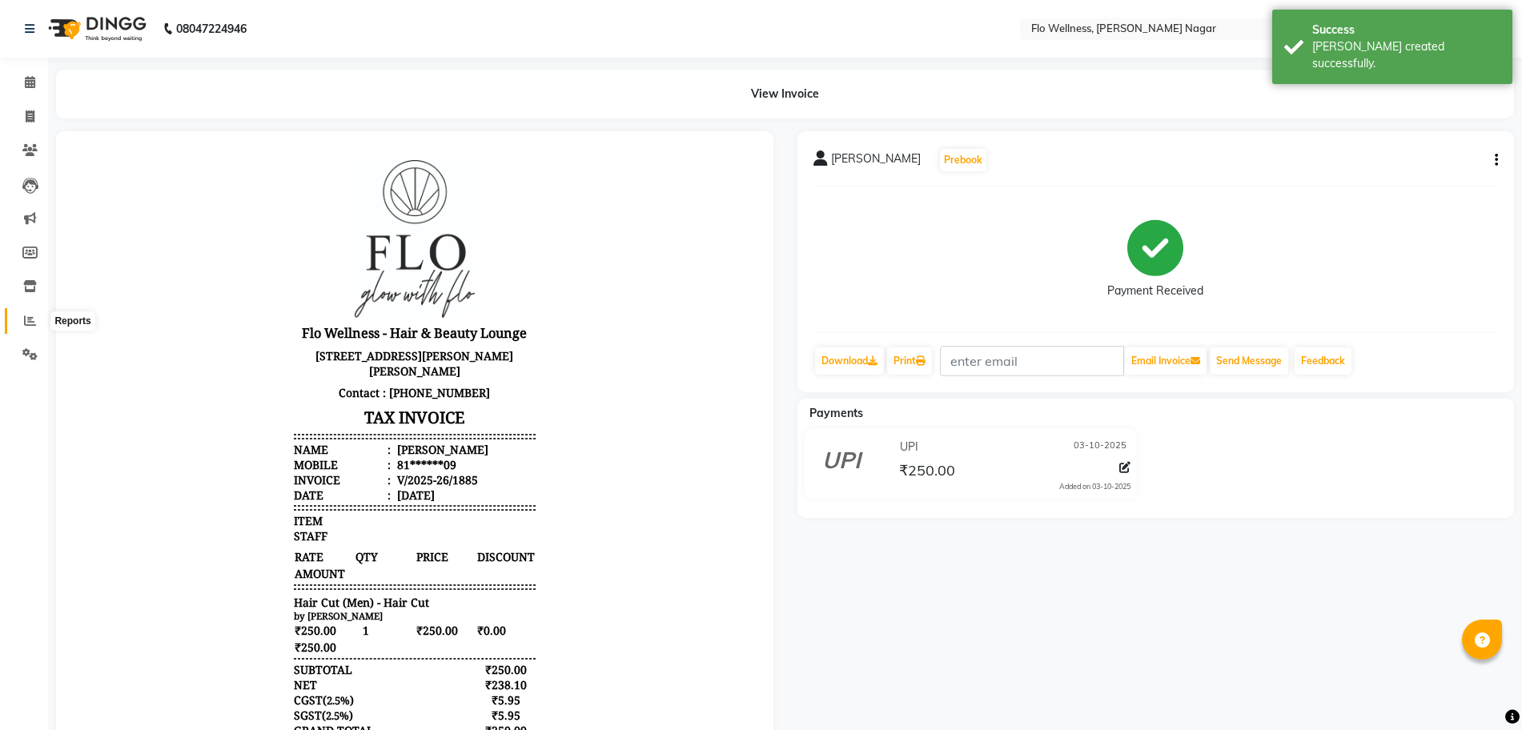
click at [35, 319] on icon at bounding box center [30, 321] width 12 height 12
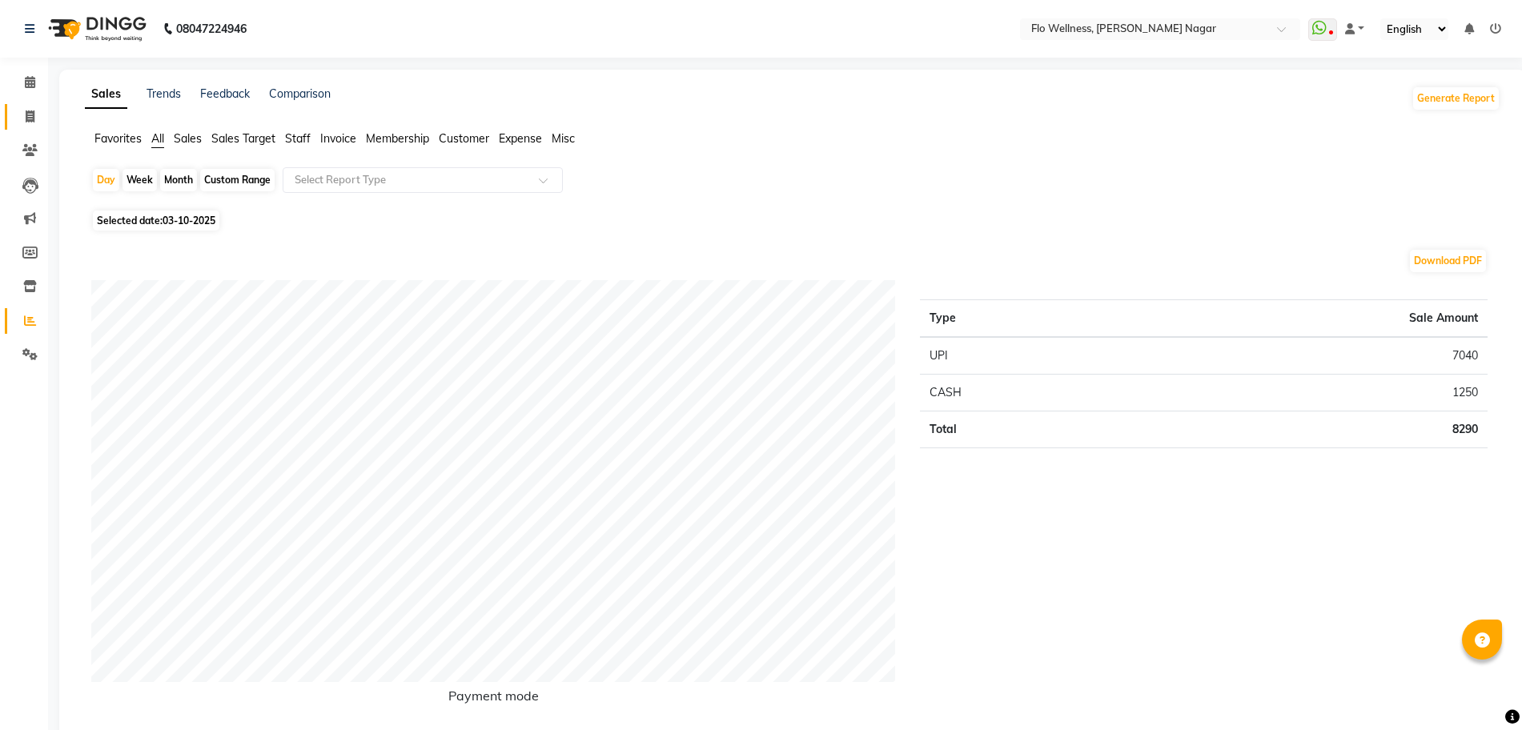
click at [22, 105] on link "Invoice" at bounding box center [24, 117] width 38 height 26
select select "4509"
select select "service"
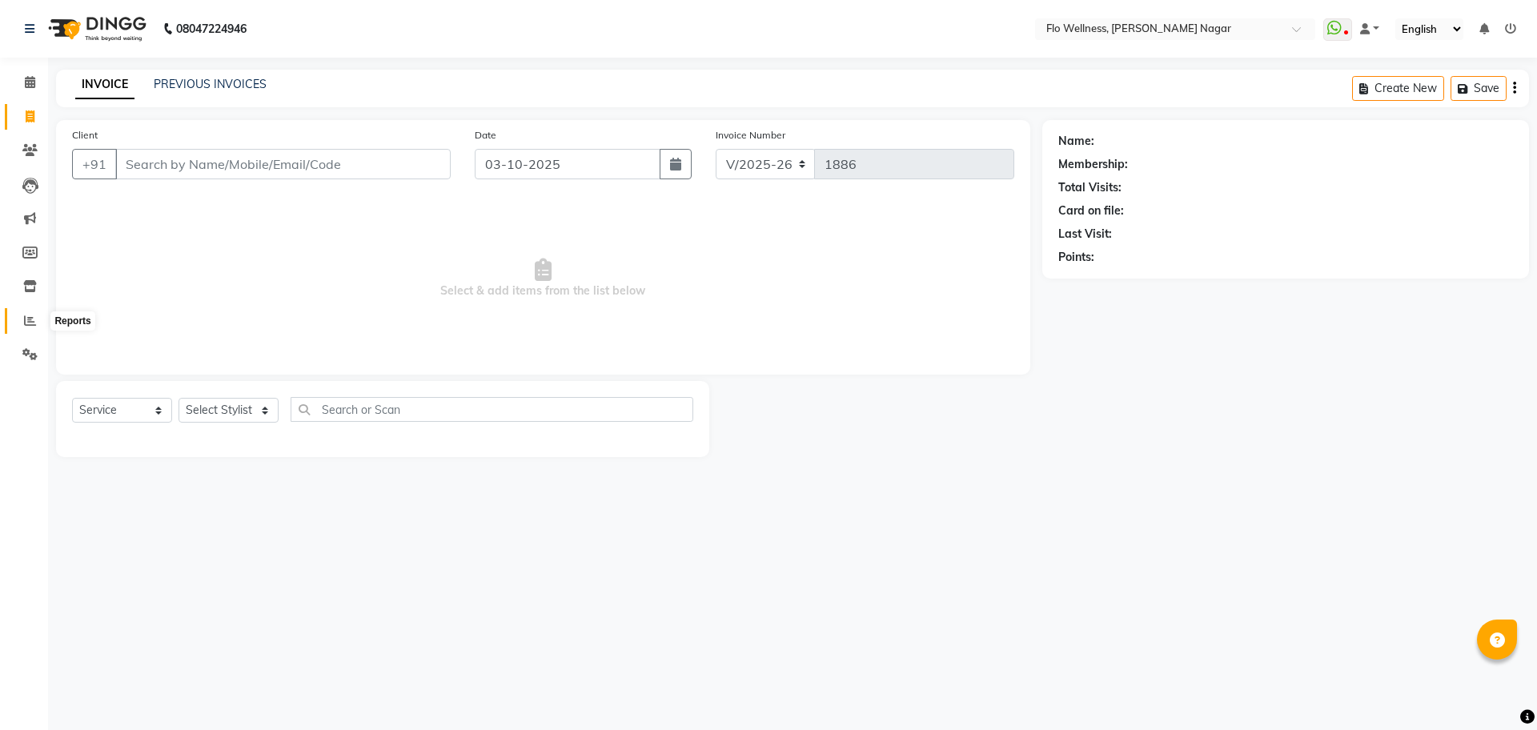
click at [26, 317] on icon at bounding box center [30, 321] width 12 height 12
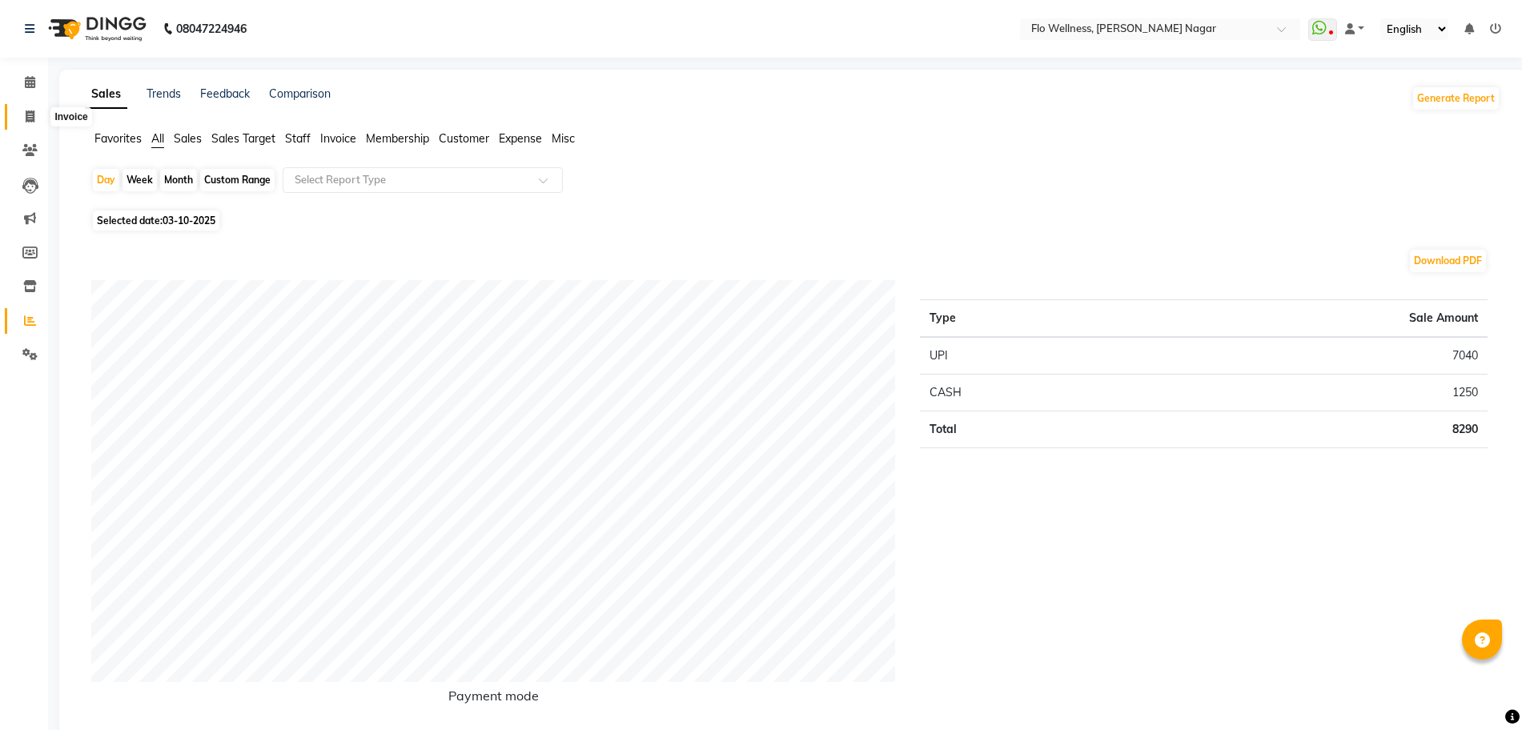
click at [19, 119] on span at bounding box center [30, 117] width 28 height 18
select select "service"
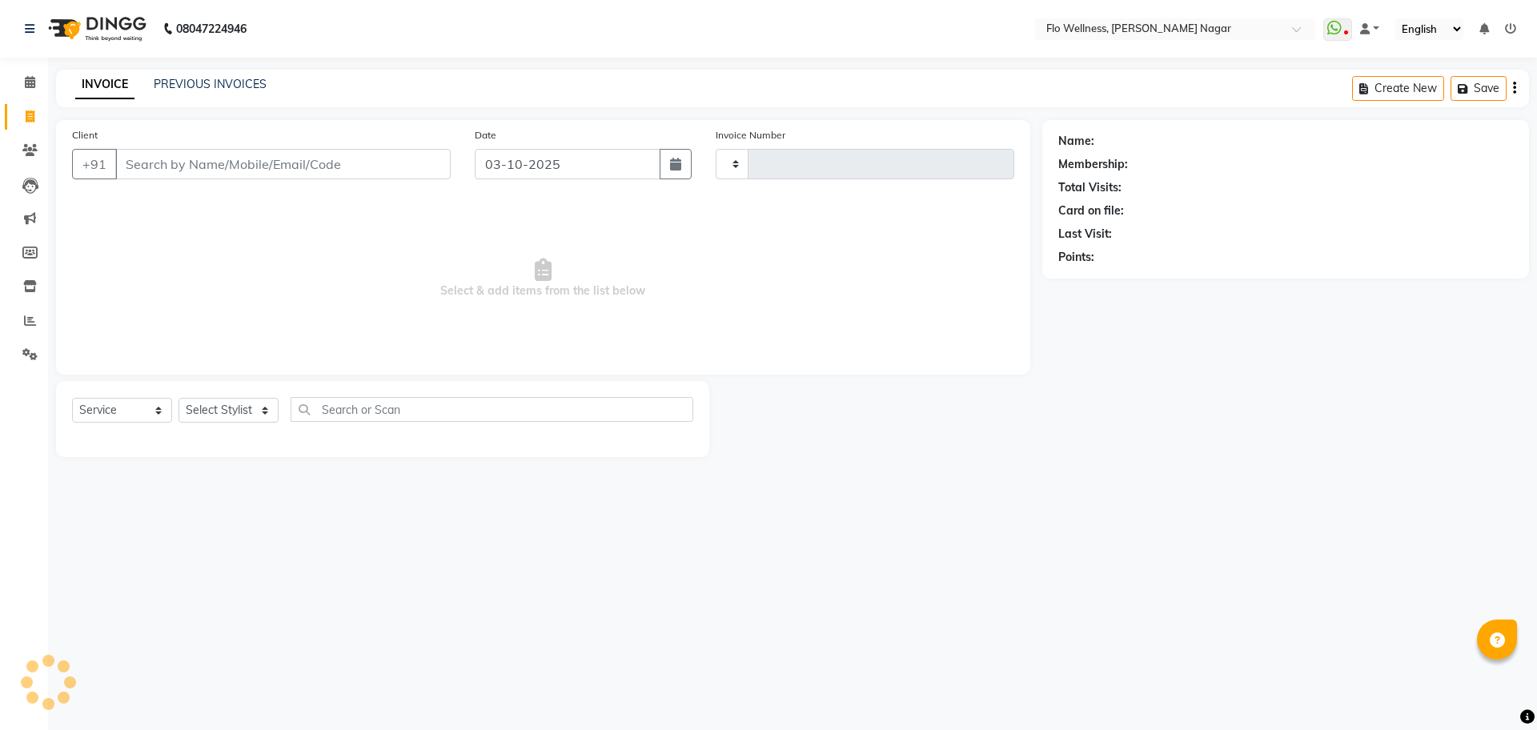
type input "1886"
select select "4509"
click at [100, 168] on button "+91" at bounding box center [94, 164] width 45 height 30
click at [190, 173] on input "Client" at bounding box center [283, 164] width 336 height 30
click at [231, 415] on select "Select Stylist [PERSON_NAME] [PERSON_NAME] R [PERSON_NAME] Nivedini [PERSON_NAM…" at bounding box center [229, 410] width 100 height 25
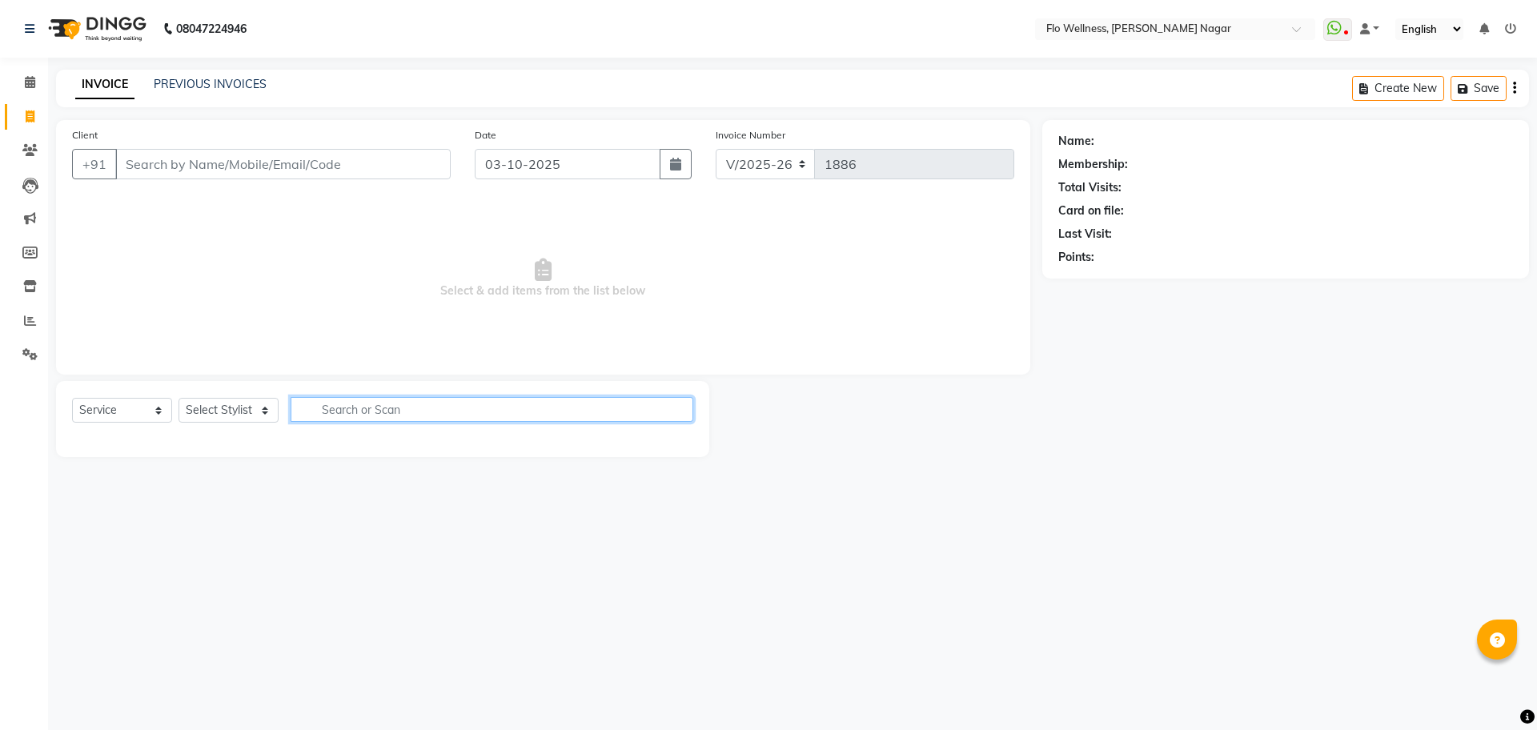
click at [374, 408] on input "text" at bounding box center [492, 409] width 403 height 25
drag, startPoint x: 713, startPoint y: 552, endPoint x: 529, endPoint y: 777, distance: 290.8
drag, startPoint x: 529, startPoint y: 777, endPoint x: 1236, endPoint y: 486, distance: 765.2
click at [1236, 486] on div "08047224946 Select Location × Flo Wellness, Somanath Nagar WhatsApp Status ✕ St…" at bounding box center [768, 365] width 1537 height 730
click at [957, 601] on div "08047224946 Select Location × Flo Wellness, Somanath Nagar WhatsApp Status ✕ St…" at bounding box center [768, 365] width 1537 height 730
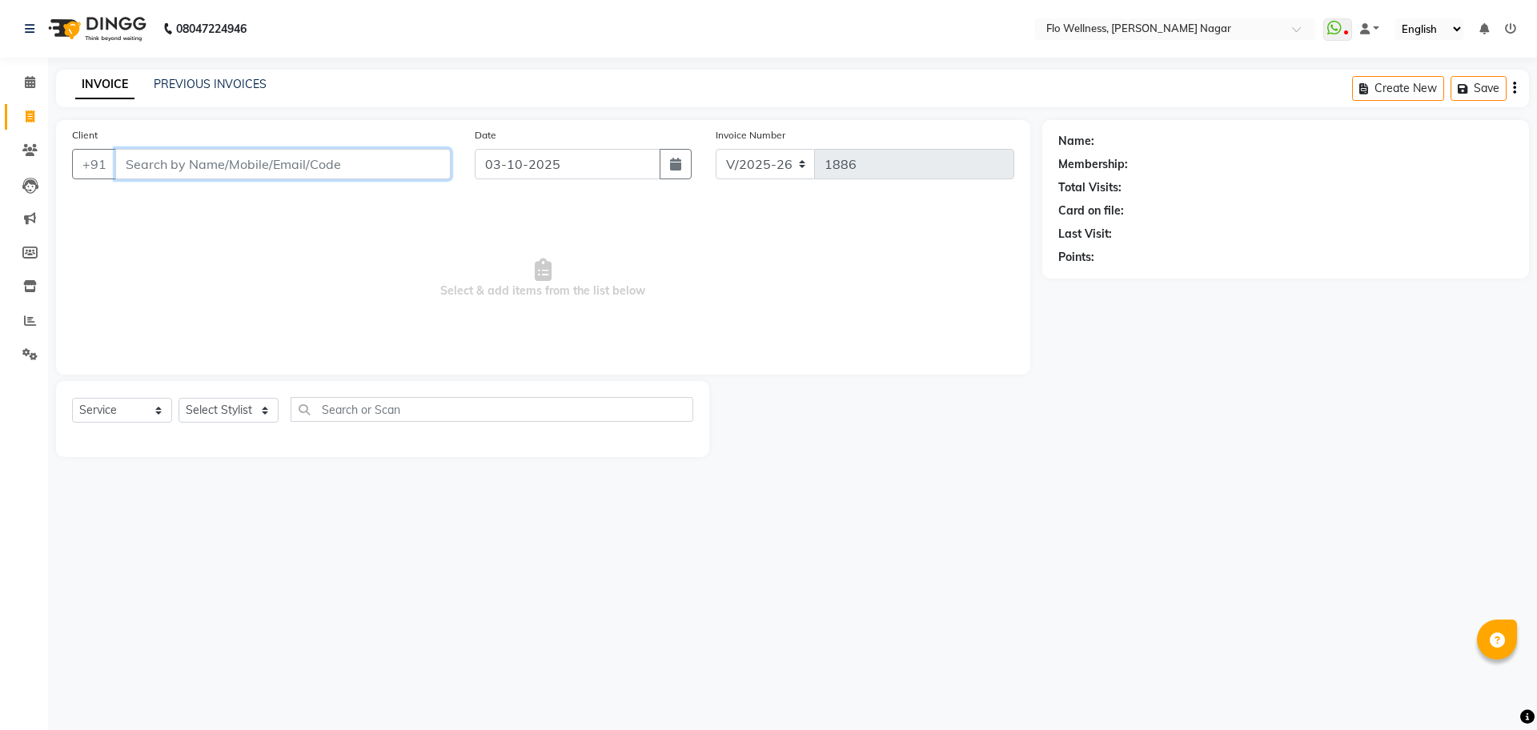
click at [237, 162] on input "Client" at bounding box center [283, 164] width 336 height 30
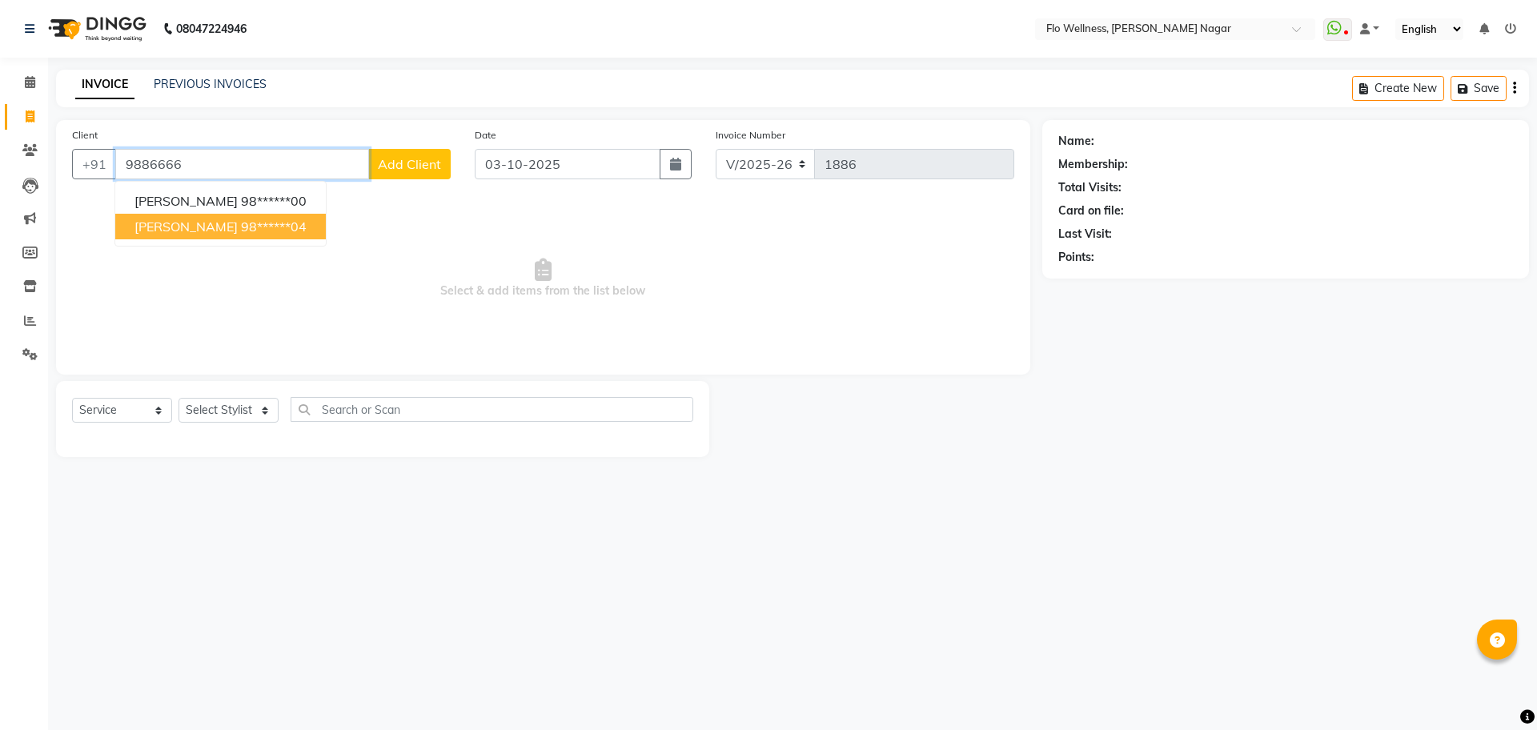
click at [268, 237] on button "MANJUNATH 98******04" at bounding box center [220, 227] width 211 height 26
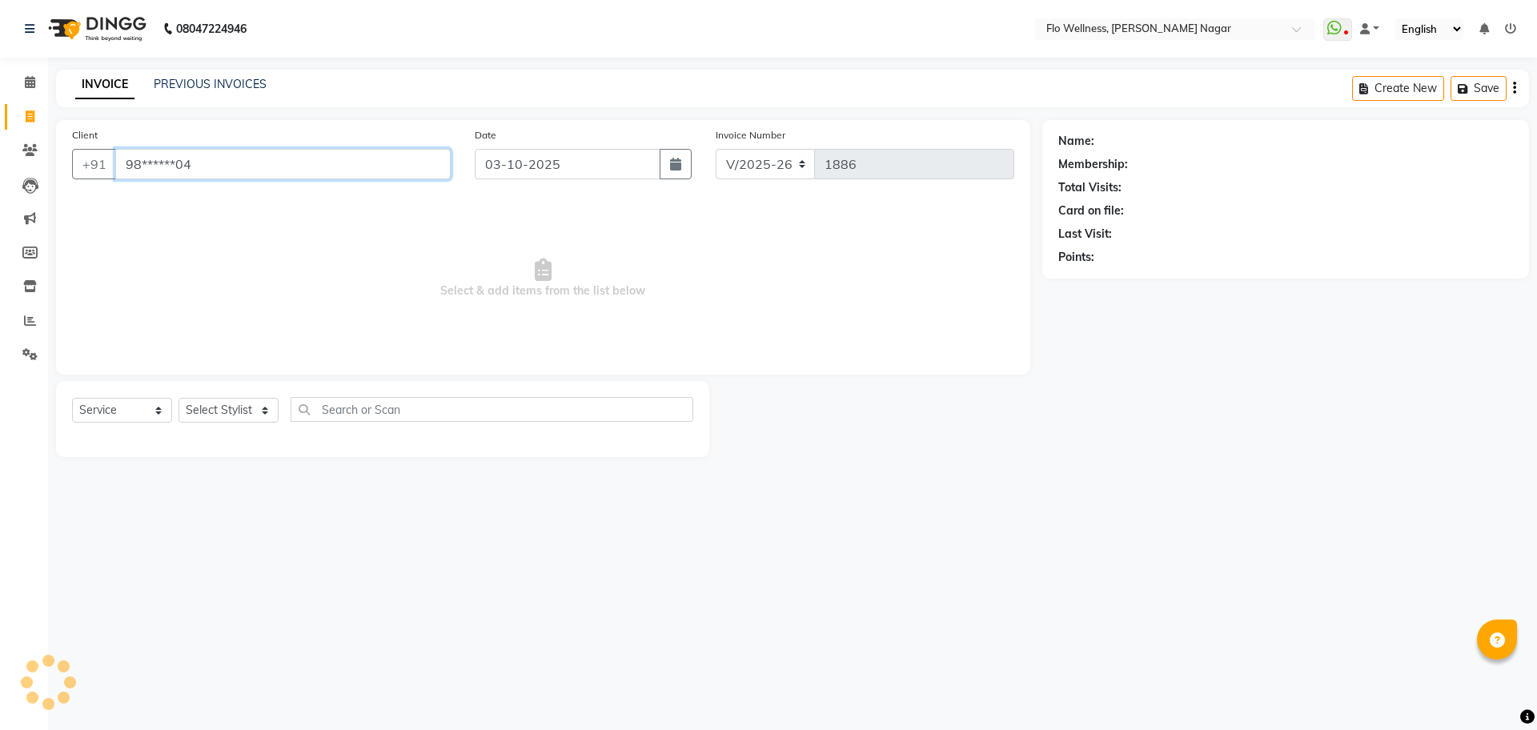
type input "98******04"
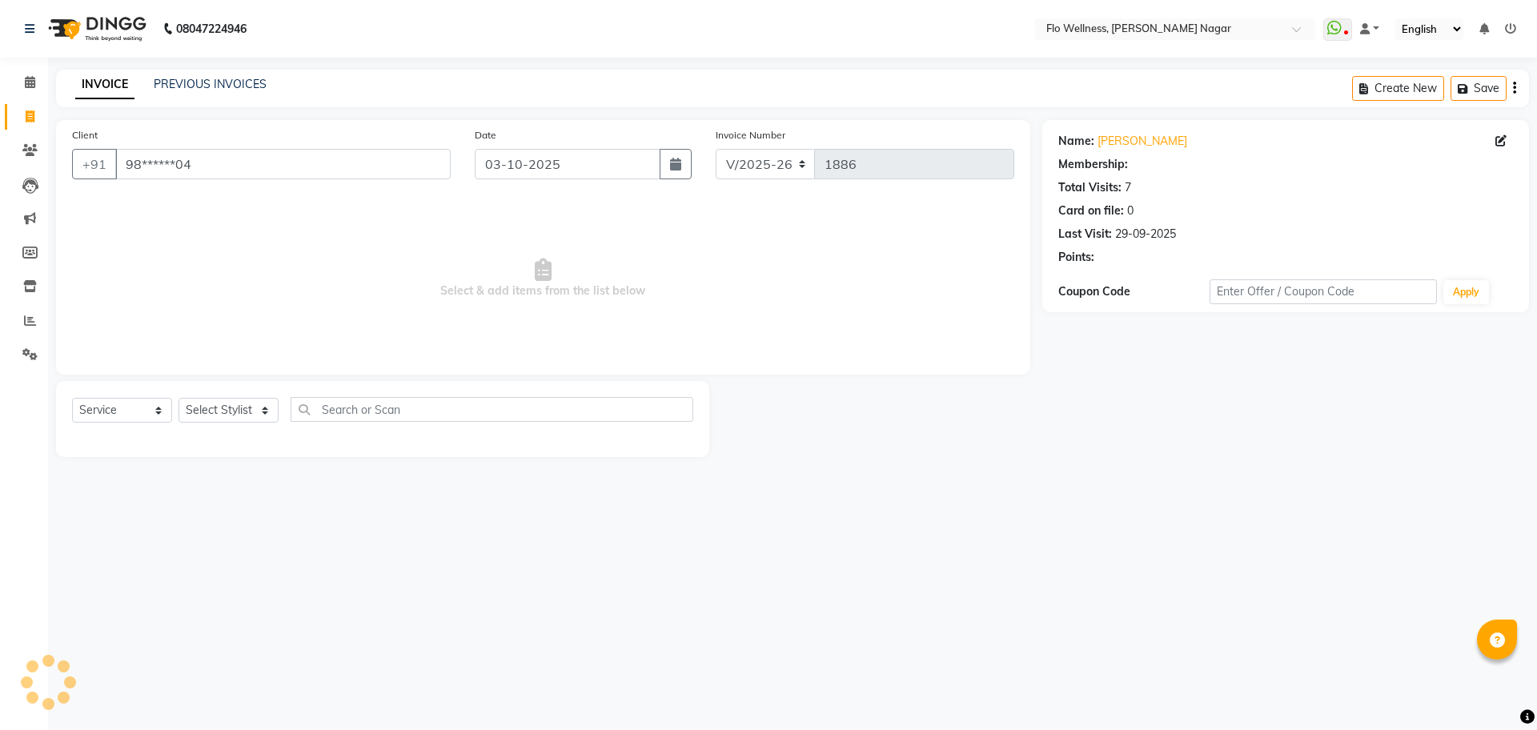
select select "1: Object"
click at [272, 414] on select "Select Stylist [PERSON_NAME] [PERSON_NAME] R [PERSON_NAME] Nivedini [PERSON_NAM…" at bounding box center [229, 410] width 100 height 25
select select "89638"
click at [179, 398] on select "Select Stylist [PERSON_NAME] [PERSON_NAME] R [PERSON_NAME] Nivedini [PERSON_NAM…" at bounding box center [229, 410] width 100 height 25
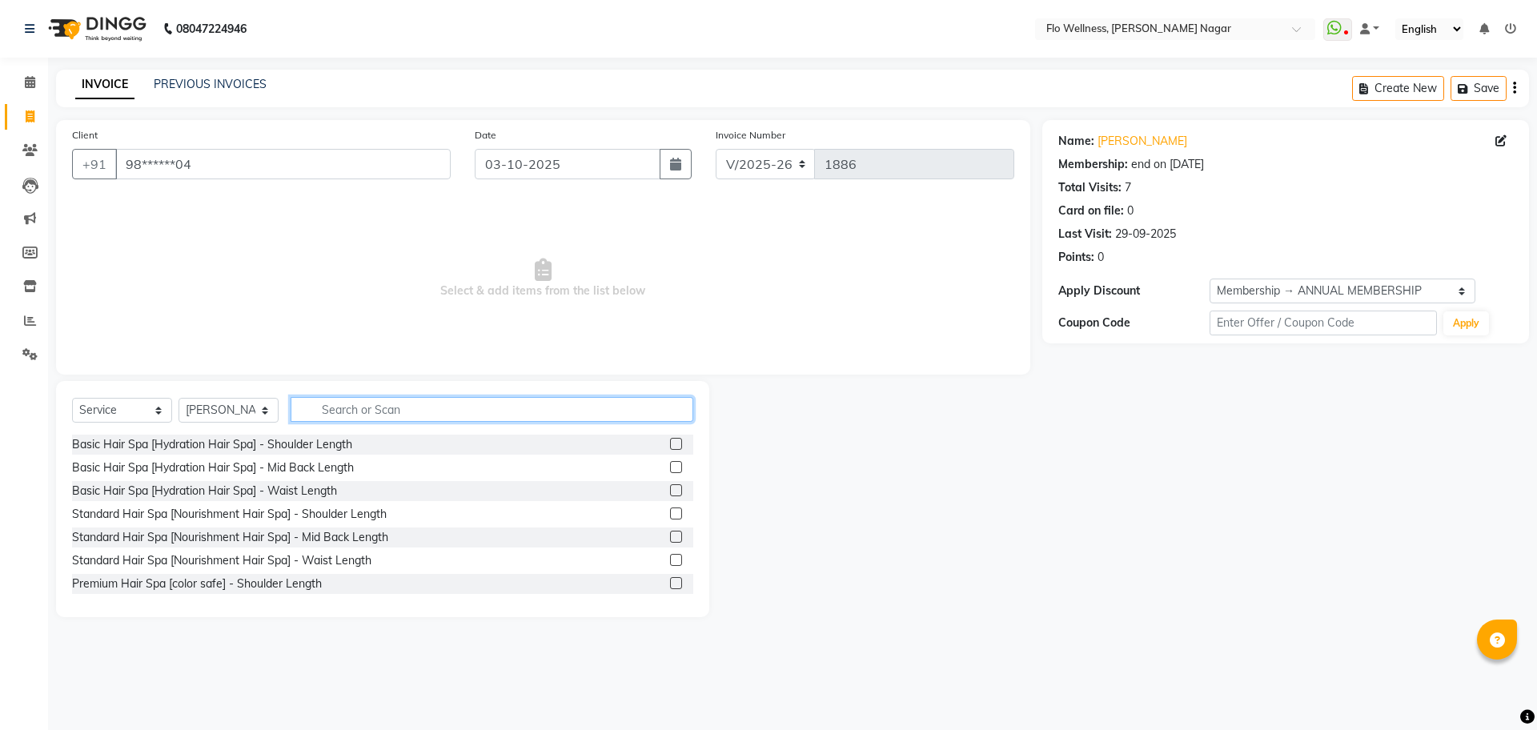
click at [372, 408] on input "text" at bounding box center [492, 409] width 403 height 25
type input "h"
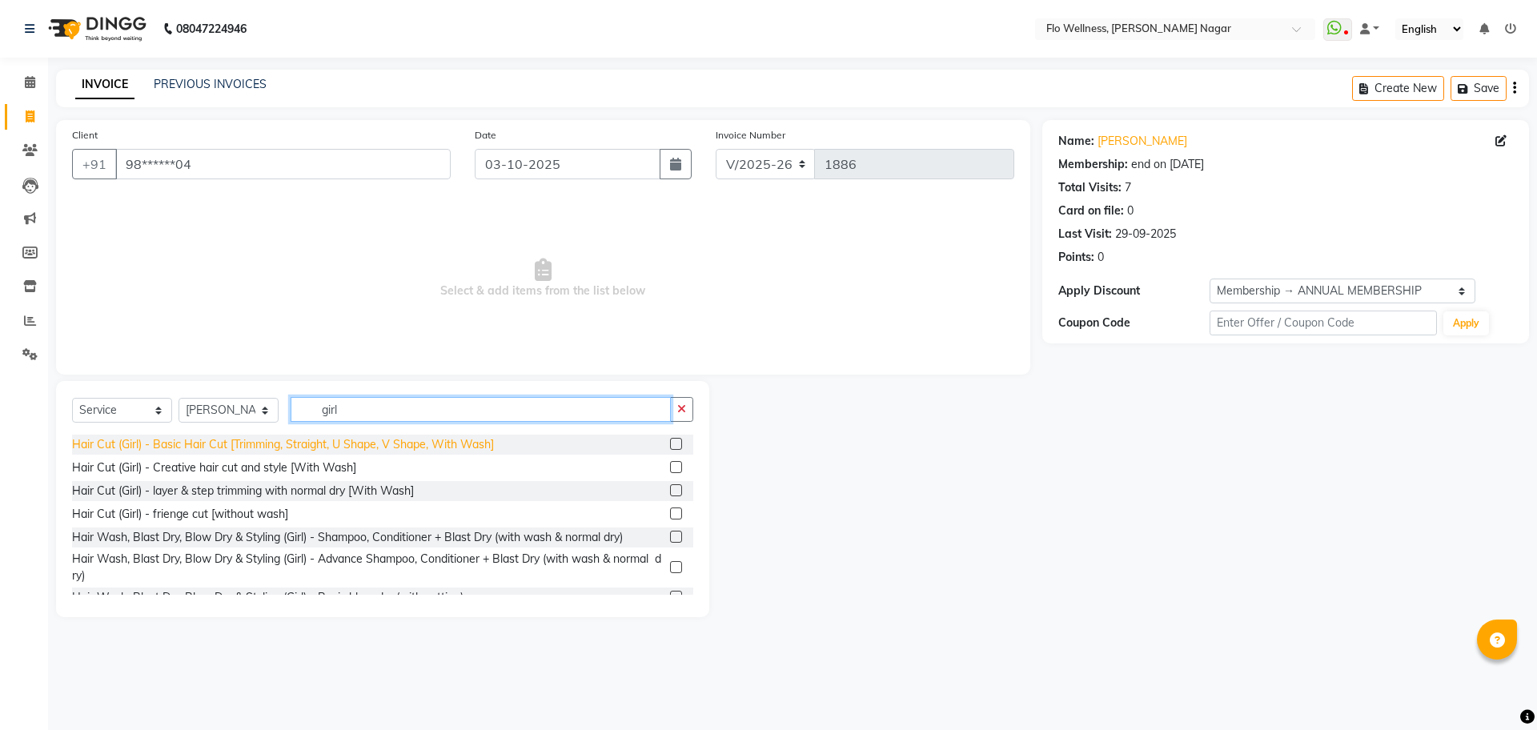
type input "girl"
click at [241, 440] on div "Hair Cut (Girl) - Basic Hair Cut [Trimming, Straight, U Shape, V Shape, With Wa…" at bounding box center [283, 444] width 422 height 17
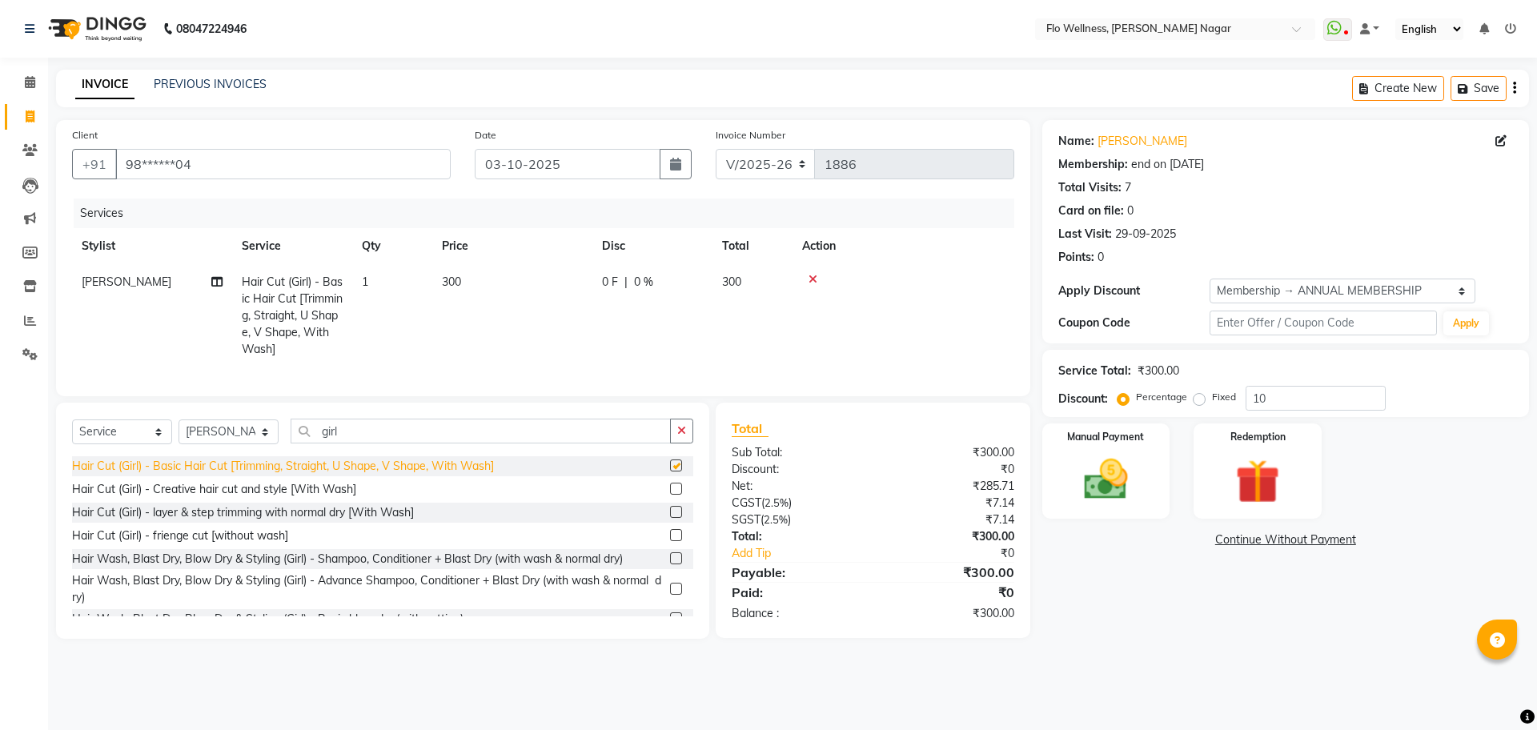
checkbox input "false"
click at [1103, 499] on img at bounding box center [1106, 479] width 74 height 53
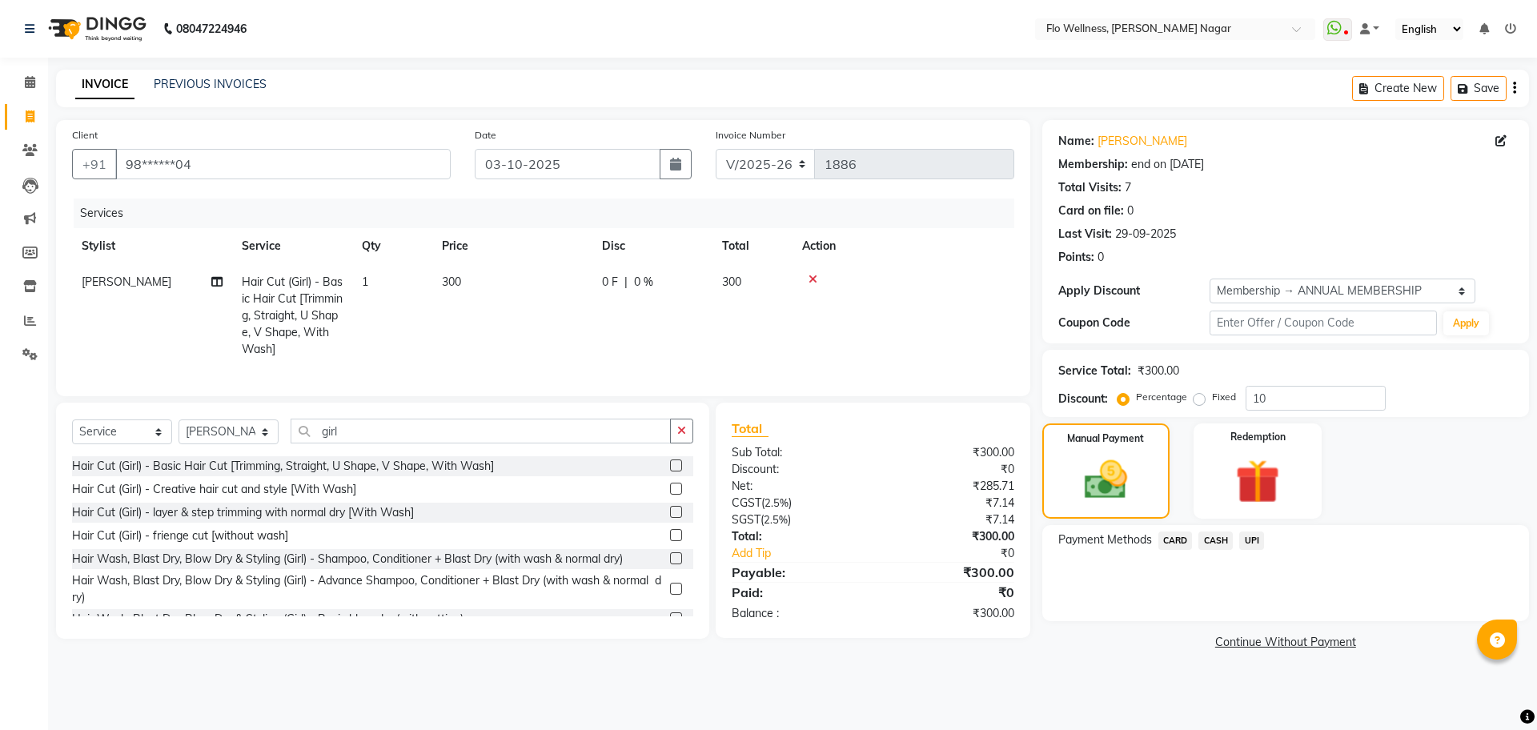
click at [1249, 537] on span "UPI" at bounding box center [1252, 541] width 25 height 18
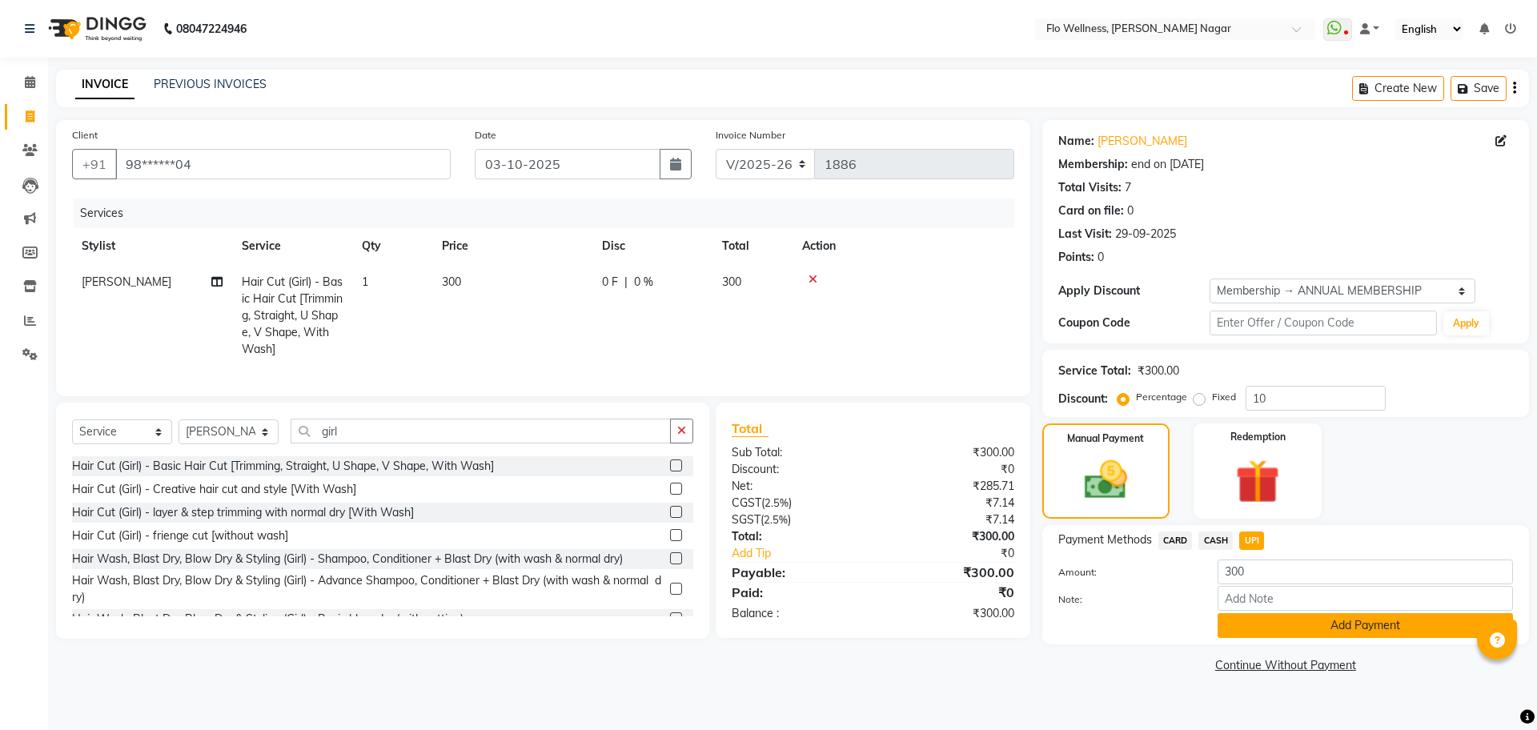
click at [1265, 628] on button "Add Payment" at bounding box center [1365, 625] width 295 height 25
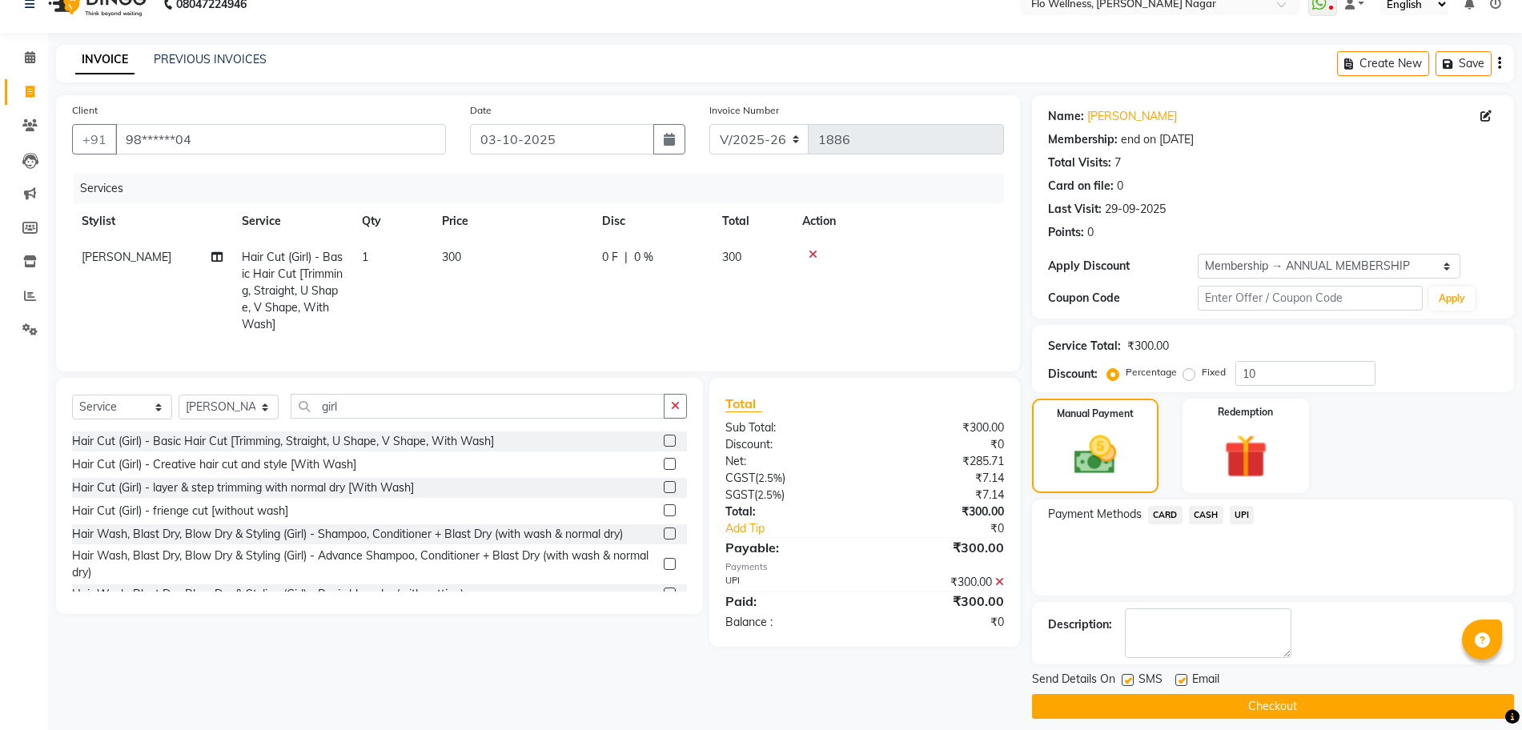
scroll to position [38, 0]
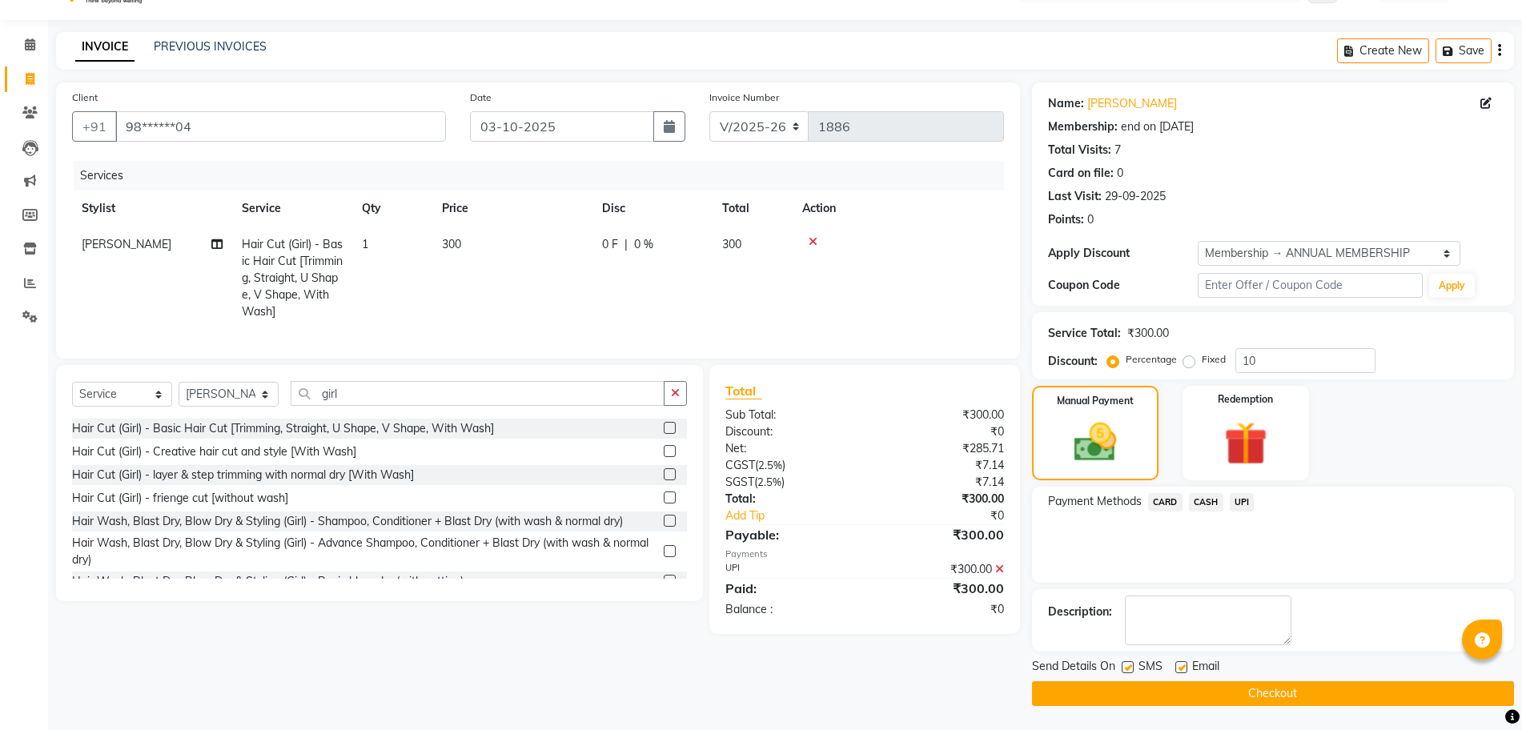
click at [117, 238] on span "[PERSON_NAME]" at bounding box center [127, 244] width 90 height 14
select select "89638"
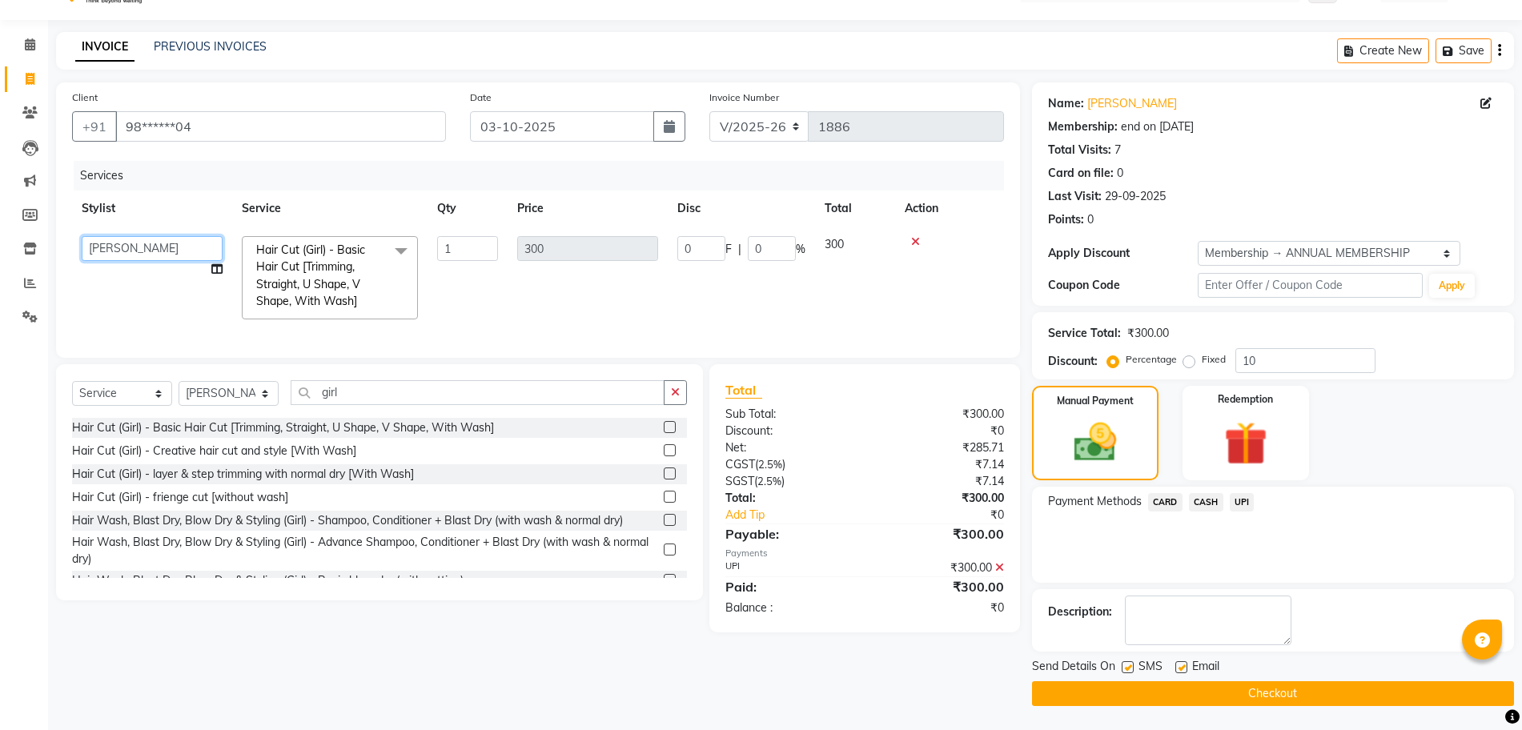
click at [117, 245] on select "Bhrigu kalita Gufran Mani R Naved Ali Nivedini Sumera Banu" at bounding box center [152, 248] width 141 height 25
select select "89651"
click at [1069, 691] on button "Checkout" at bounding box center [1273, 693] width 482 height 25
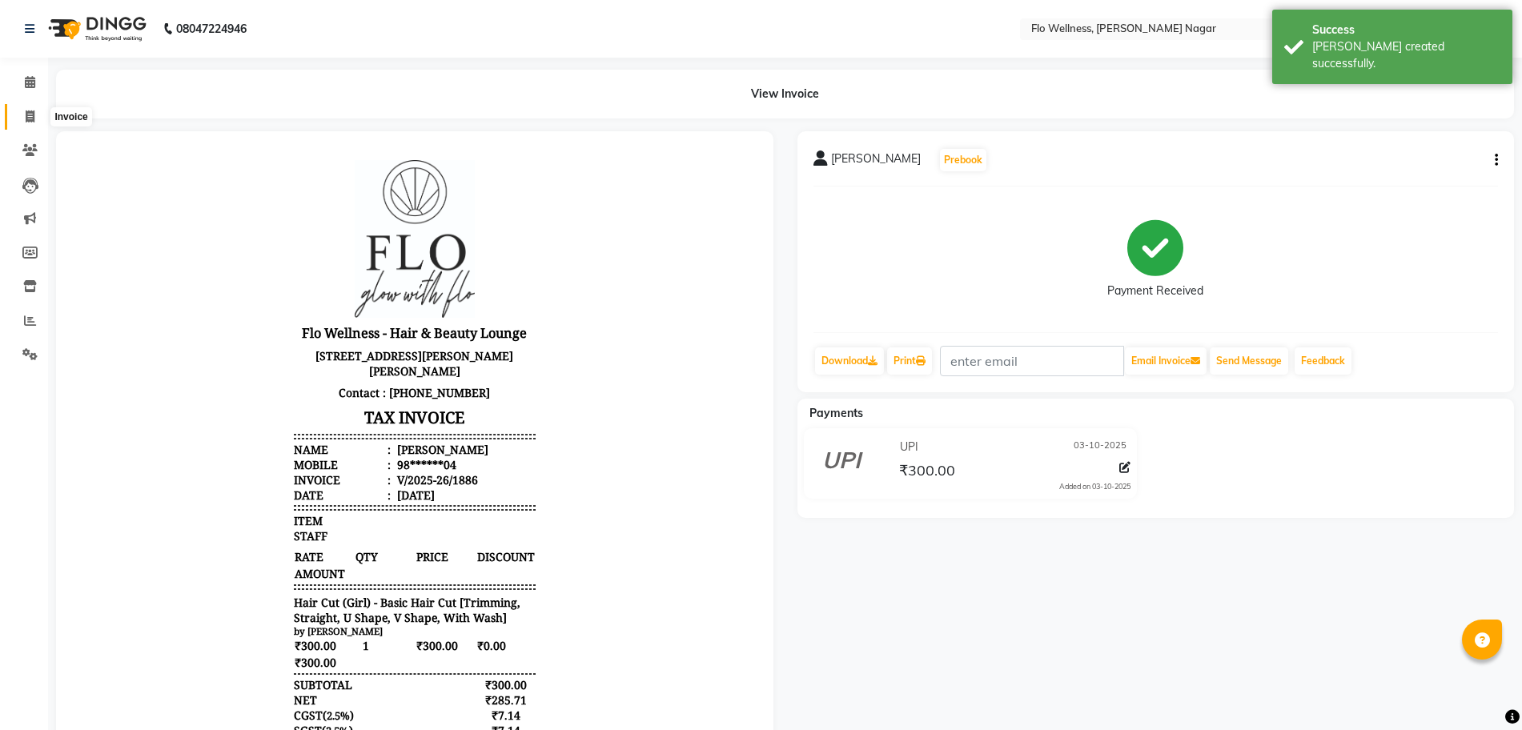
click at [39, 112] on span at bounding box center [30, 117] width 28 height 18
select select "service"
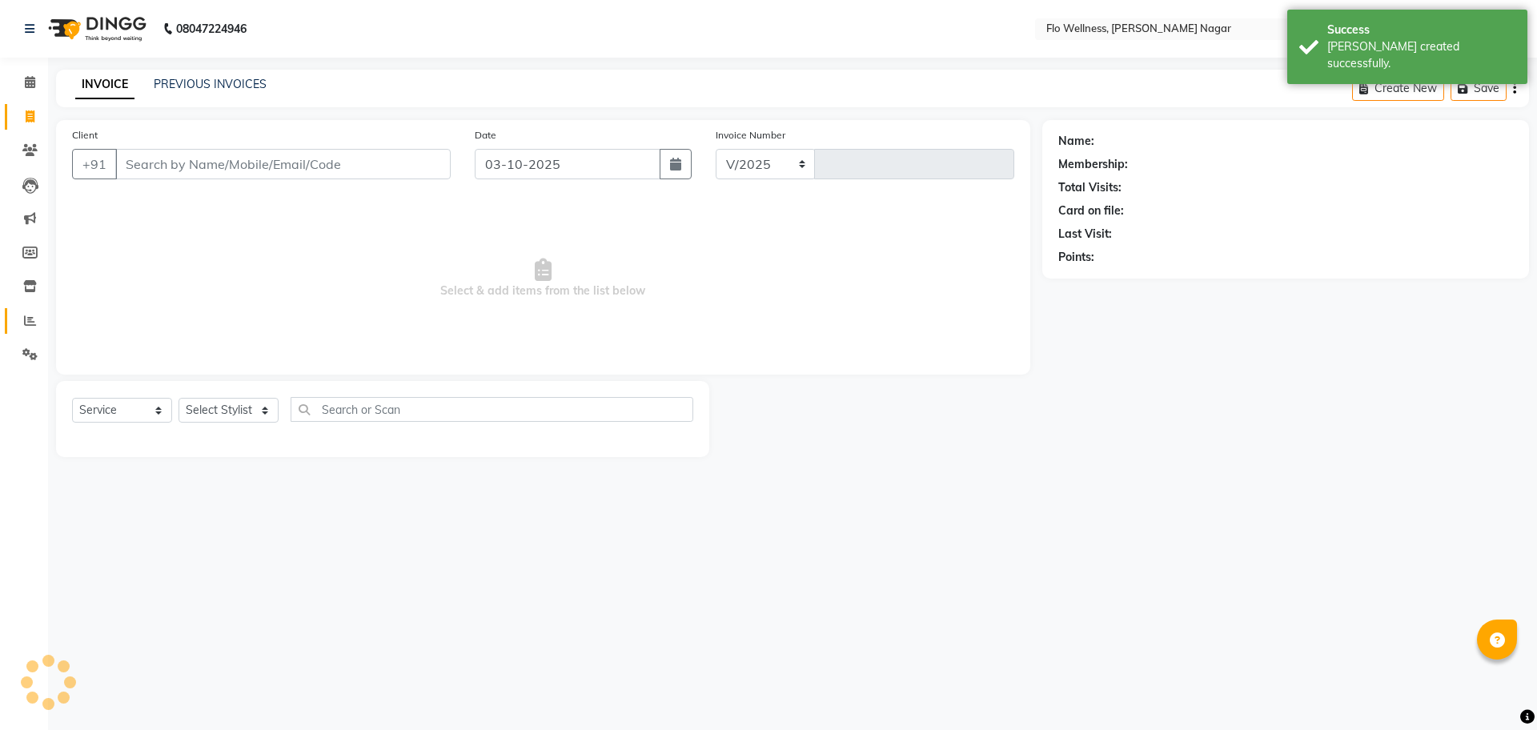
select select "4509"
type input "1887"
click at [24, 308] on link "Reports" at bounding box center [24, 321] width 38 height 26
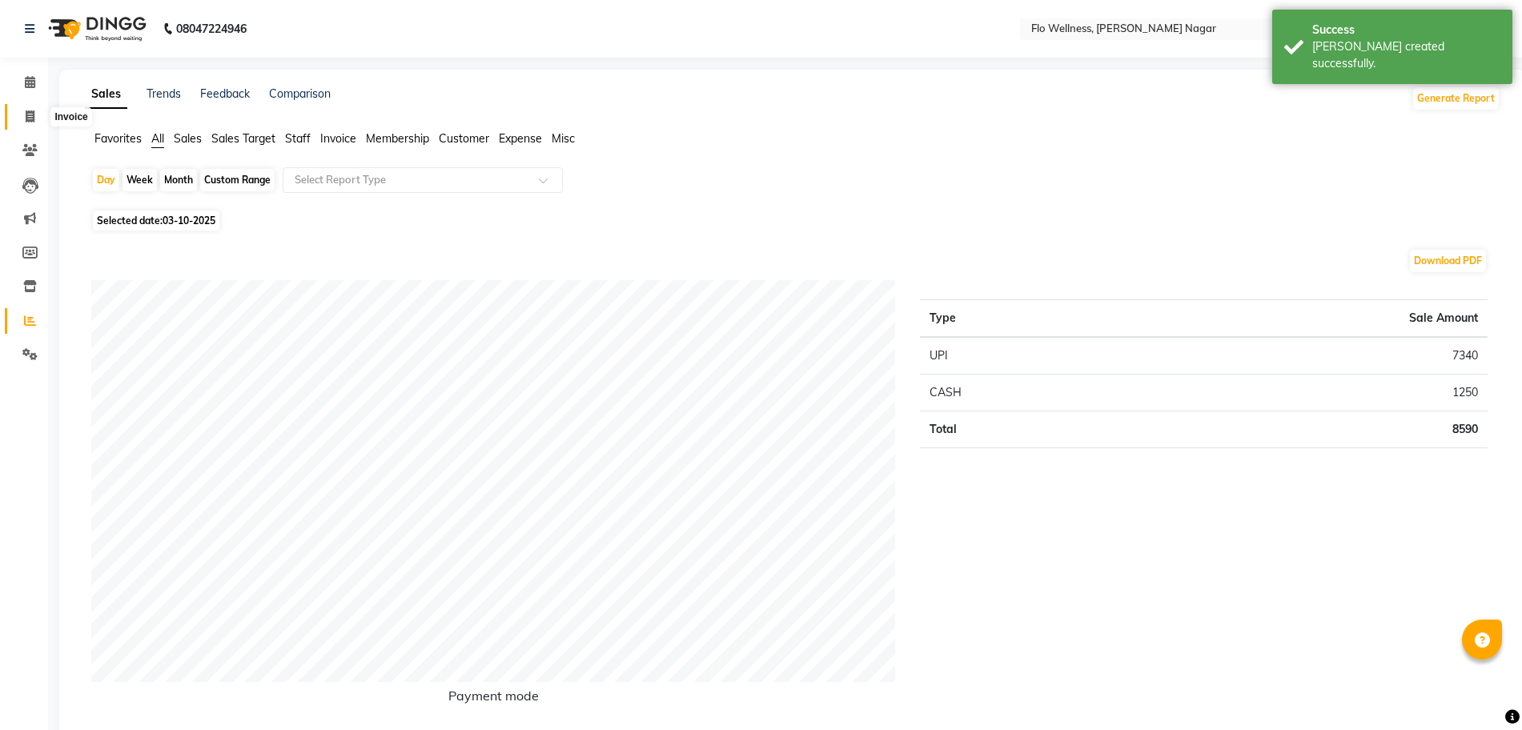
click at [19, 124] on span at bounding box center [30, 117] width 28 height 18
select select "service"
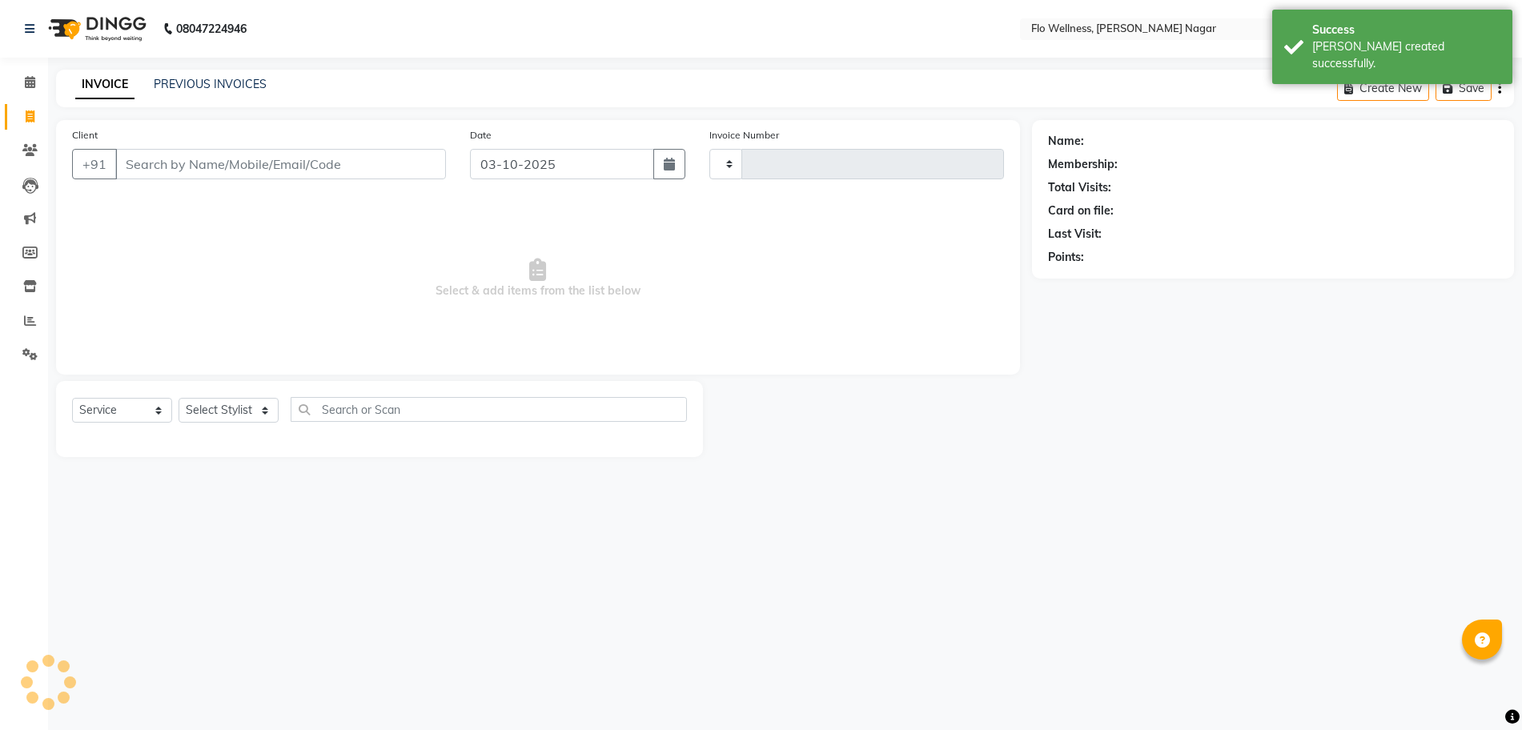
type input "1887"
select select "4509"
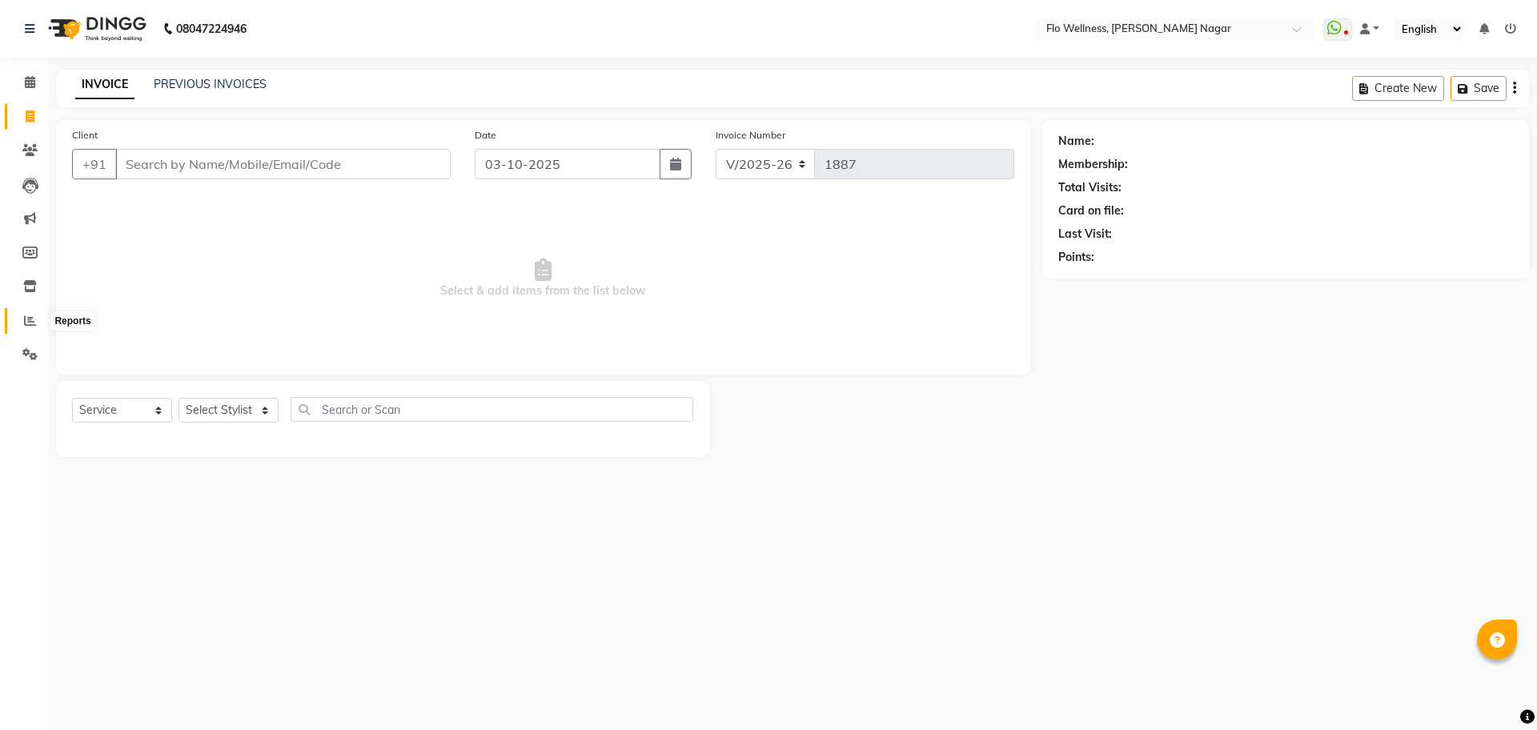
click at [30, 320] on icon at bounding box center [30, 321] width 12 height 12
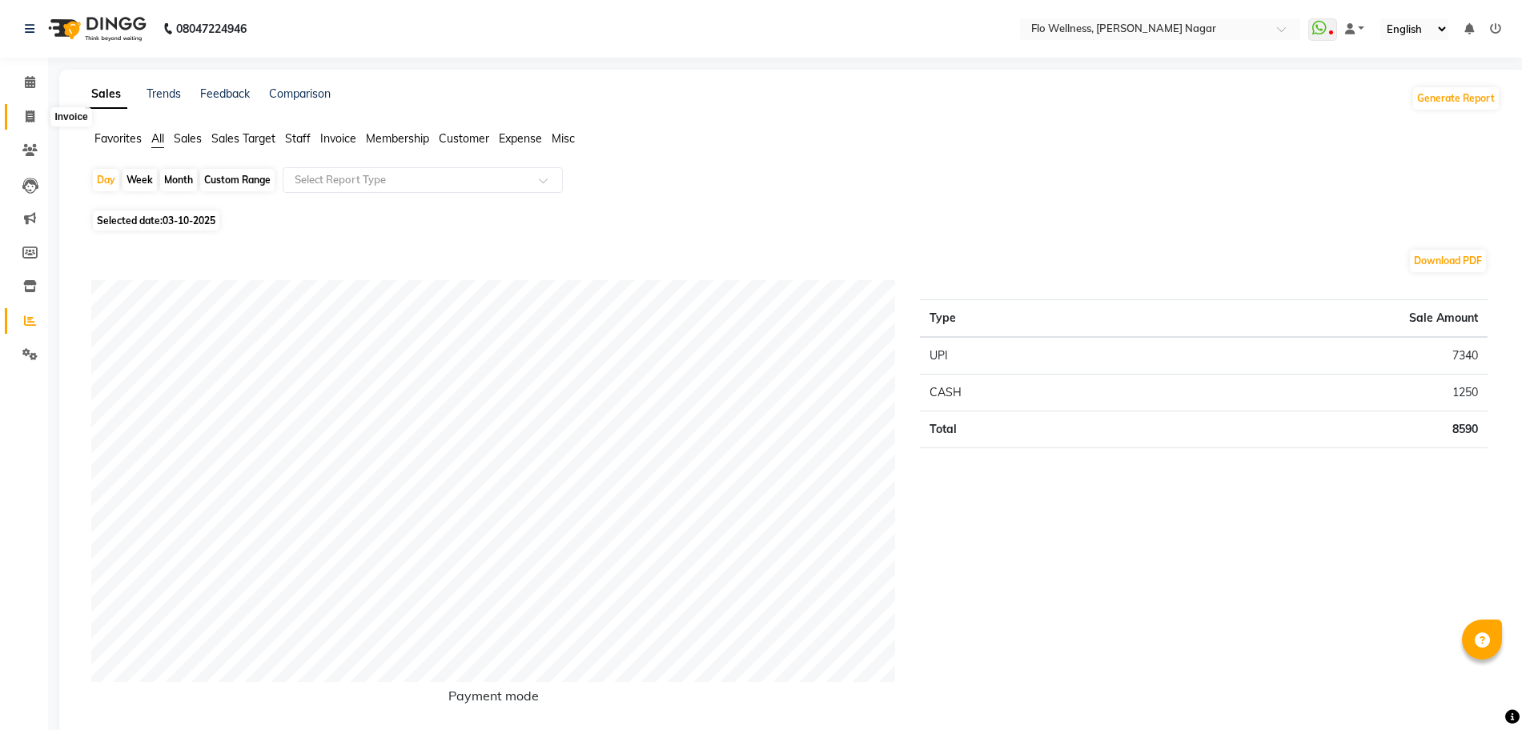
click at [34, 117] on icon at bounding box center [30, 117] width 9 height 12
select select "service"
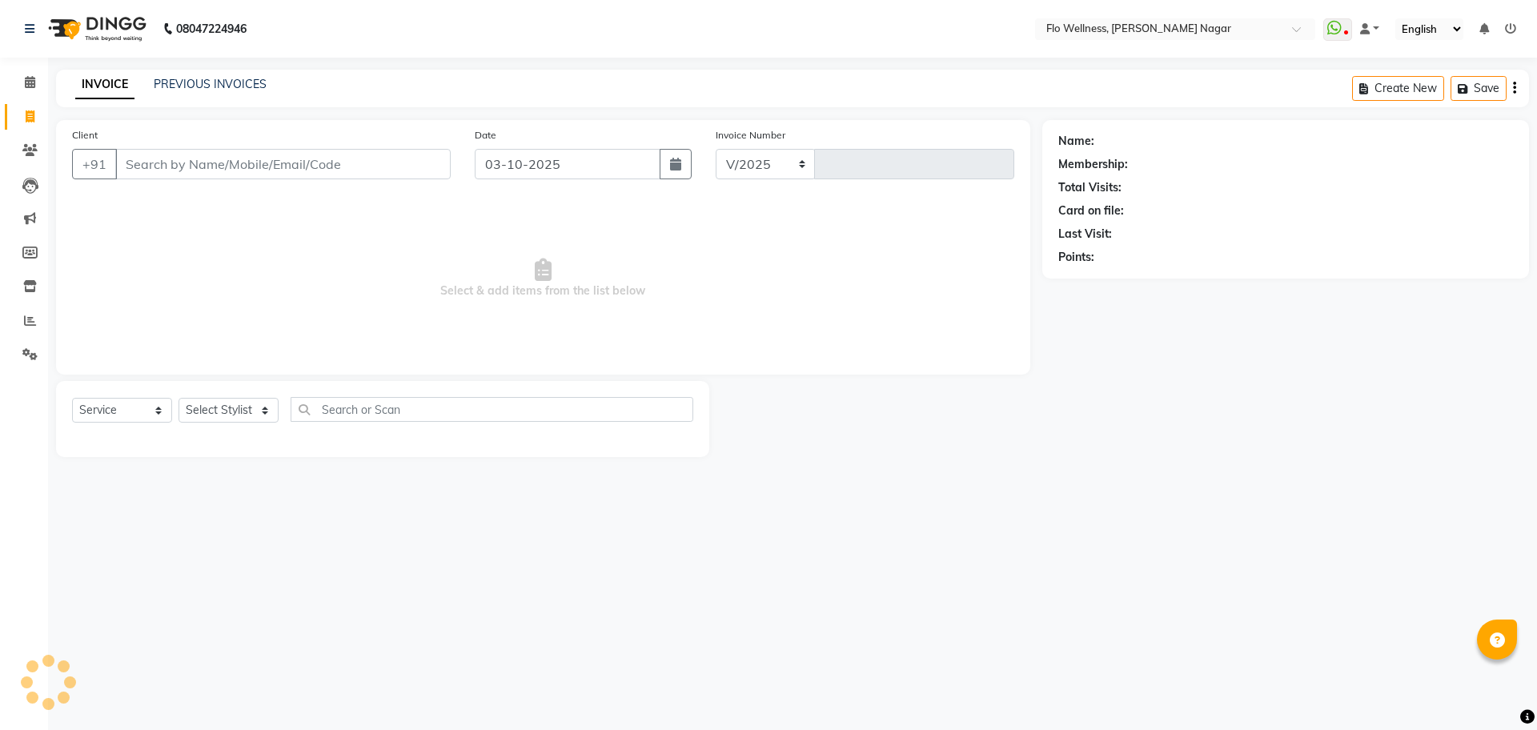
select select "4509"
type input "1887"
click at [295, 174] on input "Client" at bounding box center [283, 164] width 336 height 30
type input "8816991645"
click at [427, 153] on button "Add Client" at bounding box center [409, 164] width 82 height 30
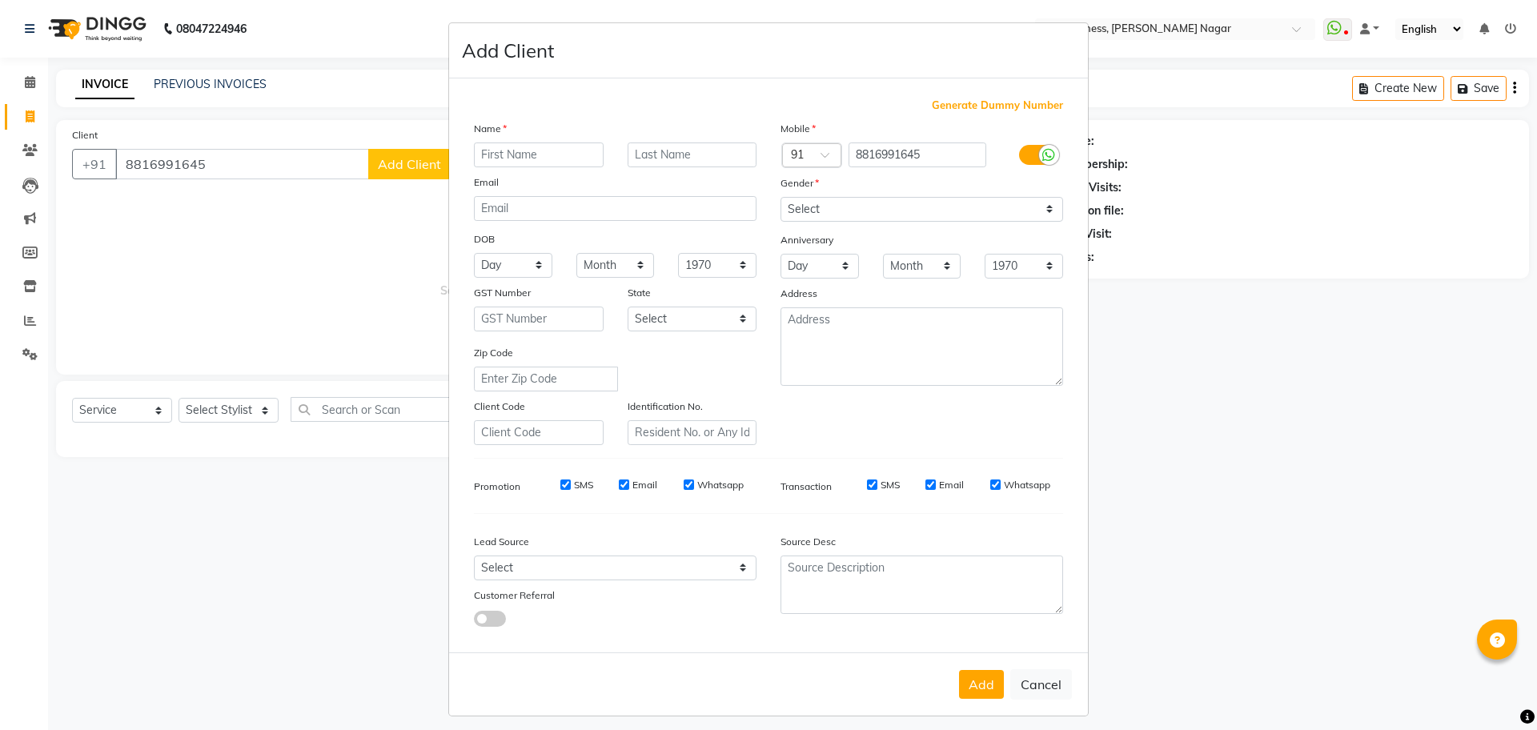
click at [526, 147] on input "text" at bounding box center [539, 155] width 130 height 25
type input "thirtha kabzzr"
click at [864, 203] on select "Select [DEMOGRAPHIC_DATA] [DEMOGRAPHIC_DATA] Other Prefer Not To Say" at bounding box center [922, 209] width 283 height 25
click at [781, 197] on select "Select [DEMOGRAPHIC_DATA] [DEMOGRAPHIC_DATA] Other Prefer Not To Say" at bounding box center [922, 209] width 283 height 25
click at [818, 218] on select "Select [DEMOGRAPHIC_DATA] [DEMOGRAPHIC_DATA] Other Prefer Not To Say" at bounding box center [922, 209] width 283 height 25
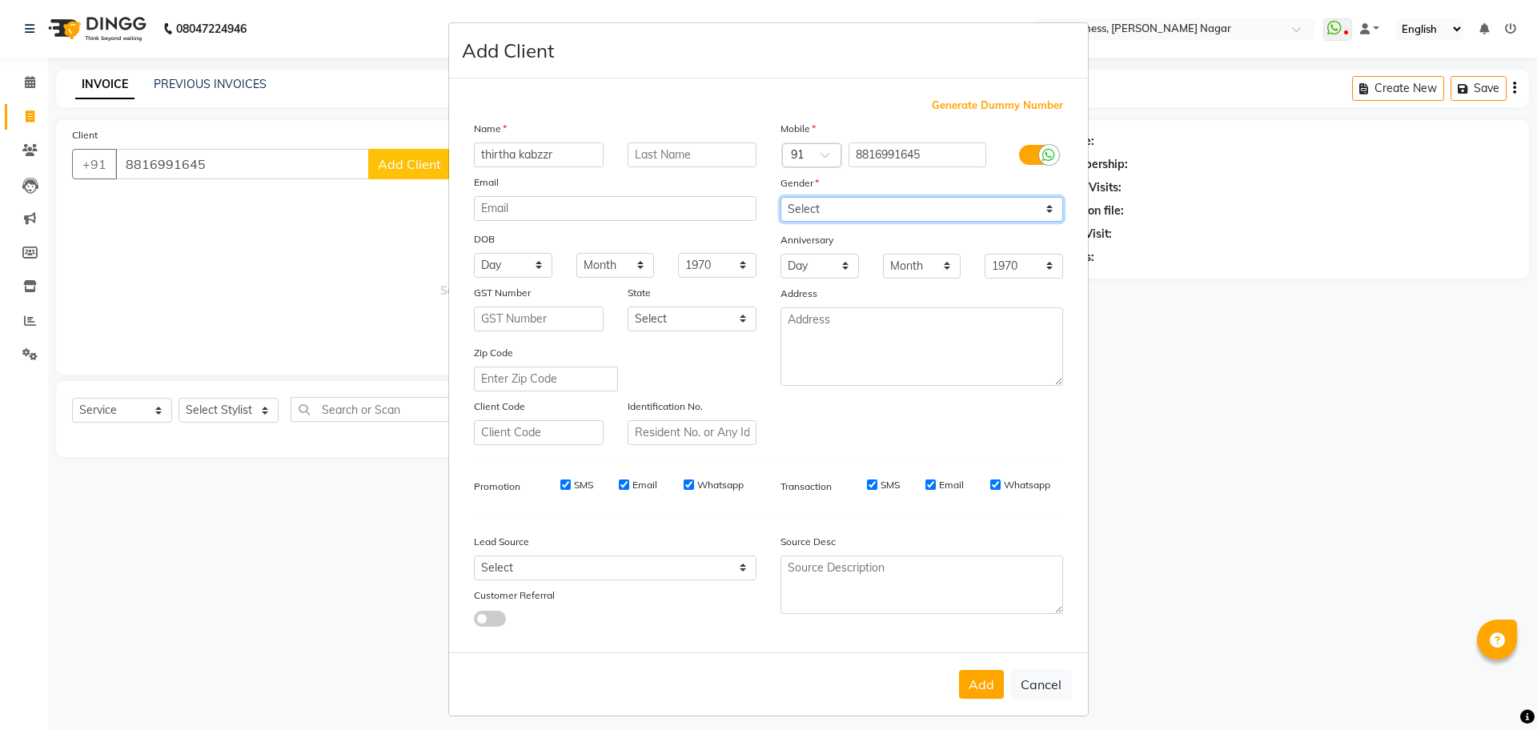
select select "male"
click at [781, 197] on select "Select [DEMOGRAPHIC_DATA] [DEMOGRAPHIC_DATA] Other Prefer Not To Say" at bounding box center [922, 209] width 283 height 25
click at [977, 695] on div "Add Cancel" at bounding box center [768, 684] width 639 height 63
click at [979, 681] on button "Add" at bounding box center [981, 684] width 45 height 29
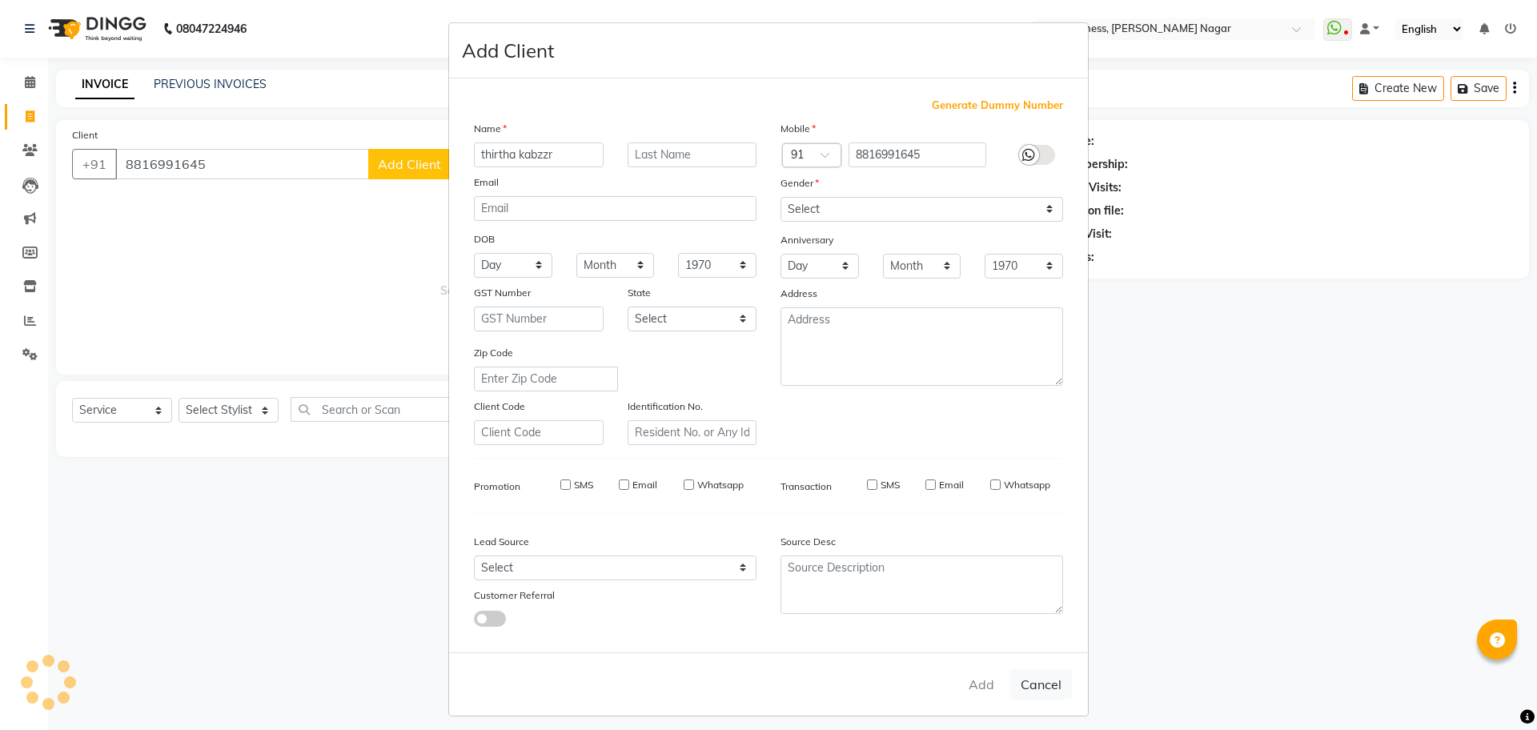
type input "88******45"
select select
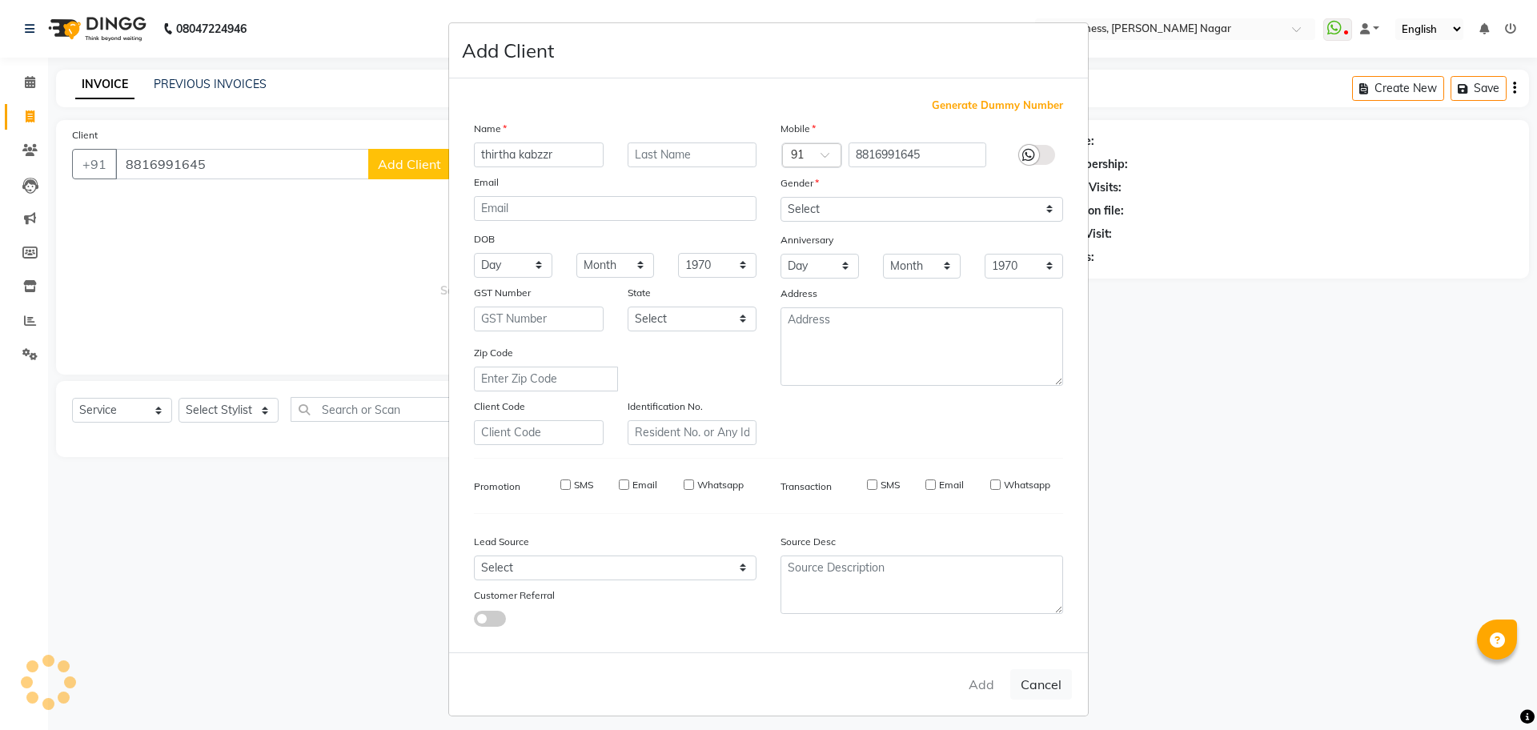
select select
checkbox input "false"
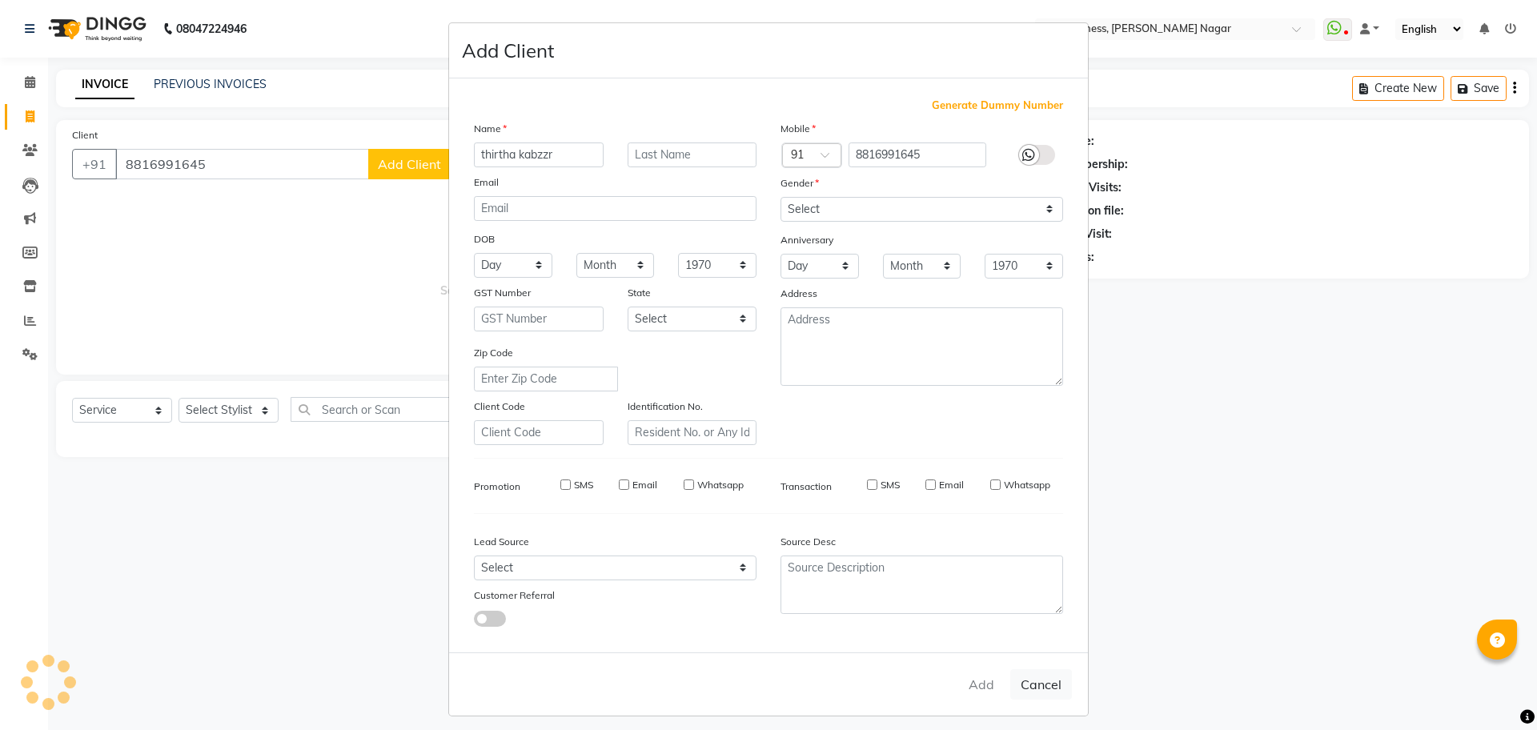
checkbox input "false"
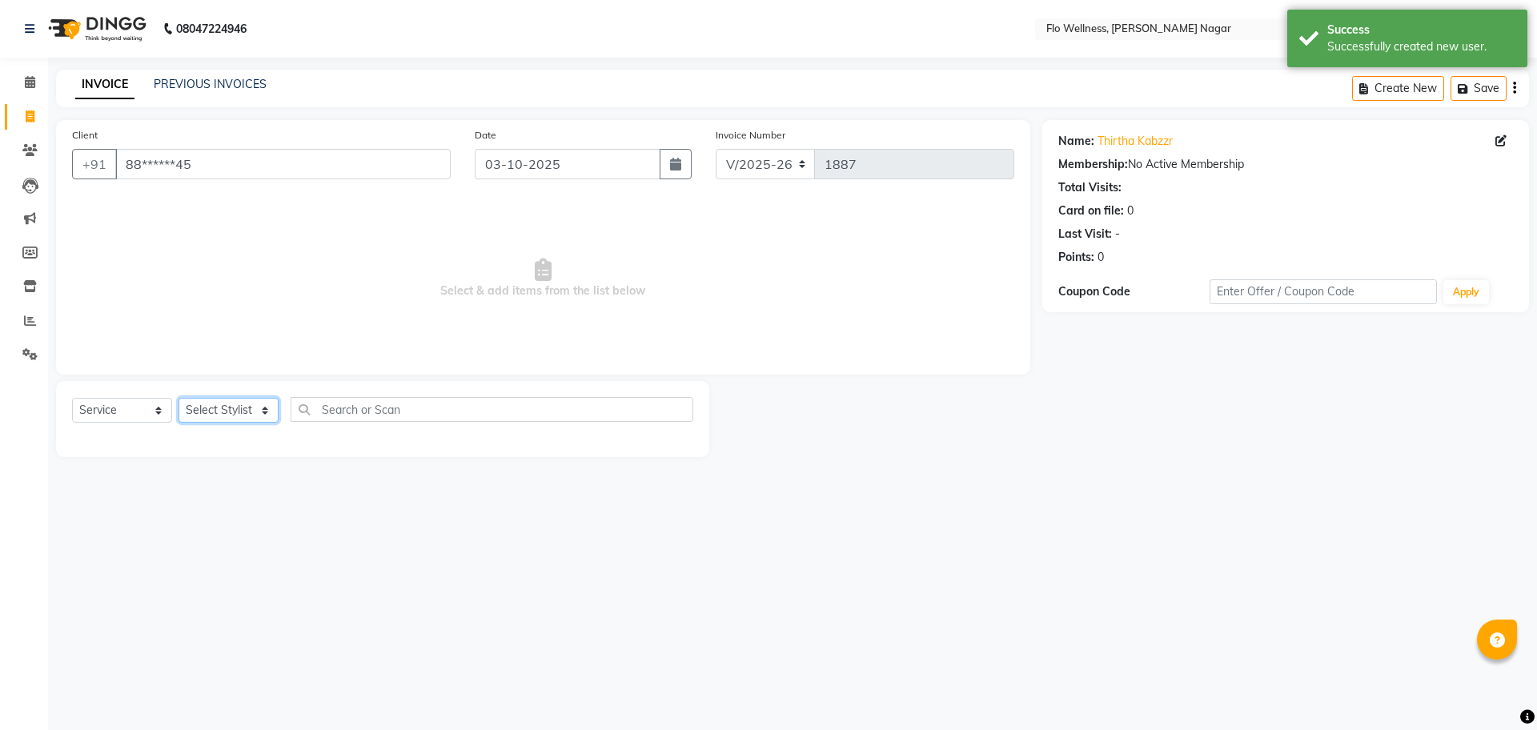
click at [204, 404] on select "Select Stylist [PERSON_NAME] [PERSON_NAME] R [PERSON_NAME] Nivedini [PERSON_NAM…" at bounding box center [229, 410] width 100 height 25
select select "89638"
click at [179, 398] on select "Select Stylist [PERSON_NAME] [PERSON_NAME] R [PERSON_NAME] Nivedini [PERSON_NAM…" at bounding box center [229, 410] width 100 height 25
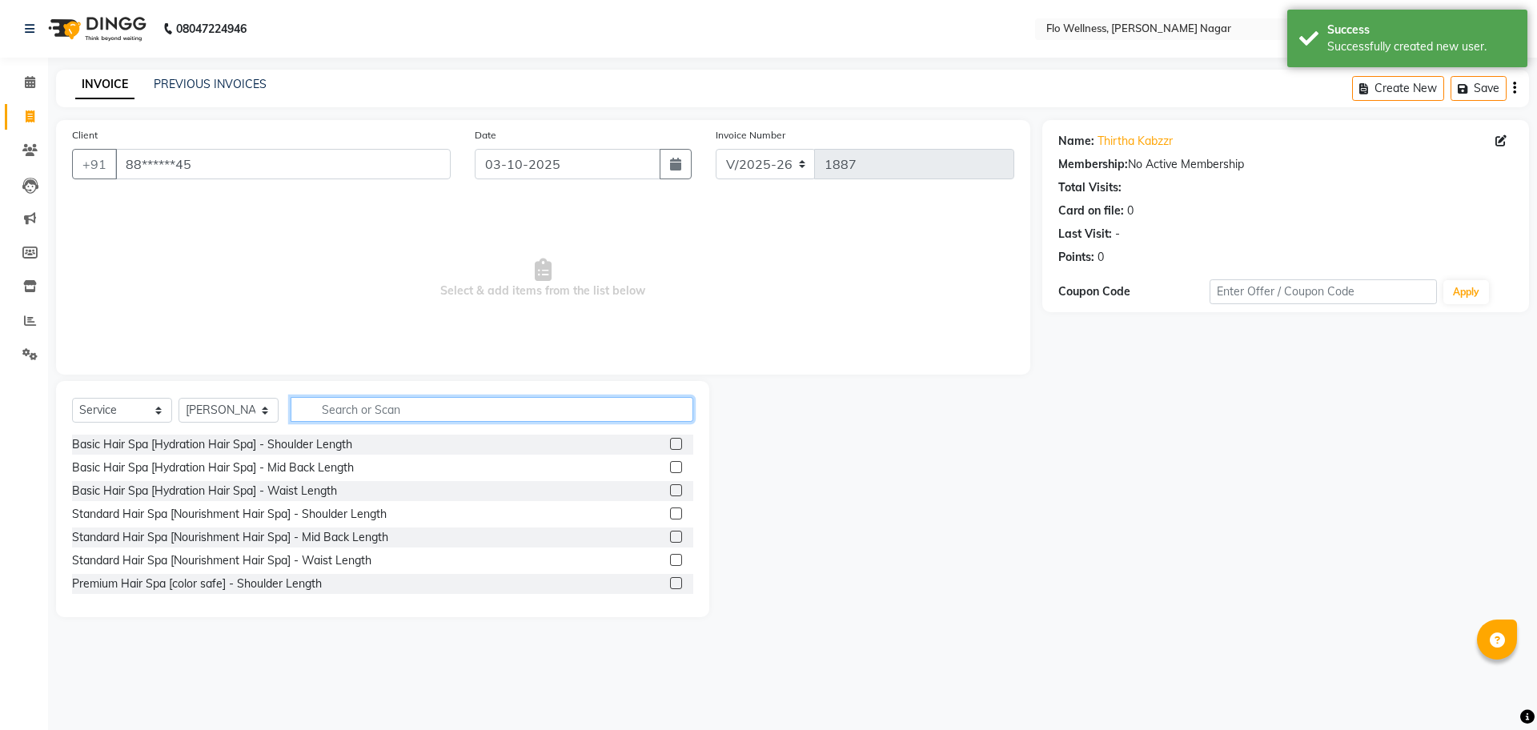
click at [428, 408] on input "text" at bounding box center [492, 409] width 403 height 25
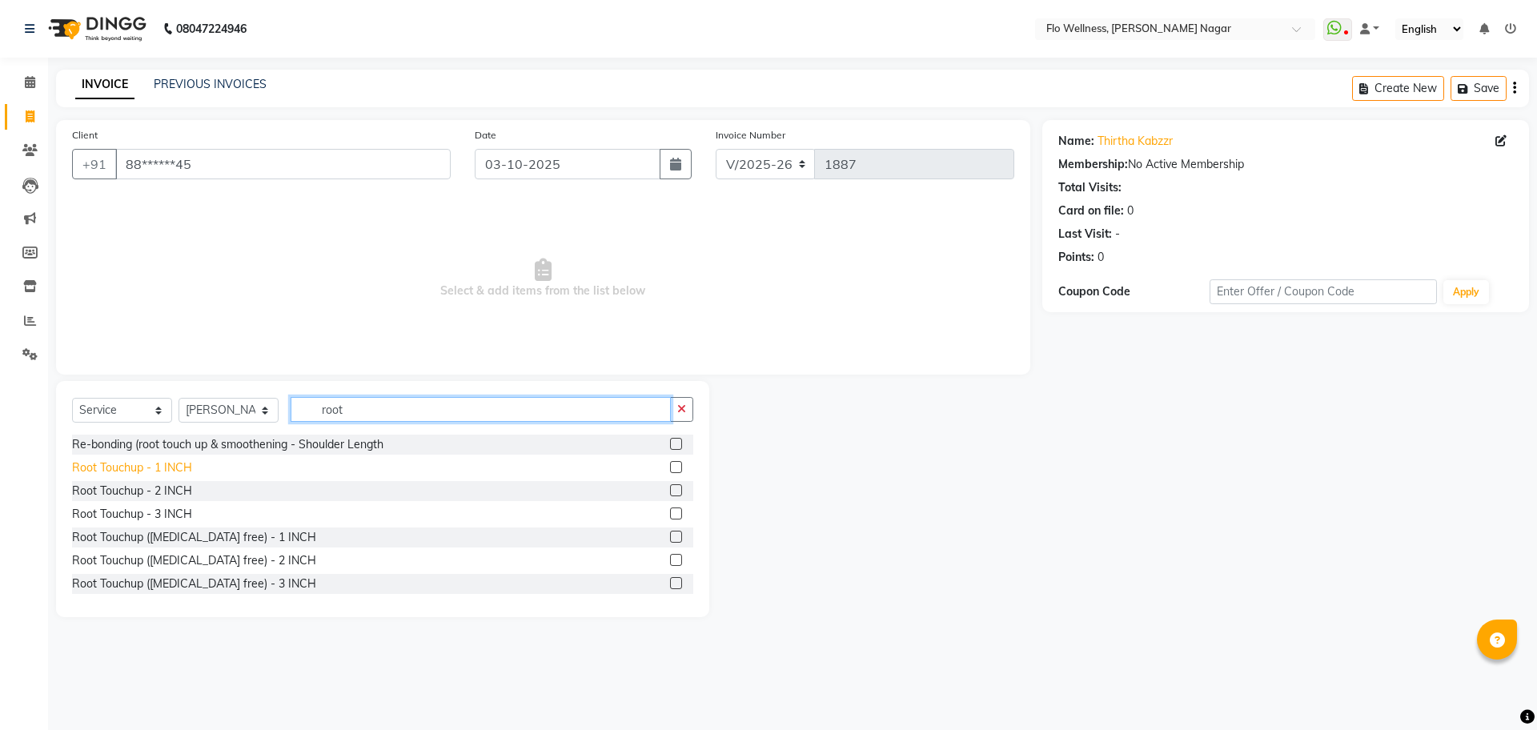
type input "root"
click at [166, 470] on div "Root Touchup - 1 INCH" at bounding box center [132, 468] width 120 height 17
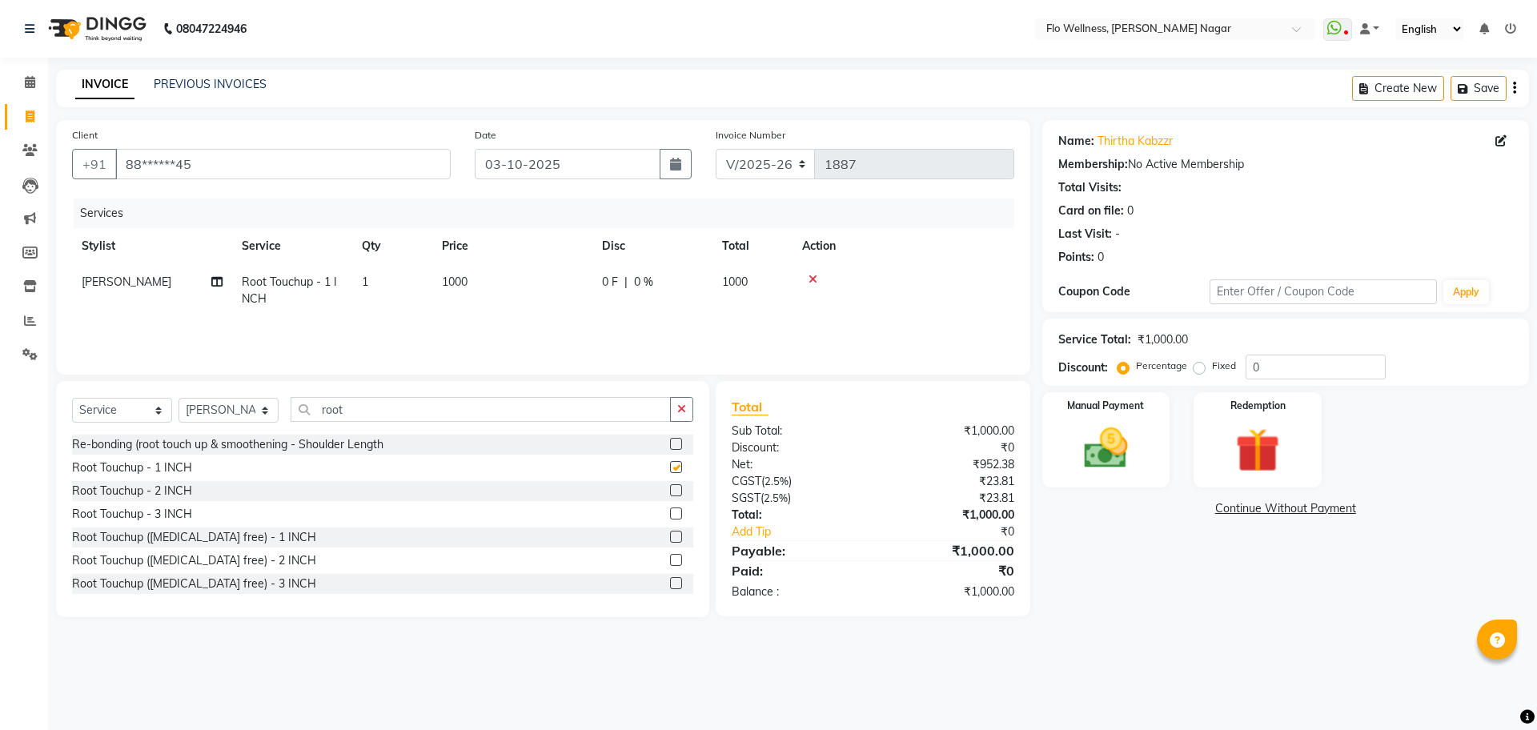
checkbox input "false"
click at [436, 411] on input "root" at bounding box center [481, 409] width 380 height 25
type input "r"
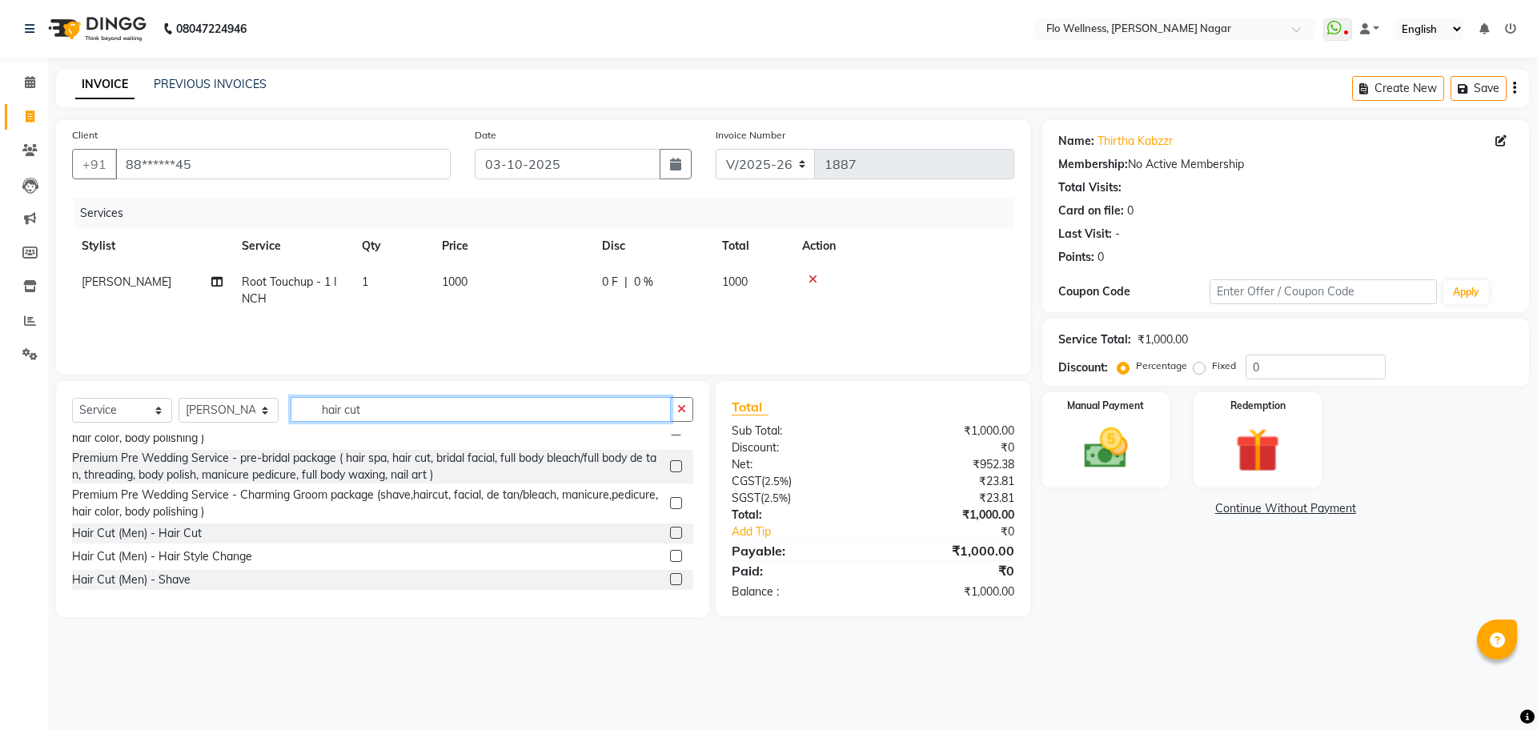
scroll to position [200, 0]
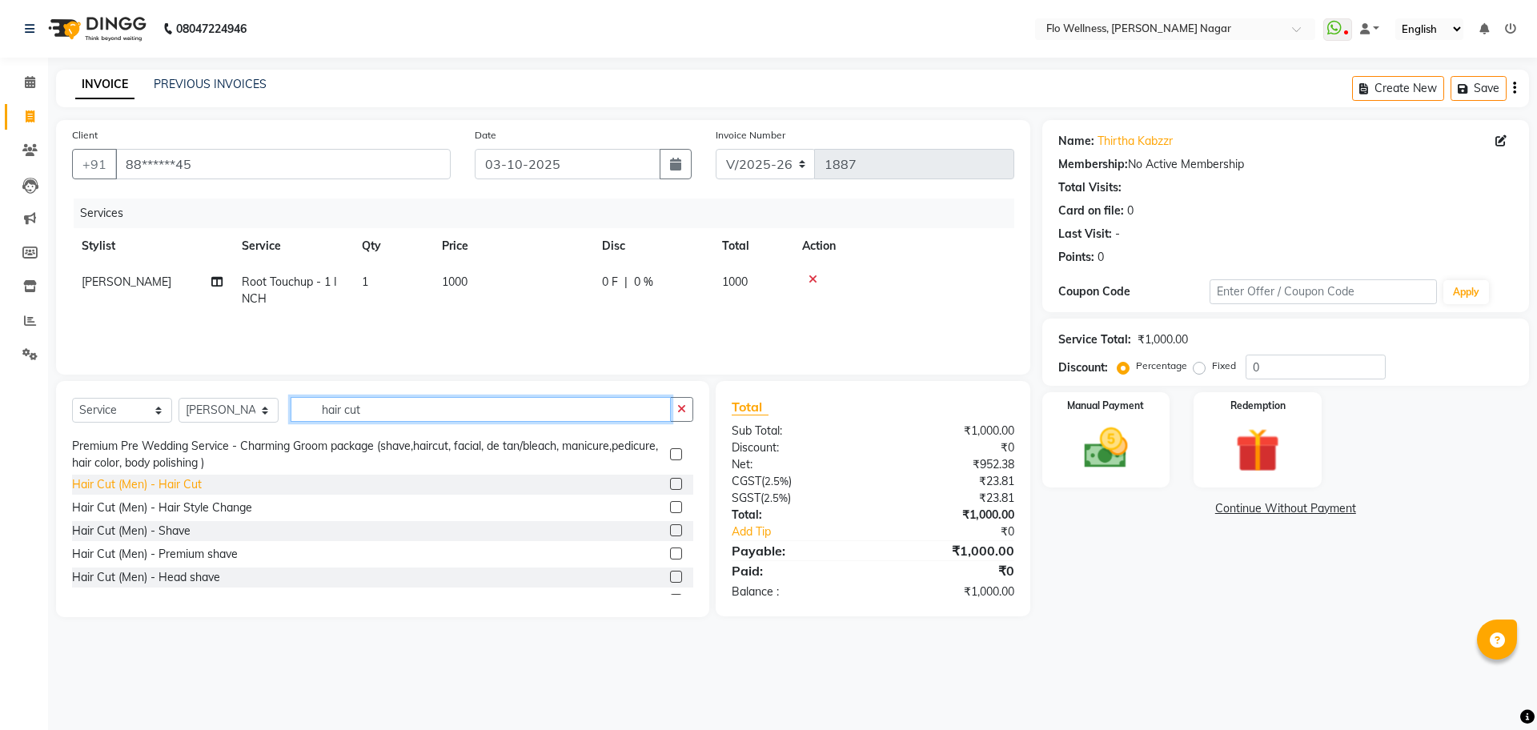
type input "hair cut"
click at [171, 484] on div "Hair Cut (Men) - Hair Cut" at bounding box center [137, 484] width 130 height 17
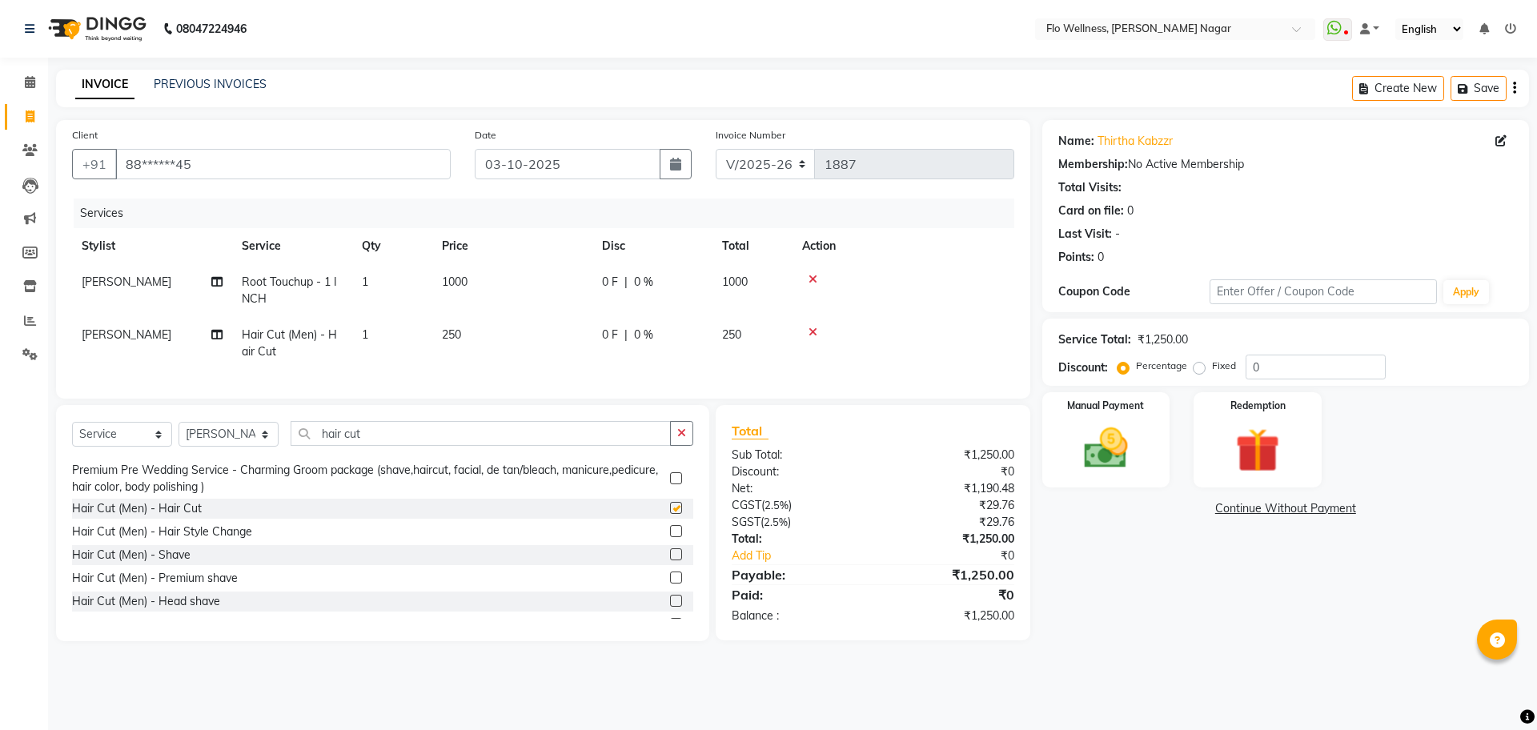
checkbox input "false"
click at [374, 442] on input "hair cut" at bounding box center [481, 433] width 380 height 25
type input "h"
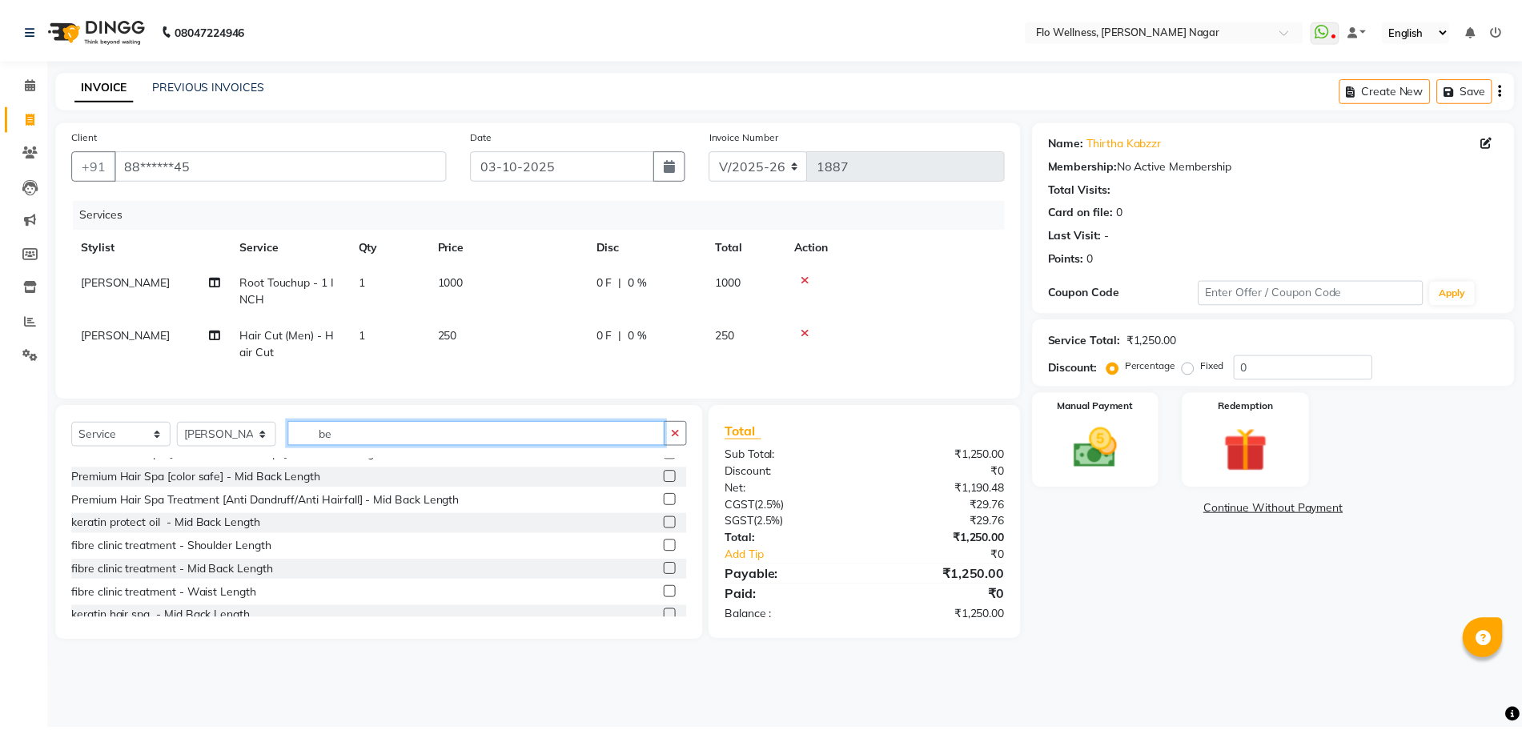
scroll to position [0, 0]
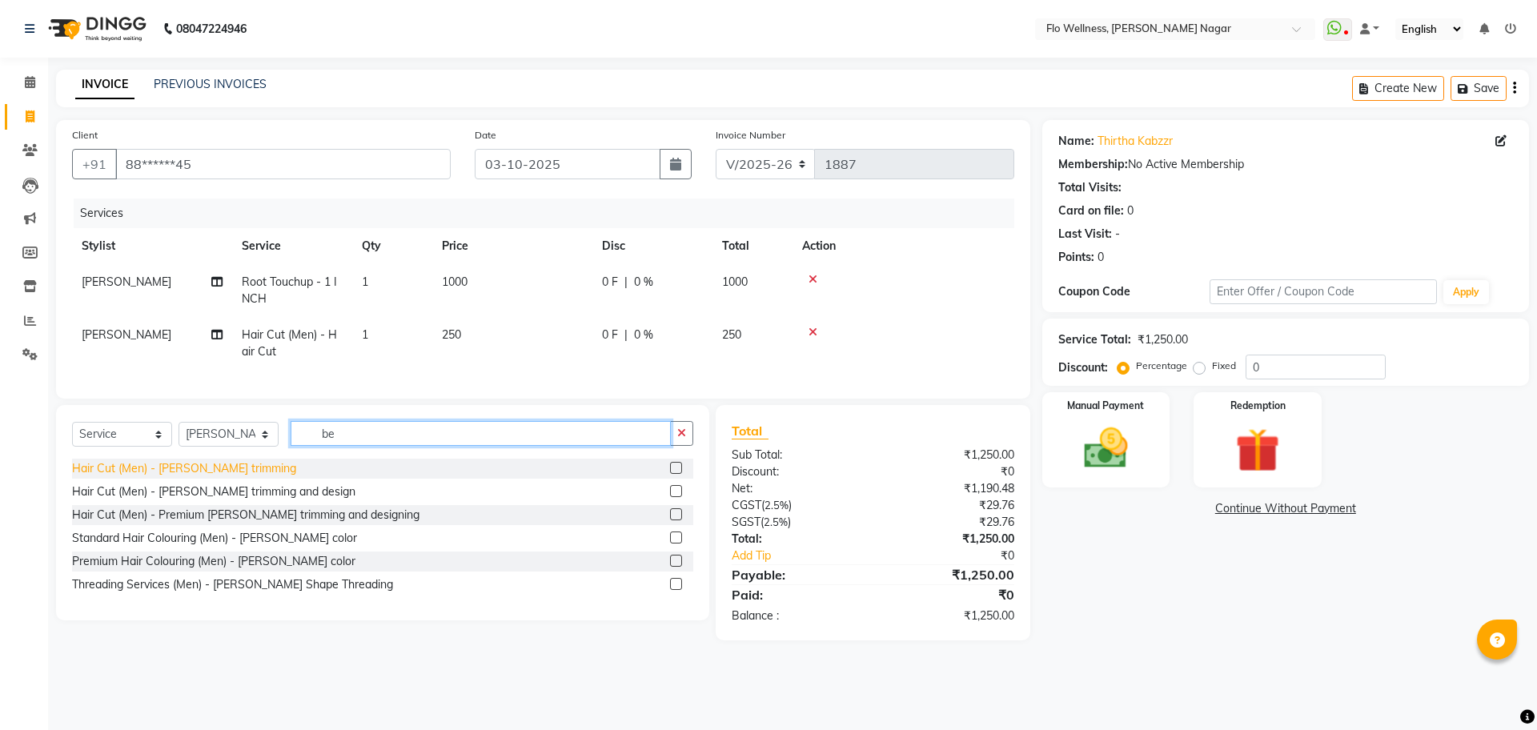
type input "be"
click at [202, 477] on div "Hair Cut (Men) - [PERSON_NAME] trimming" at bounding box center [184, 468] width 224 height 17
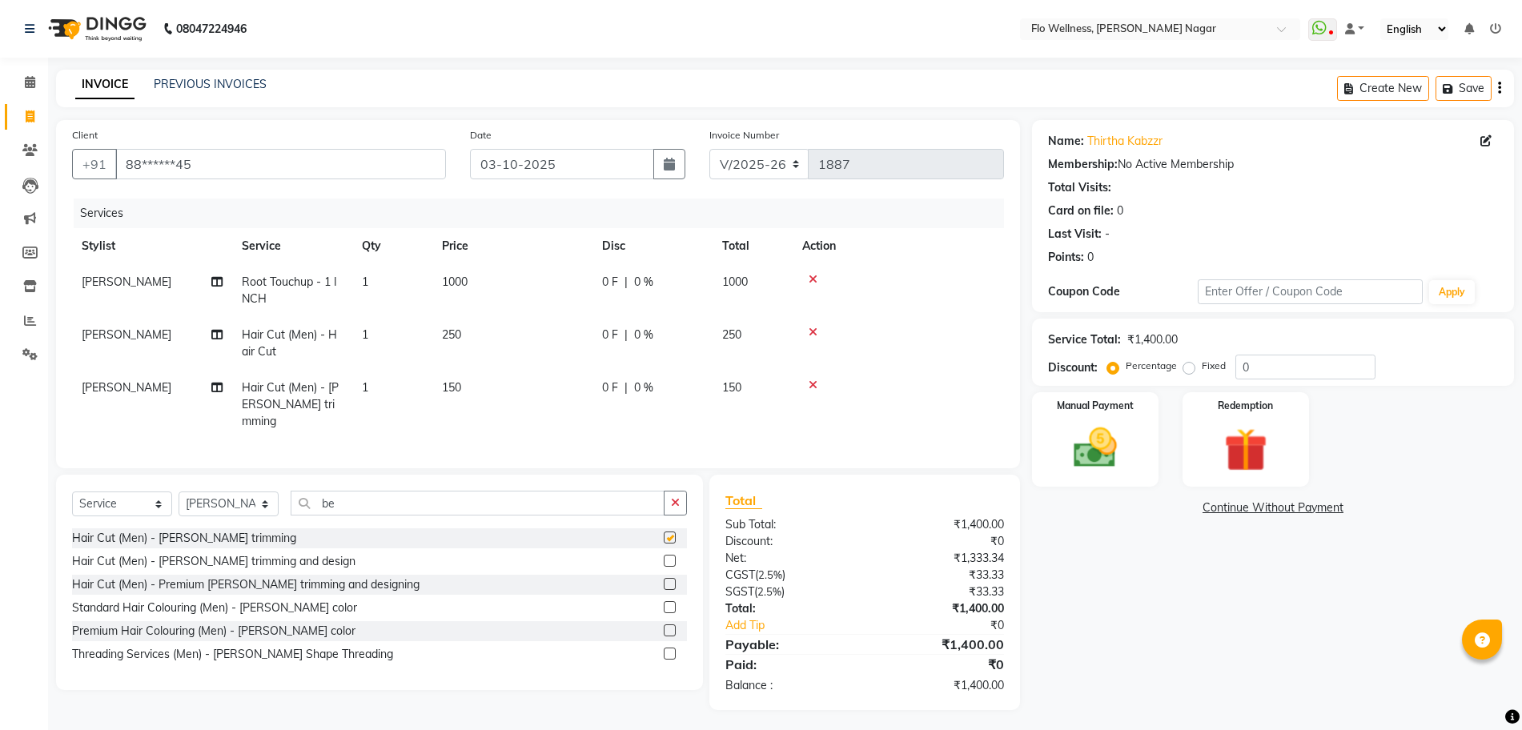
checkbox input "false"
click at [392, 503] on input "be" at bounding box center [478, 503] width 374 height 25
type input "b"
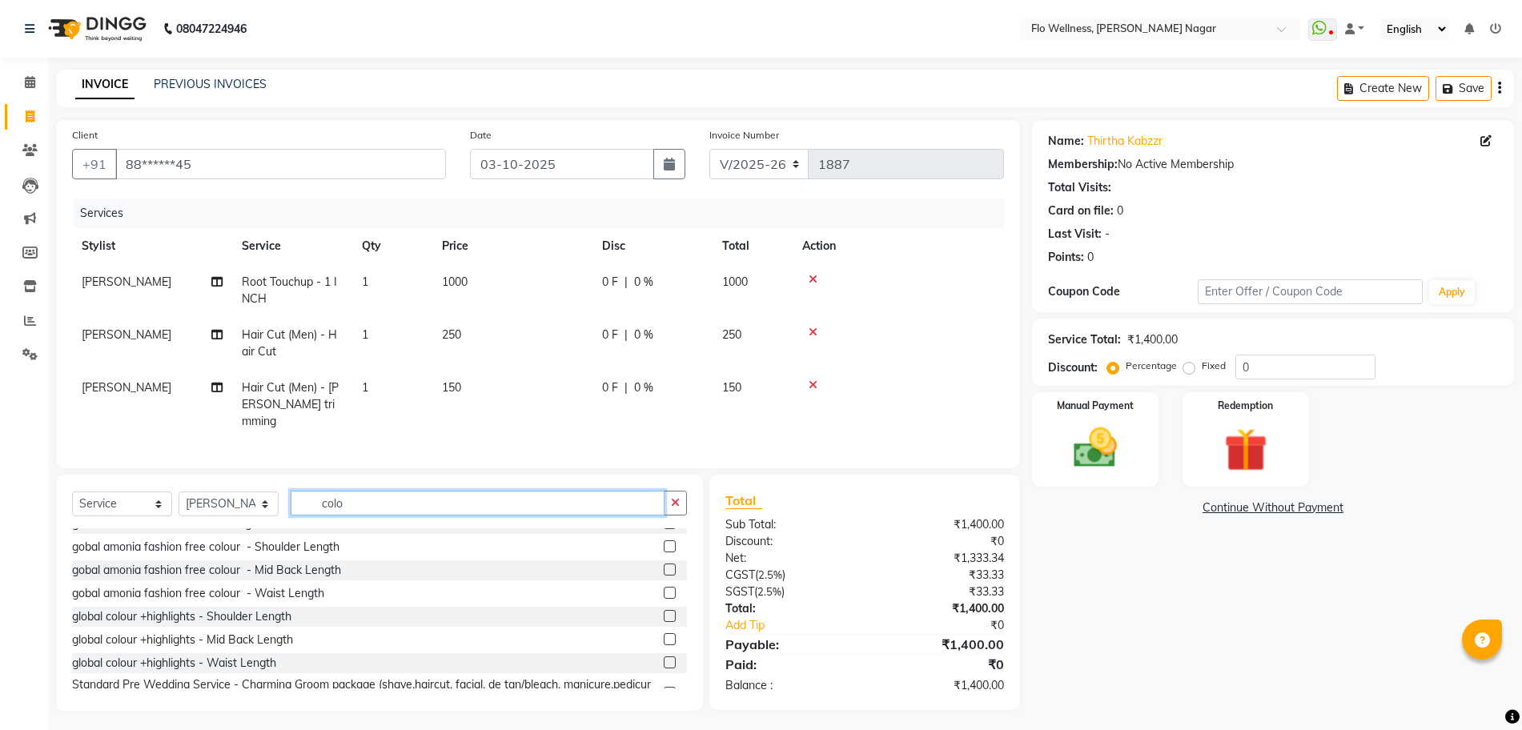
scroll to position [400, 0]
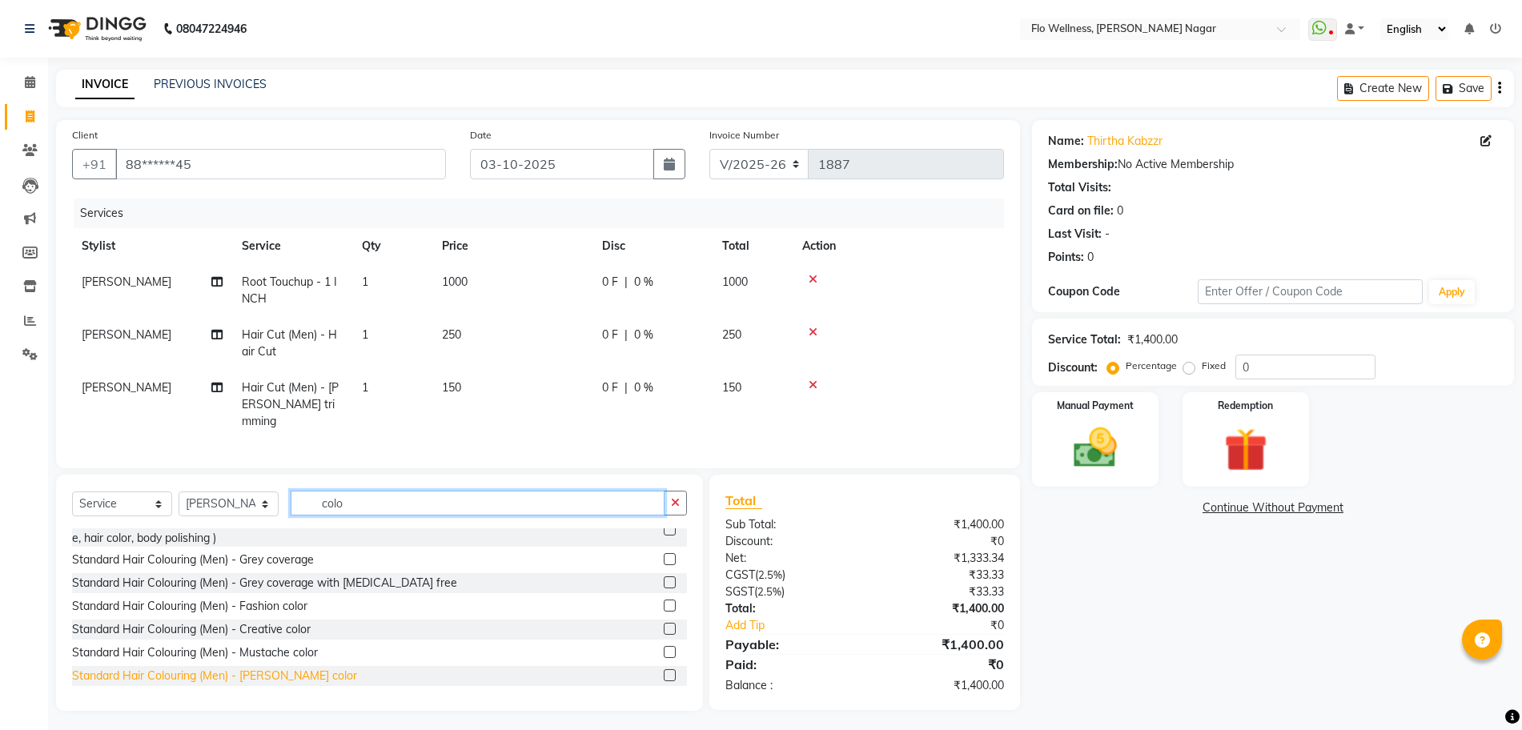
type input "colo"
click at [267, 673] on div "Standard Hair Colouring (Men) - [PERSON_NAME] color" at bounding box center [214, 676] width 285 height 17
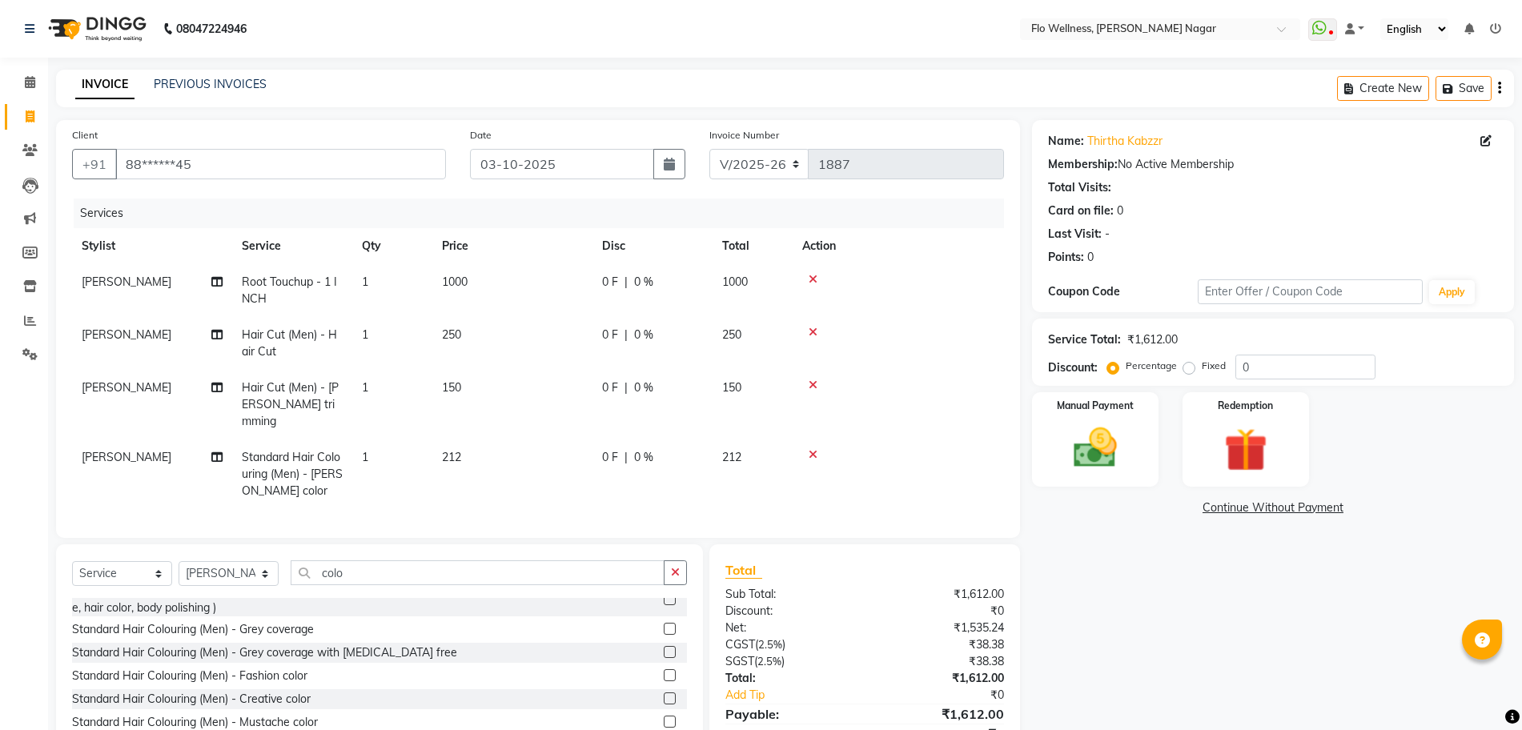
checkbox input "false"
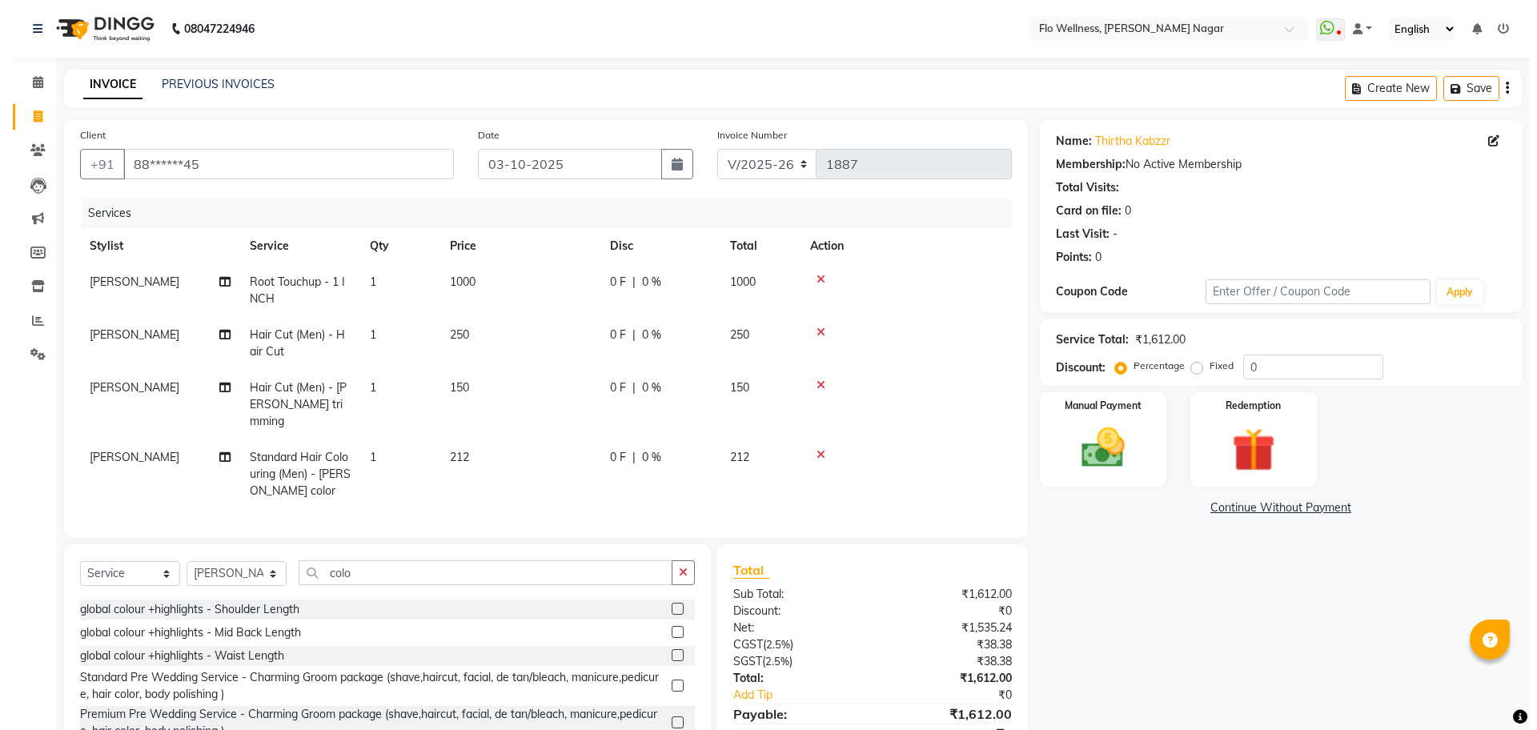
scroll to position [200, 0]
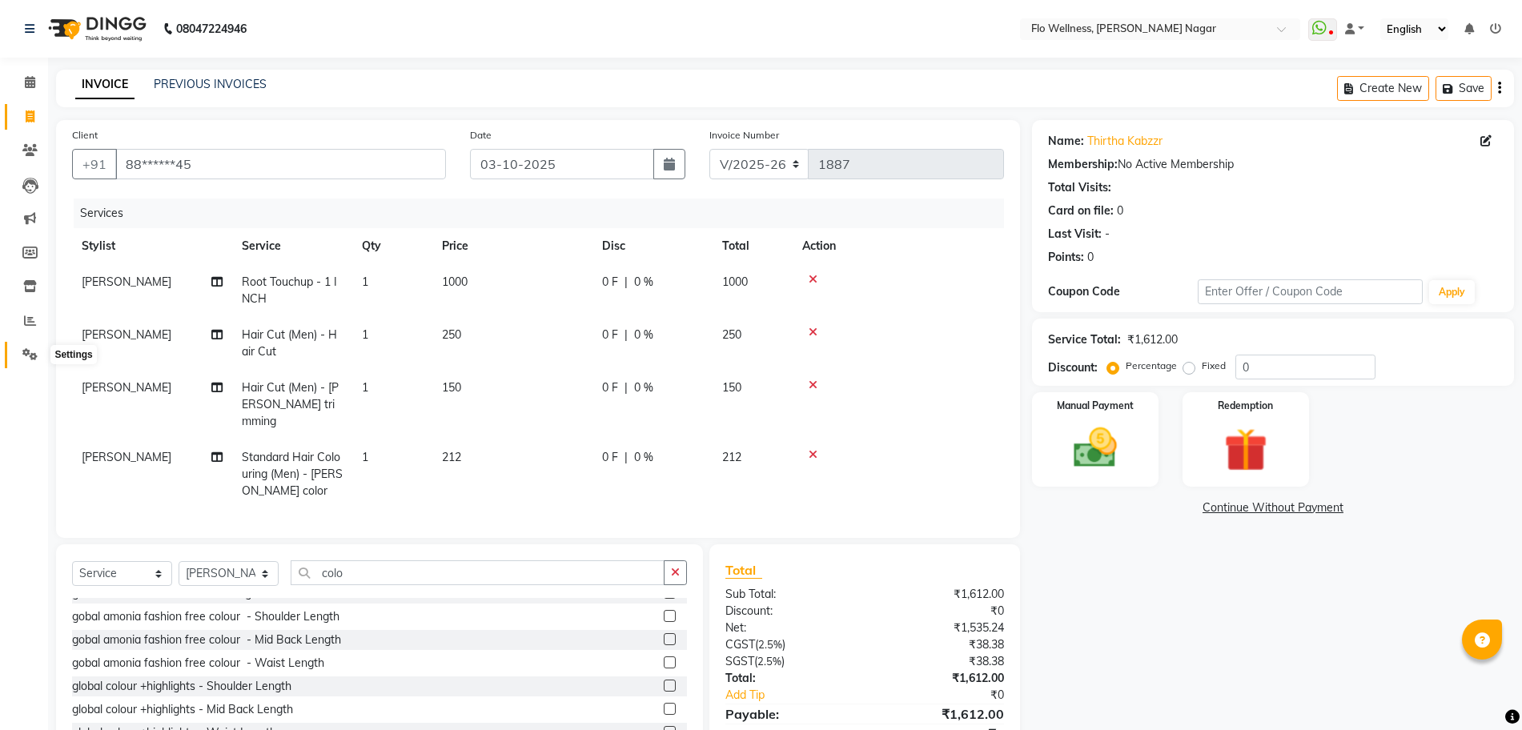
click at [32, 351] on icon at bounding box center [29, 354] width 15 height 12
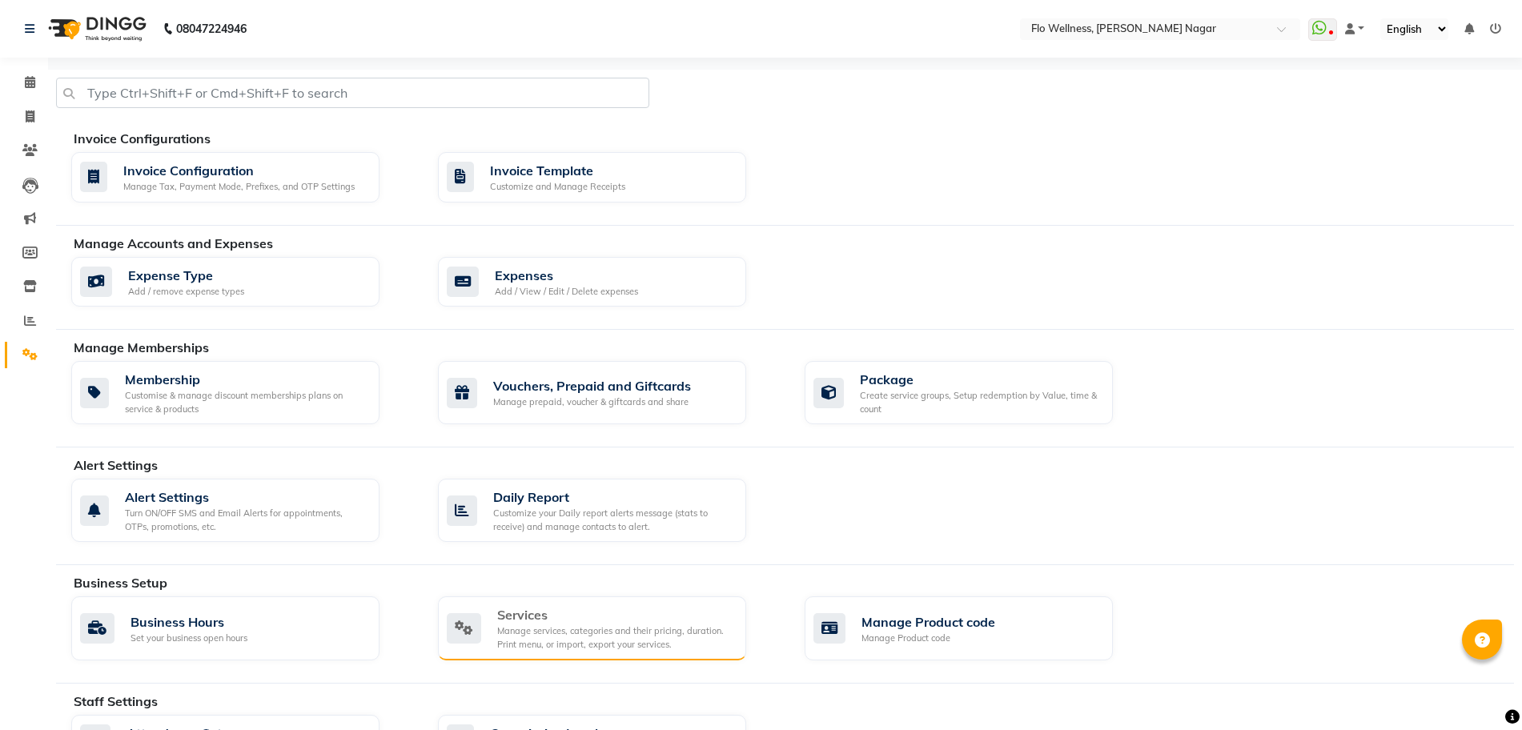
click at [620, 641] on div "Manage services, categories and their pricing, duration. Print menu, or import,…" at bounding box center [615, 638] width 236 height 26
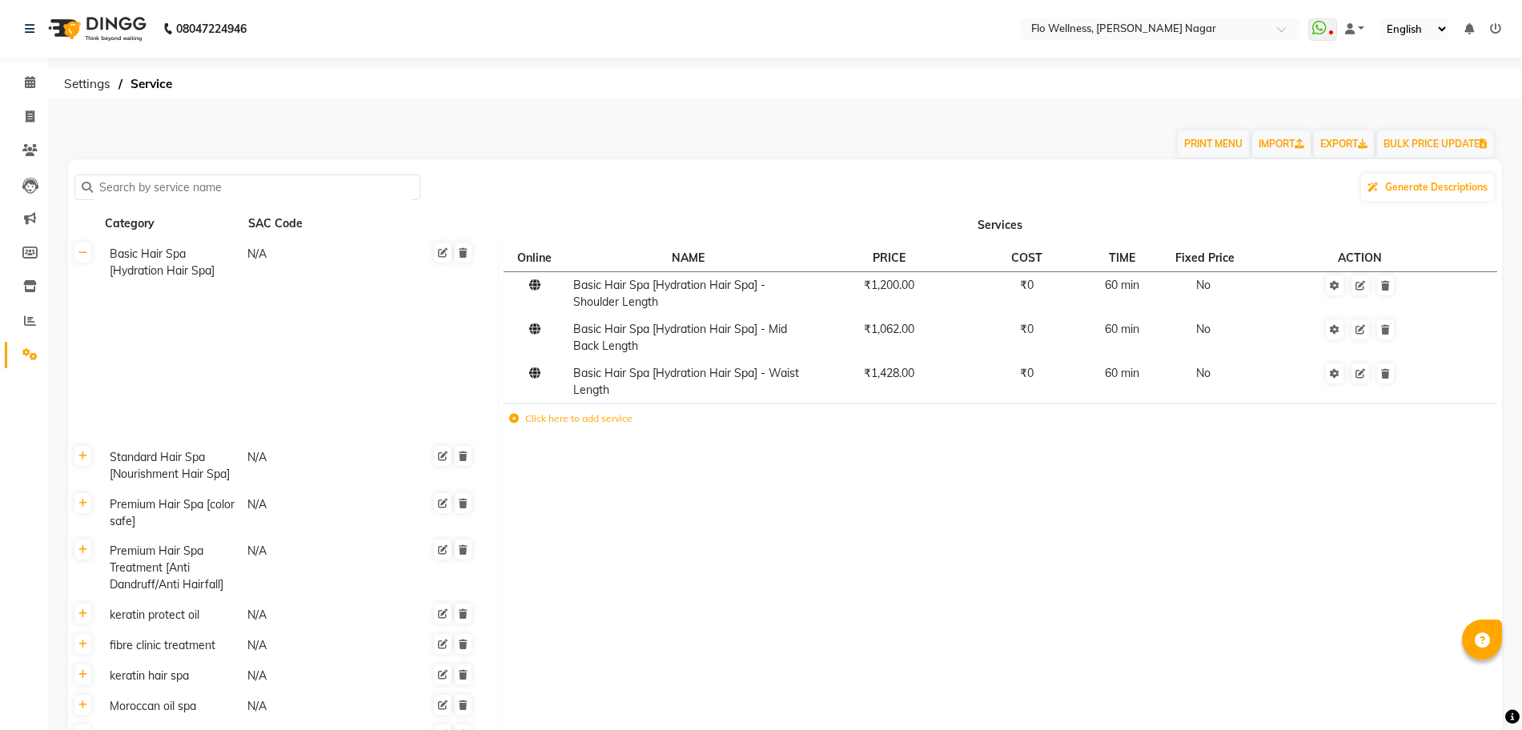
click at [249, 196] on input "text" at bounding box center [253, 187] width 320 height 25
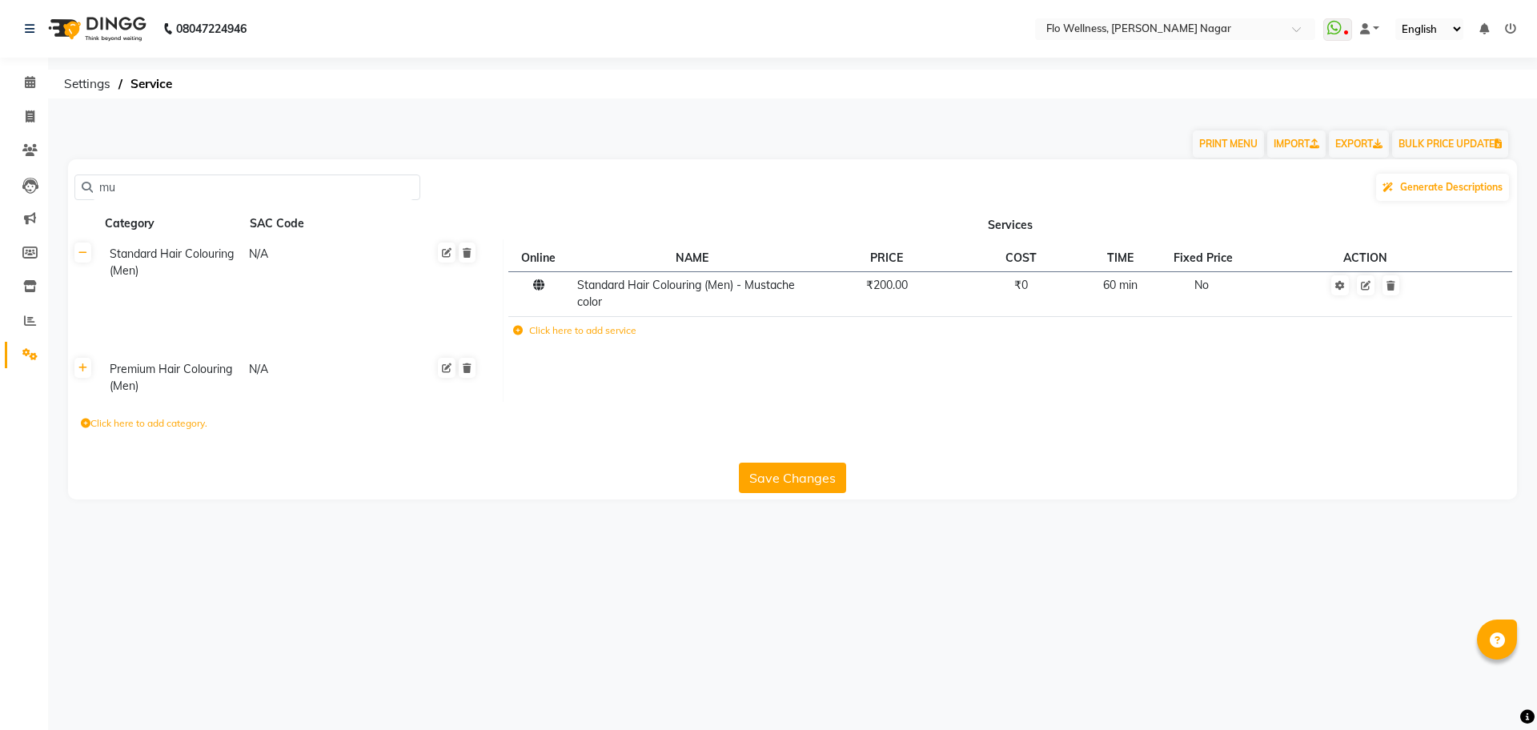
type input "m"
type input "beard co"
click at [1369, 290] on icon at bounding box center [1366, 286] width 10 height 10
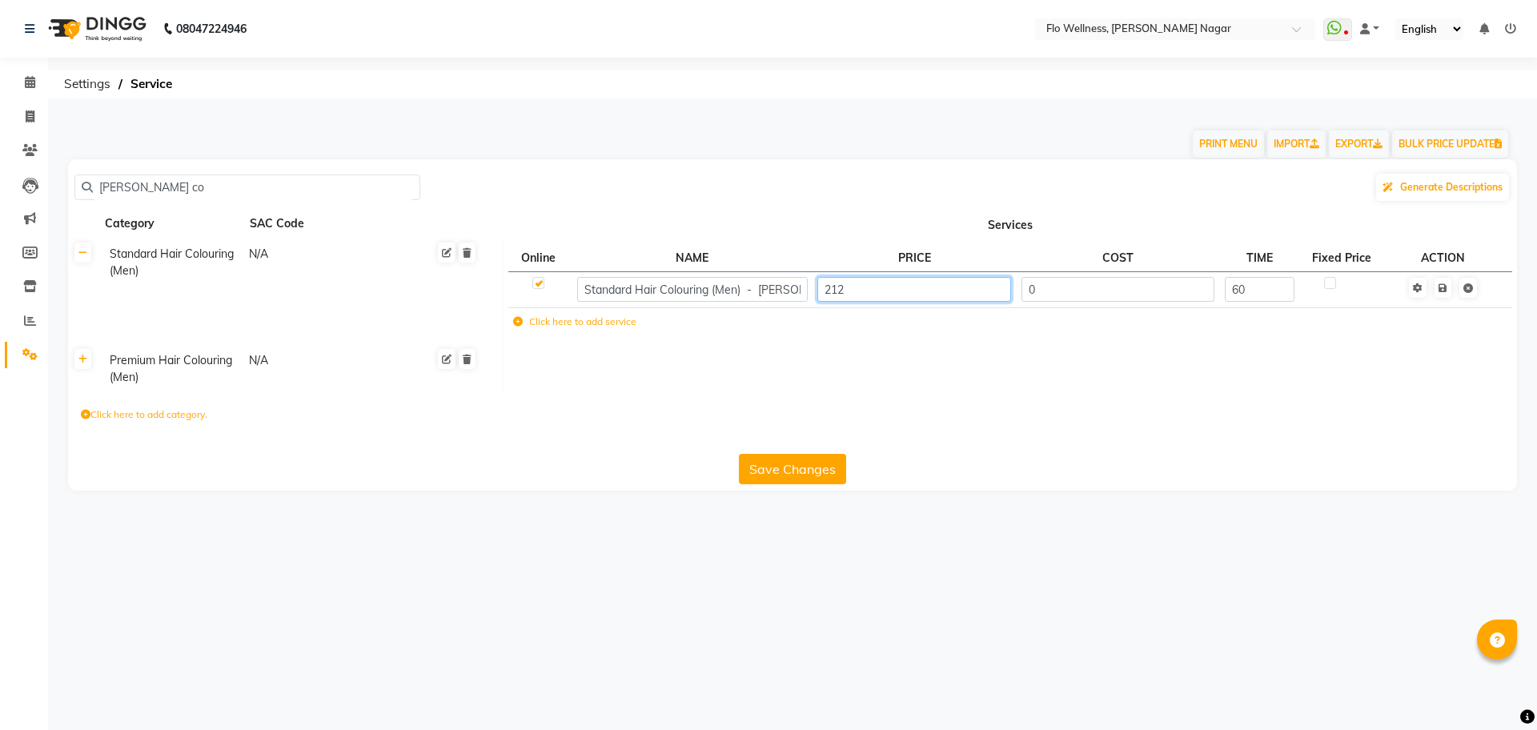
click at [911, 287] on input "212" at bounding box center [915, 289] width 194 height 25
type input "2"
type input "250"
click at [1455, 294] on td at bounding box center [1443, 289] width 111 height 36
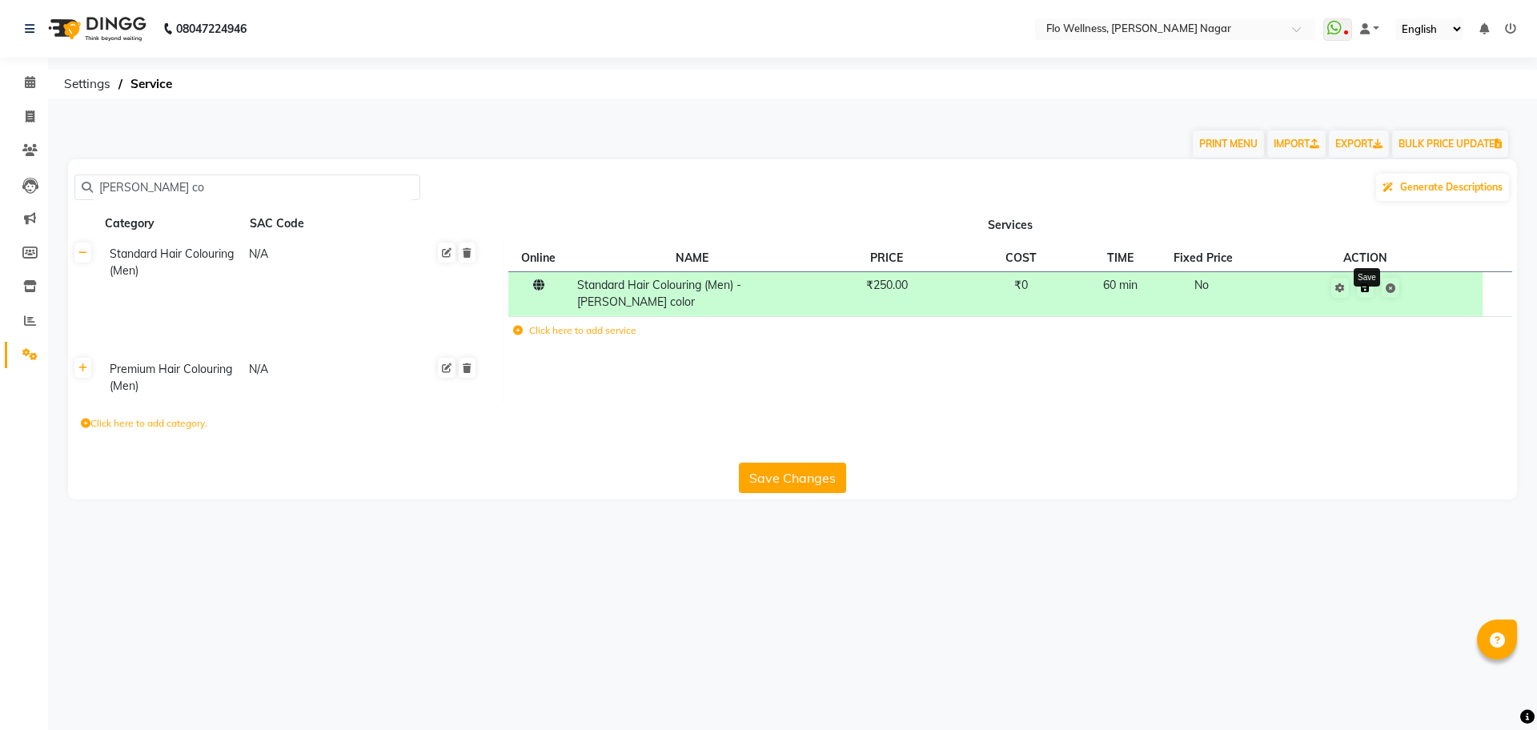
click at [1369, 291] on icon at bounding box center [1365, 288] width 9 height 10
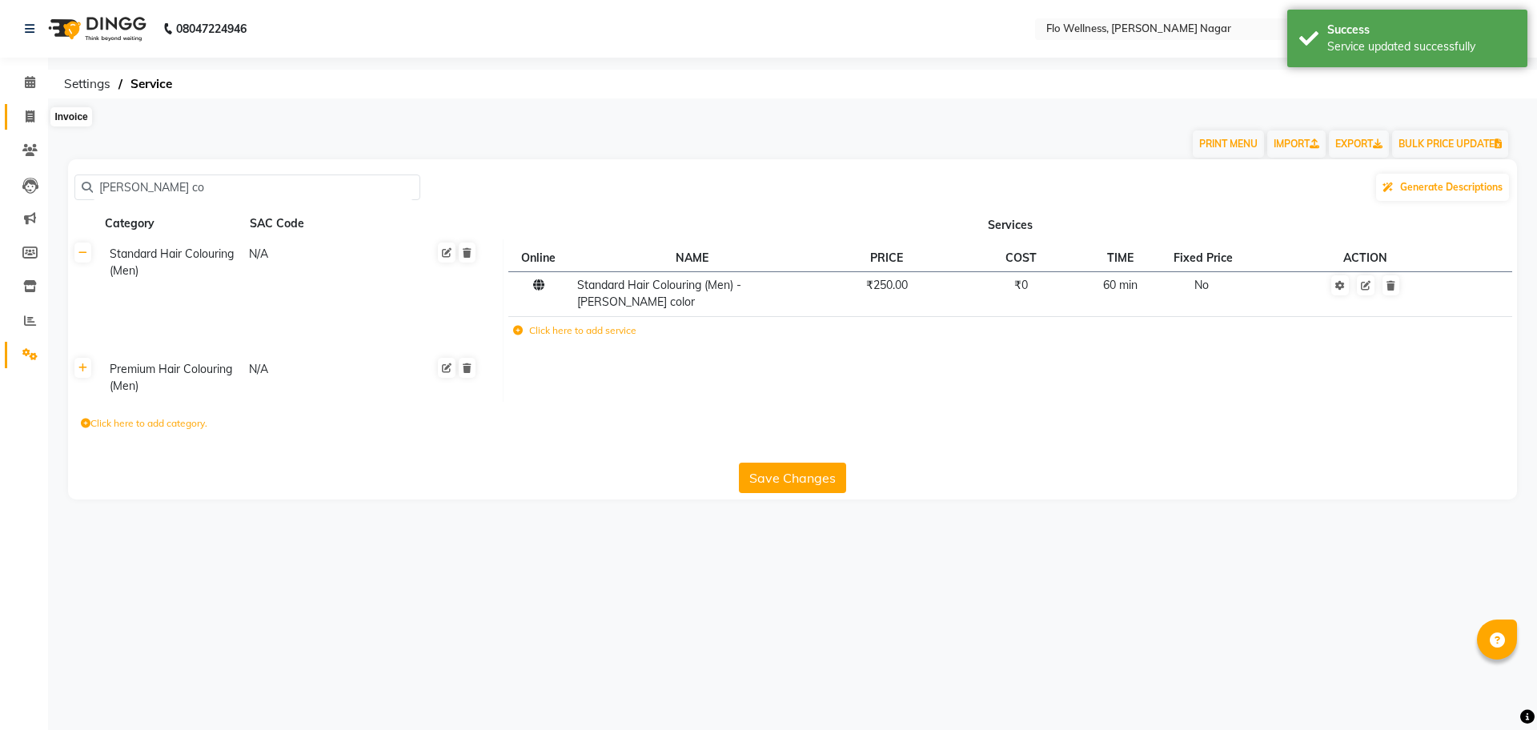
drag, startPoint x: 29, startPoint y: 108, endPoint x: 82, endPoint y: 128, distance: 57.3
click at [29, 108] on span at bounding box center [30, 117] width 28 height 18
select select "service"
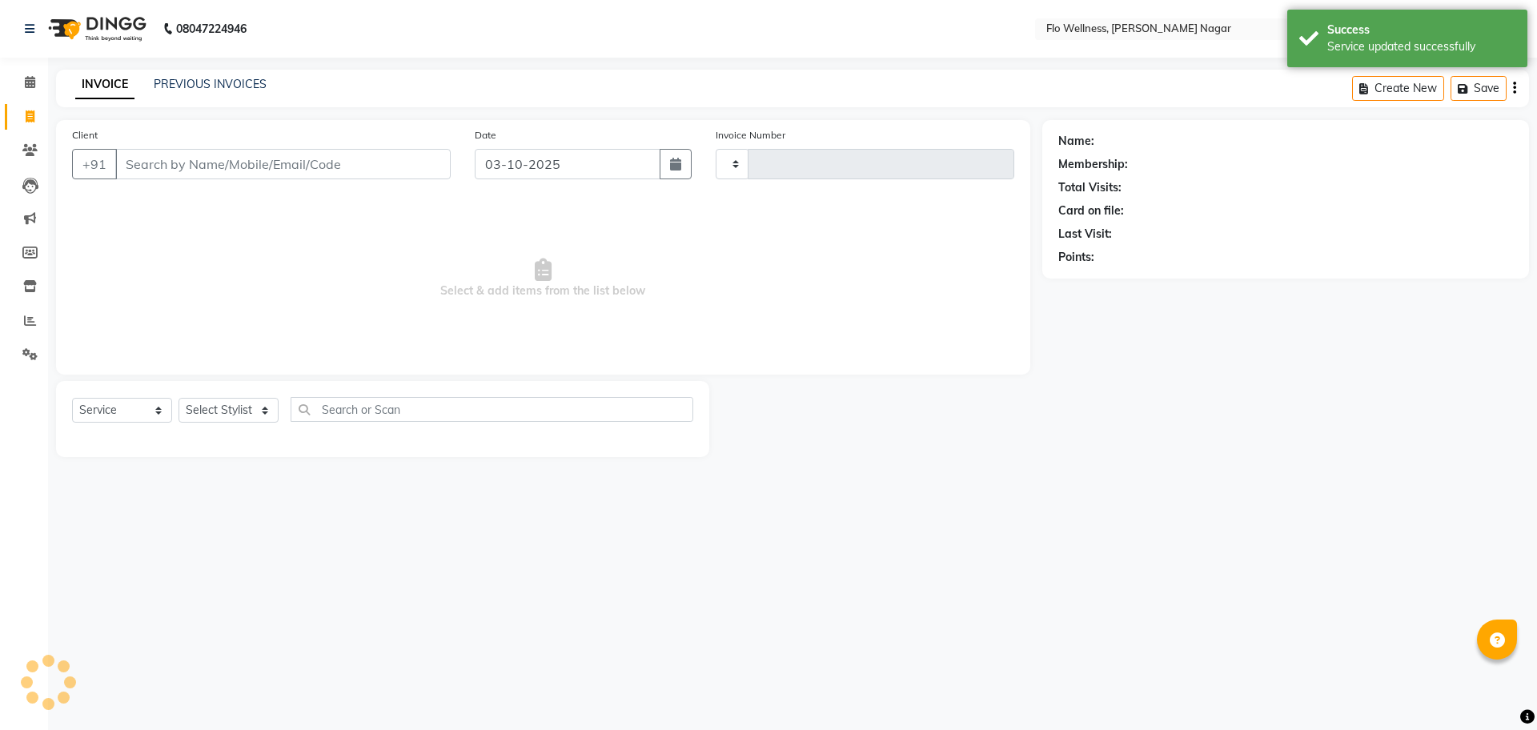
type input "1887"
select select "4509"
click at [201, 172] on input "Client" at bounding box center [283, 164] width 336 height 30
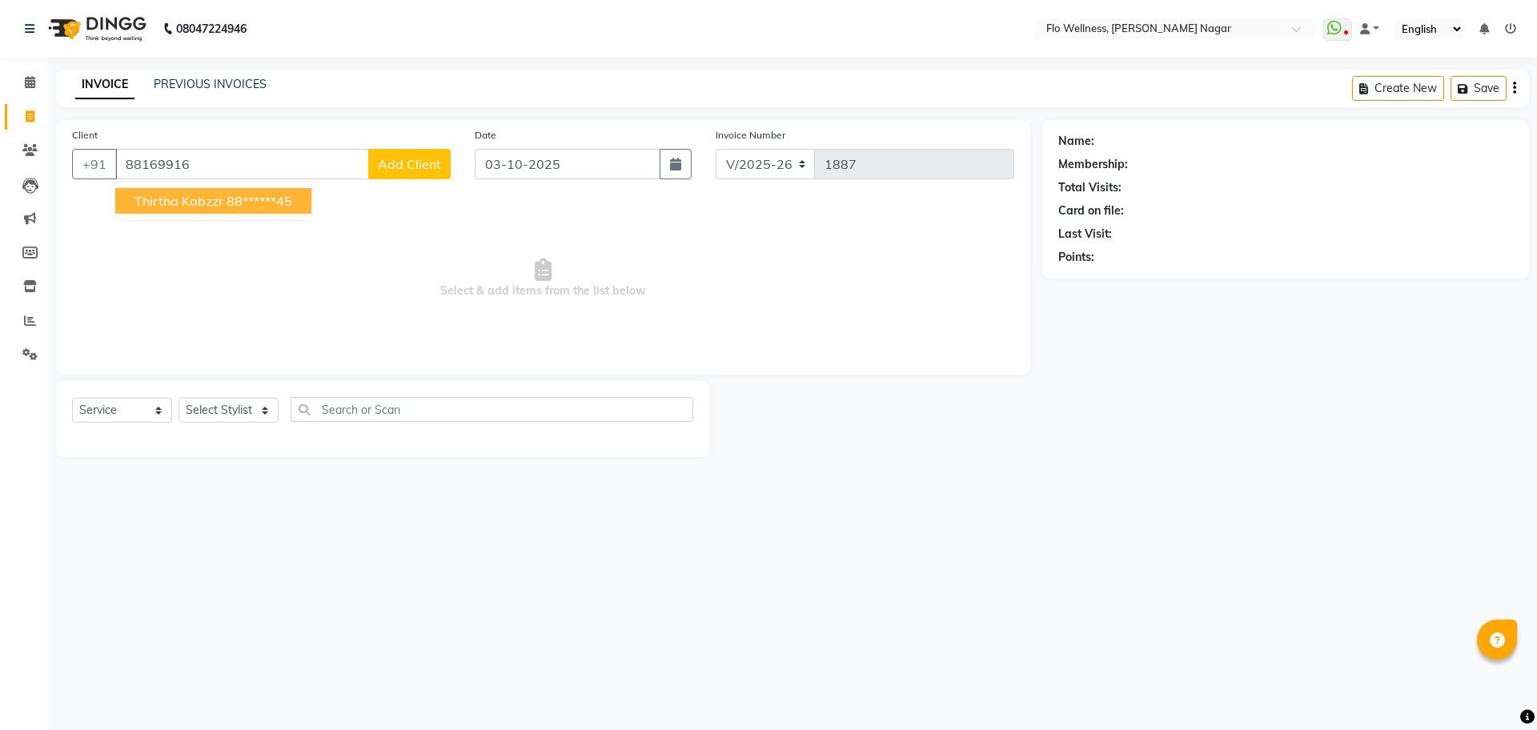
click at [232, 191] on button "thirtha kabzzr 88******45" at bounding box center [213, 201] width 196 height 26
type input "88******45"
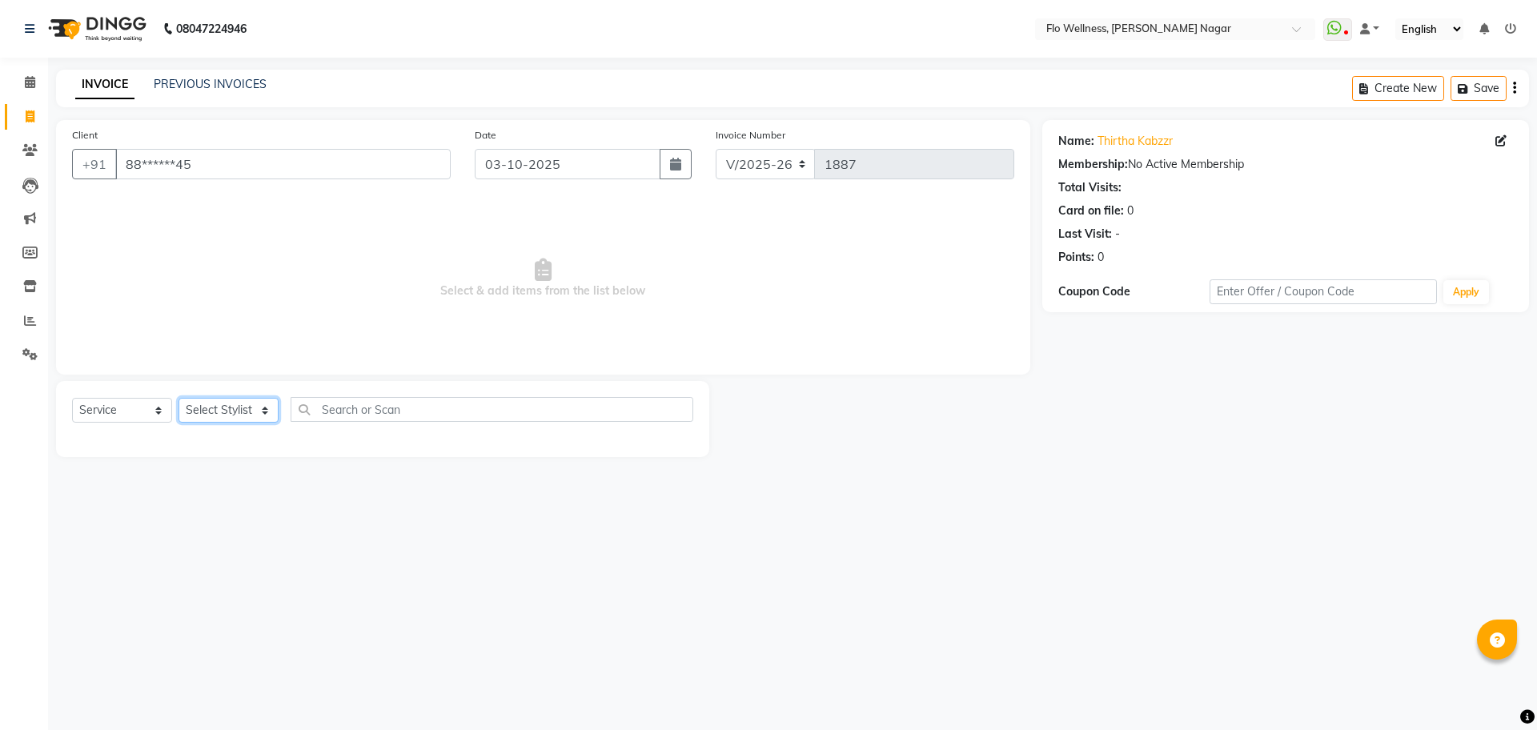
click at [230, 417] on select "Select Stylist [PERSON_NAME] [PERSON_NAME] R [PERSON_NAME] Nivedini [PERSON_NAM…" at bounding box center [229, 410] width 100 height 25
select select "89638"
click at [179, 398] on select "Select Stylist [PERSON_NAME] [PERSON_NAME] R [PERSON_NAME] Nivedini [PERSON_NAM…" at bounding box center [229, 410] width 100 height 25
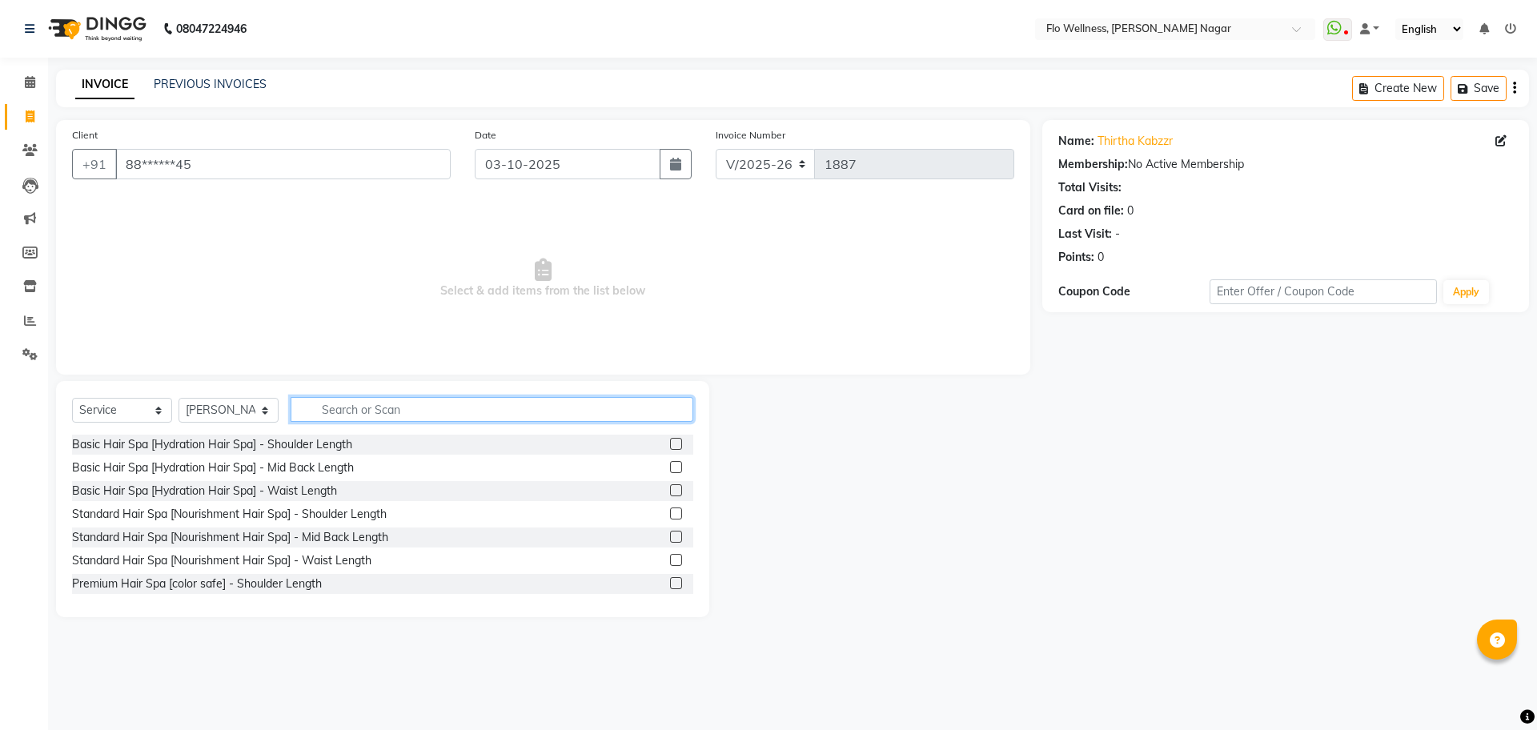
click at [368, 412] on input "text" at bounding box center [492, 409] width 403 height 25
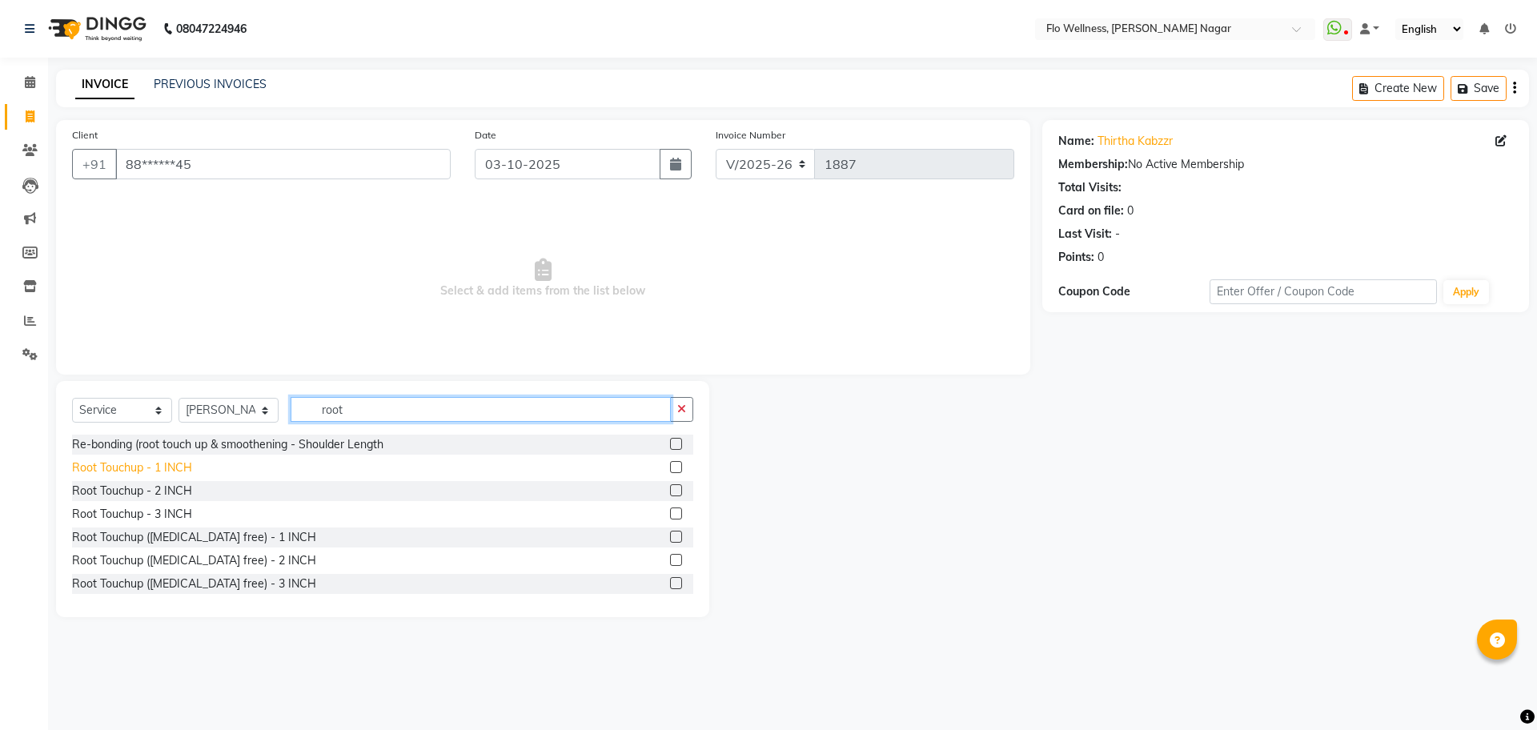
type input "root"
click at [167, 468] on div "Root Touchup - 1 INCH" at bounding box center [132, 468] width 120 height 17
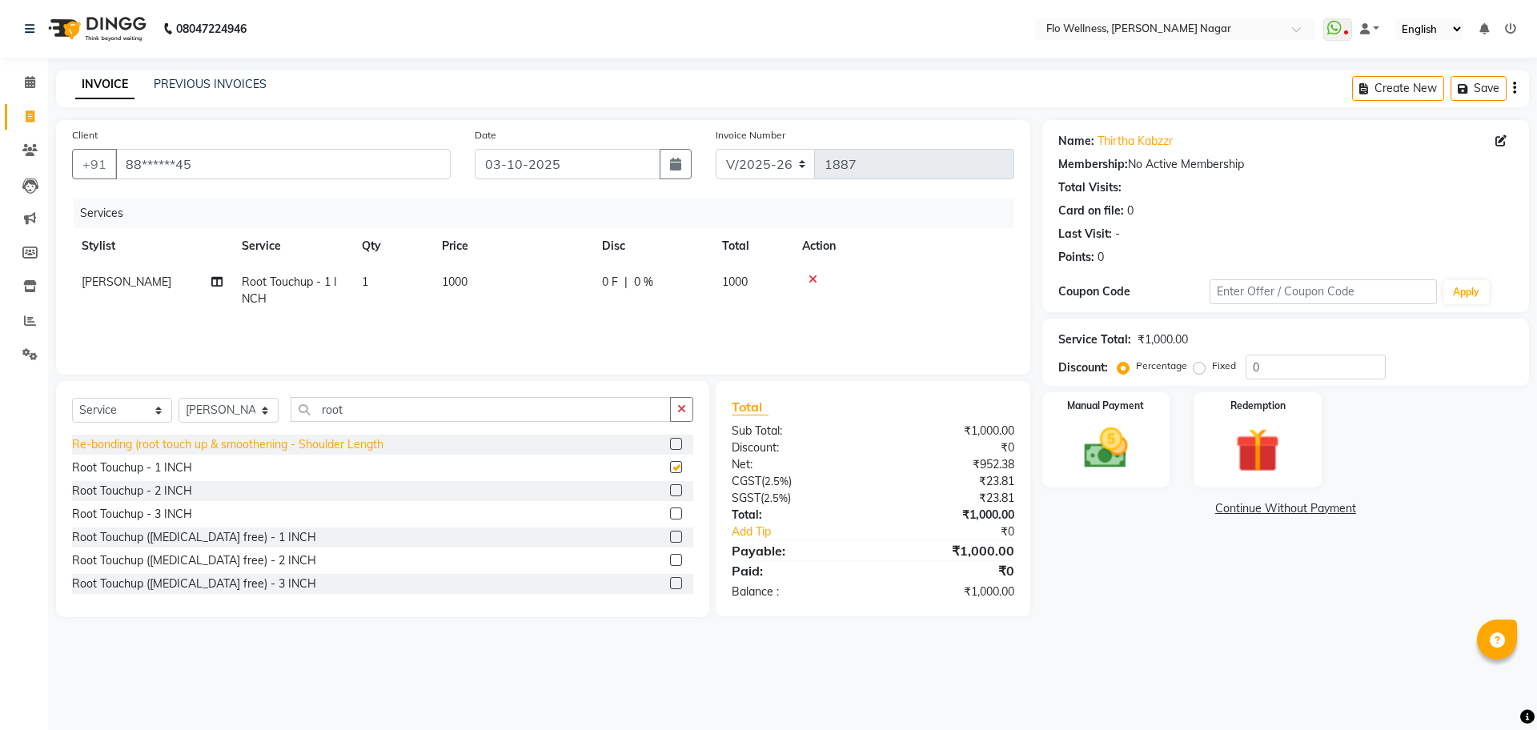
checkbox input "false"
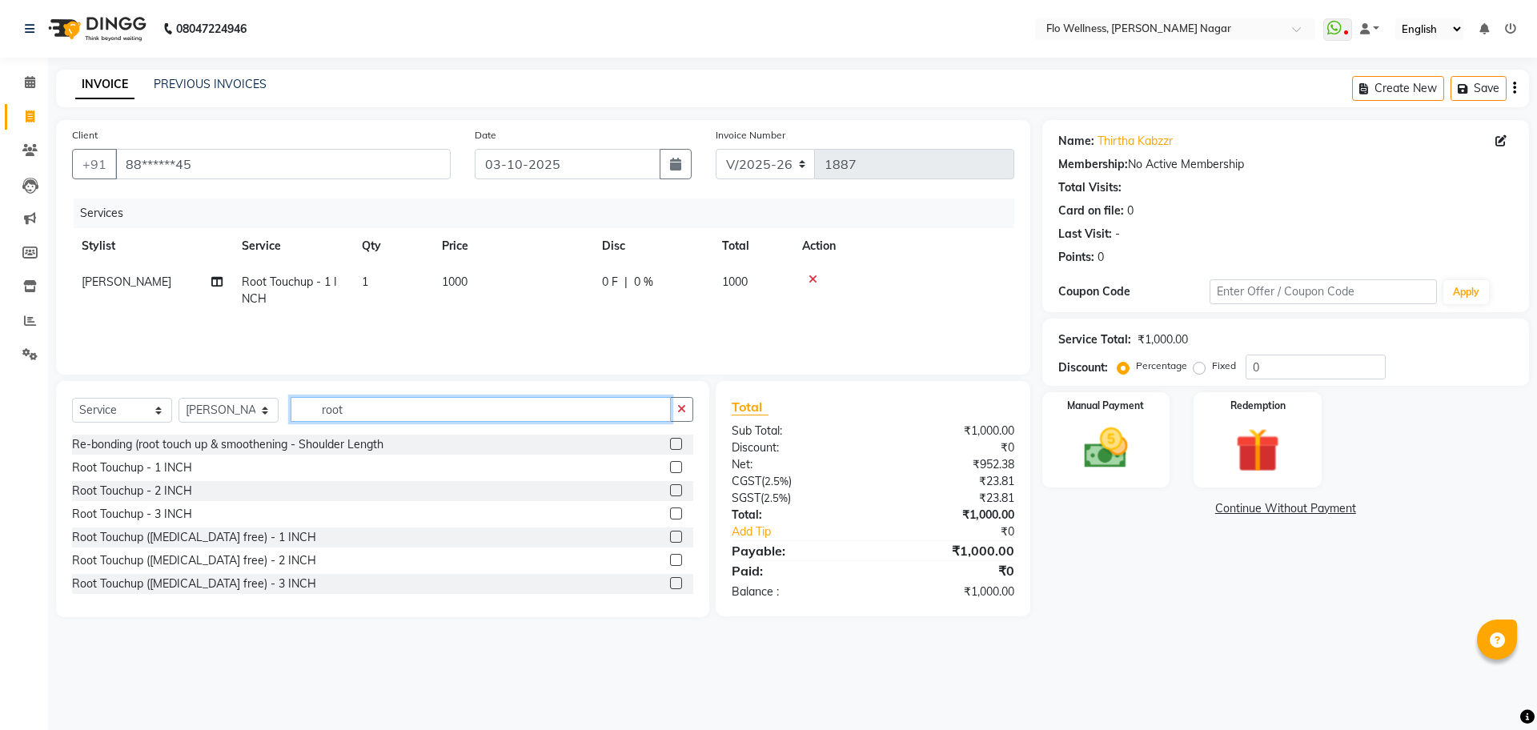
click at [406, 419] on input "root" at bounding box center [481, 409] width 380 height 25
type input "r"
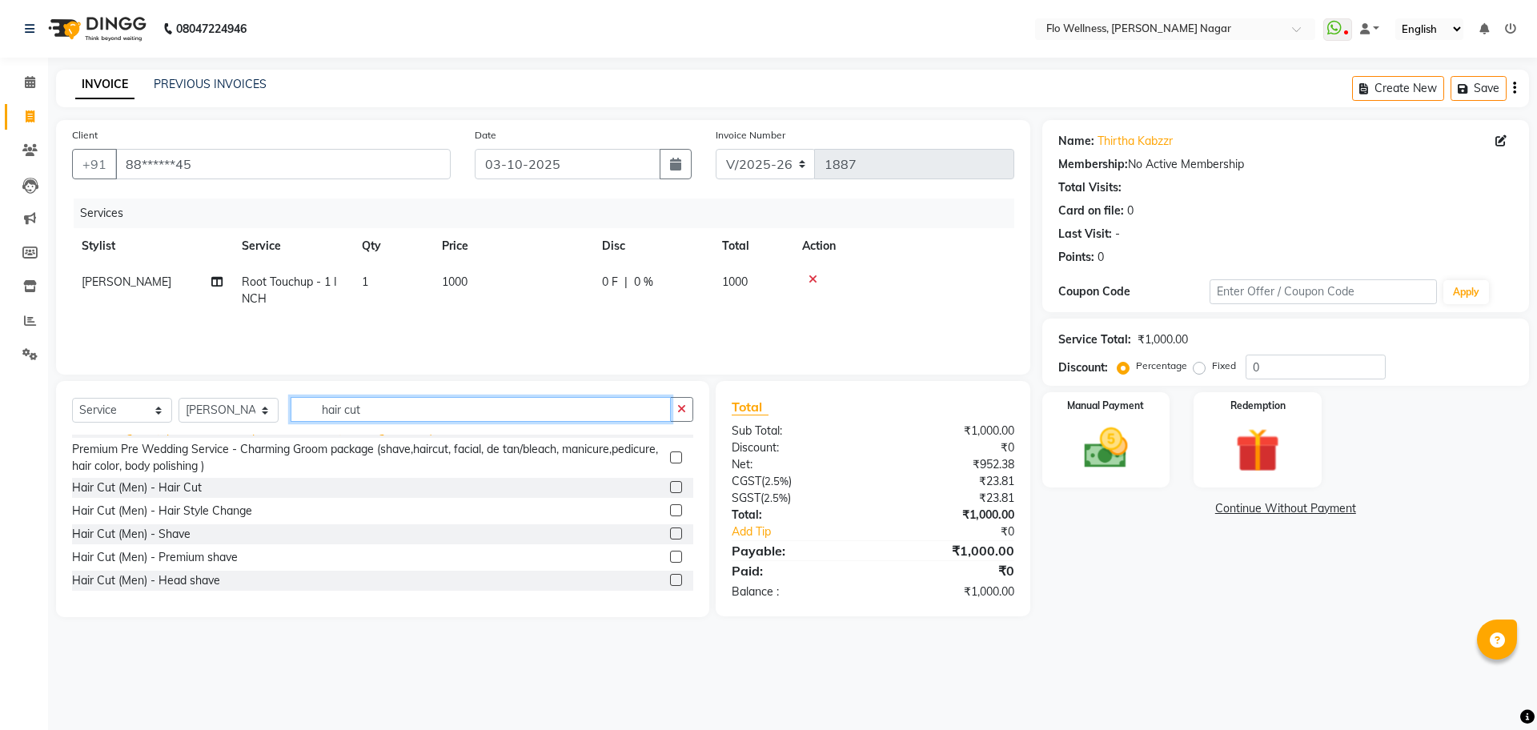
scroll to position [200, 0]
type input "hair cut"
click at [167, 479] on div "Hair Cut (Men) - Hair Cut" at bounding box center [137, 484] width 130 height 17
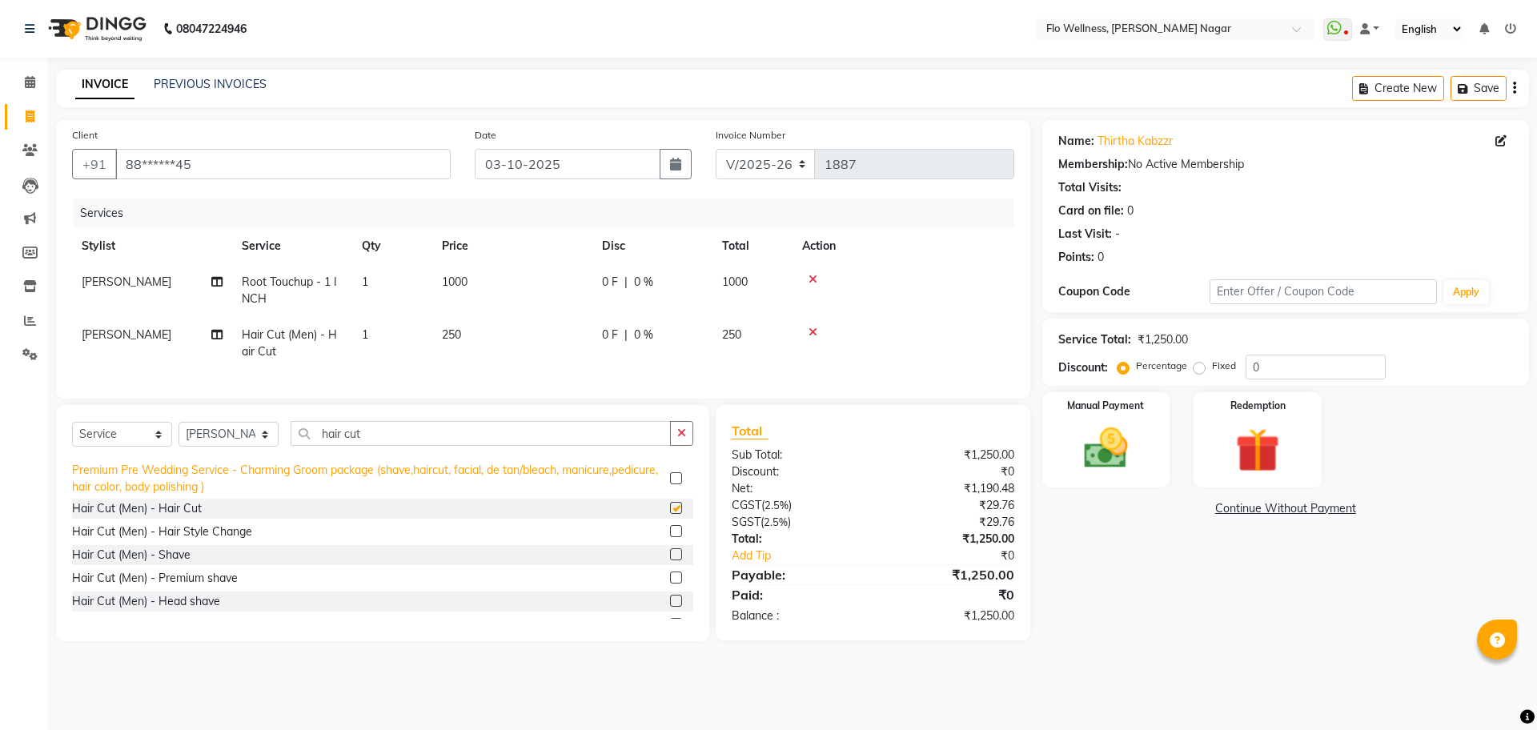
checkbox input "false"
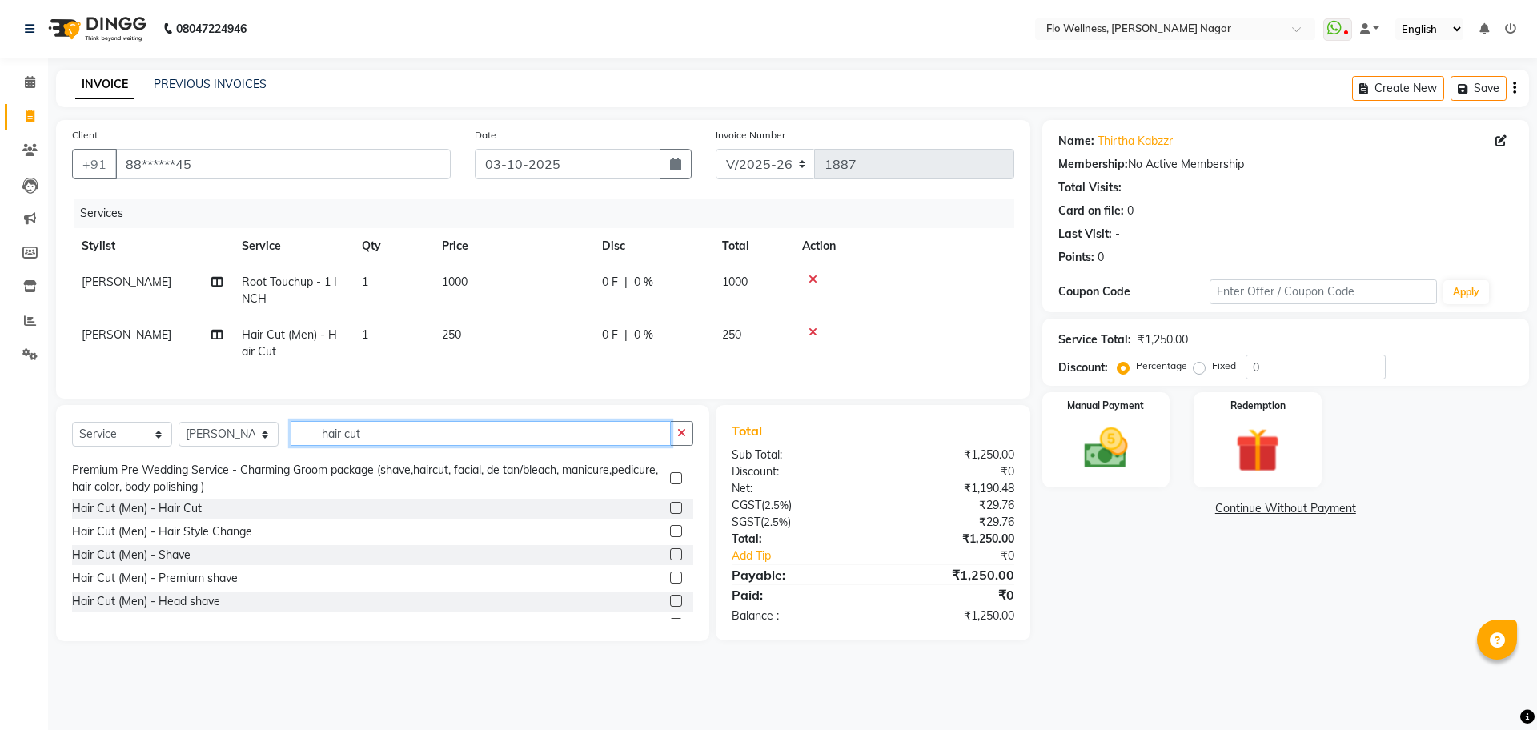
click at [393, 446] on input "hair cut" at bounding box center [481, 433] width 380 height 25
type input "h"
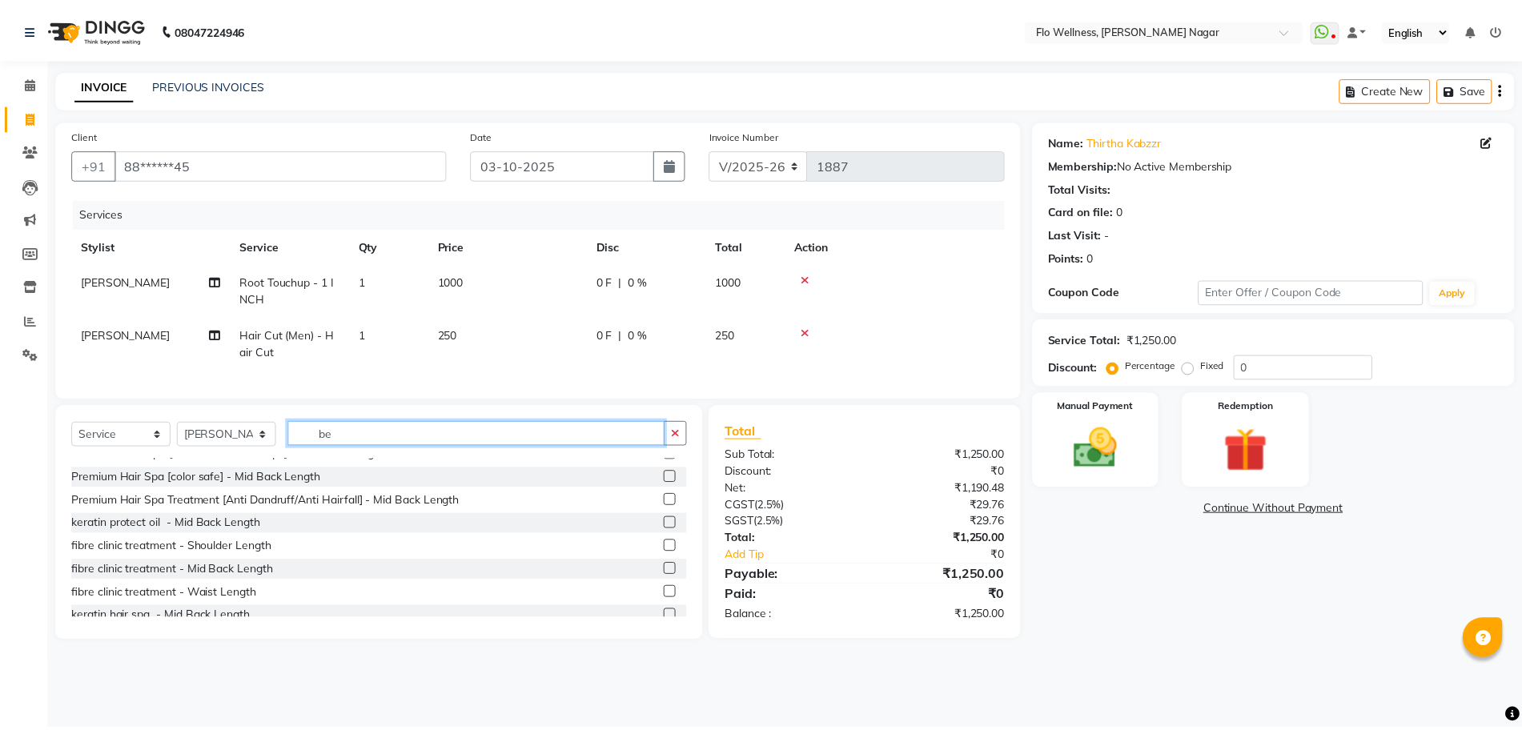
scroll to position [0, 0]
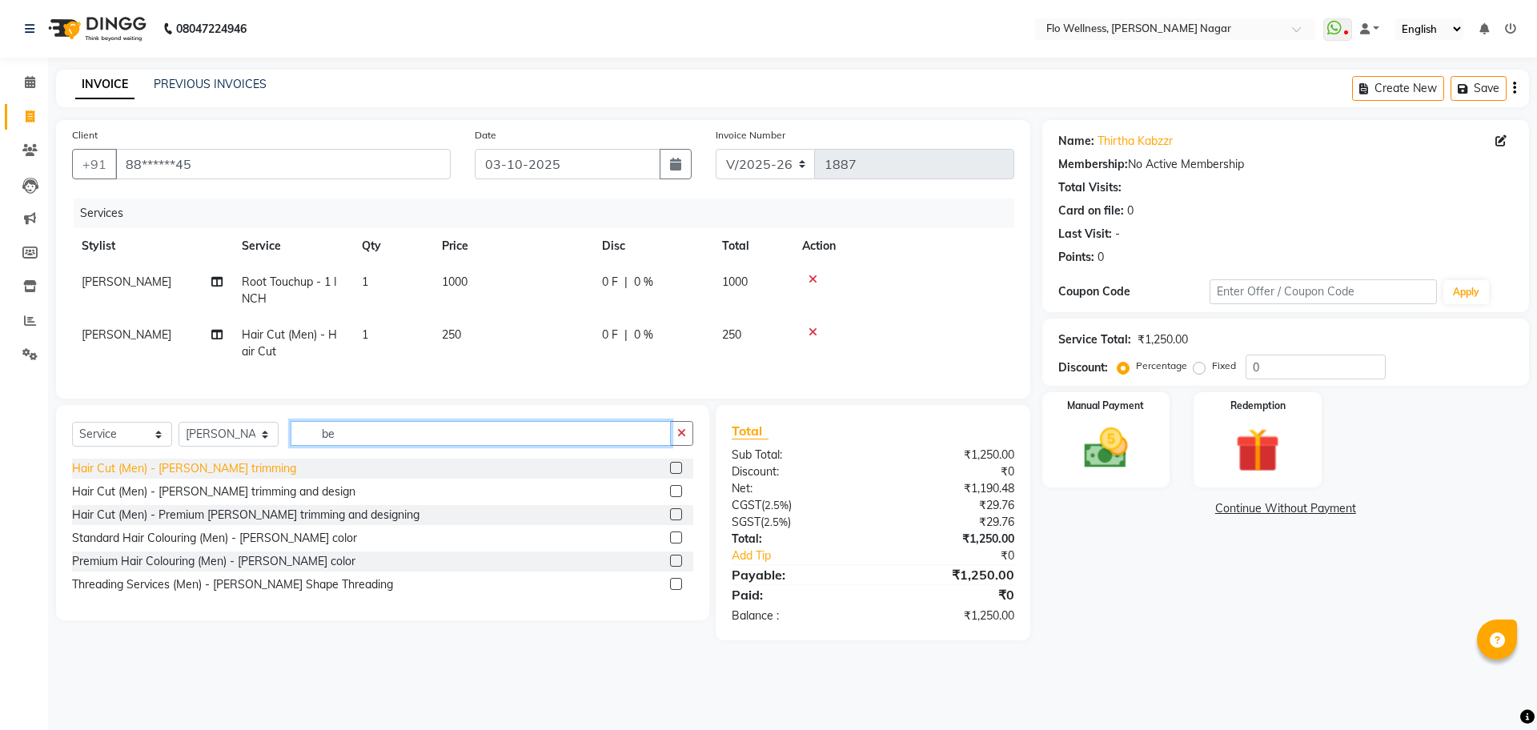
type input "be"
click at [161, 477] on div "Hair Cut (Men) - [PERSON_NAME] trimming" at bounding box center [184, 468] width 224 height 17
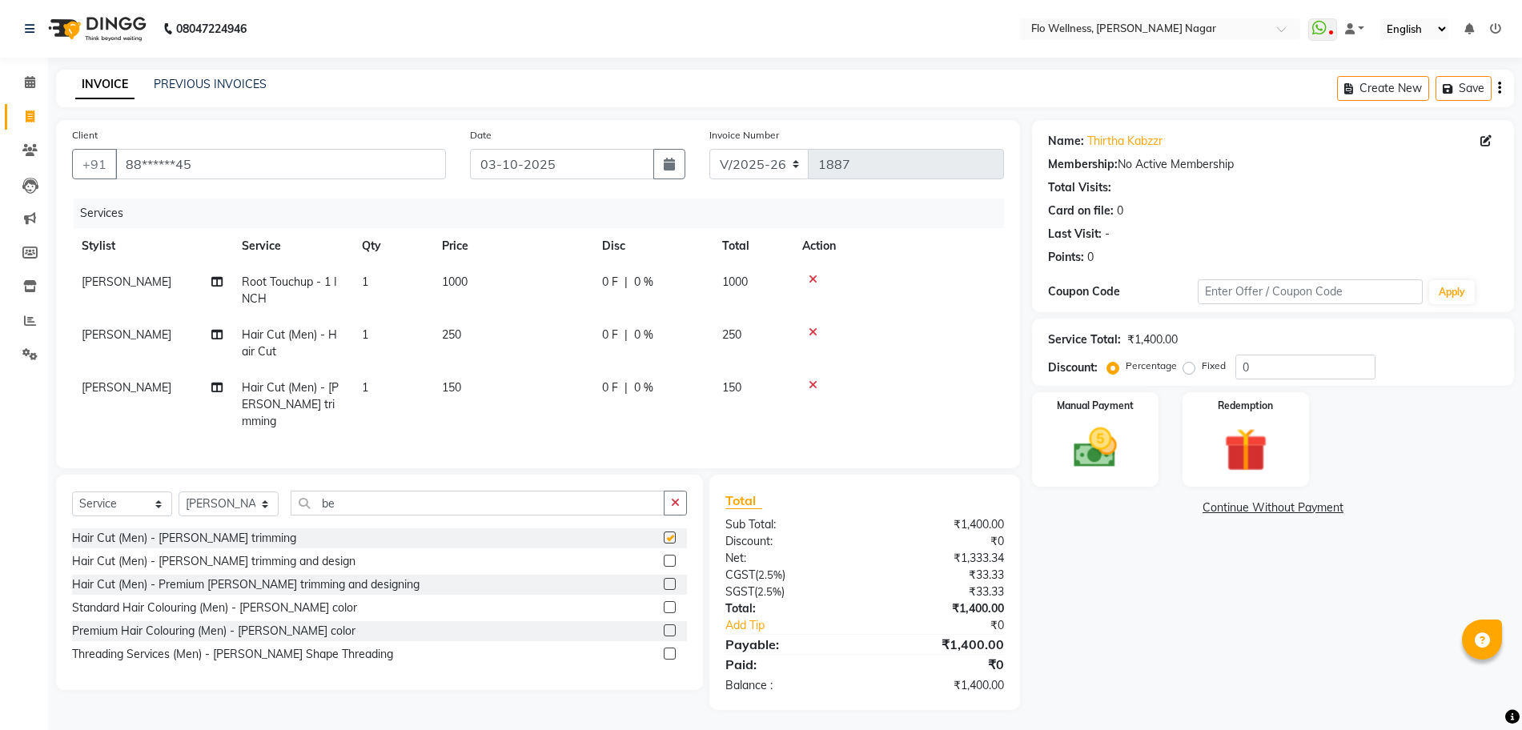
checkbox input "false"
click at [342, 509] on input "be" at bounding box center [478, 503] width 374 height 25
type input "b"
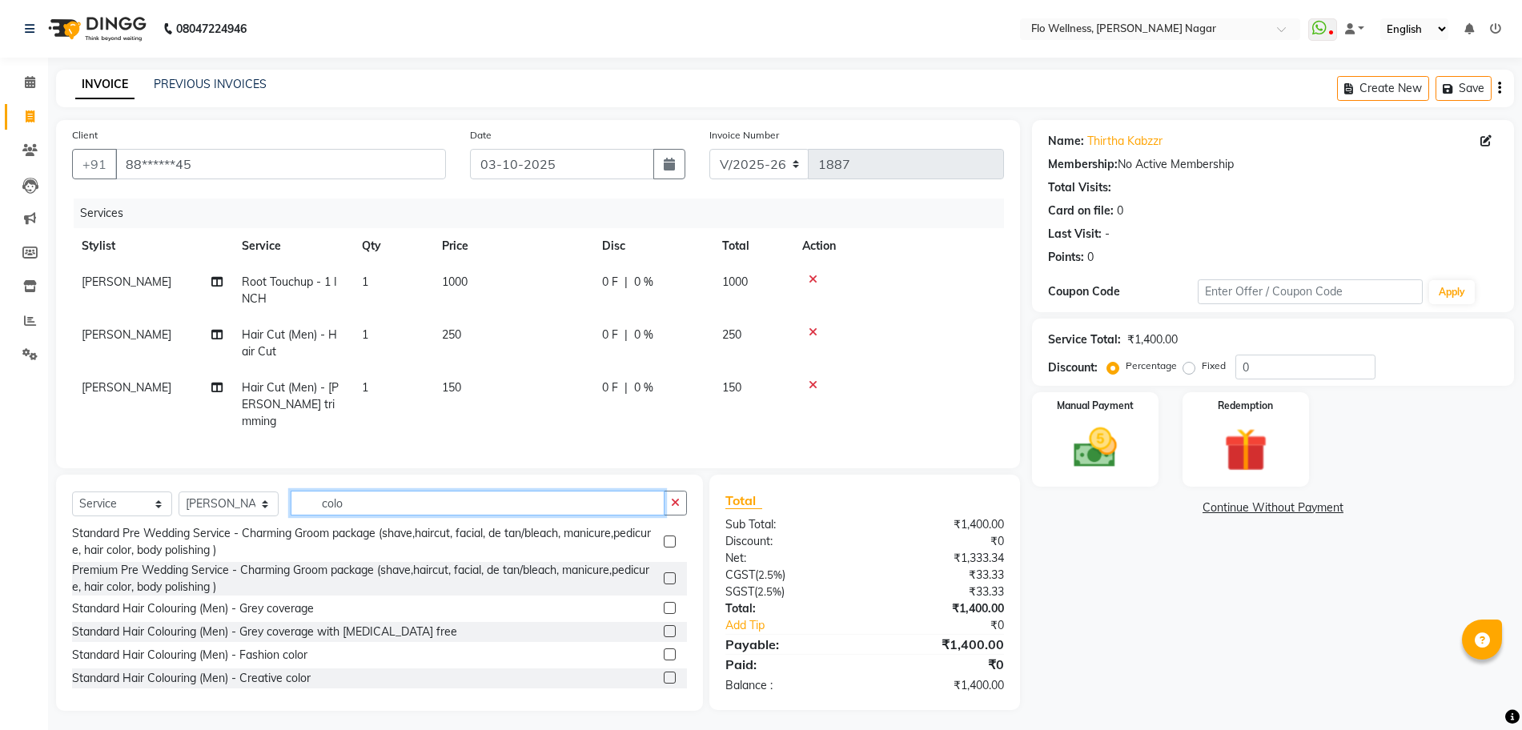
scroll to position [400, 0]
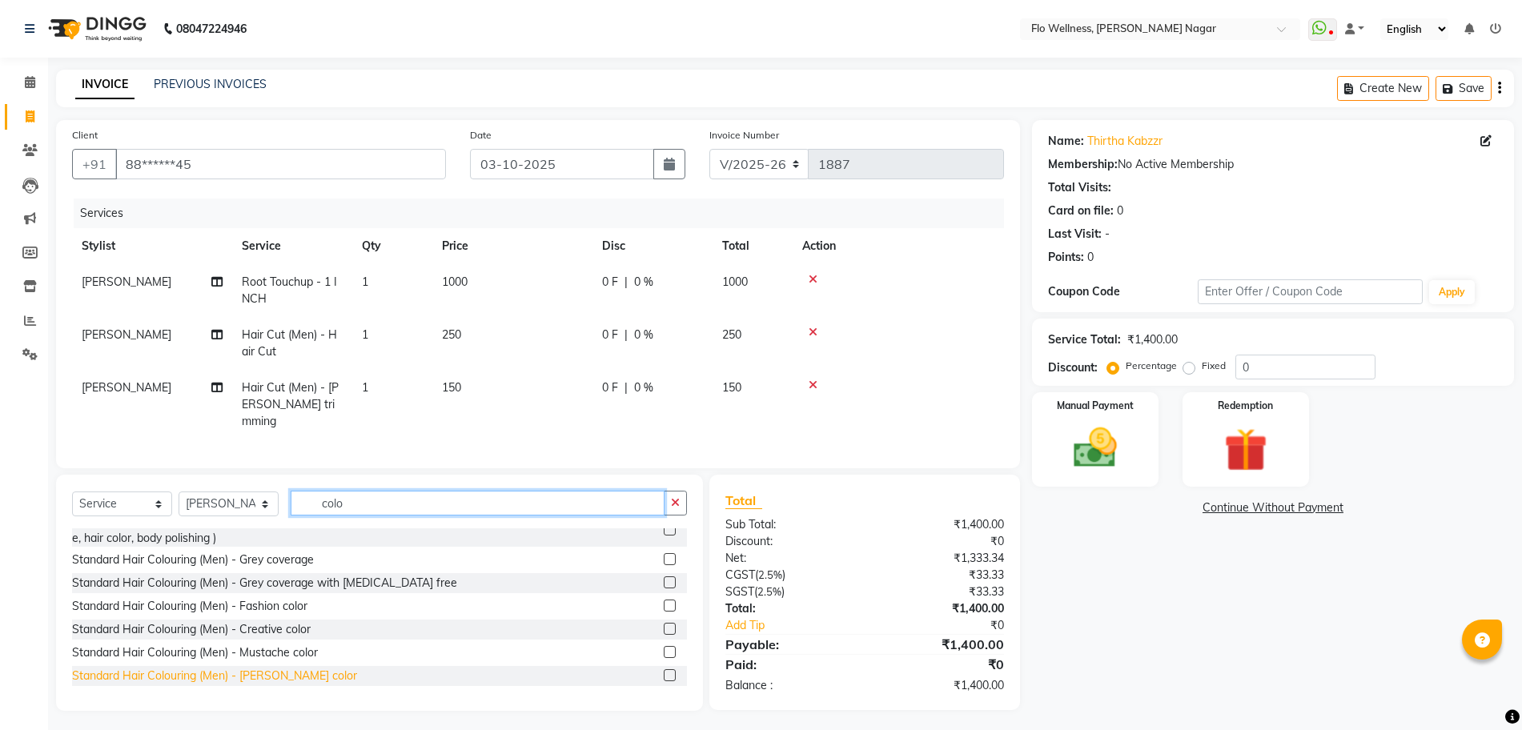
type input "colo"
click at [291, 668] on div "Standard Hair Colouring (Men) - [PERSON_NAME] color" at bounding box center [214, 676] width 285 height 17
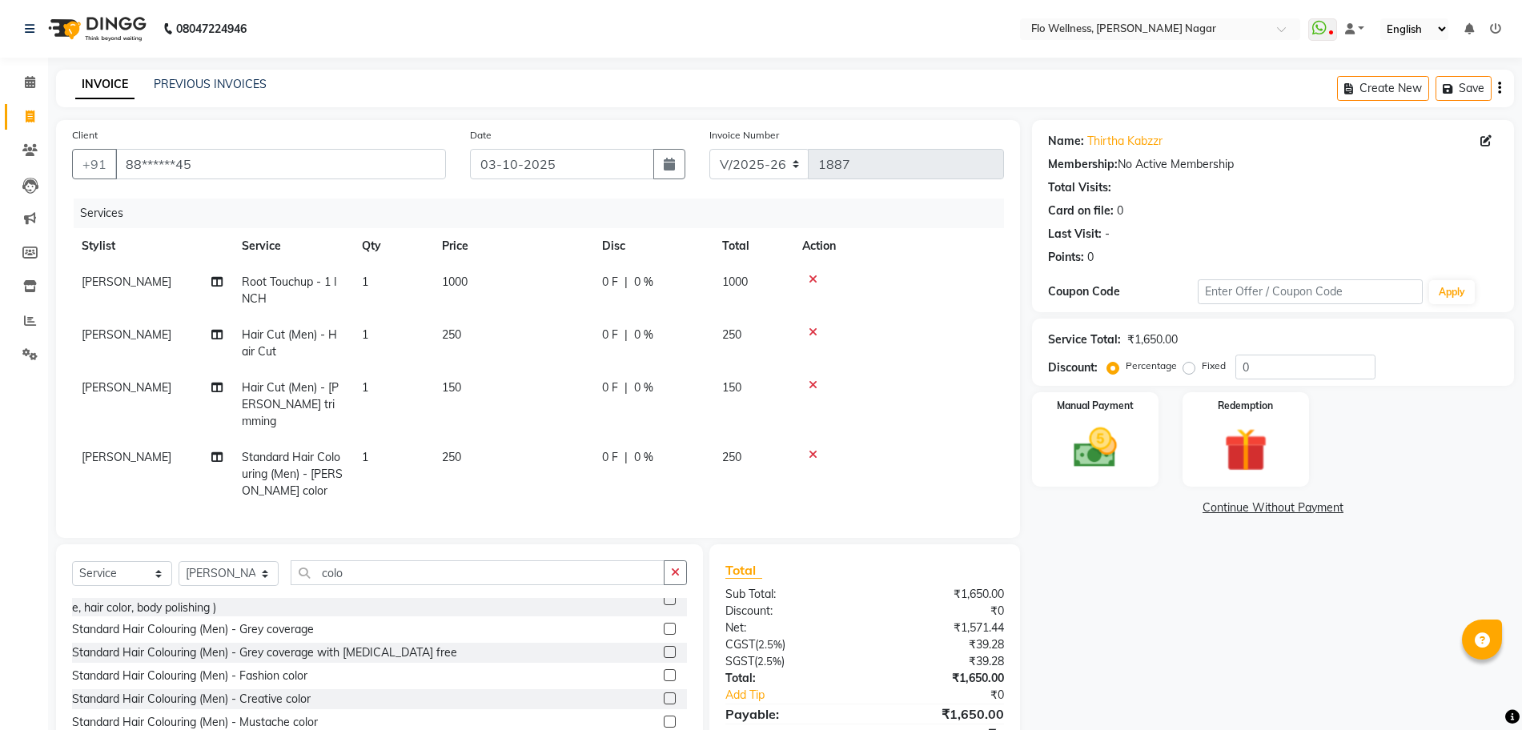
checkbox input "false"
click at [1080, 449] on img at bounding box center [1096, 448] width 74 height 52
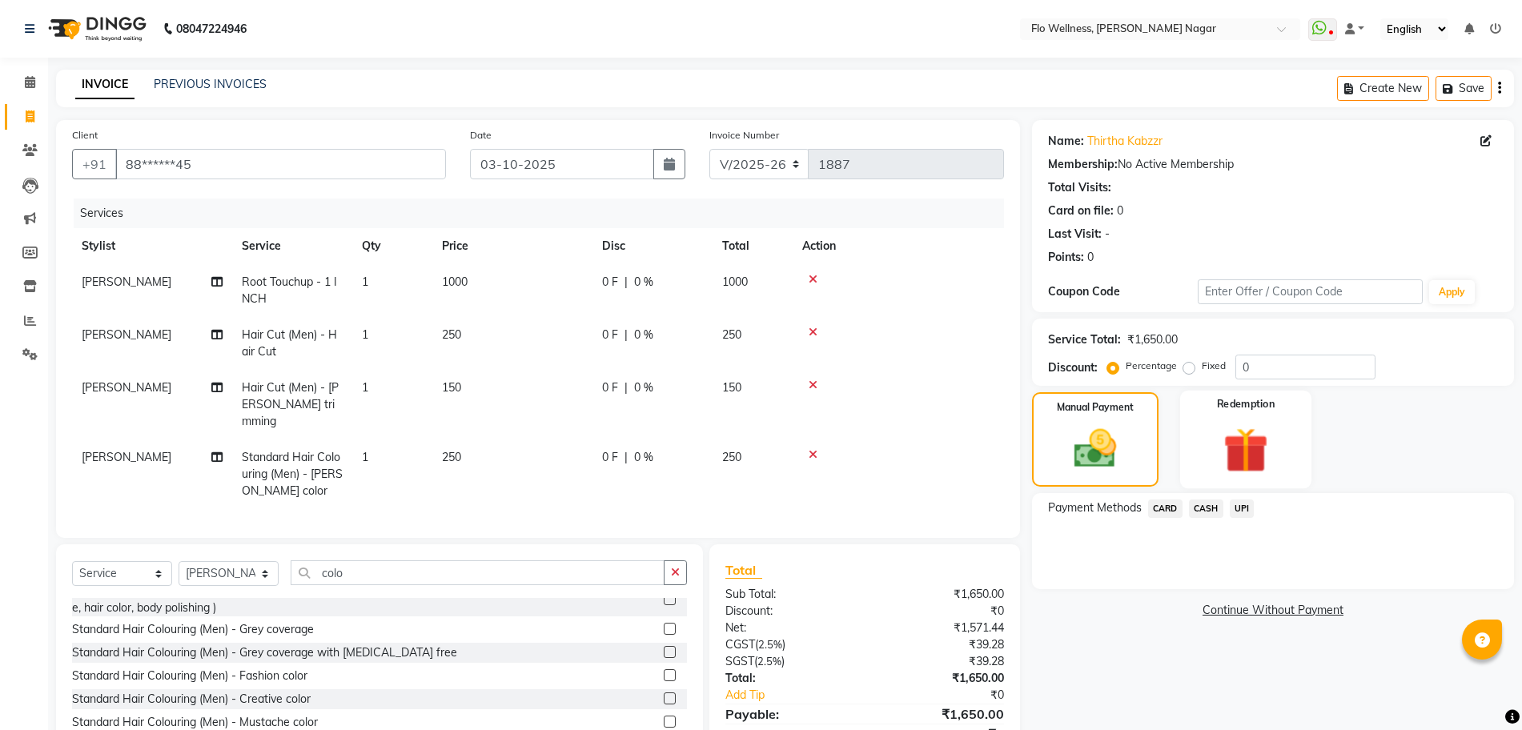
click at [1244, 485] on div "Redemption" at bounding box center [1245, 440] width 131 height 98
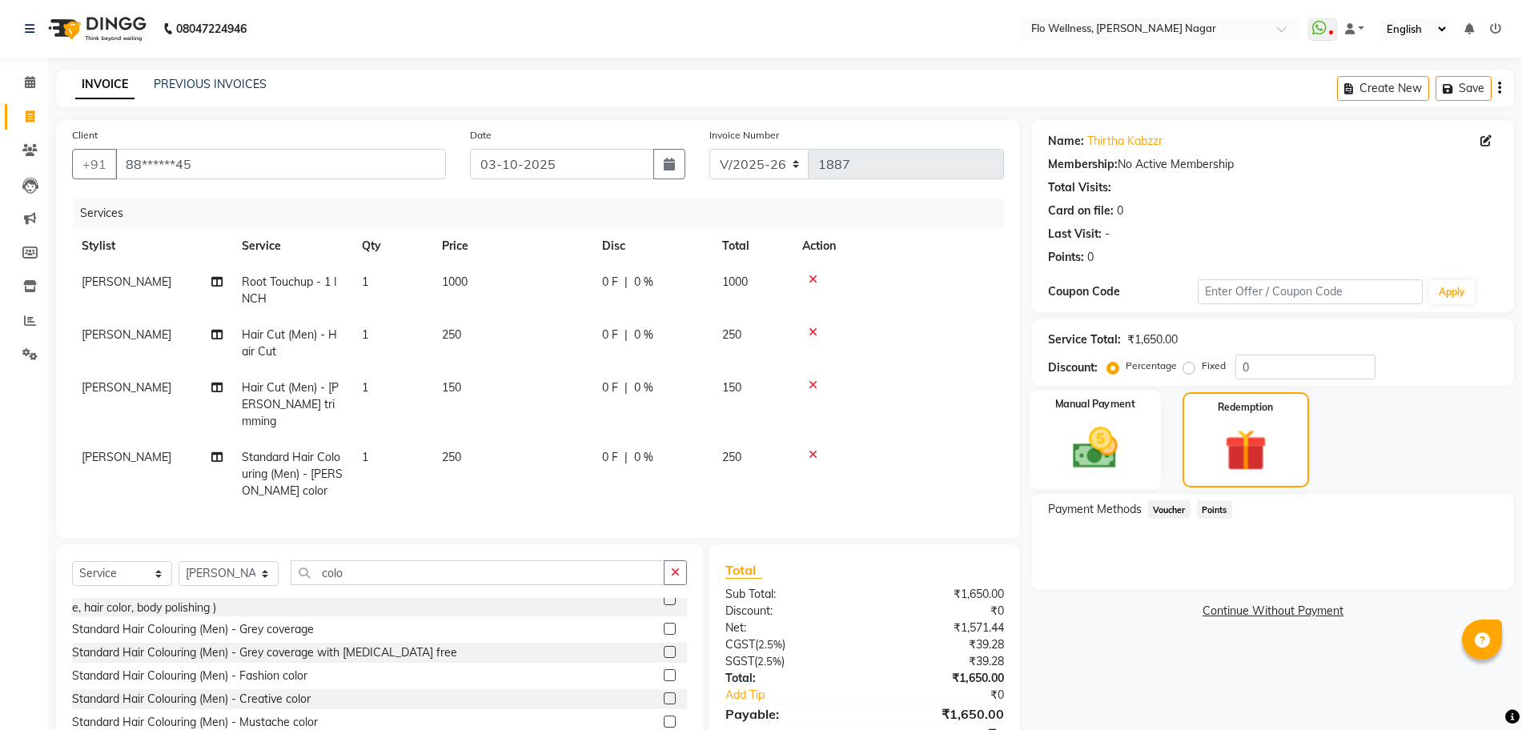
click at [1112, 453] on img at bounding box center [1096, 448] width 74 height 52
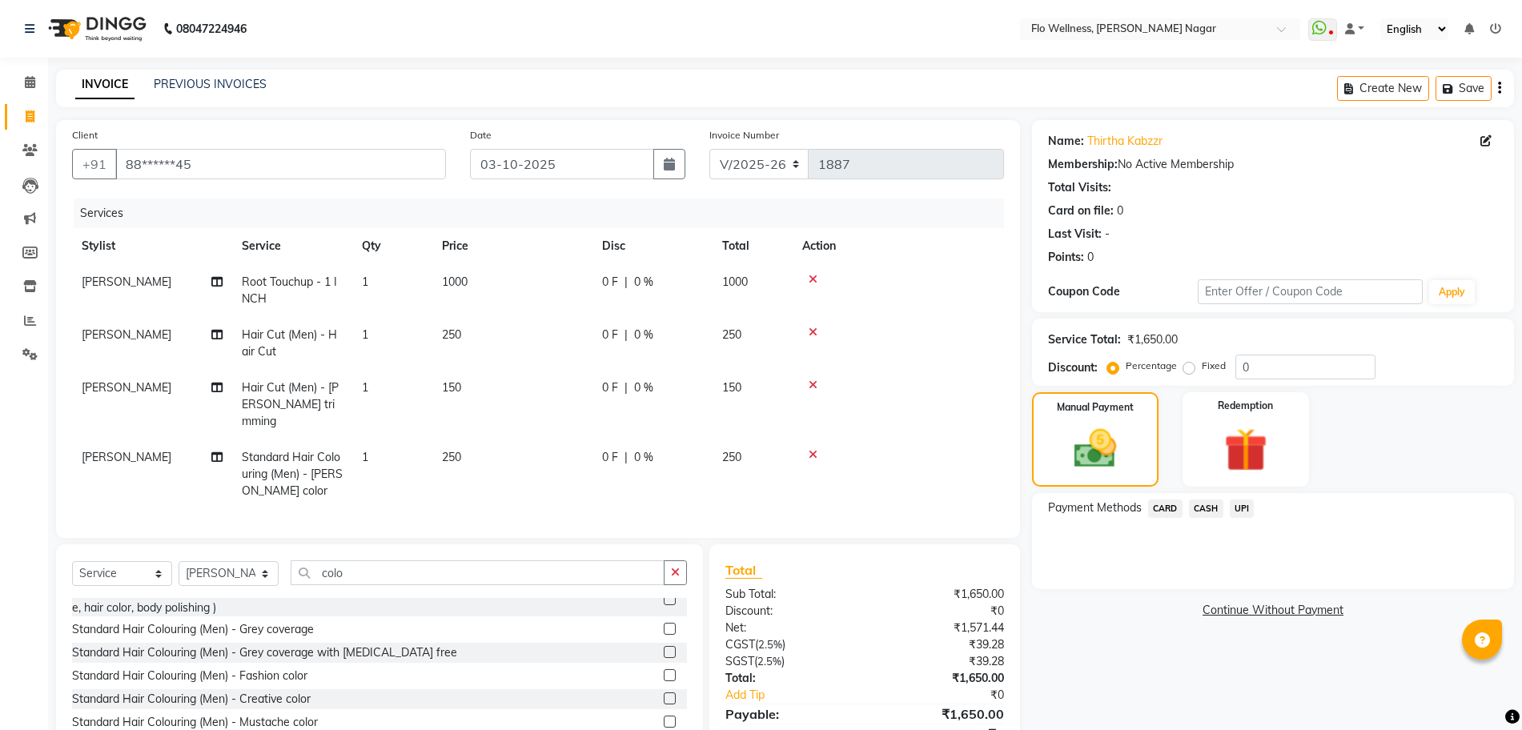
click at [1241, 508] on span "UPI" at bounding box center [1242, 509] width 25 height 18
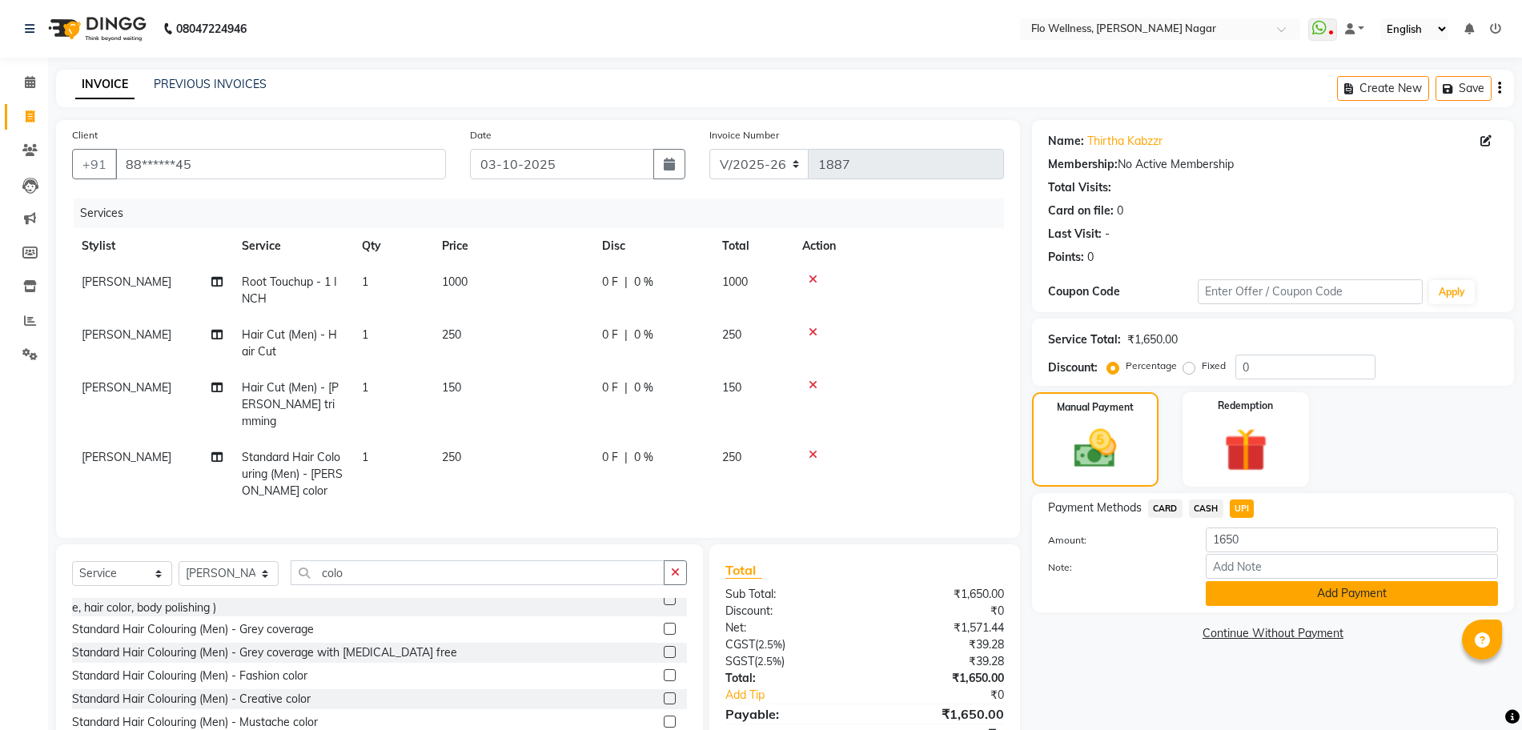
click at [1330, 584] on button "Add Payment" at bounding box center [1352, 593] width 292 height 25
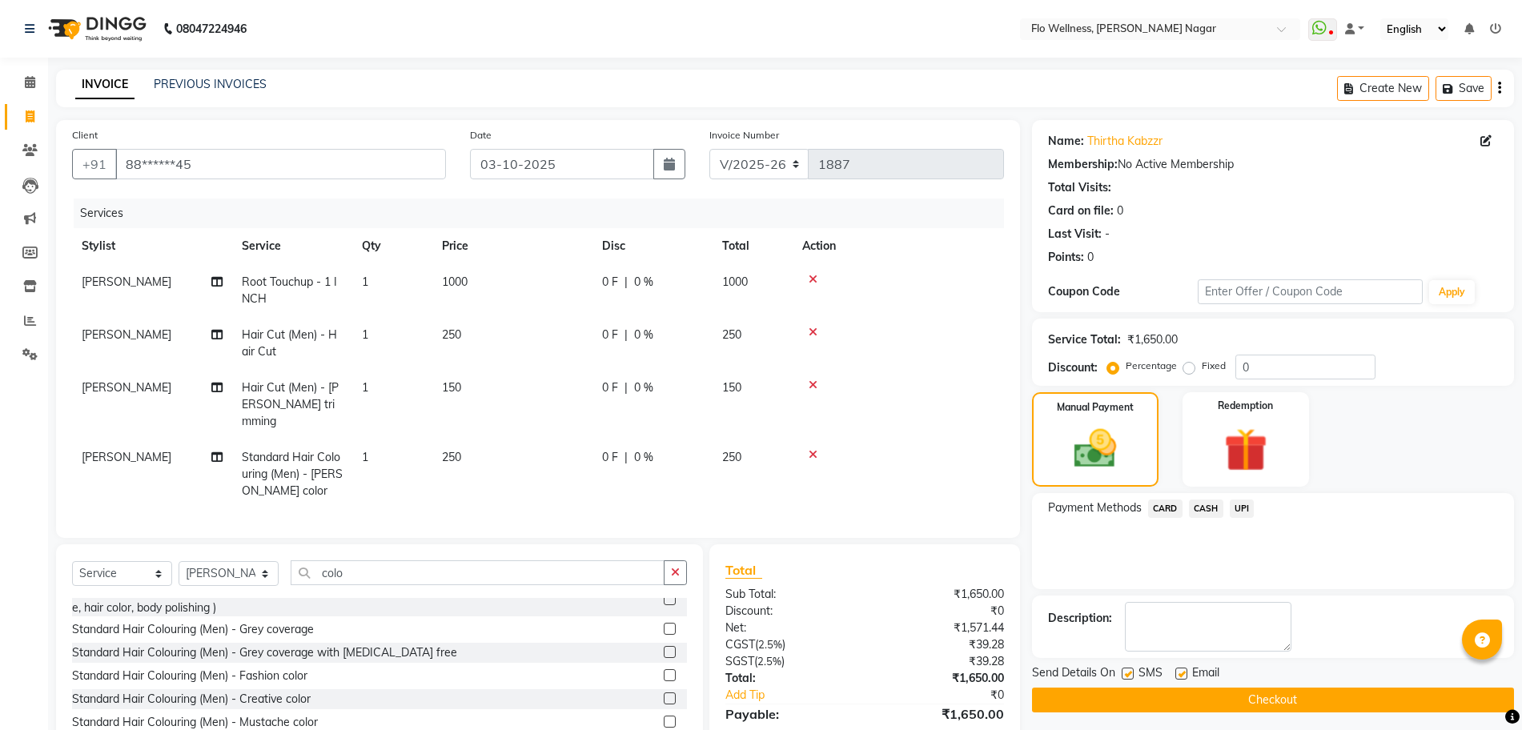
click at [1368, 695] on button "Checkout" at bounding box center [1273, 700] width 482 height 25
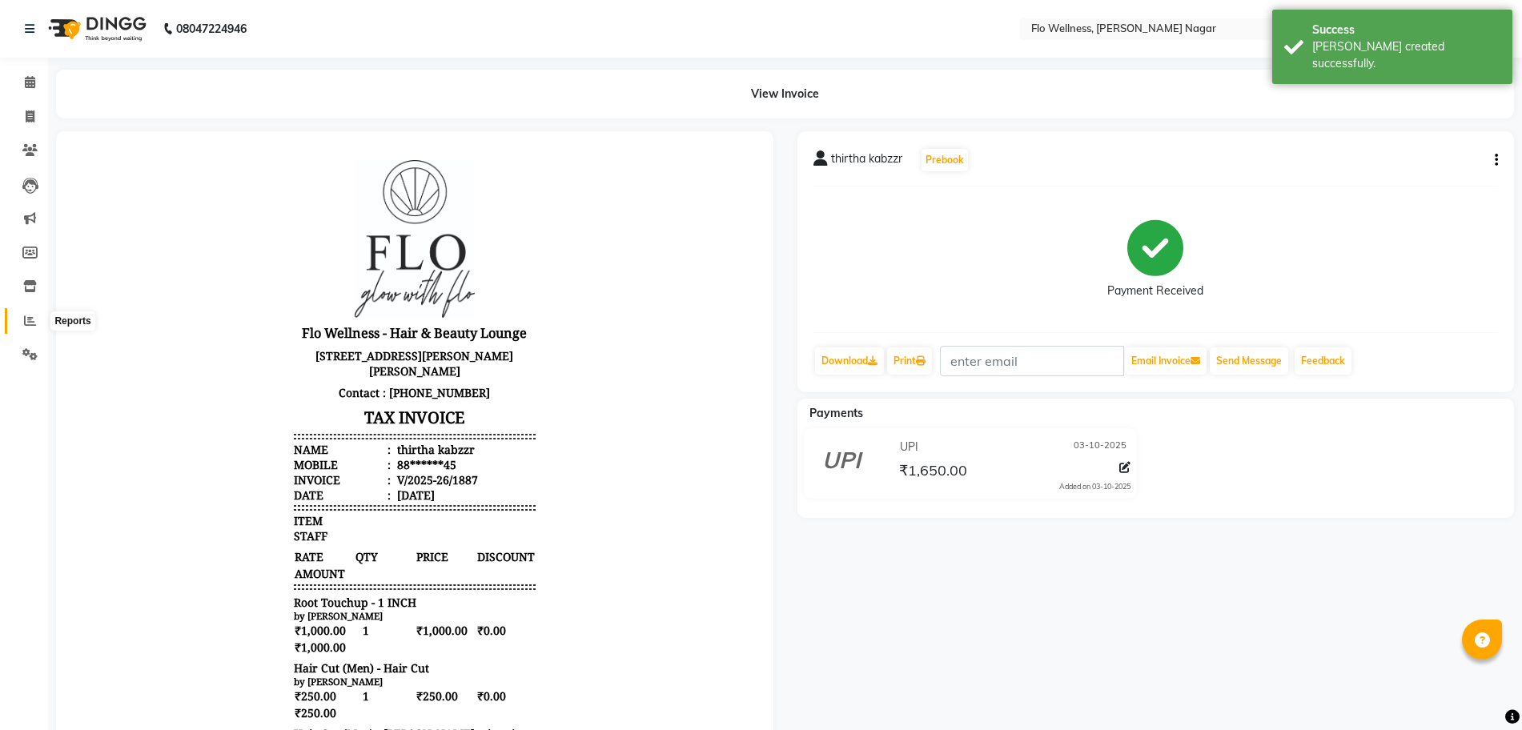
click at [30, 320] on icon at bounding box center [30, 321] width 12 height 12
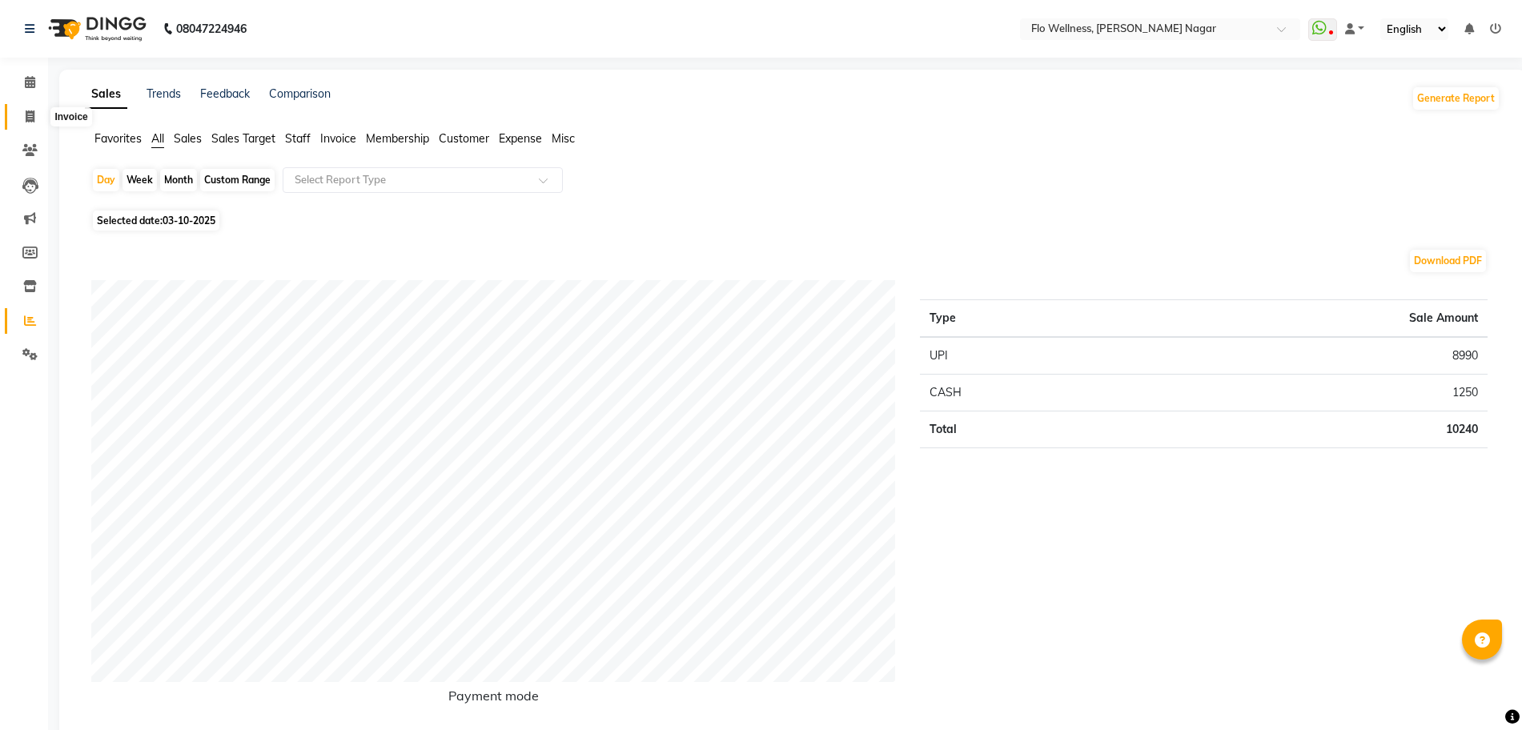
click at [24, 124] on span at bounding box center [30, 117] width 28 height 18
select select "service"
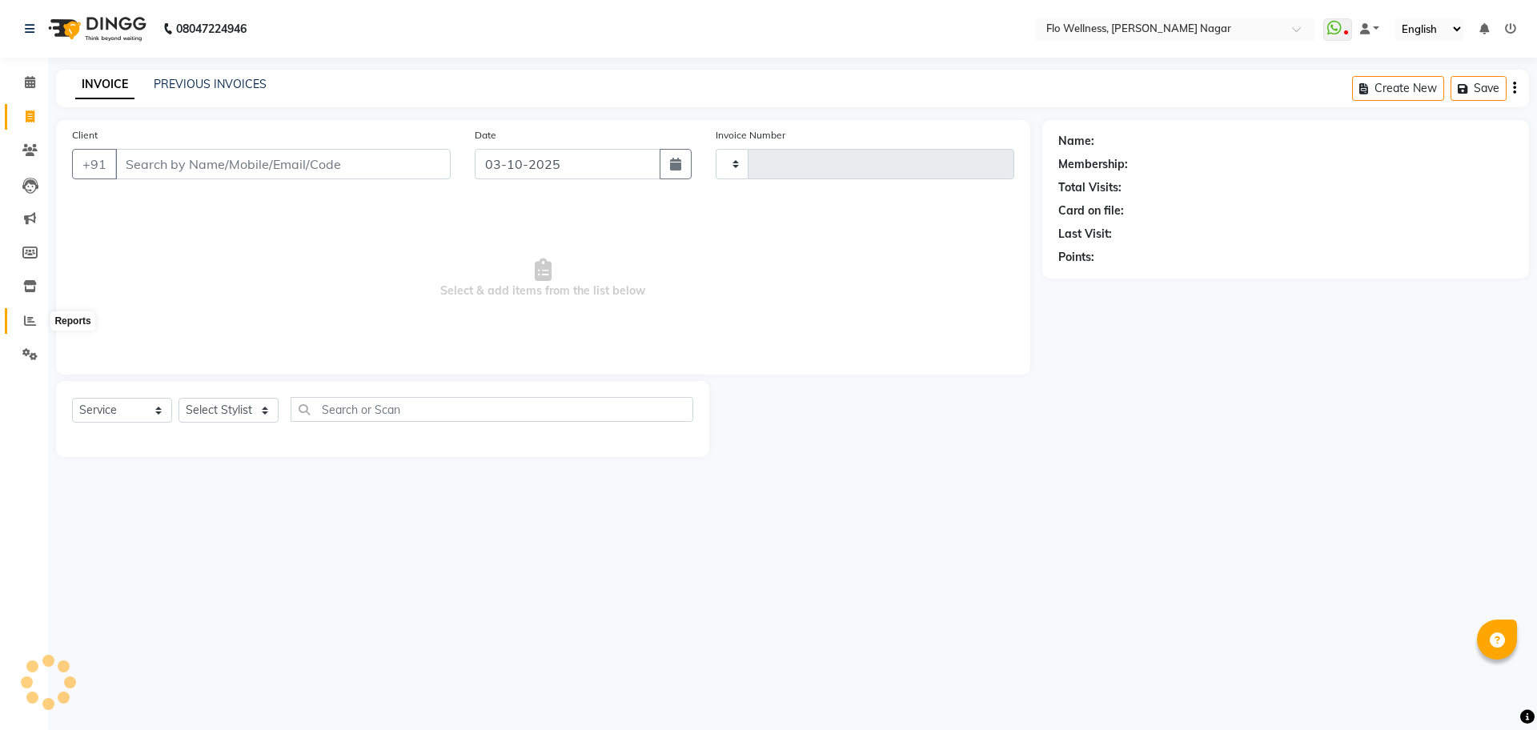
click at [32, 320] on icon at bounding box center [30, 321] width 12 height 12
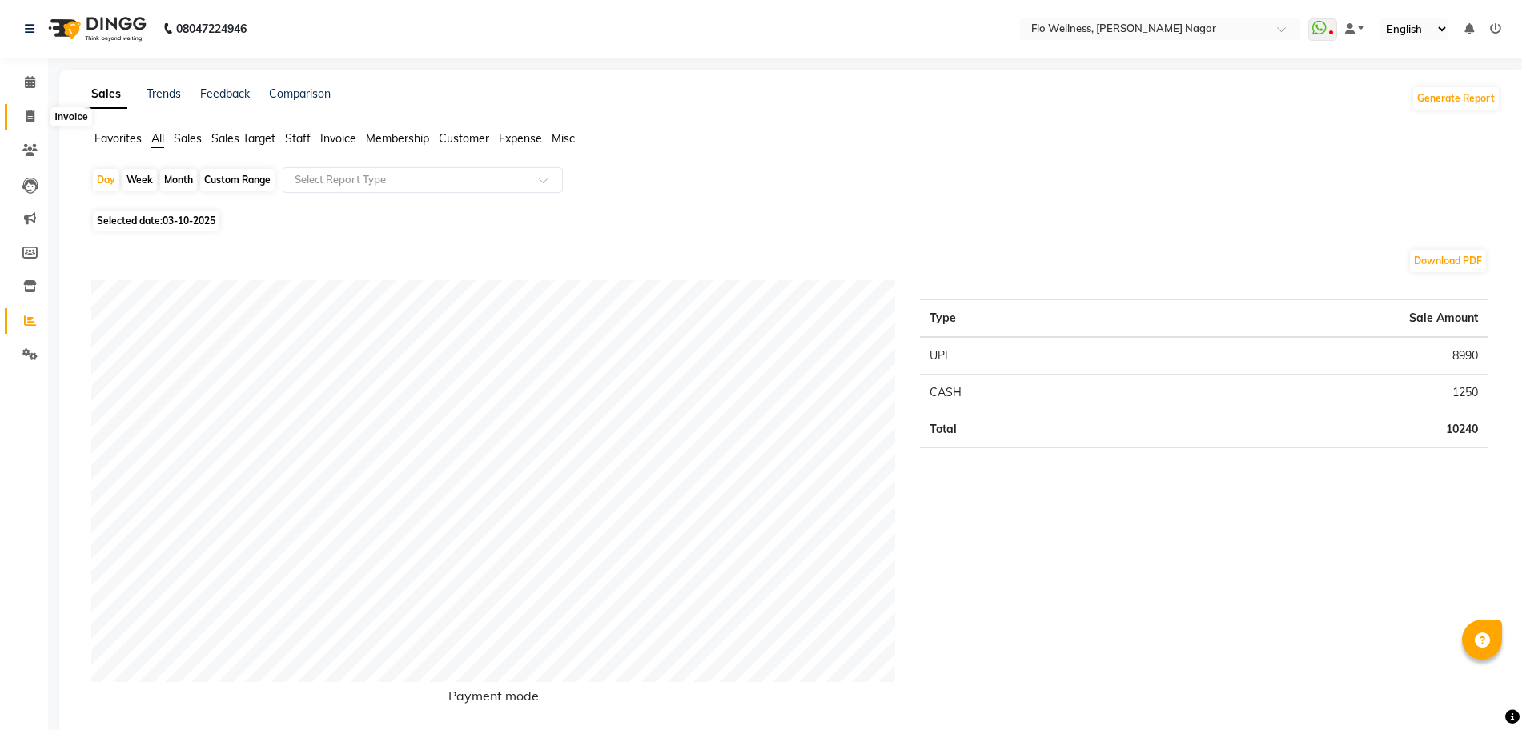
click at [22, 108] on span at bounding box center [30, 117] width 28 height 18
select select "4509"
select select "service"
